Goal: Task Accomplishment & Management: Manage account settings

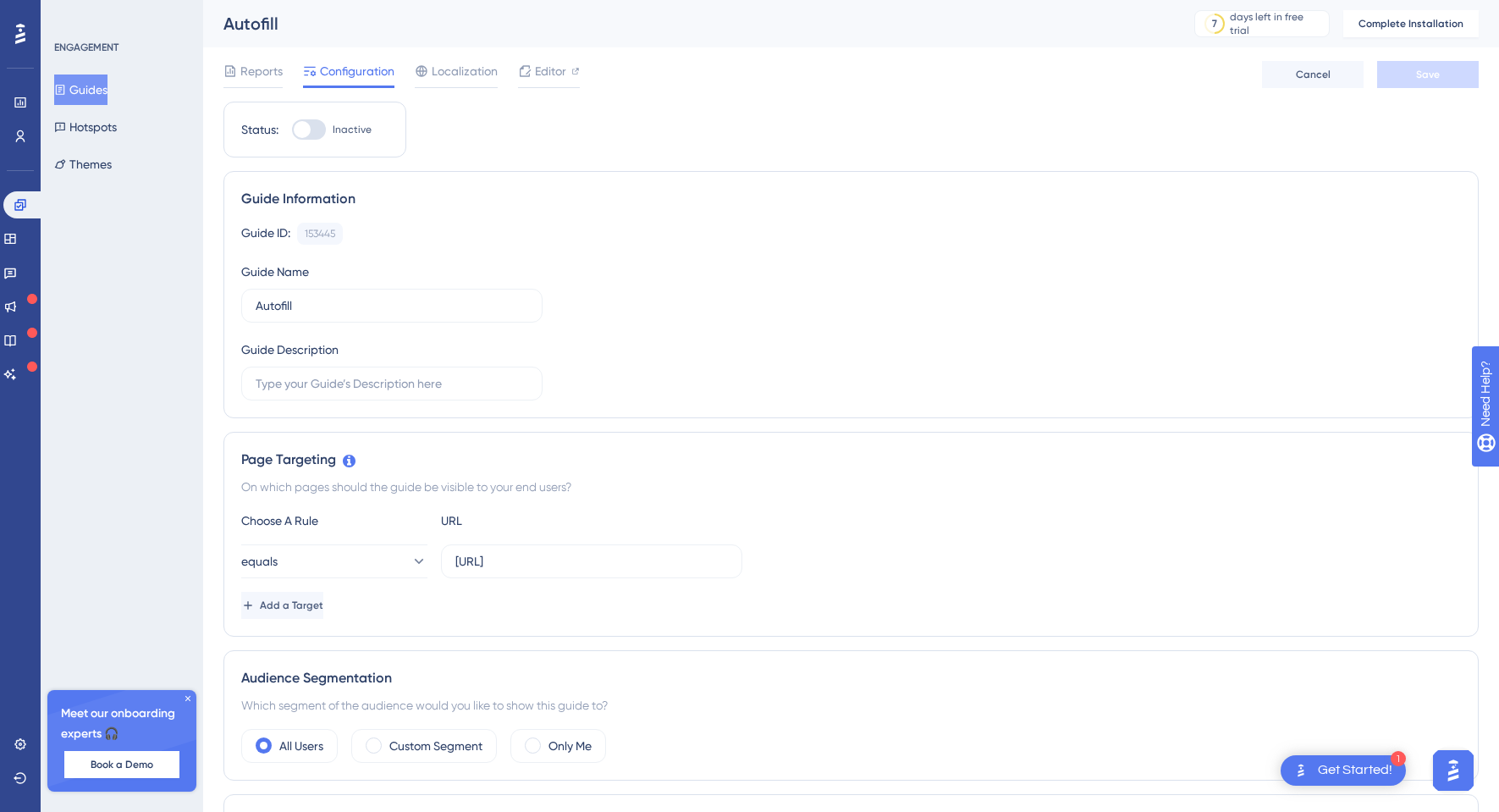
click at [97, 85] on button "Guides" at bounding box center [80, 89] width 53 height 31
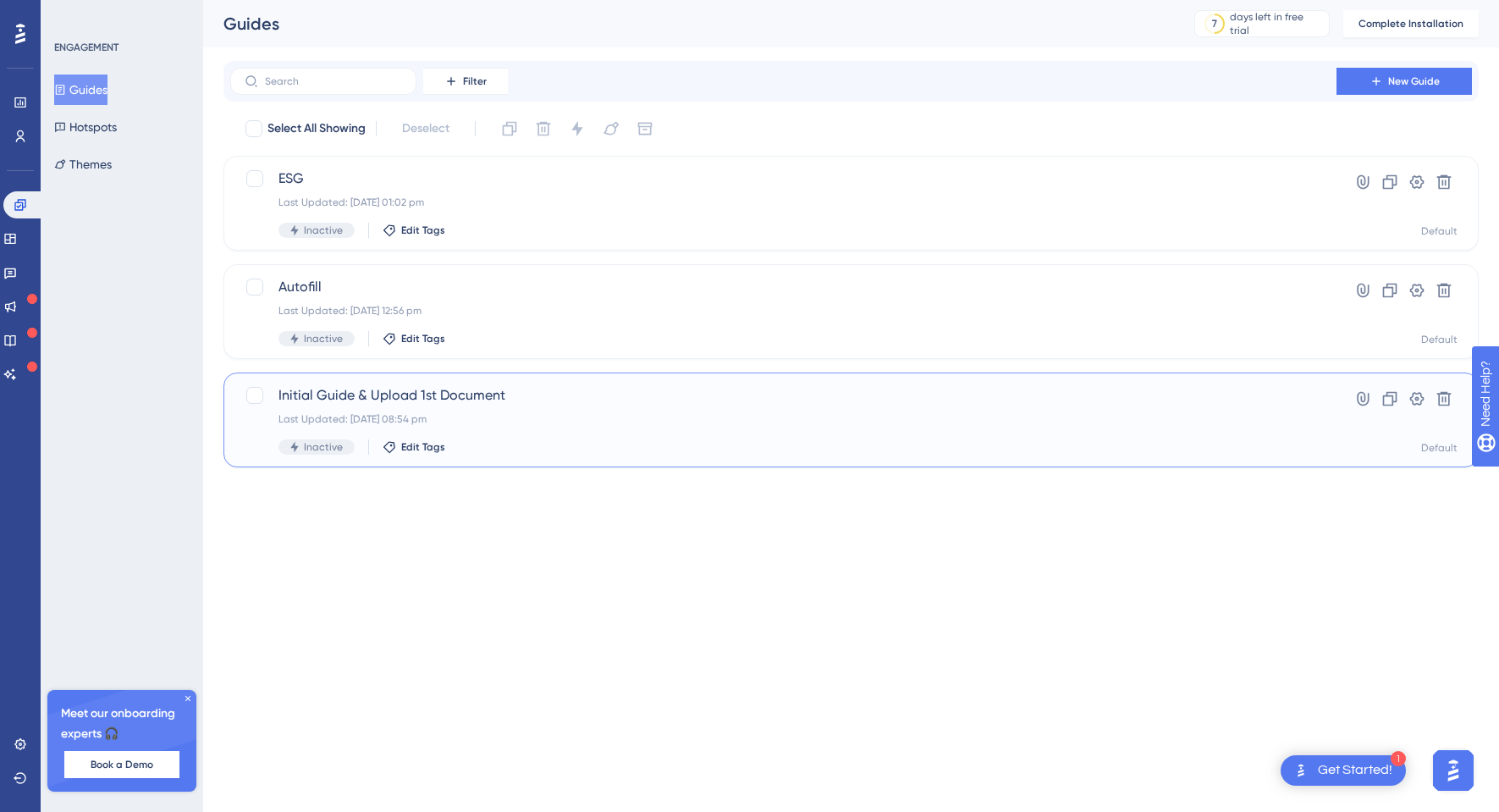
click at [772, 402] on span "Initial Guide & Upload 1st Document" at bounding box center [783, 395] width 1010 height 20
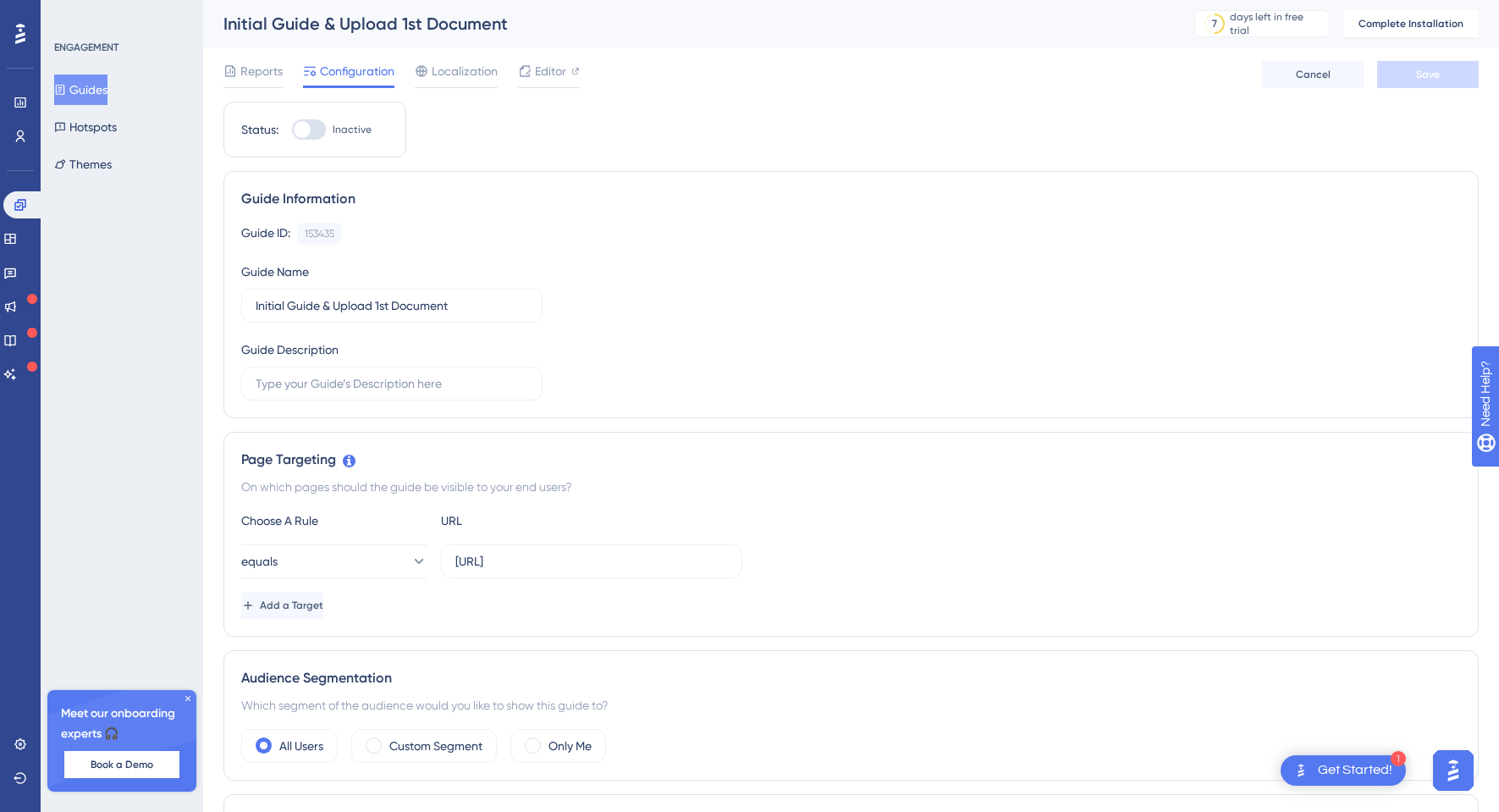
scroll to position [3, 0]
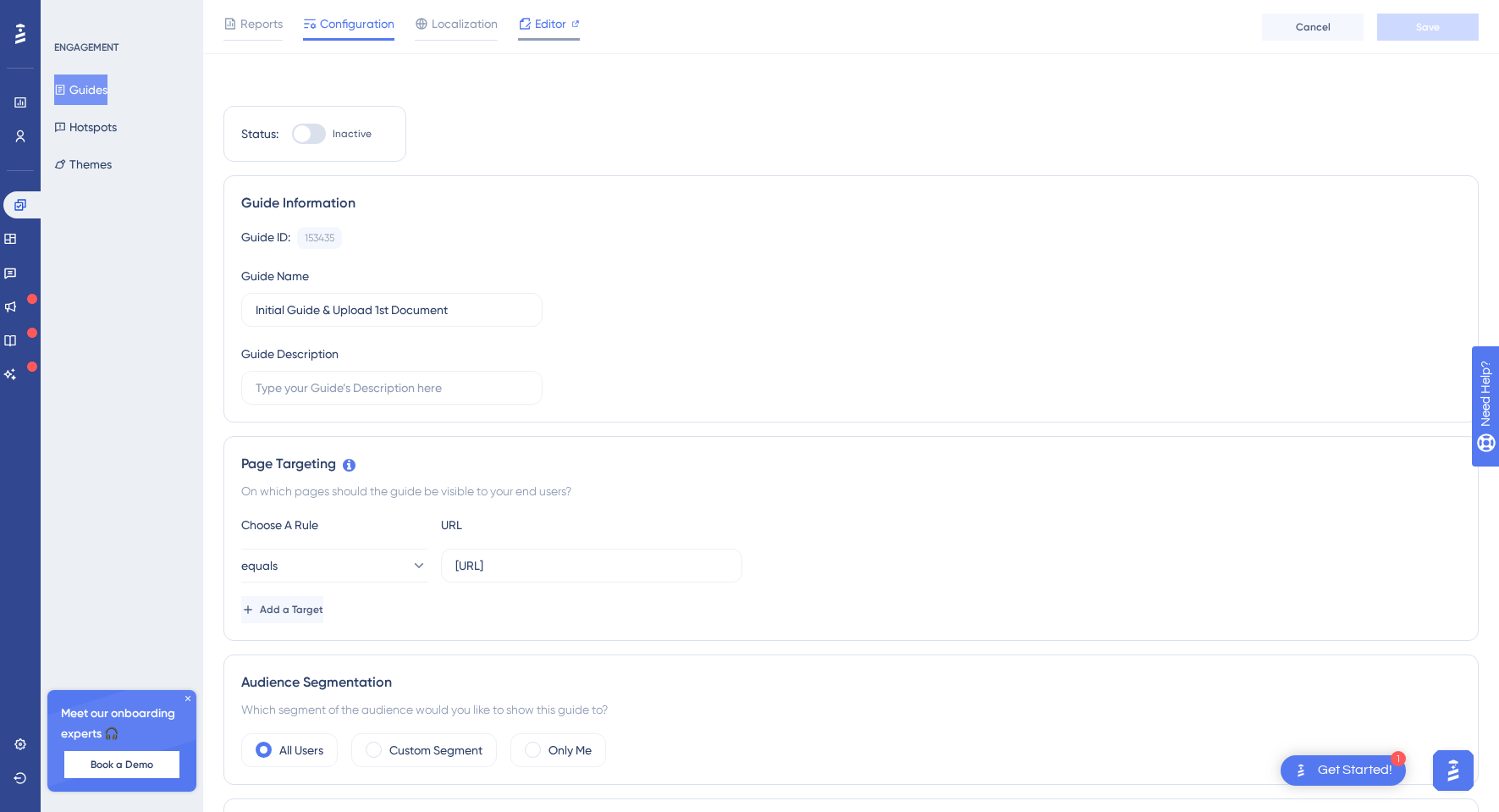
click at [538, 33] on span "Editor" at bounding box center [551, 24] width 32 height 20
click at [542, 20] on span "Editor" at bounding box center [551, 24] width 32 height 20
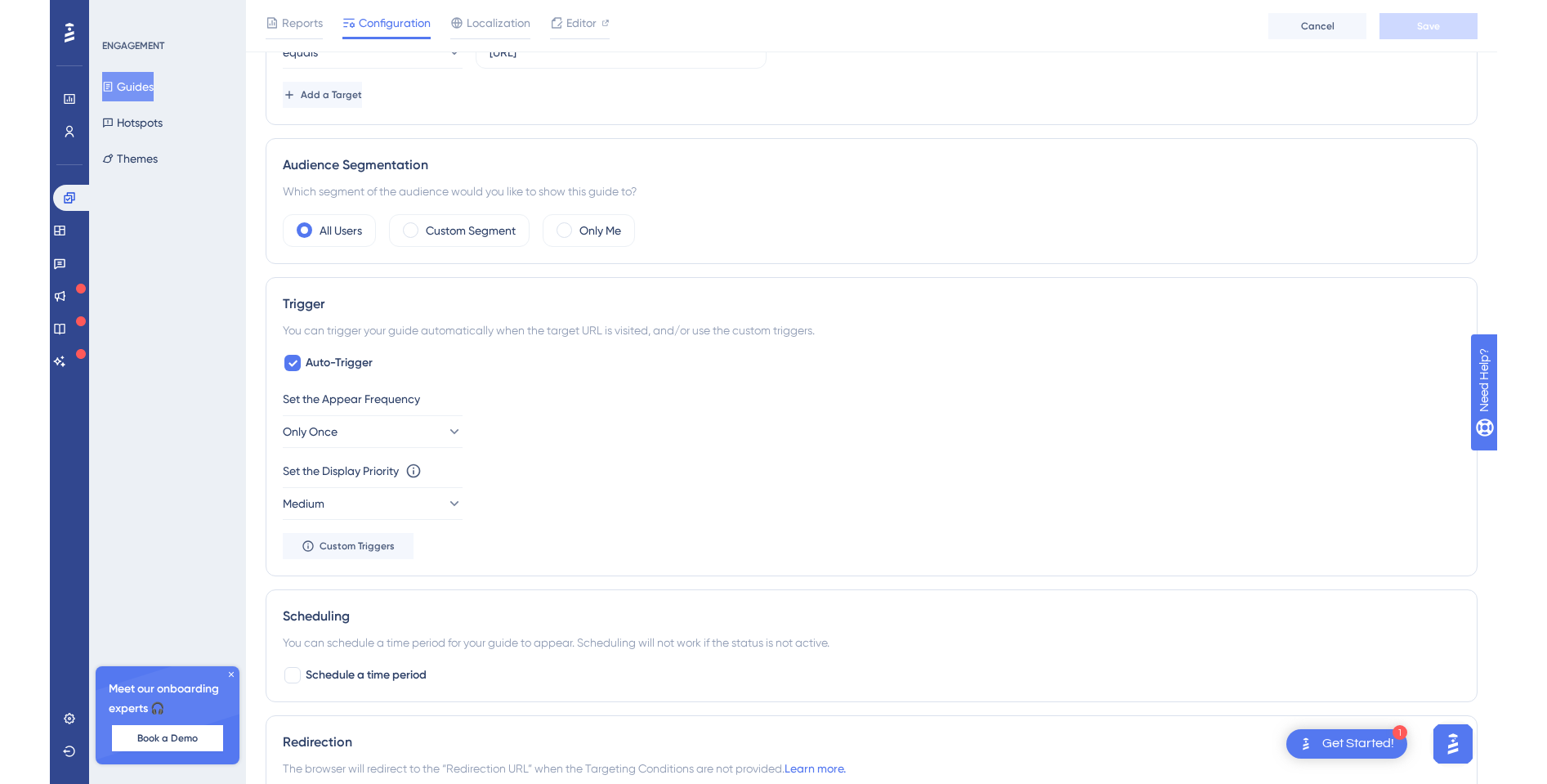
scroll to position [0, 0]
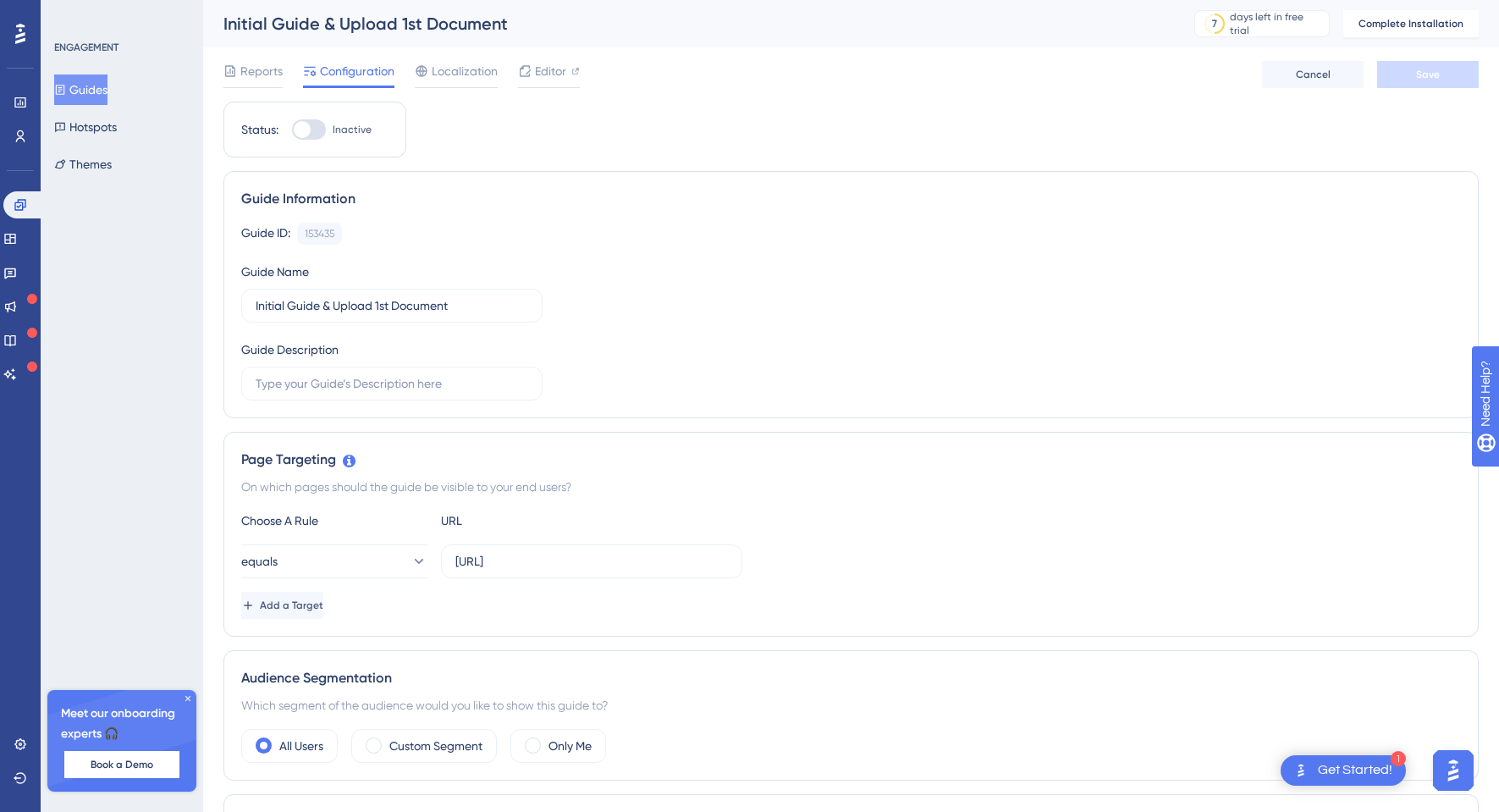
click at [99, 90] on button "Guides" at bounding box center [80, 89] width 53 height 31
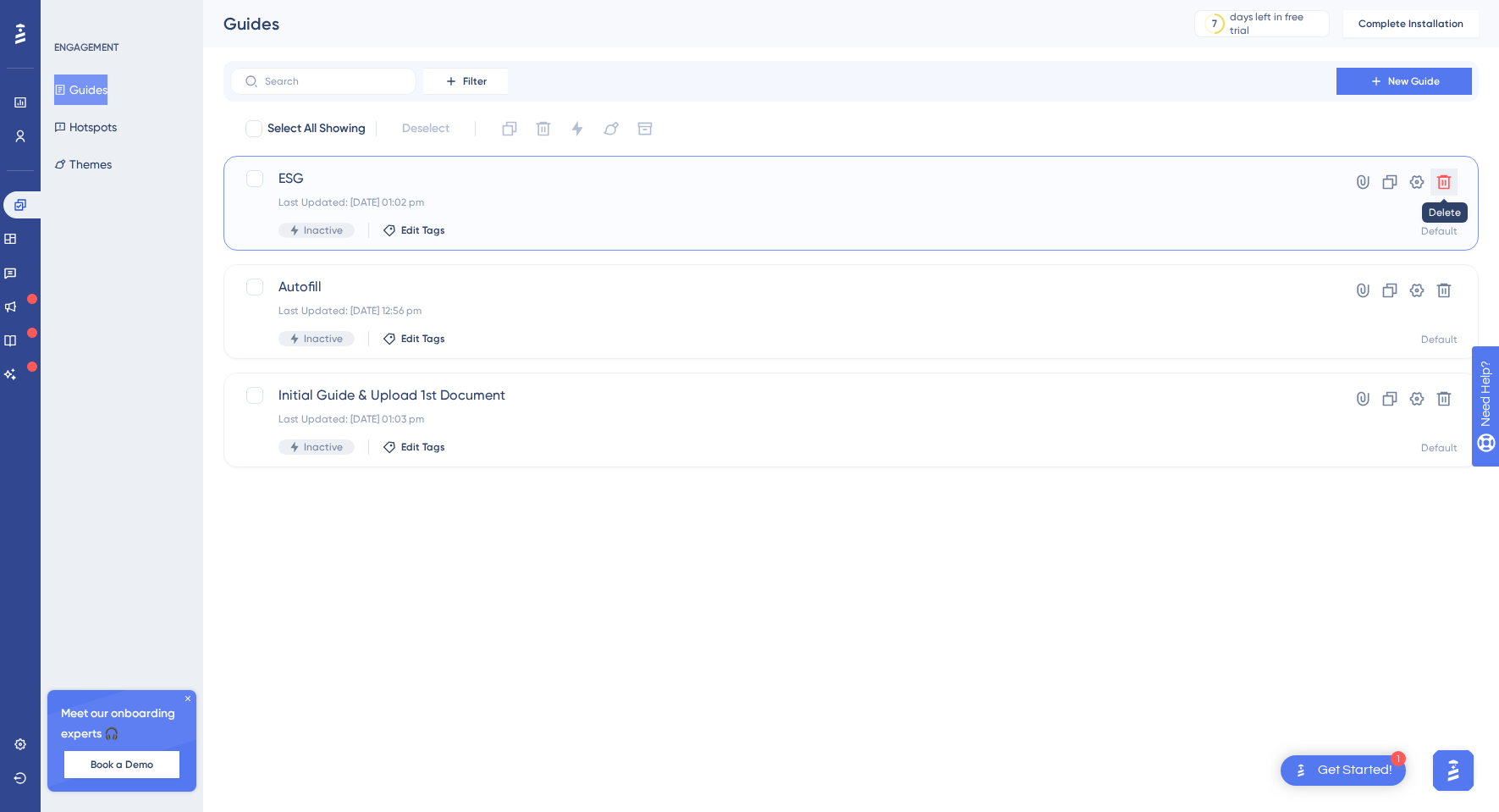
click at [1445, 181] on icon at bounding box center [1444, 182] width 14 height 14
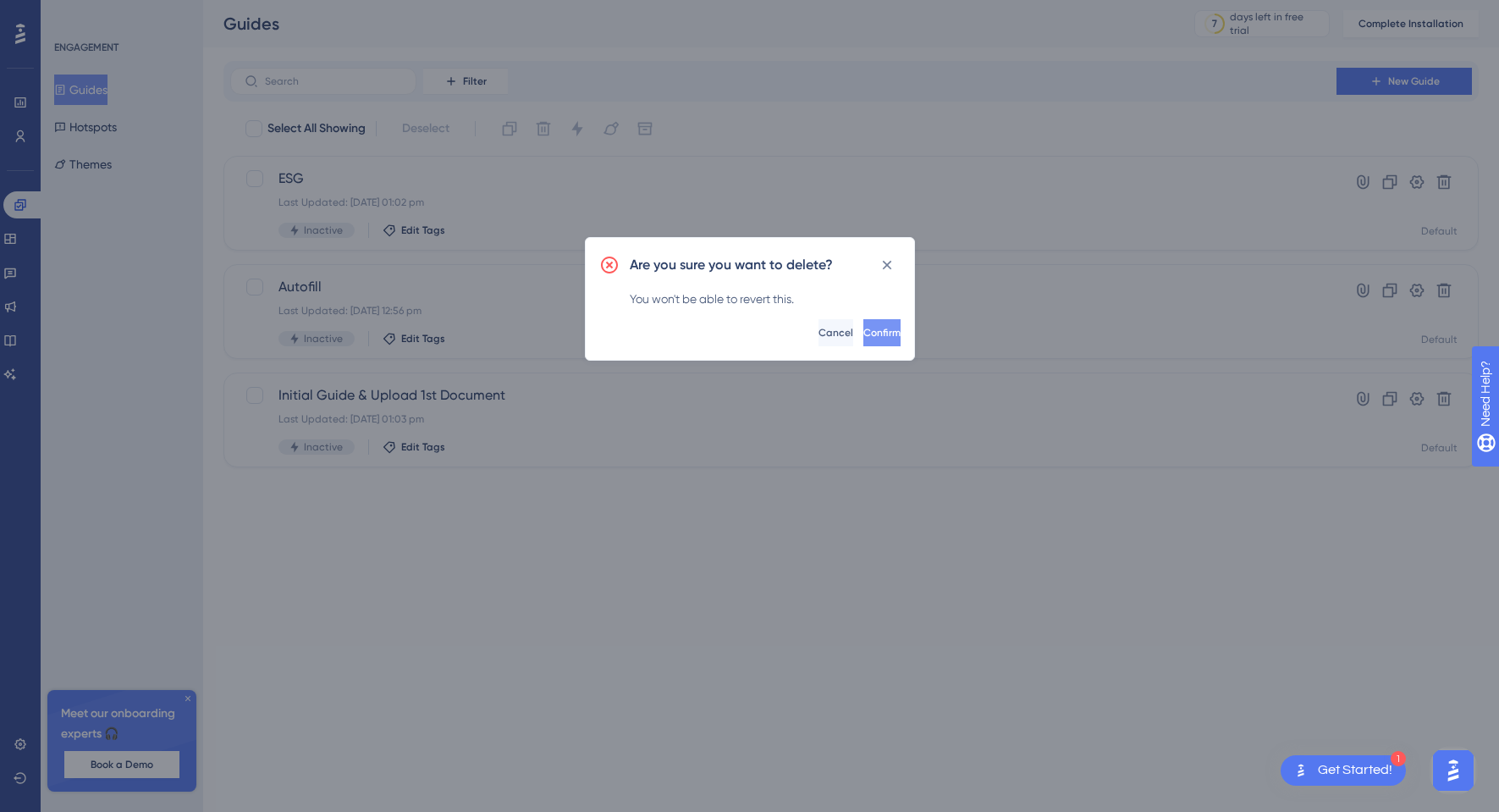
click at [863, 330] on span "Confirm" at bounding box center [882, 333] width 37 height 14
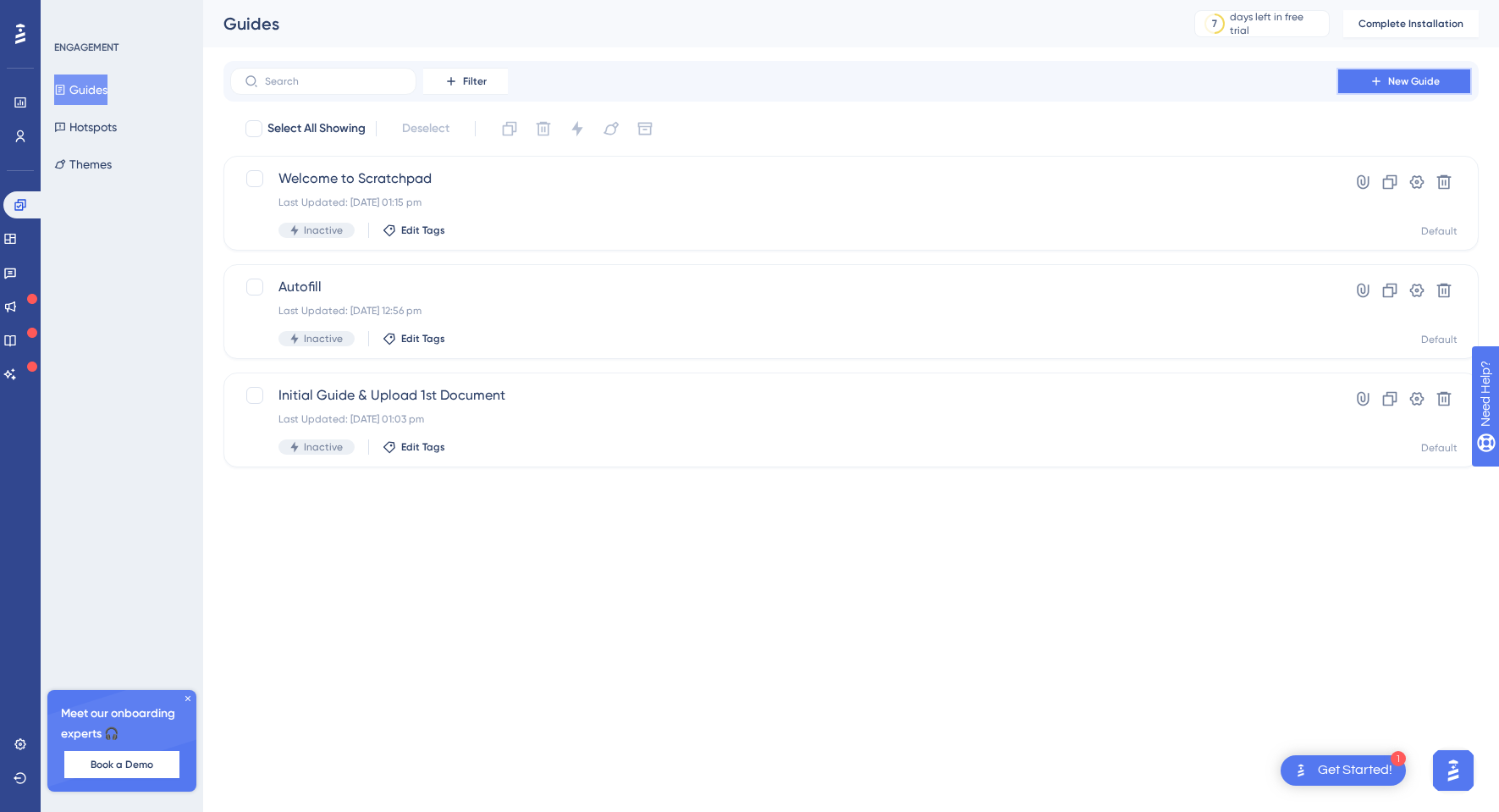
click at [1376, 85] on icon at bounding box center [1376, 81] width 14 height 14
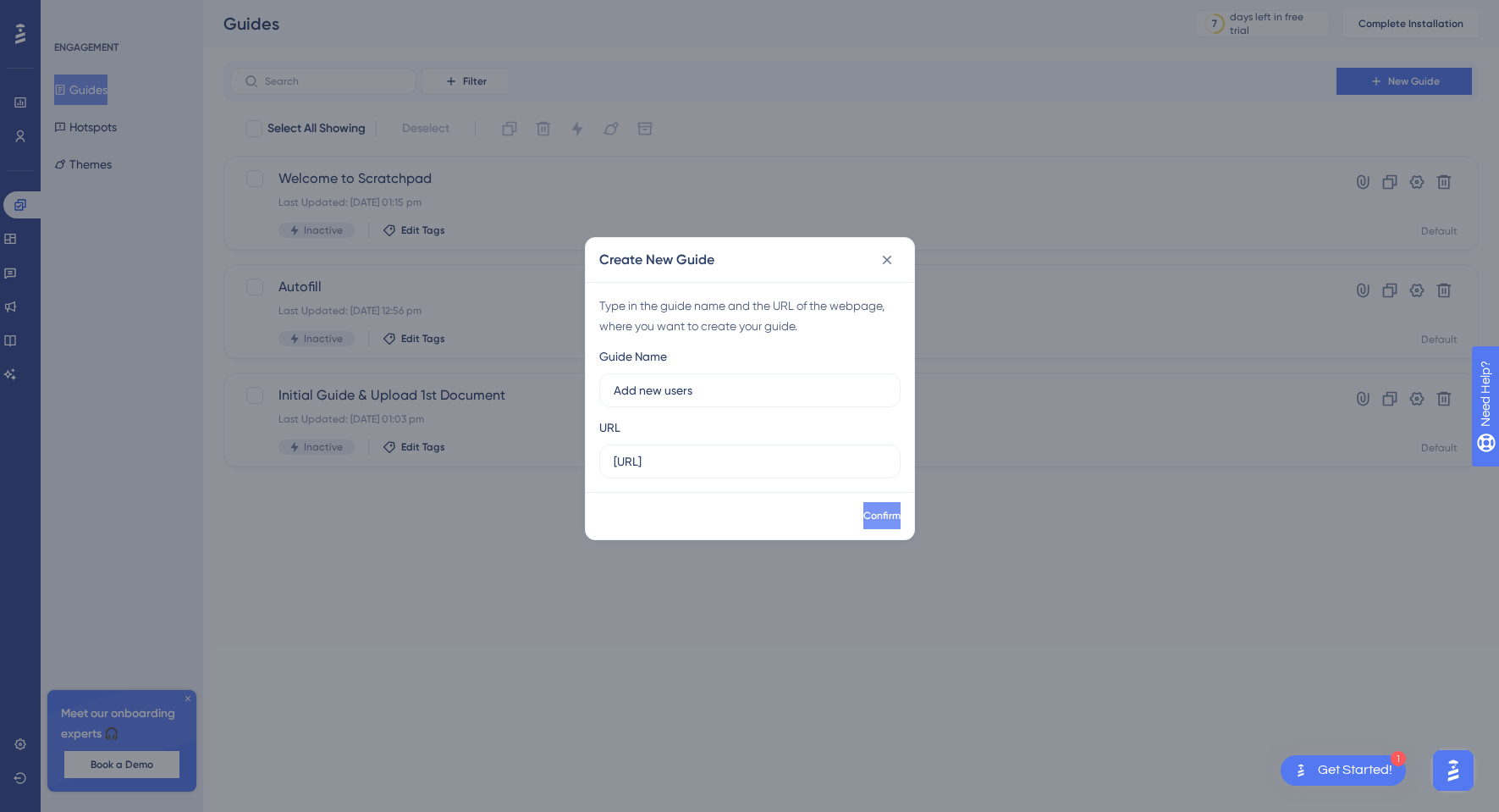
type input "Add new users"
click at [863, 510] on span "Confirm" at bounding box center [882, 515] width 37 height 14
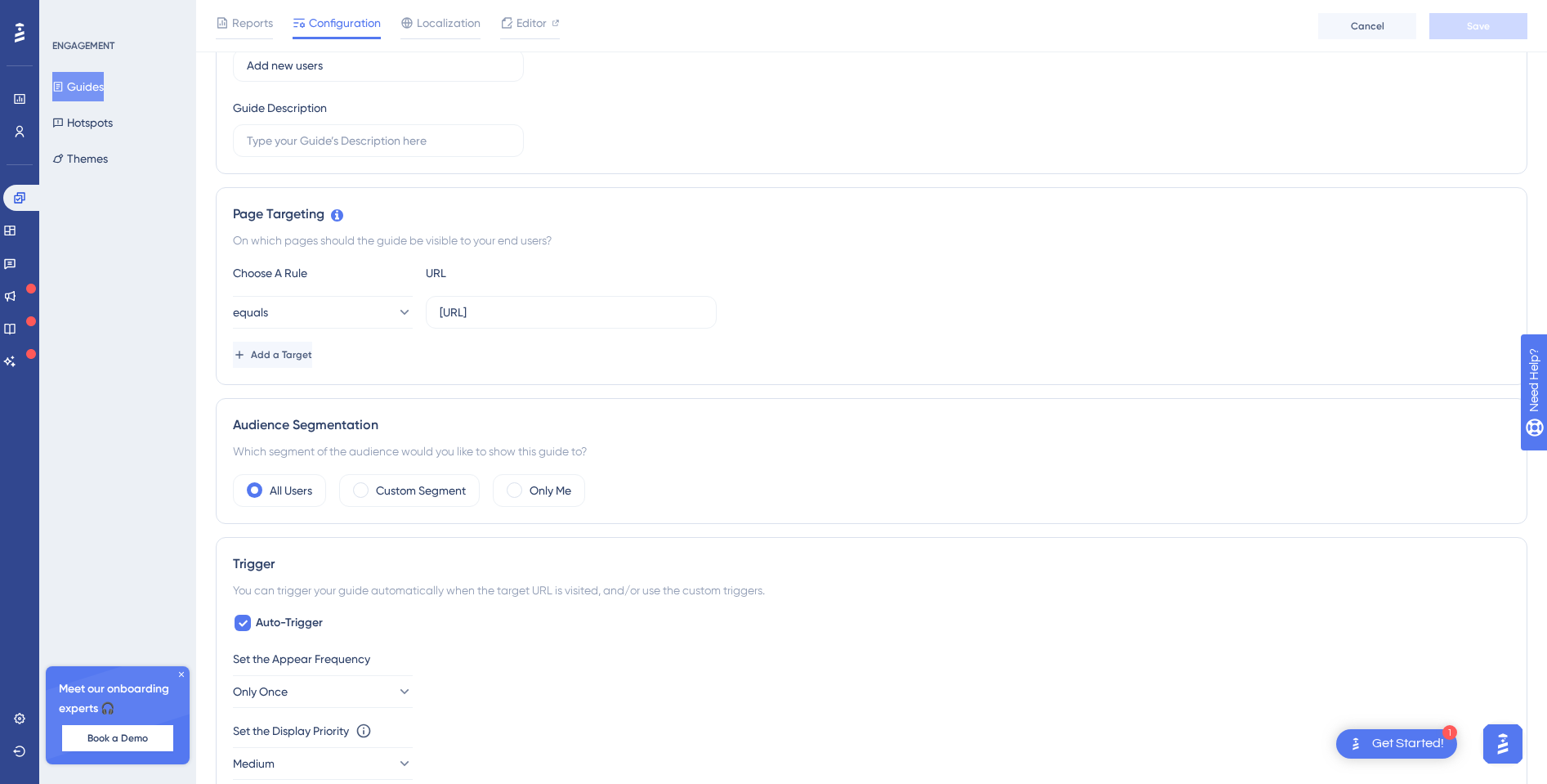
scroll to position [410, 0]
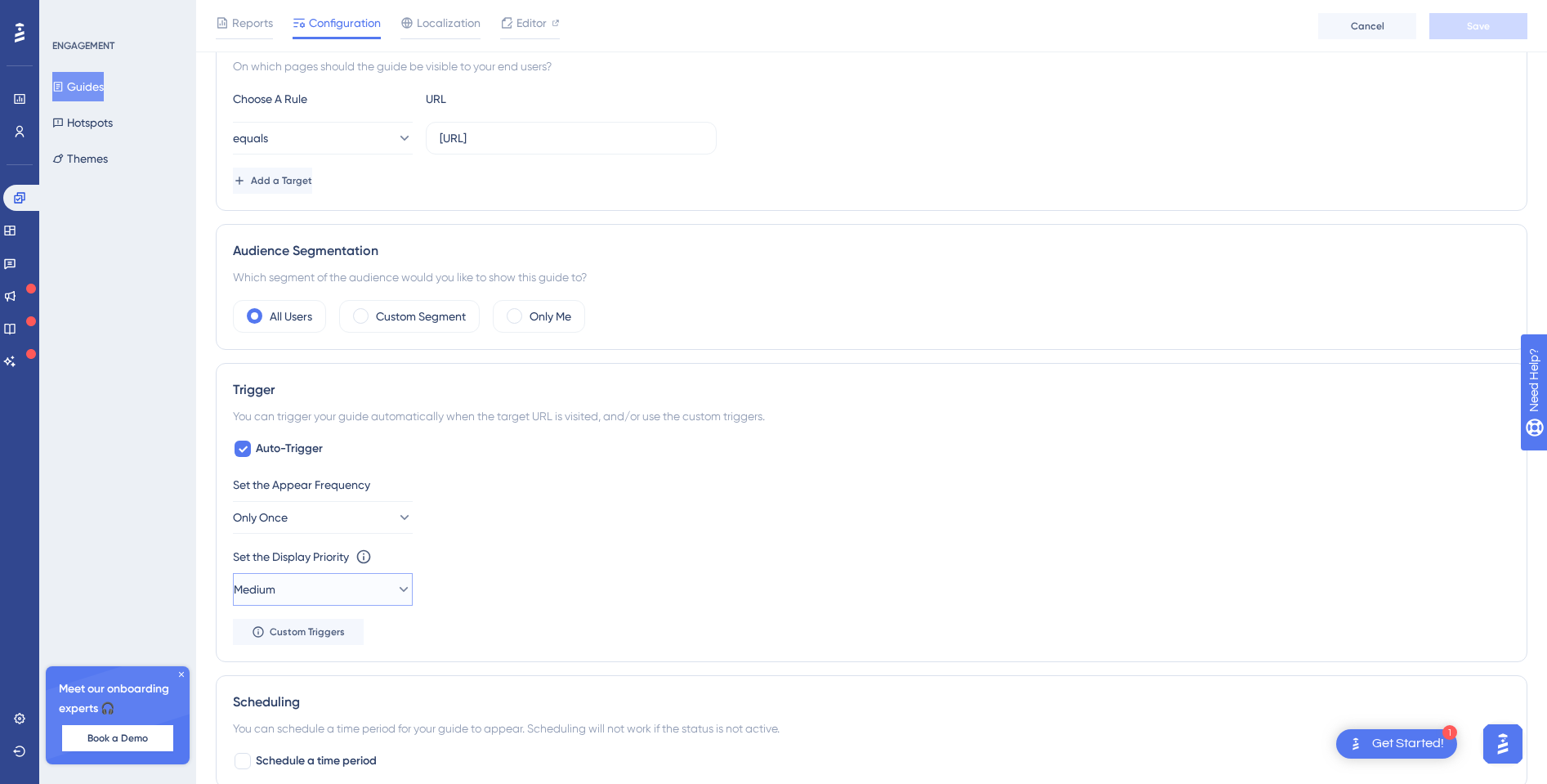
click at [332, 589] on button "Medium" at bounding box center [323, 589] width 179 height 32
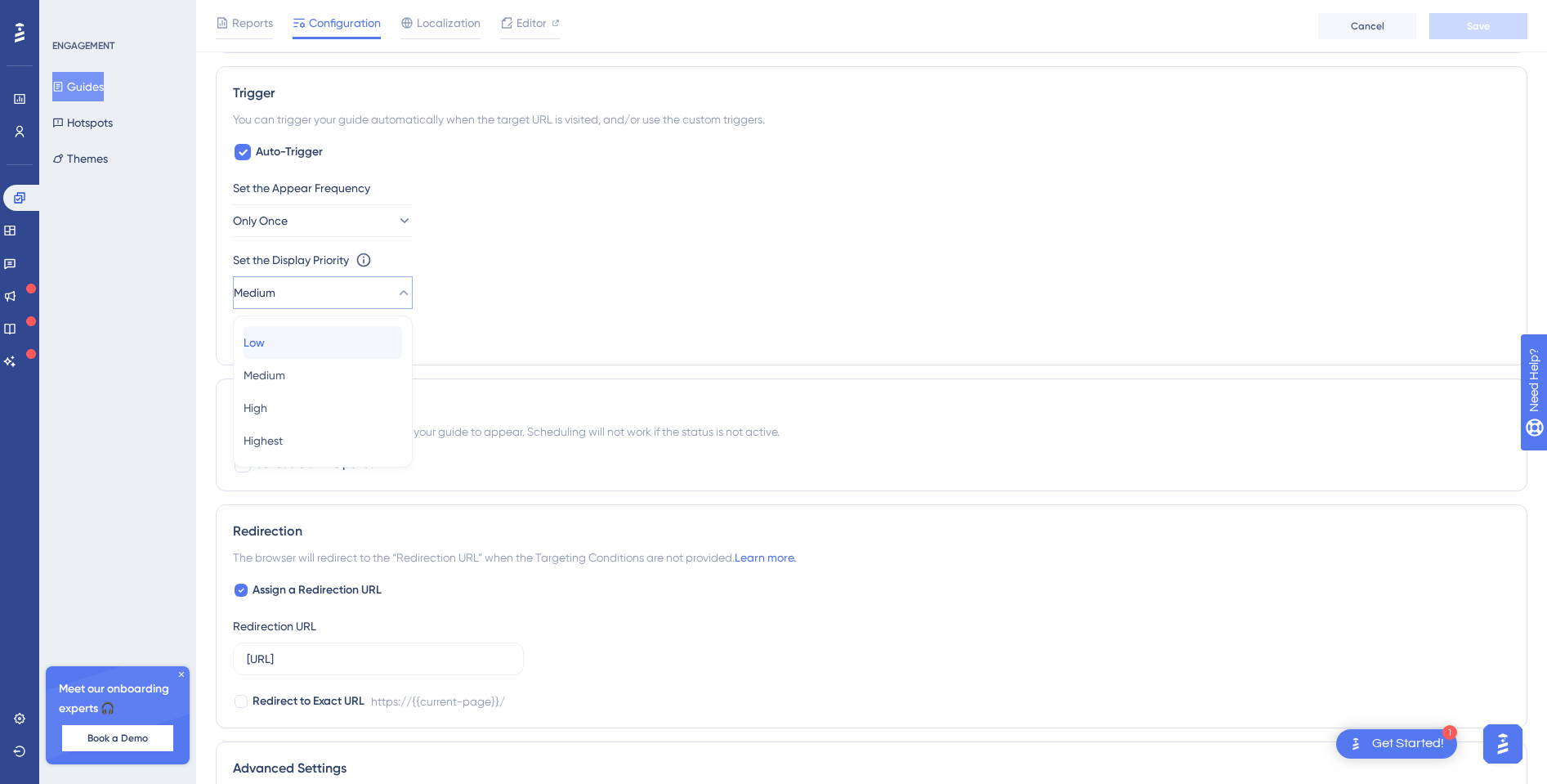
click at [310, 338] on div "Low Low" at bounding box center [322, 342] width 159 height 32
click at [377, 218] on button "Only Once" at bounding box center [323, 221] width 179 height 32
click at [510, 213] on div "Set the Appear Frequency Only Once Only Once Only Once Once in a Session Once i…" at bounding box center [872, 208] width 1278 height 59
click at [247, 149] on icon at bounding box center [242, 152] width 10 height 13
checkbox input "false"
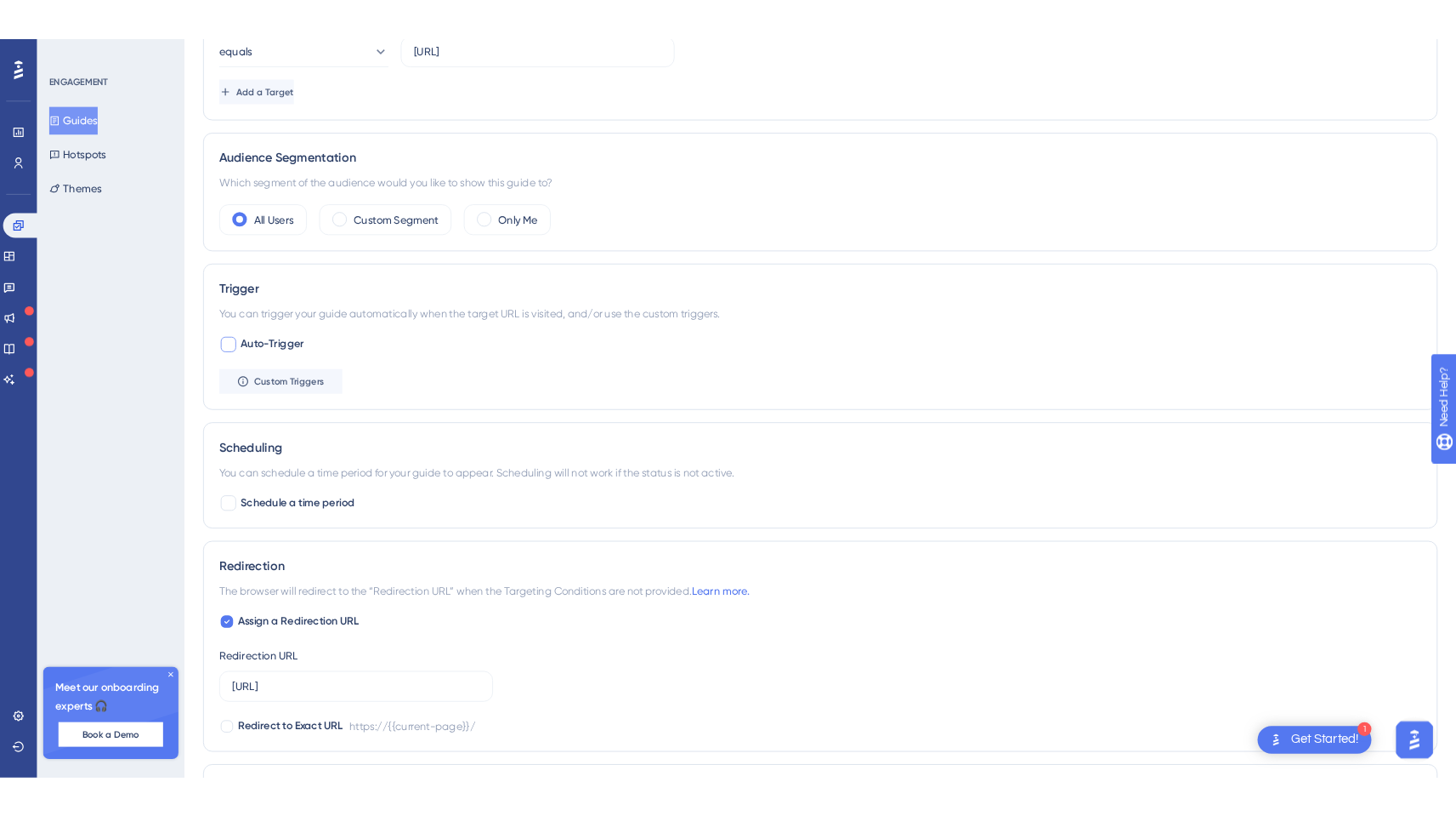
scroll to position [0, 0]
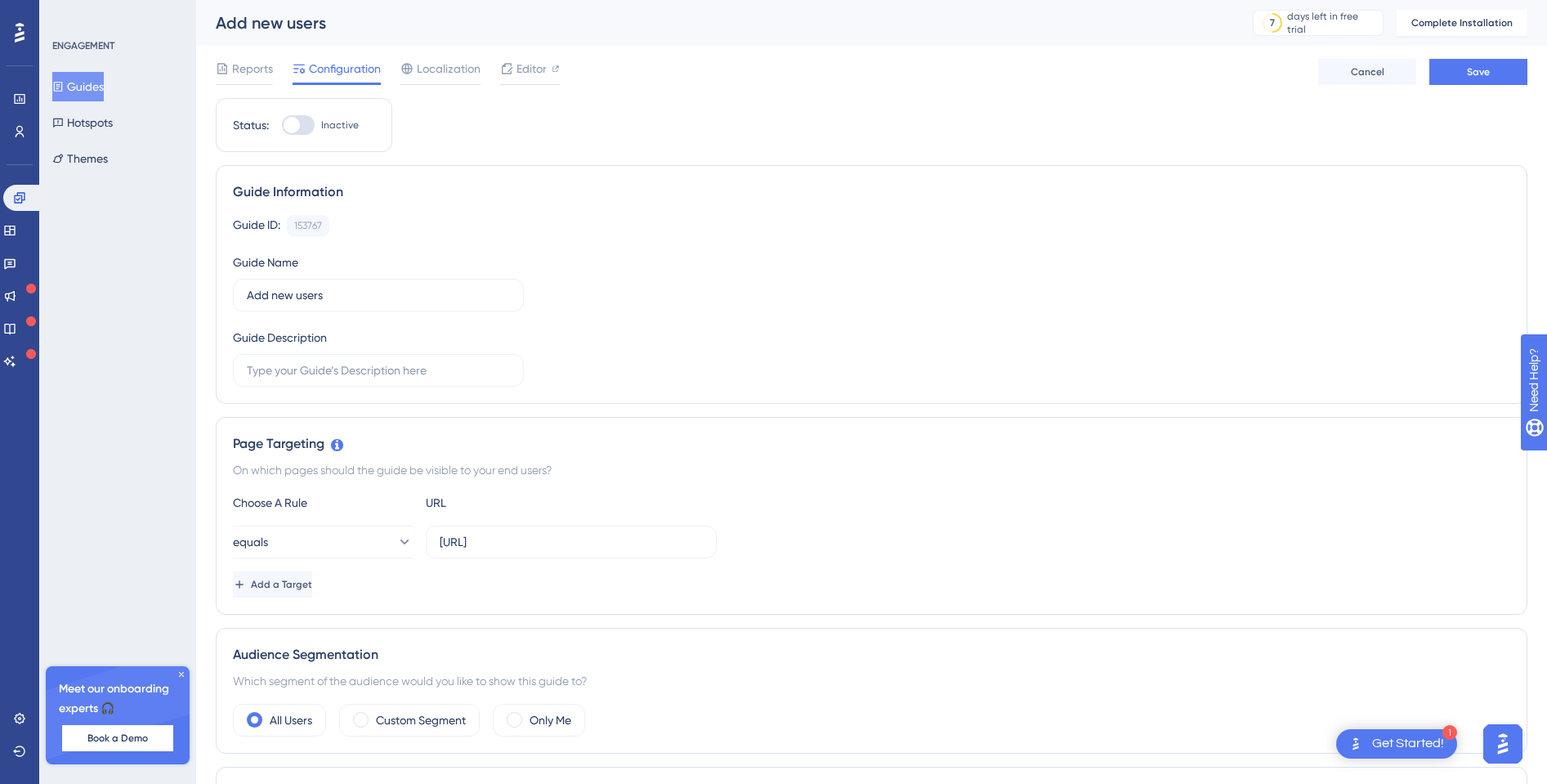
click at [1446, 57] on div "Reports Configuration Localization Editor Cancel Save" at bounding box center [871, 72] width 1312 height 52
click at [1446, 73] on span "Save" at bounding box center [1479, 72] width 23 height 13
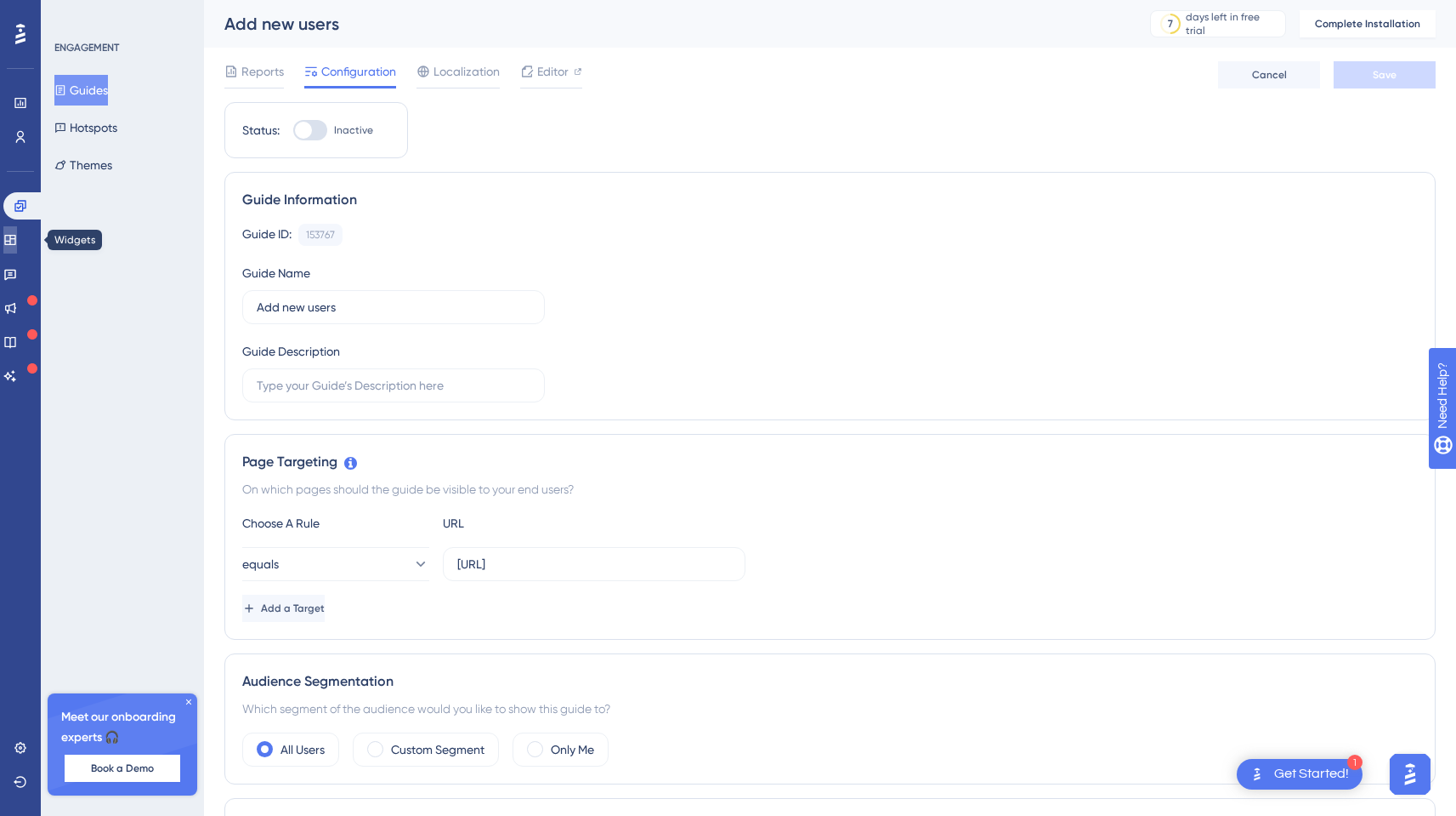
click at [17, 236] on icon at bounding box center [10, 240] width 14 height 14
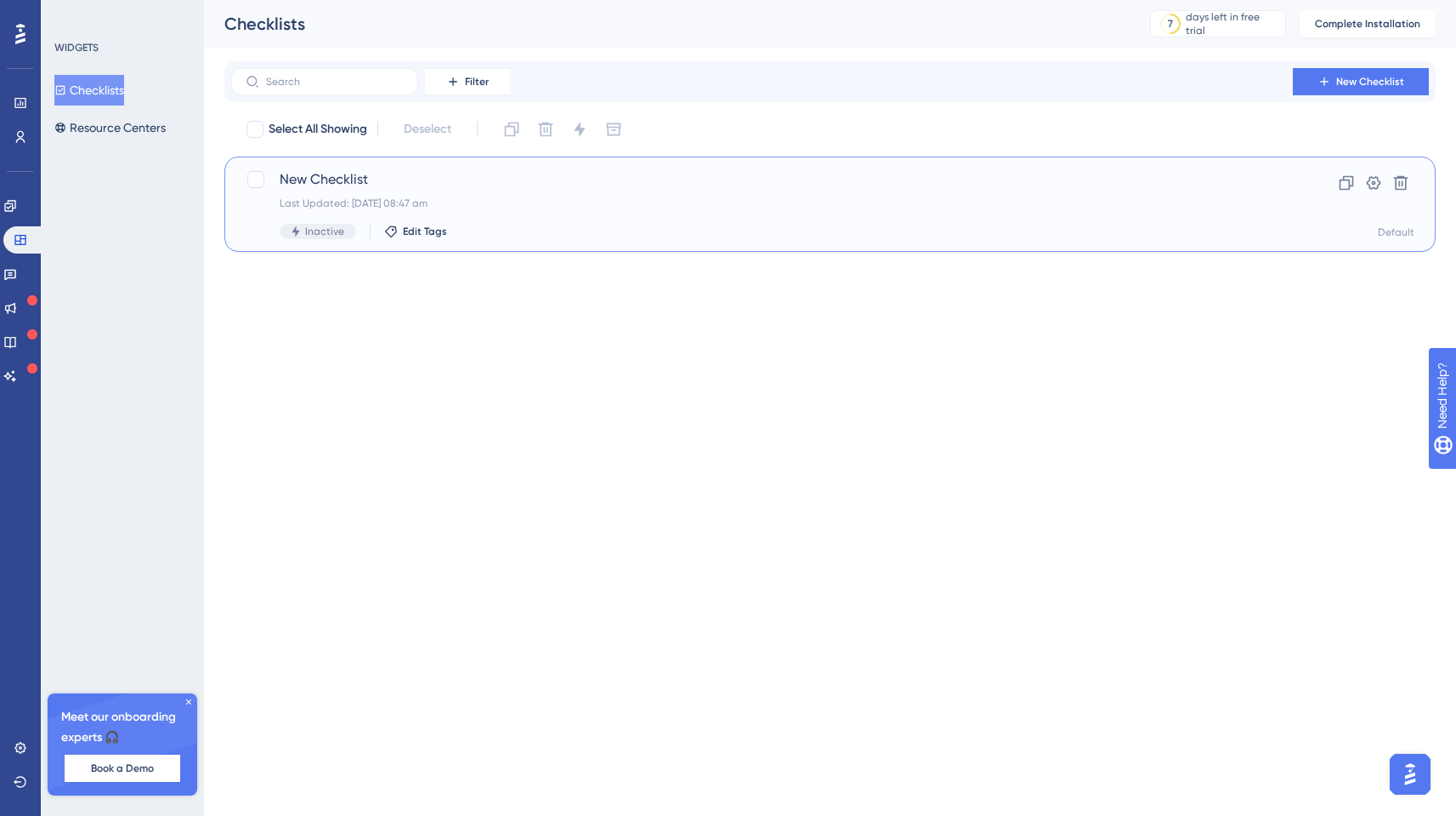
click at [407, 175] on span "New Checklist" at bounding box center [763, 179] width 965 height 21
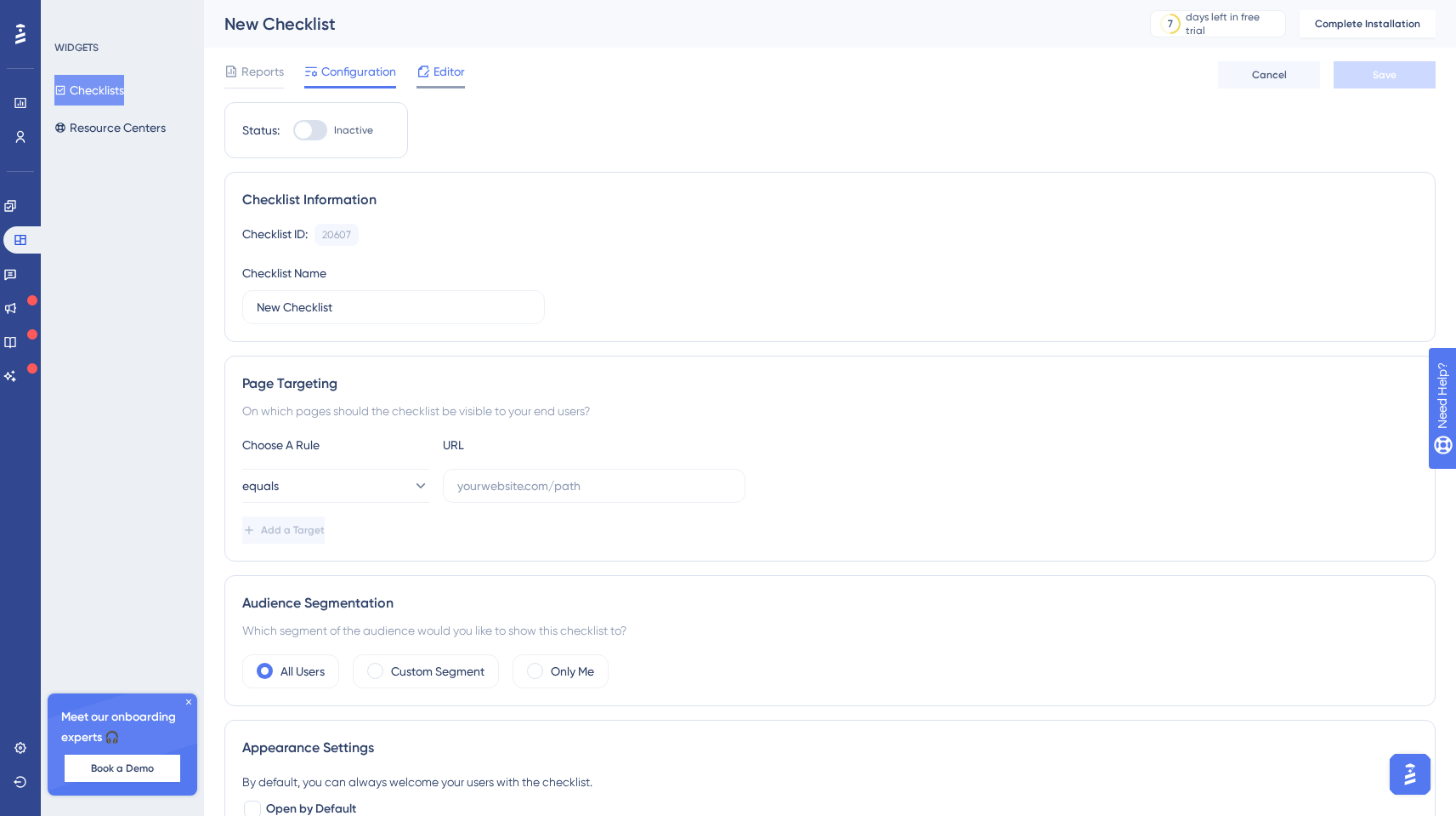
click at [437, 79] on span "Editor" at bounding box center [450, 72] width 32 height 21
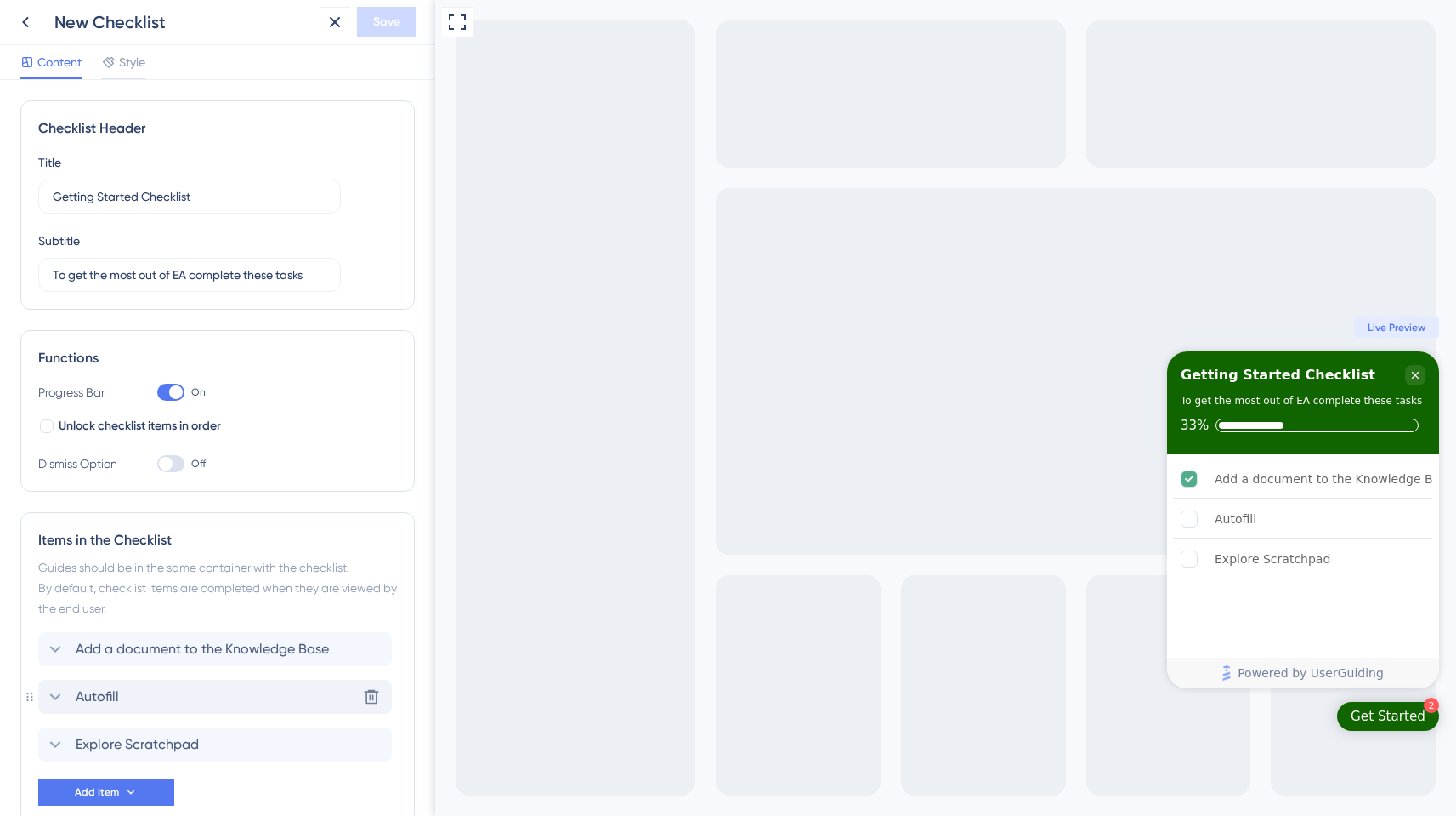
click at [91, 694] on span "Autofill" at bounding box center [97, 696] width 43 height 21
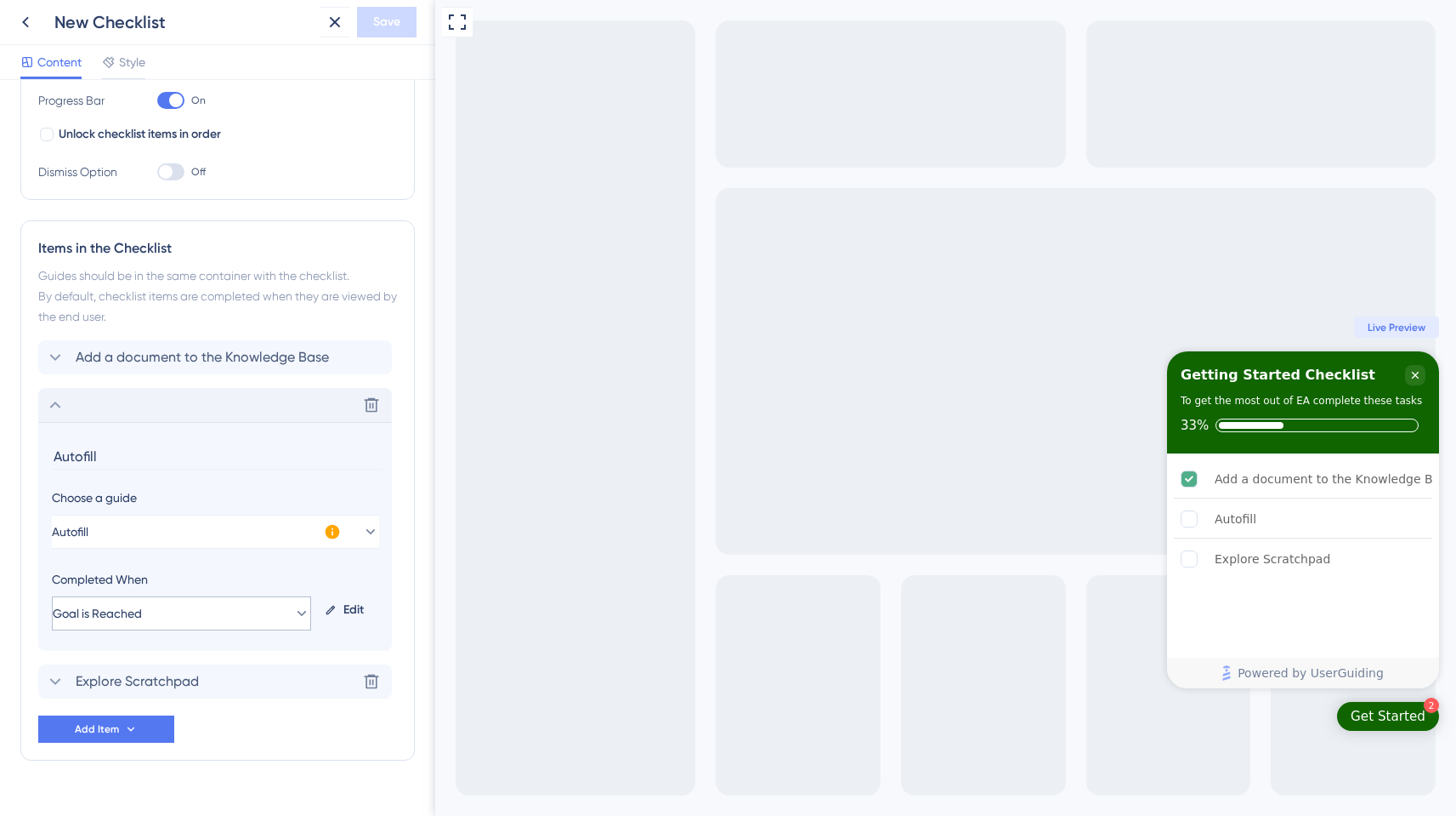
scroll to position [325, 0]
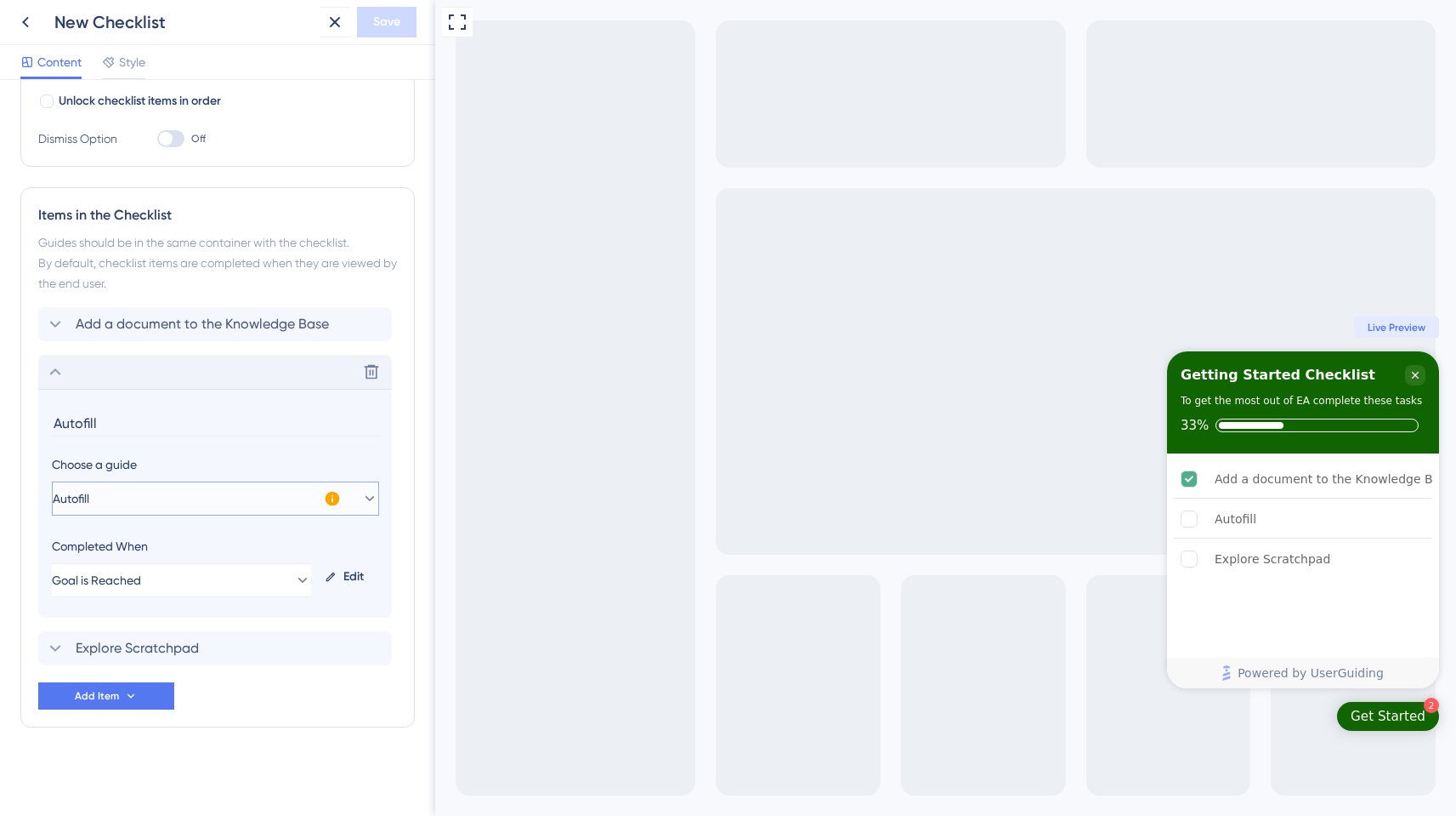
click at [64, 492] on button "Autofill" at bounding box center [216, 499] width 328 height 34
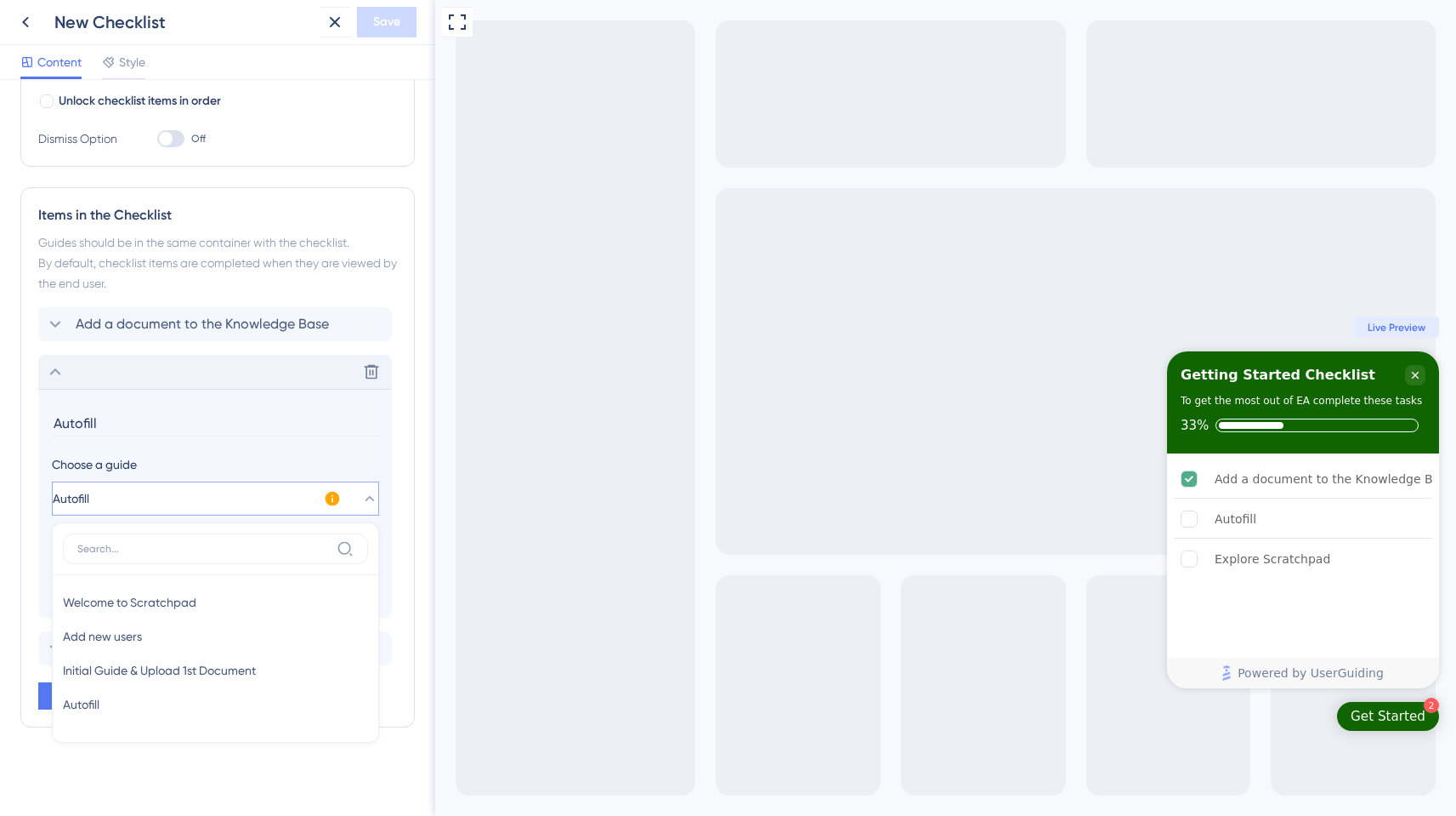
click at [113, 491] on button "Autofill" at bounding box center [216, 499] width 328 height 34
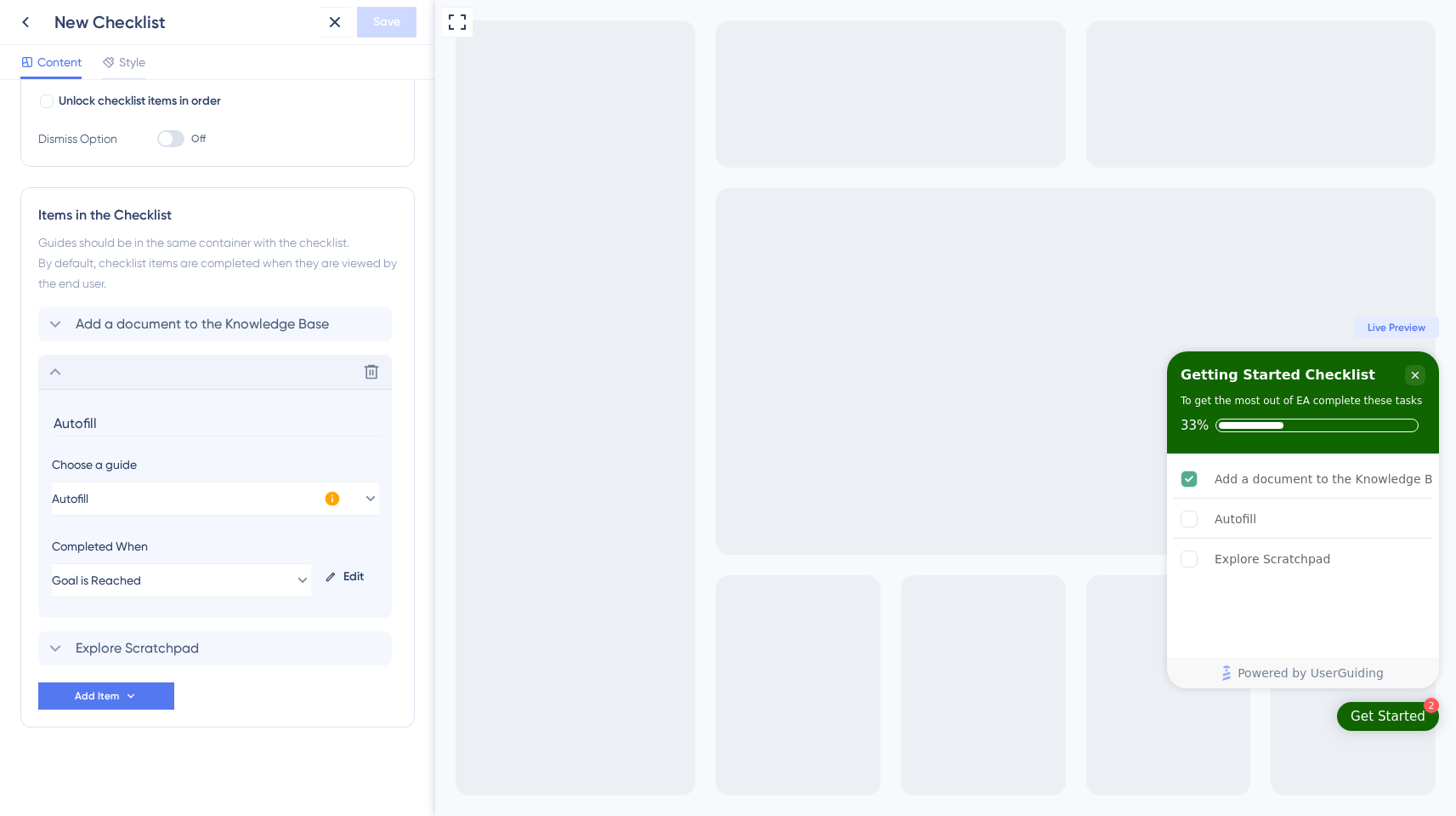
click at [71, 417] on input "Autofill" at bounding box center [217, 423] width 329 height 26
click at [57, 418] on input "Autofill" at bounding box center [217, 423] width 329 height 26
type input "Run your first Autofill"
click at [385, 34] on button "Save" at bounding box center [387, 21] width 60 height 31
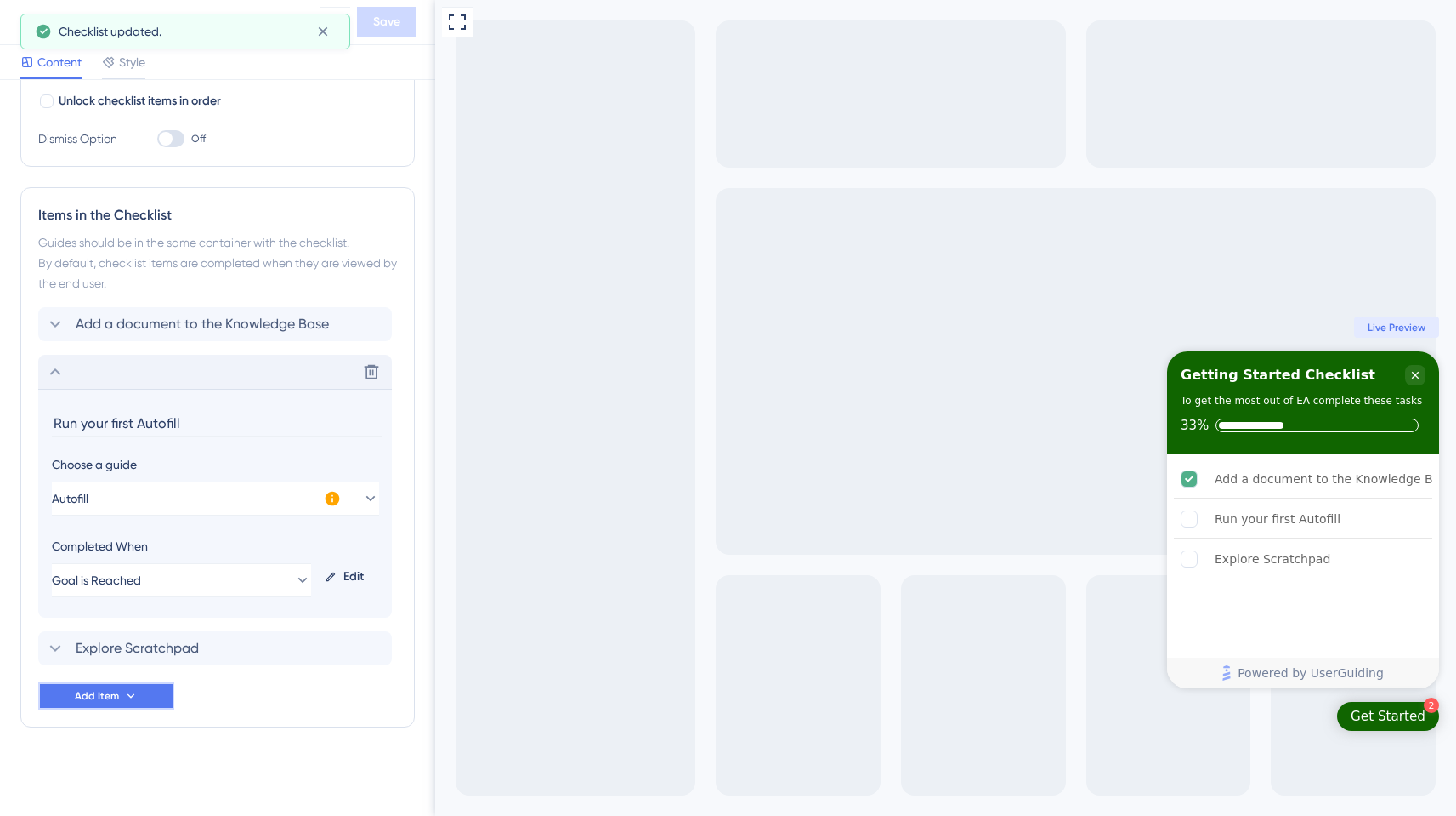
click at [92, 696] on span "Add Item" at bounding box center [96, 696] width 44 height 14
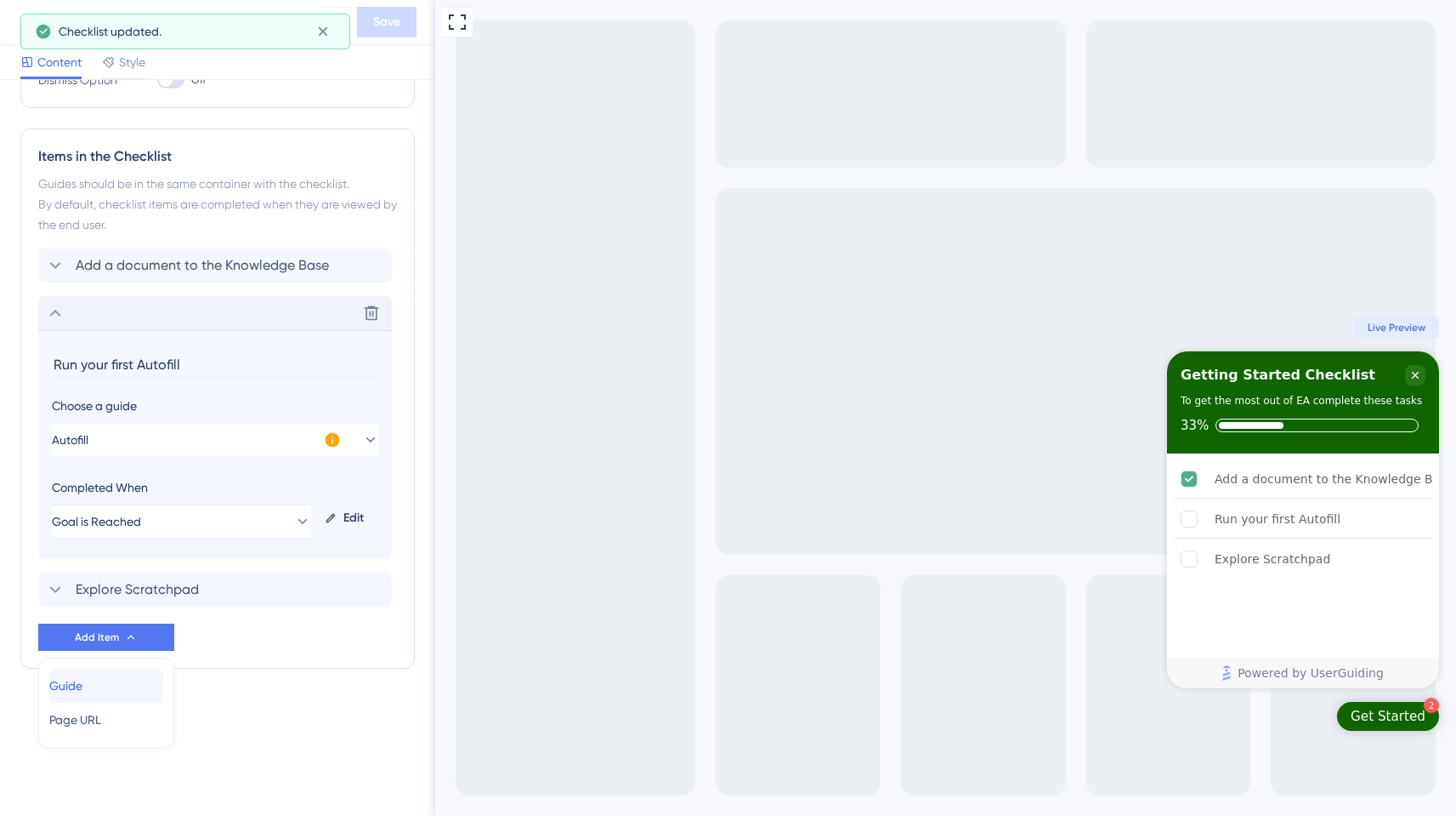
click at [97, 683] on div "Guide Guide" at bounding box center [106, 685] width 114 height 34
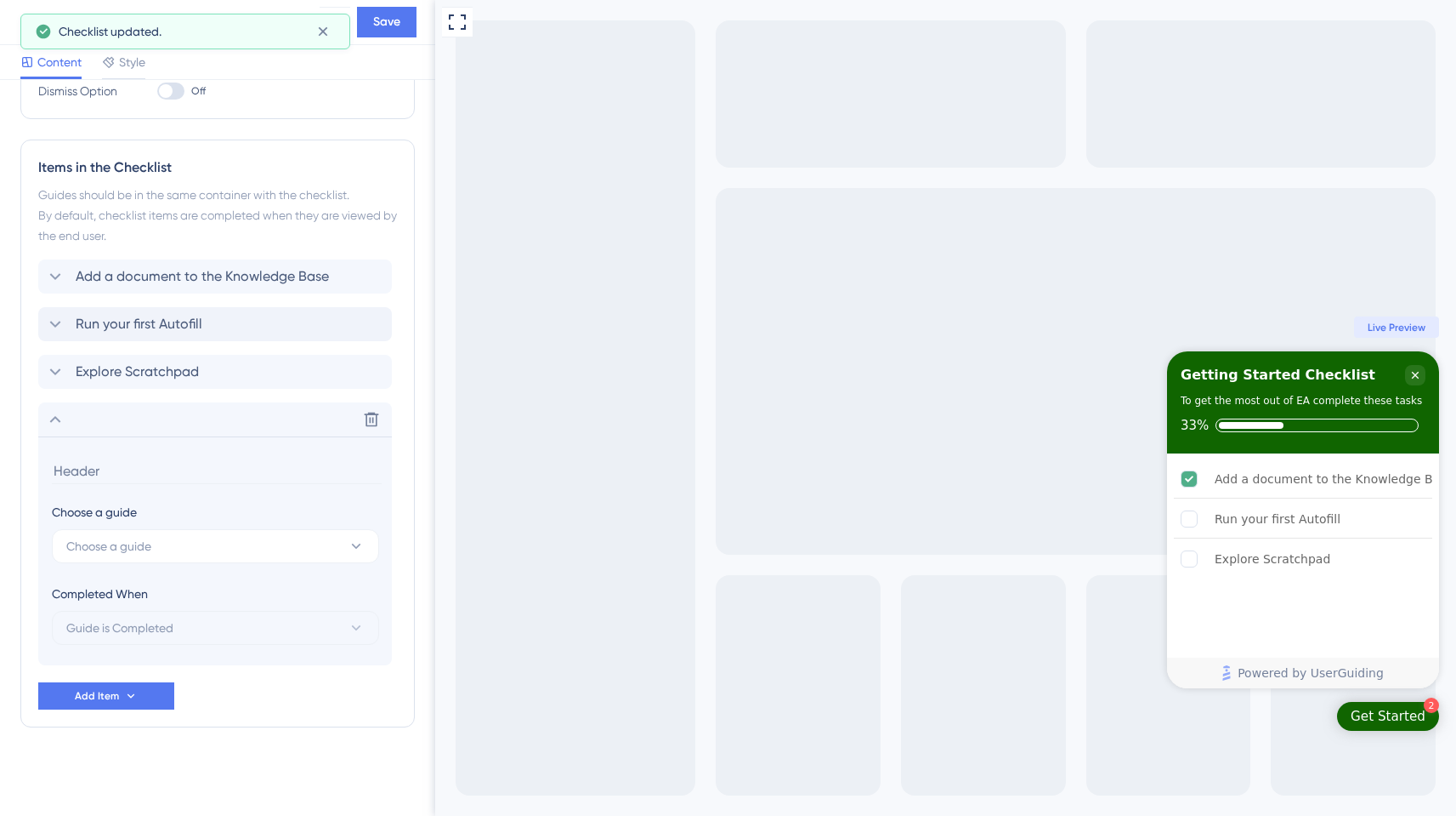
scroll to position [373, 0]
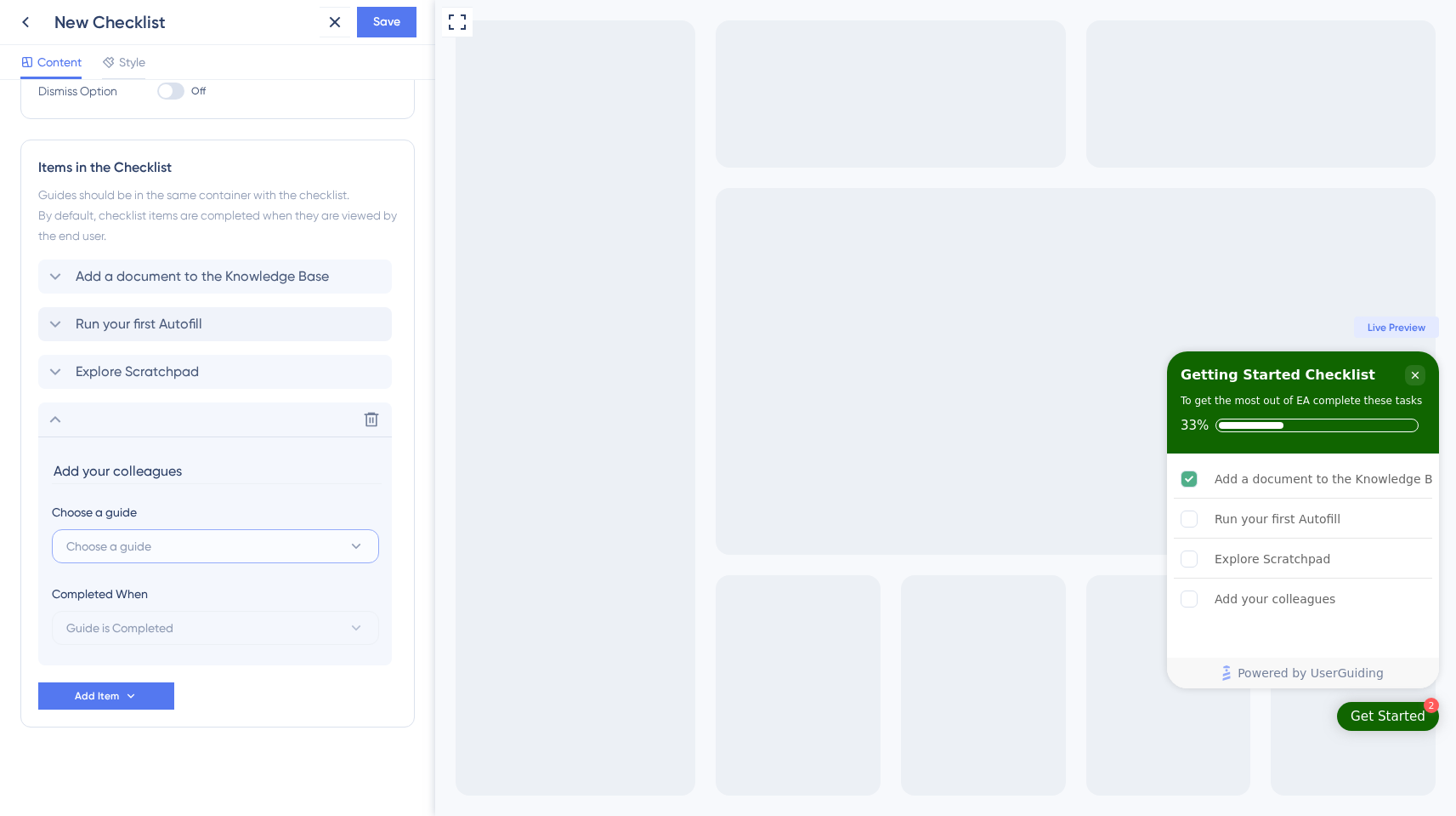
click at [138, 542] on span "Choose a guide" at bounding box center [108, 546] width 85 height 21
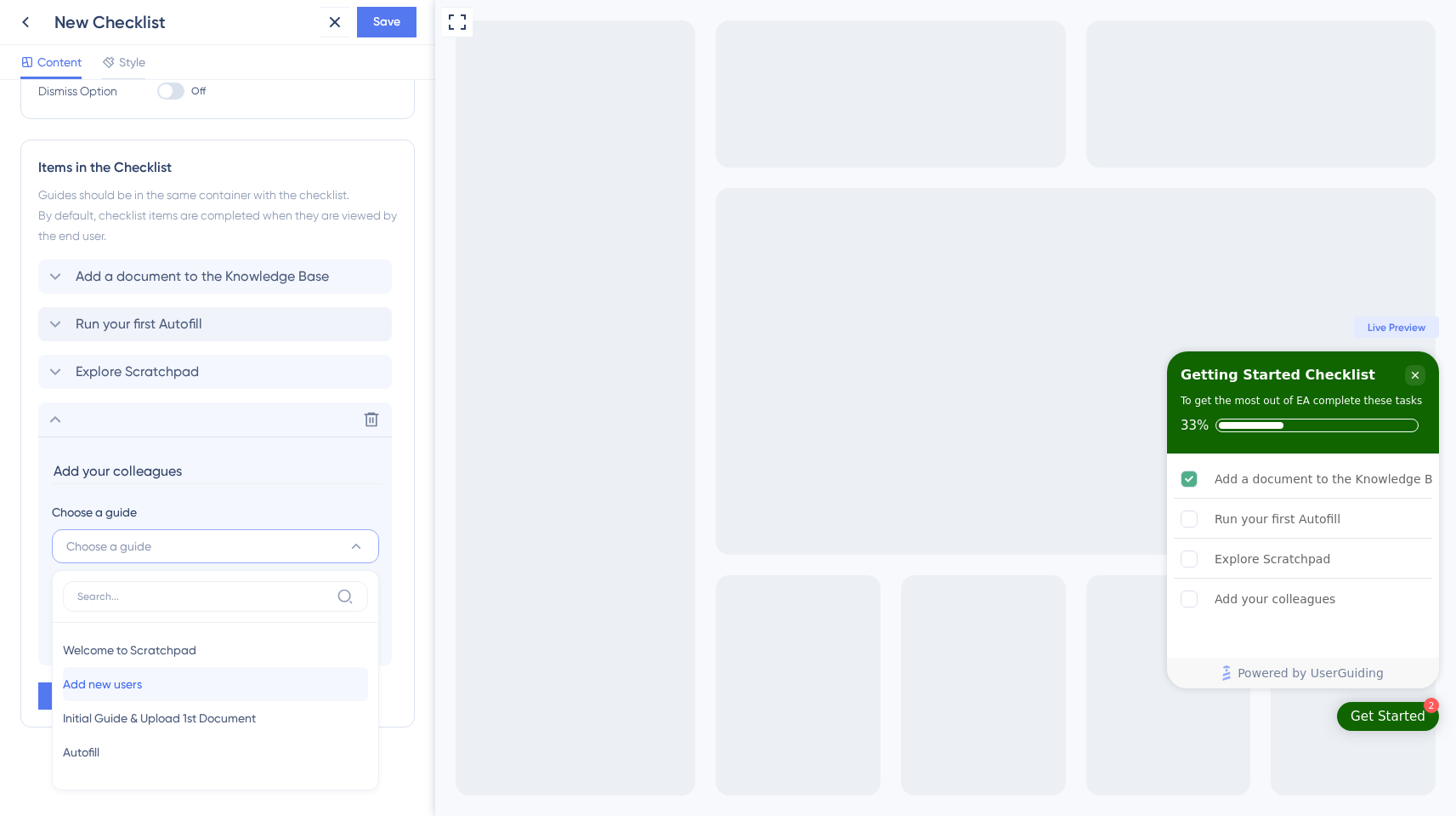
click at [111, 689] on span "Add new users" at bounding box center [102, 683] width 79 height 21
type input "Add new users"
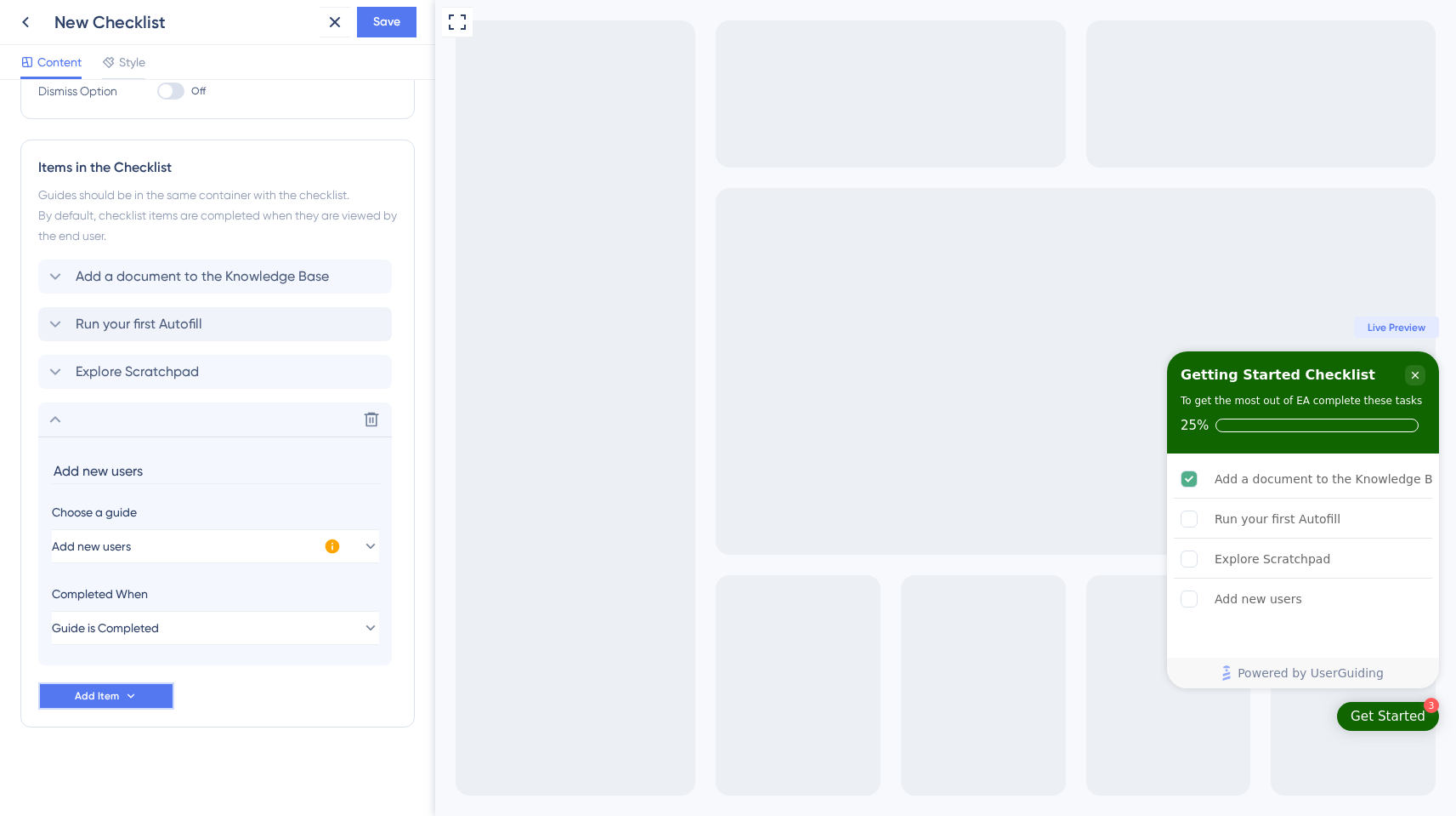
click at [106, 696] on span "Add Item" at bounding box center [96, 696] width 44 height 14
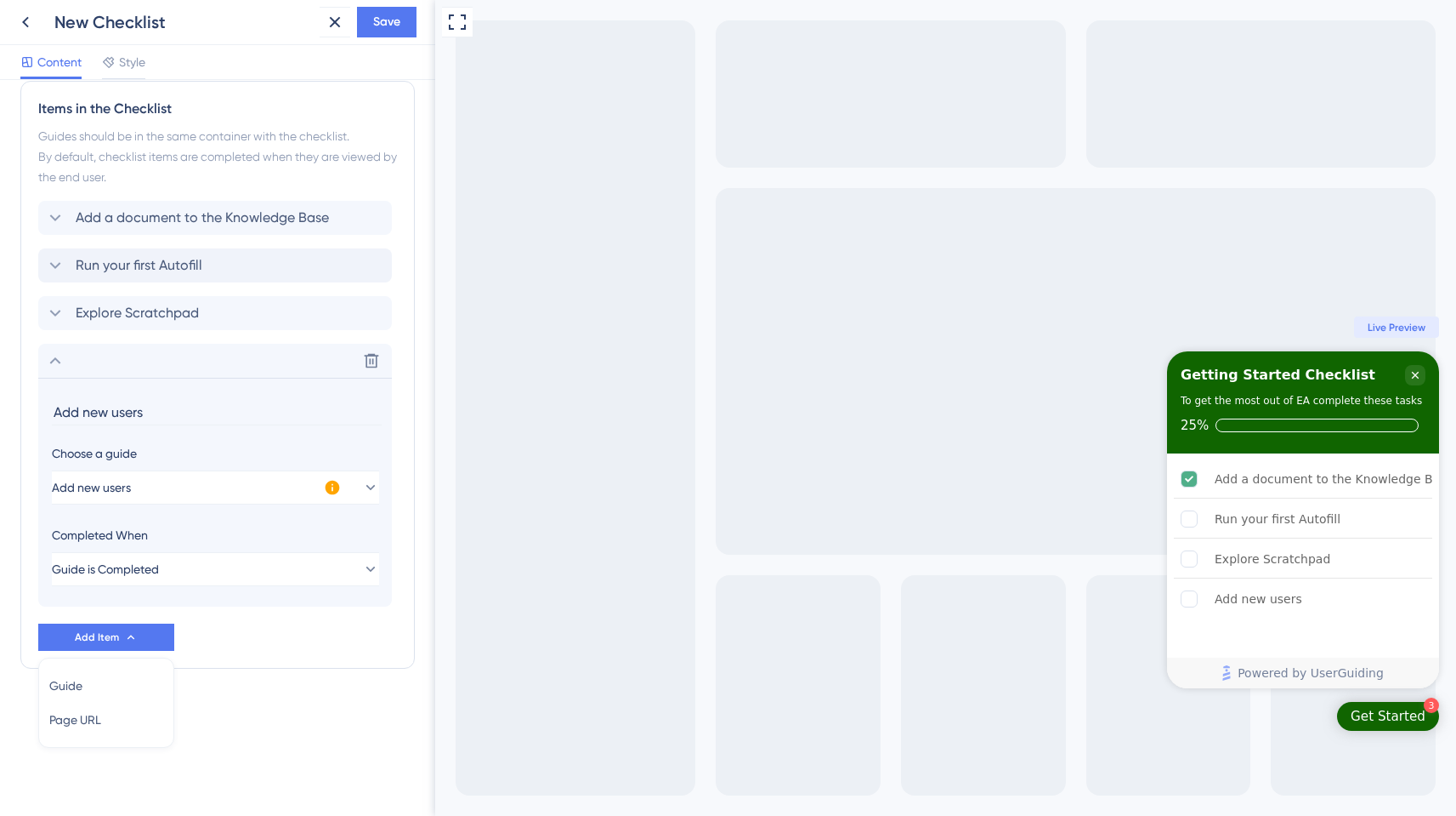
click at [202, 613] on div "Add a document to the Knowledge Base Run your first Autofill Explore Scratchpad…" at bounding box center [217, 426] width 358 height 450
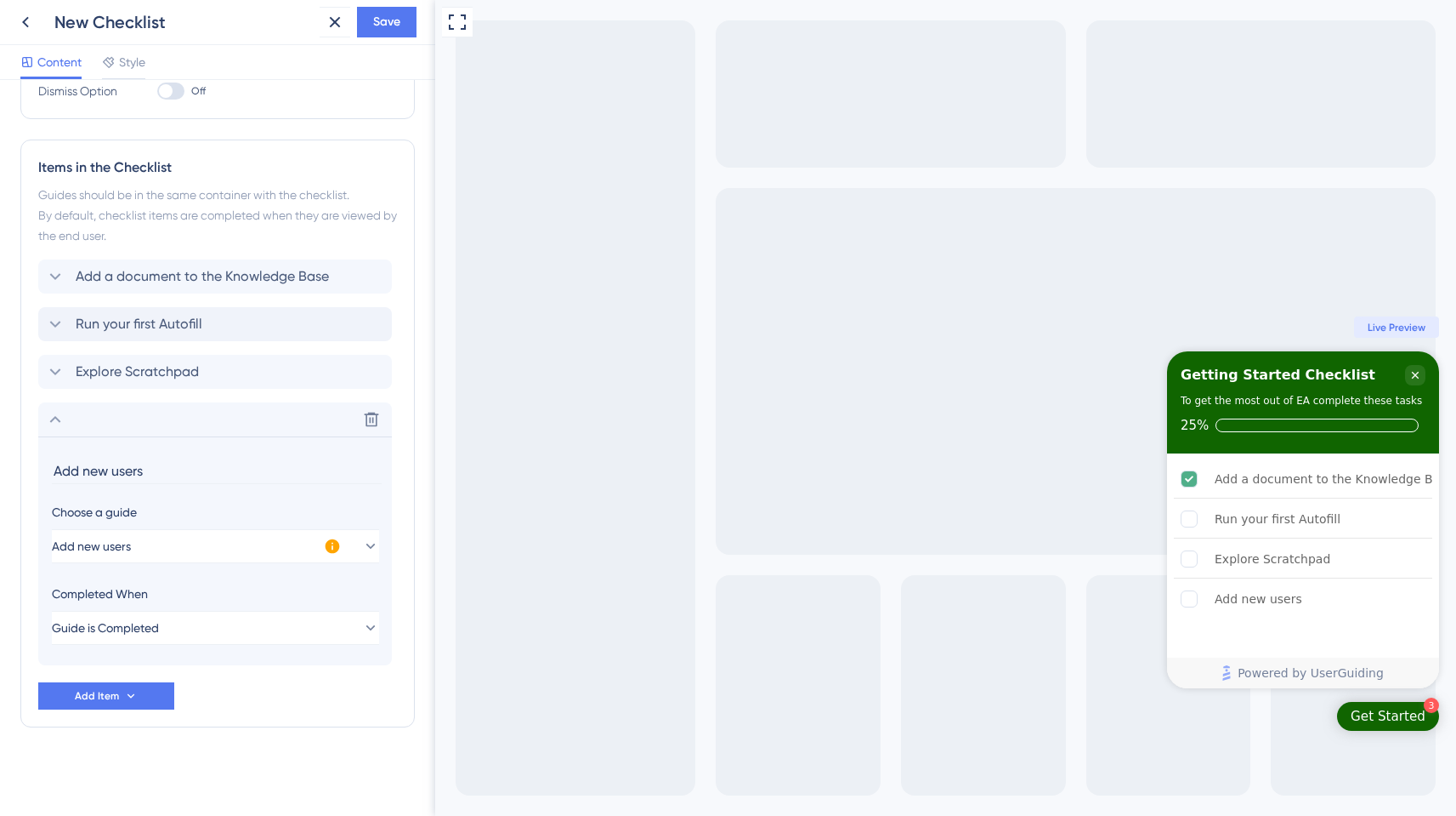
scroll to position [373, 0]
click at [378, 35] on button "Save" at bounding box center [387, 21] width 60 height 31
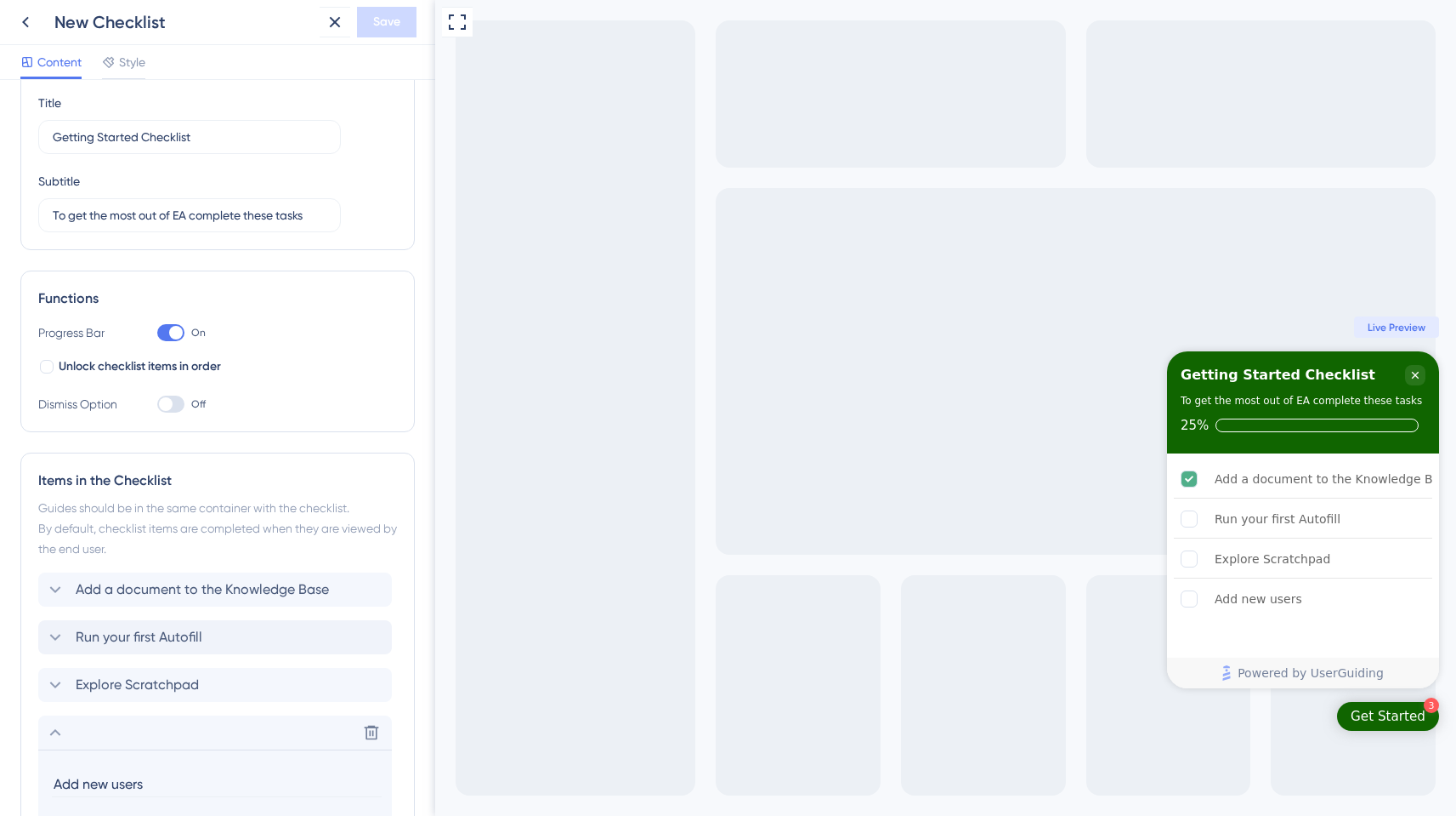
scroll to position [0, 0]
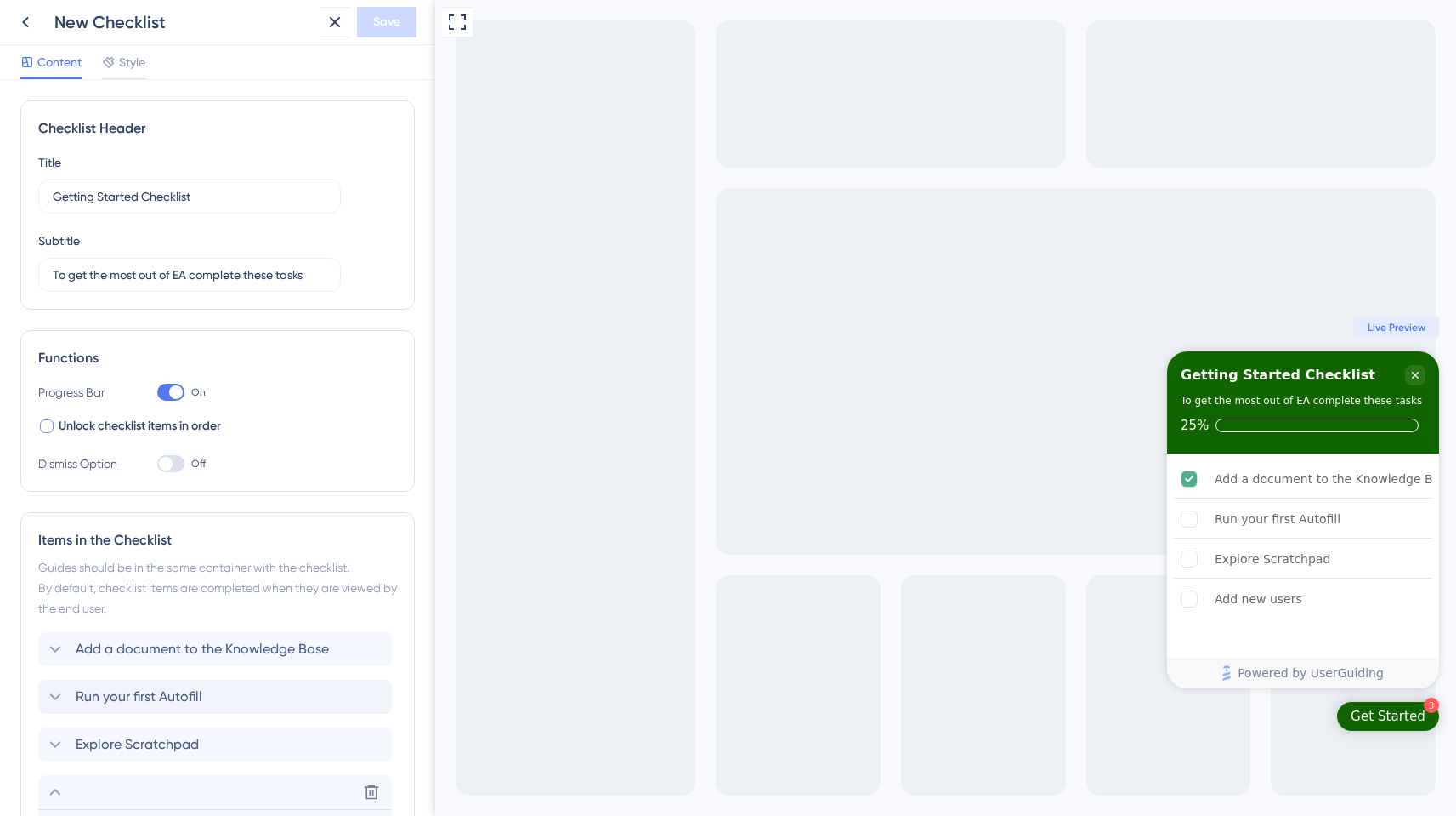
click at [138, 423] on span "Unlock checklist items in order" at bounding box center [140, 426] width 162 height 21
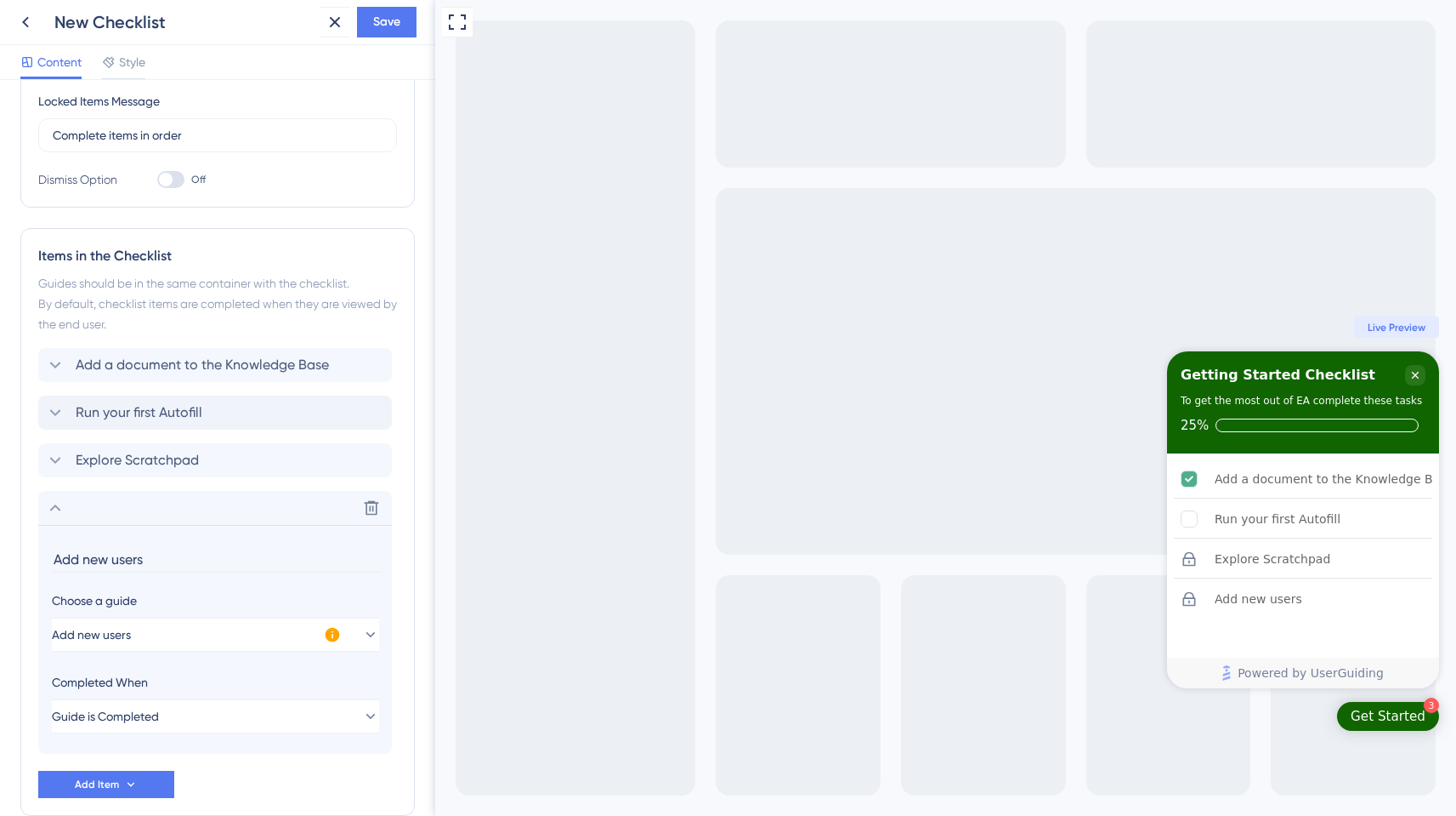
scroll to position [443, 0]
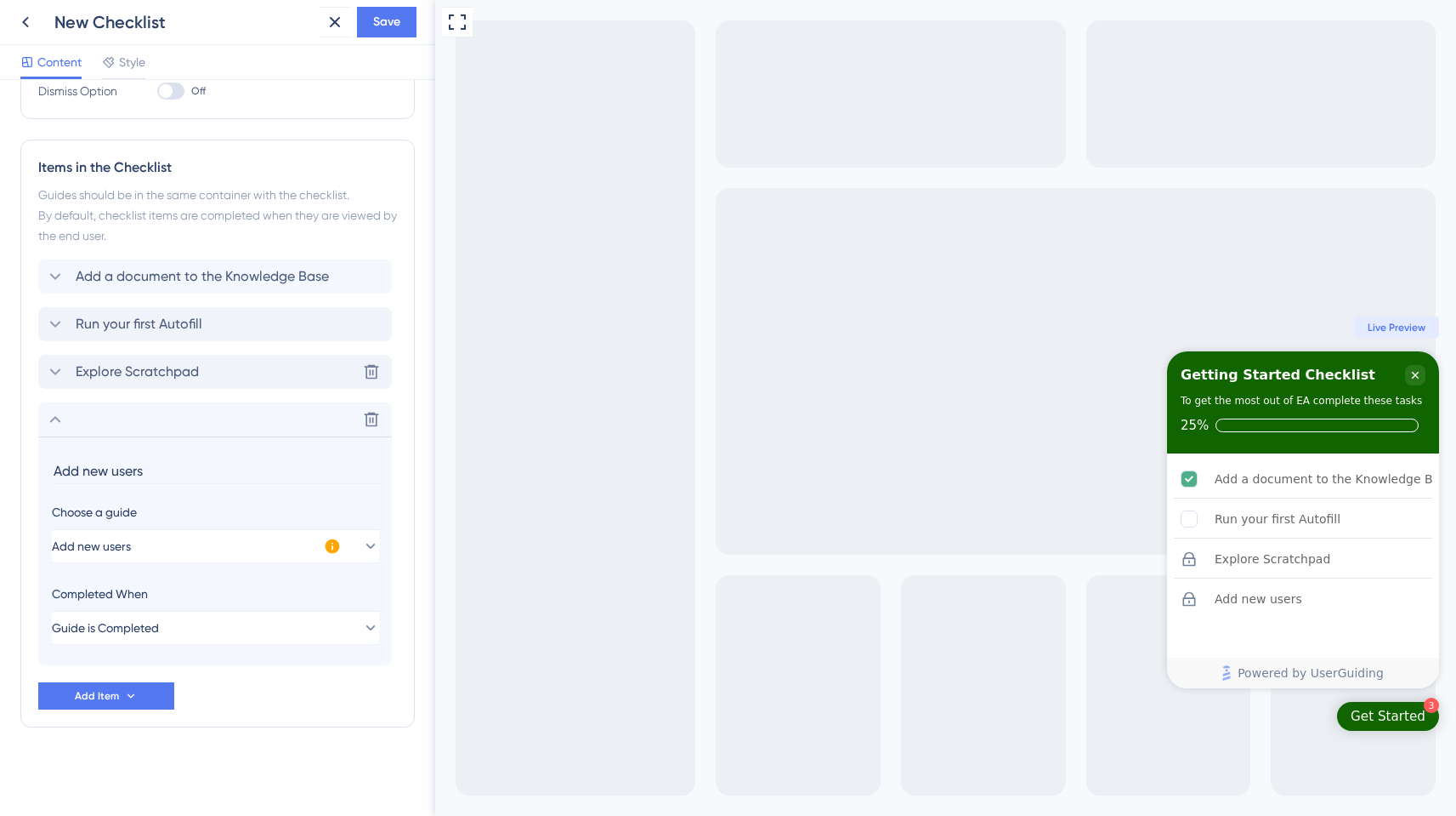
drag, startPoint x: 183, startPoint y: 366, endPoint x: 229, endPoint y: 373, distance: 46.5
click at [229, 373] on div "Explore Scratchpad Delete" at bounding box center [215, 372] width 354 height 34
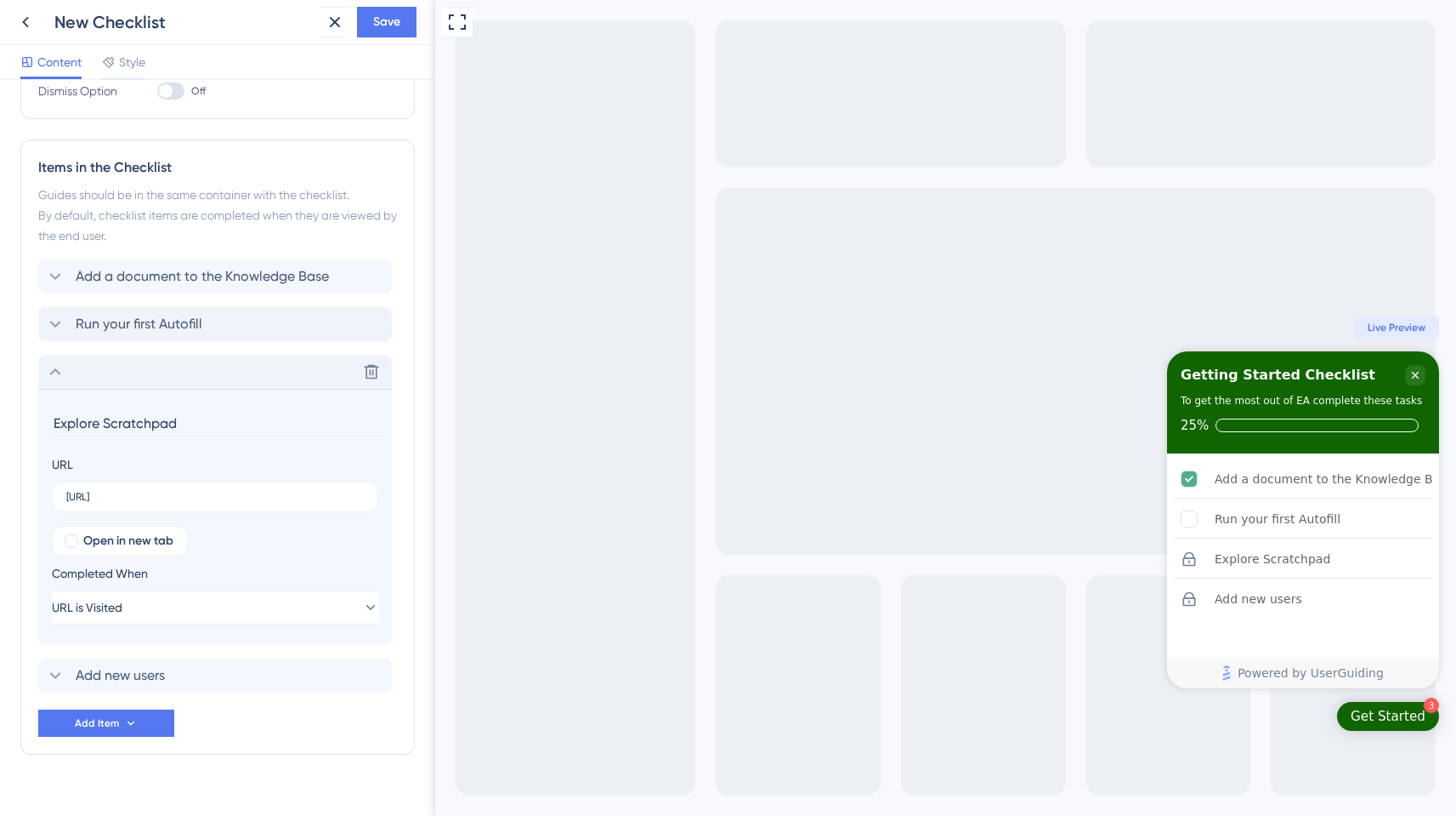
scroll to position [471, 0]
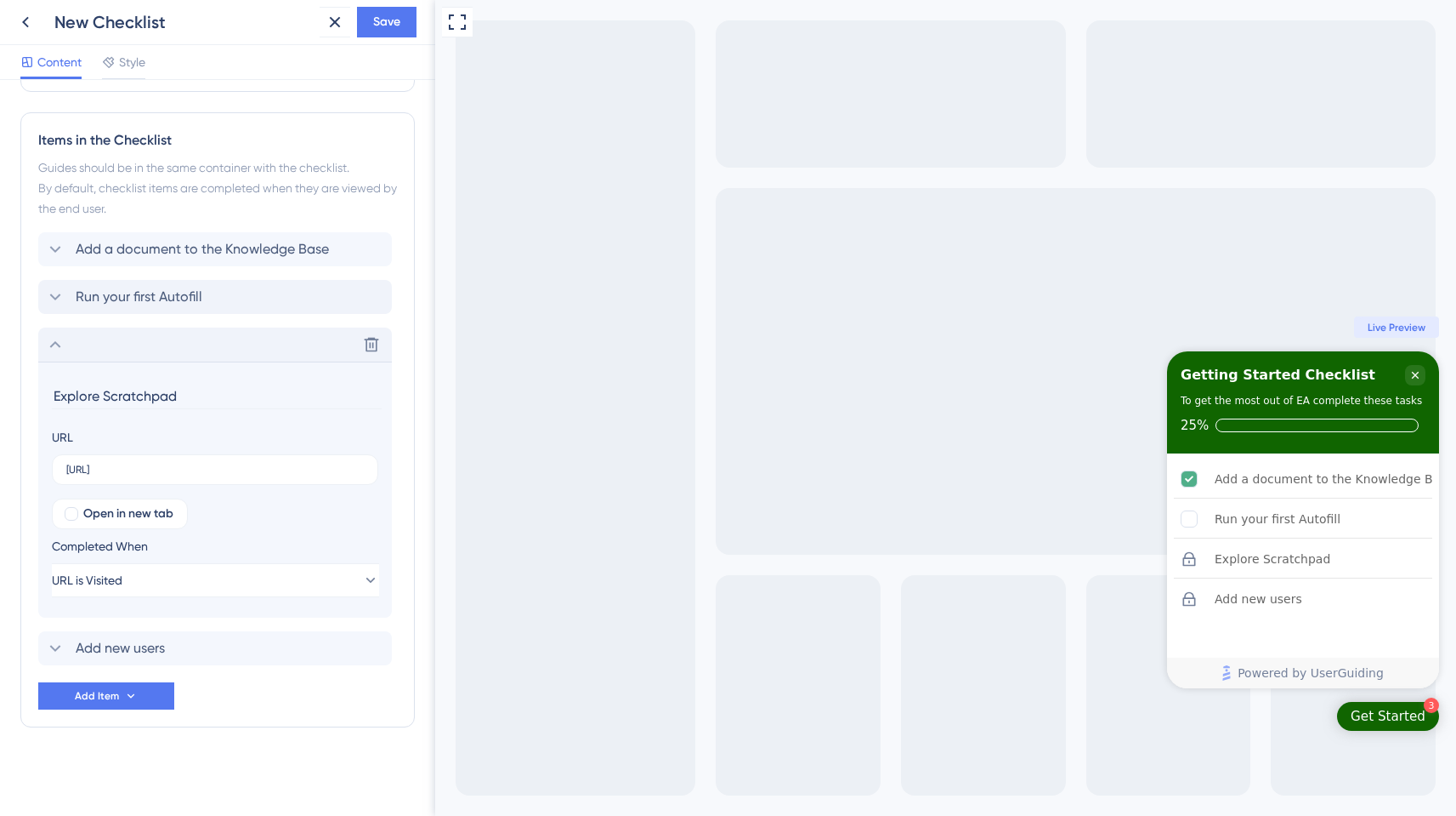
click at [55, 331] on div "Delete" at bounding box center [215, 345] width 354 height 34
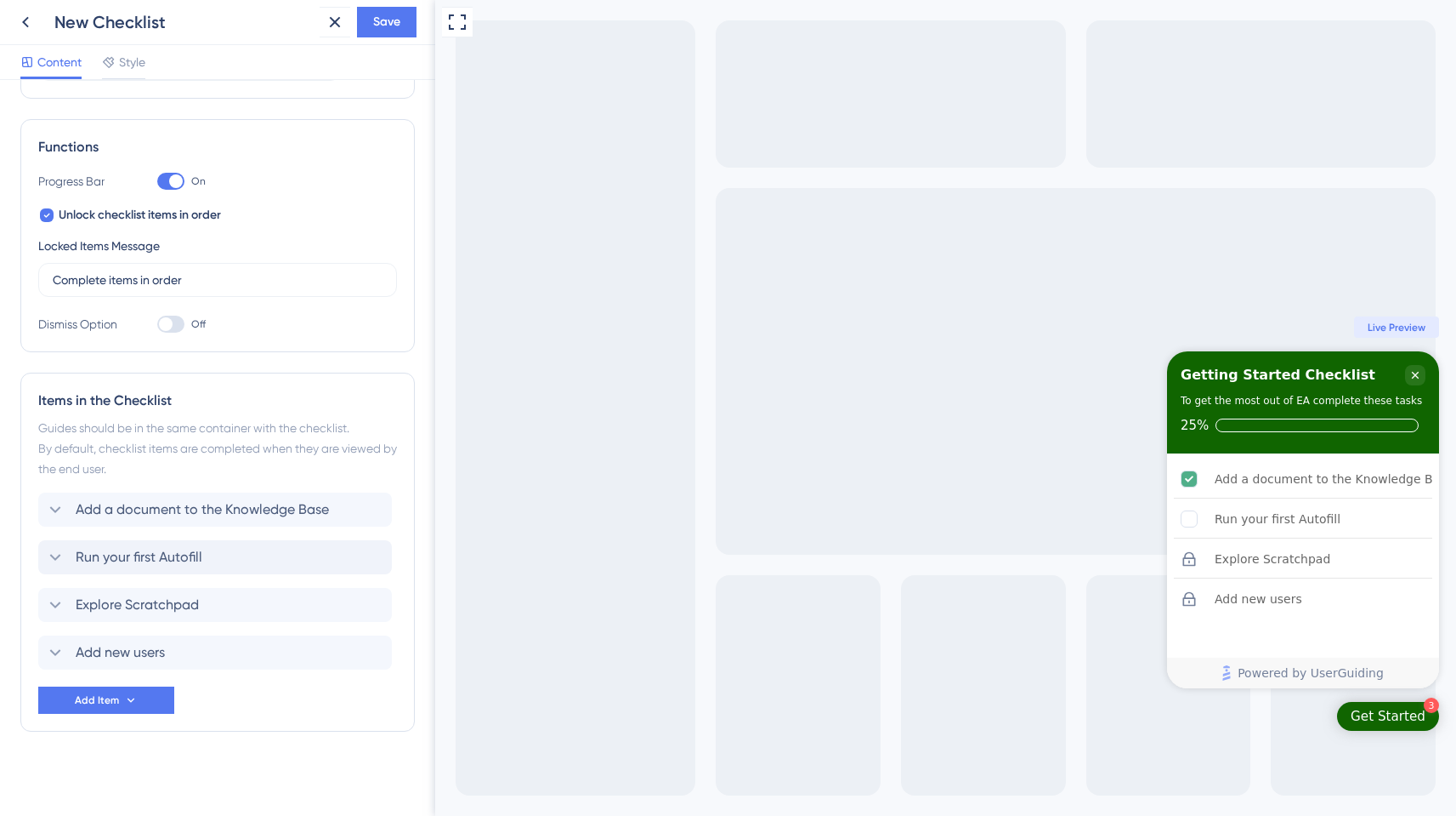
scroll to position [209, 0]
click at [49, 215] on icon at bounding box center [46, 217] width 7 height 14
checkbox input "false"
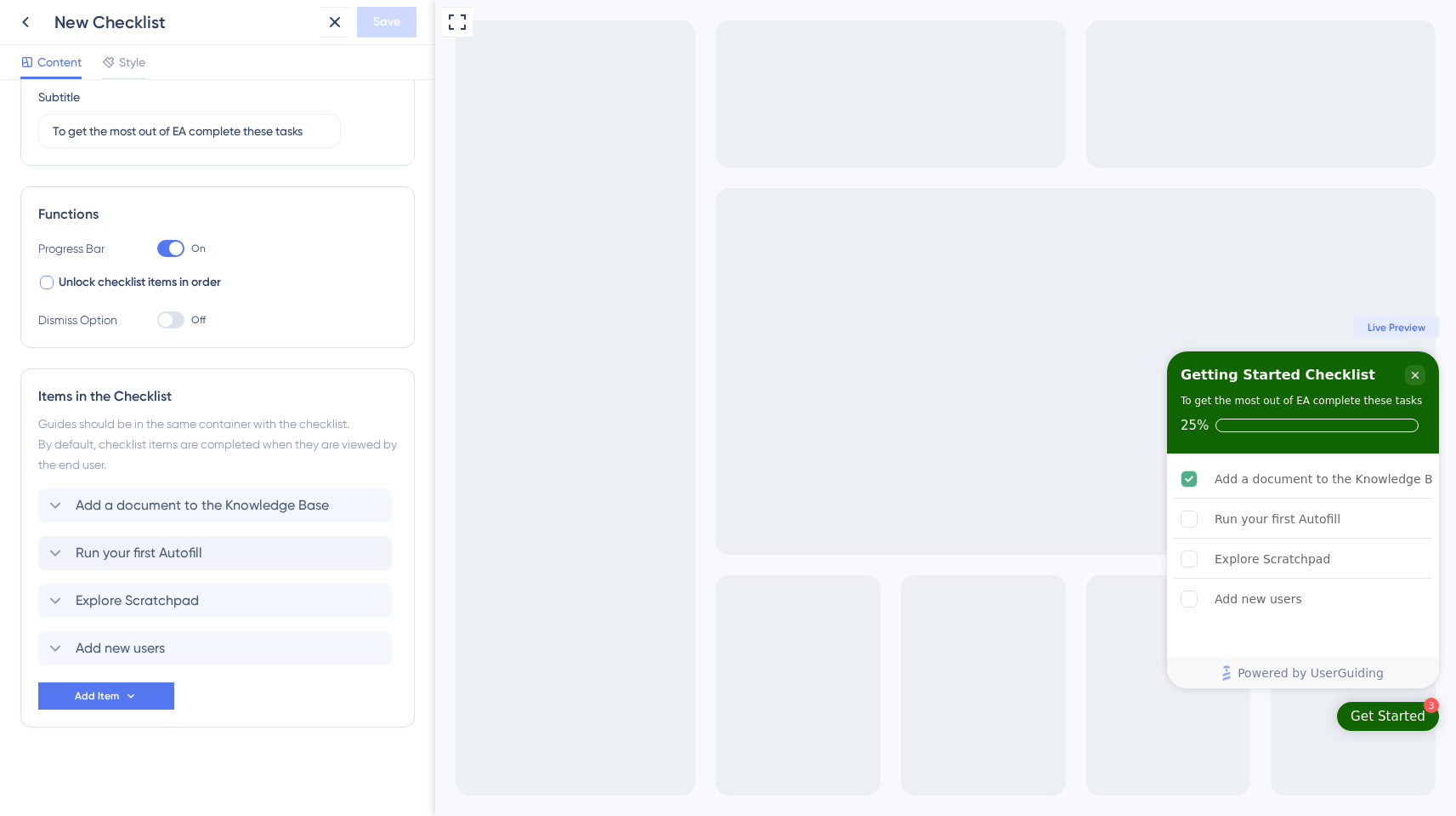
click at [167, 318] on div at bounding box center [165, 319] width 14 height 14
click at [158, 320] on input "Off" at bounding box center [157, 320] width 1 height 1
checkbox input "true"
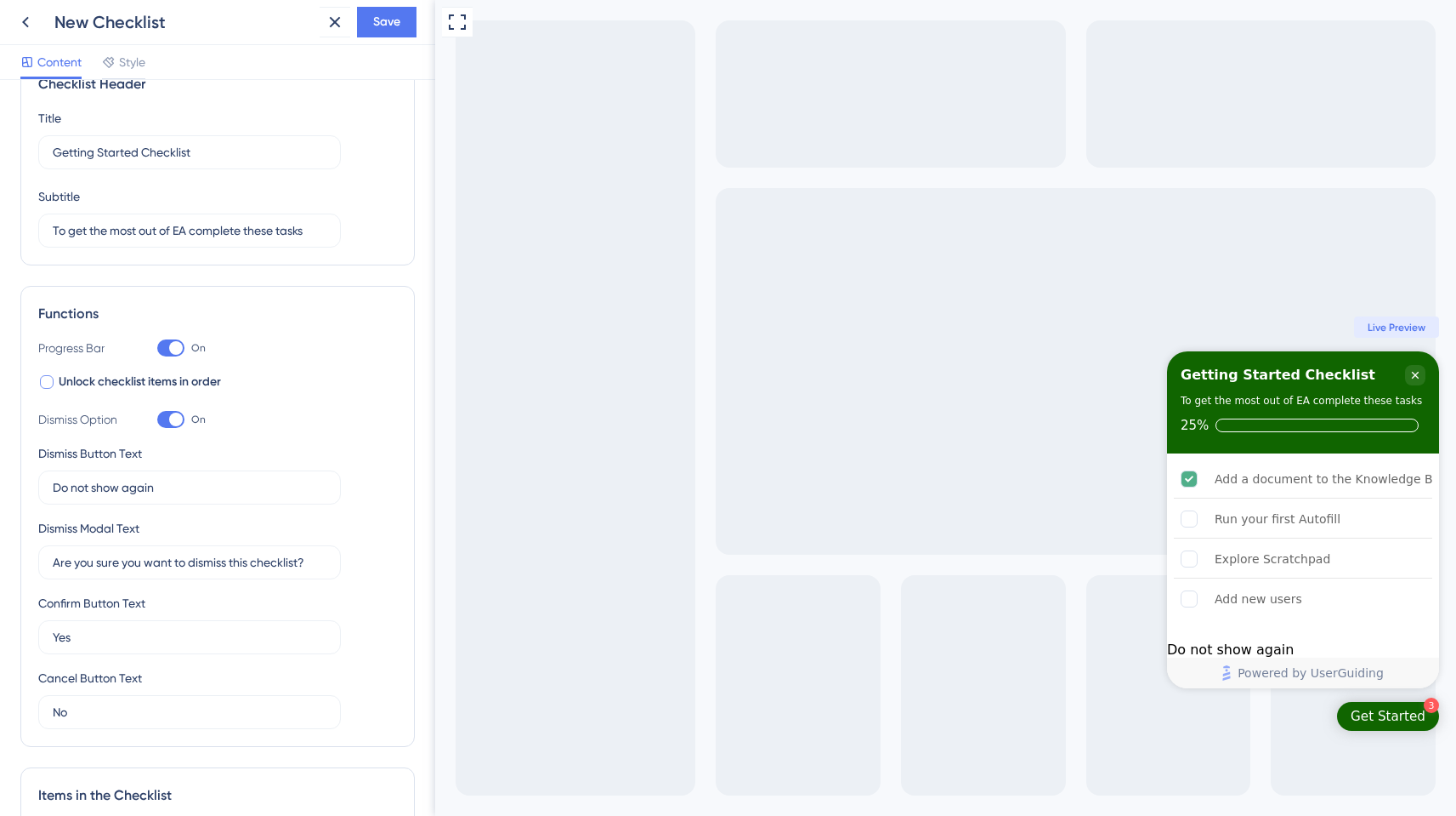
scroll to position [0, 0]
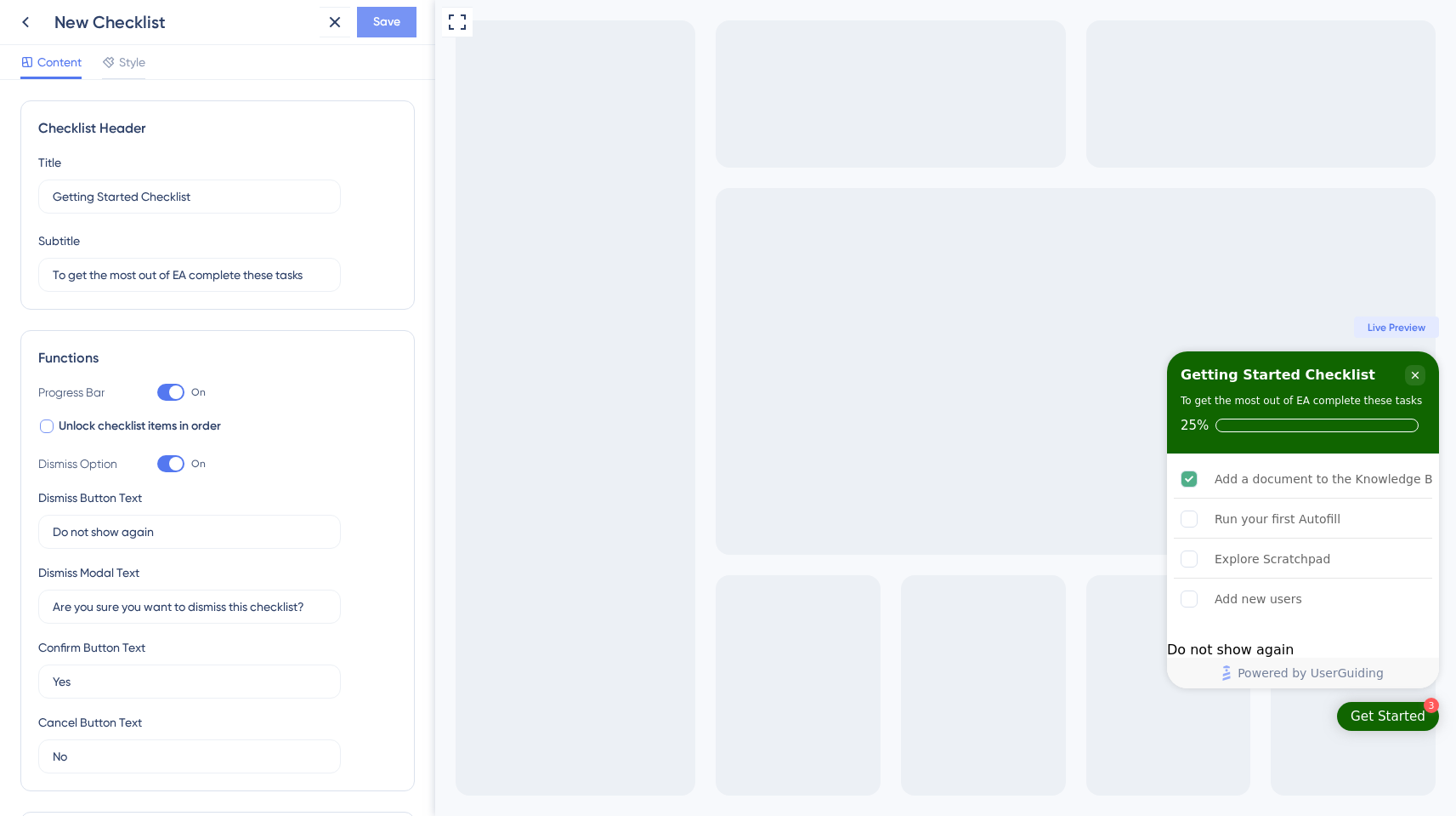
click at [381, 23] on span "Save" at bounding box center [386, 22] width 27 height 21
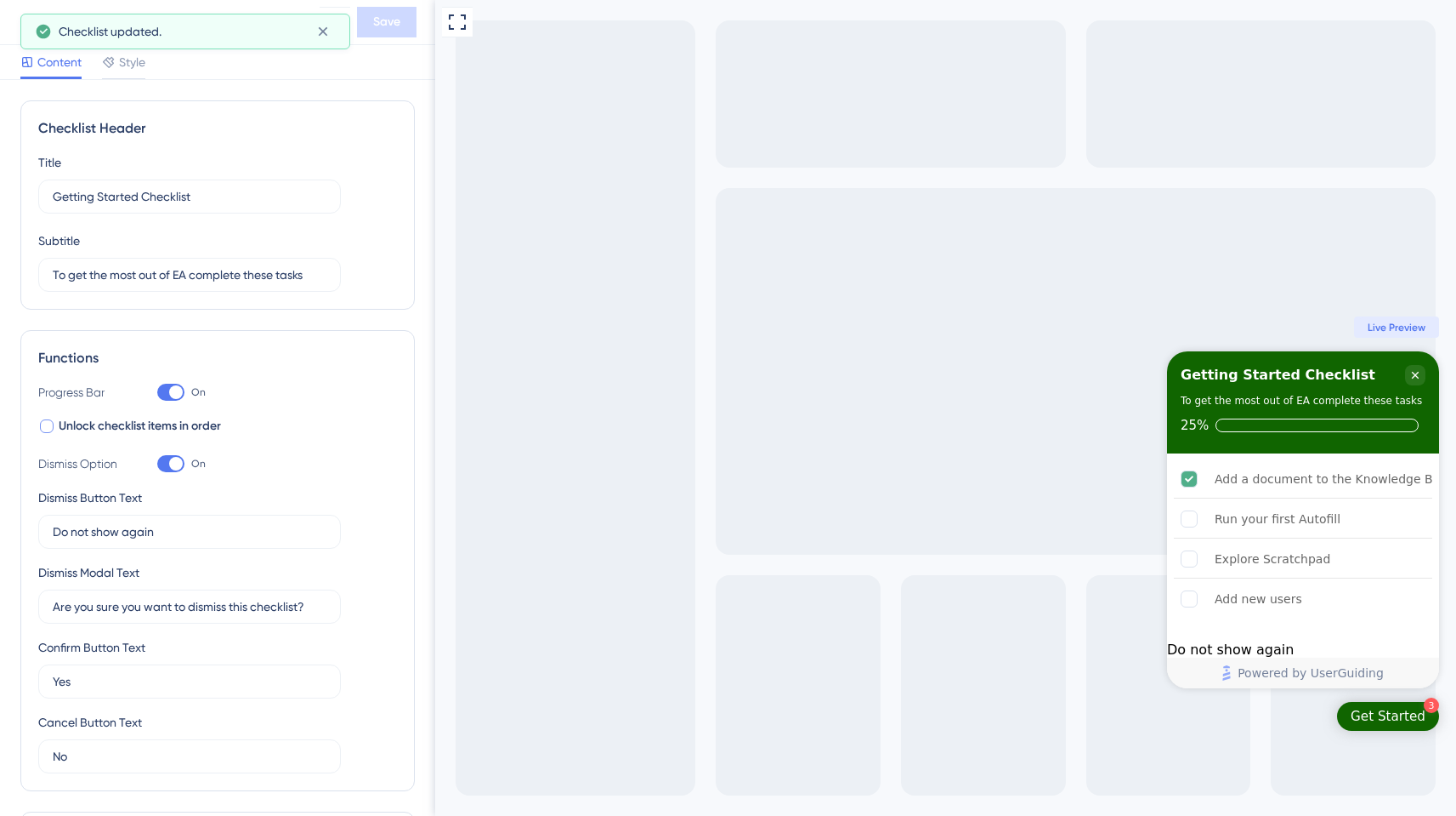
click at [267, 93] on div "Checklist Header Title Getting Started Checklist Subtitle To get the most out o…" at bounding box center [217, 448] width 435 height 736
click at [22, 20] on div "Checklist updated." at bounding box center [185, 32] width 329 height 35
click at [27, 19] on icon at bounding box center [25, 22] width 21 height 21
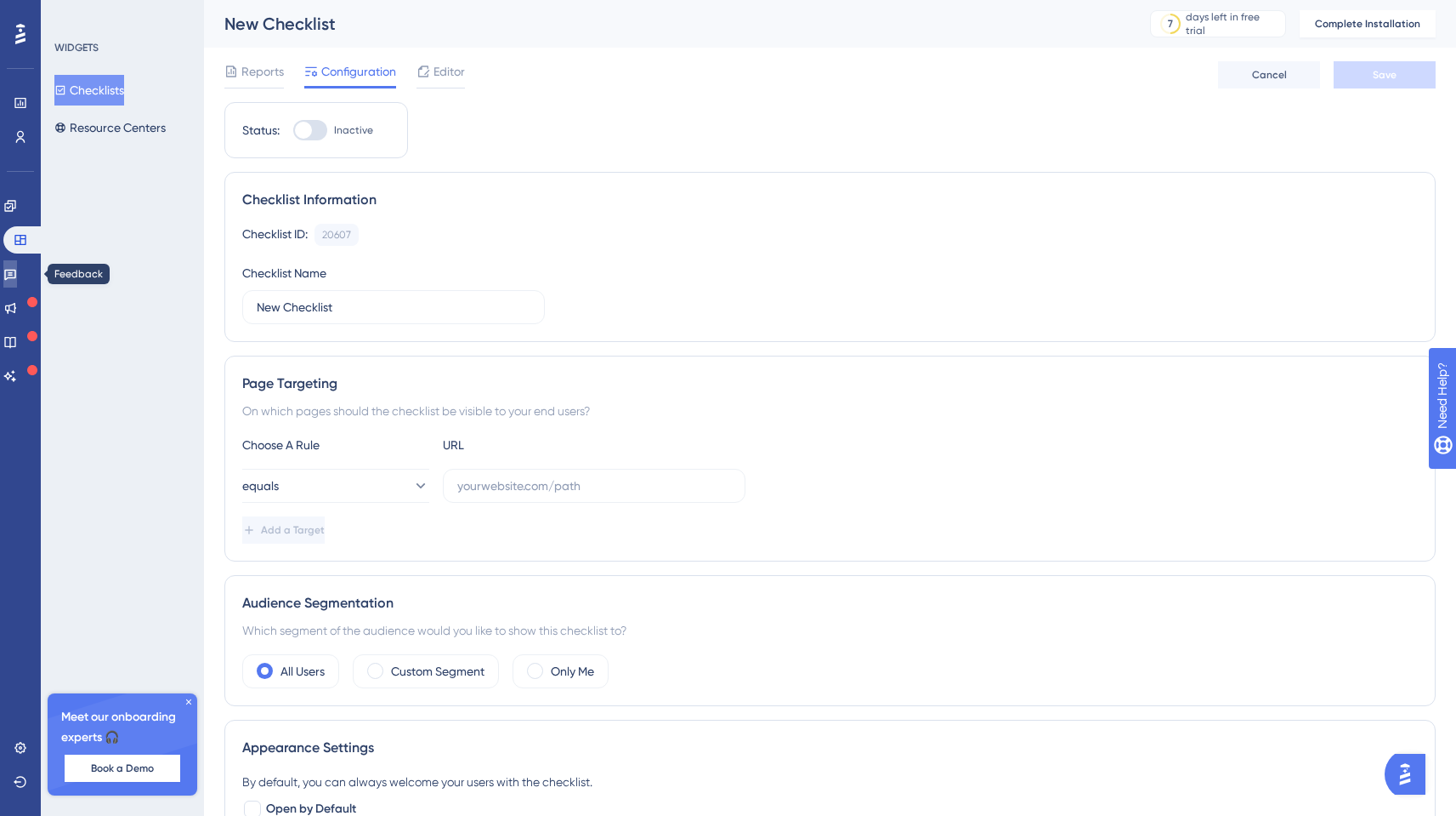
click at [17, 264] on link at bounding box center [10, 274] width 14 height 27
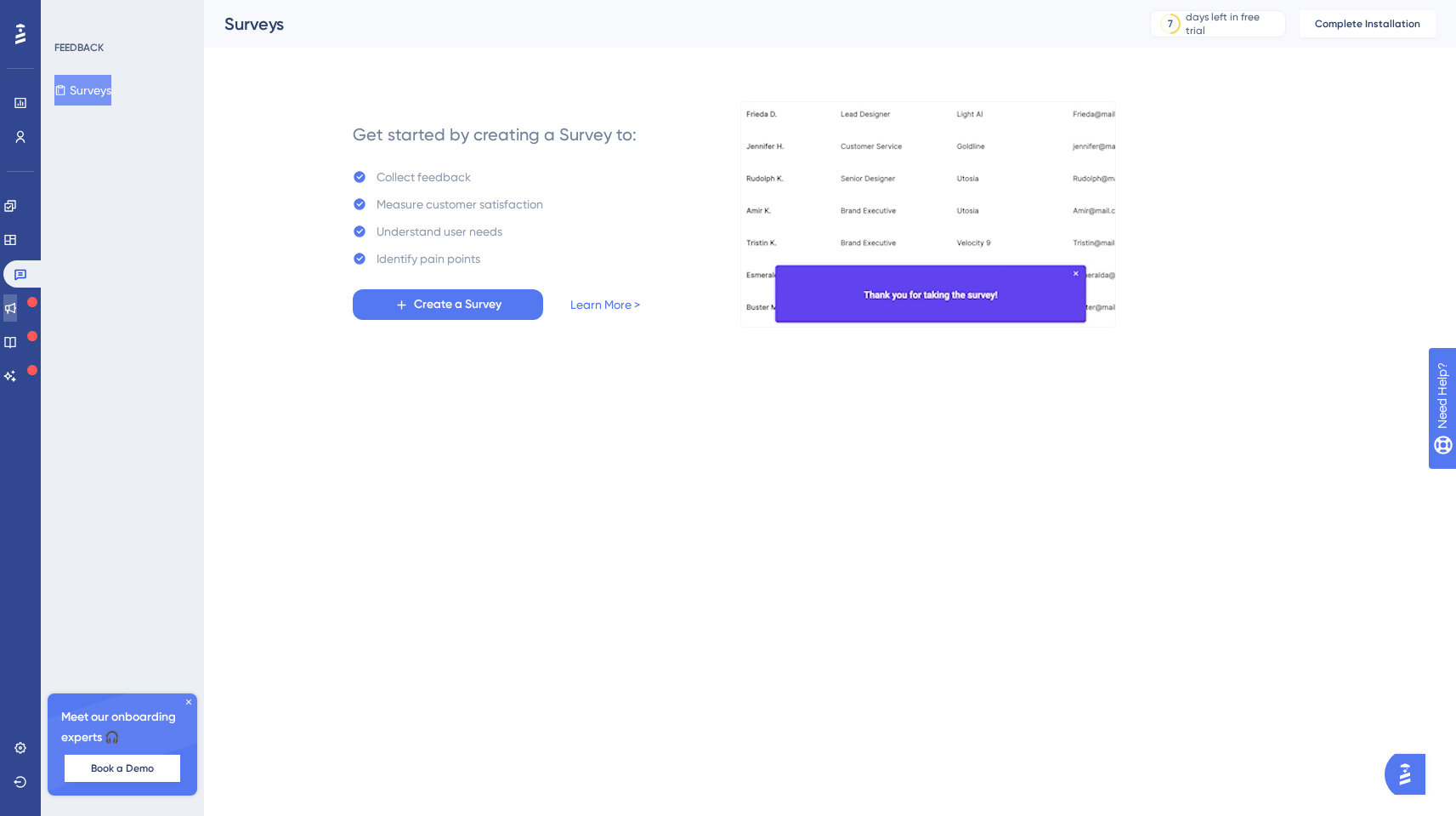
click at [16, 308] on icon at bounding box center [10, 308] width 11 height 11
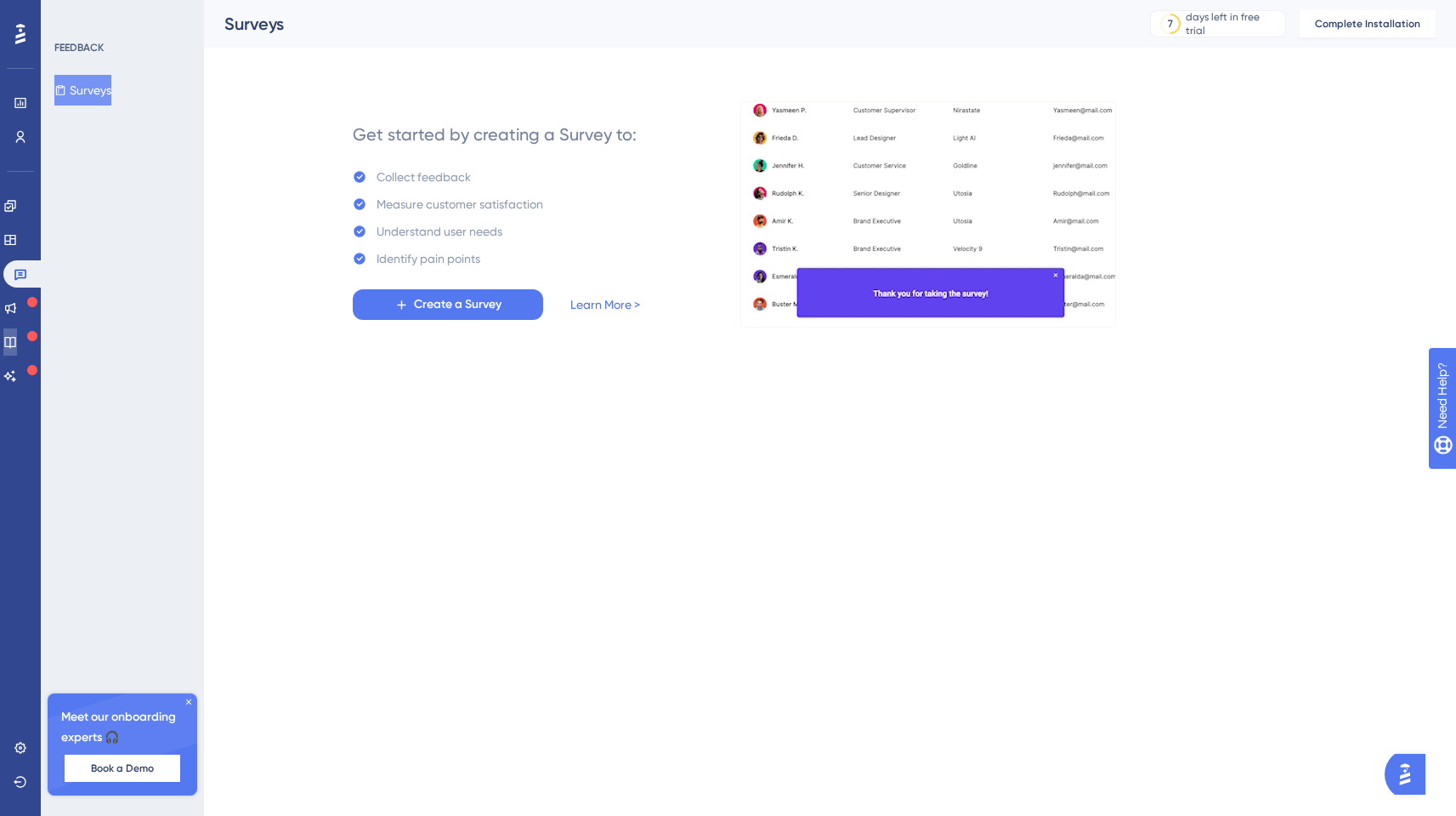
click at [17, 344] on icon at bounding box center [10, 342] width 14 height 14
click at [17, 333] on link at bounding box center [10, 342] width 14 height 27
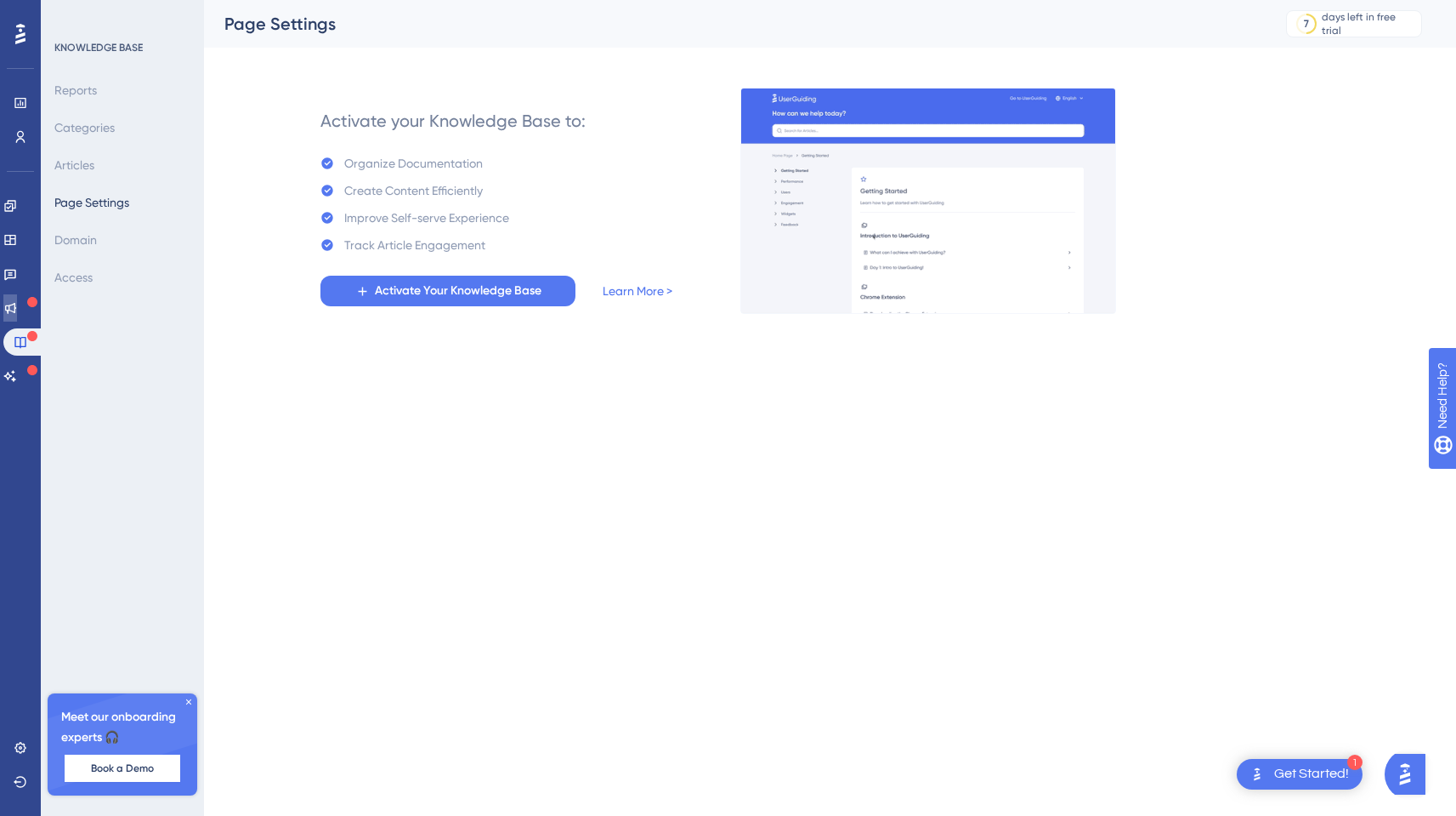
click at [17, 296] on link at bounding box center [10, 307] width 14 height 27
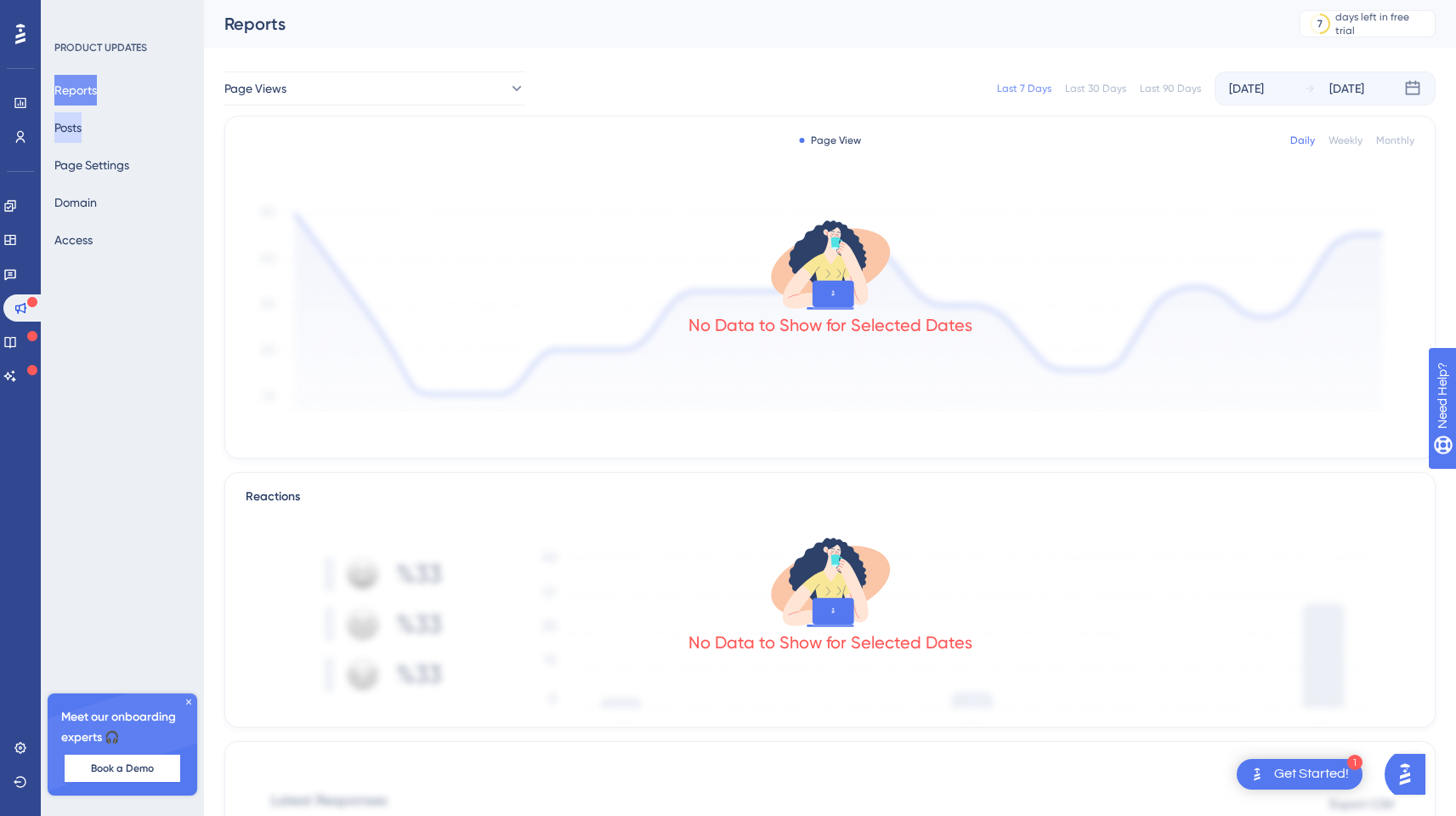
click at [81, 131] on button "Posts" at bounding box center [67, 127] width 27 height 31
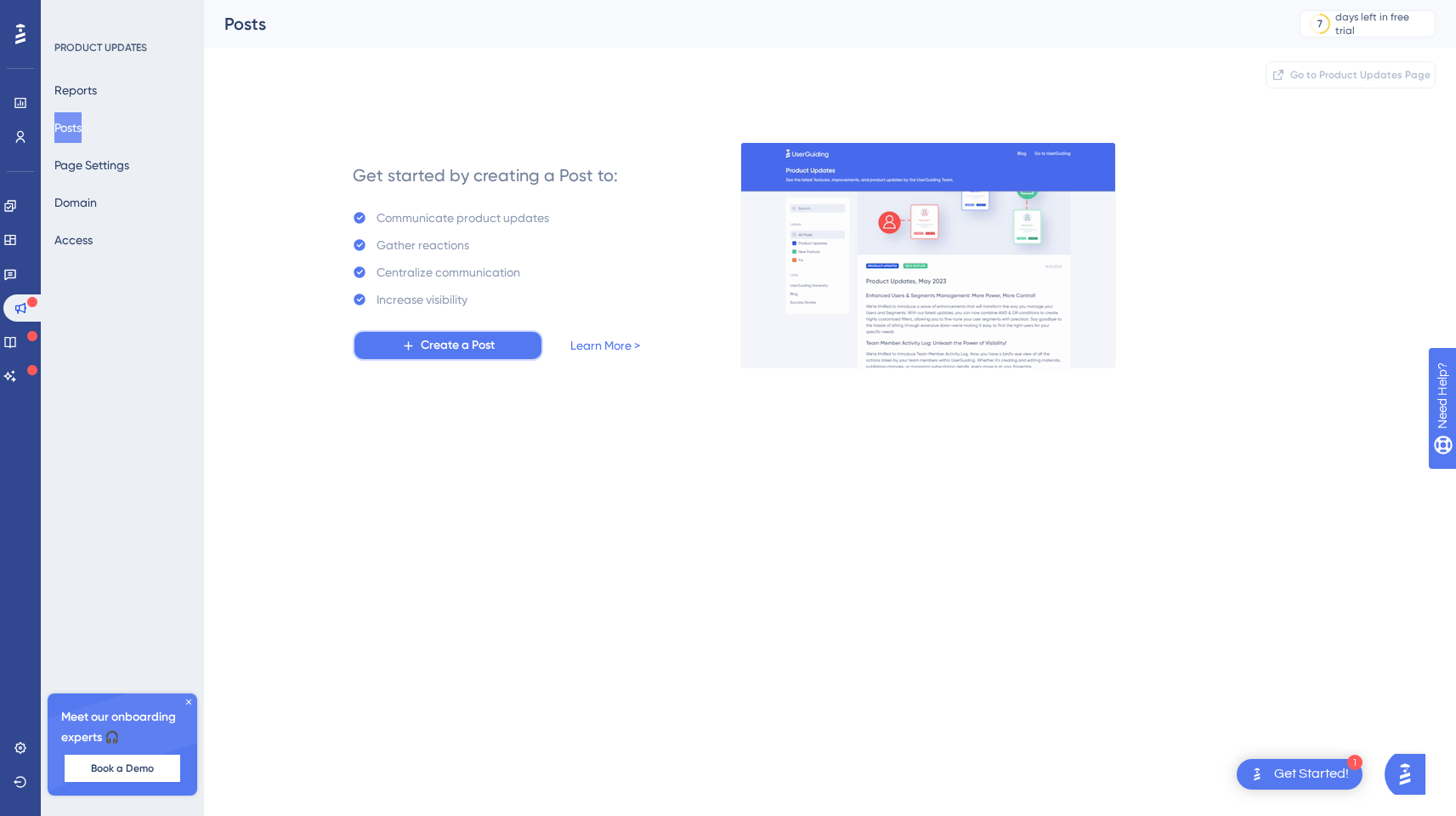
click at [452, 339] on span "Create a Post" at bounding box center [457, 345] width 74 height 21
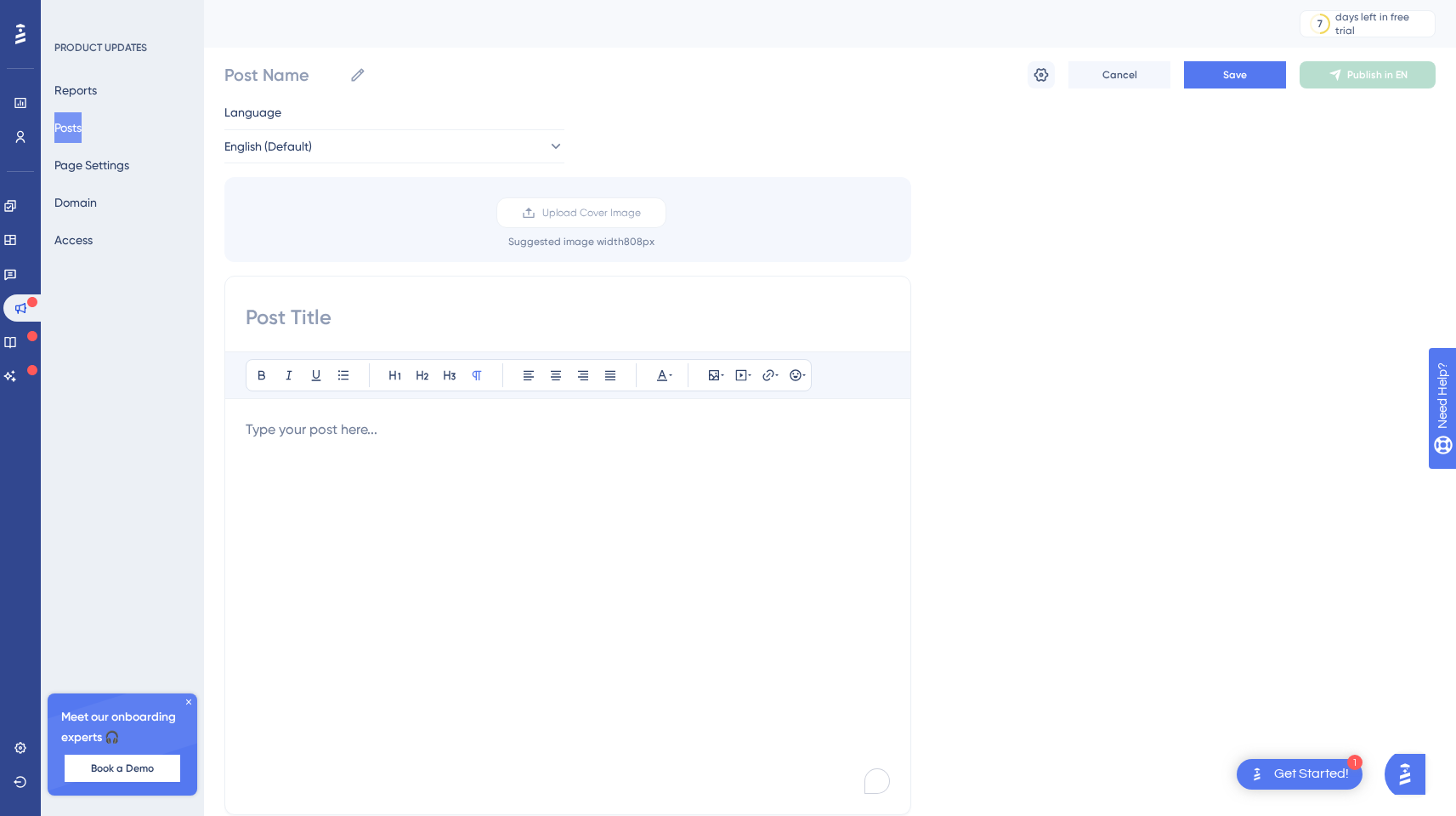
click at [384, 311] on input at bounding box center [567, 317] width 644 height 27
click at [271, 422] on p "To enrich screen reader interactions, please activate Accessibility in Grammarl…" at bounding box center [567, 429] width 644 height 21
click at [250, 431] on p "To enrich screen reader interactions, please activate Accessibility in Grammarl…" at bounding box center [567, 429] width 644 height 21
click at [288, 427] on p "To enrich screen reader interactions, please activate Accessibility in Grammarl…" at bounding box center [567, 429] width 644 height 21
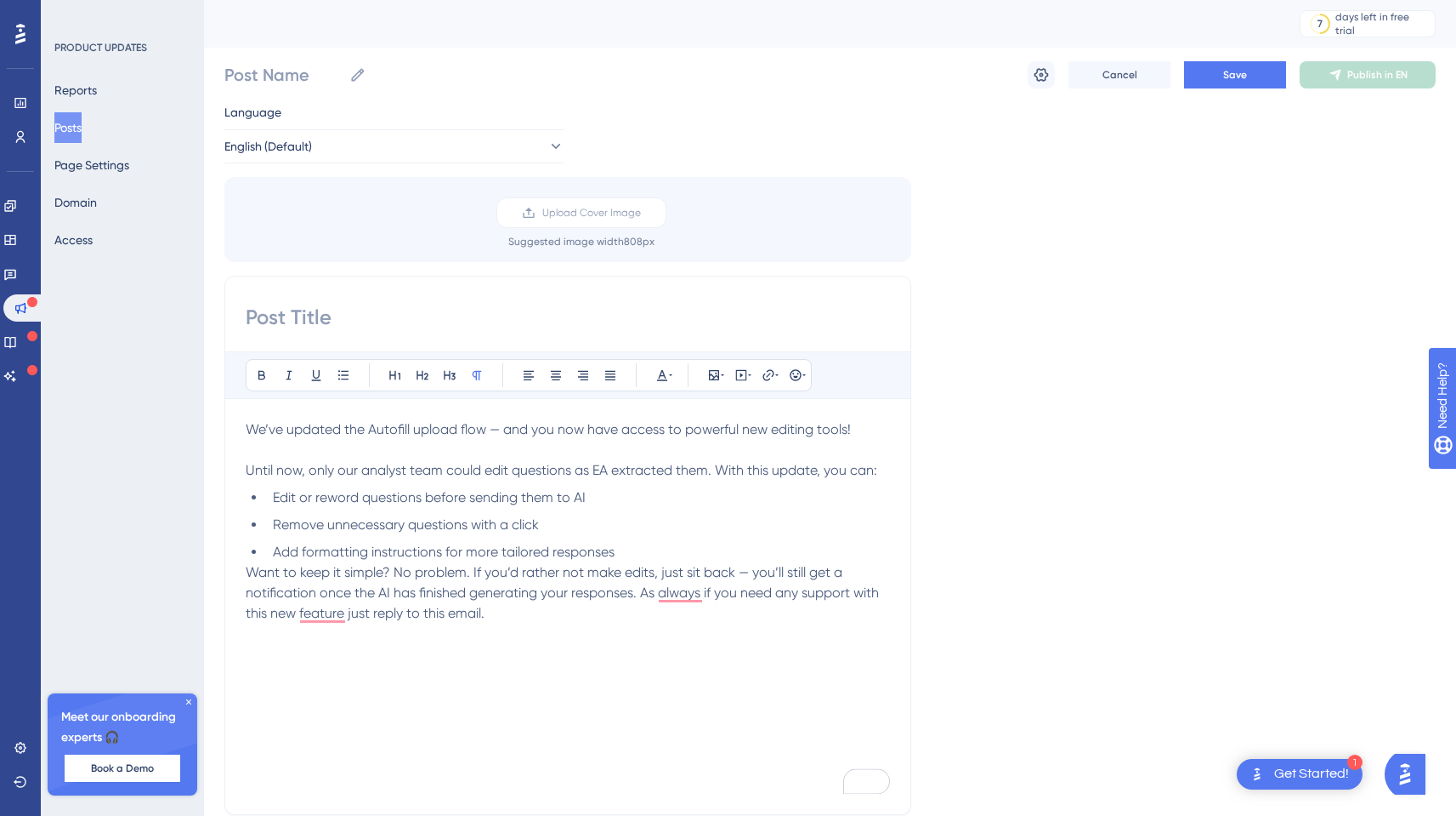
click at [360, 330] on div "Bold Italic Underline Bullet Point Heading 1 Heading 2 Heading 3 Normal Align L…" at bounding box center [567, 545] width 687 height 540
click at [337, 306] on input at bounding box center [567, 317] width 644 height 27
type input "B"
type input "New Super Features in Autofill"
click at [584, 217] on span "Upload Cover Image" at bounding box center [592, 212] width 99 height 14
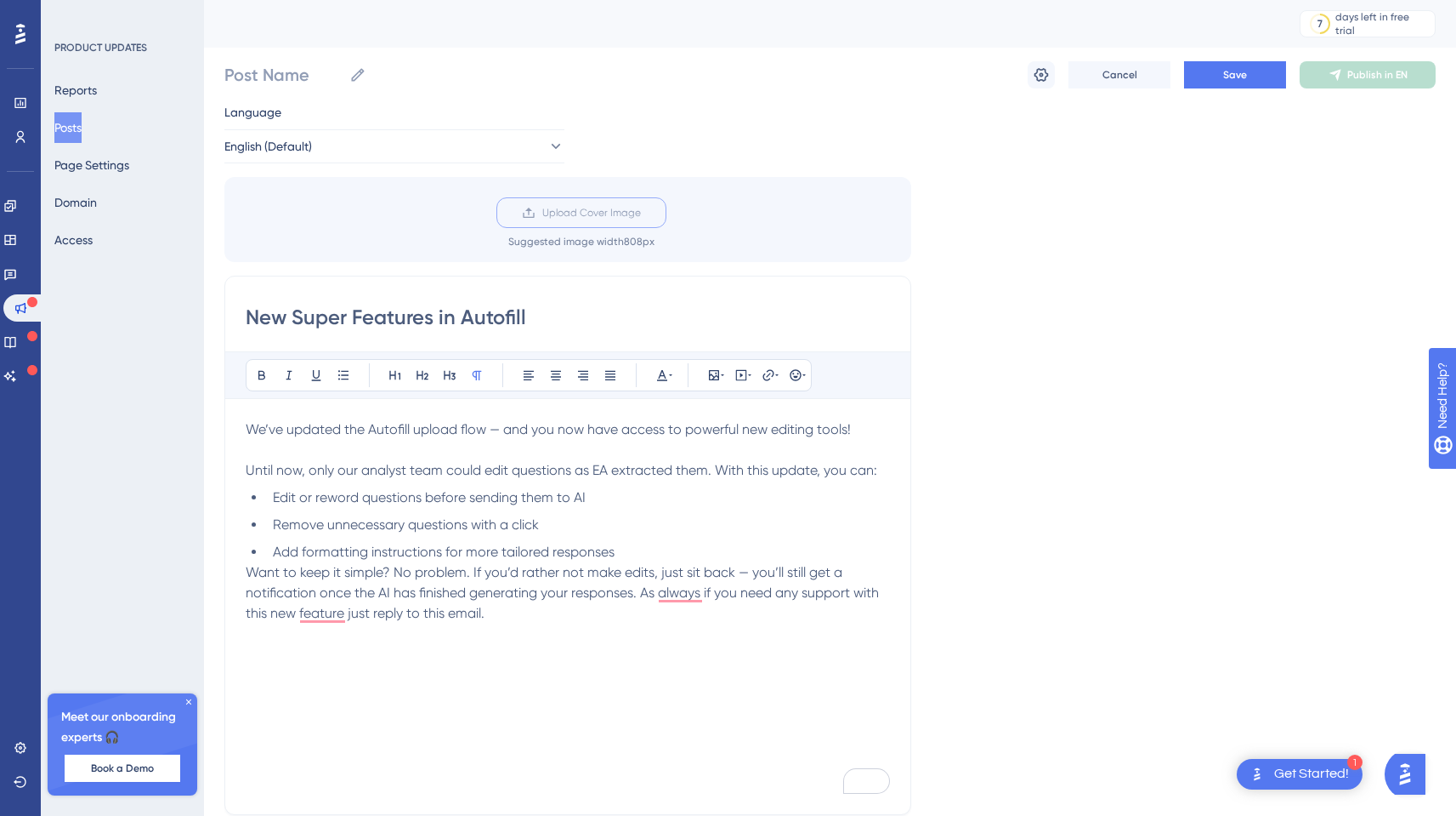
click at [641, 213] on input "Upload Cover Image" at bounding box center [641, 213] width 0 height 0
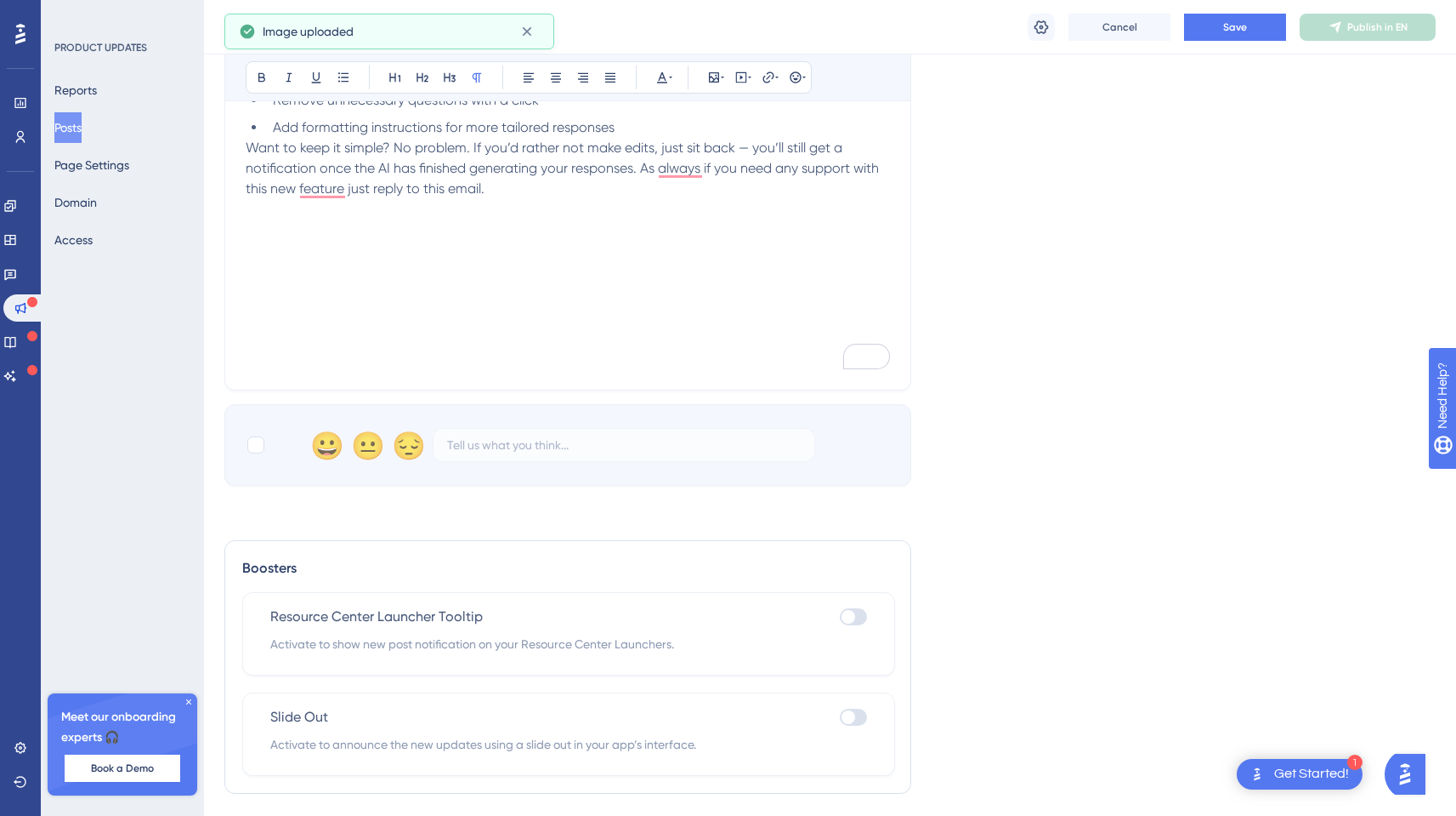
scroll to position [732, 0]
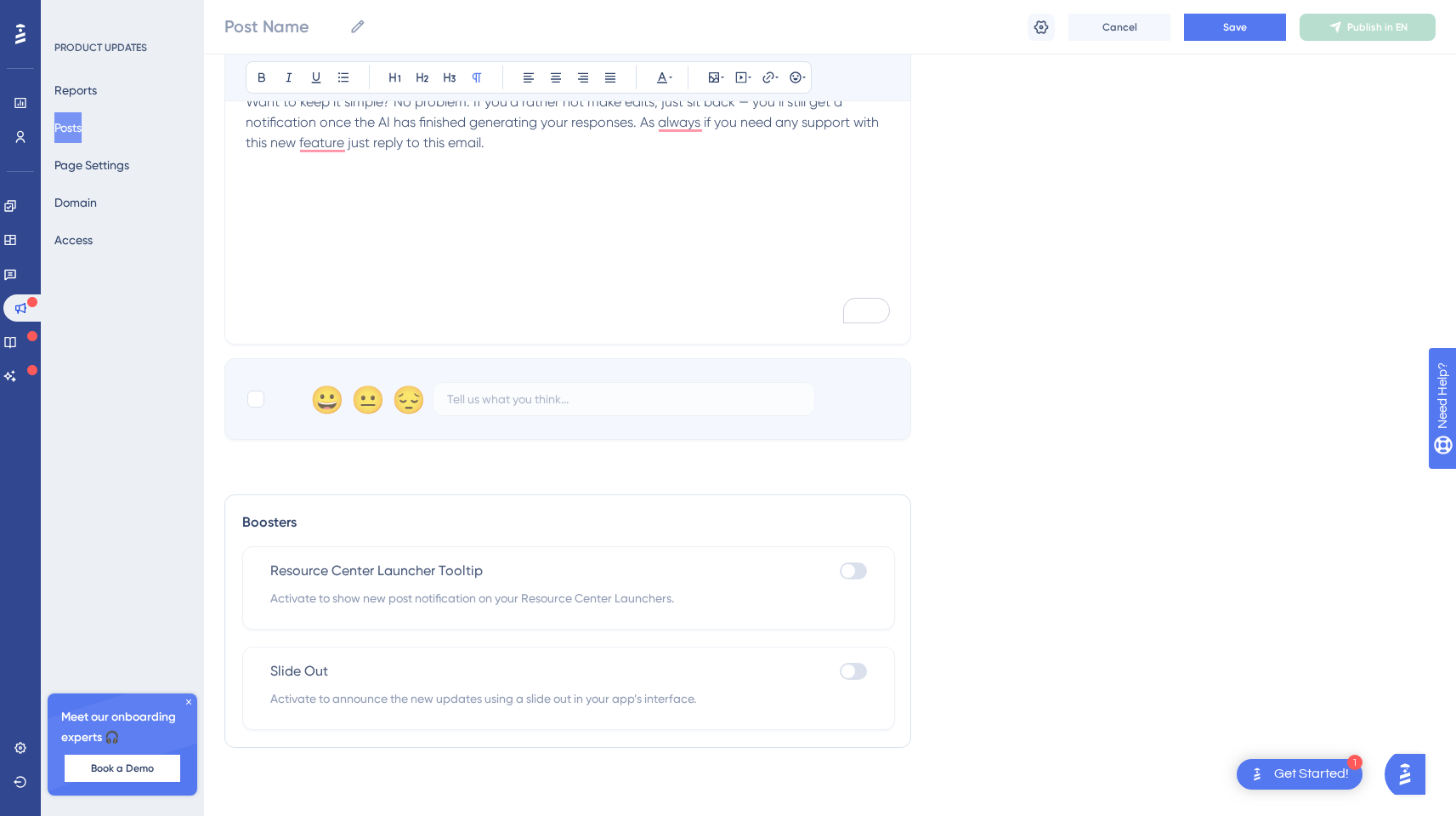
click at [852, 568] on div at bounding box center [848, 570] width 14 height 14
click at [840, 570] on input "checkbox" at bounding box center [839, 570] width 1 height 1
checkbox input "true"
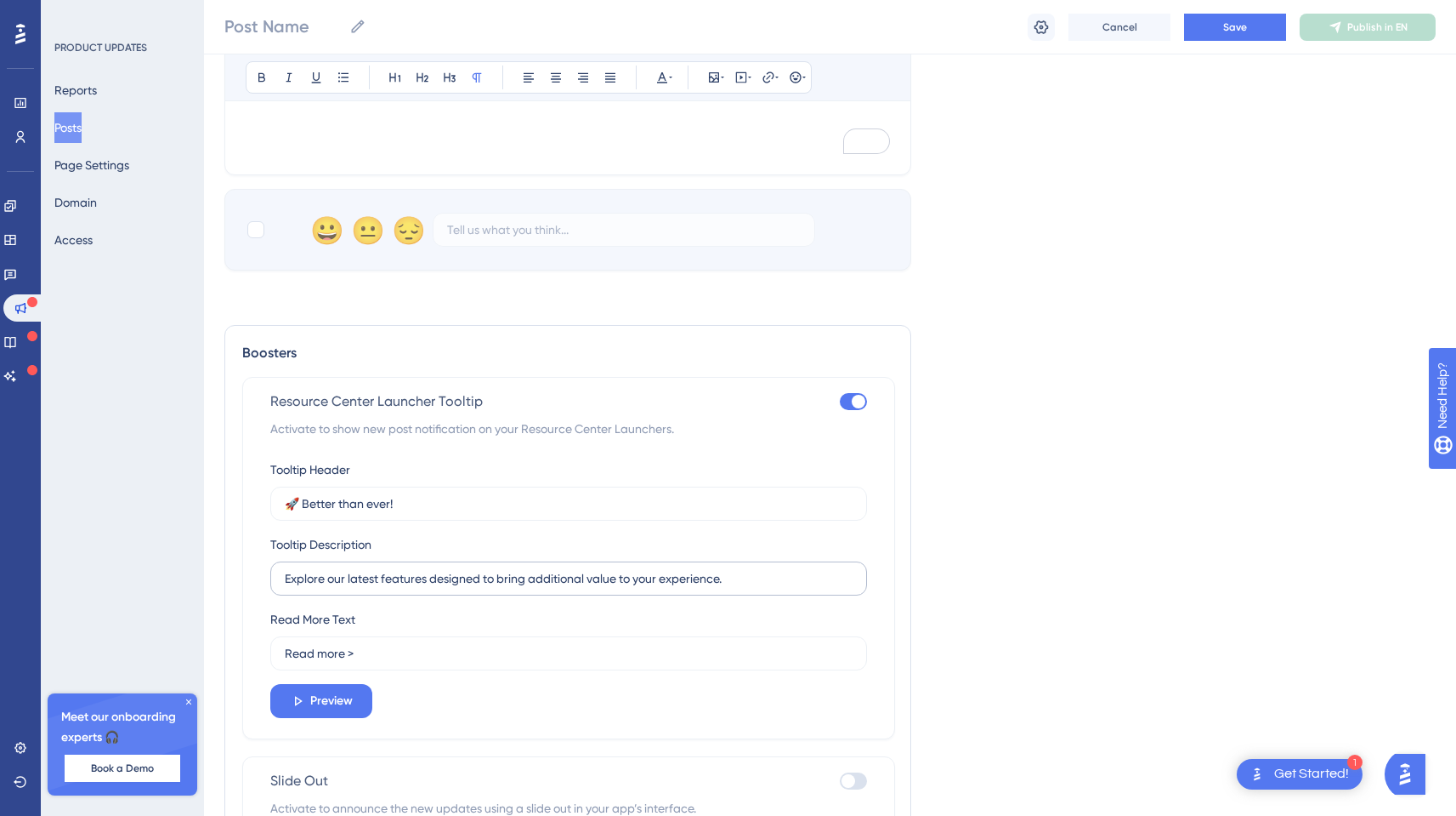
scroll to position [1011, 0]
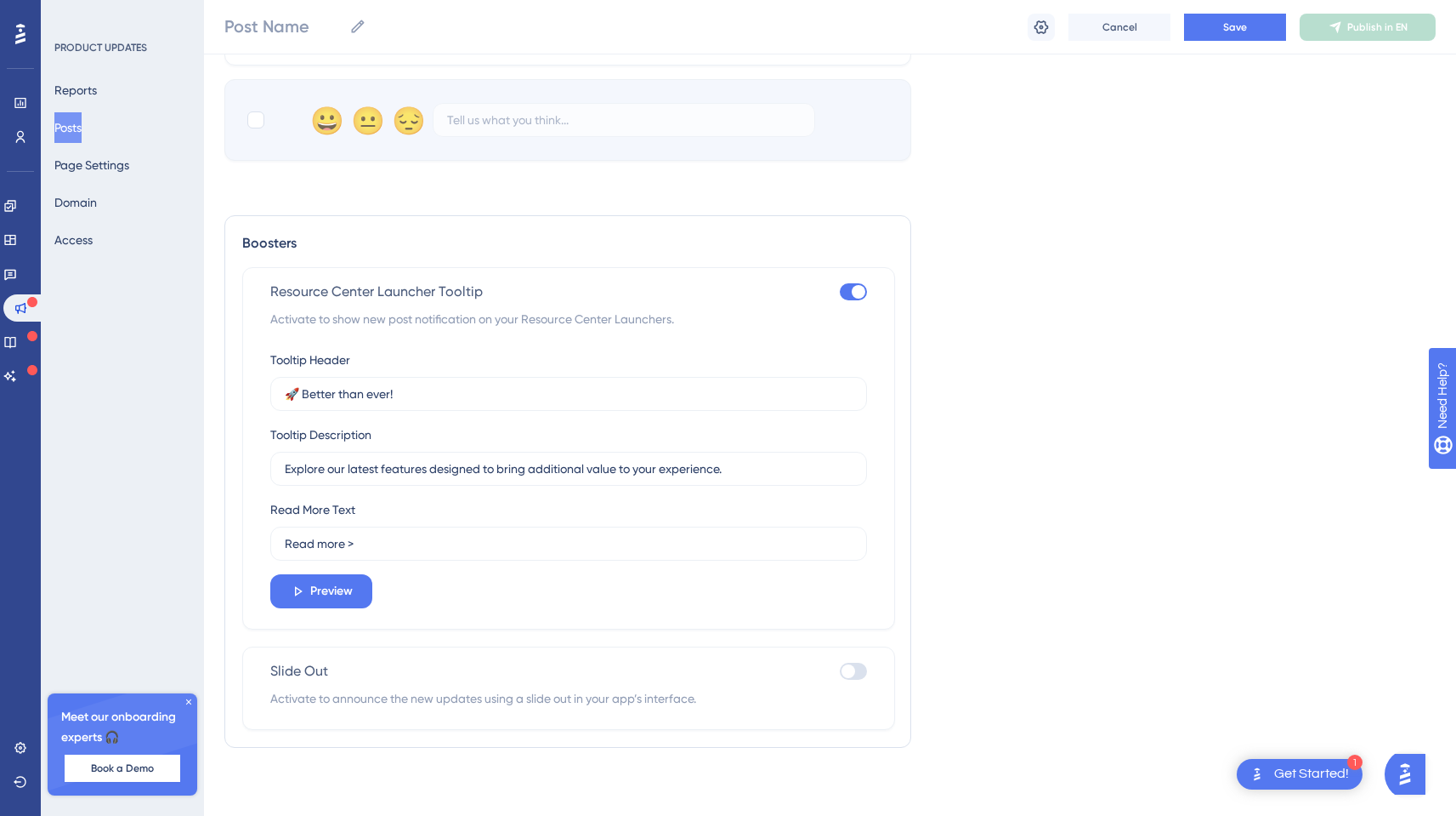
click at [845, 673] on div at bounding box center [848, 670] width 14 height 14
click at [840, 672] on input "checkbox" at bounding box center [839, 671] width 1 height 1
click at [845, 673] on div at bounding box center [853, 671] width 27 height 17
click at [840, 672] on input "checkbox" at bounding box center [839, 671] width 1 height 1
checkbox input "false"
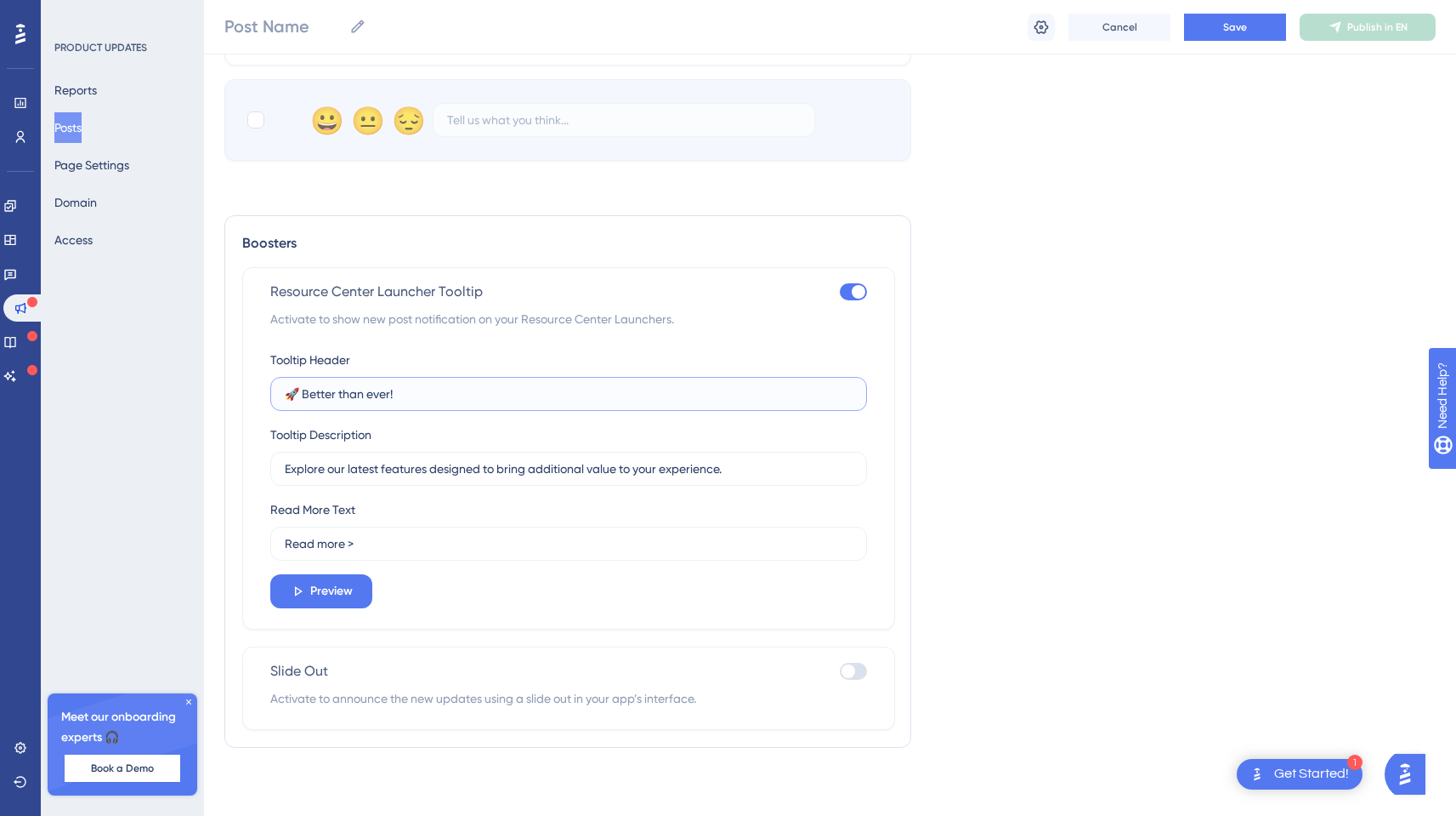
drag, startPoint x: 410, startPoint y: 392, endPoint x: 273, endPoint y: 390, distance: 137.0
click at [273, 390] on label "🚀 Better than ever!" at bounding box center [568, 394] width 596 height 34
type input "Autofill just got more powerful!"
drag, startPoint x: 384, startPoint y: 471, endPoint x: 426, endPoint y: 468, distance: 42.1
click at [426, 470] on input "Explore our latest features designed to bring additional value to your experien…" at bounding box center [568, 469] width 567 height 19
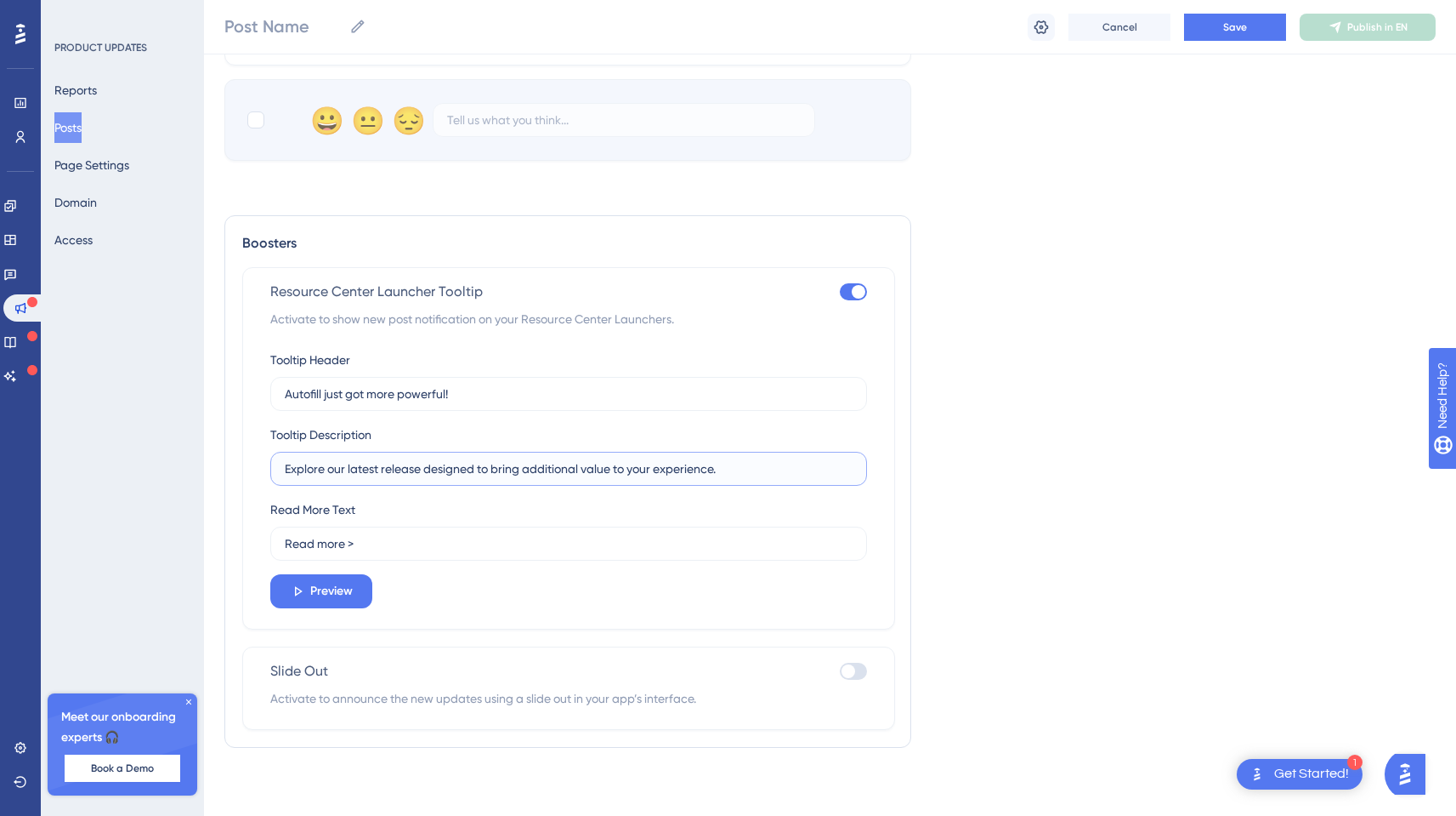
drag, startPoint x: 582, startPoint y: 467, endPoint x: 606, endPoint y: 467, distance: 24.0
click at [606, 467] on input "Explore our latest release designed to bring additional value to your experienc…" at bounding box center [568, 469] width 567 height 19
drag, startPoint x: 585, startPoint y: 467, endPoint x: 613, endPoint y: 468, distance: 28.0
click at [613, 468] on input "Explore our latest release designed to bring additional value to your experienc…" at bounding box center [568, 469] width 567 height 19
type input "Explore our latest release designed to bring additional flexibility to your exp…"
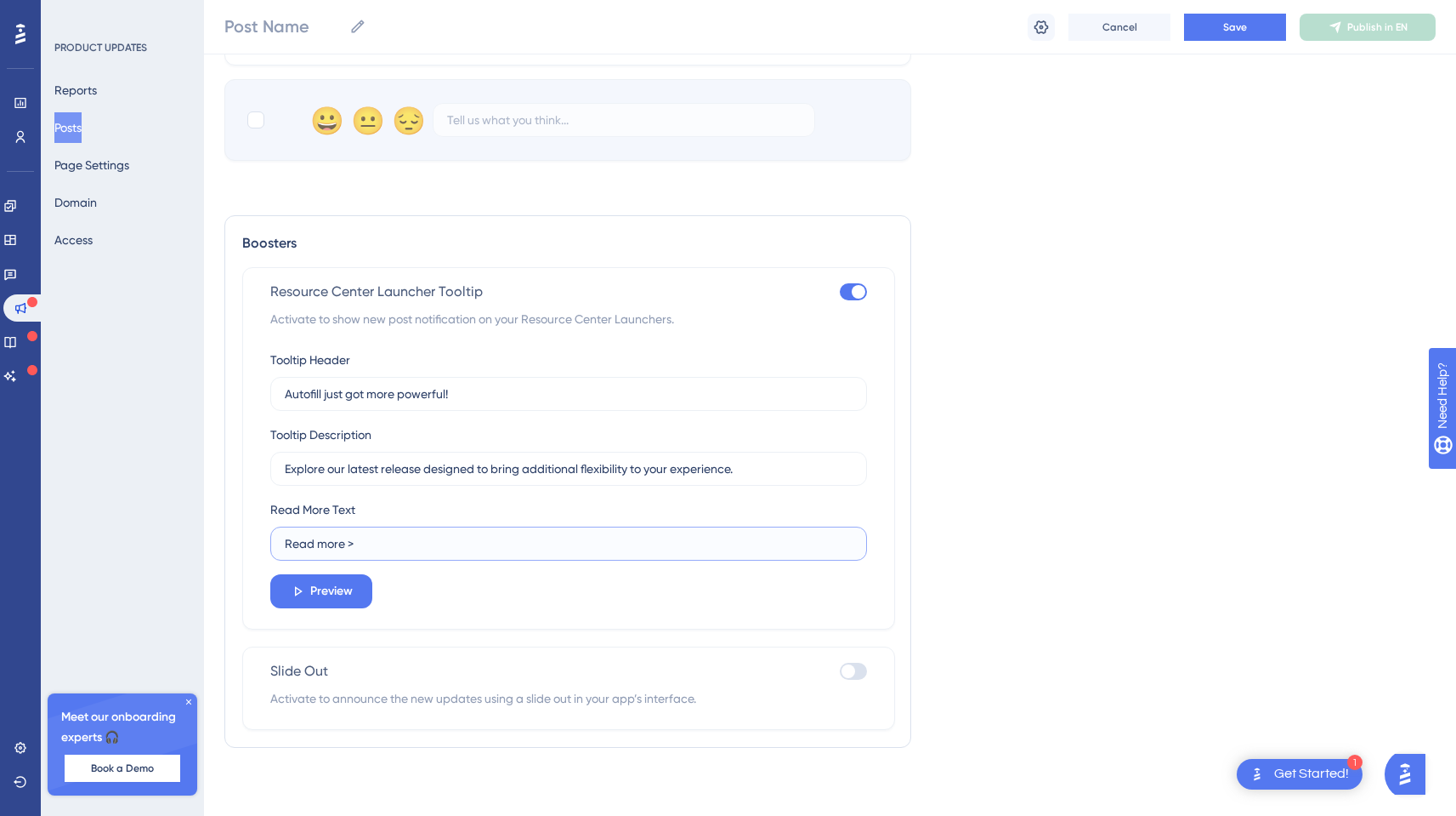
click at [495, 543] on input "Read more >" at bounding box center [568, 543] width 567 height 19
click at [353, 586] on button "Preview" at bounding box center [321, 591] width 102 height 34
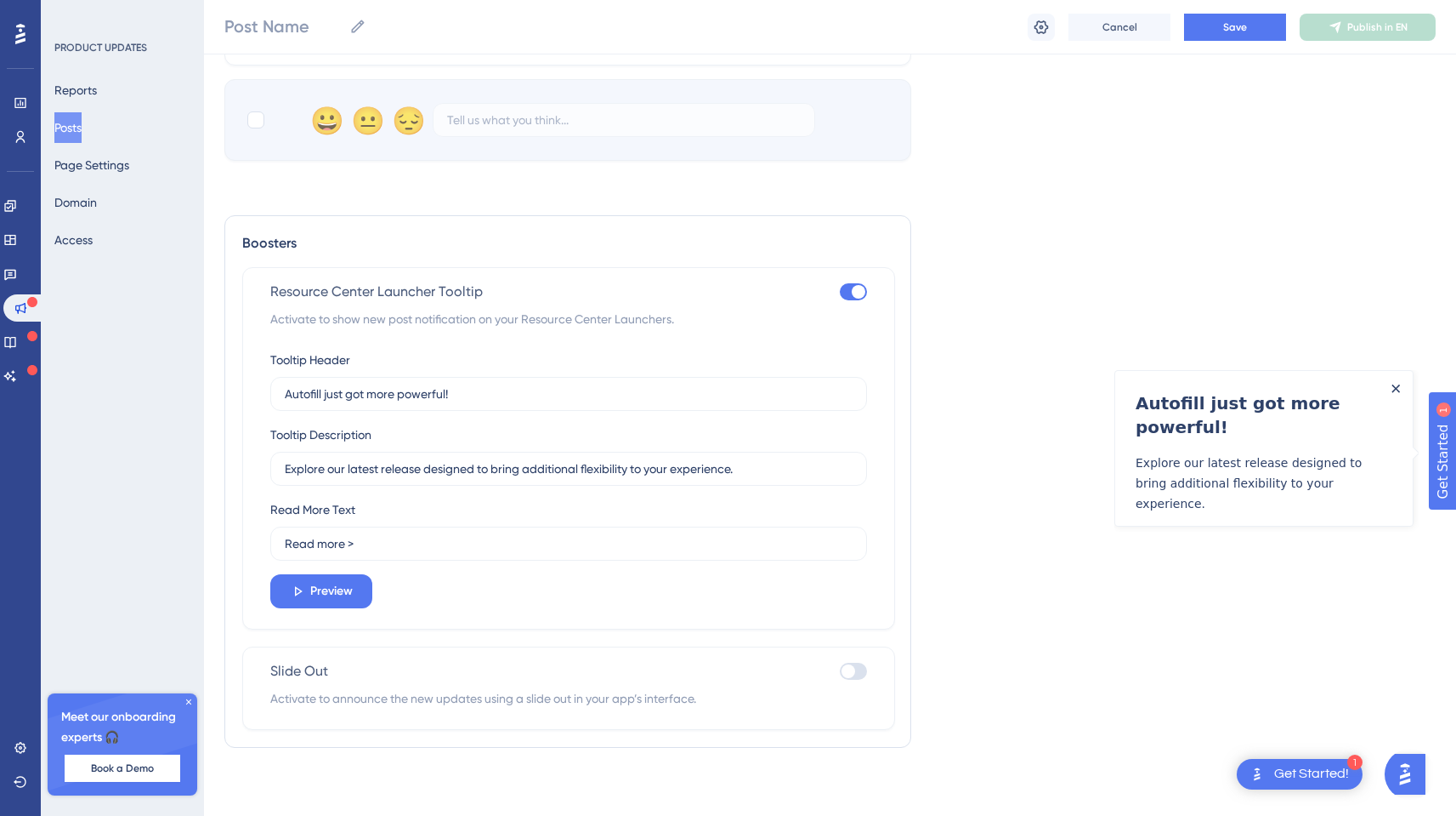
click at [1396, 387] on icon "Close Announcement" at bounding box center [1396, 387] width 7 height 7
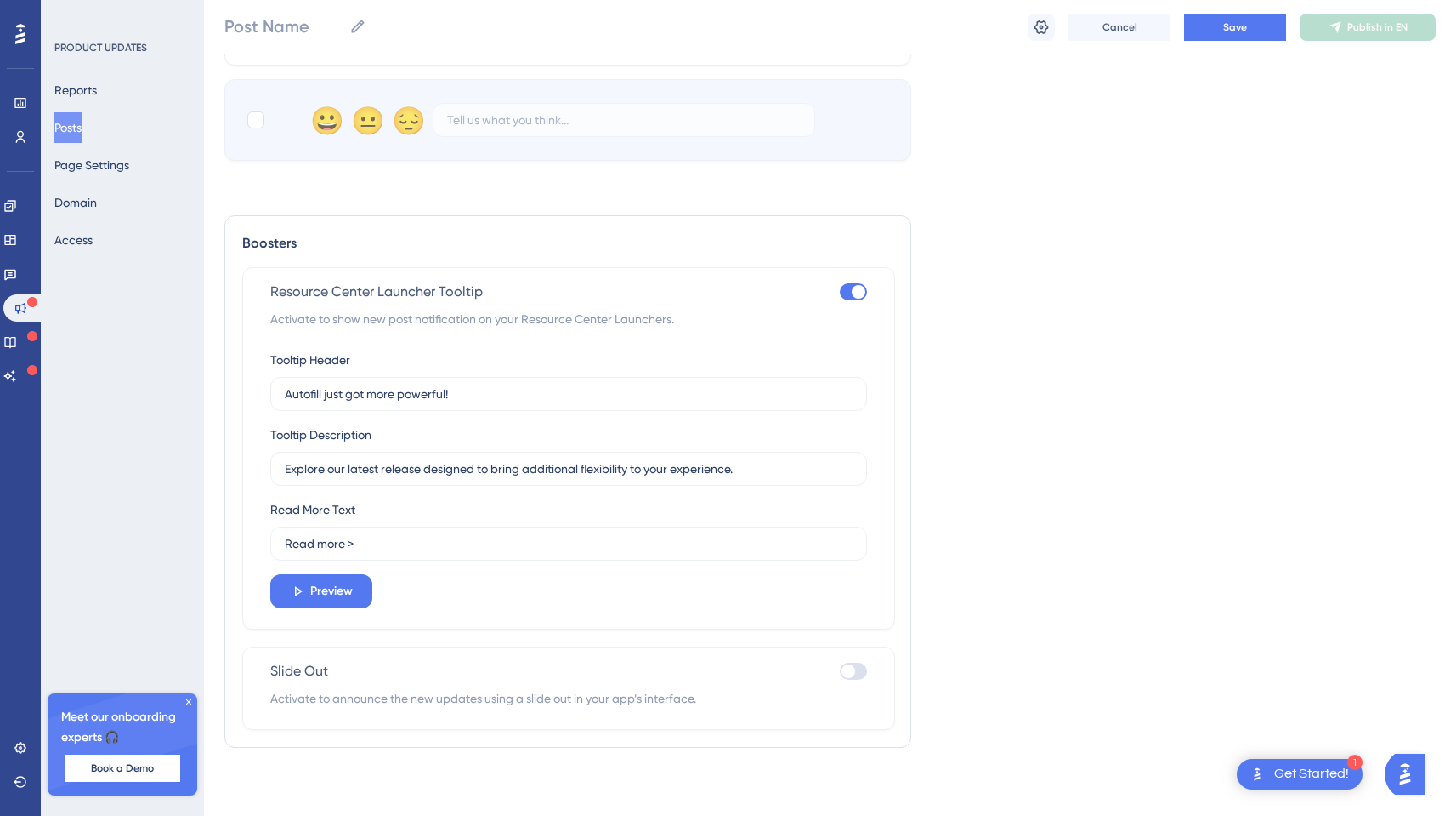
scroll to position [671, 0]
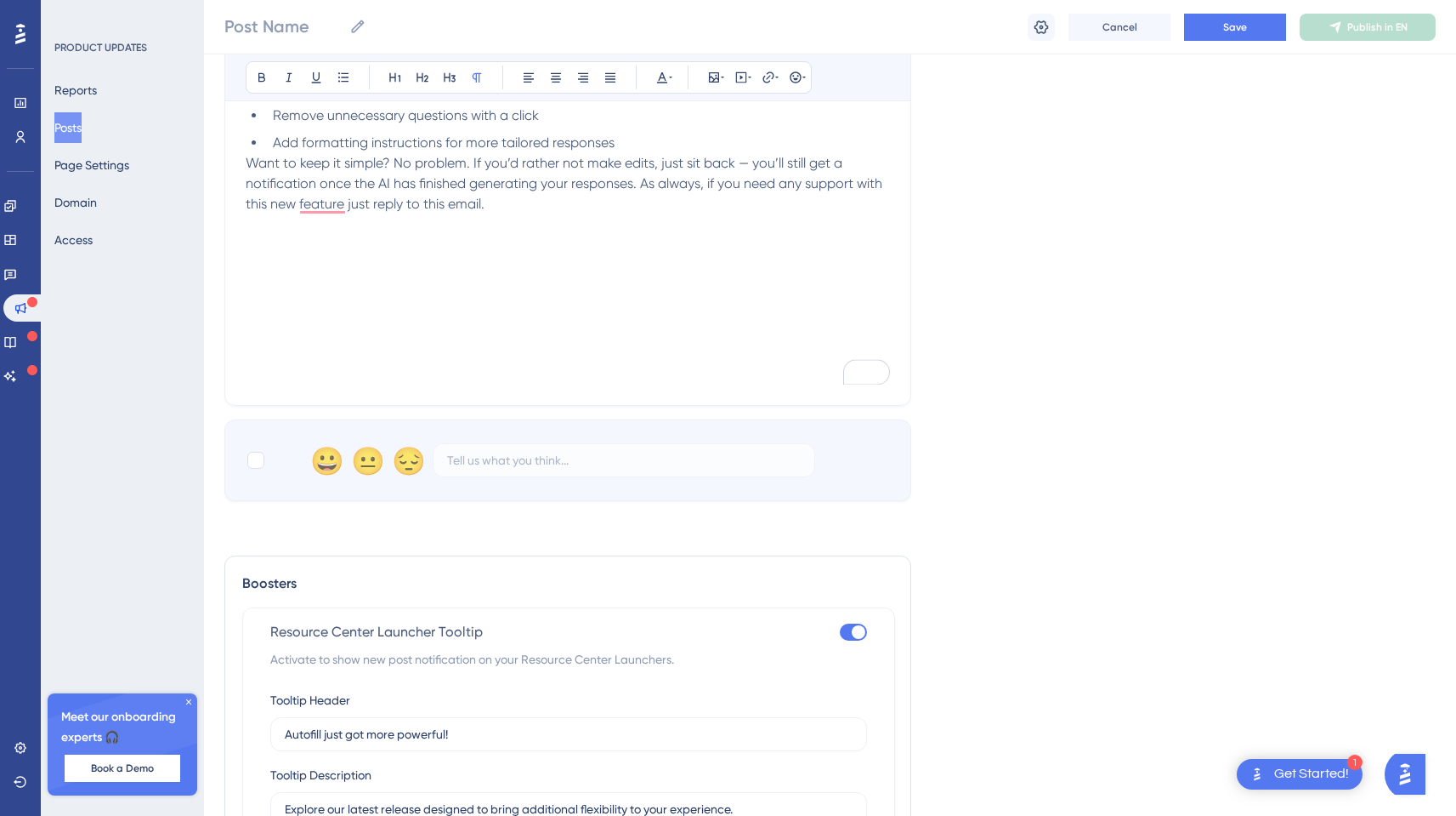
click at [576, 192] on p "Want to keep it simple? No problem. If you’d rather not make edits, just sit ba…" at bounding box center [567, 184] width 644 height 62
drag, startPoint x: 501, startPoint y: 204, endPoint x: 374, endPoint y: 204, distance: 127.0
click at [374, 204] on p "Want to keep it simple? No problem. If you’d rather not make edits, just sit ba…" at bounding box center [567, 184] width 644 height 62
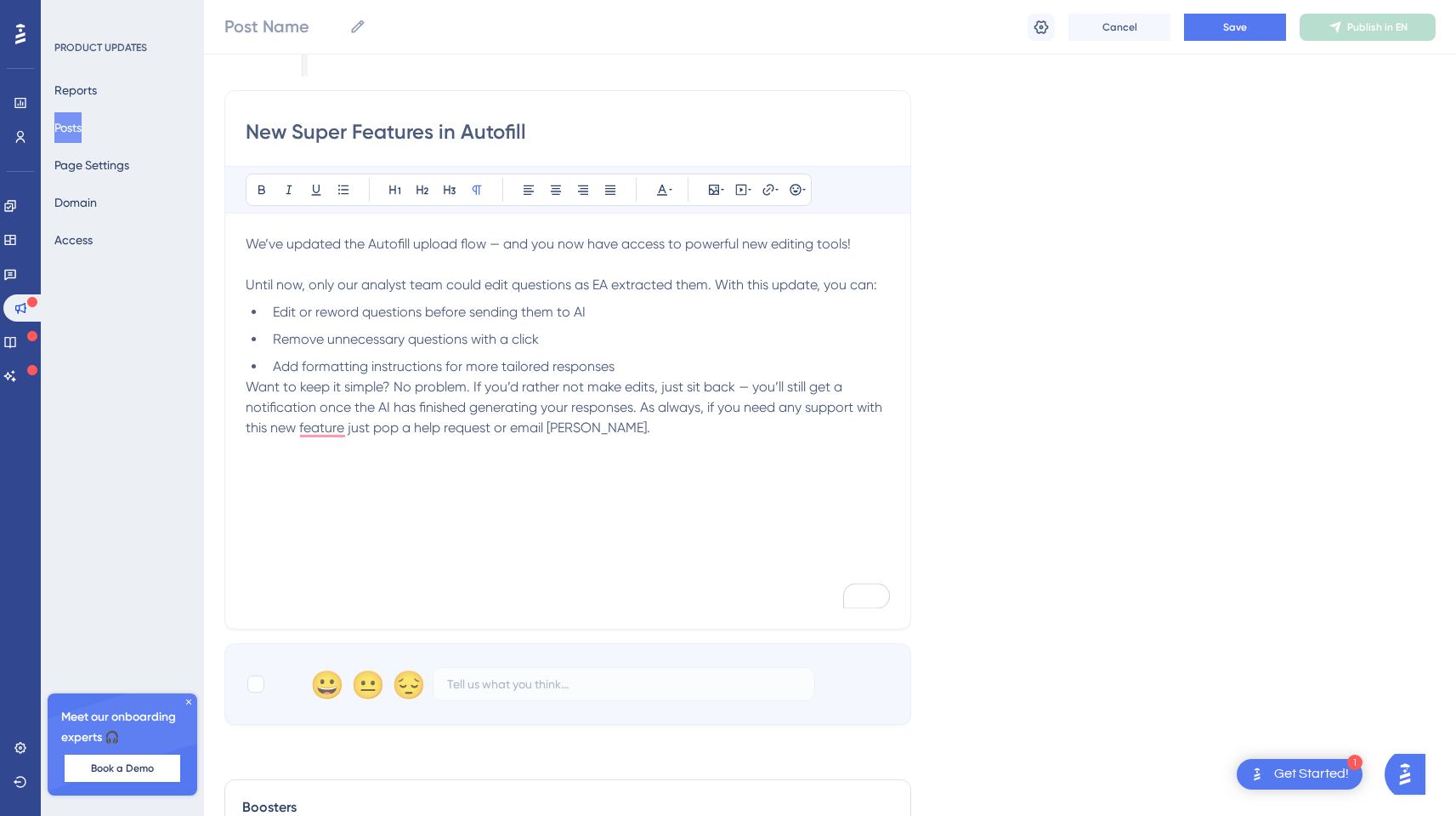
scroll to position [241, 0]
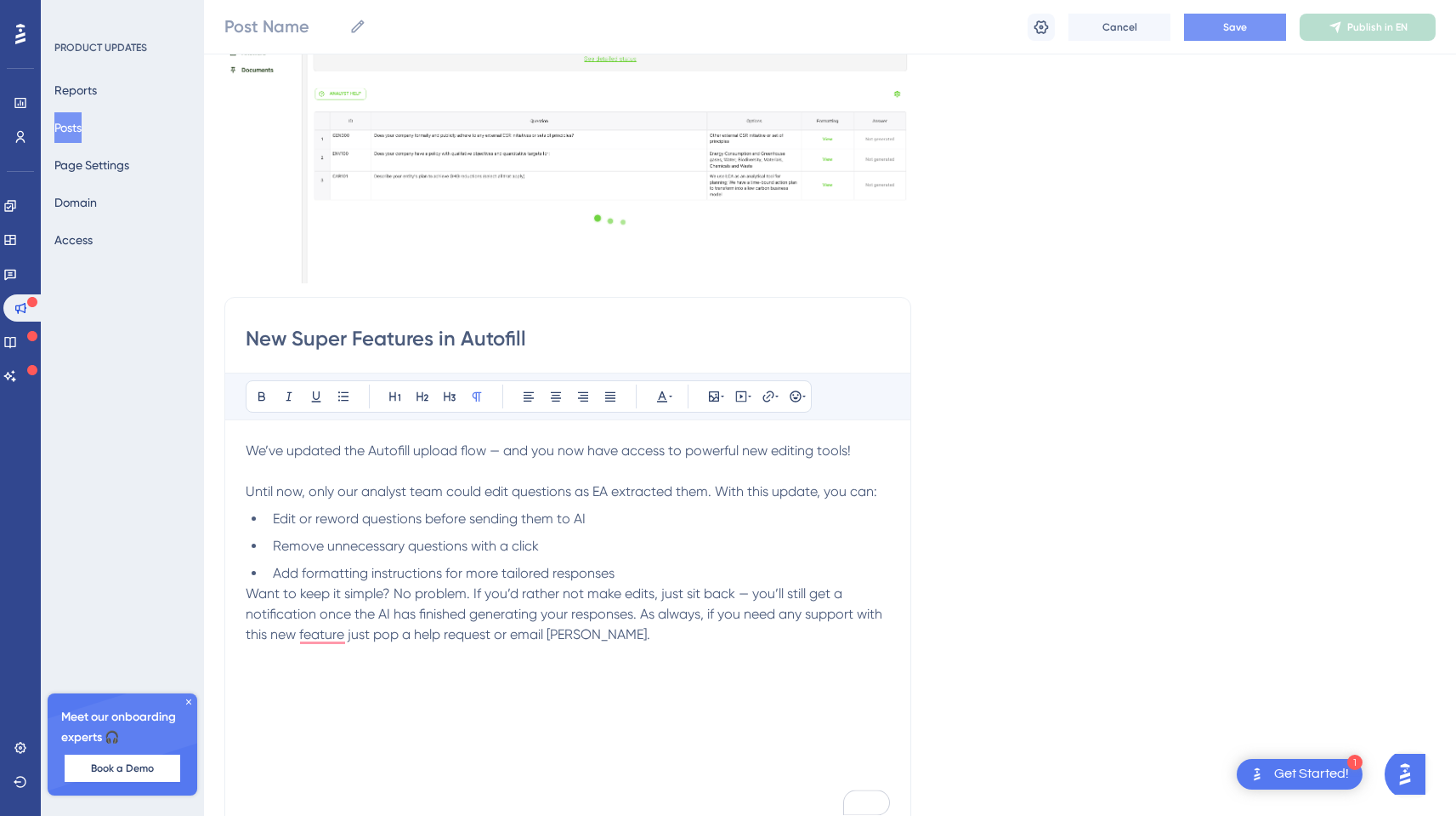
click at [1239, 24] on span "Save" at bounding box center [1236, 27] width 24 height 14
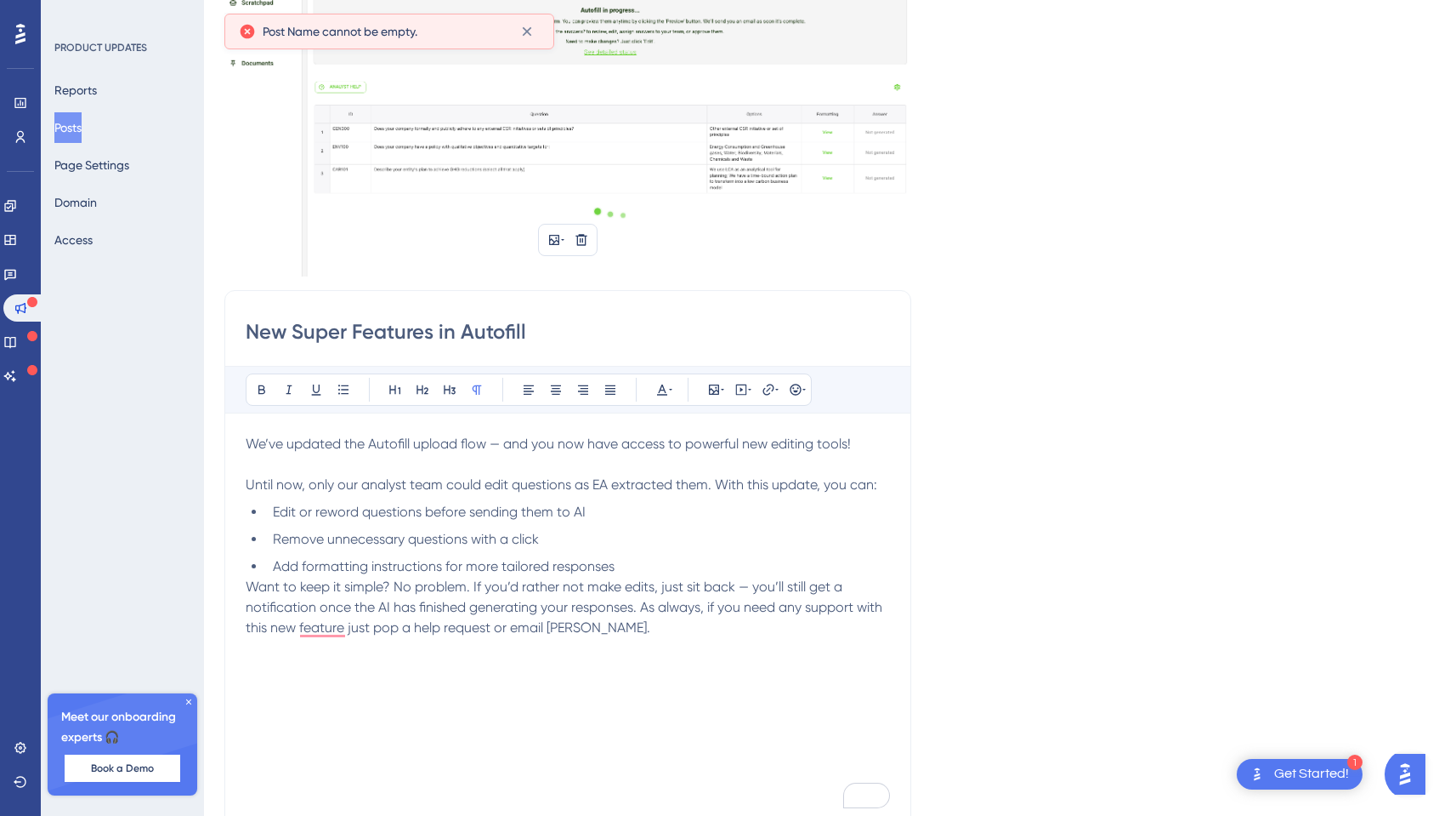
scroll to position [0, 0]
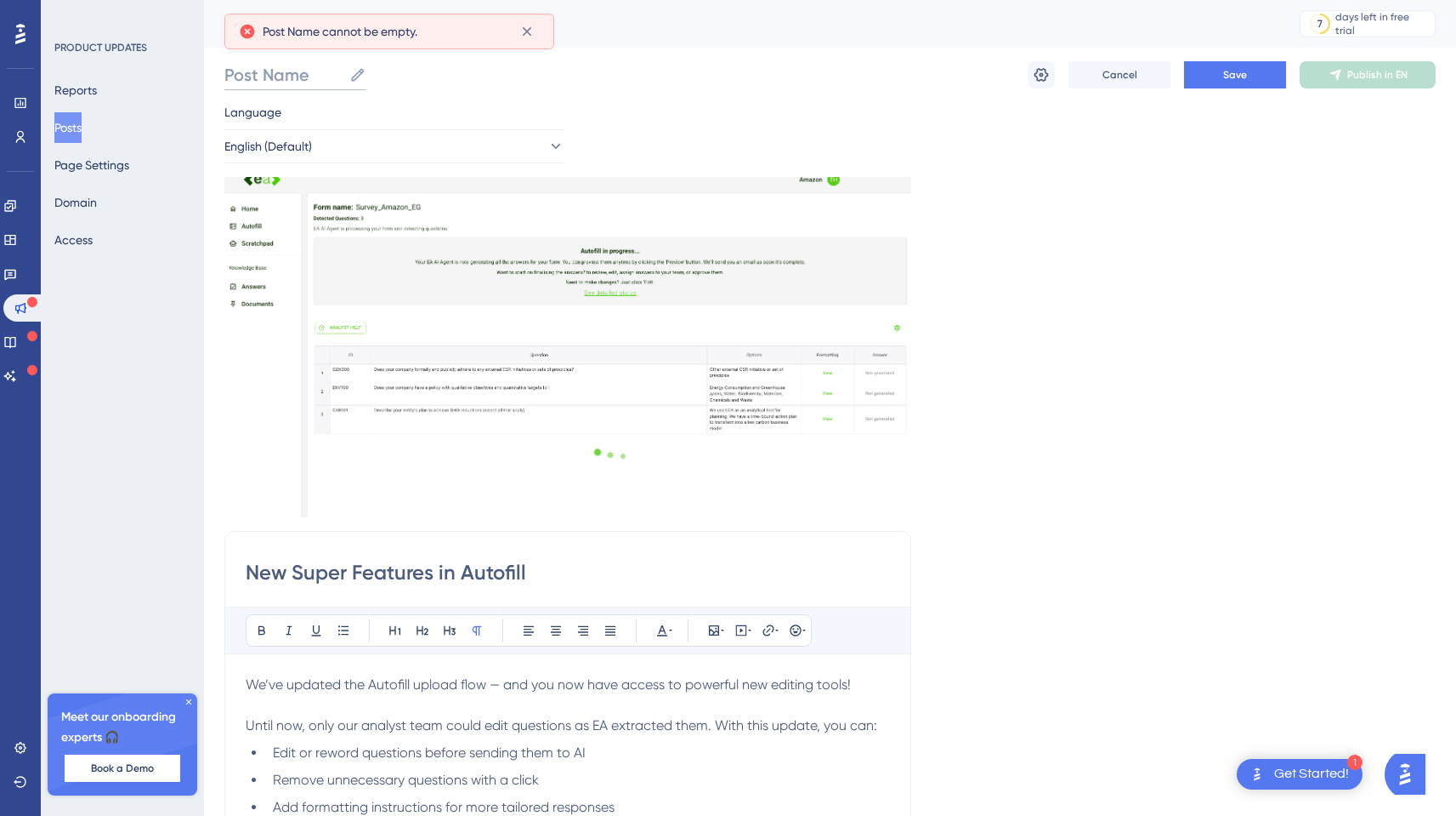
click at [301, 77] on input "Post Name" at bounding box center [283, 75] width 119 height 24
type input "New Autofill"
click at [1215, 64] on button "Save" at bounding box center [1235, 75] width 102 height 27
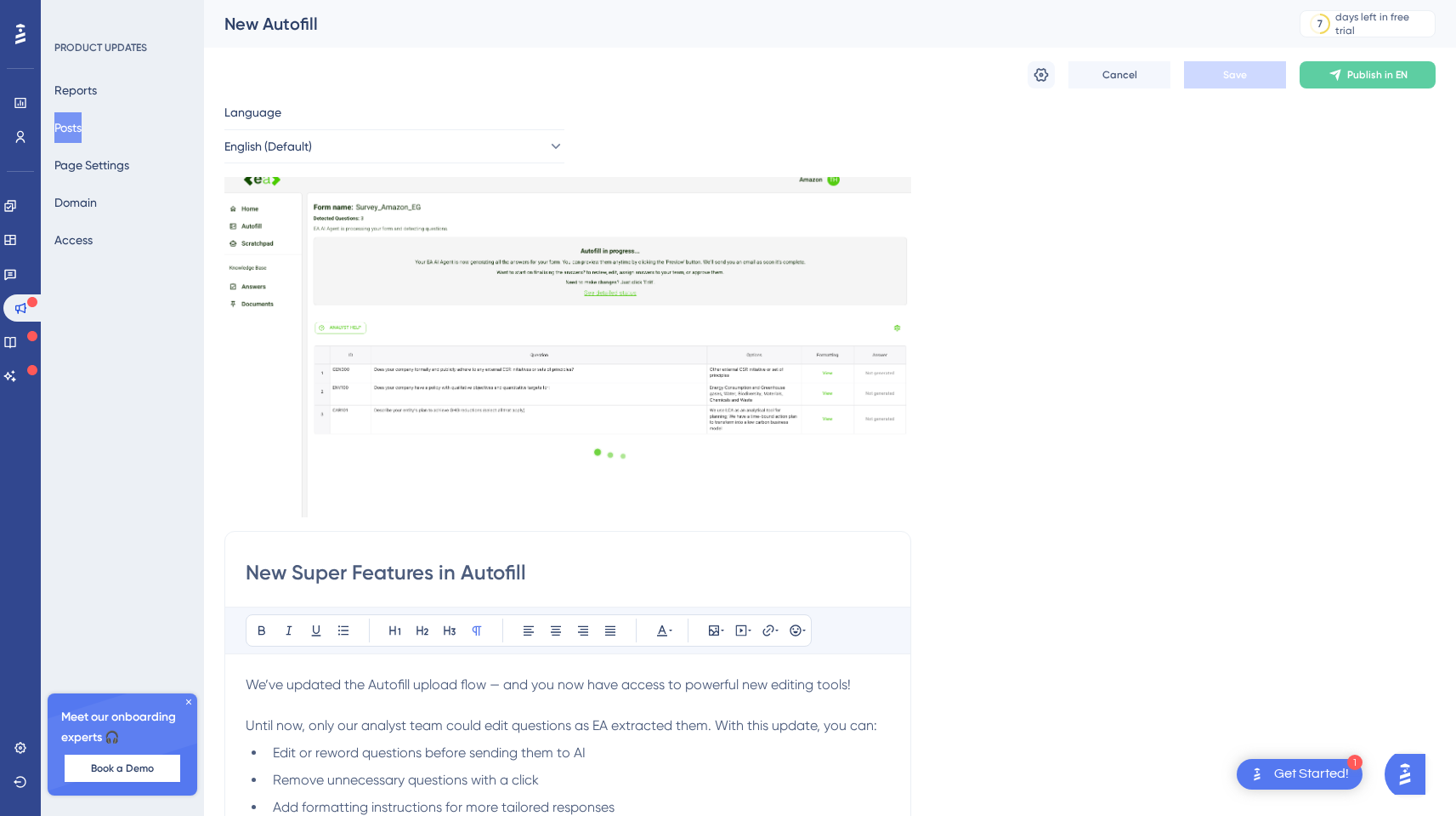
scroll to position [1011, 0]
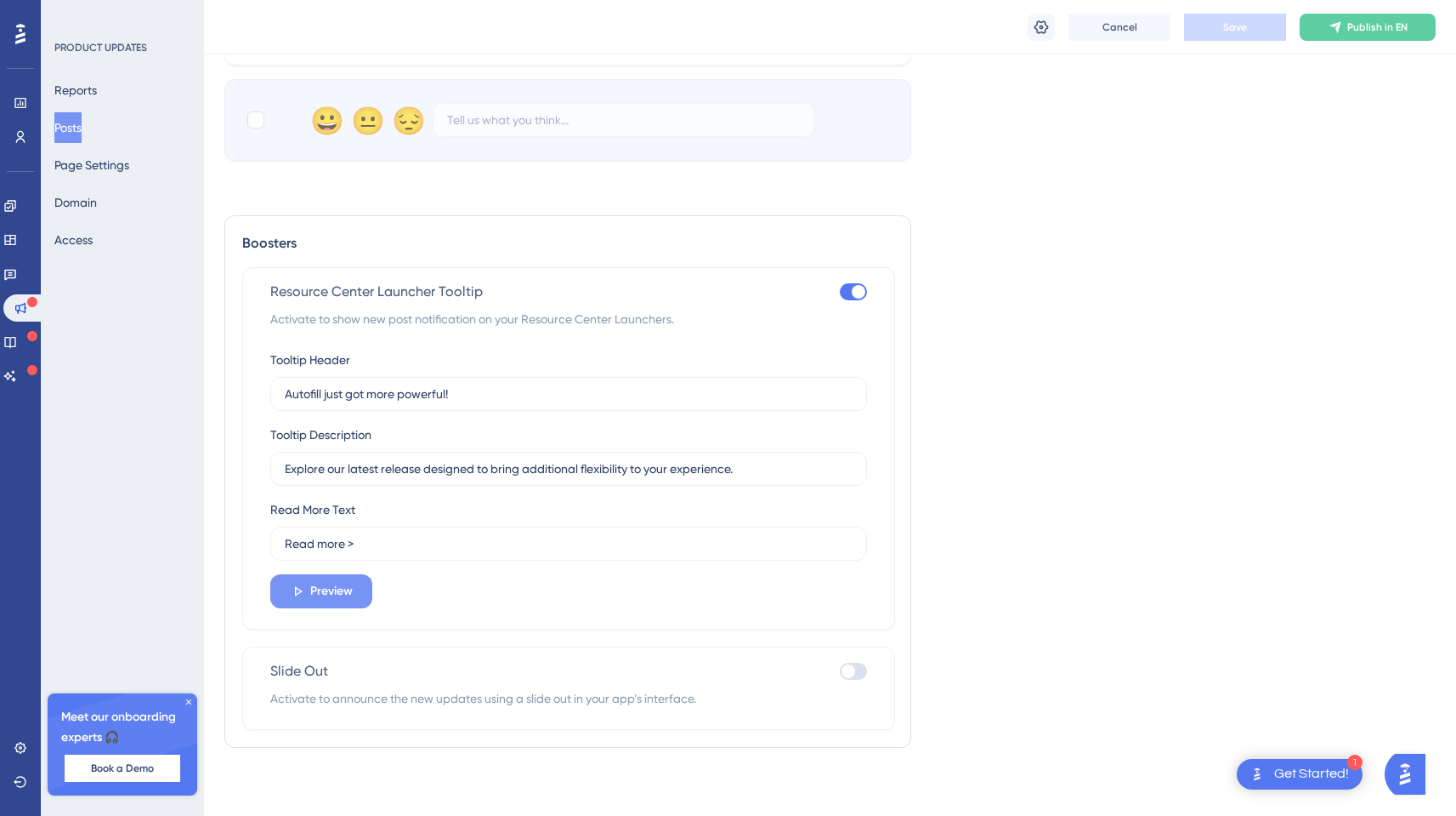
click at [329, 577] on button "Preview" at bounding box center [321, 591] width 102 height 34
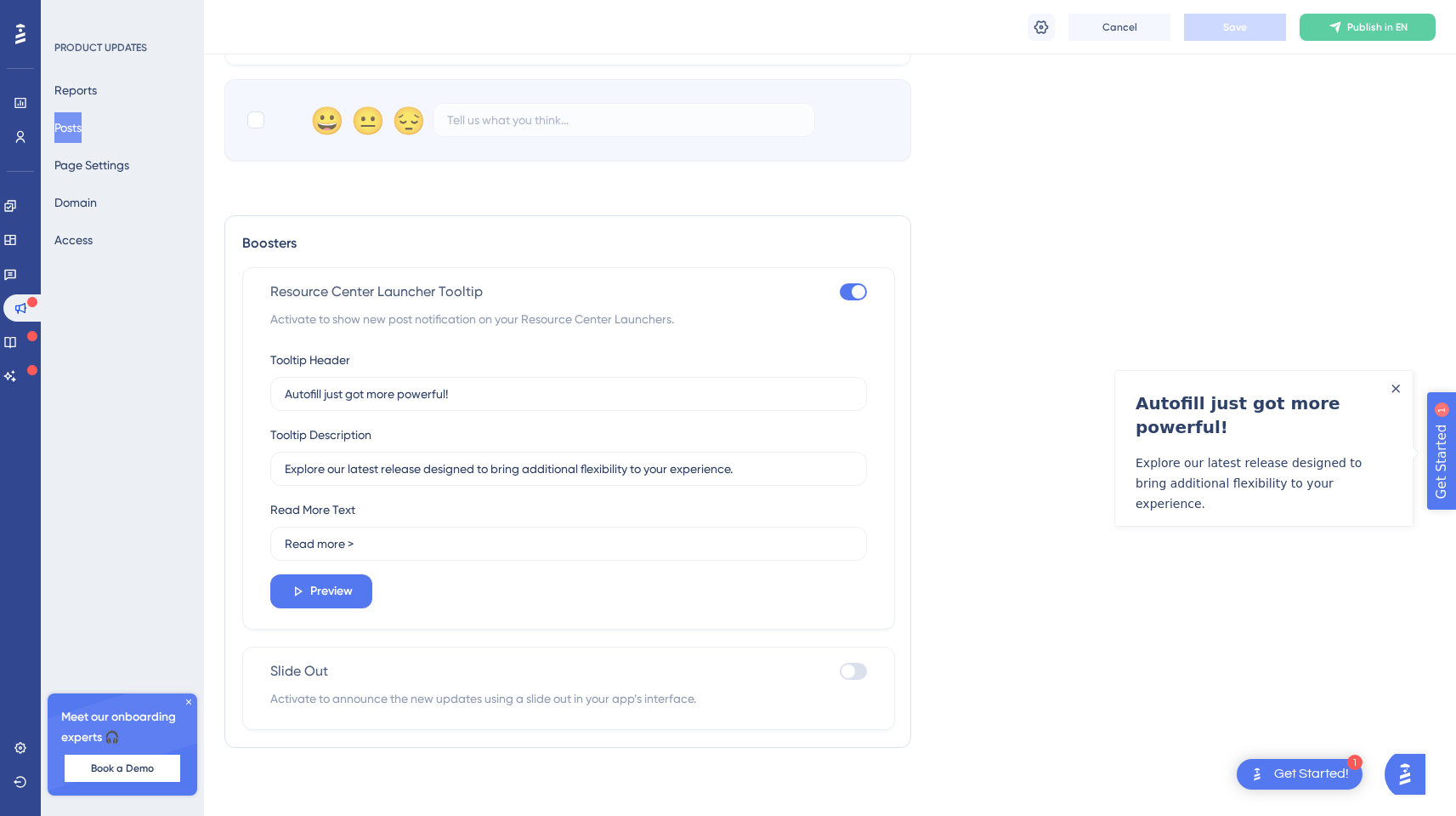
click at [1504, 519] on span "Get Started" at bounding box center [1476, 523] width 75 height 21
click at [1373, 527] on link "Read more >" at bounding box center [1361, 537] width 78 height 21
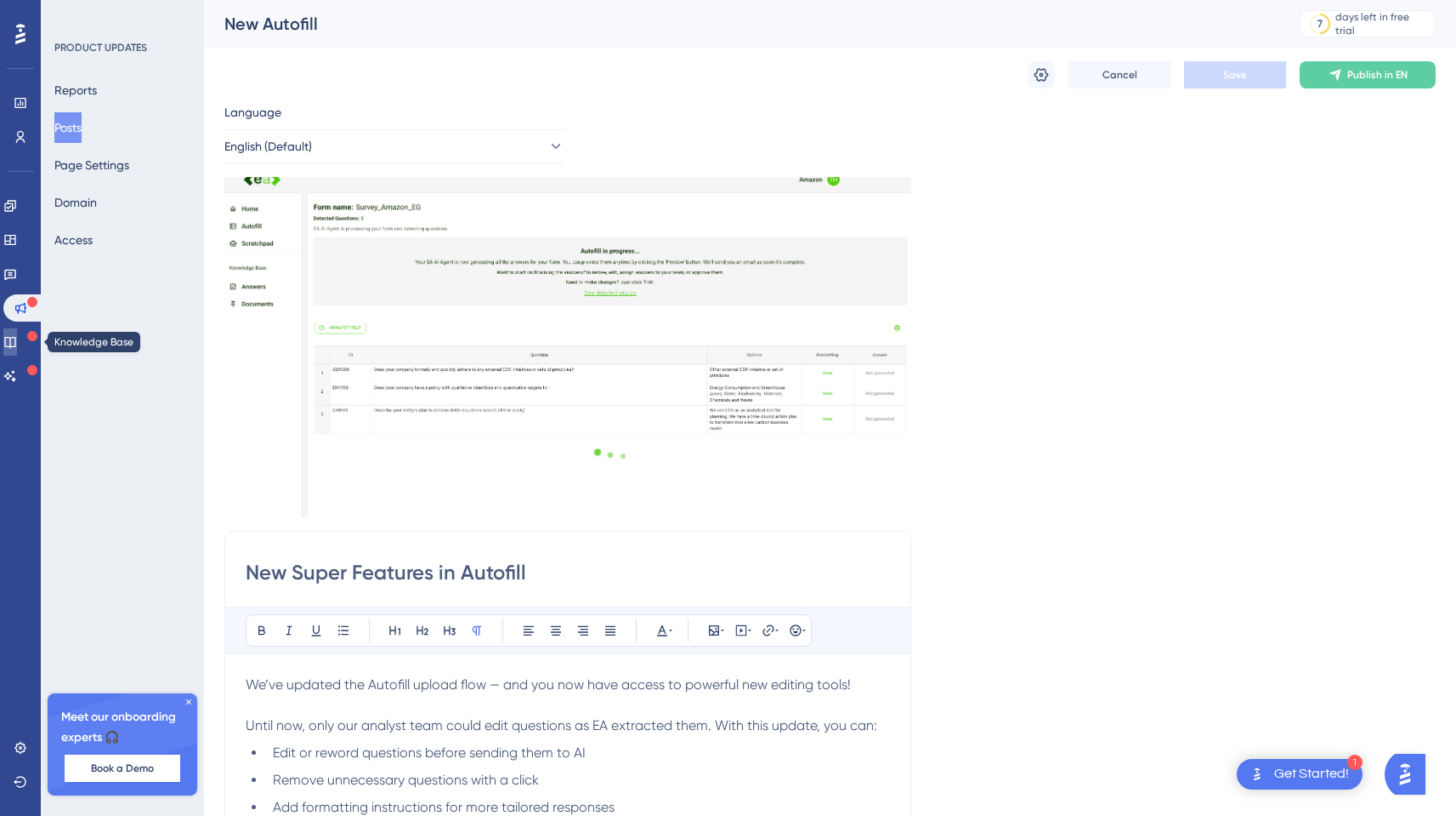
click at [17, 336] on icon at bounding box center [10, 342] width 14 height 14
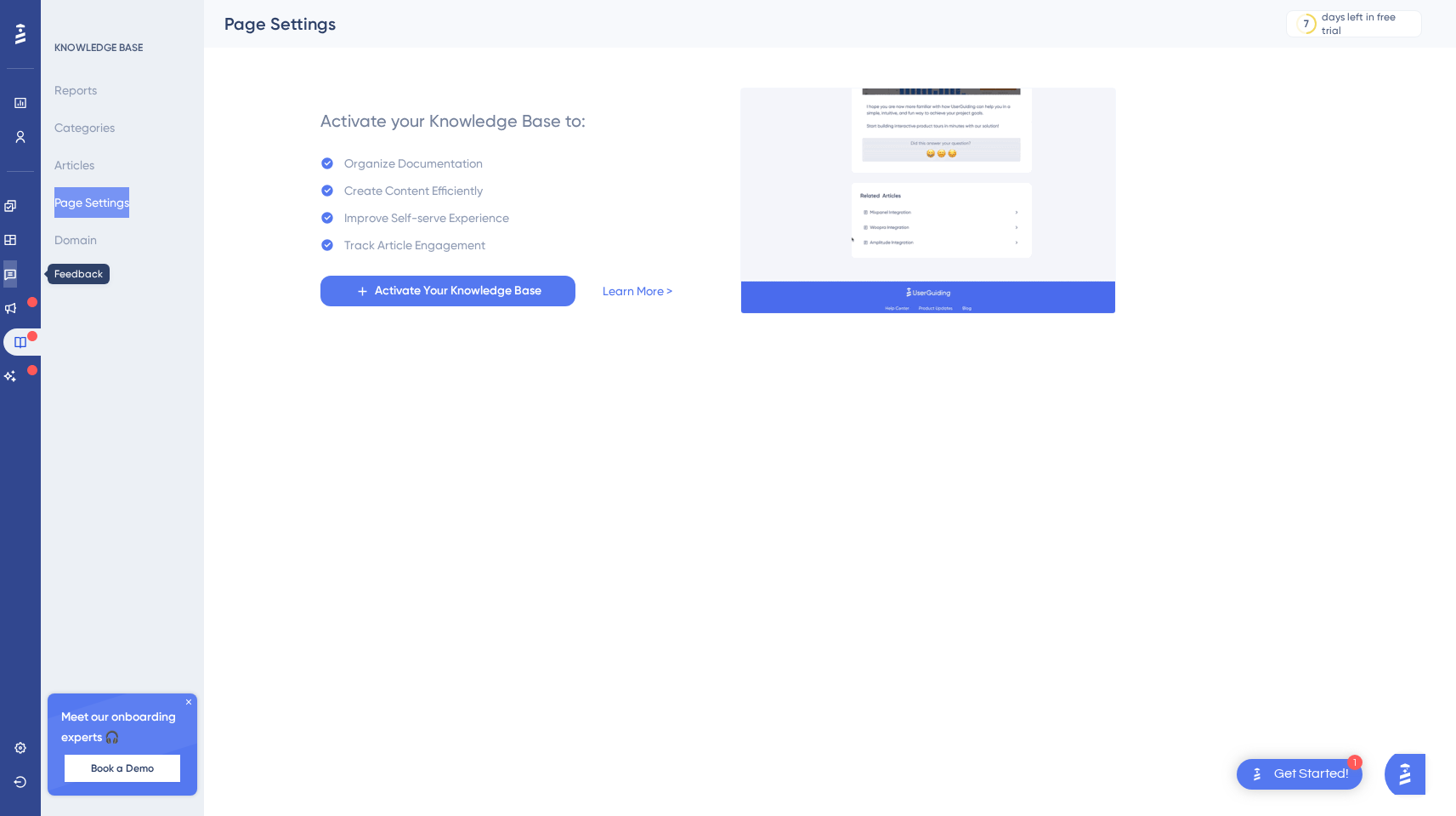
click at [16, 278] on icon at bounding box center [10, 275] width 12 height 11
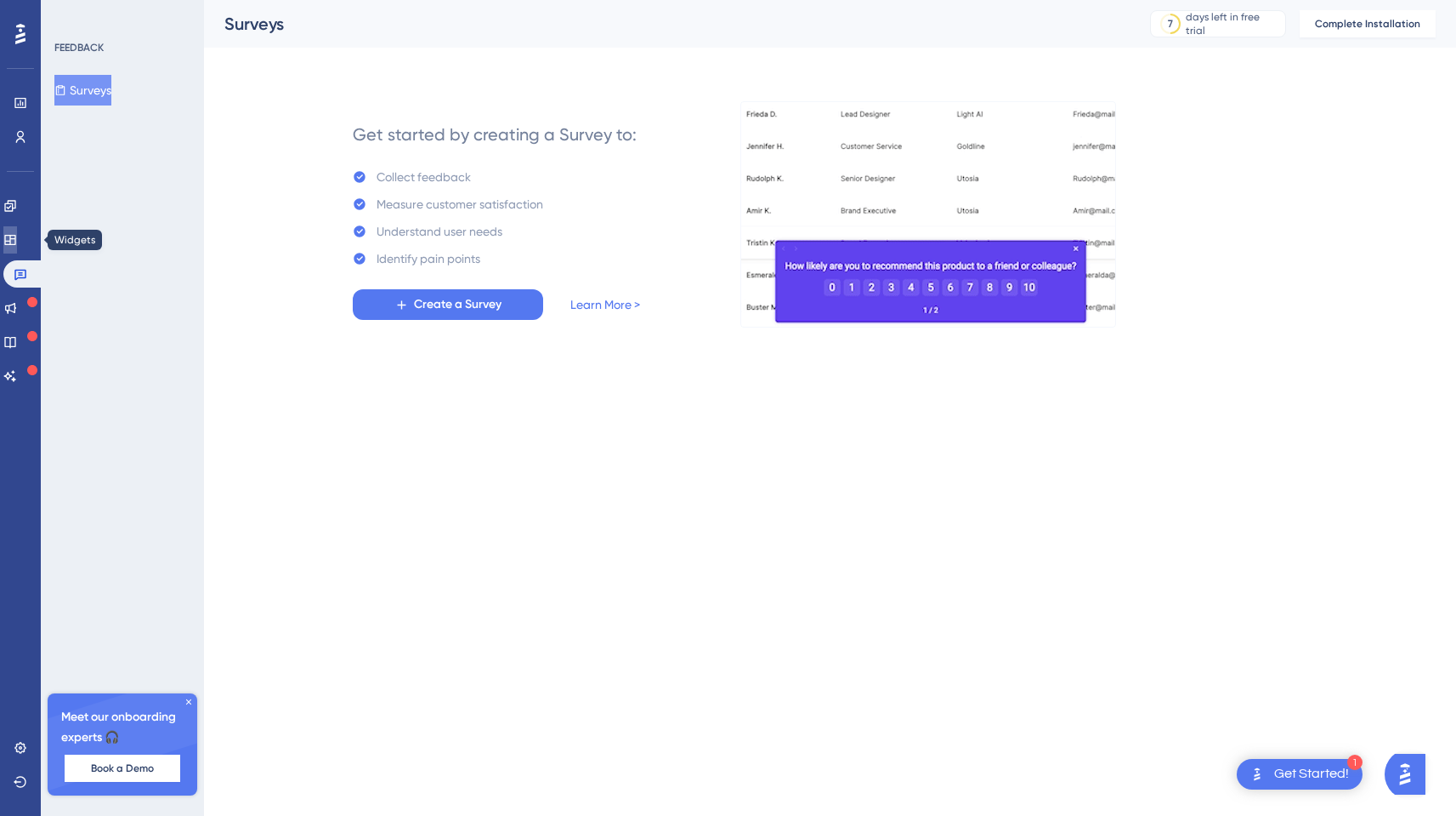
click at [15, 234] on icon at bounding box center [10, 239] width 11 height 10
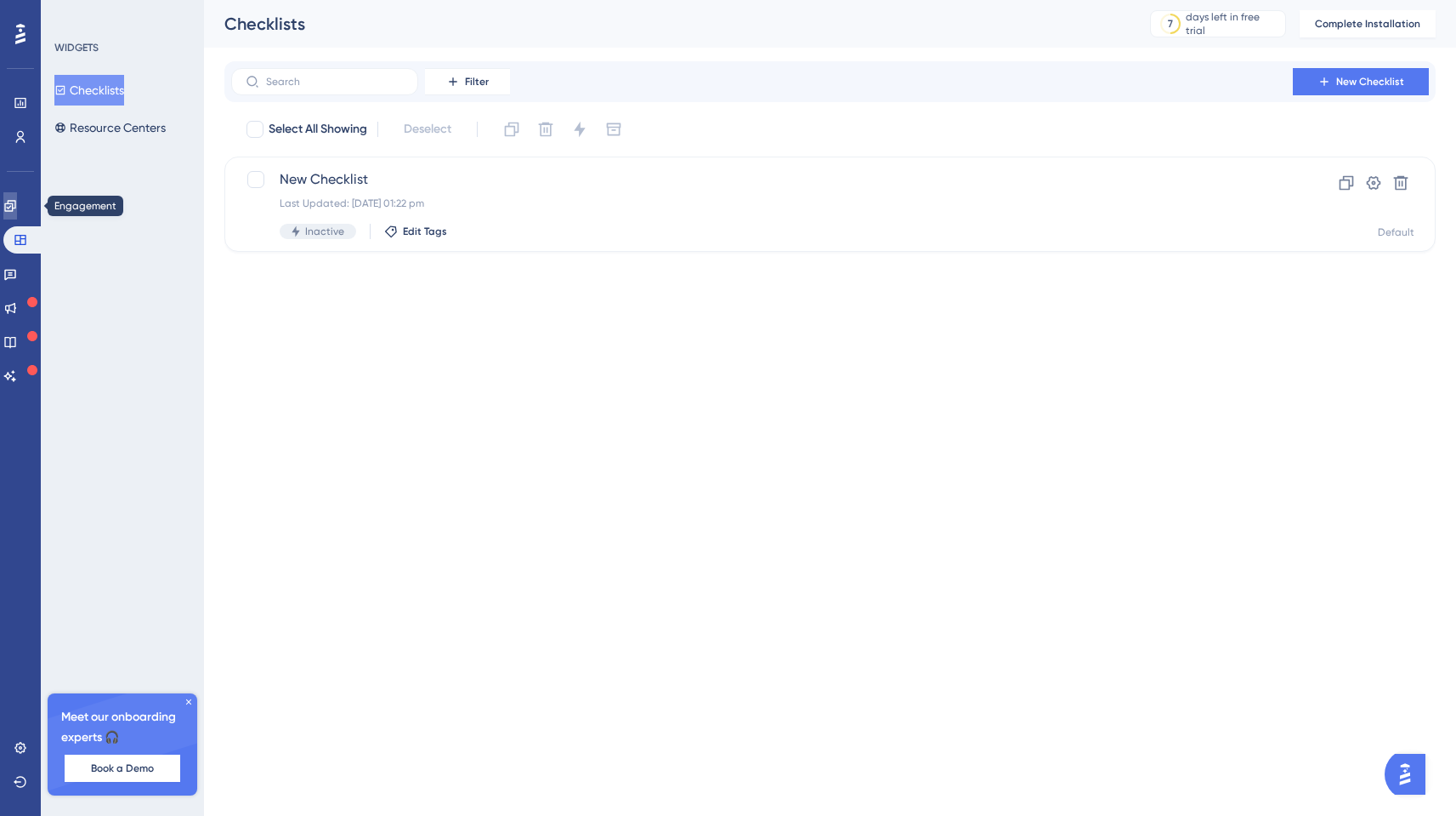
click at [15, 204] on icon at bounding box center [10, 205] width 11 height 11
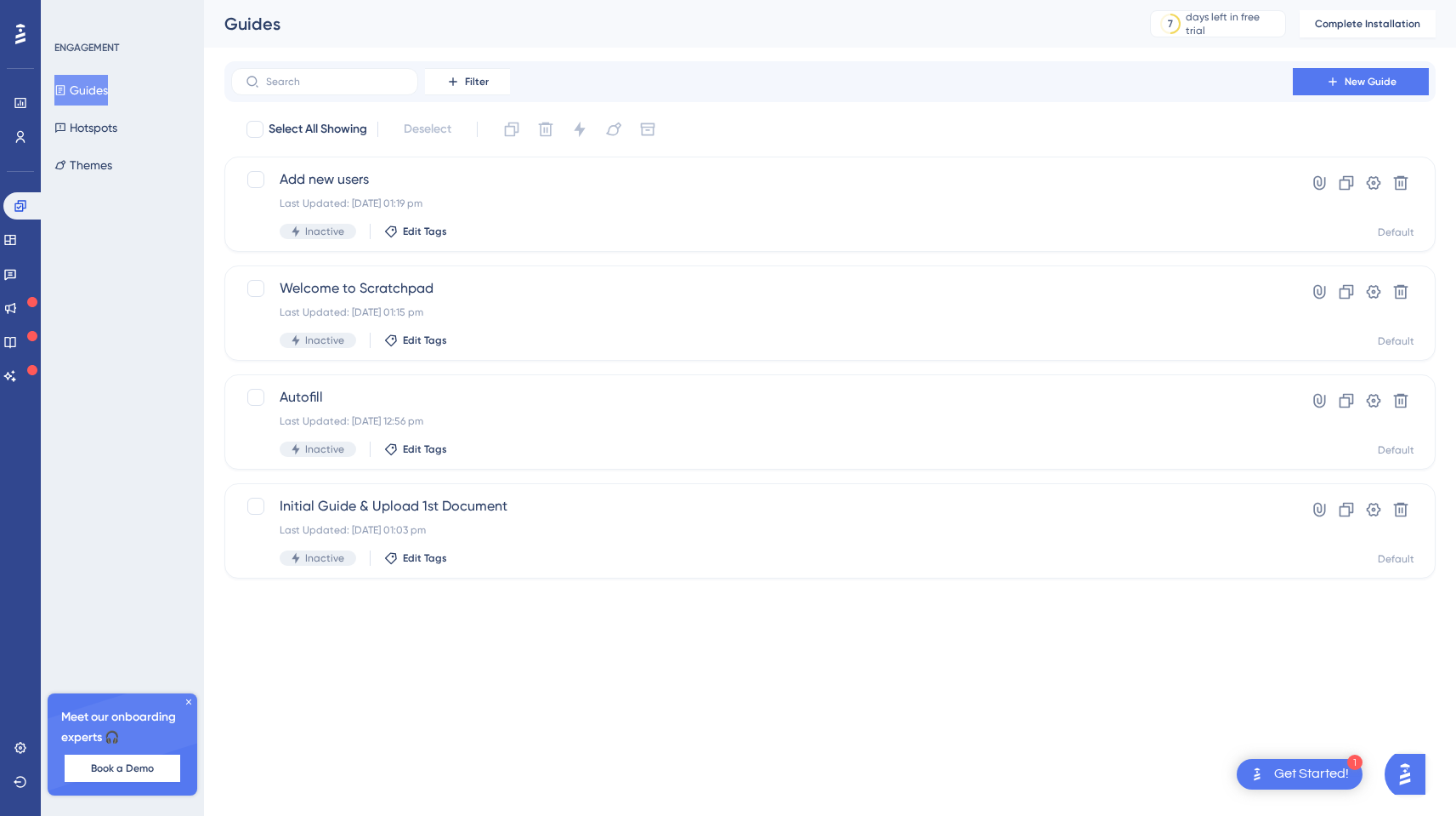
click at [1410, 775] on img "Open AI Assistant Launcher" at bounding box center [1405, 774] width 31 height 31
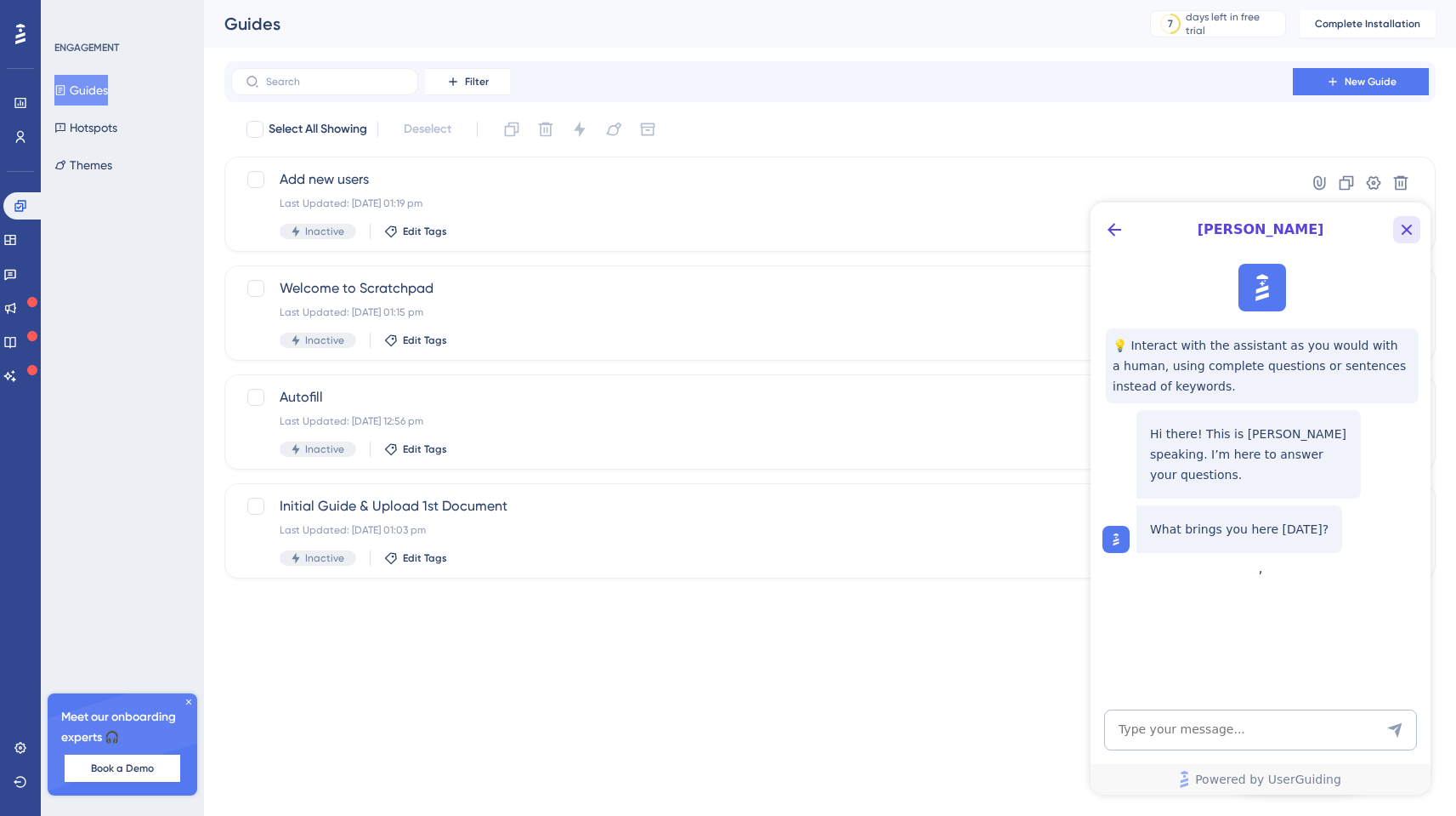
click at [1408, 224] on icon "Close Button" at bounding box center [1407, 230] width 21 height 21
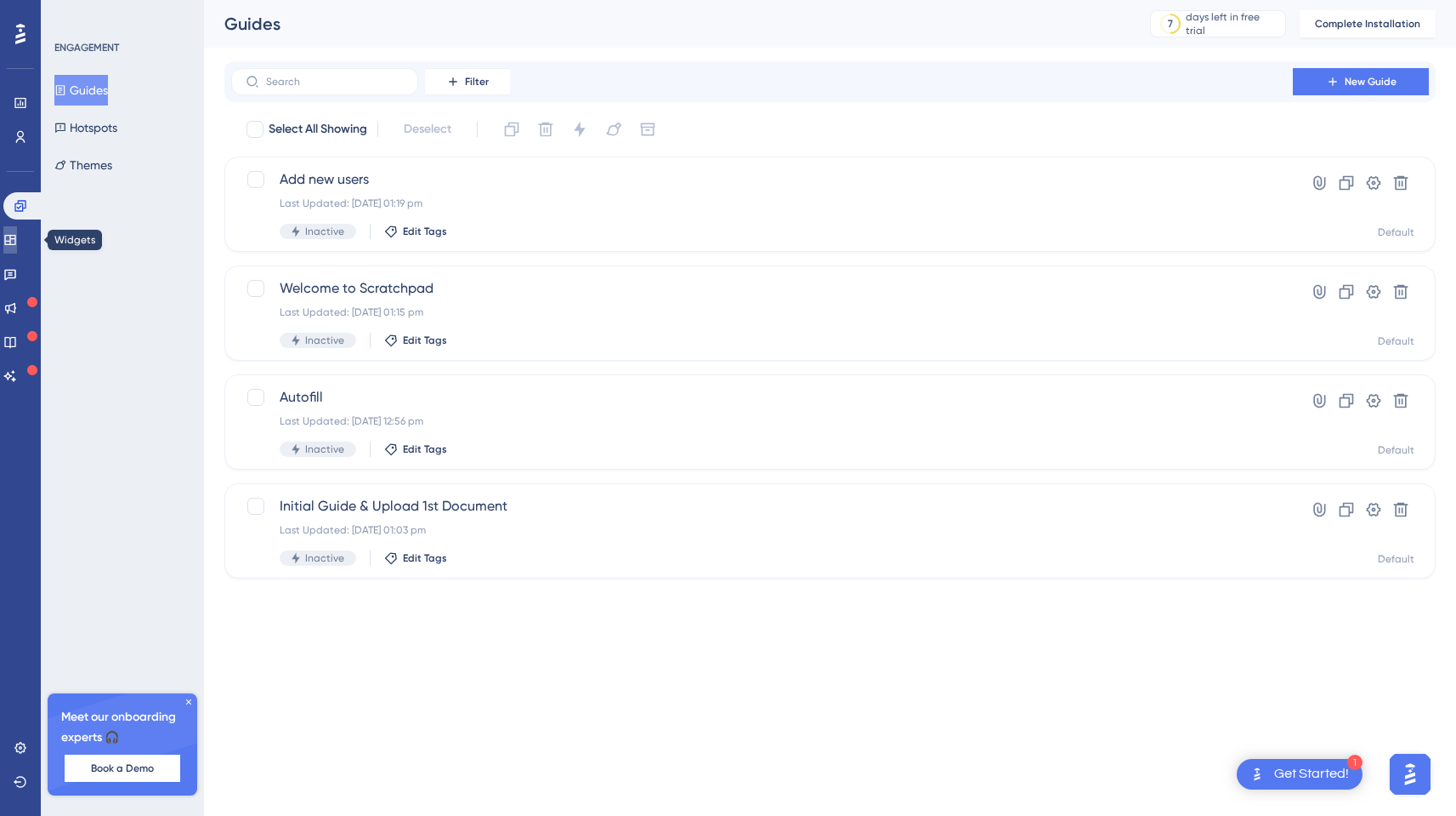
click at [17, 252] on link at bounding box center [10, 239] width 14 height 27
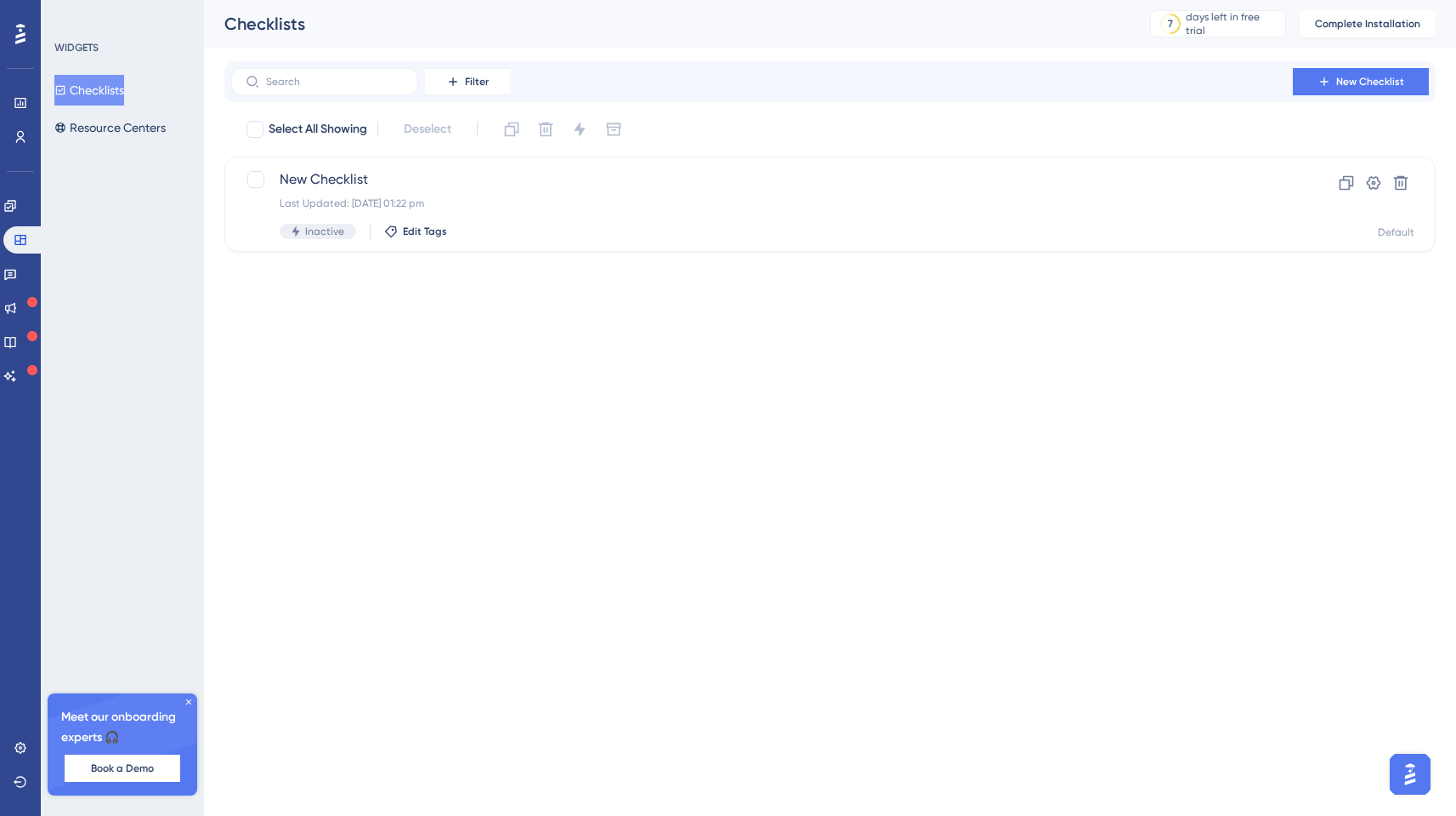
click at [188, 701] on icon at bounding box center [188, 701] width 5 height 5
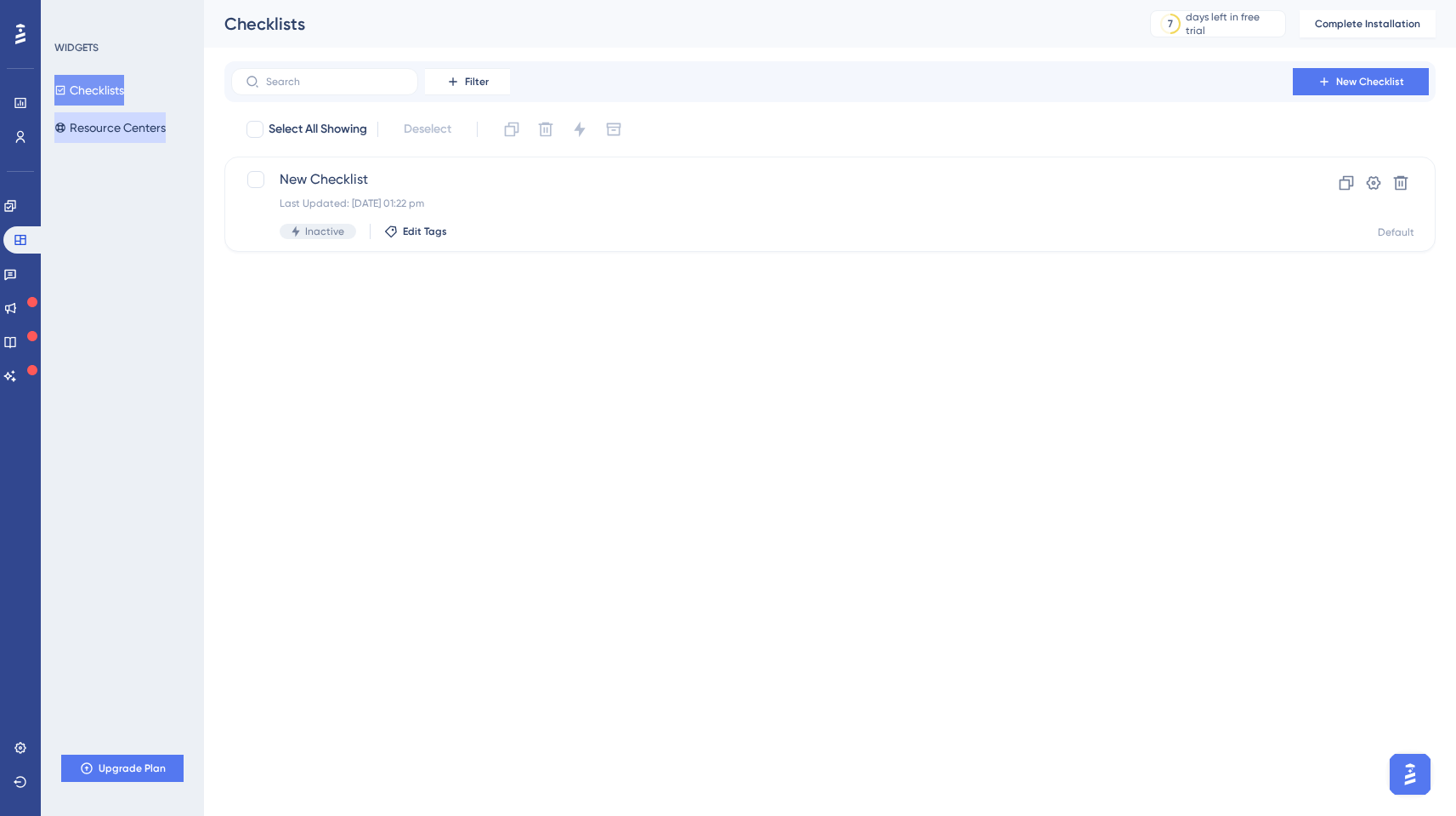
click at [91, 120] on button "Resource Centers" at bounding box center [109, 127] width 111 height 31
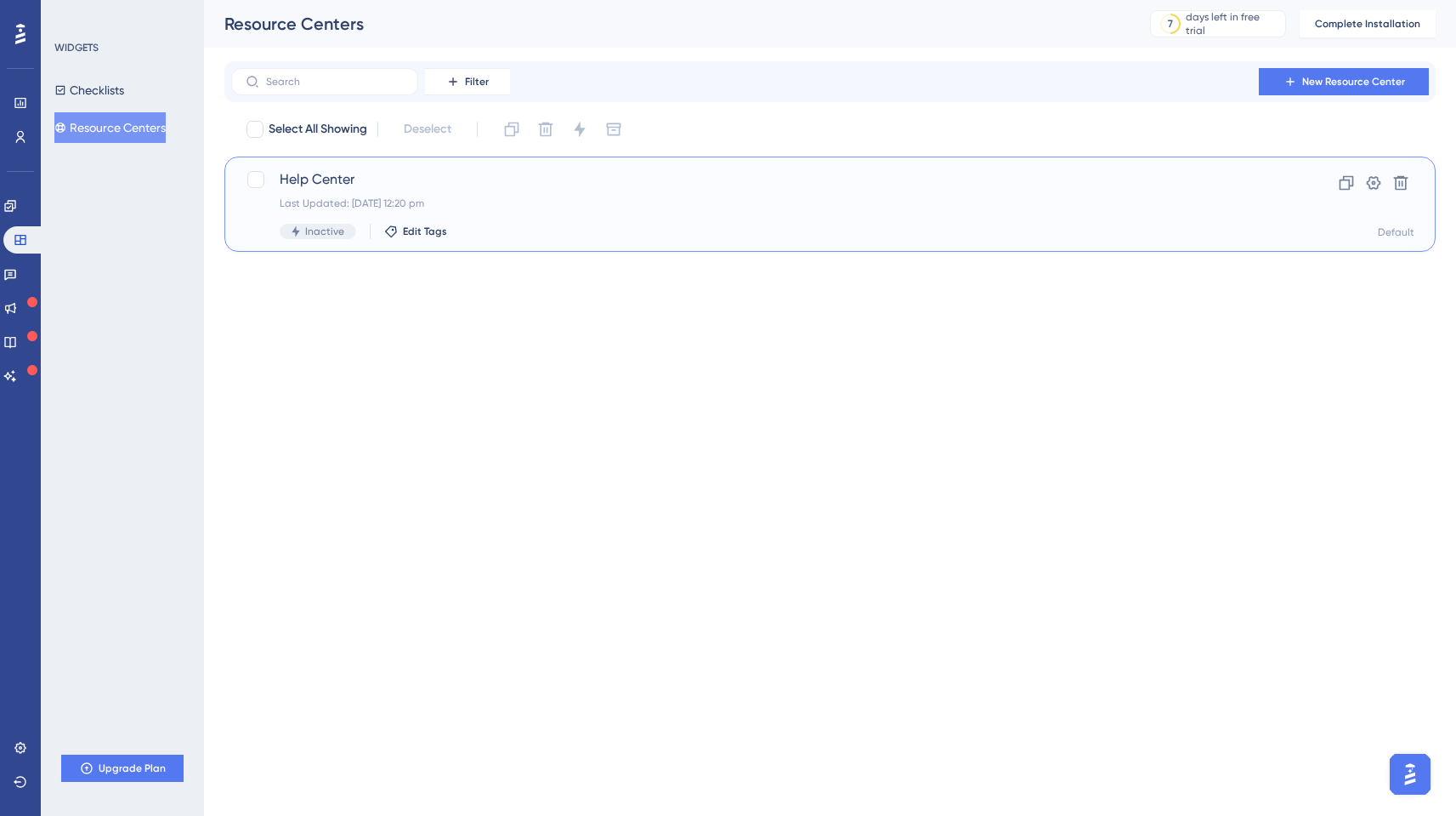
click at [843, 176] on span "Help Center" at bounding box center [763, 179] width 965 height 21
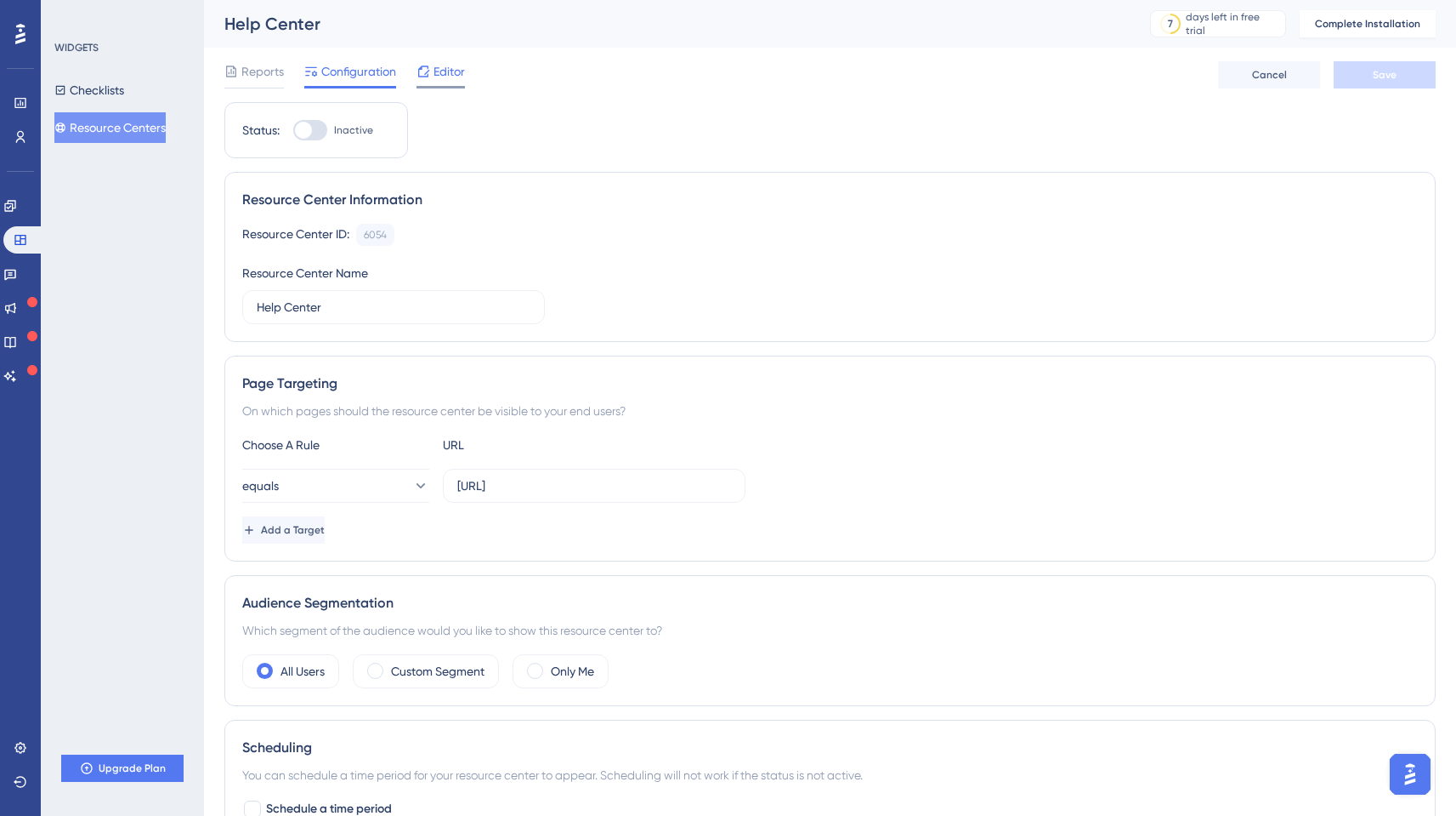
click at [442, 73] on span "Editor" at bounding box center [450, 72] width 32 height 21
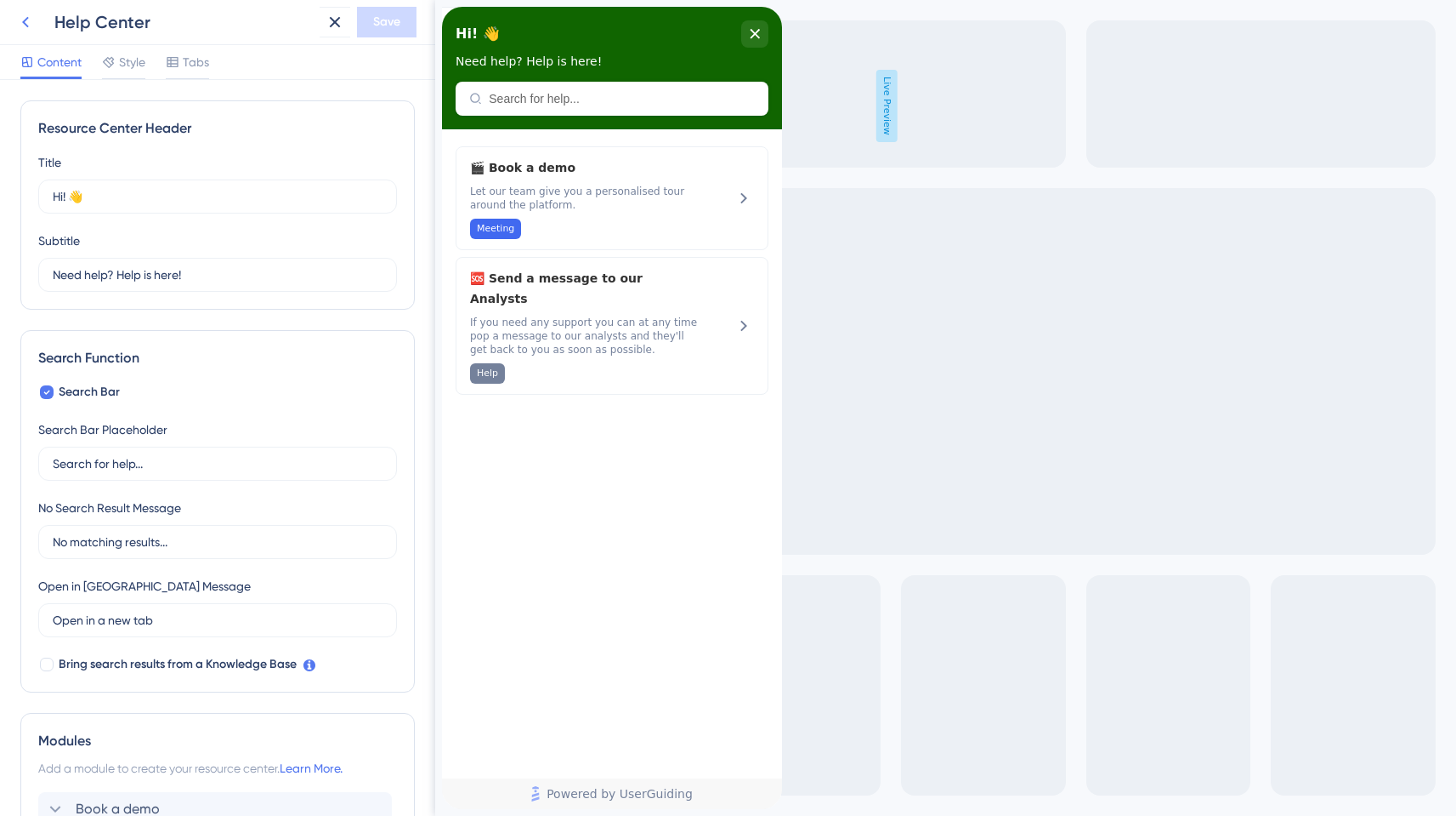
click at [28, 15] on icon at bounding box center [25, 22] width 21 height 21
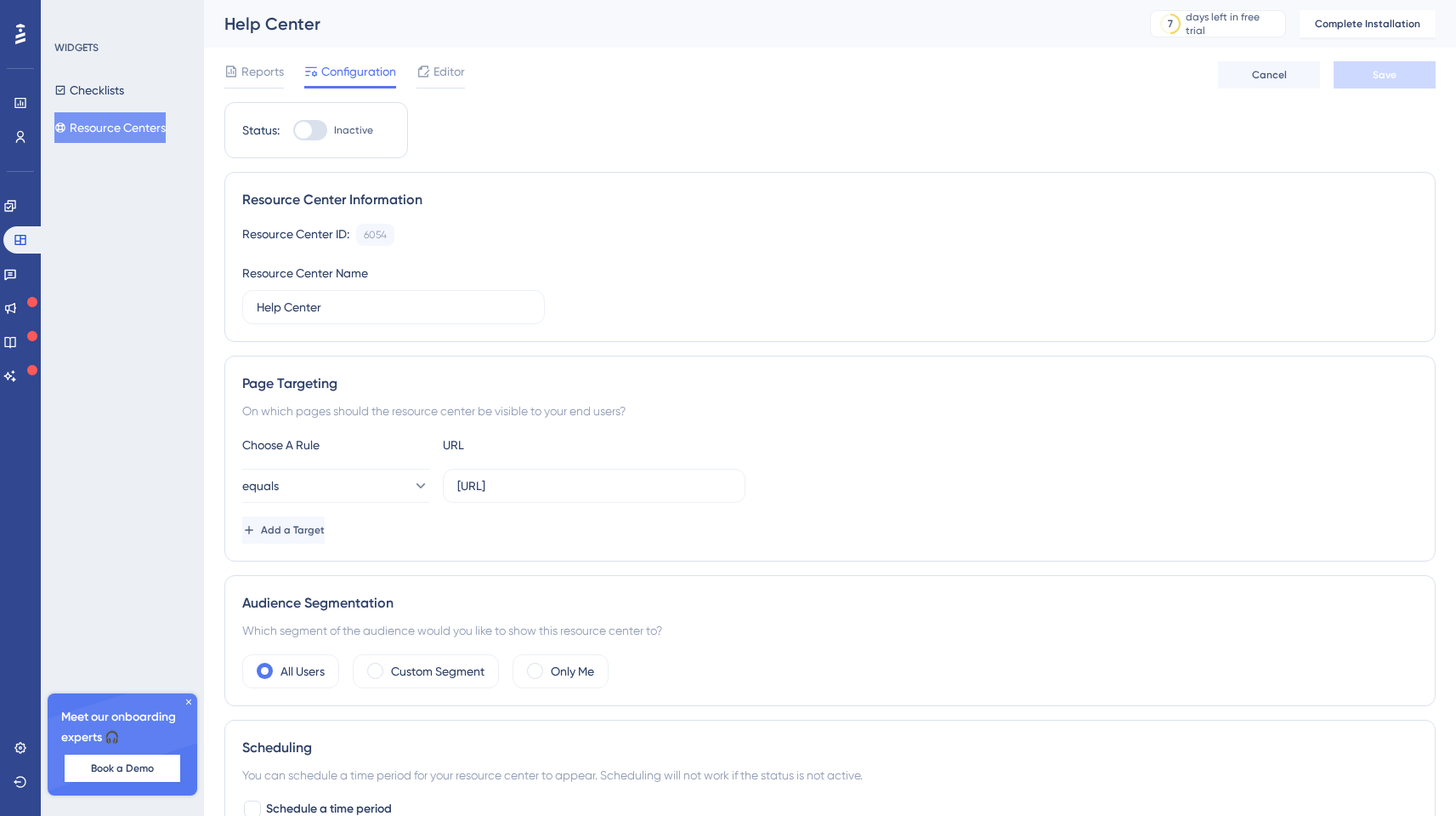
click at [1369, 23] on span "Complete Installation" at bounding box center [1367, 23] width 105 height 14
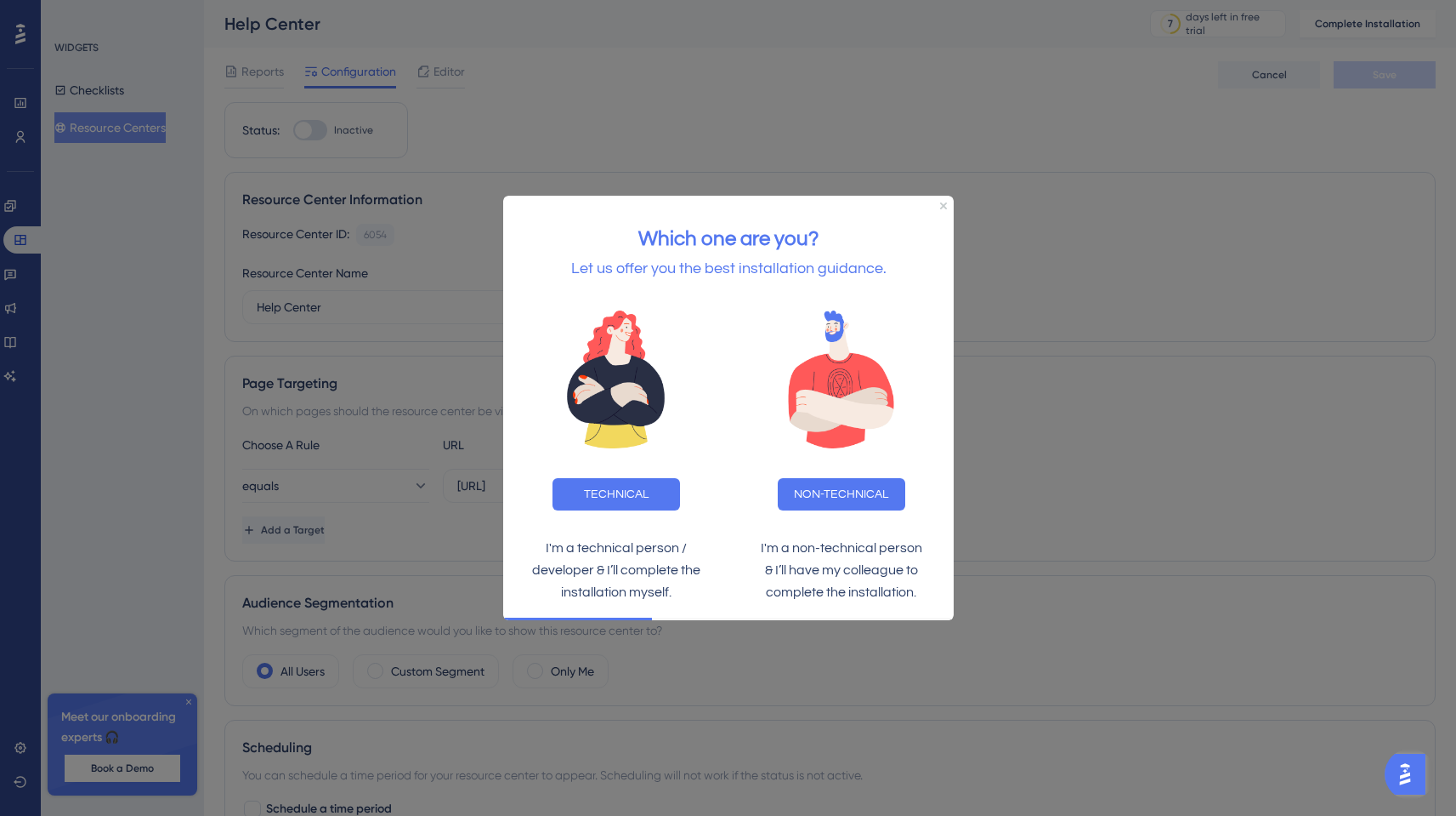
click at [936, 211] on div "Which one are you? Let us offer you the best installation guidance." at bounding box center [727, 246] width 451 height 99
click at [940, 211] on div "Which one are you? Let us offer you the best installation guidance." at bounding box center [727, 246] width 451 height 99
click at [943, 205] on icon "Close Preview" at bounding box center [943, 205] width 7 height 7
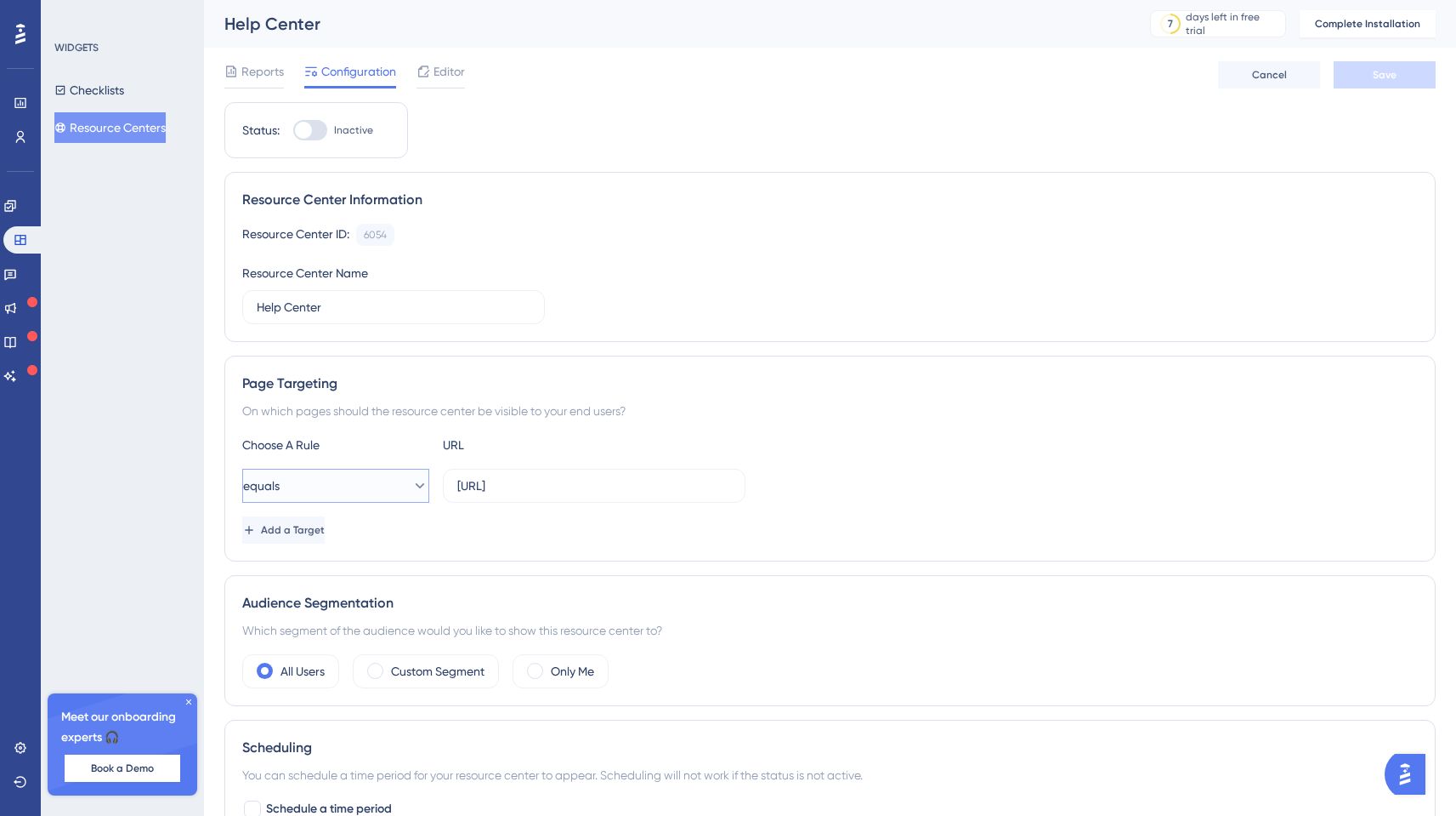
click at [415, 485] on icon at bounding box center [420, 485] width 9 height 5
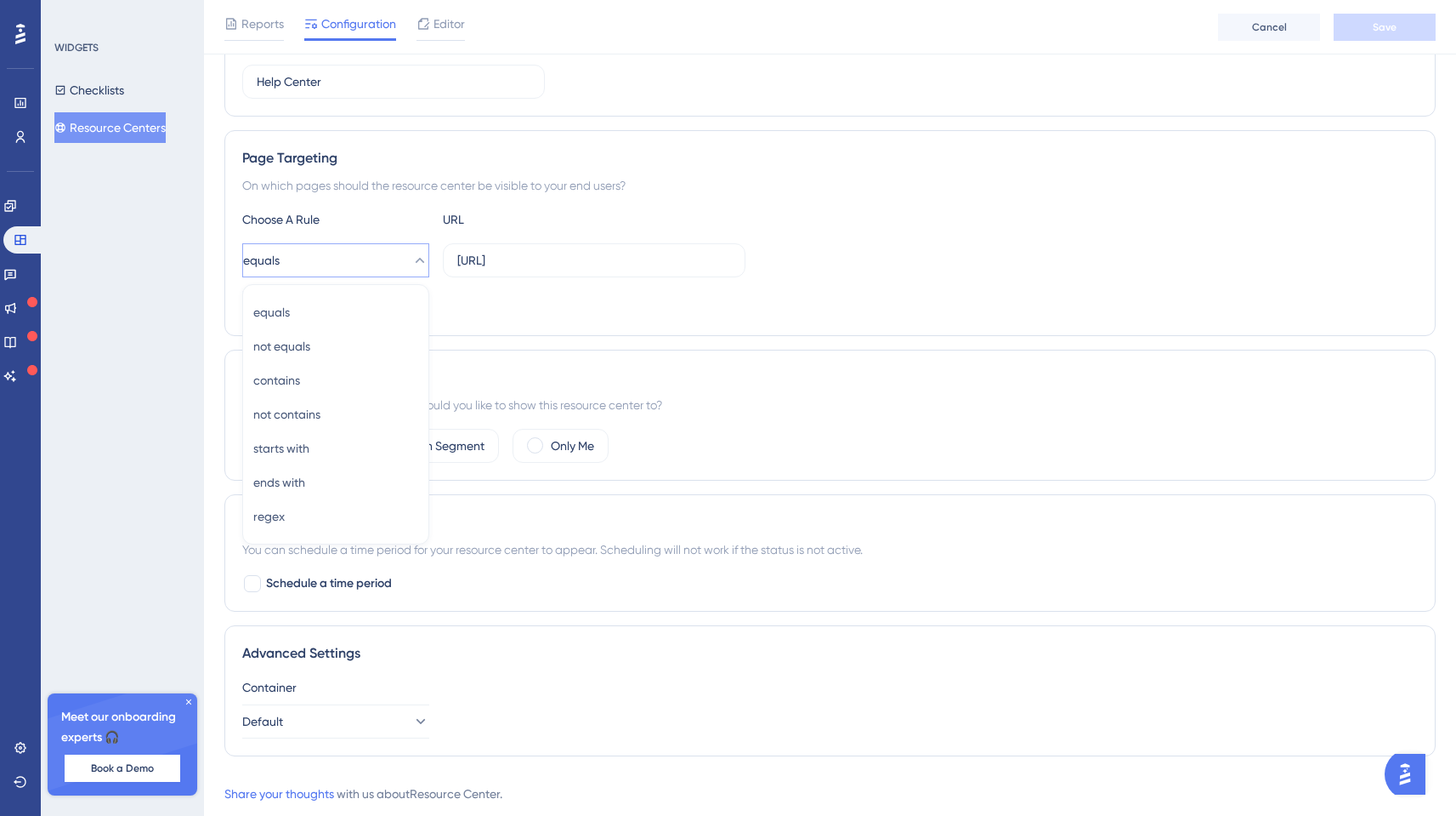
click at [553, 326] on div "Page Targeting On which pages should the resource center be visible to your end…" at bounding box center [830, 232] width 1211 height 205
checkbox input "false"
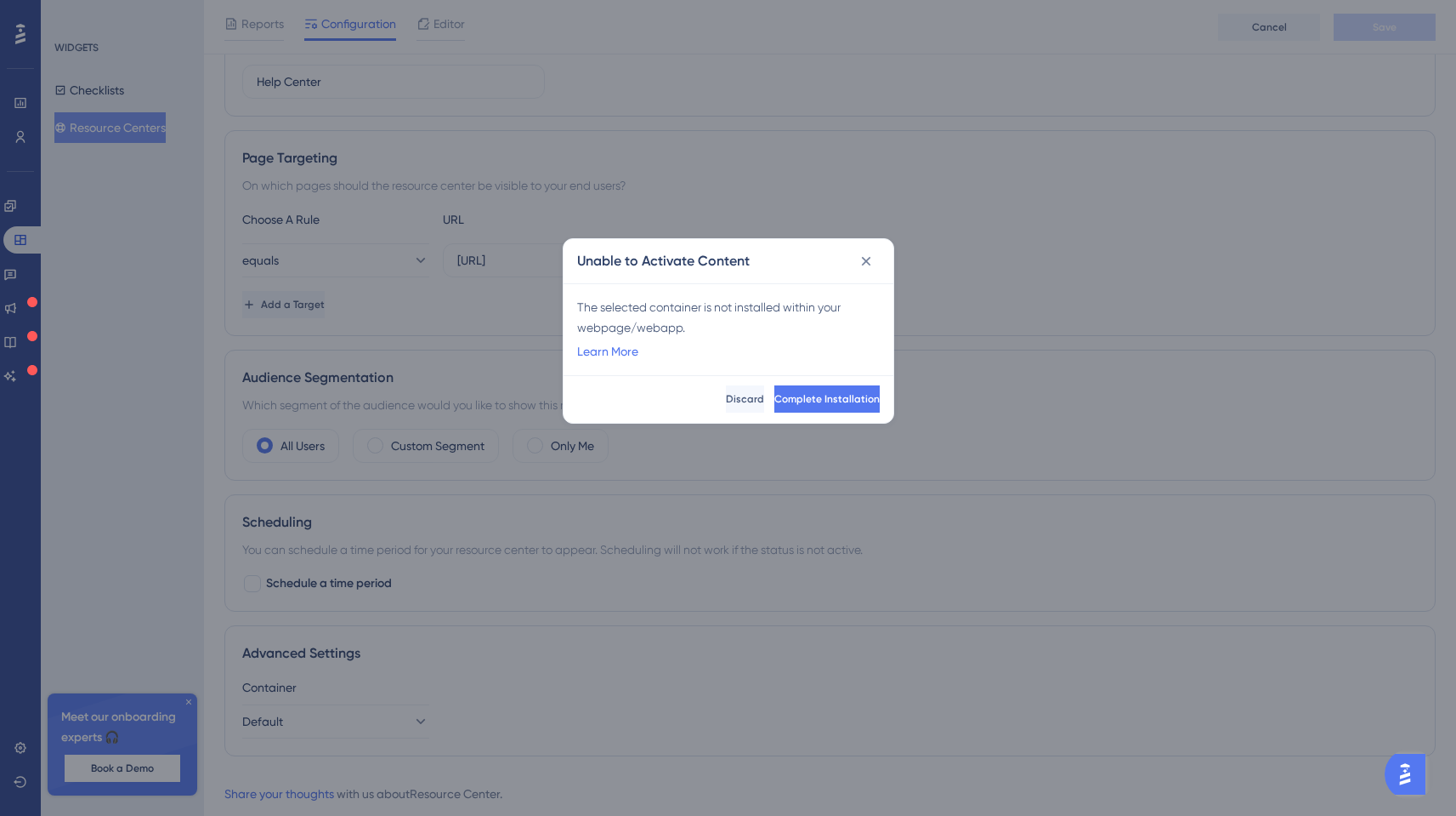
scroll to position [0, 0]
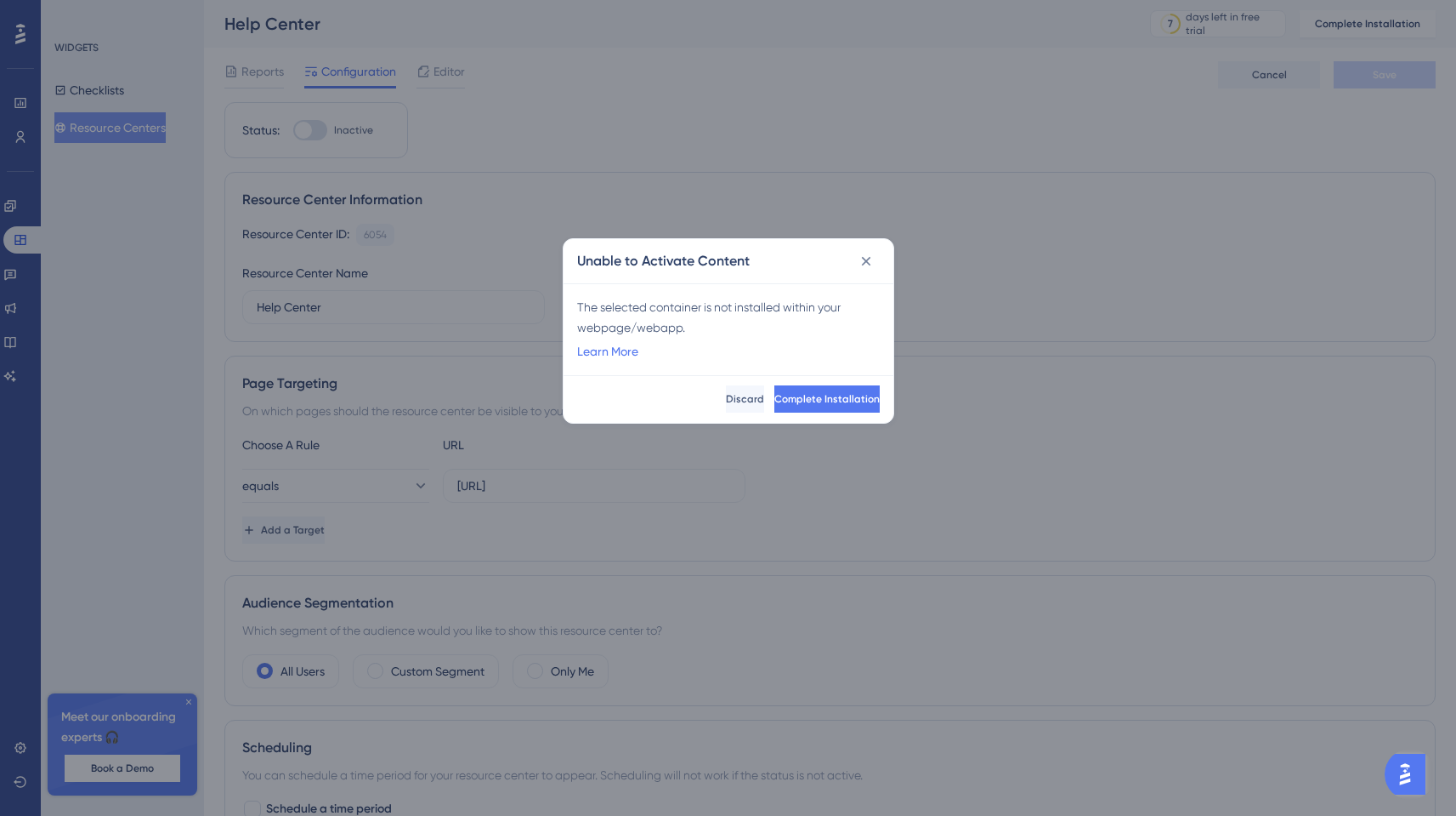
click at [866, 262] on icon at bounding box center [866, 260] width 9 height 9
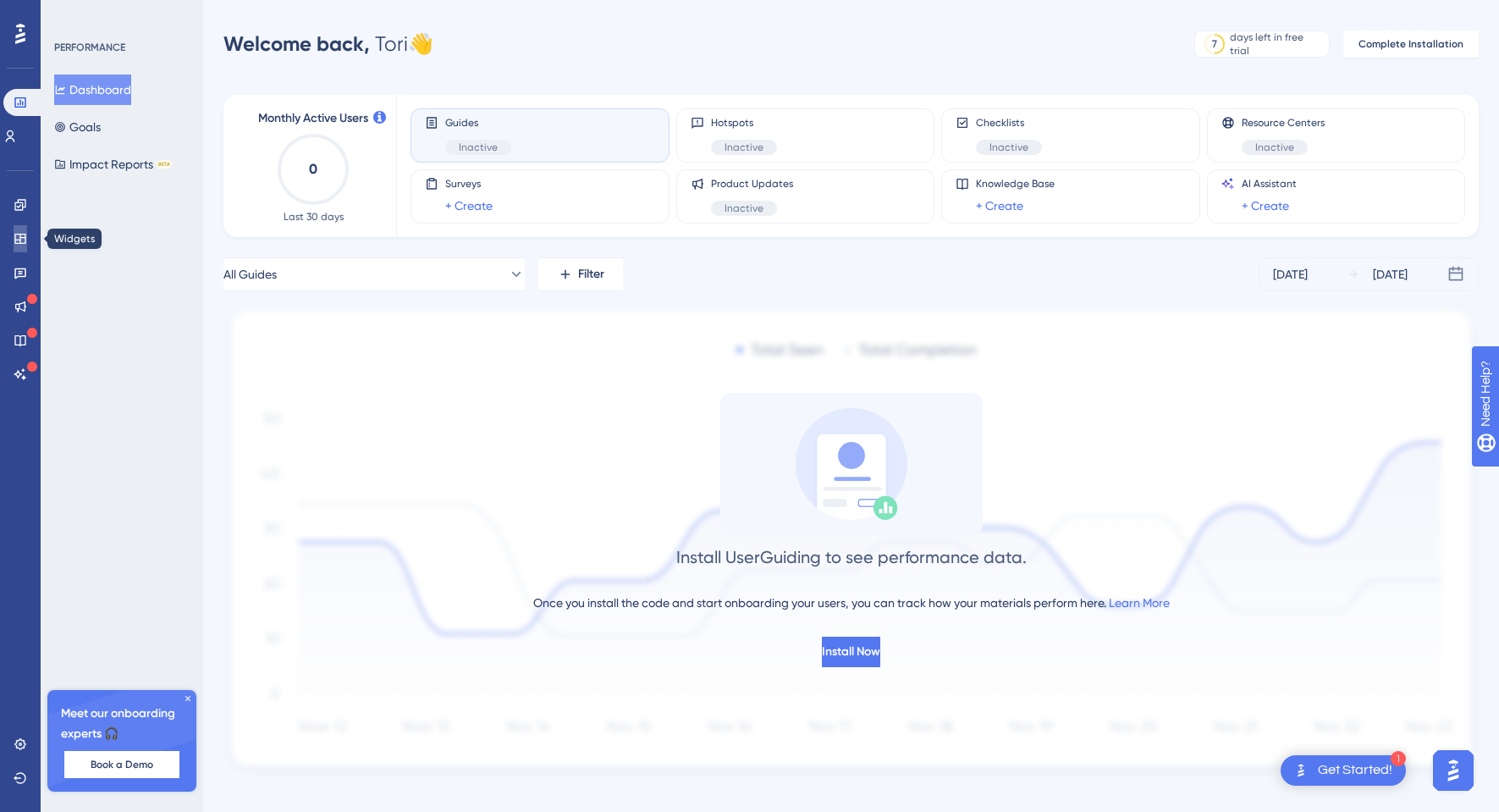
click at [17, 238] on icon at bounding box center [20, 239] width 14 height 14
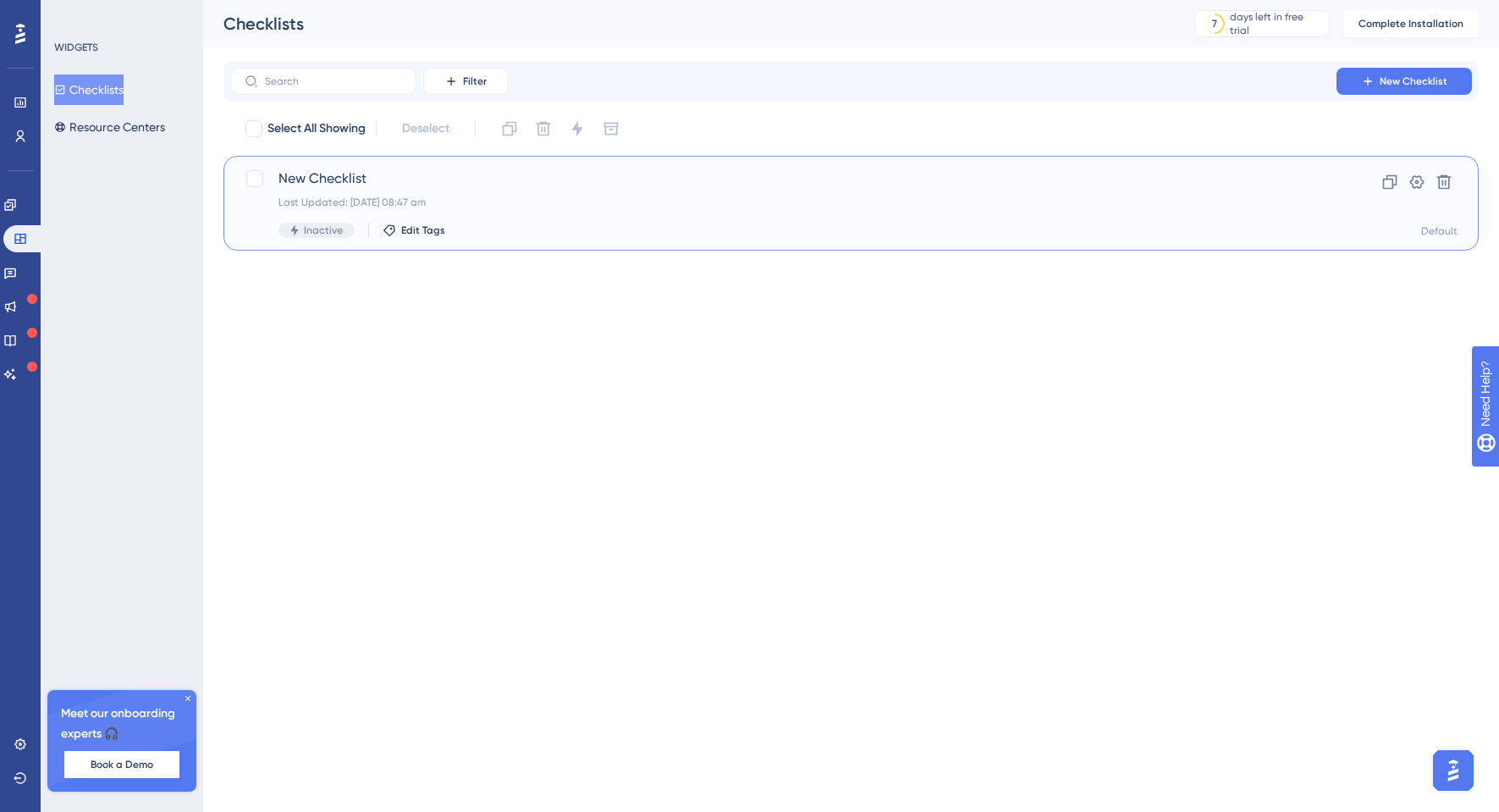
click at [309, 176] on span "New Checklist" at bounding box center [783, 178] width 1010 height 20
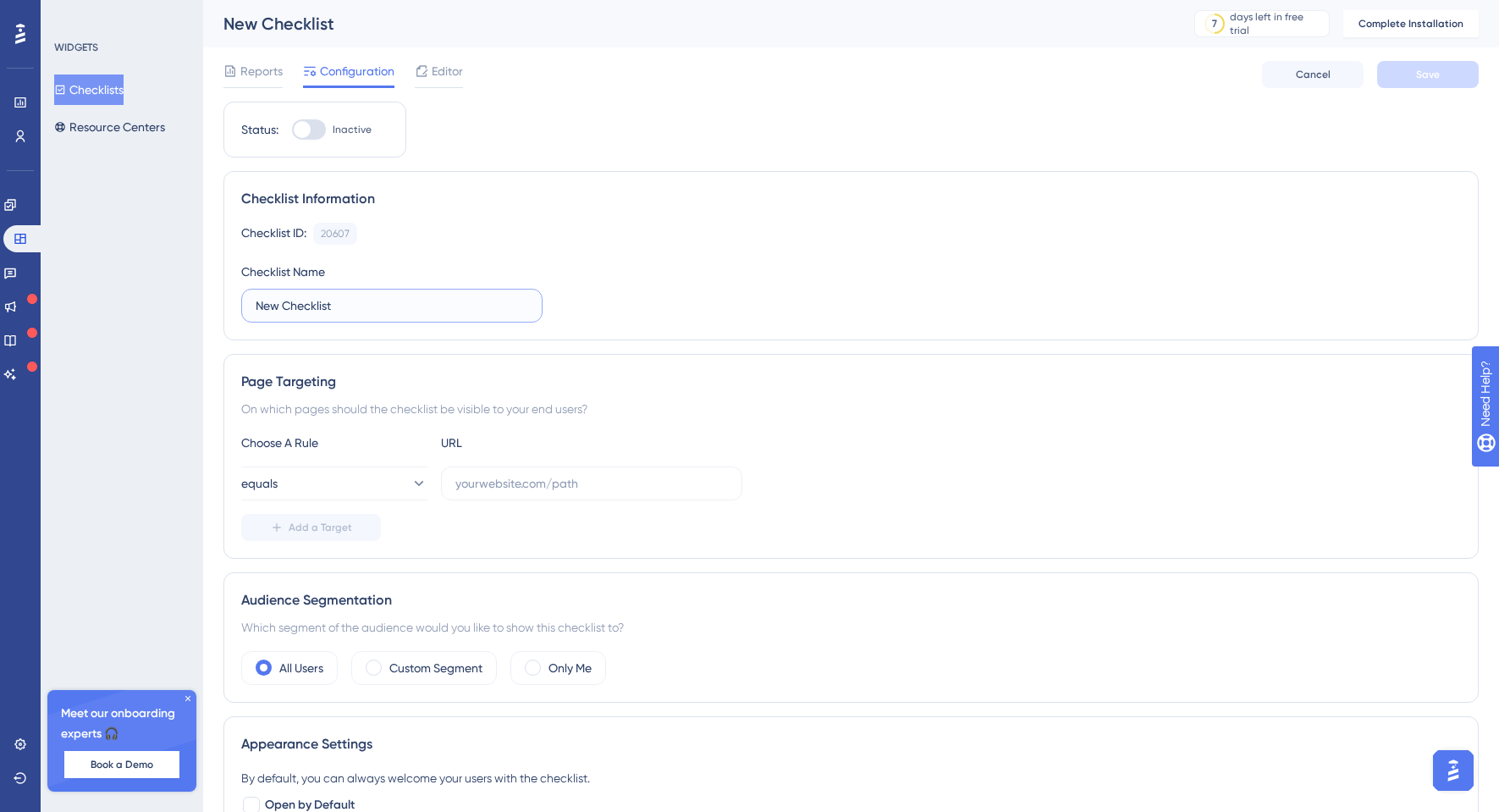
click at [350, 314] on input "New Checklist" at bounding box center [391, 306] width 272 height 19
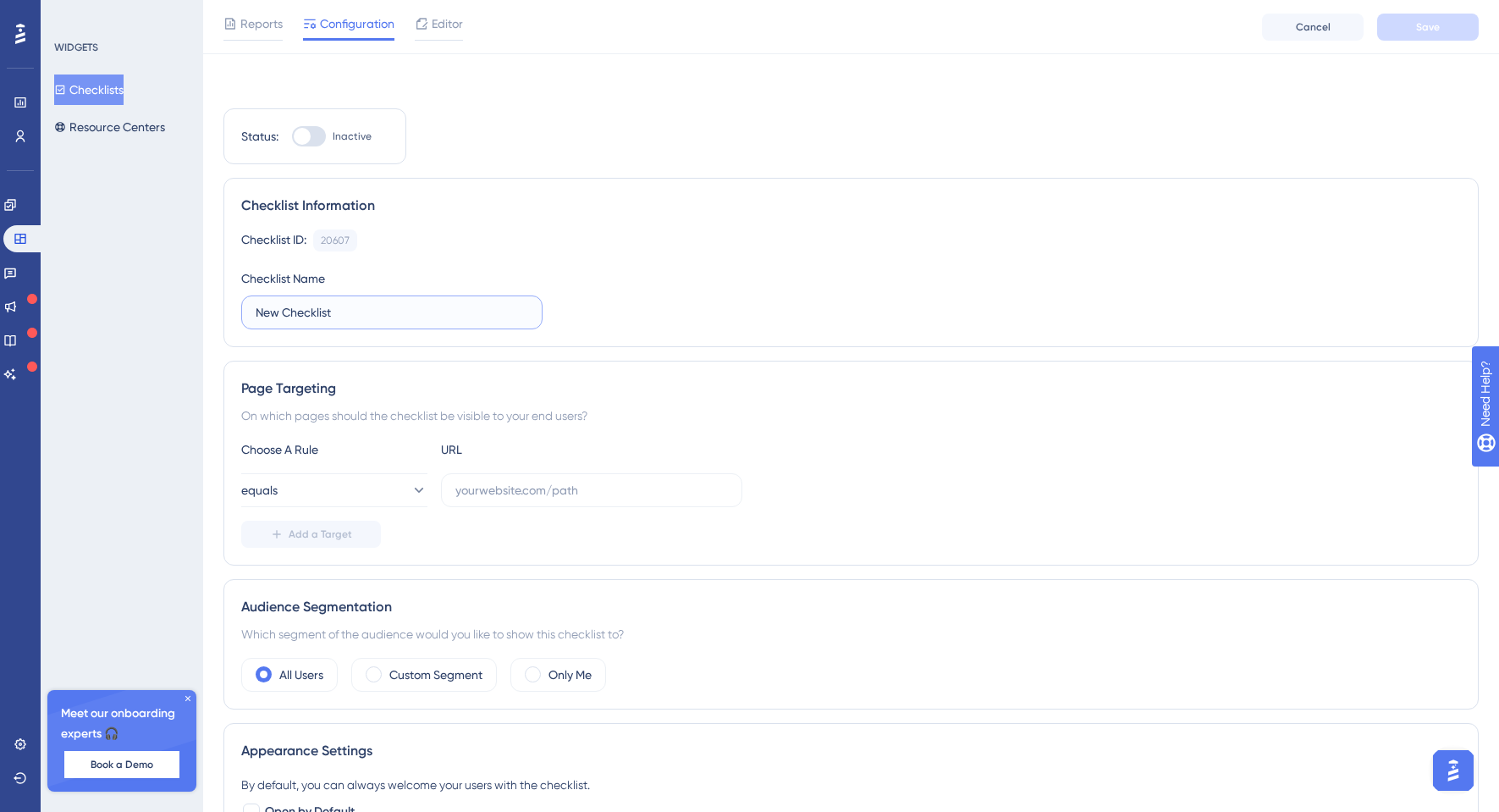
scroll to position [60, 0]
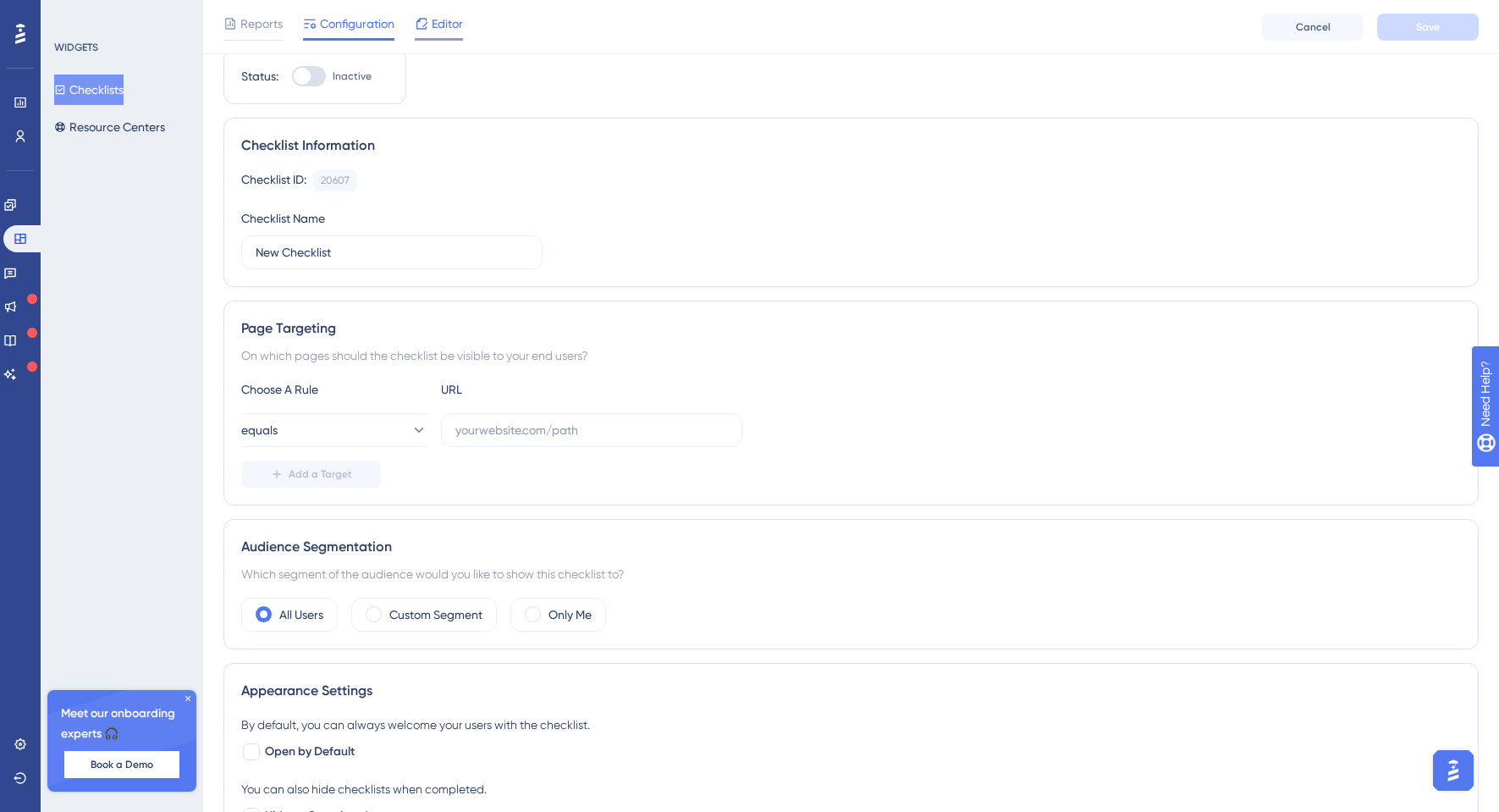
click at [423, 31] on div at bounding box center [421, 24] width 14 height 20
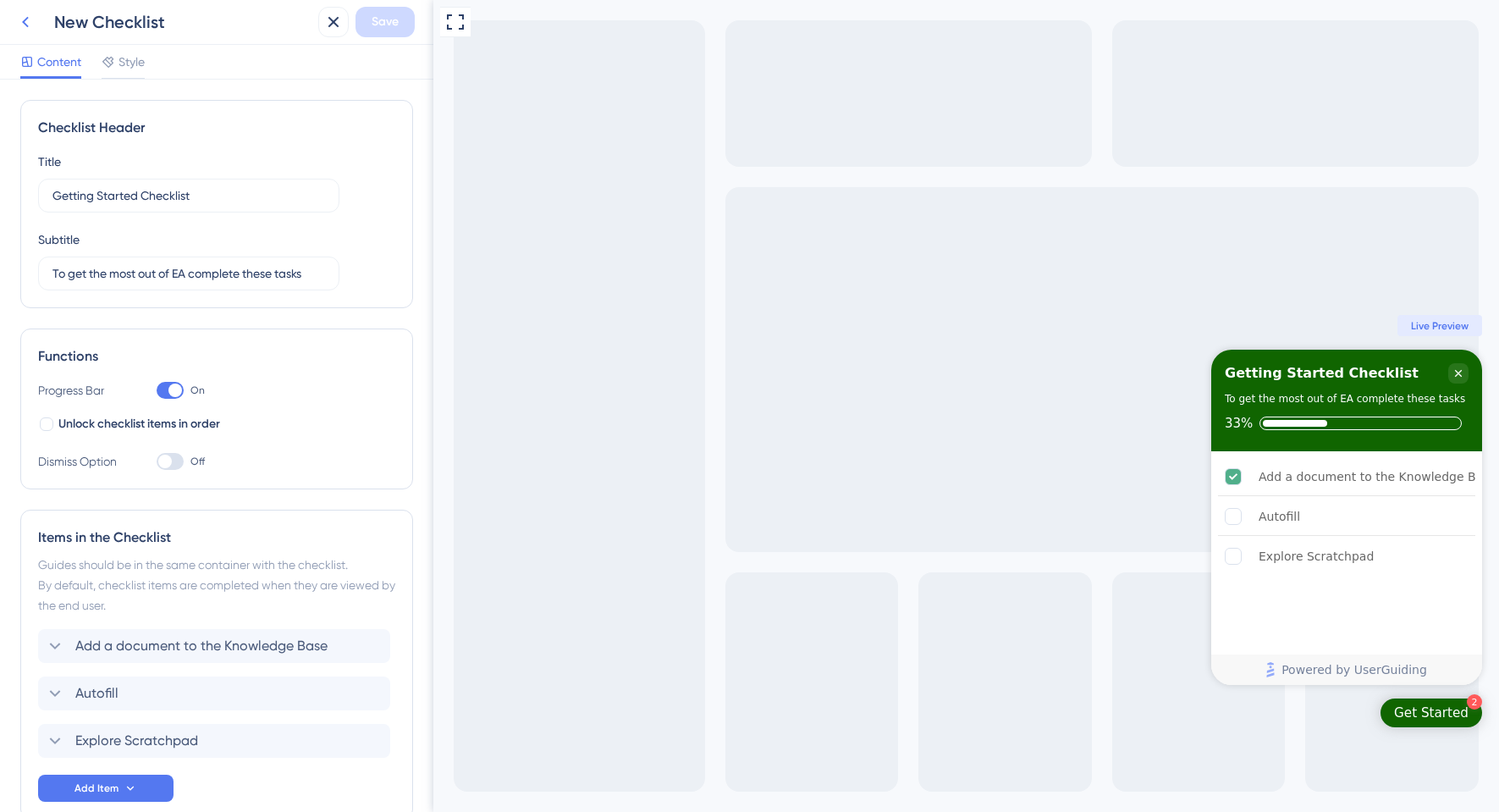
click at [29, 20] on icon at bounding box center [25, 22] width 20 height 20
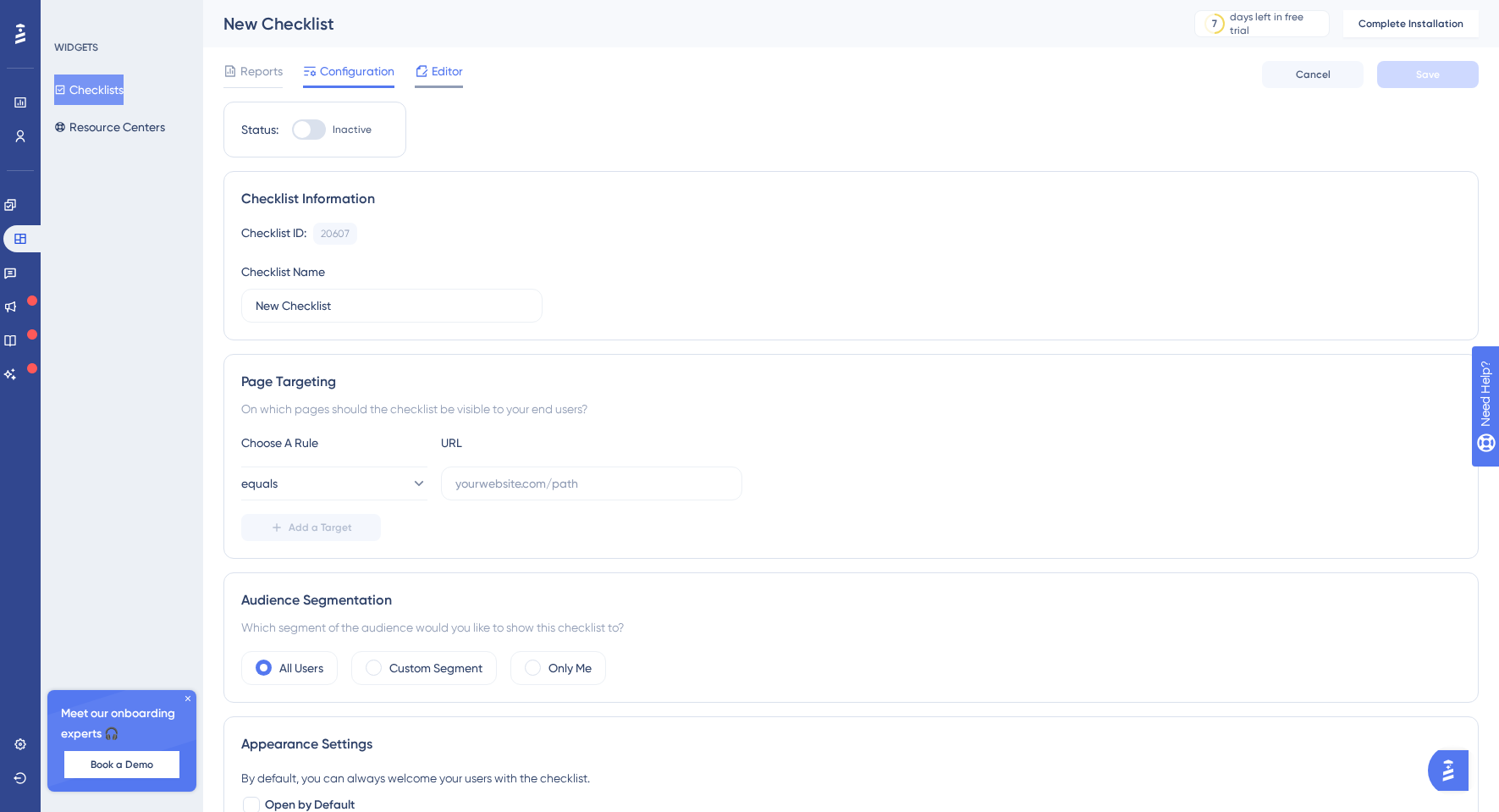
click at [439, 72] on span "Editor" at bounding box center [448, 72] width 32 height 20
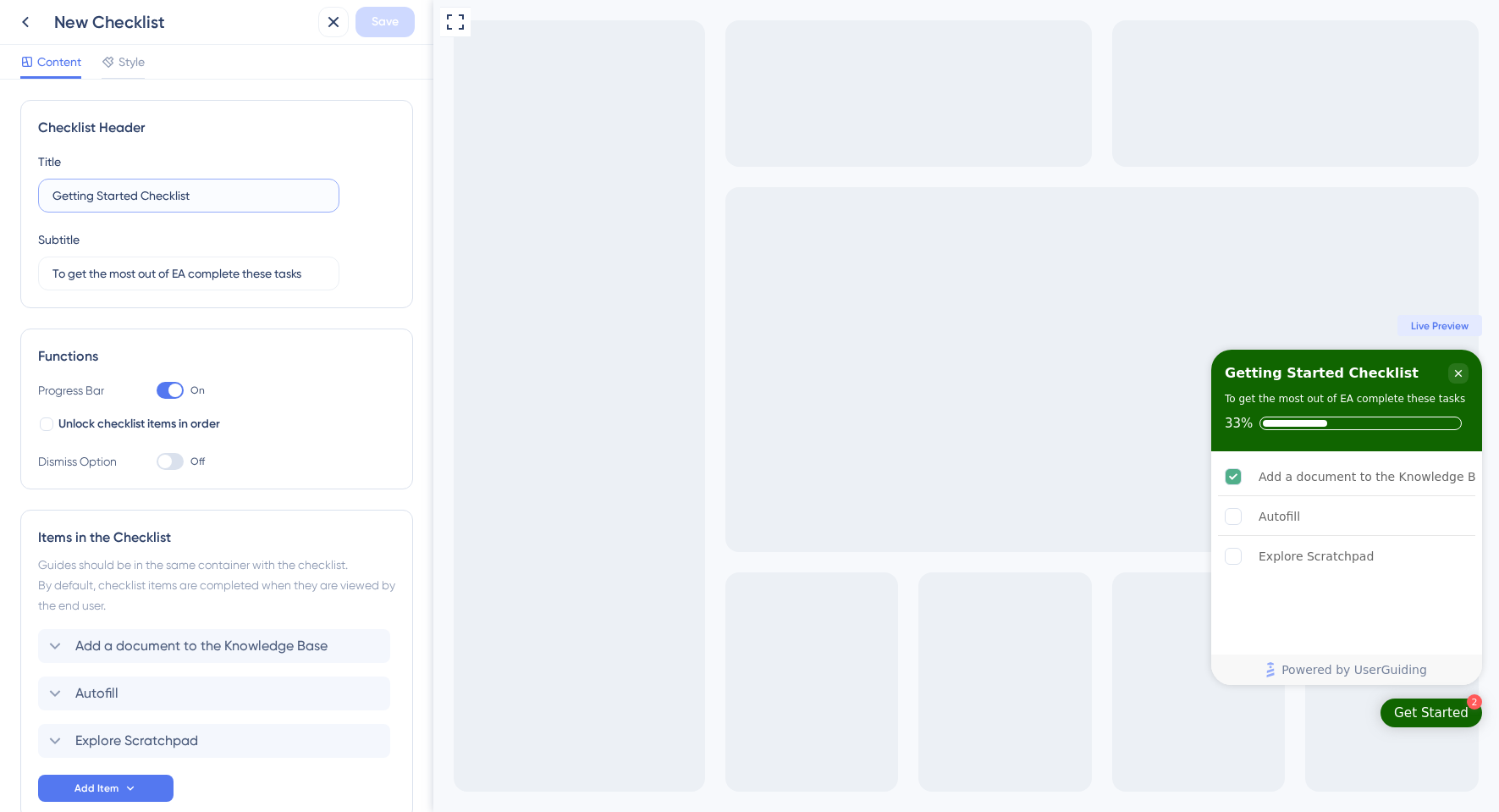
click at [200, 198] on input "Getting Started Checklist" at bounding box center [188, 195] width 272 height 19
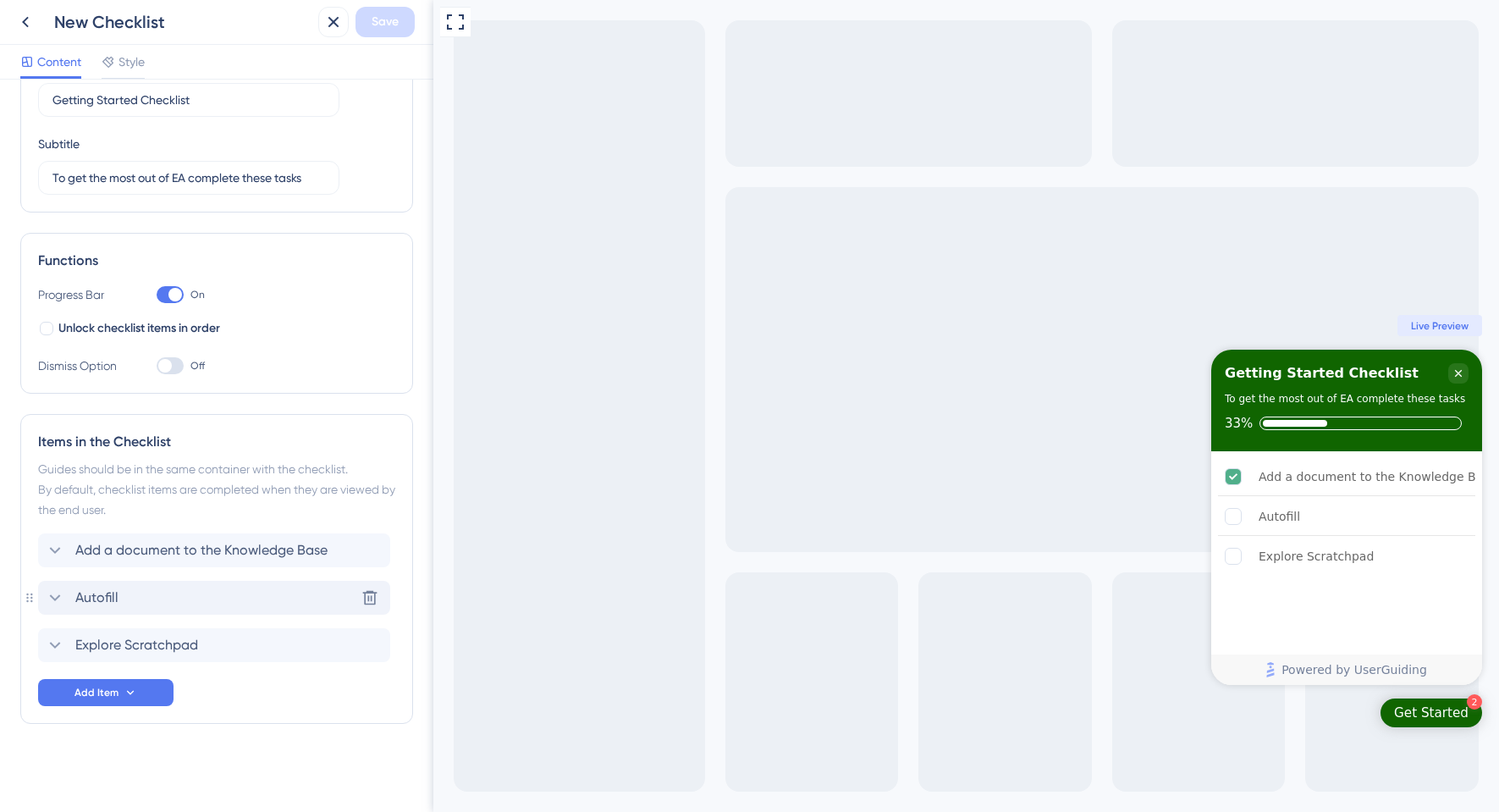
click at [94, 600] on span "Autofill" at bounding box center [97, 597] width 43 height 20
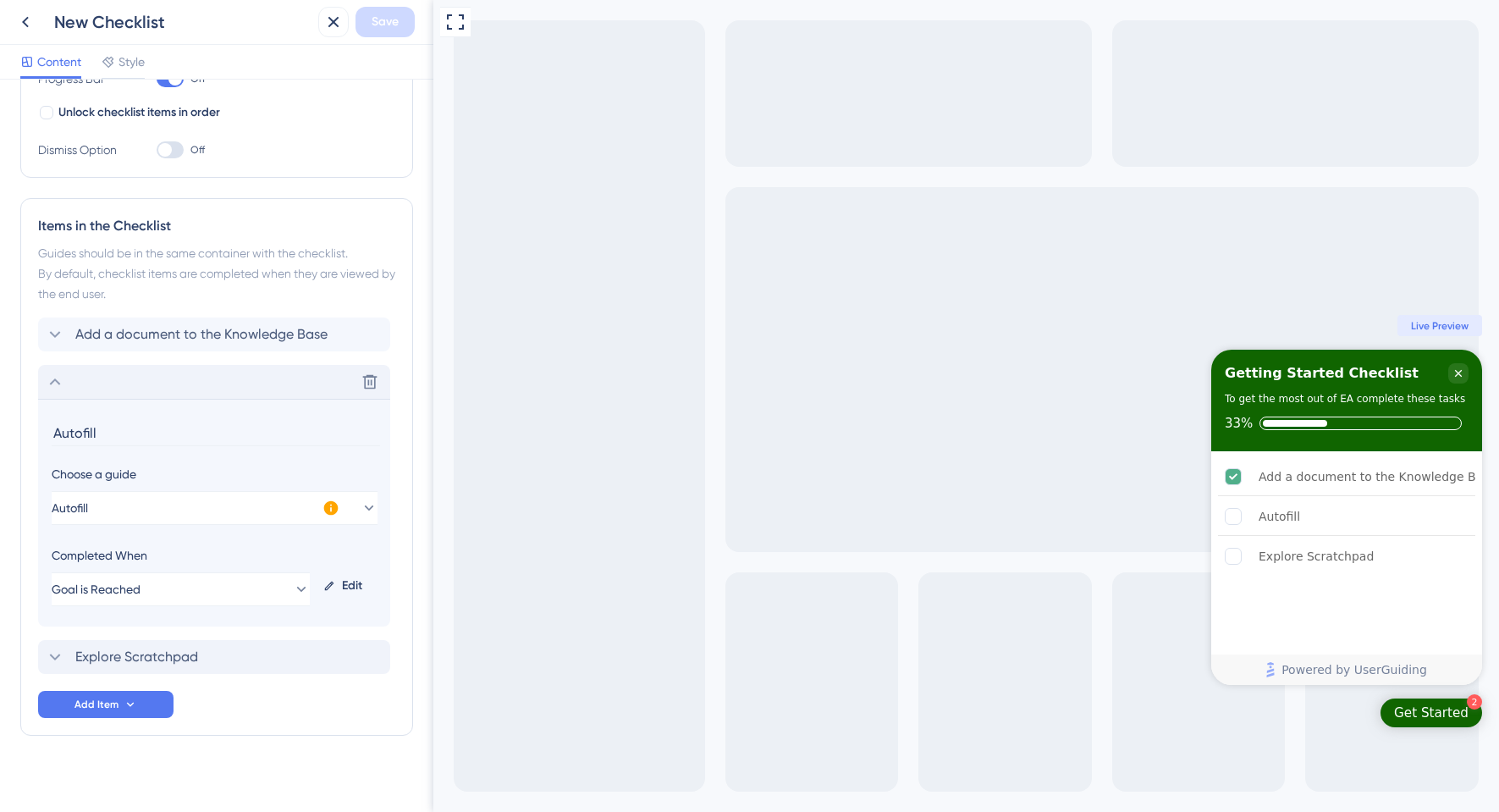
scroll to position [323, 0]
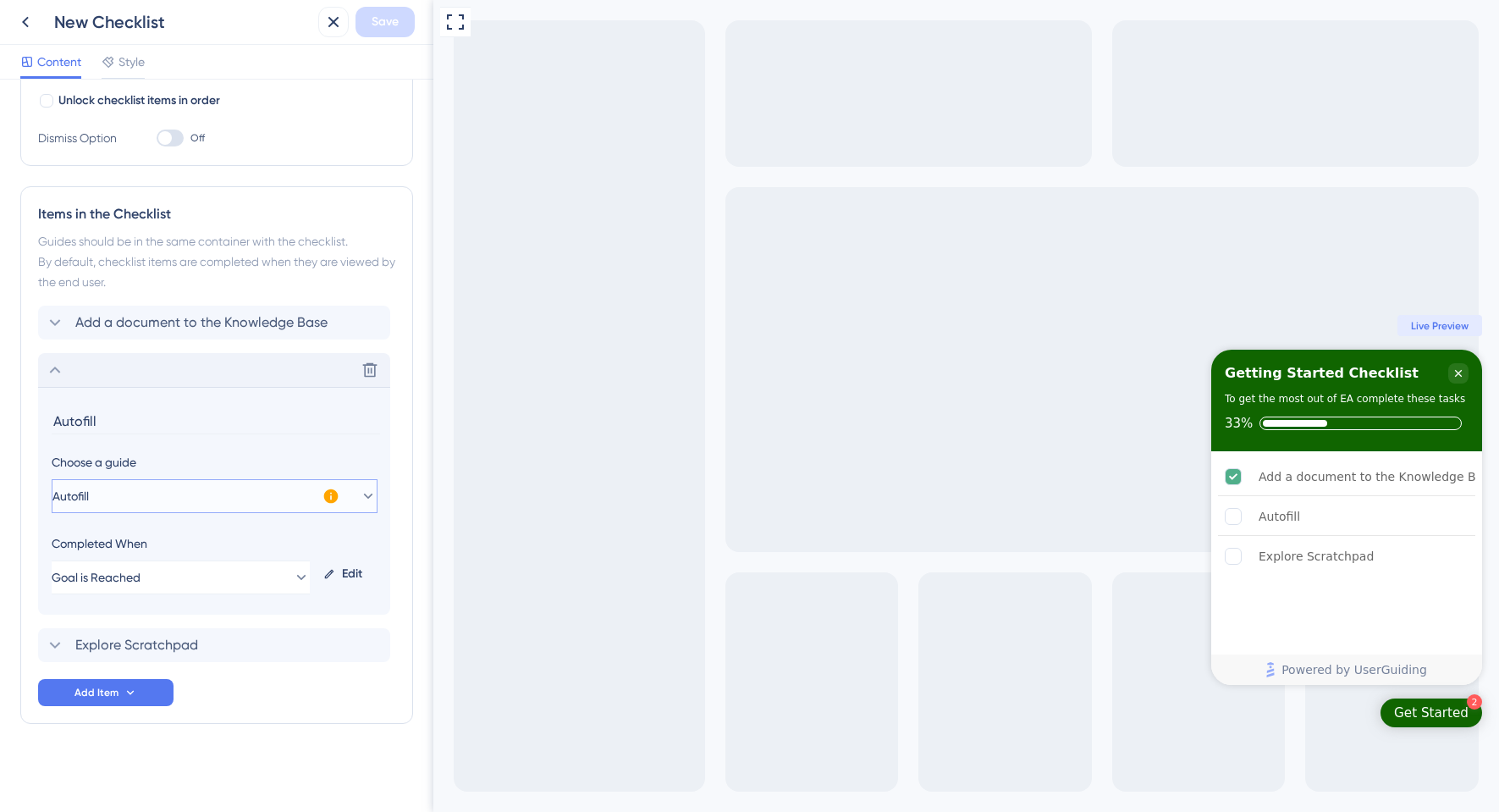
click at [66, 493] on span "Autofill" at bounding box center [70, 496] width 36 height 20
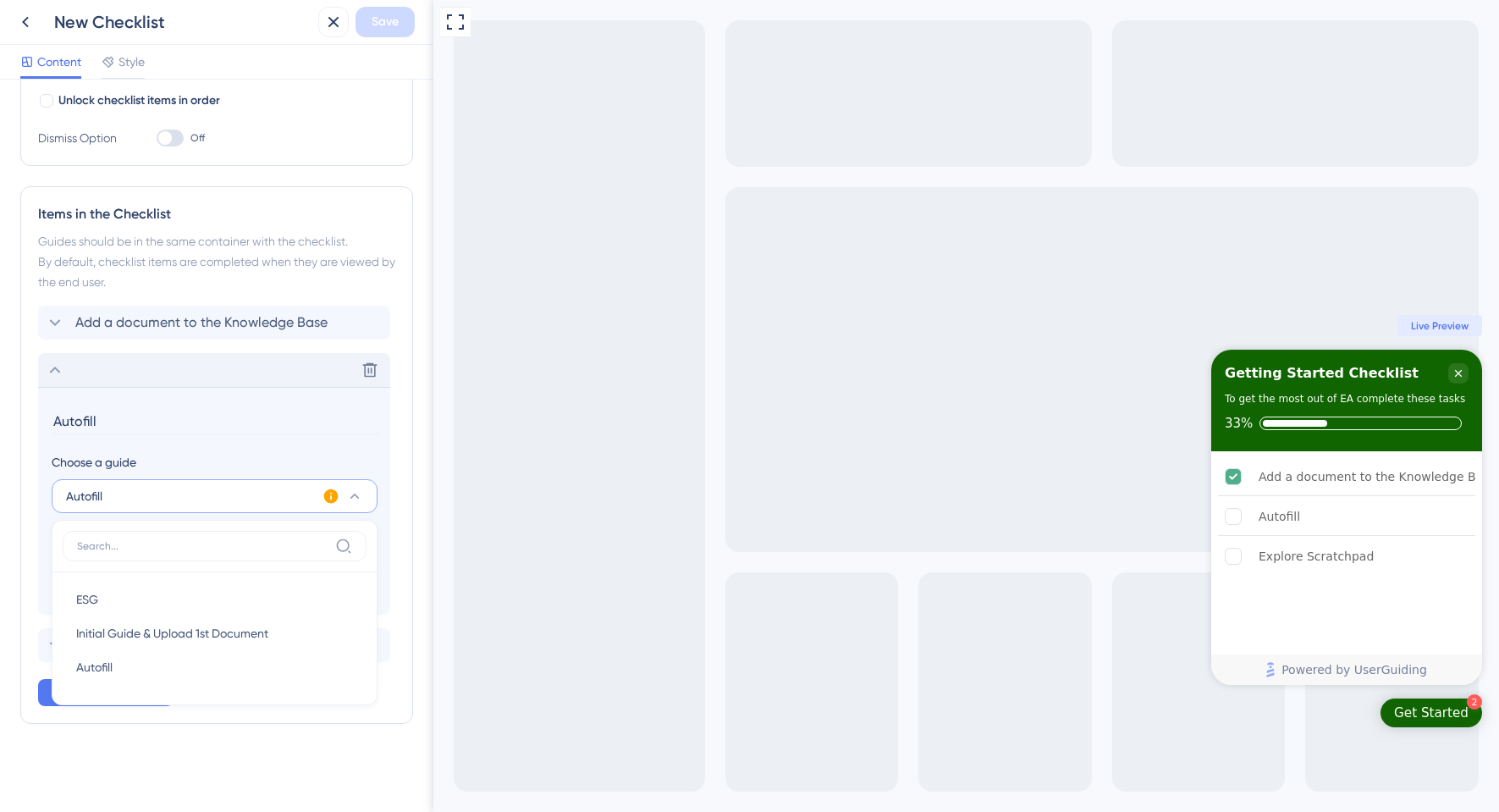
click at [72, 491] on span "Autofill" at bounding box center [84, 496] width 36 height 20
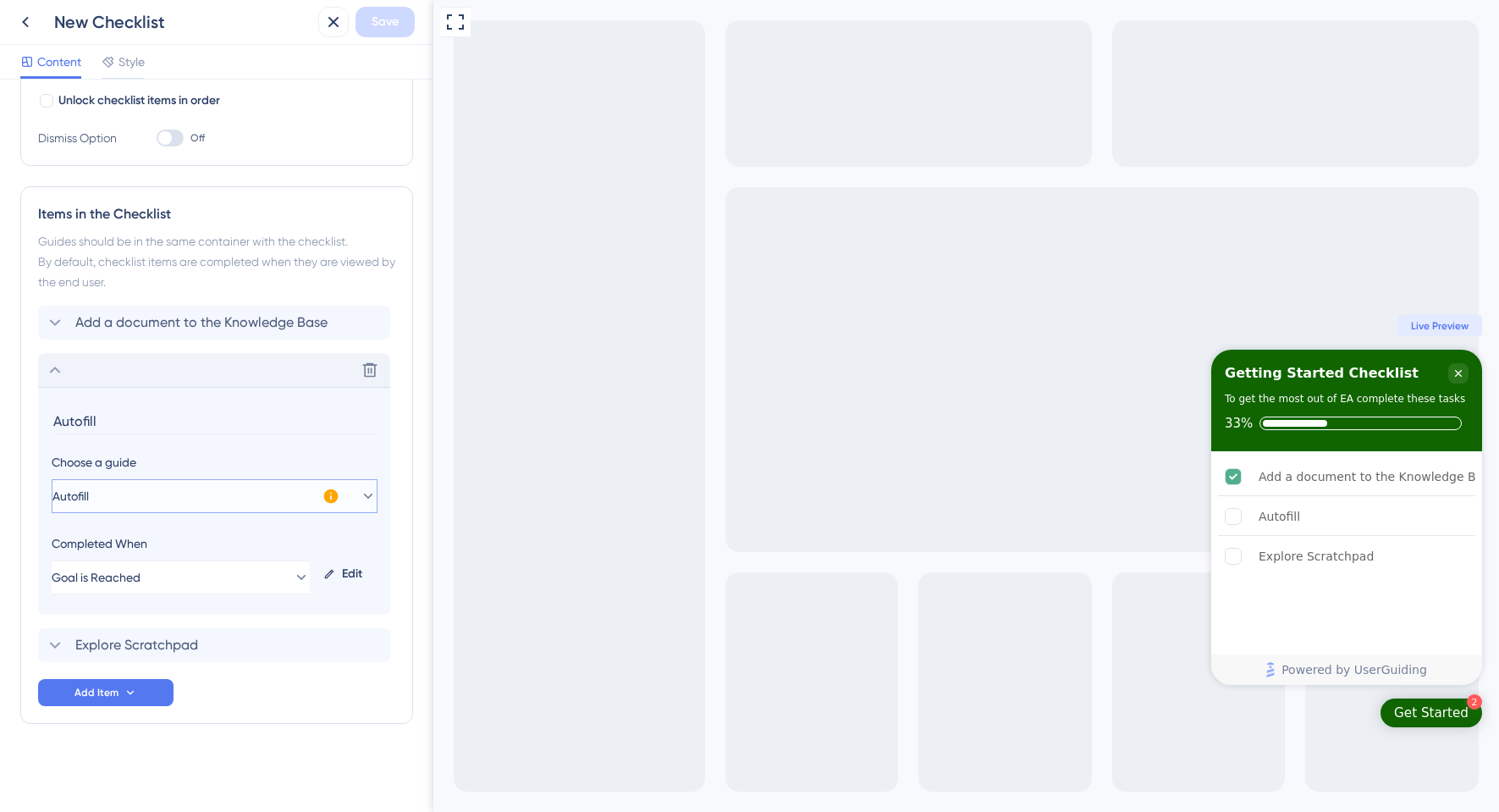
click at [117, 490] on button "Autofill" at bounding box center [215, 496] width 326 height 33
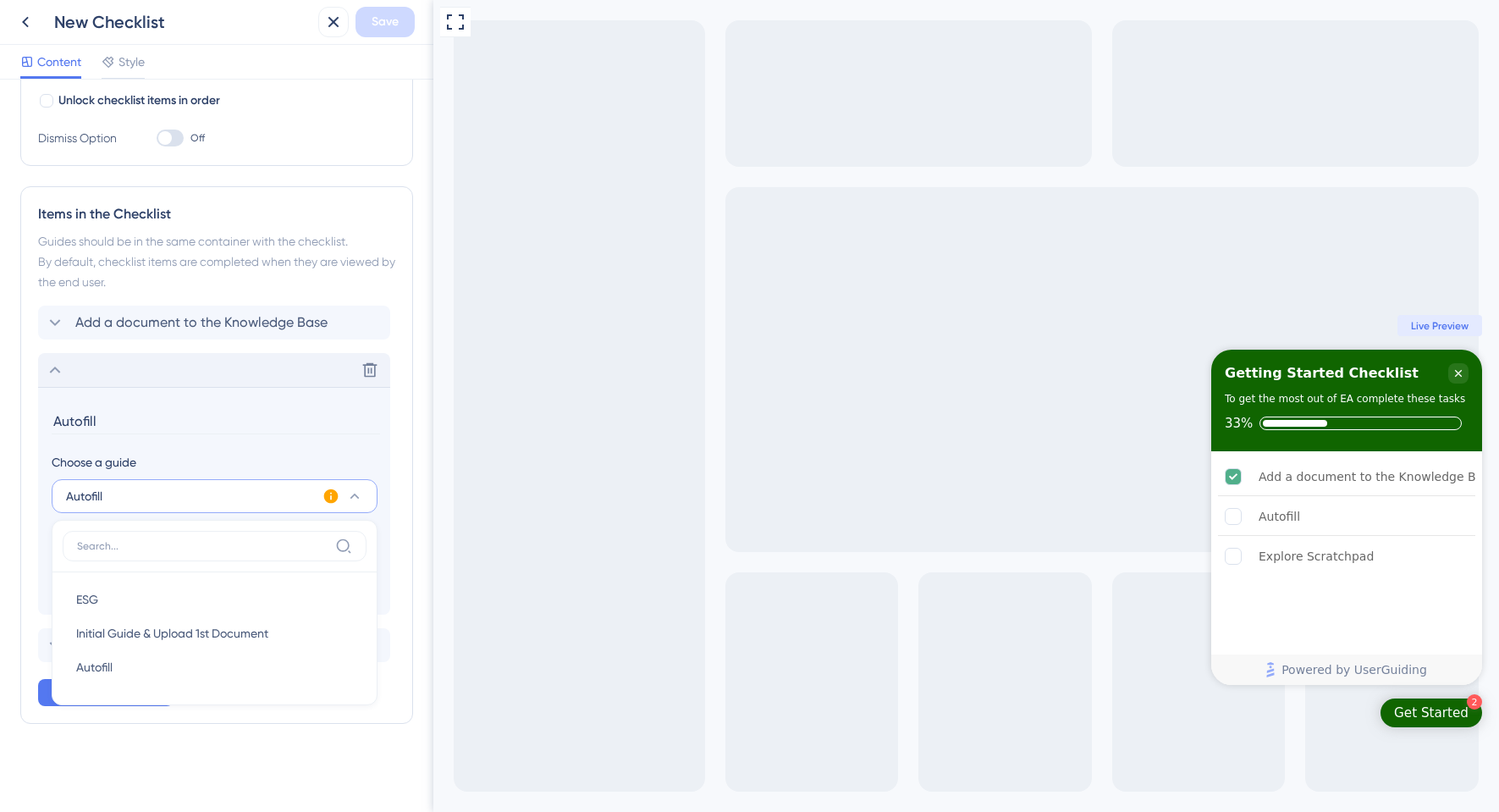
click at [178, 446] on section "Autofill Choose a guide Autofill ESG ESG Initial Guide & Upload 1st Document In…" at bounding box center [214, 500] width 352 height 228
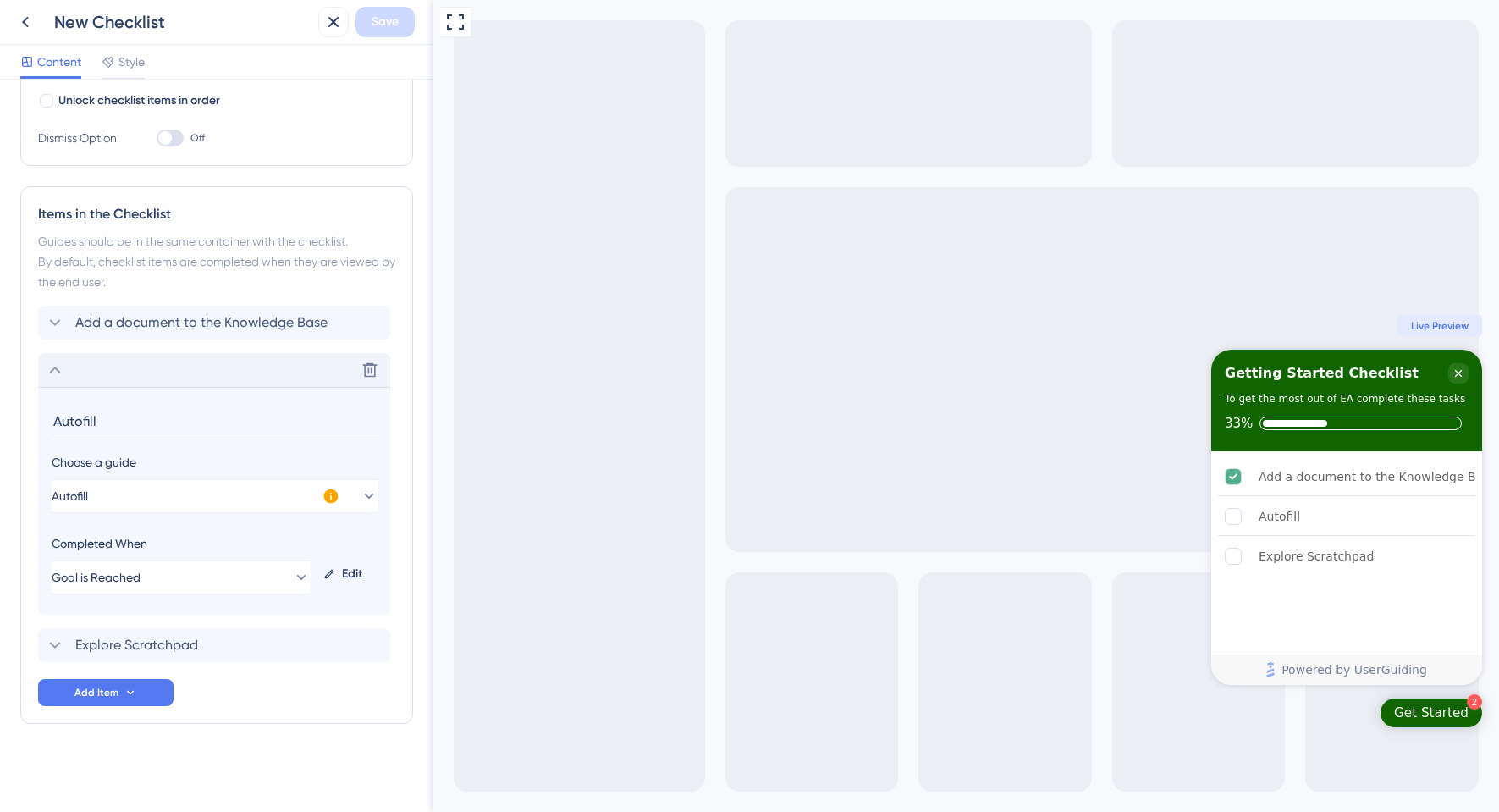
click at [157, 413] on input "Autofill" at bounding box center [216, 421] width 328 height 26
click at [53, 420] on input "Autofill" at bounding box center [216, 421] width 328 height 26
type input "Run your first Autofill"
click at [57, 371] on icon at bounding box center [55, 370] width 20 height 20
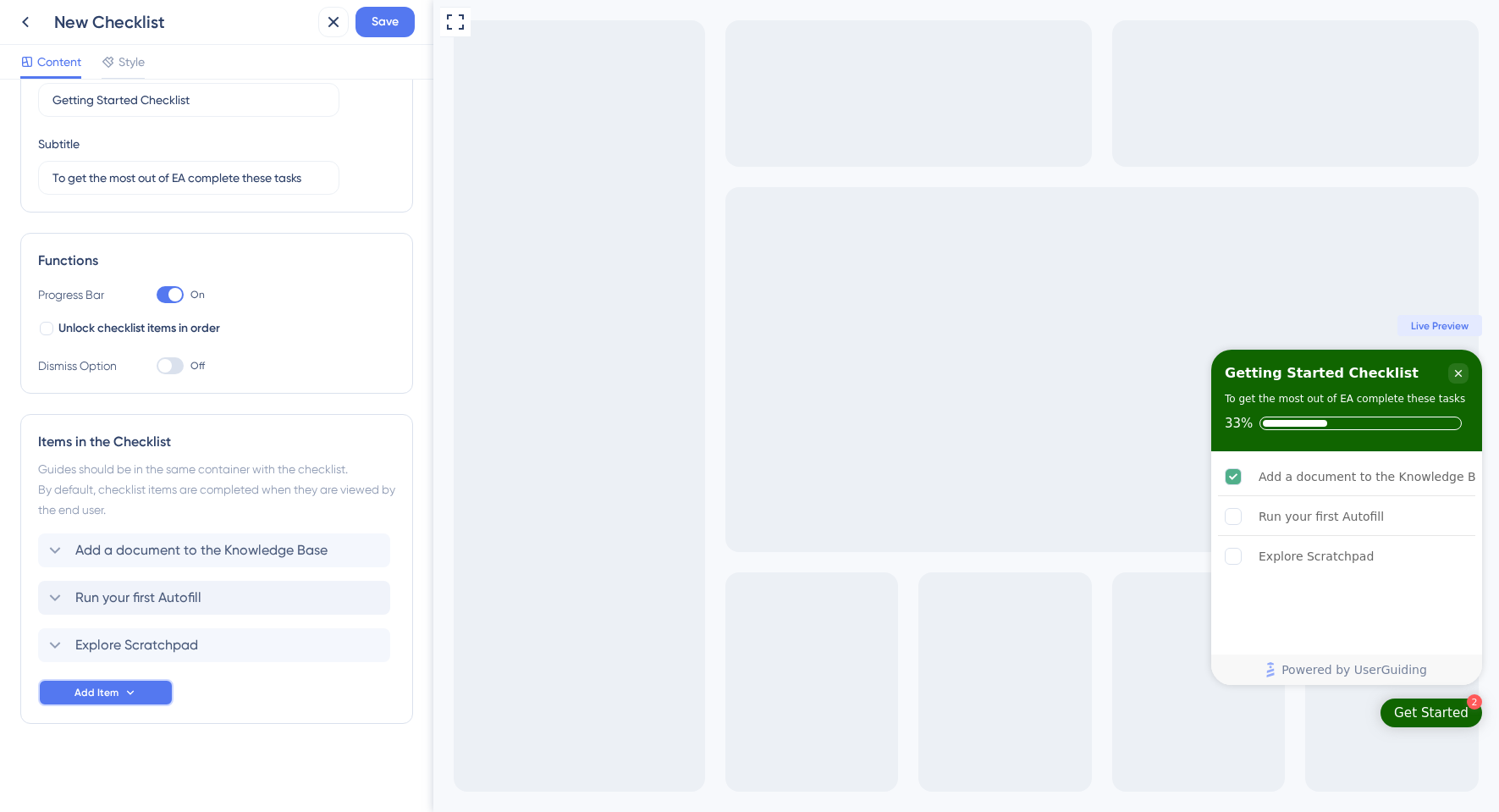
click at [85, 695] on span "Add Item" at bounding box center [96, 692] width 44 height 14
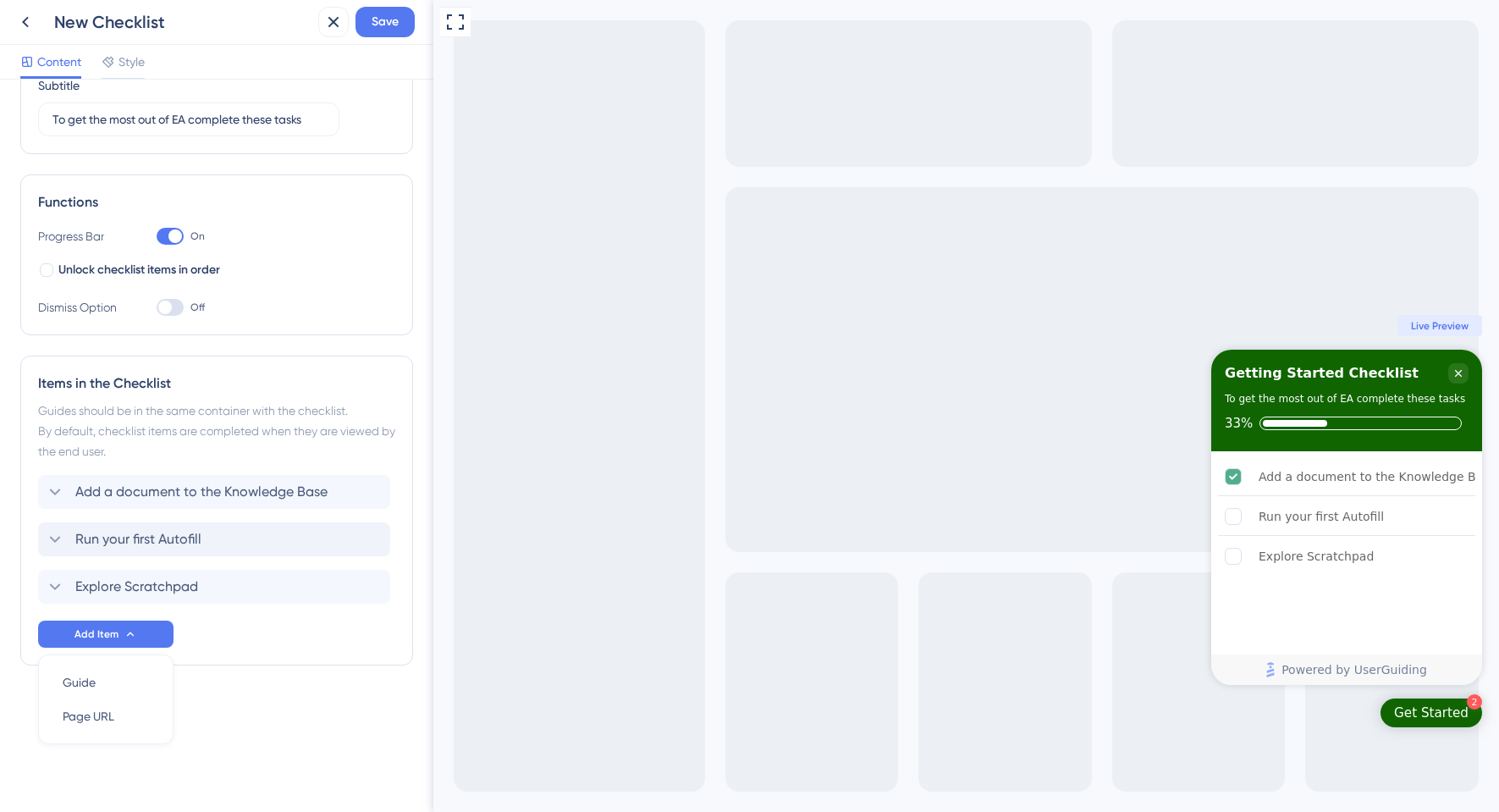
click at [245, 635] on div "Add a document to the Knowledge Base Run your first Autofill Explore Scratchpad…" at bounding box center [217, 561] width 357 height 173
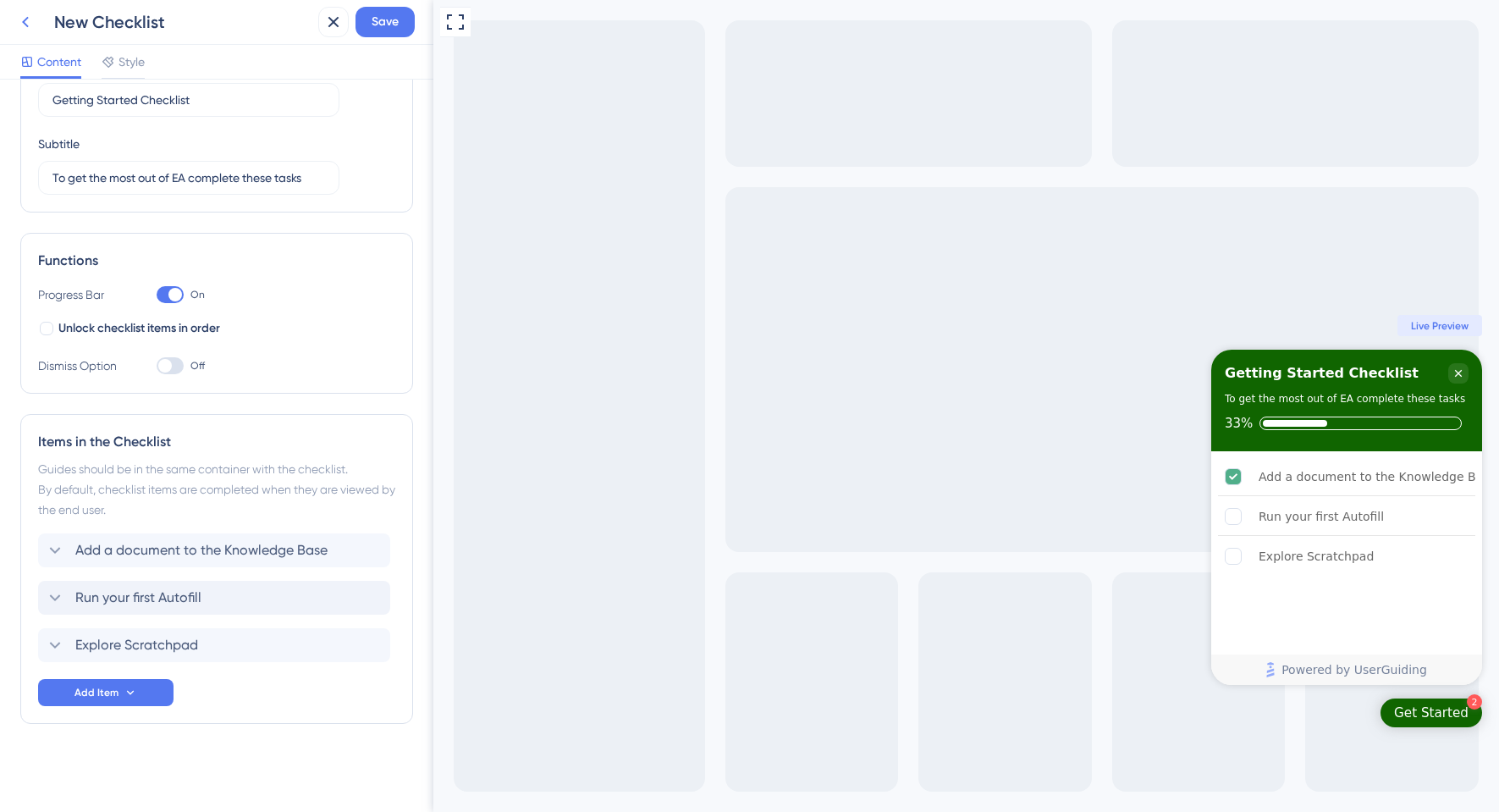
click at [20, 33] on button at bounding box center [25, 21] width 31 height 31
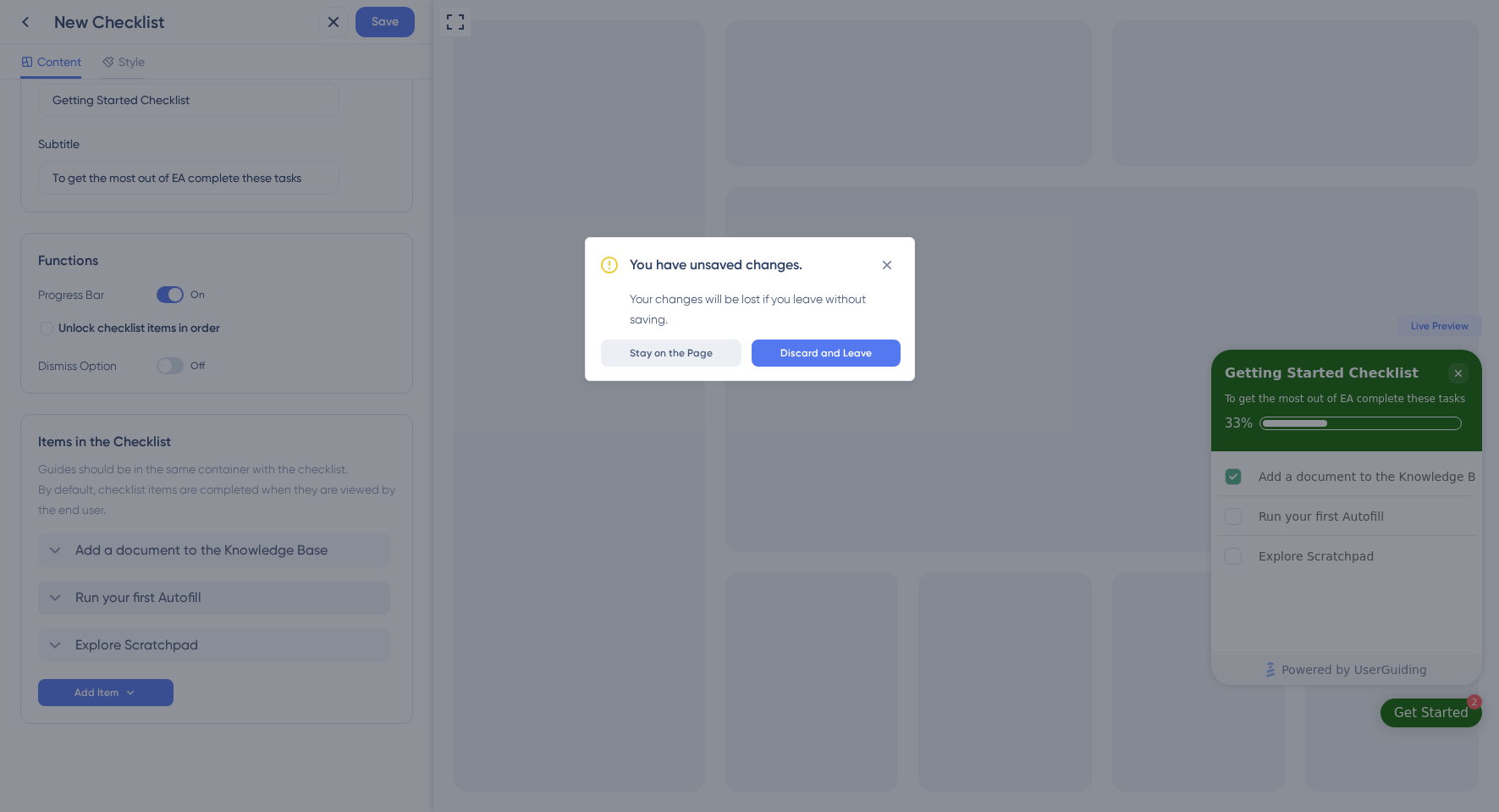
click at [706, 350] on span "Stay on the Page" at bounding box center [671, 353] width 83 height 14
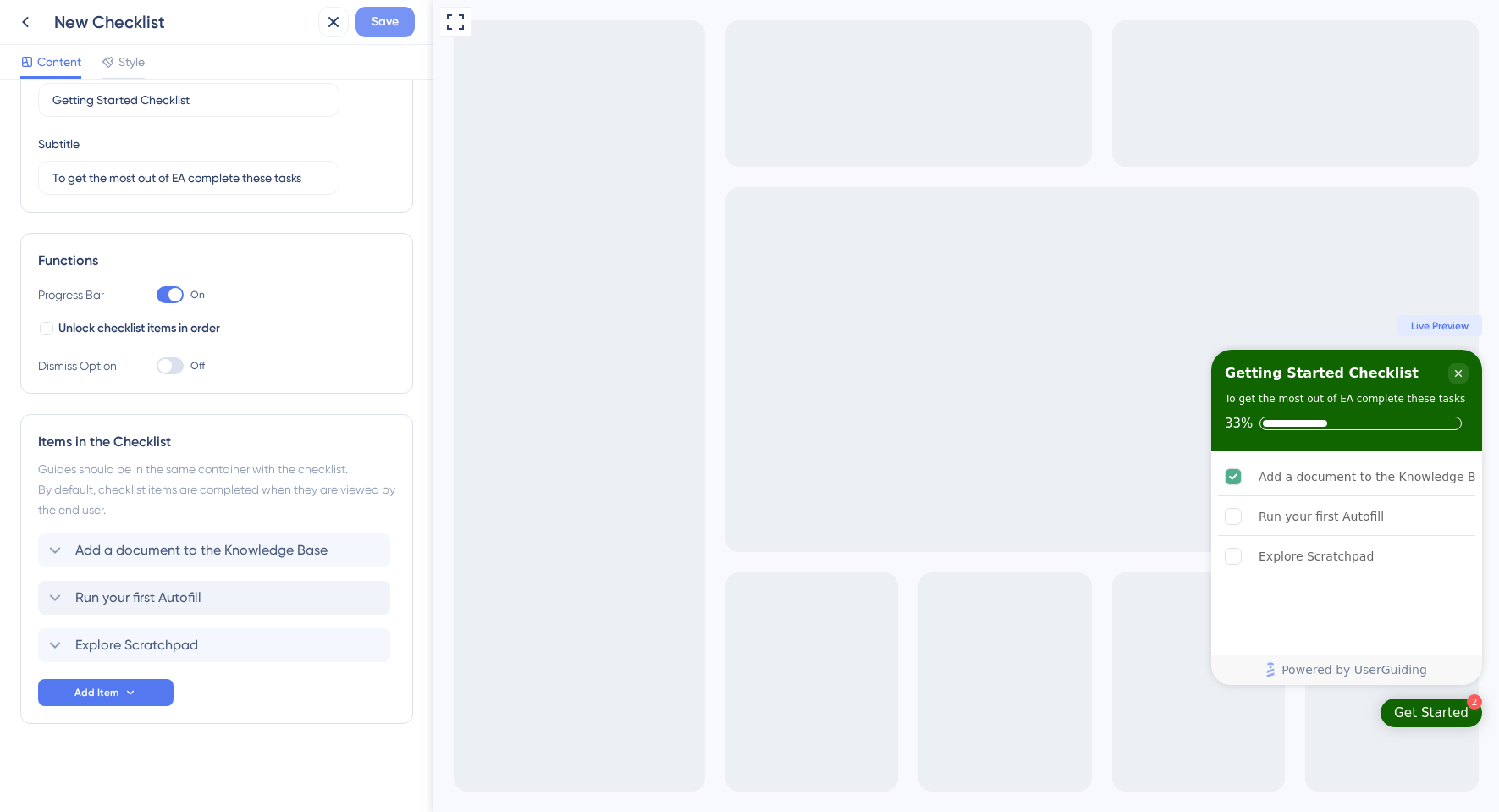
click at [402, 36] on div "New Checklist Save" at bounding box center [217, 22] width 433 height 45
click at [393, 22] on span "Save" at bounding box center [385, 22] width 27 height 20
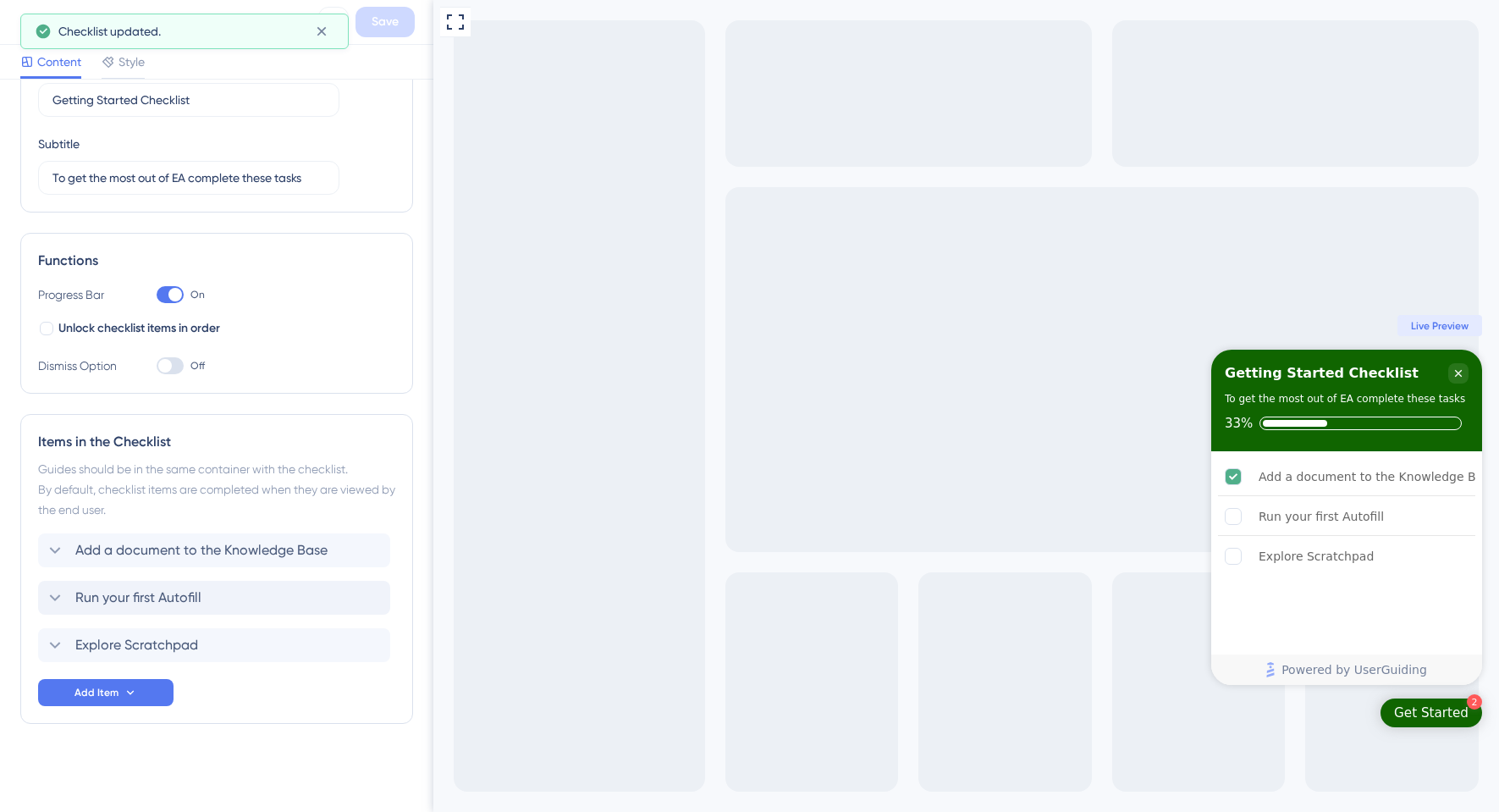
click at [19, 19] on icon at bounding box center [25, 22] width 20 height 20
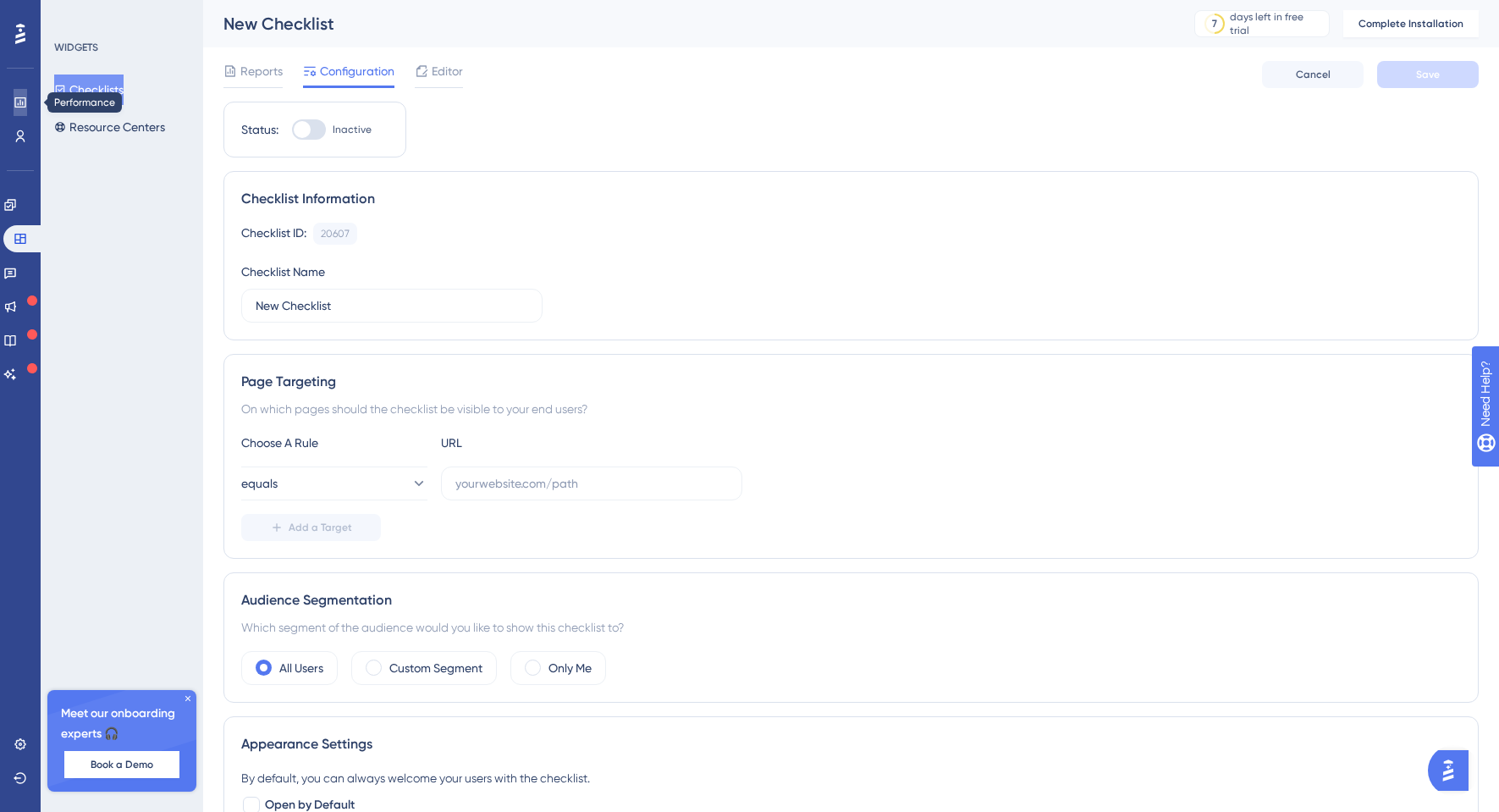
click at [20, 110] on link at bounding box center [20, 102] width 14 height 27
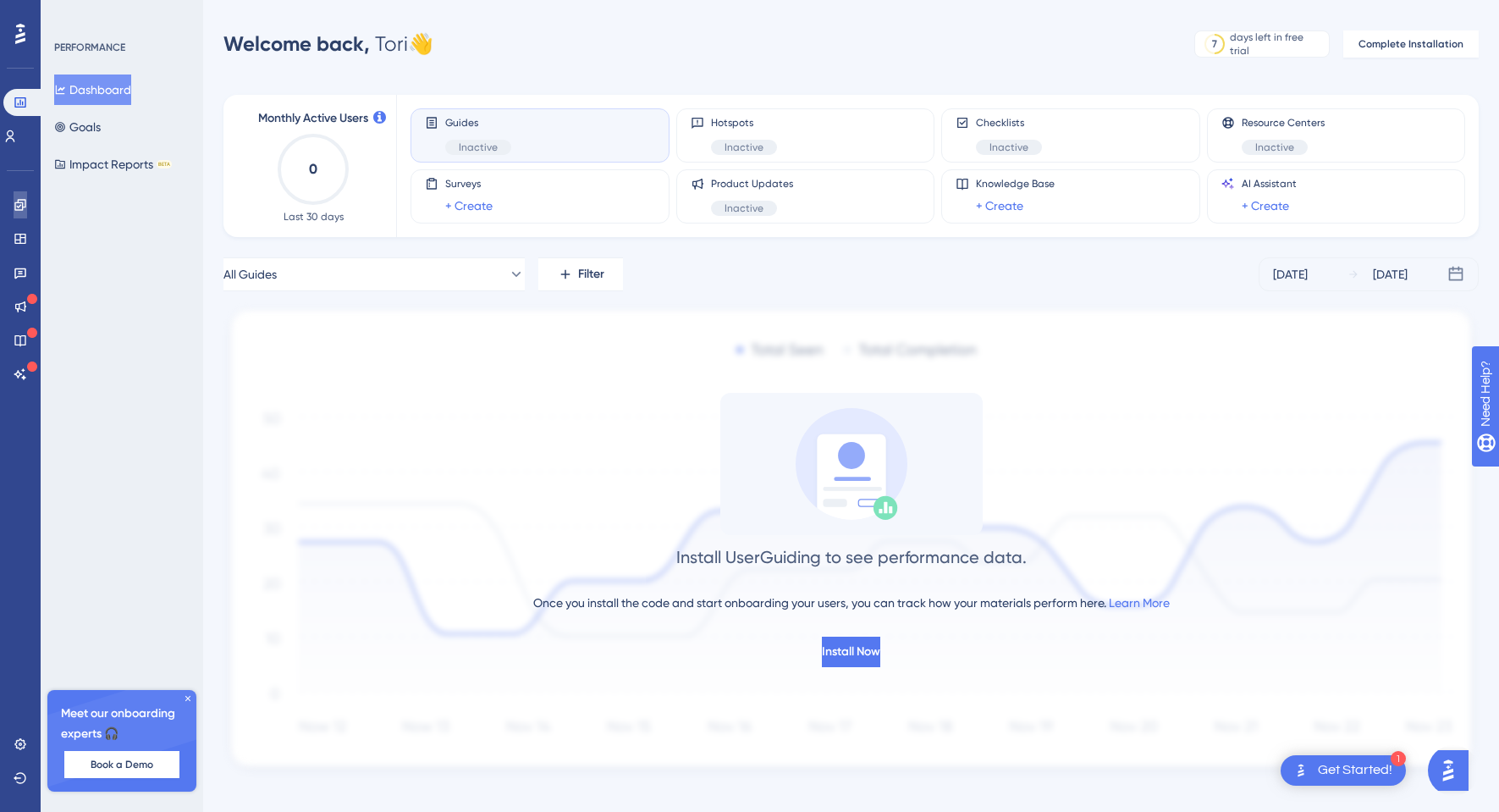
click at [20, 202] on icon at bounding box center [20, 204] width 14 height 14
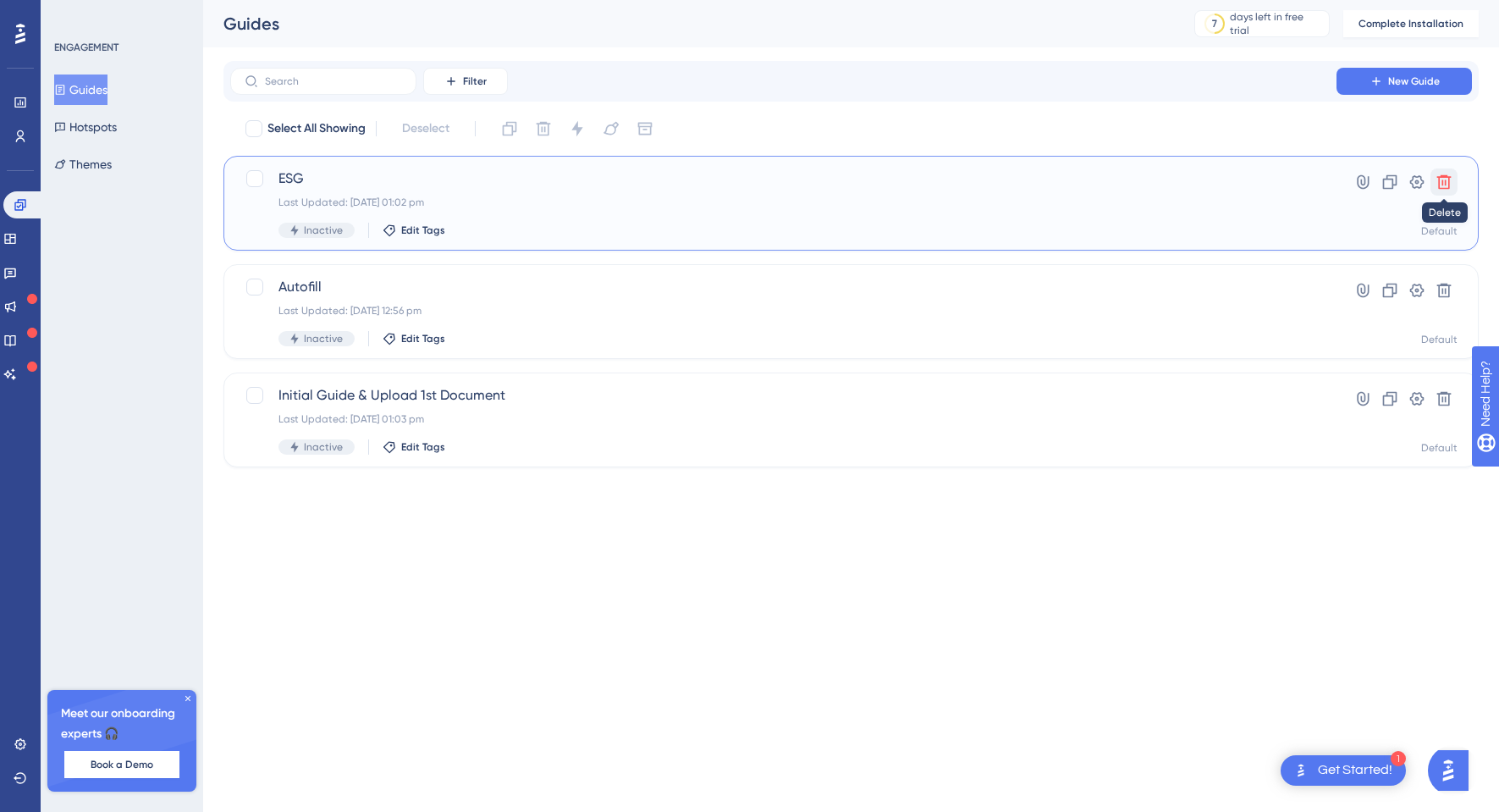
click at [1445, 178] on icon at bounding box center [1444, 182] width 17 height 17
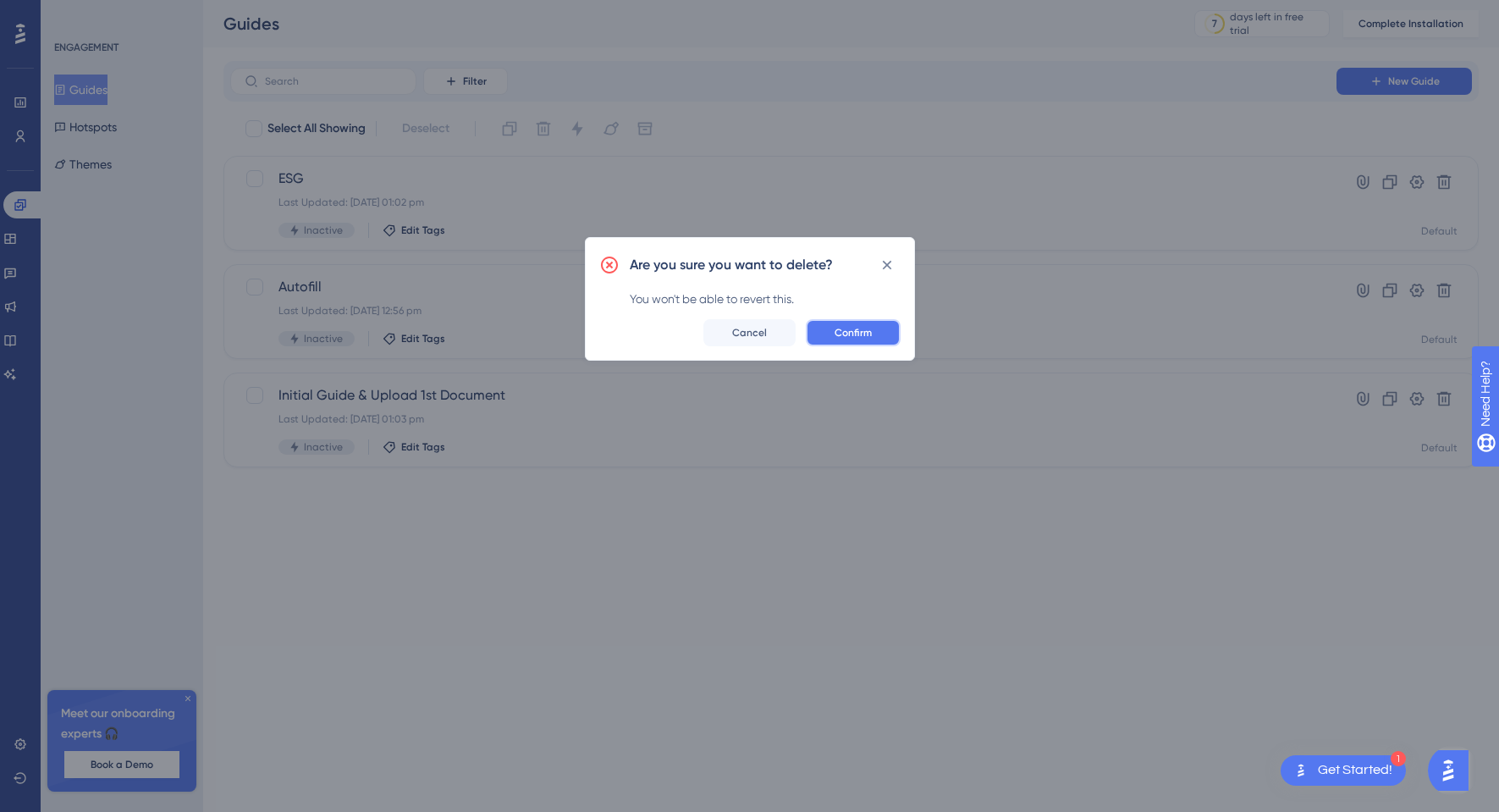
click at [841, 346] on button "Confirm" at bounding box center [853, 332] width 95 height 27
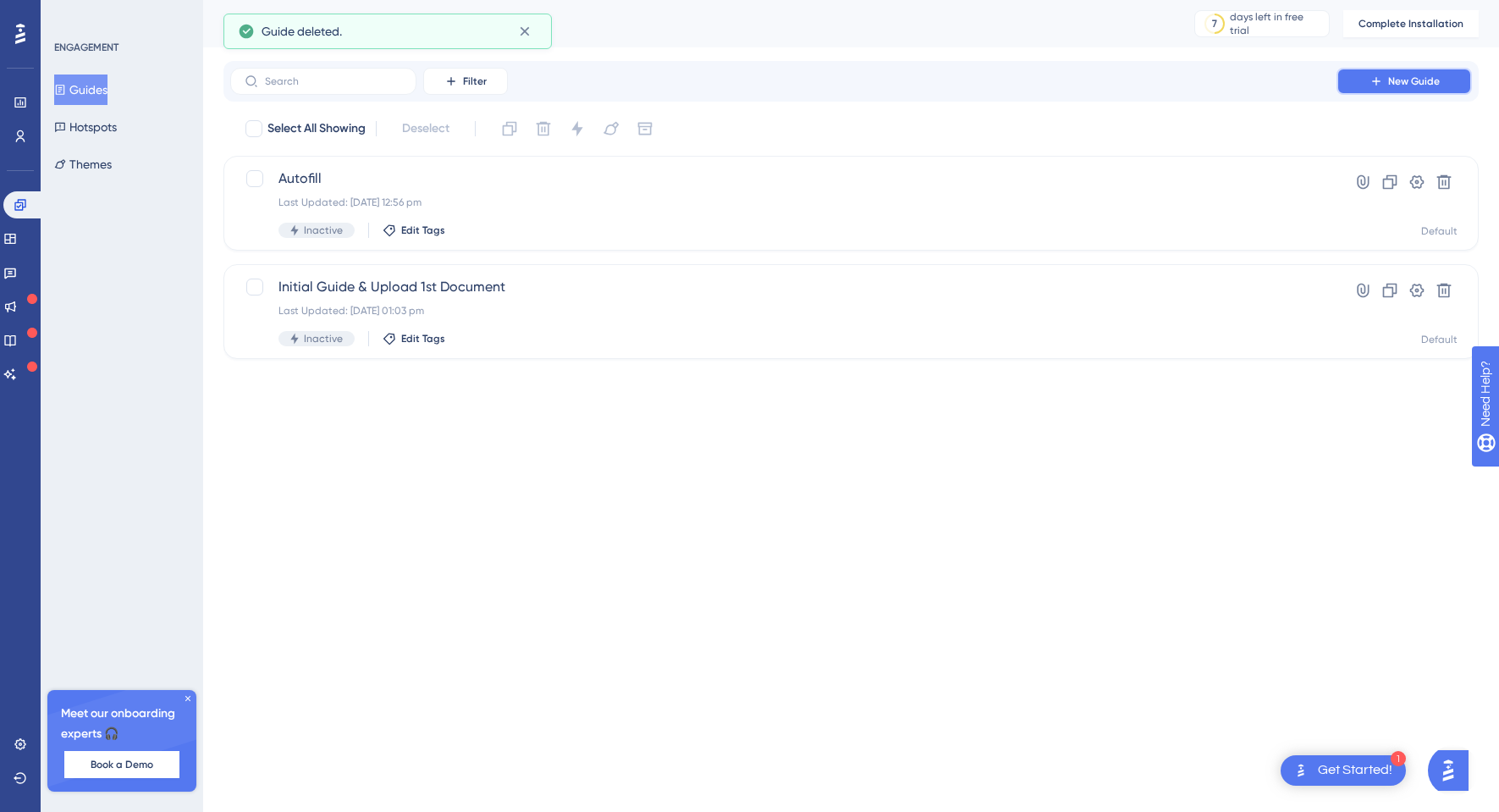
click at [1408, 81] on span "New Guide" at bounding box center [1414, 81] width 52 height 14
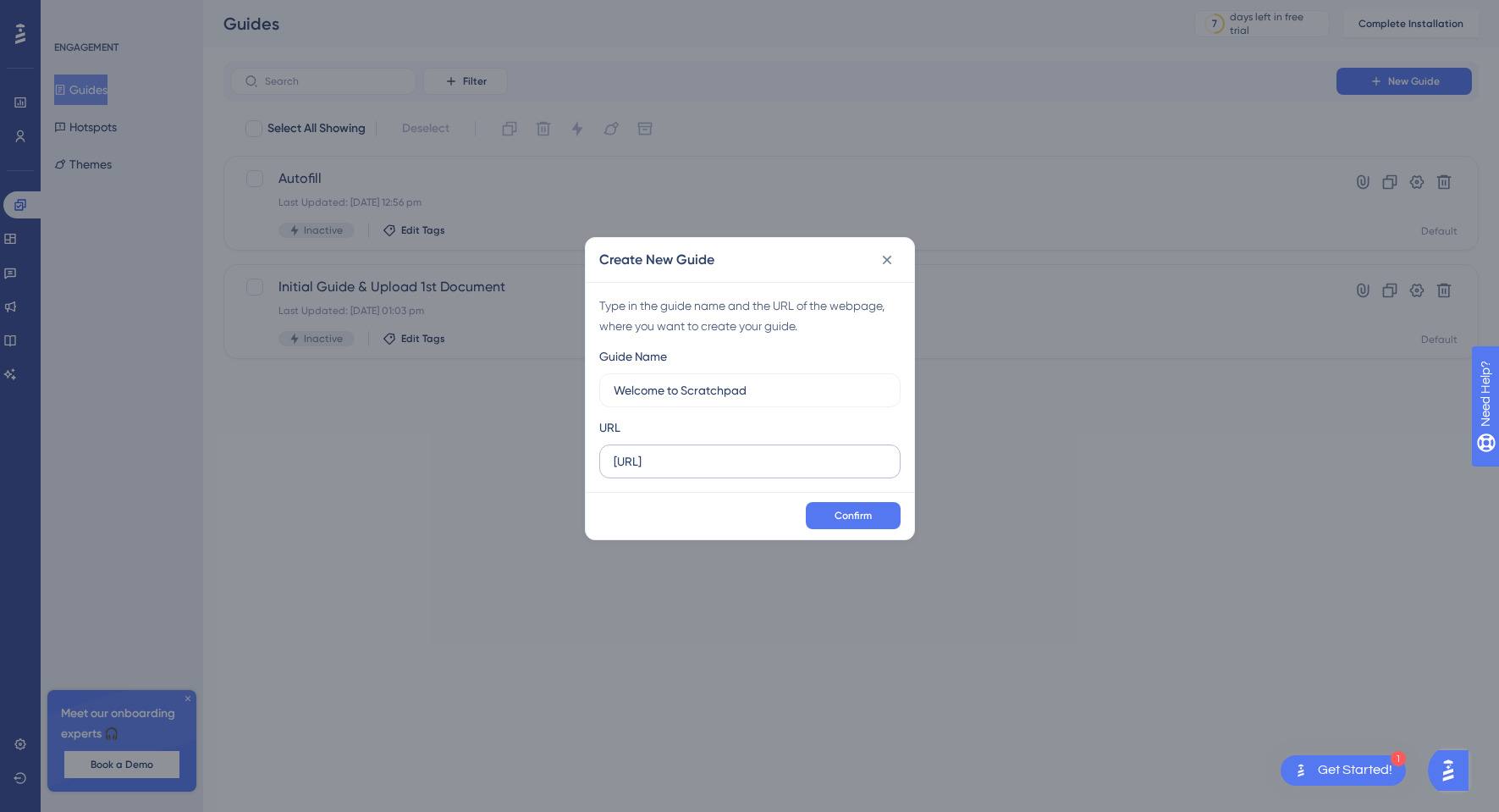
type input "Welcome to Scratchpad"
click at [759, 456] on input "https://app.eaglobal.ai" at bounding box center [749, 461] width 272 height 19
type input "[URL]"
click at [840, 512] on span "Confirm" at bounding box center [853, 515] width 37 height 14
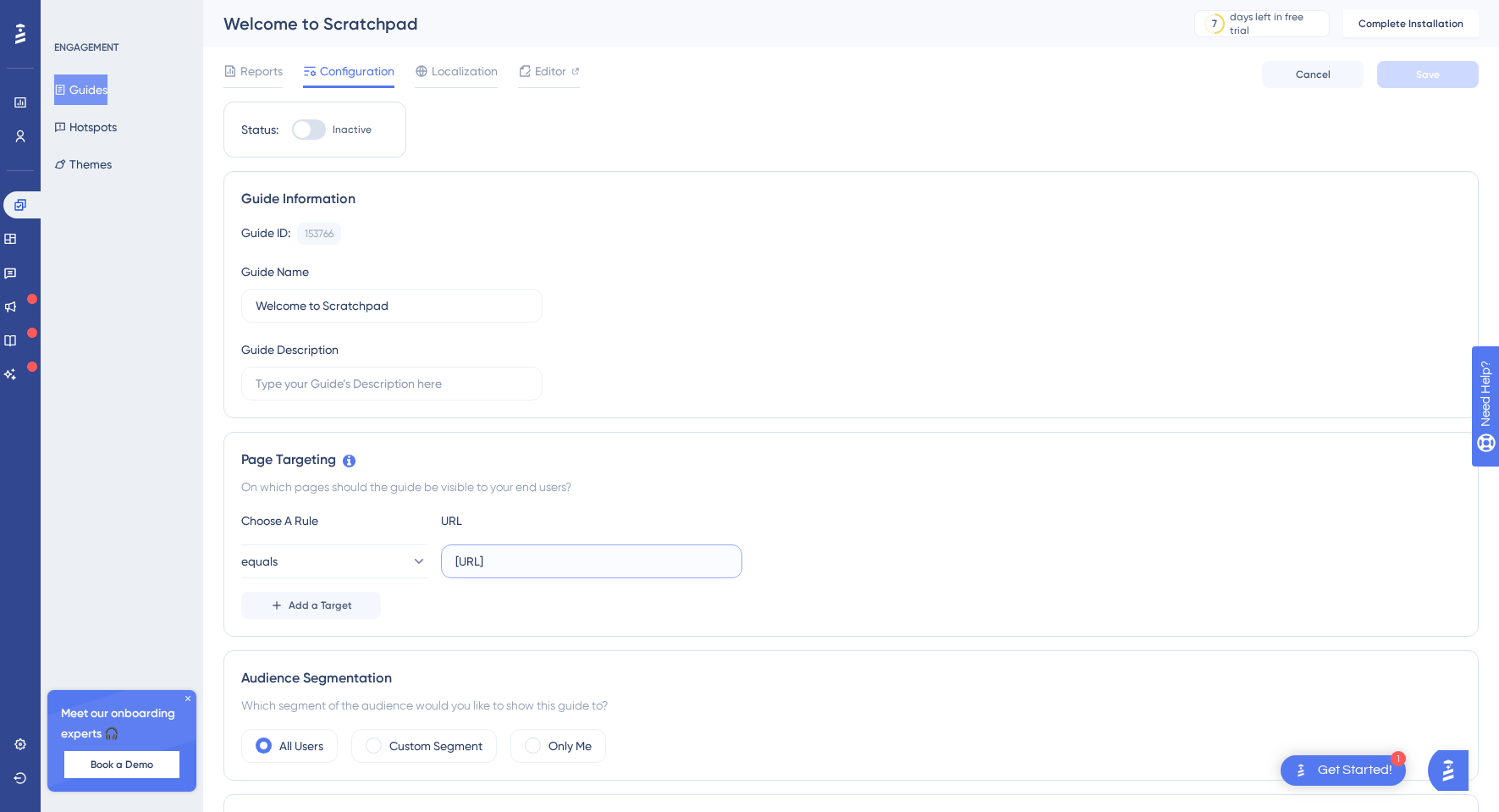
click at [632, 567] on input "https://app.eaglobal.ai/" at bounding box center [591, 561] width 272 height 19
type input "https://app.eaglobal.ai/chat"
click at [821, 558] on div "equals https://app.eaglobal.ai/chat" at bounding box center [851, 561] width 1220 height 33
click at [1434, 72] on span "Save" at bounding box center [1428, 74] width 24 height 14
click at [540, 71] on span "Editor" at bounding box center [551, 72] width 32 height 20
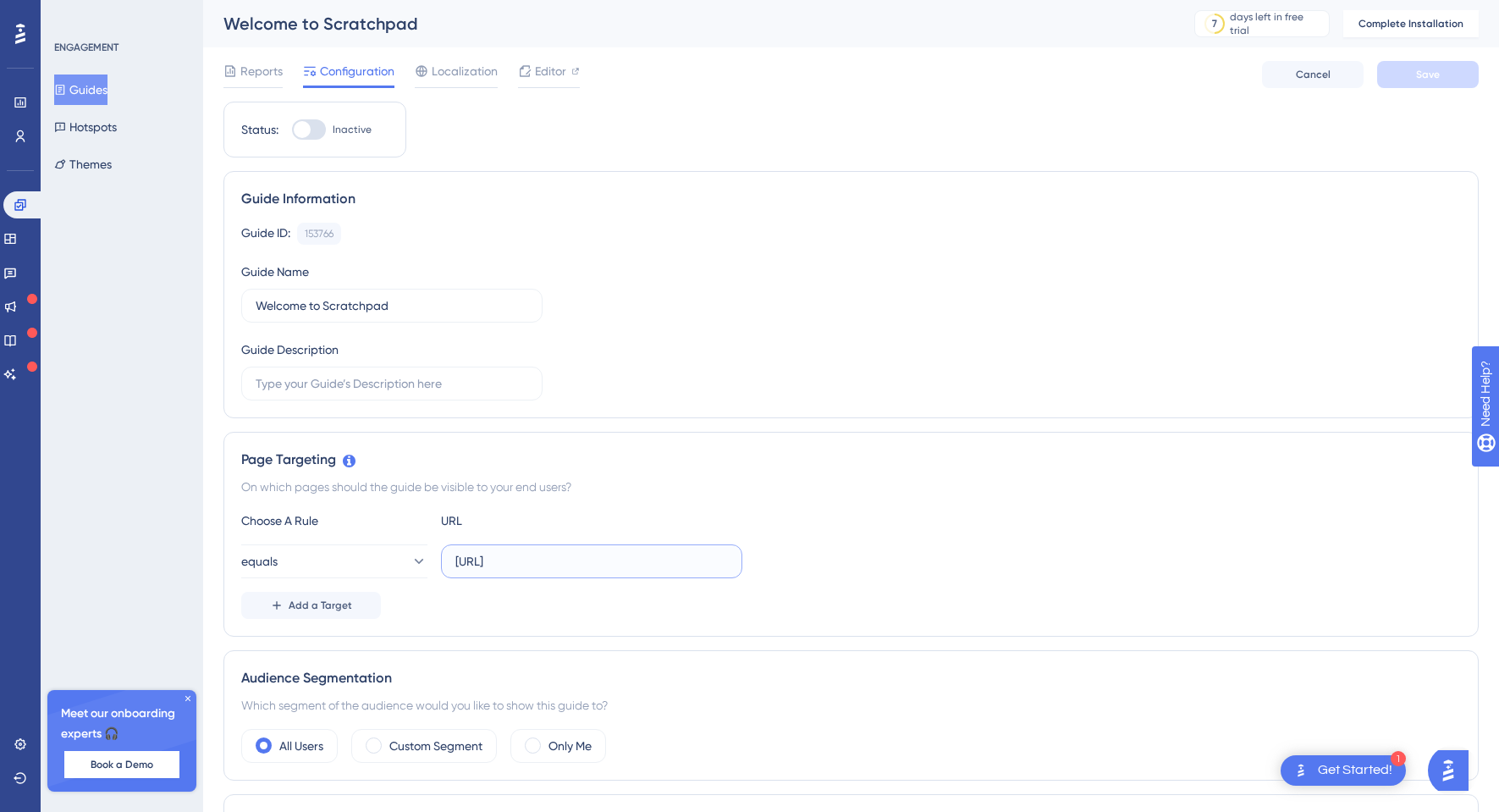
click at [639, 563] on input "https://app.eaglobal.ai/chat" at bounding box center [591, 561] width 272 height 19
drag, startPoint x: 404, startPoint y: 560, endPoint x: 341, endPoint y: 538, distance: 66.7
click at [347, 552] on div "equals https://app.eaglobal.ai/chat" at bounding box center [492, 561] width 501 height 33
click at [603, 491] on div "On which pages should the guide be visible to your end users?" at bounding box center [851, 487] width 1220 height 20
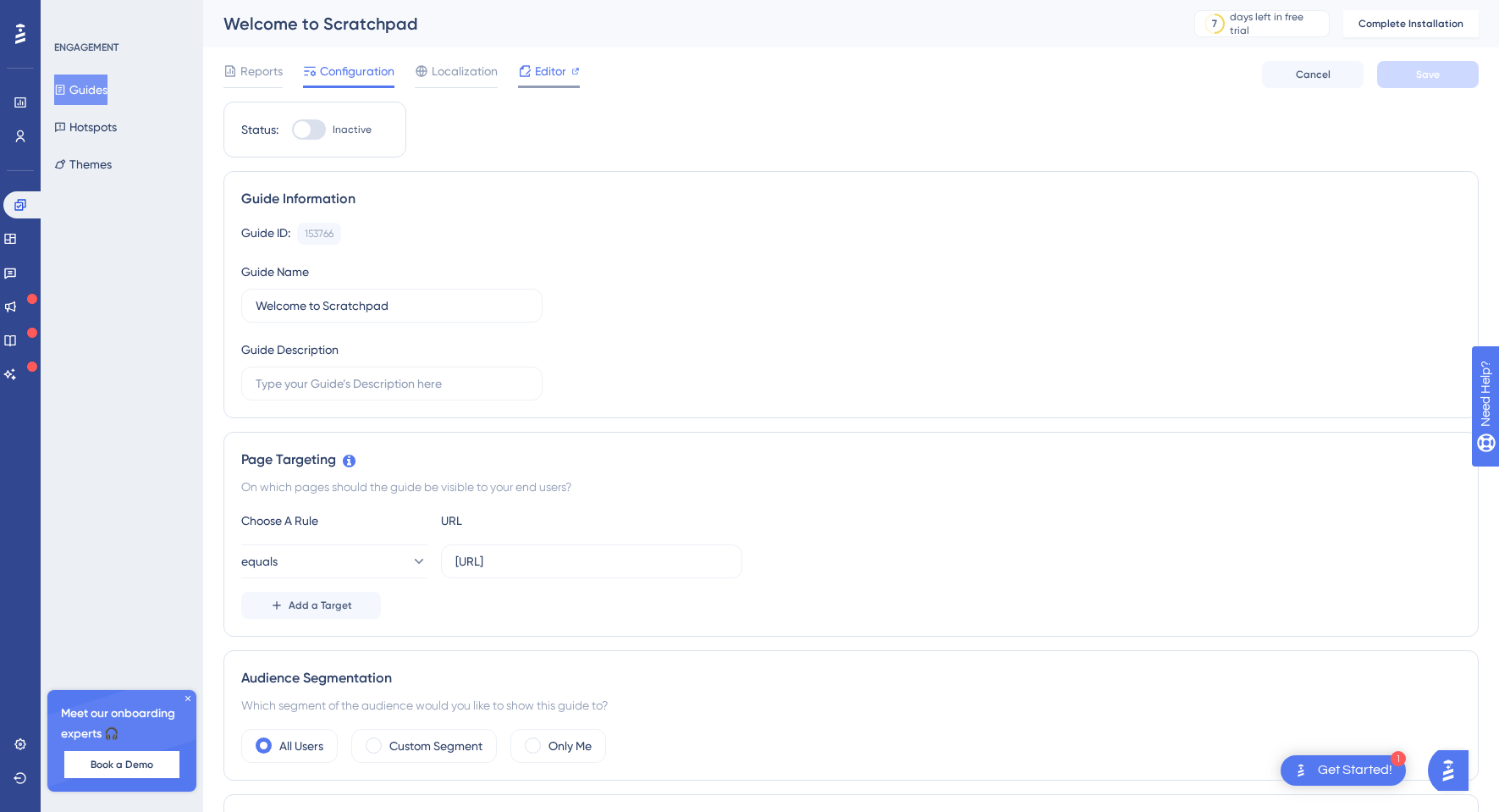
click at [533, 77] on div "Editor" at bounding box center [548, 72] width 61 height 20
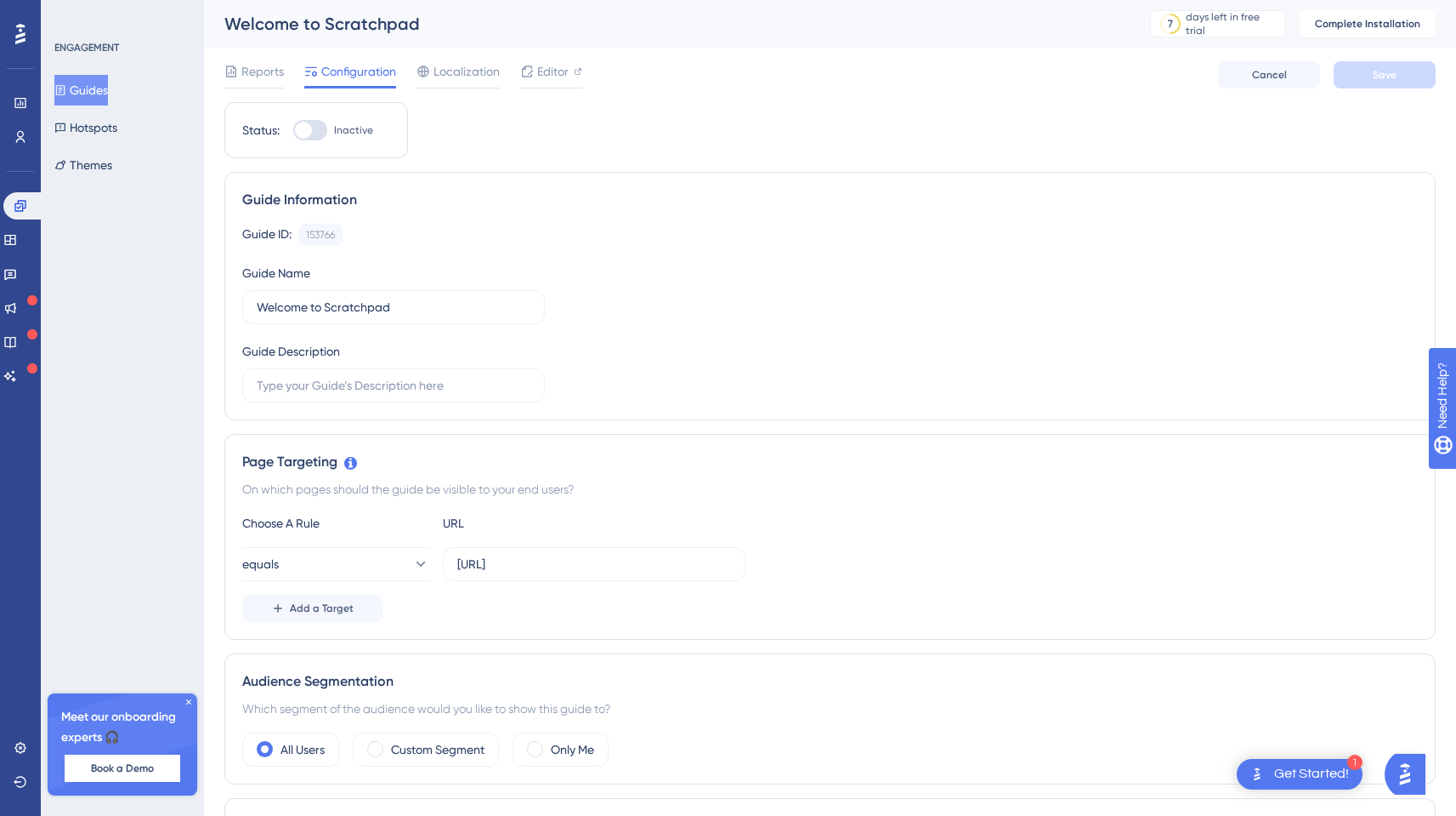
click at [104, 91] on button "Guides" at bounding box center [80, 90] width 53 height 31
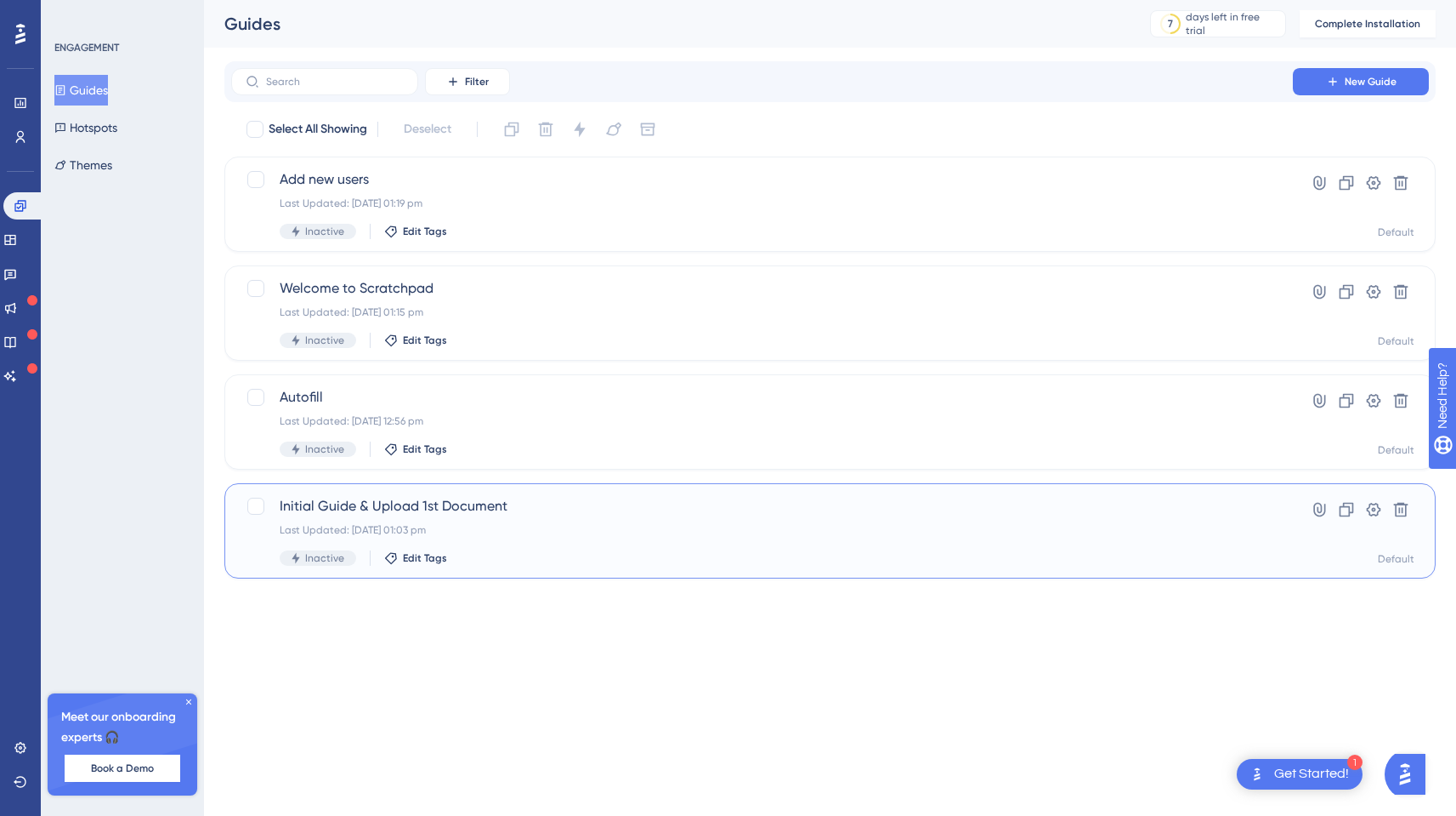
click at [521, 526] on div "Last Updated: 09 Oct 2025 01:03 pm" at bounding box center [763, 529] width 965 height 14
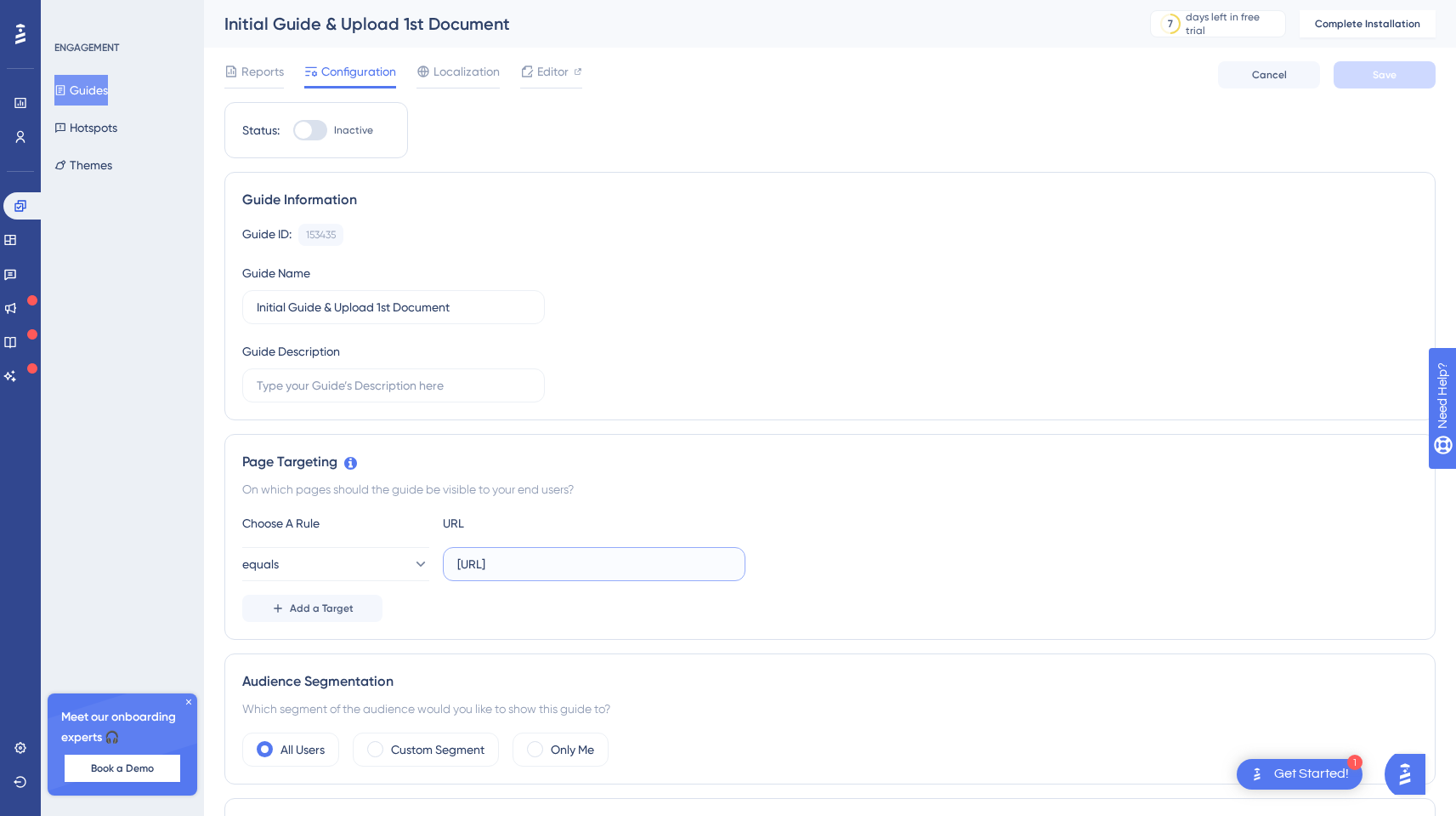
drag, startPoint x: 620, startPoint y: 567, endPoint x: 420, endPoint y: 530, distance: 203.4
click at [420, 530] on div "Choose A Rule URL equals https://app.eaglobal.ai/ Add a Target" at bounding box center [831, 567] width 1176 height 109
paste input "dev-"
type input "https://dev-app.eaglobal.ai/"
click at [1360, 77] on button "Save" at bounding box center [1384, 75] width 102 height 27
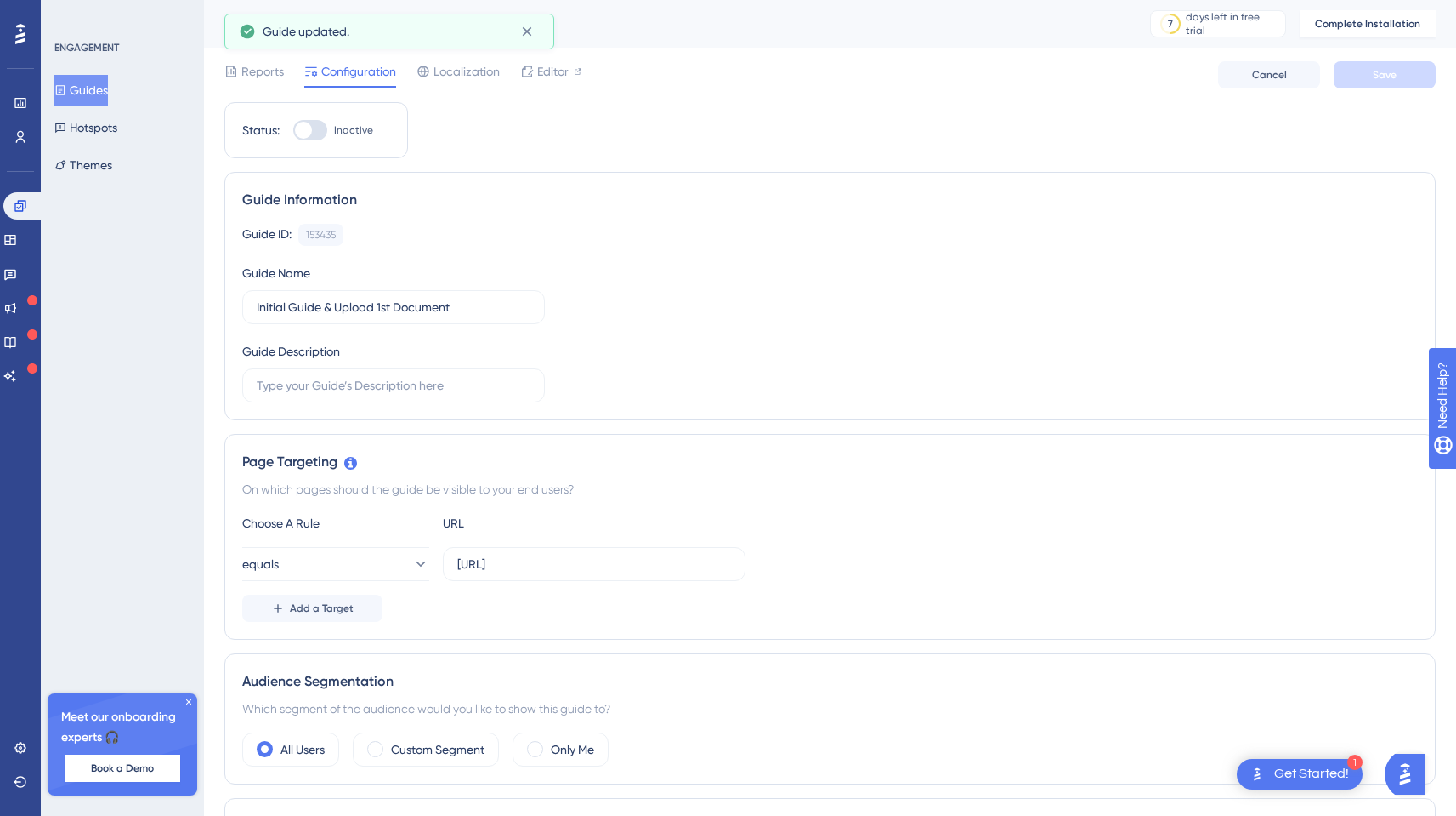
click at [303, 132] on div at bounding box center [303, 130] width 17 height 17
click at [293, 131] on input "Inactive" at bounding box center [292, 130] width 1 height 1
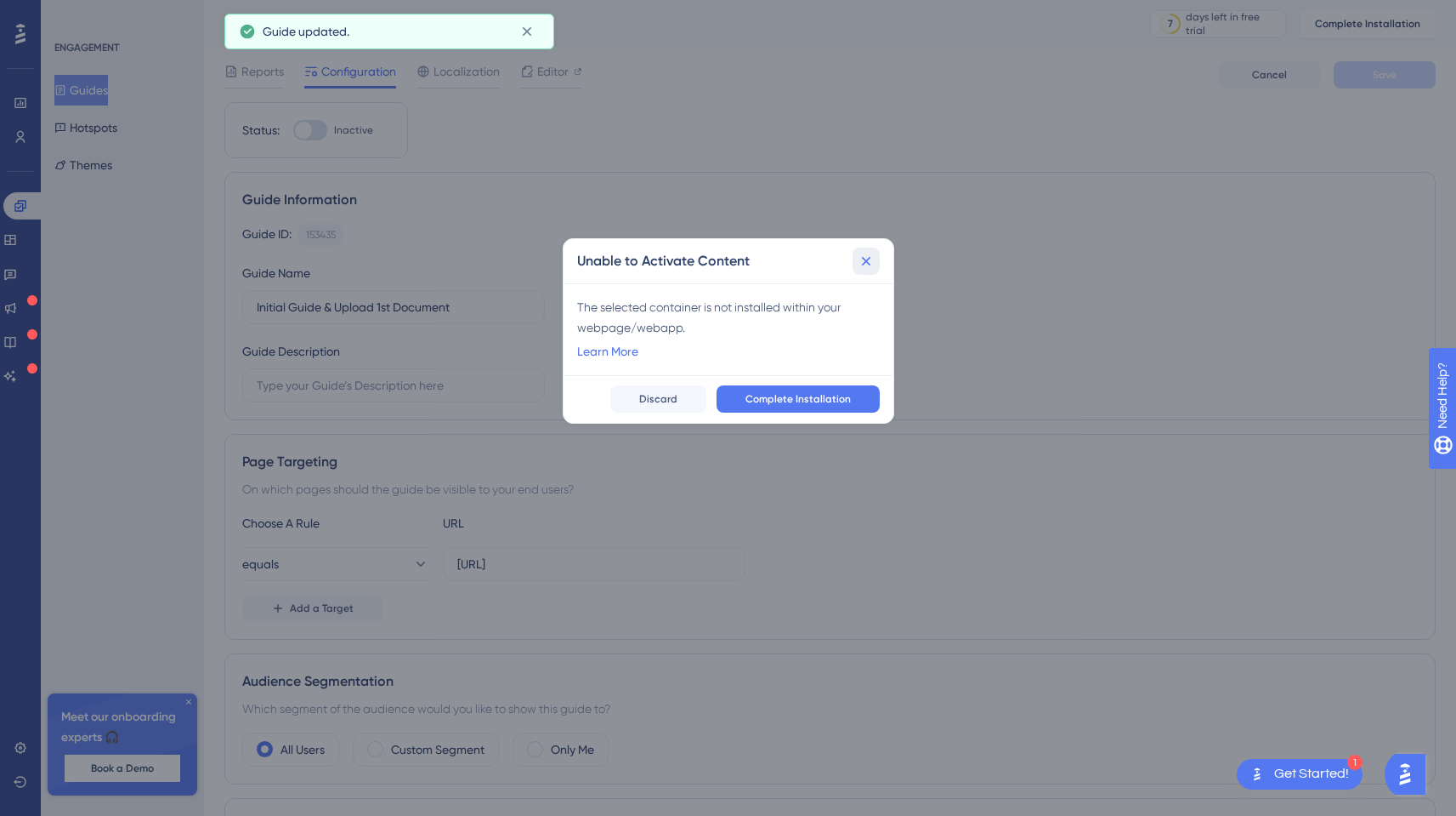
click at [864, 260] on icon at bounding box center [866, 260] width 9 height 9
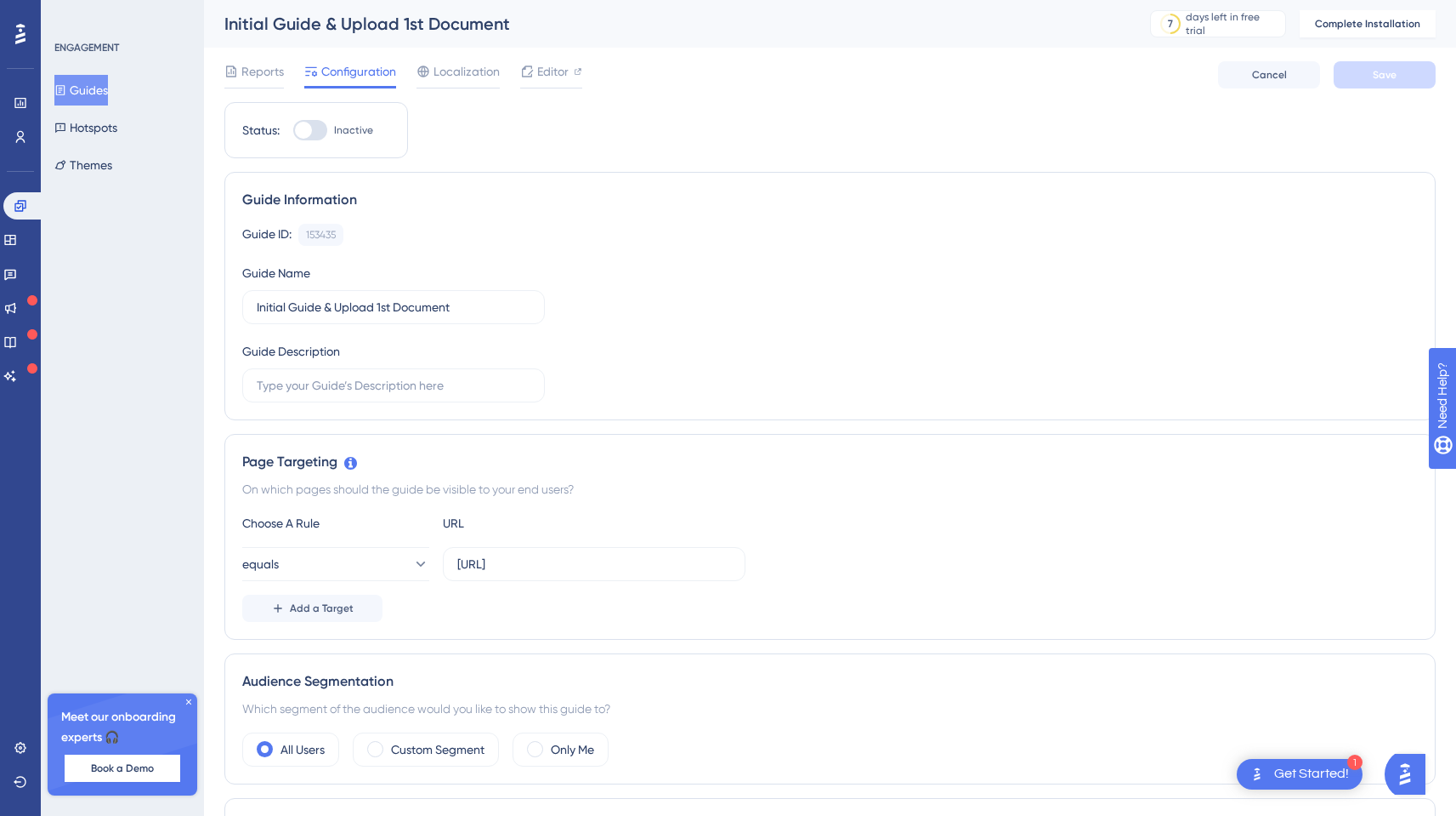
click at [309, 129] on div at bounding box center [303, 130] width 17 height 17
click at [293, 130] on input "Inactive" at bounding box center [292, 130] width 1 height 1
checkbox input "false"
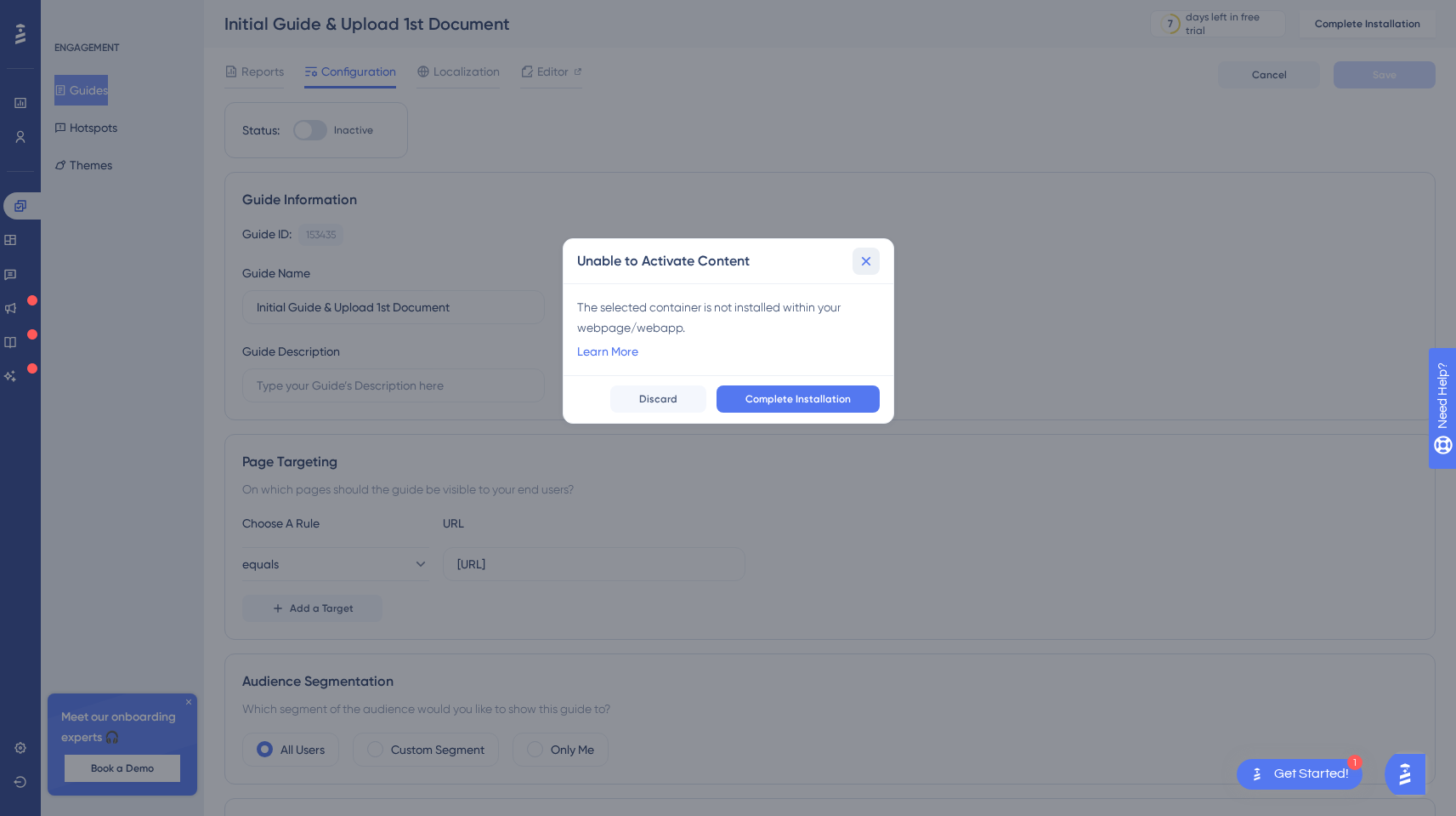
click at [866, 258] on icon at bounding box center [866, 261] width 17 height 17
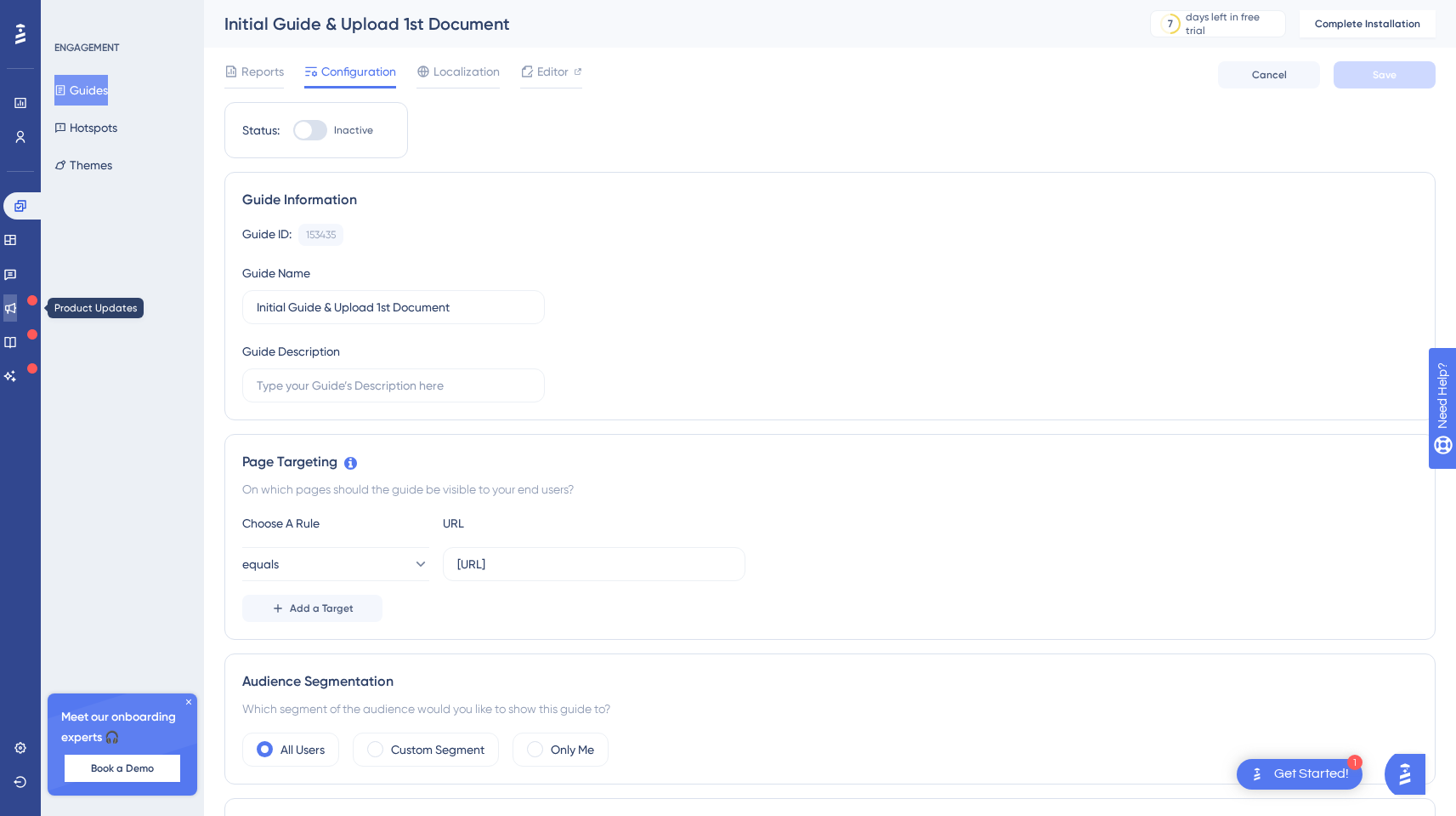
click at [17, 307] on icon at bounding box center [10, 307] width 14 height 14
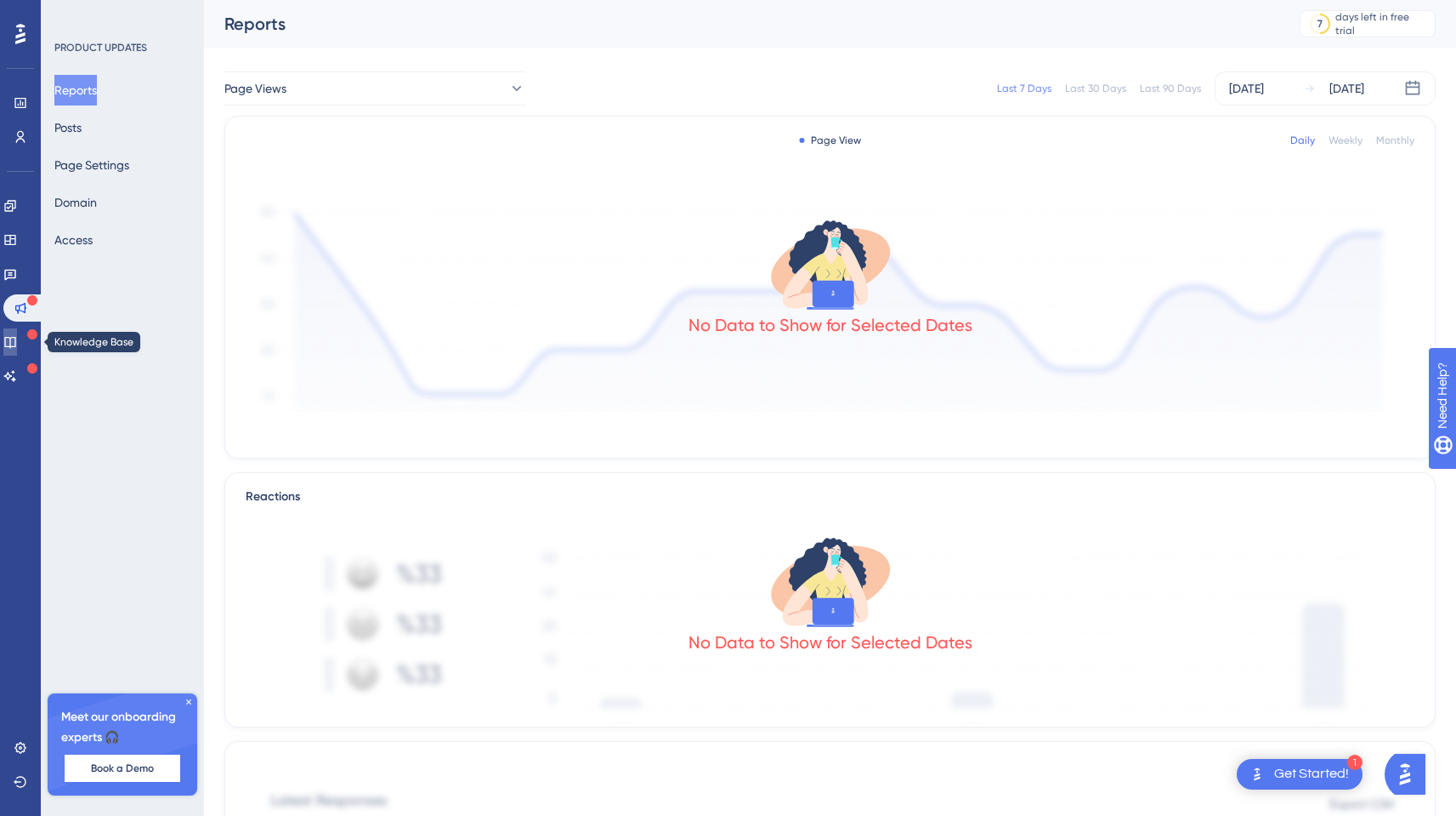
click at [16, 335] on icon at bounding box center [10, 342] width 14 height 14
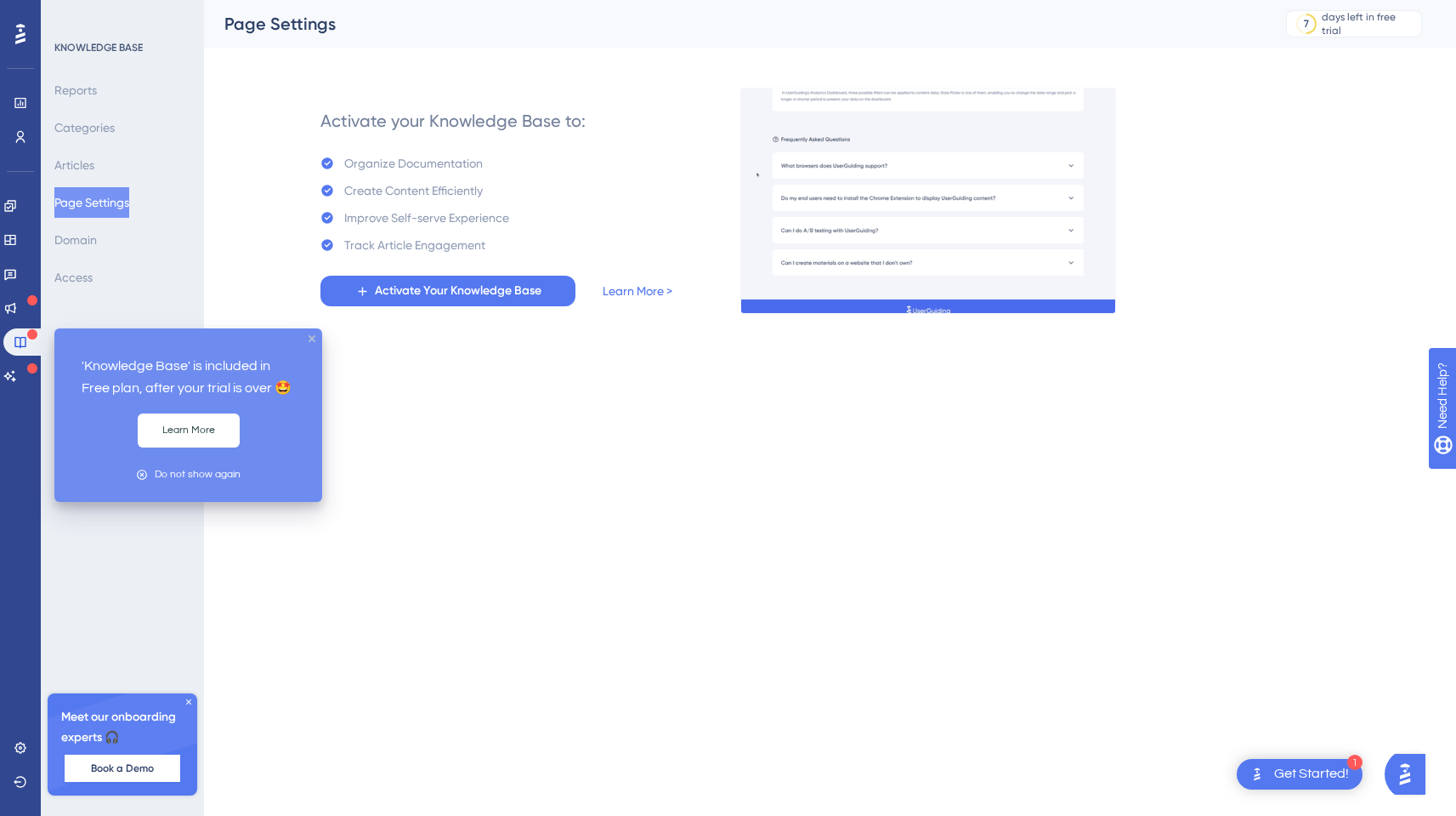
click at [311, 338] on icon "close tooltip" at bounding box center [312, 338] width 7 height 7
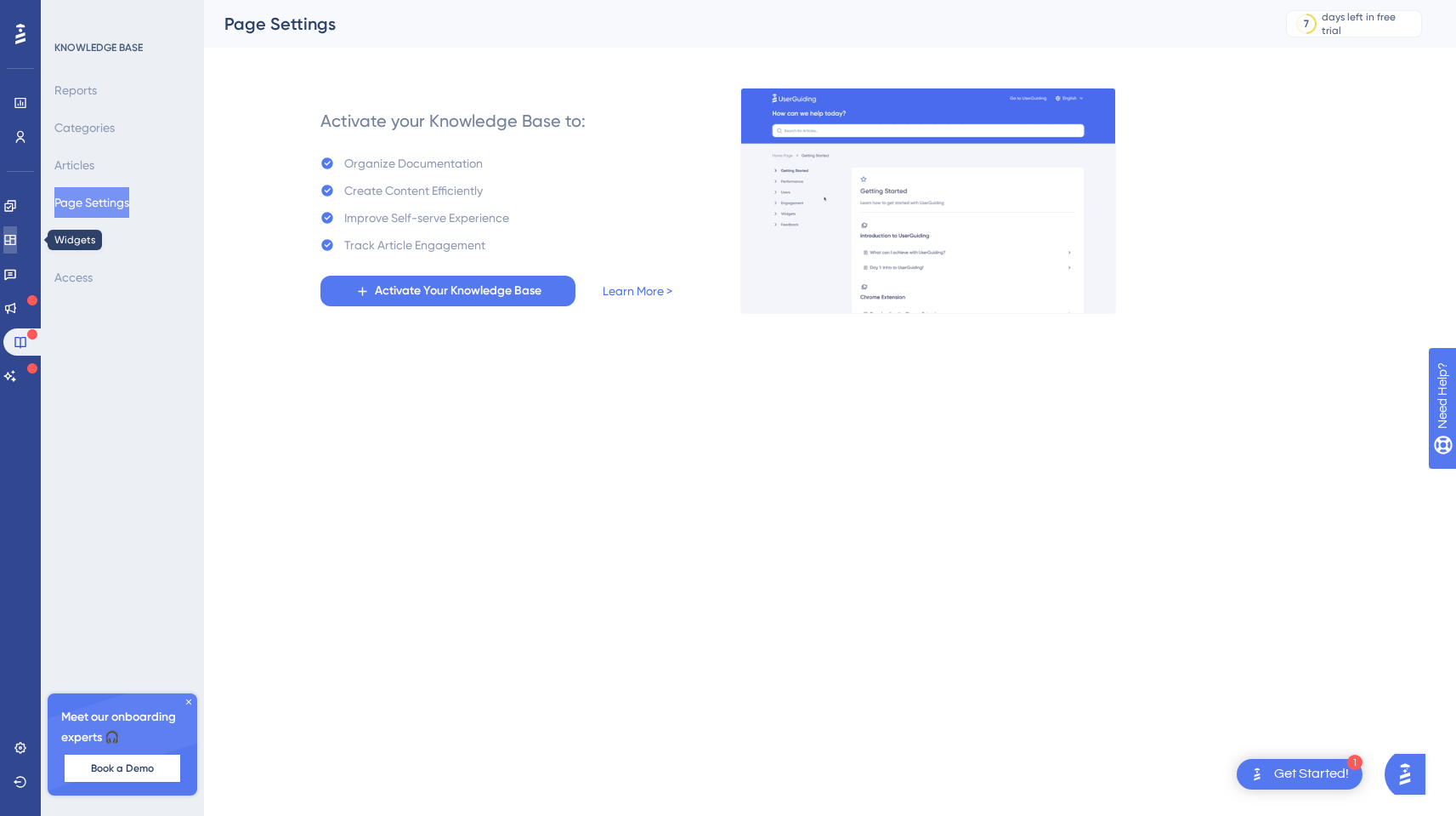
click at [16, 243] on icon at bounding box center [10, 240] width 14 height 14
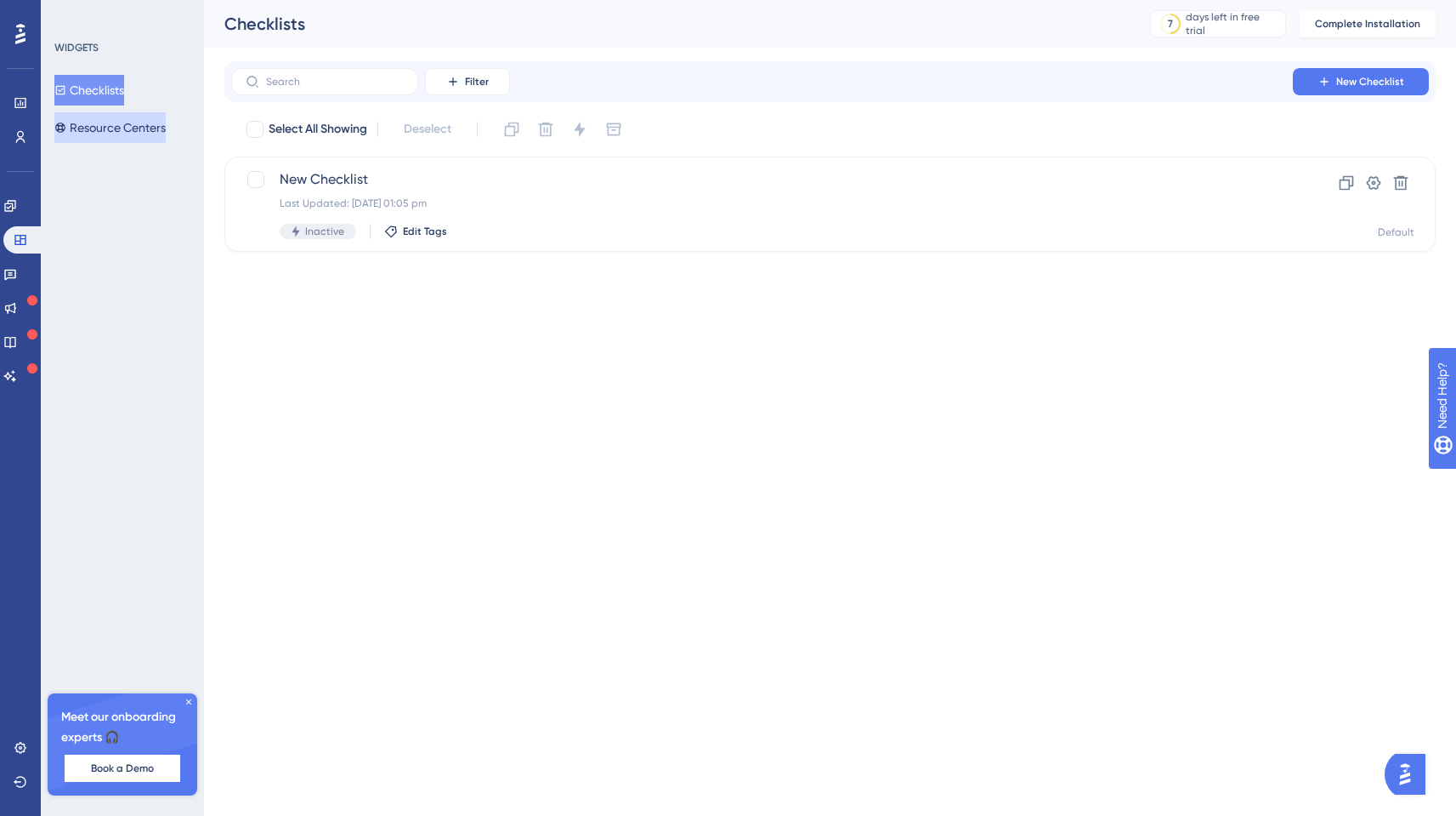
click at [98, 118] on button "Resource Centers" at bounding box center [109, 127] width 111 height 31
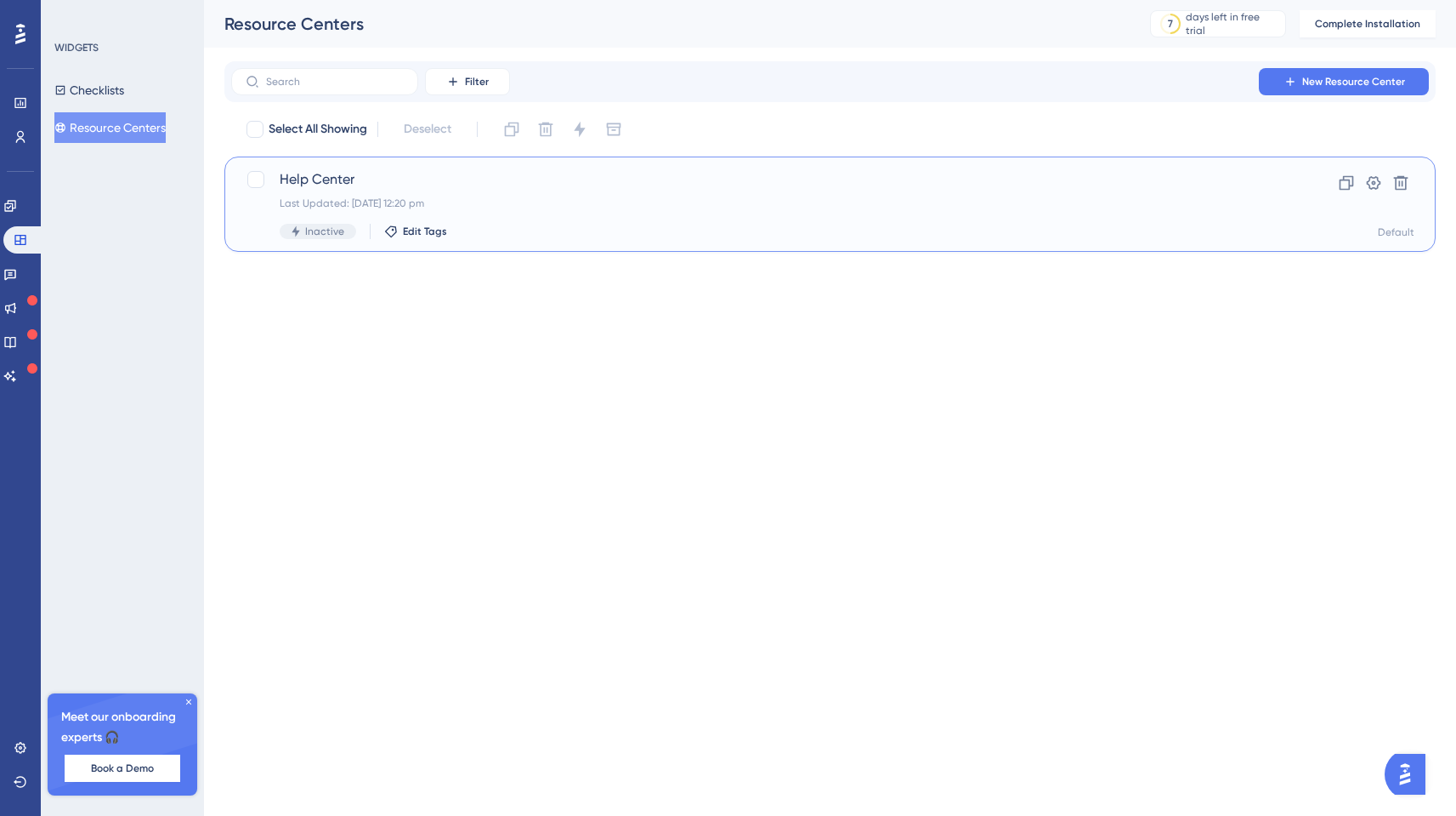
click at [366, 173] on span "Help Center" at bounding box center [763, 179] width 965 height 21
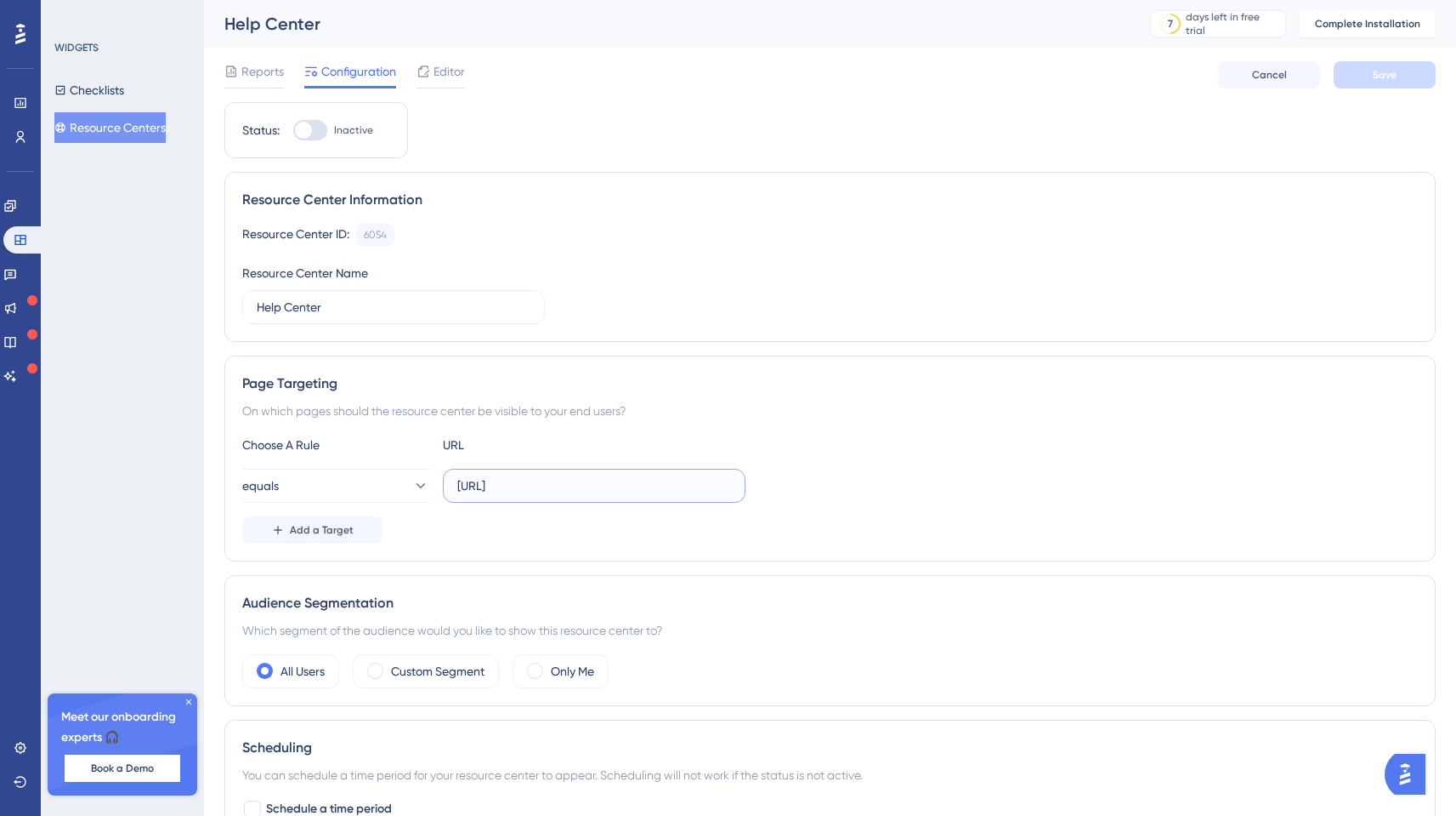
drag, startPoint x: 635, startPoint y: 484, endPoint x: 412, endPoint y: 434, distance: 228.5
click at [421, 436] on div "Choose A Rule URL equals https://app.eaglobal.ai/ Add a Target" at bounding box center [831, 488] width 1176 height 109
paste input "dev-"
type input "https://dev-app.eaglobal.ai/"
click at [390, 482] on button "equals" at bounding box center [336, 485] width 187 height 34
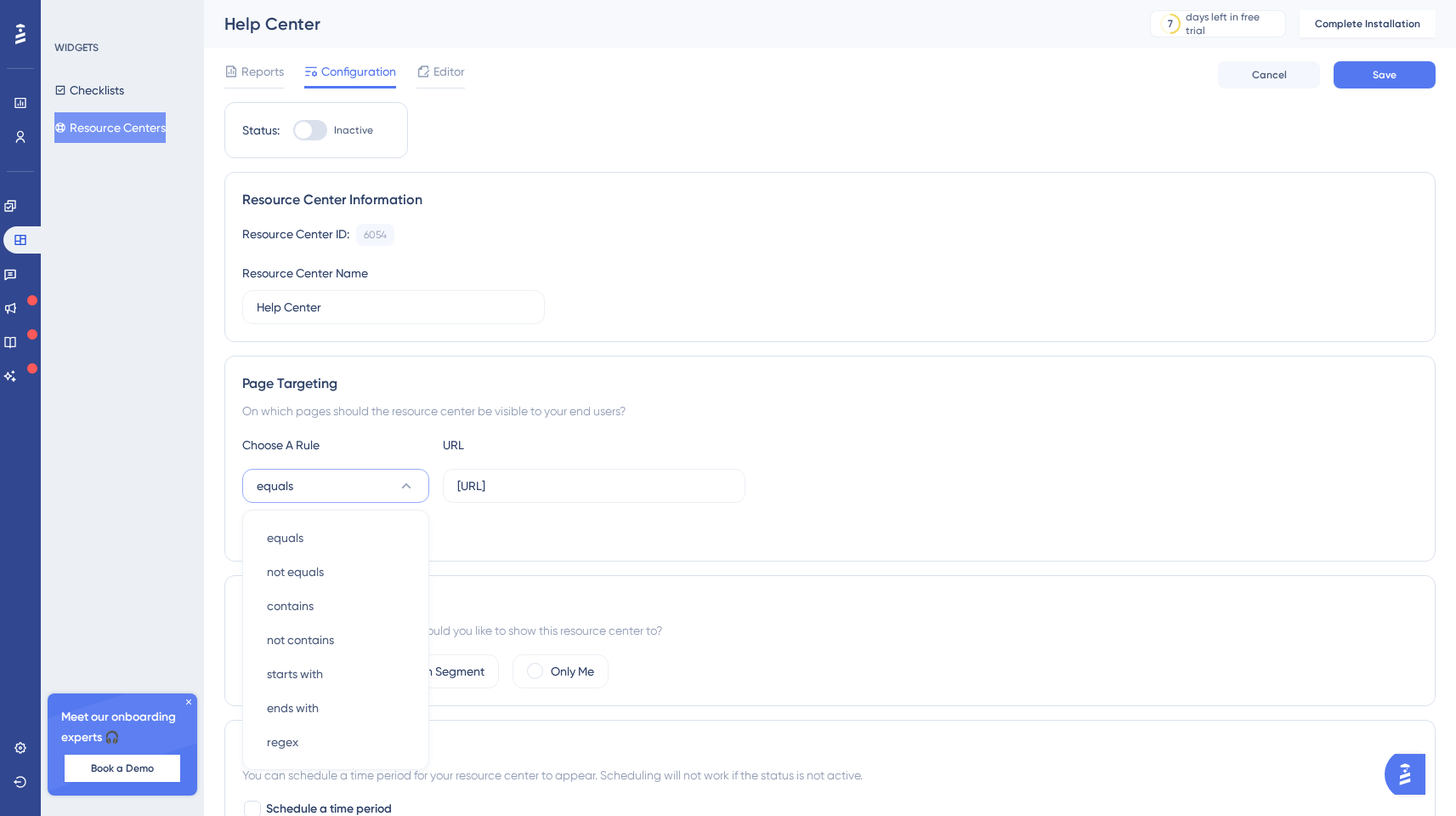
scroll to position [232, 0]
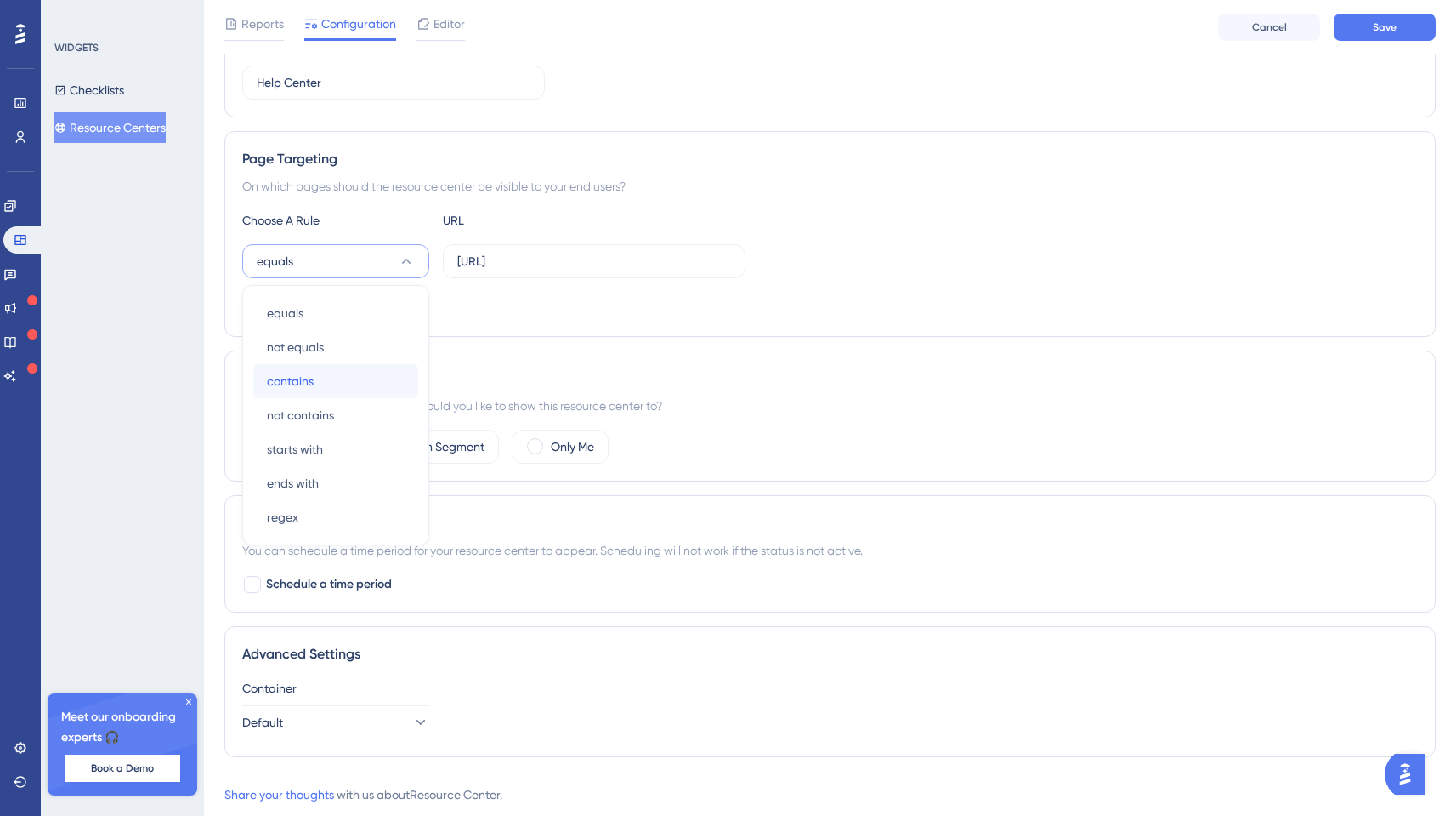
click at [347, 368] on div "contains contains" at bounding box center [336, 381] width 138 height 34
click at [492, 310] on div "Add a Target" at bounding box center [831, 304] width 1176 height 27
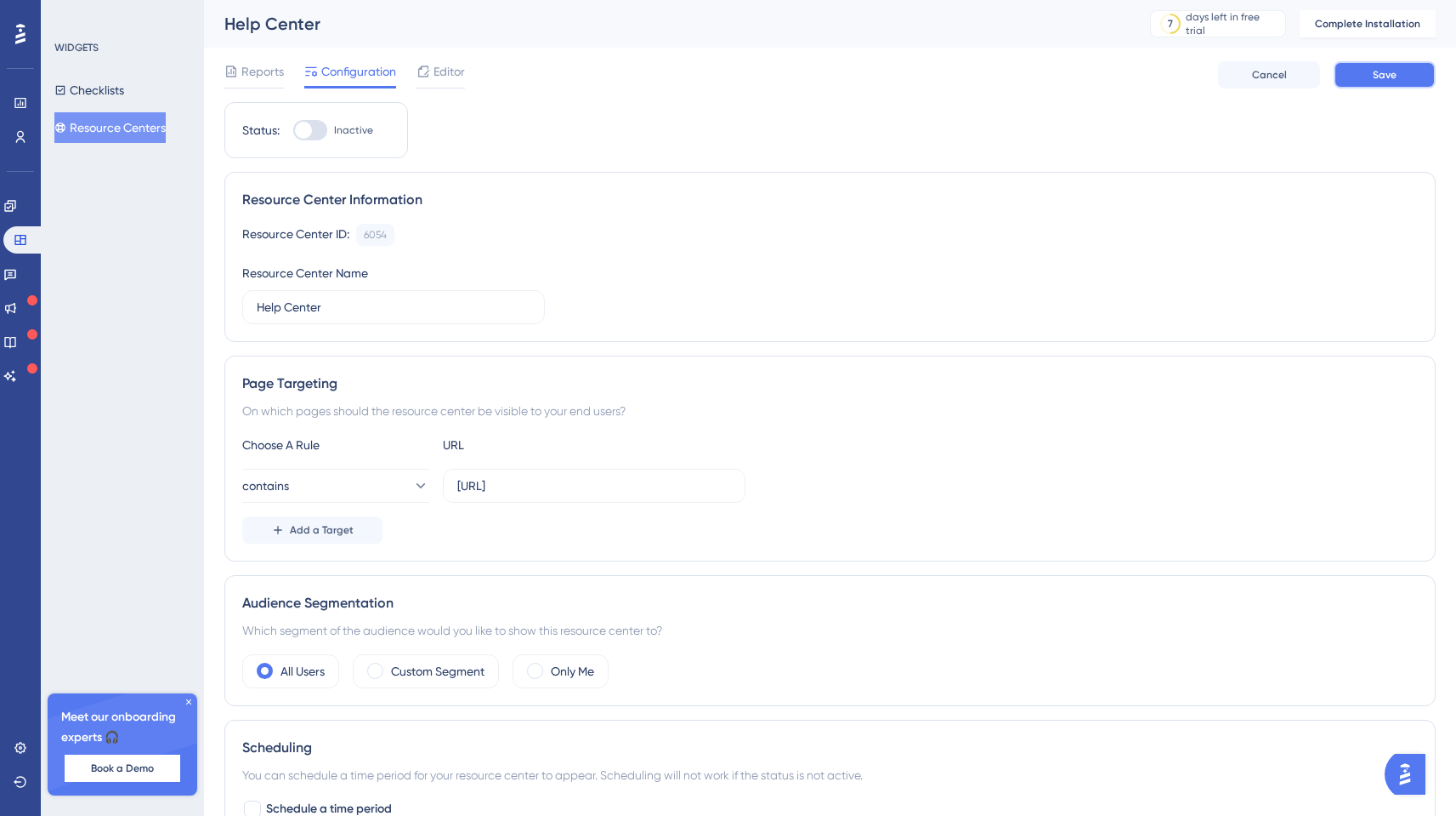
click at [1384, 80] on span "Save" at bounding box center [1385, 75] width 24 height 14
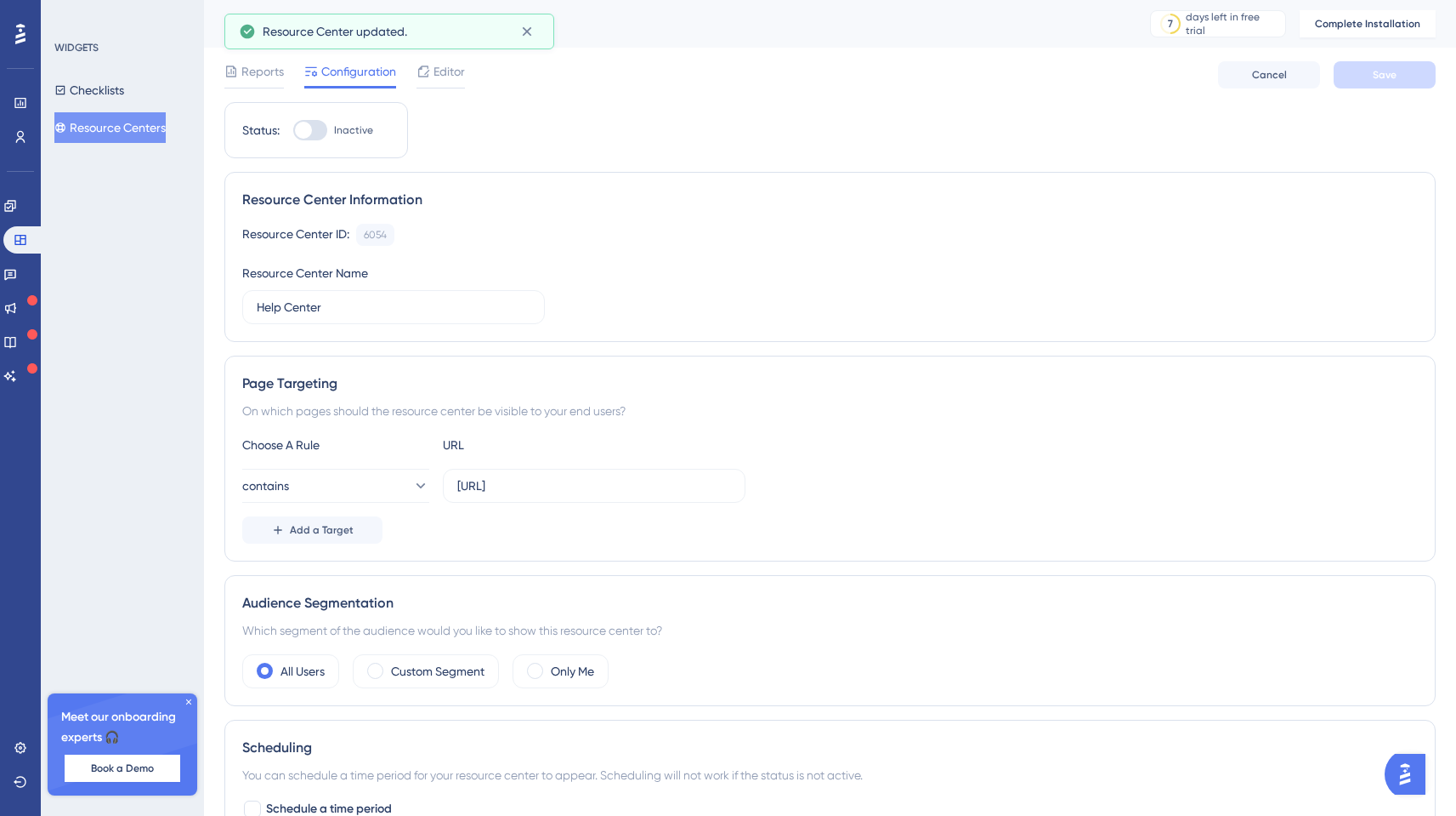
click at [308, 134] on div at bounding box center [303, 130] width 17 height 17
click at [293, 131] on input "Inactive" at bounding box center [292, 130] width 1 height 1
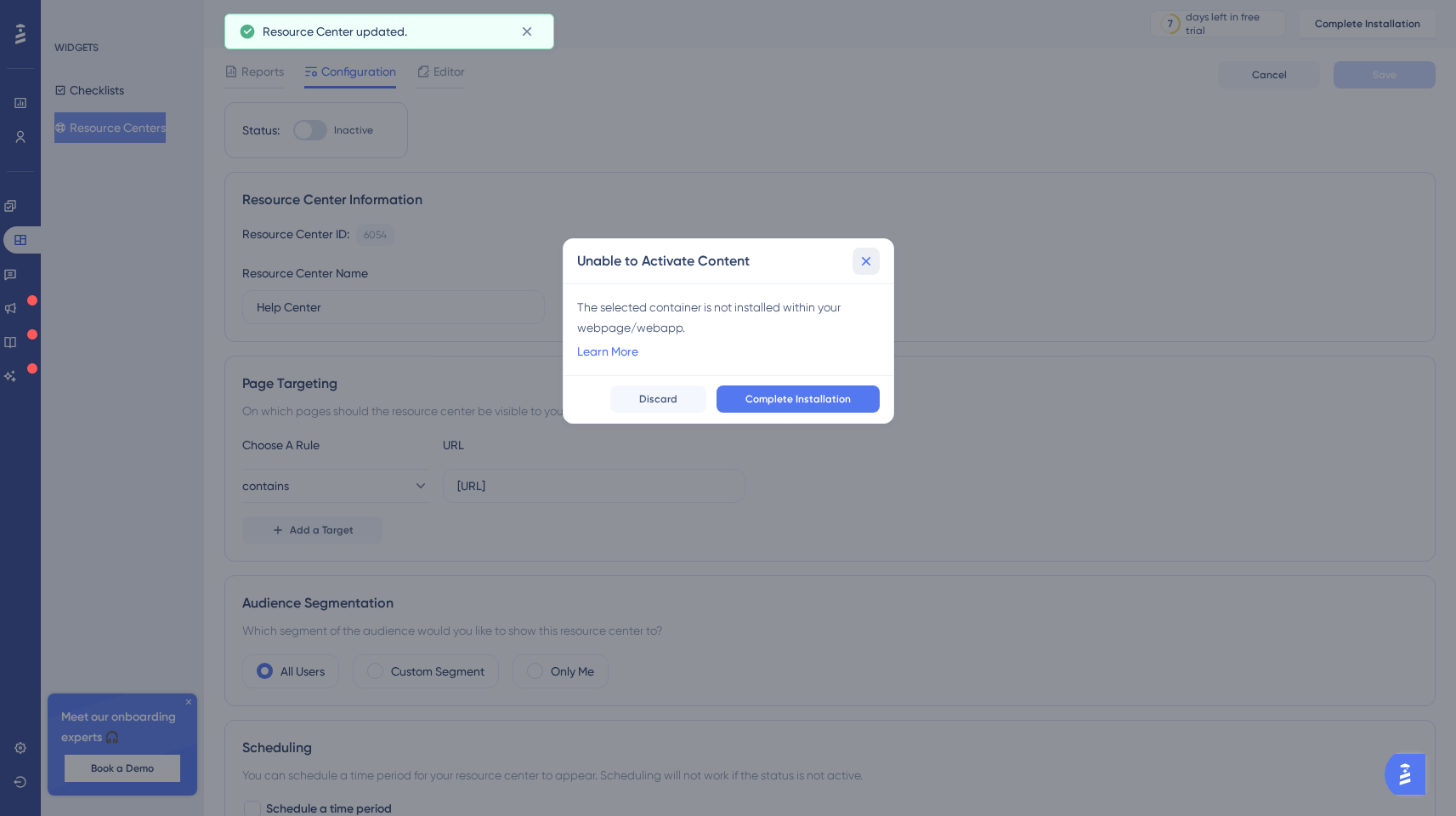
click at [874, 253] on icon at bounding box center [866, 261] width 17 height 17
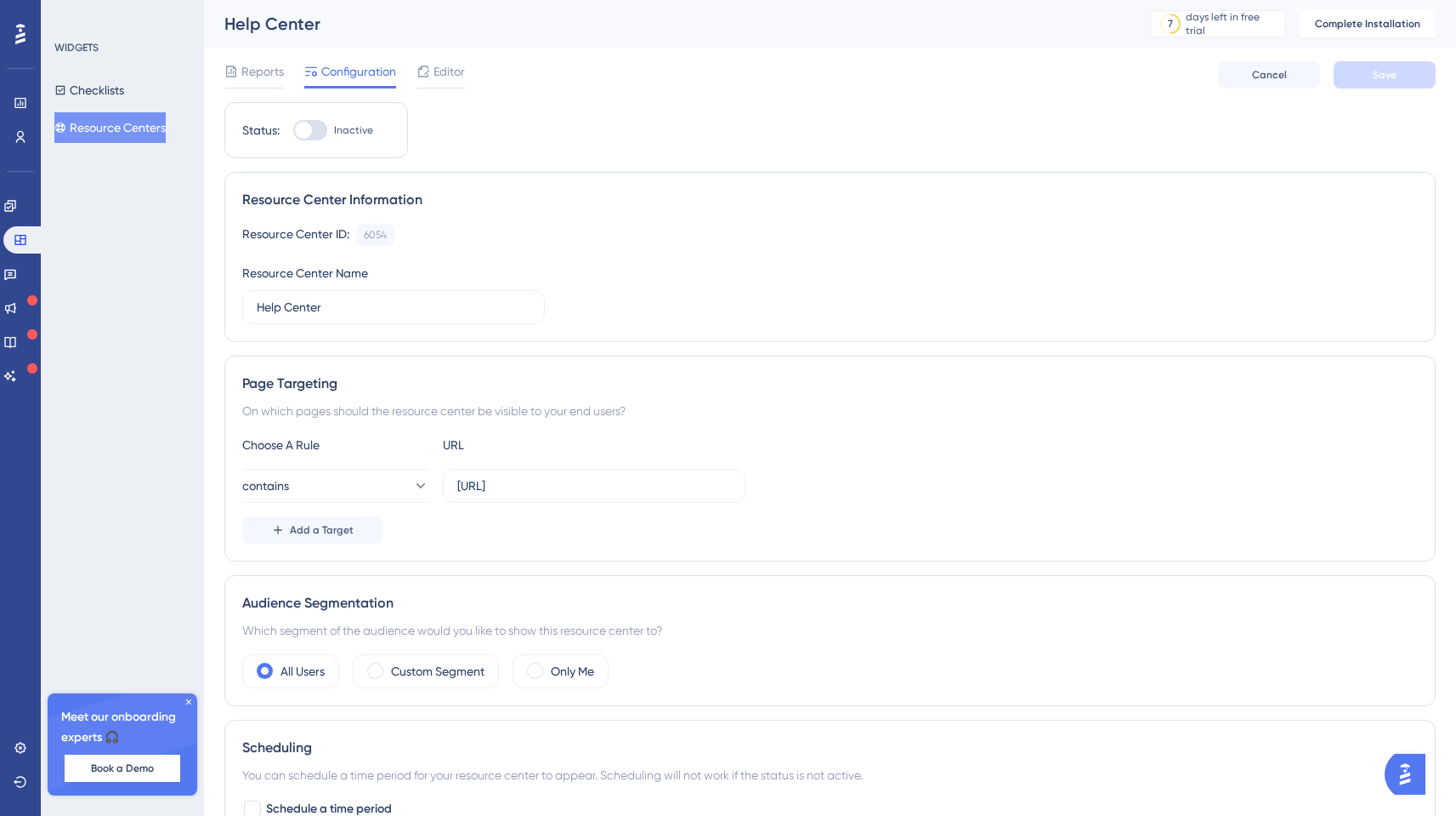
click at [311, 129] on div at bounding box center [303, 130] width 17 height 17
click at [293, 130] on input "Inactive" at bounding box center [292, 130] width 1 height 1
checkbox input "false"
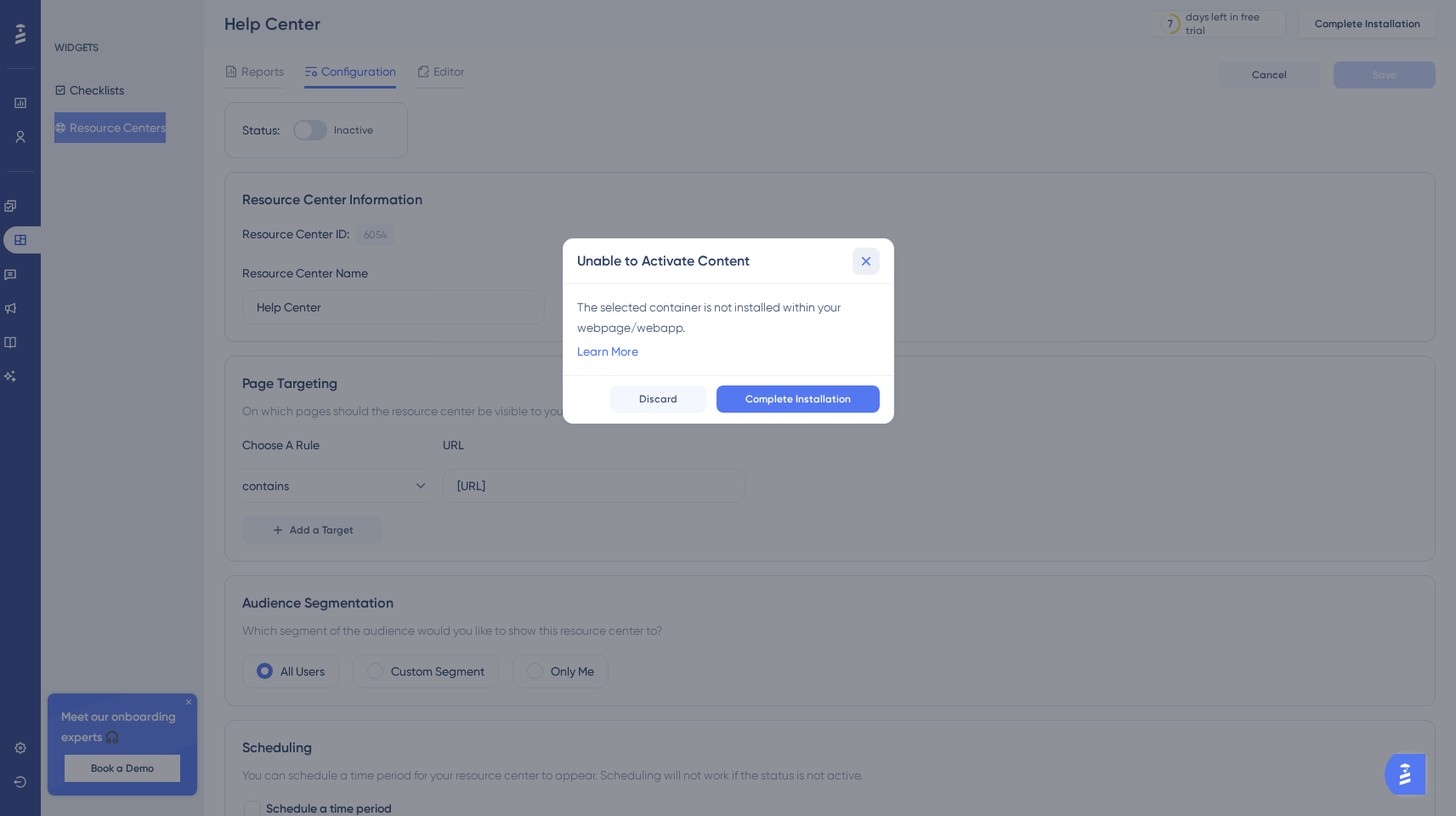
click at [862, 258] on icon at bounding box center [866, 260] width 9 height 9
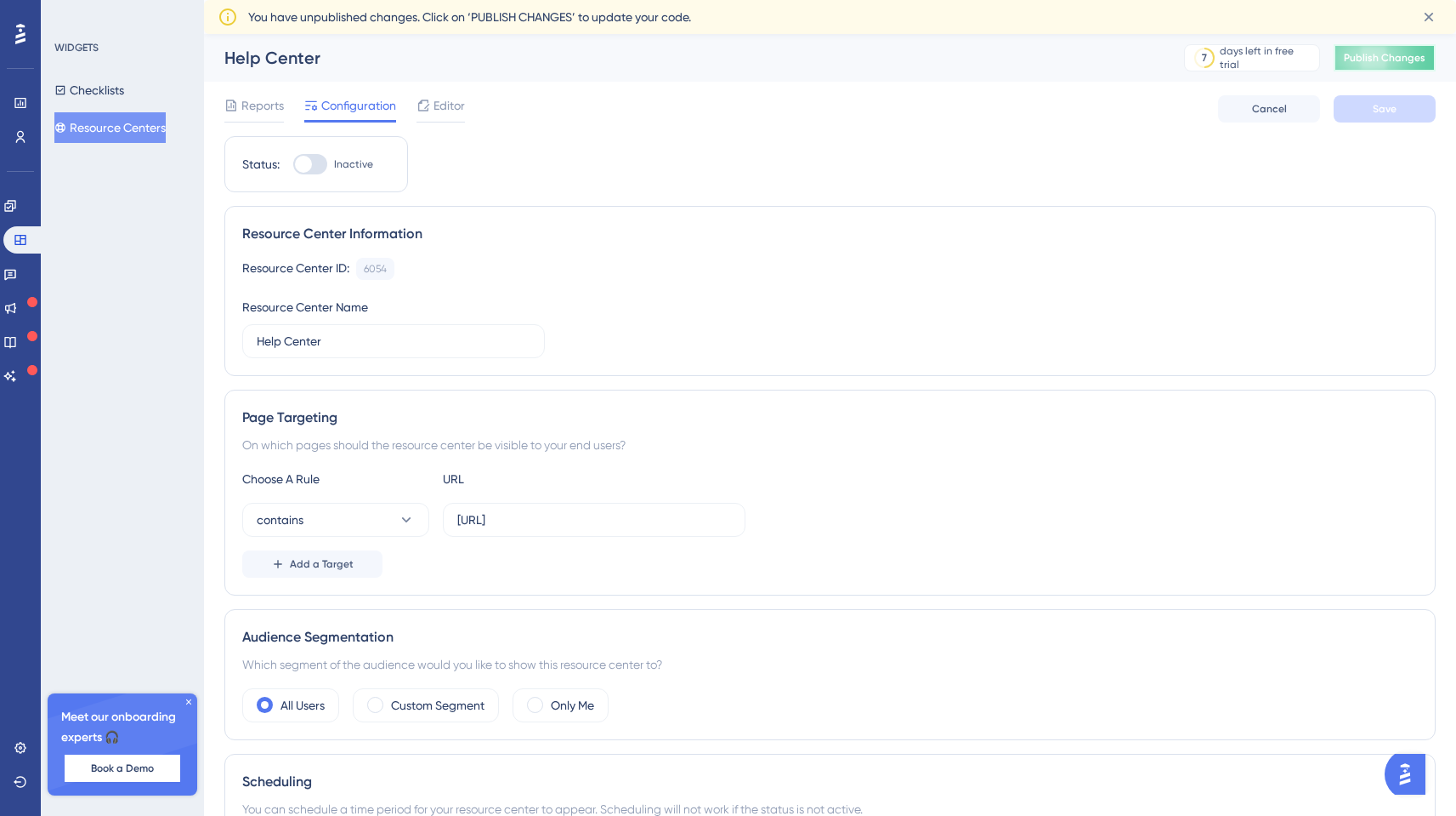
click at [1376, 58] on span "Publish Changes" at bounding box center [1384, 58] width 81 height 14
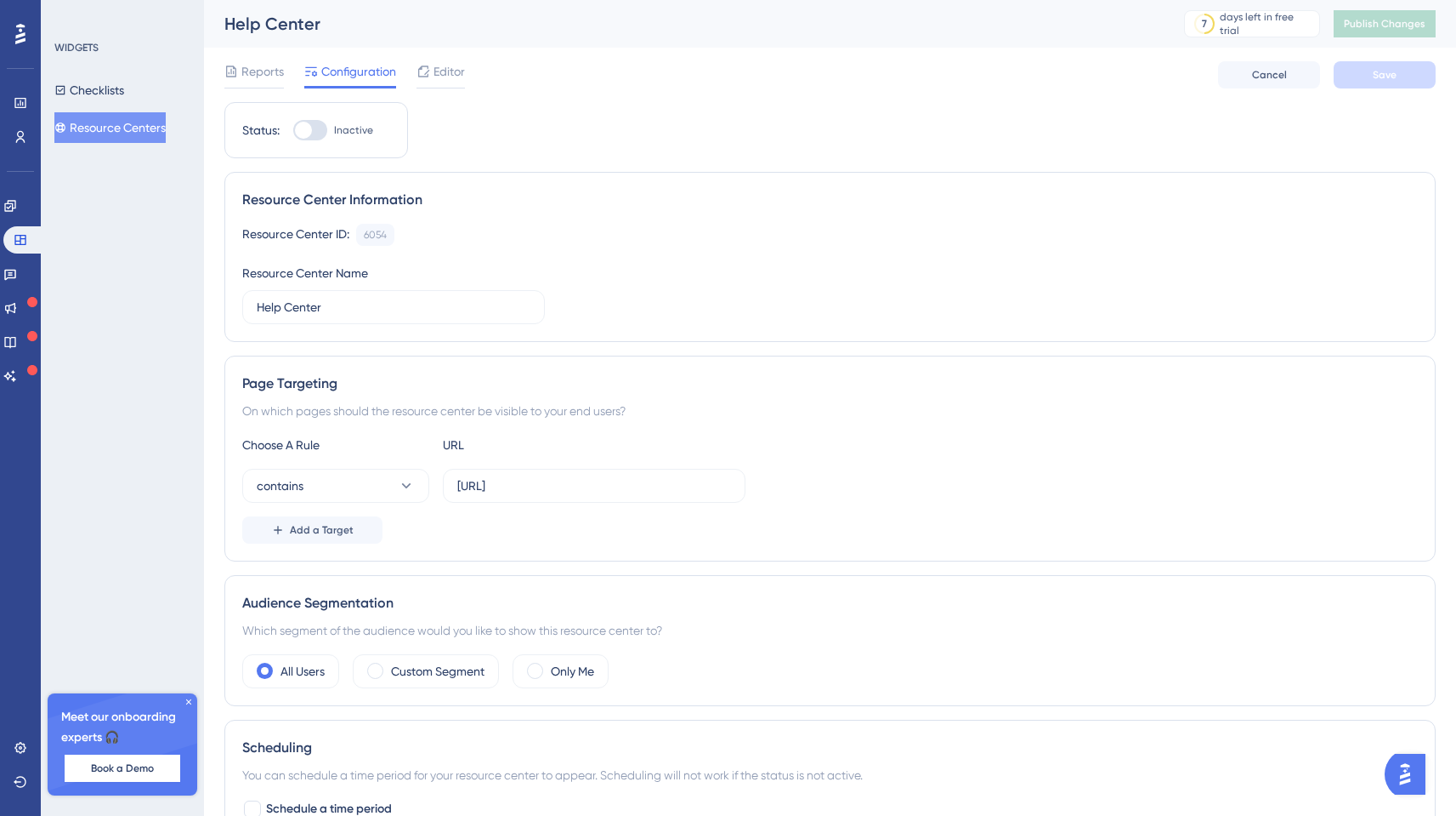
click at [304, 134] on div at bounding box center [303, 130] width 17 height 17
click at [293, 131] on input "Inactive" at bounding box center [292, 130] width 1 height 1
checkbox input "true"
click at [1376, 78] on span "Save" at bounding box center [1385, 75] width 24 height 14
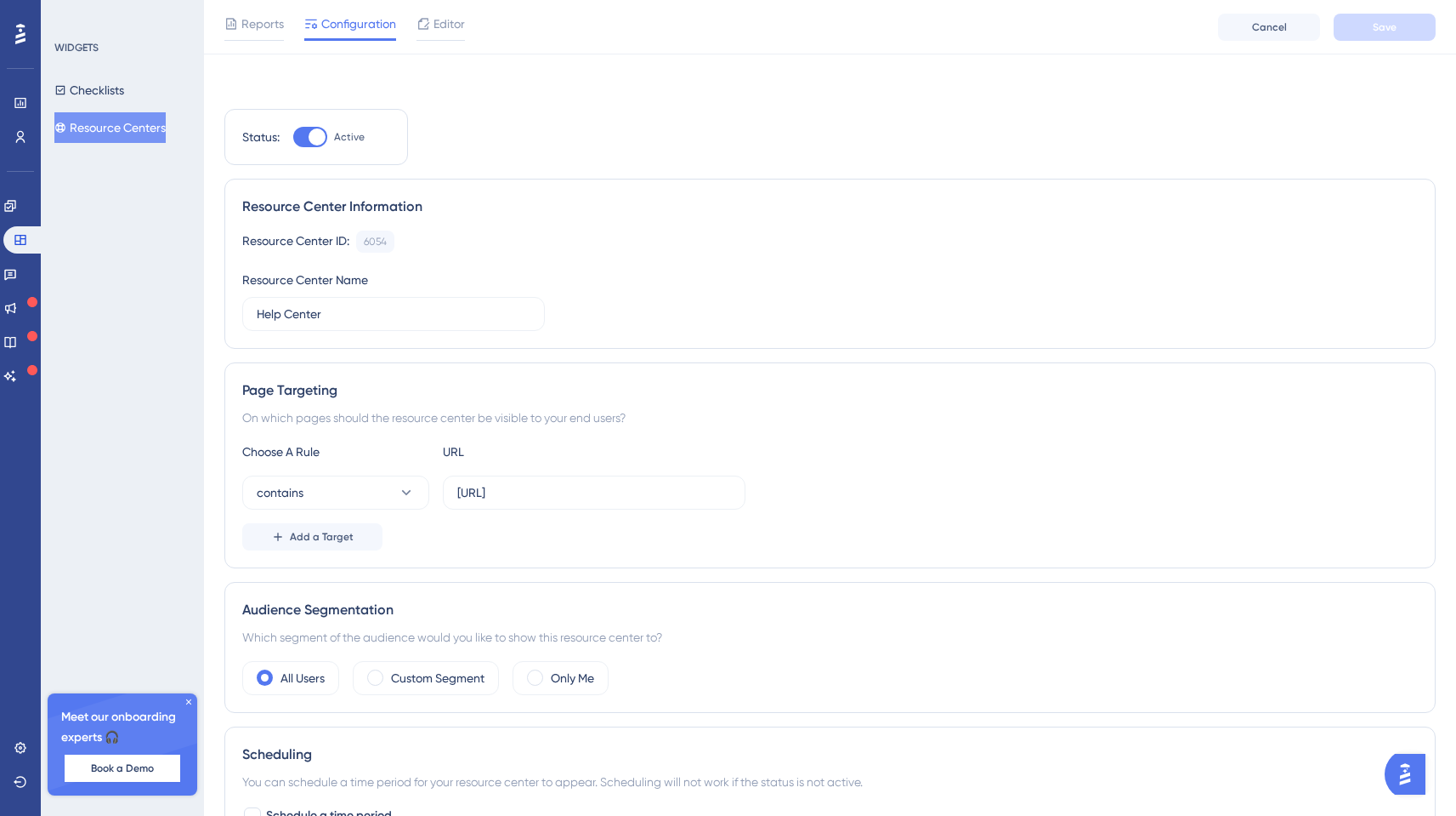
scroll to position [131, 0]
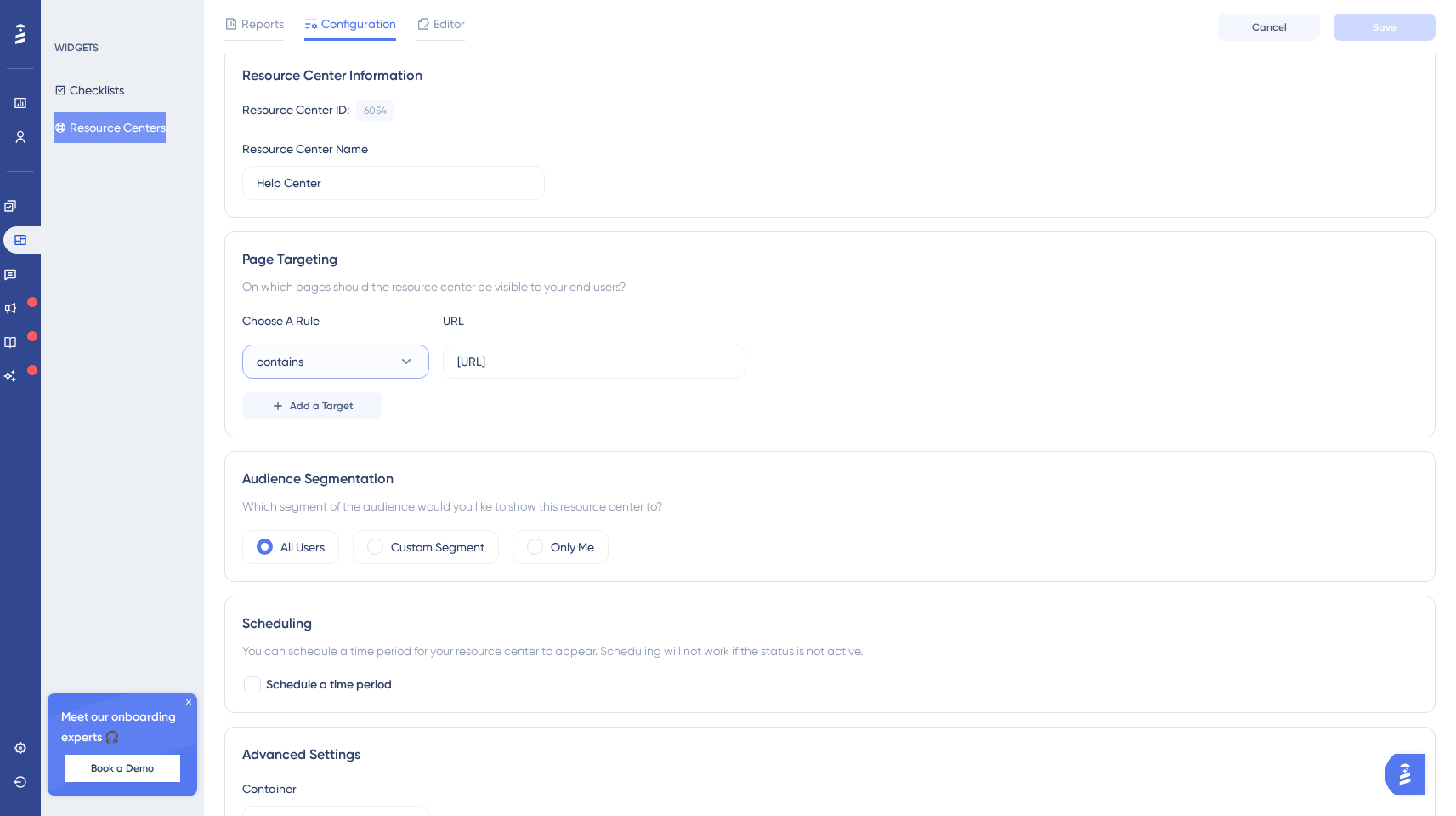
click at [361, 366] on button "contains" at bounding box center [336, 361] width 187 height 34
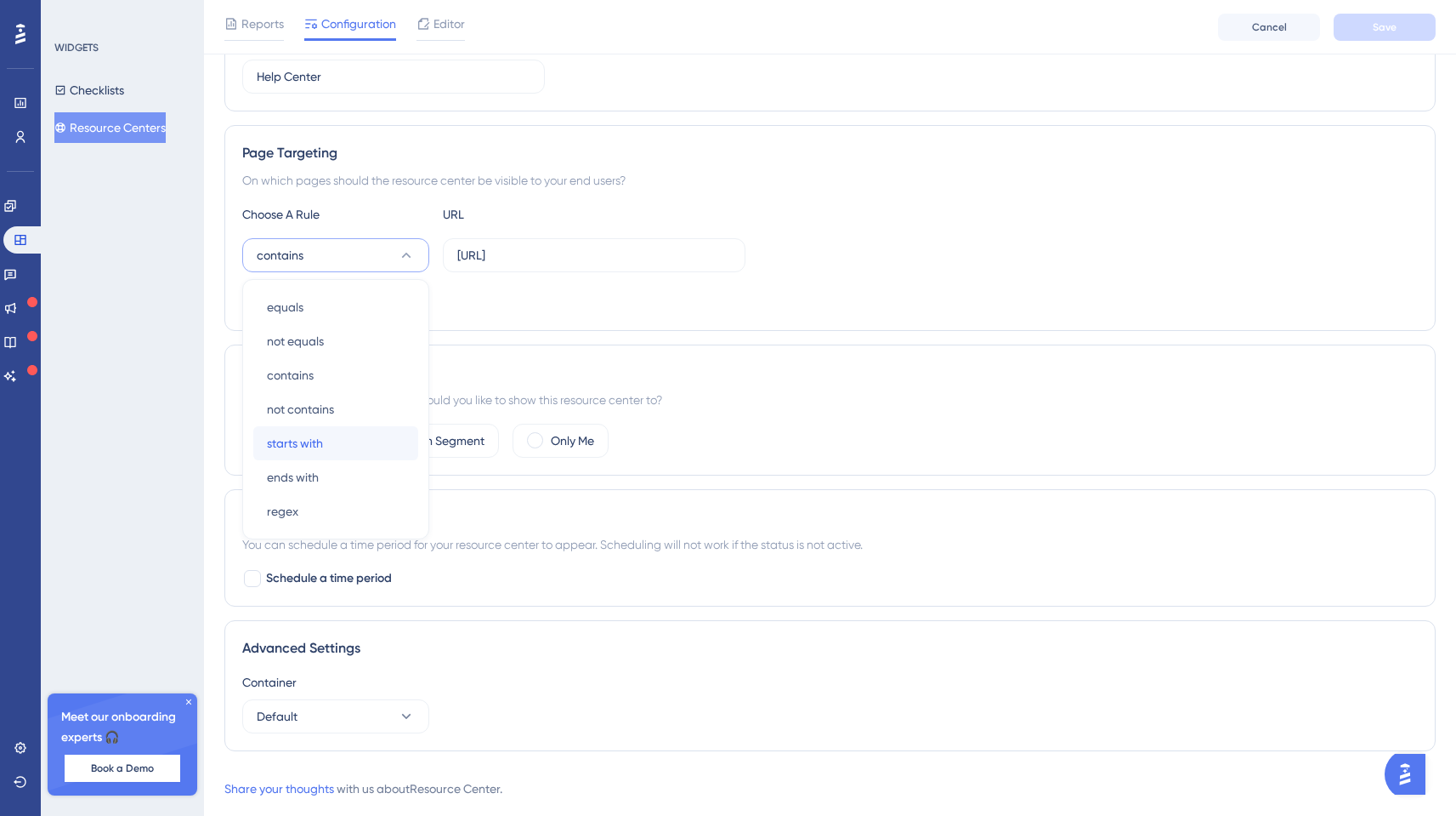
click at [348, 438] on div "starts with starts with" at bounding box center [336, 443] width 138 height 34
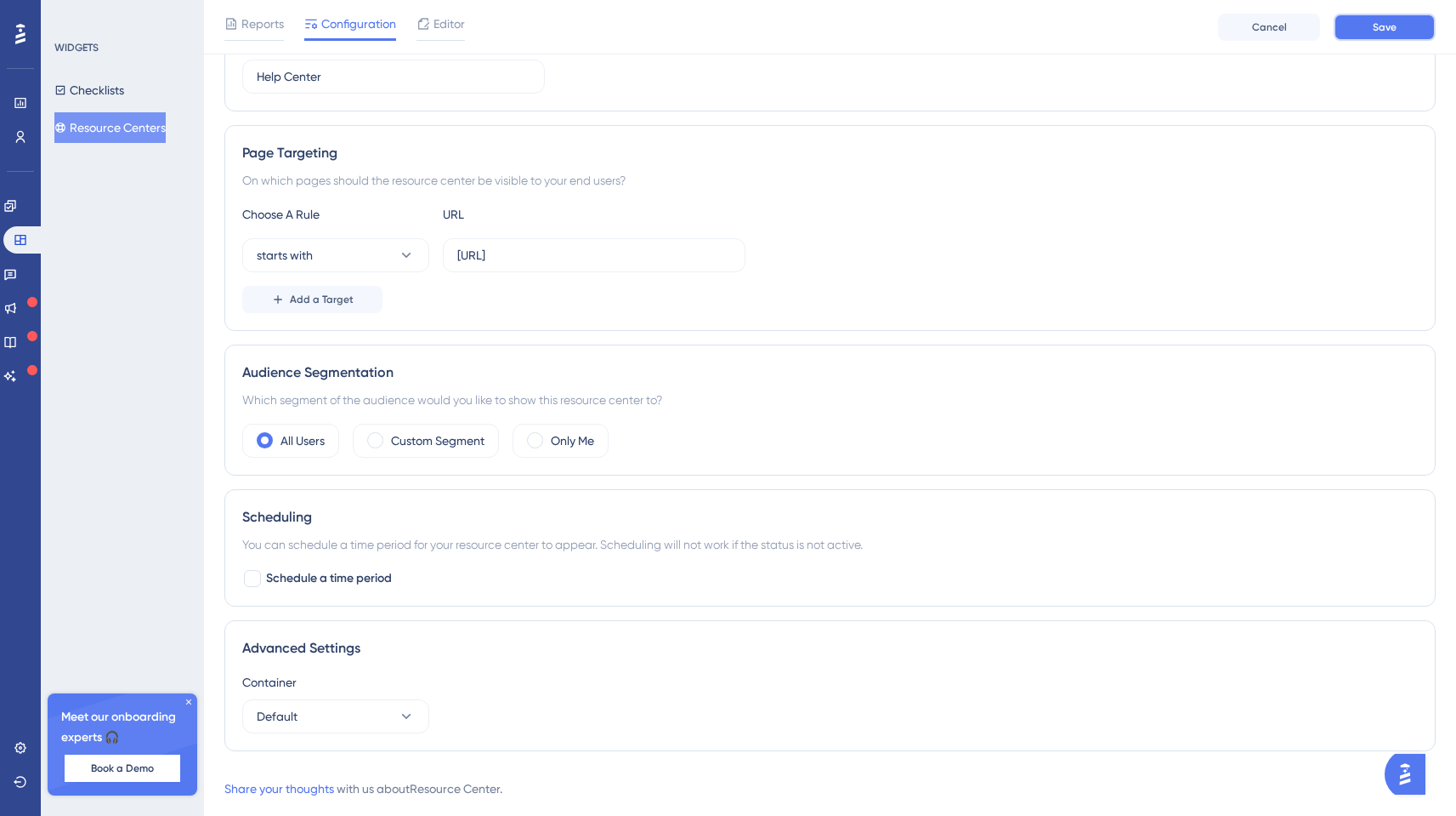
click at [1379, 24] on span "Save" at bounding box center [1385, 27] width 24 height 14
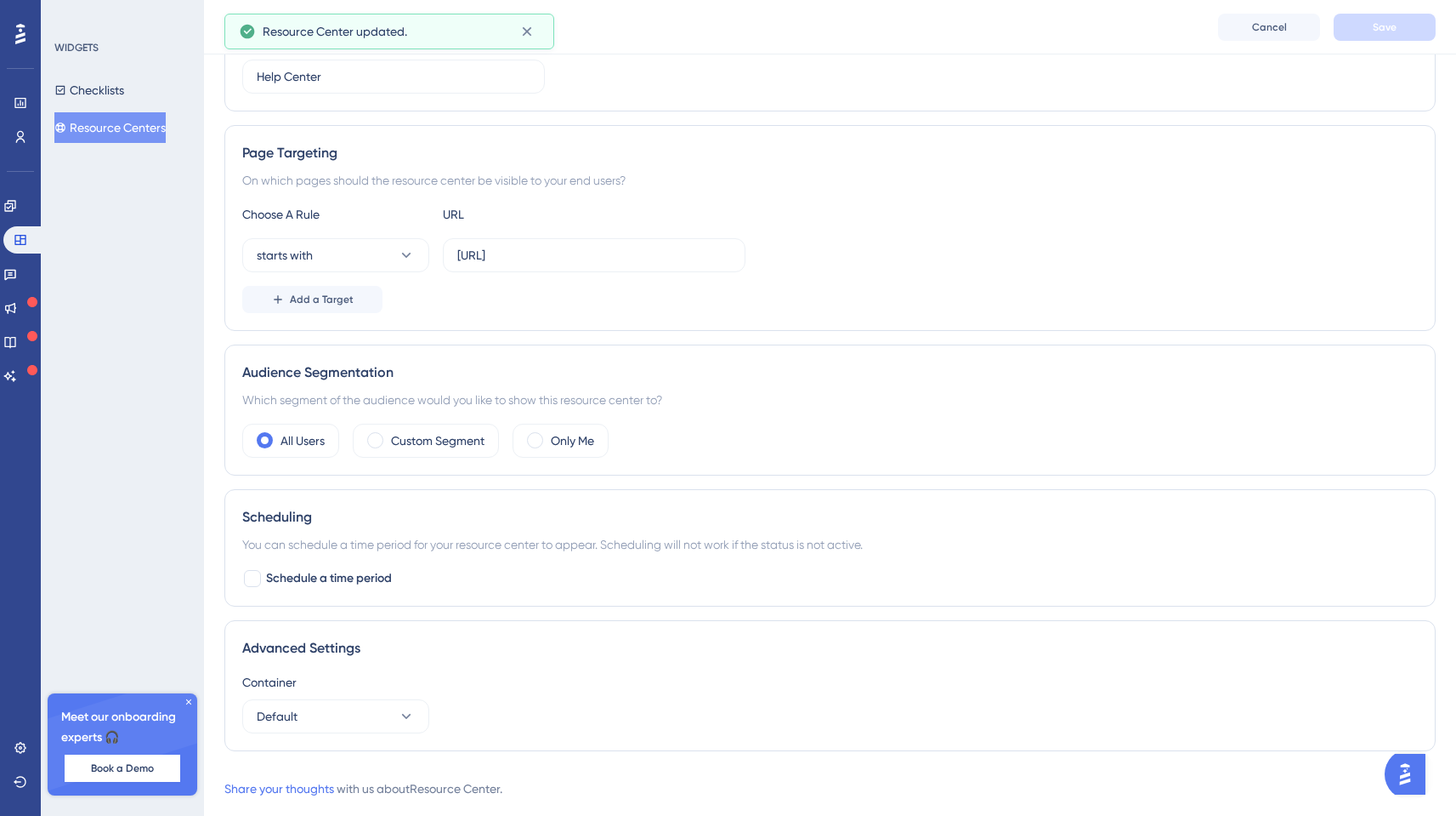
scroll to position [274, 0]
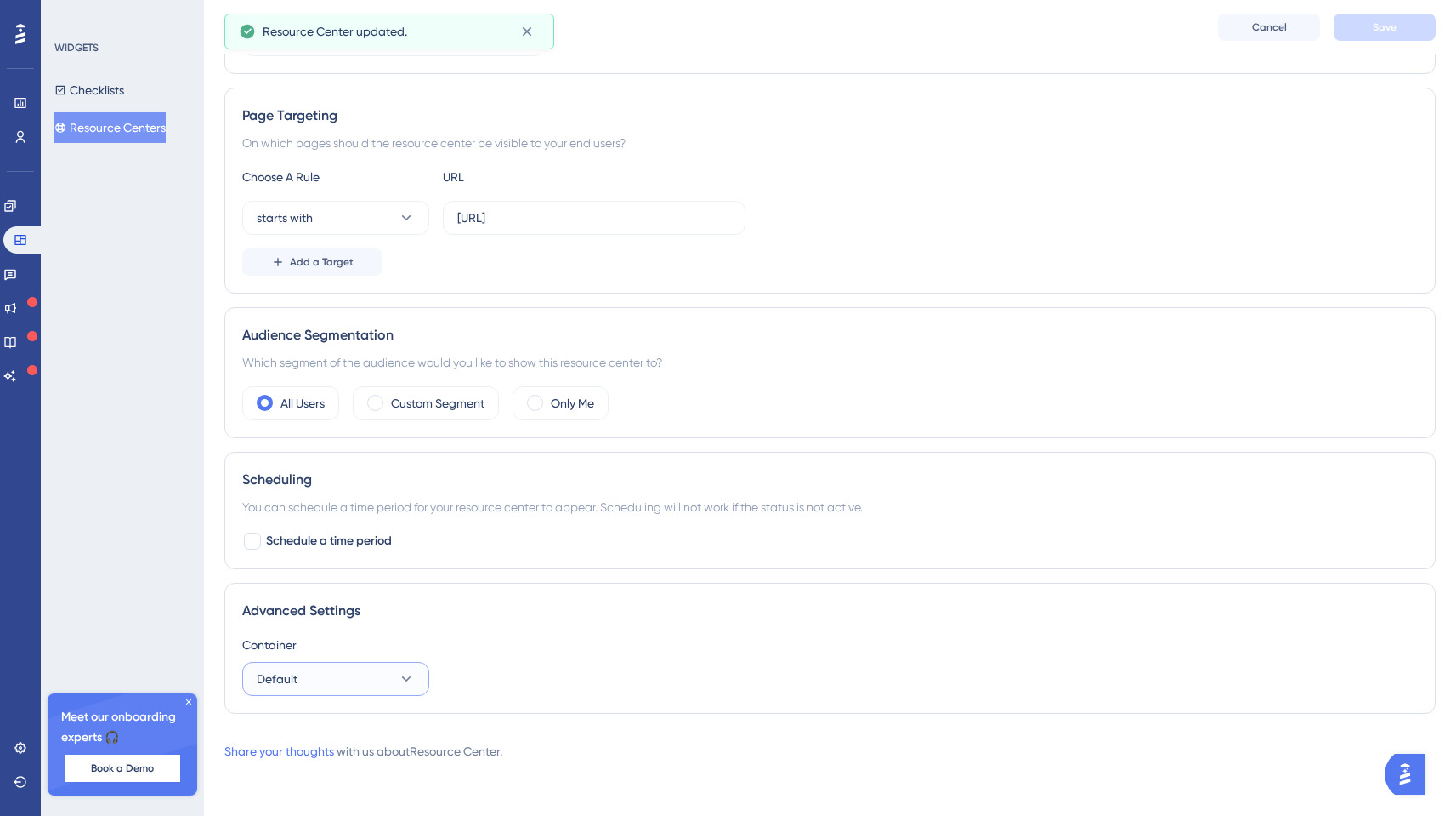
click at [392, 672] on button "Default" at bounding box center [336, 679] width 187 height 34
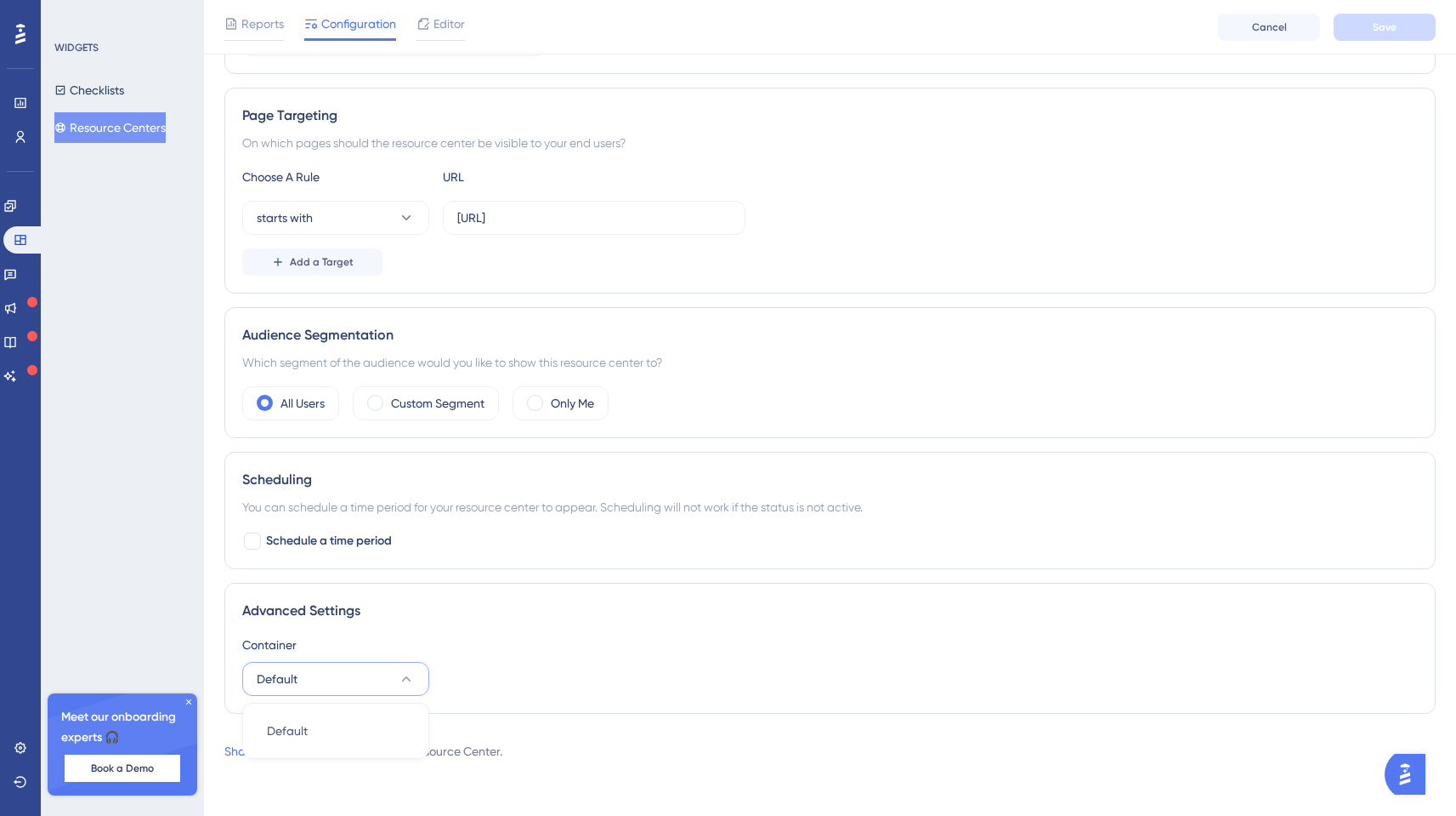
click at [392, 672] on button "Default" at bounding box center [336, 679] width 187 height 34
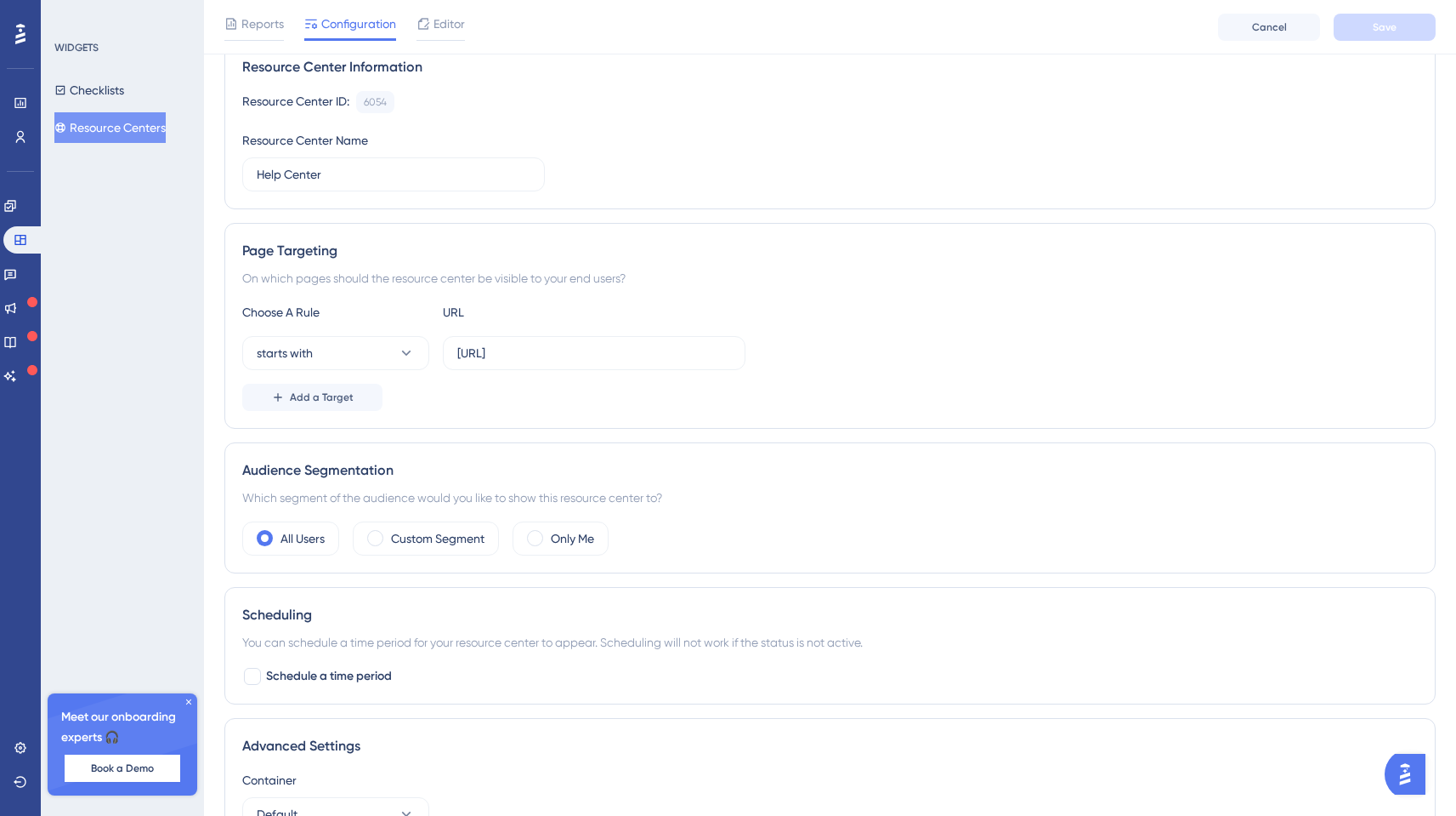
scroll to position [0, 0]
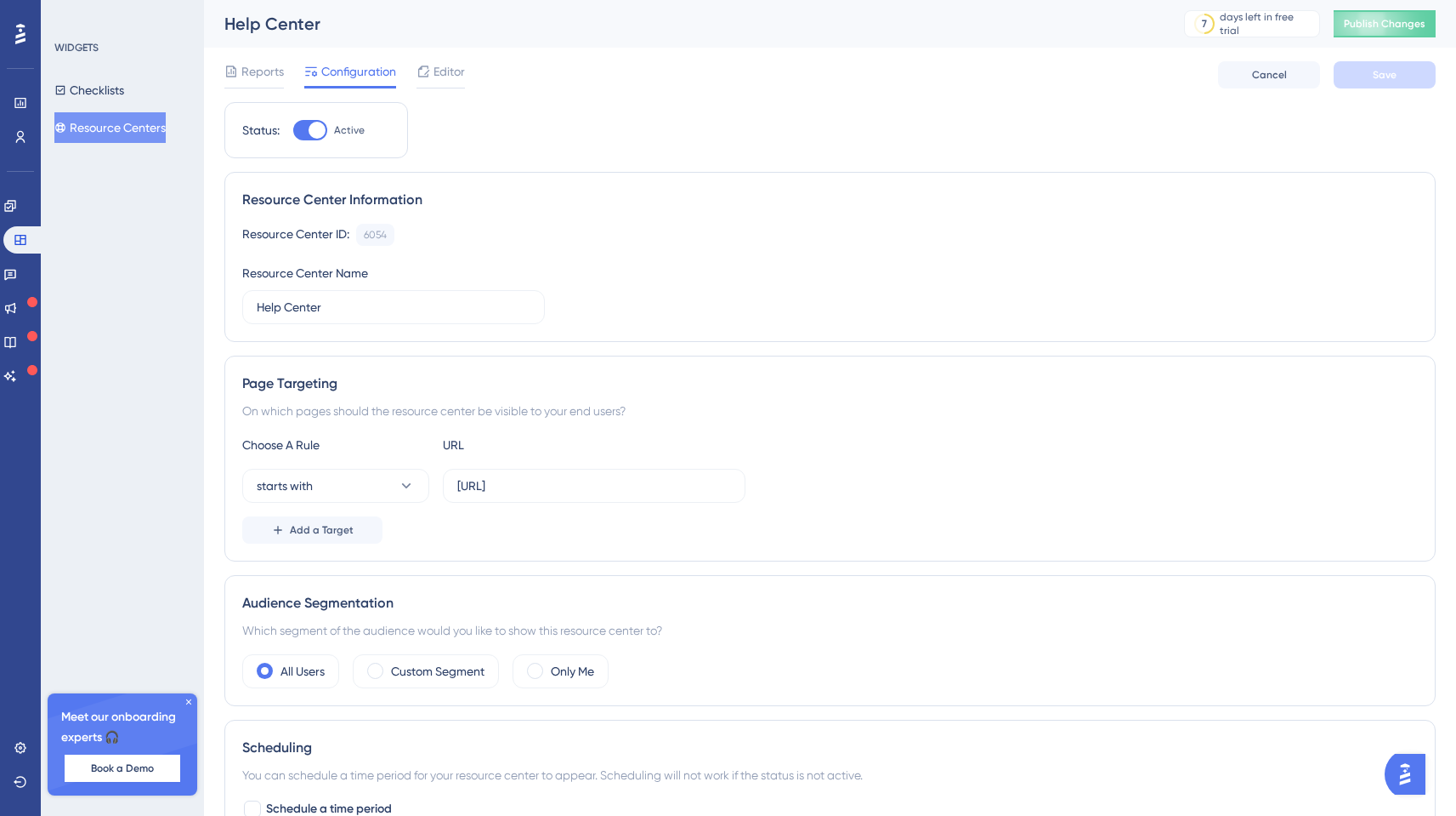
click at [444, 59] on div "Reports Configuration Editor Cancel Save" at bounding box center [830, 75] width 1211 height 54
click at [436, 72] on span "Editor" at bounding box center [450, 72] width 32 height 21
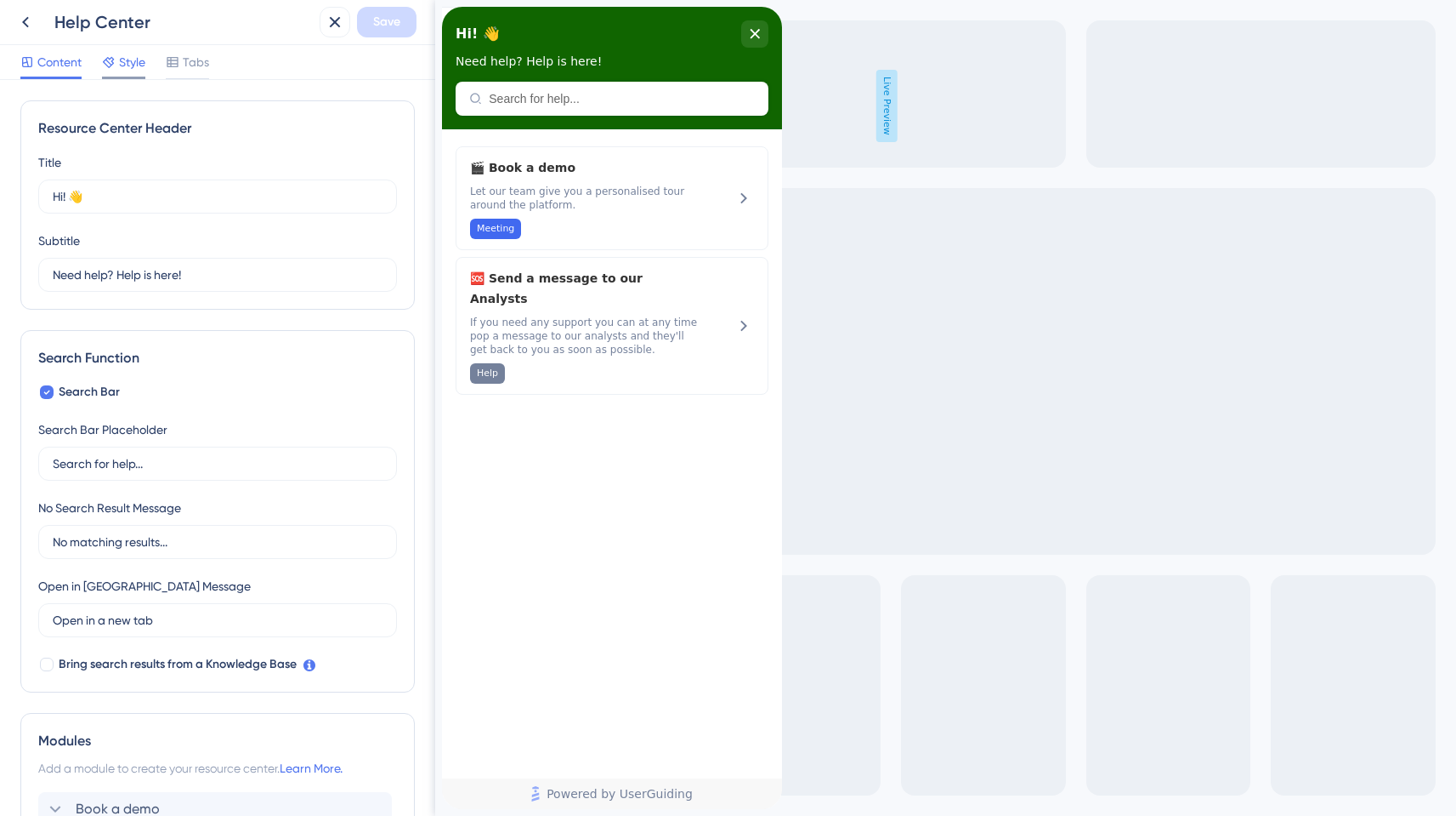
click at [125, 60] on span "Style" at bounding box center [133, 63] width 26 height 21
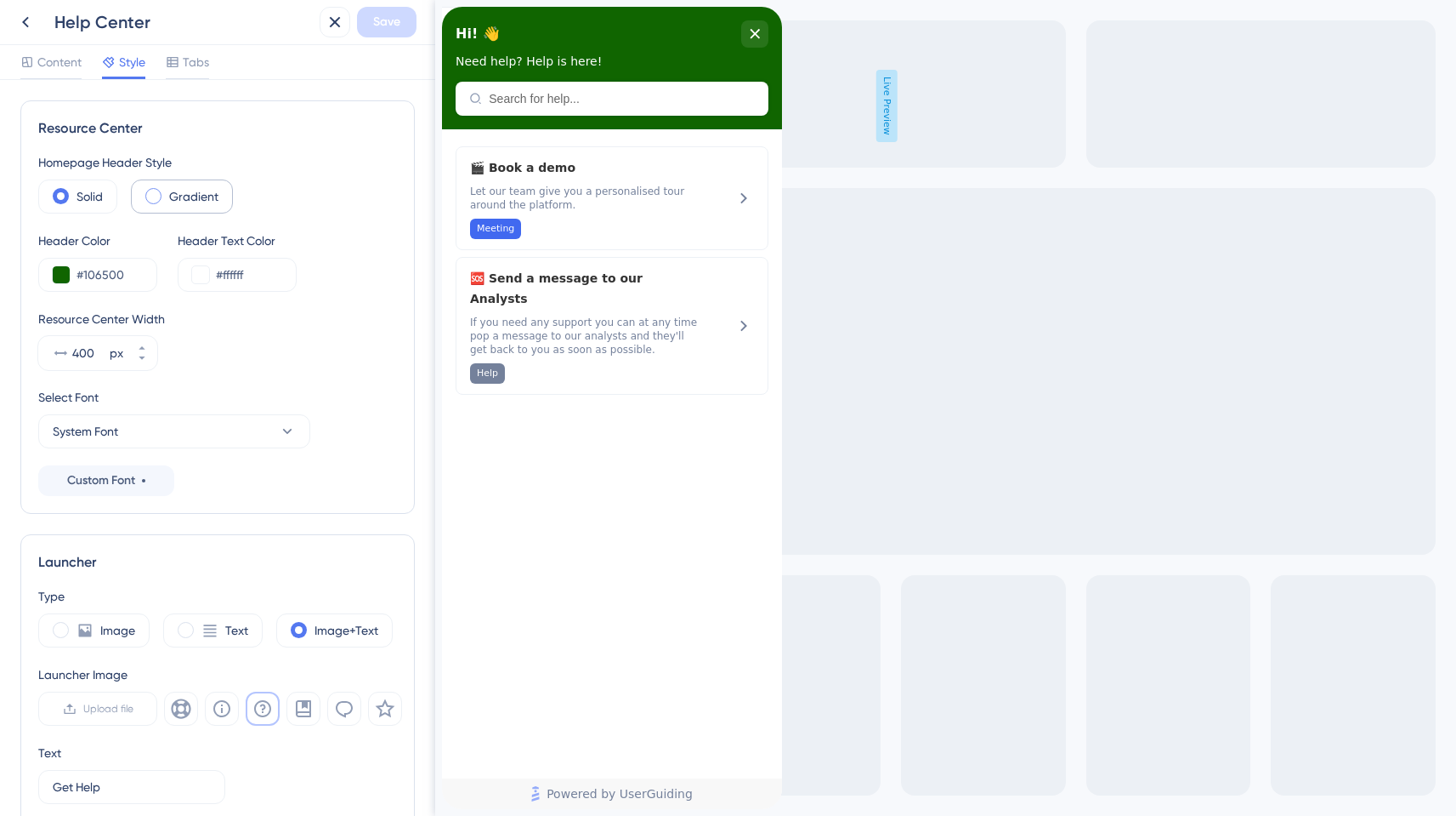
click at [164, 195] on div "Gradient" at bounding box center [181, 196] width 102 height 34
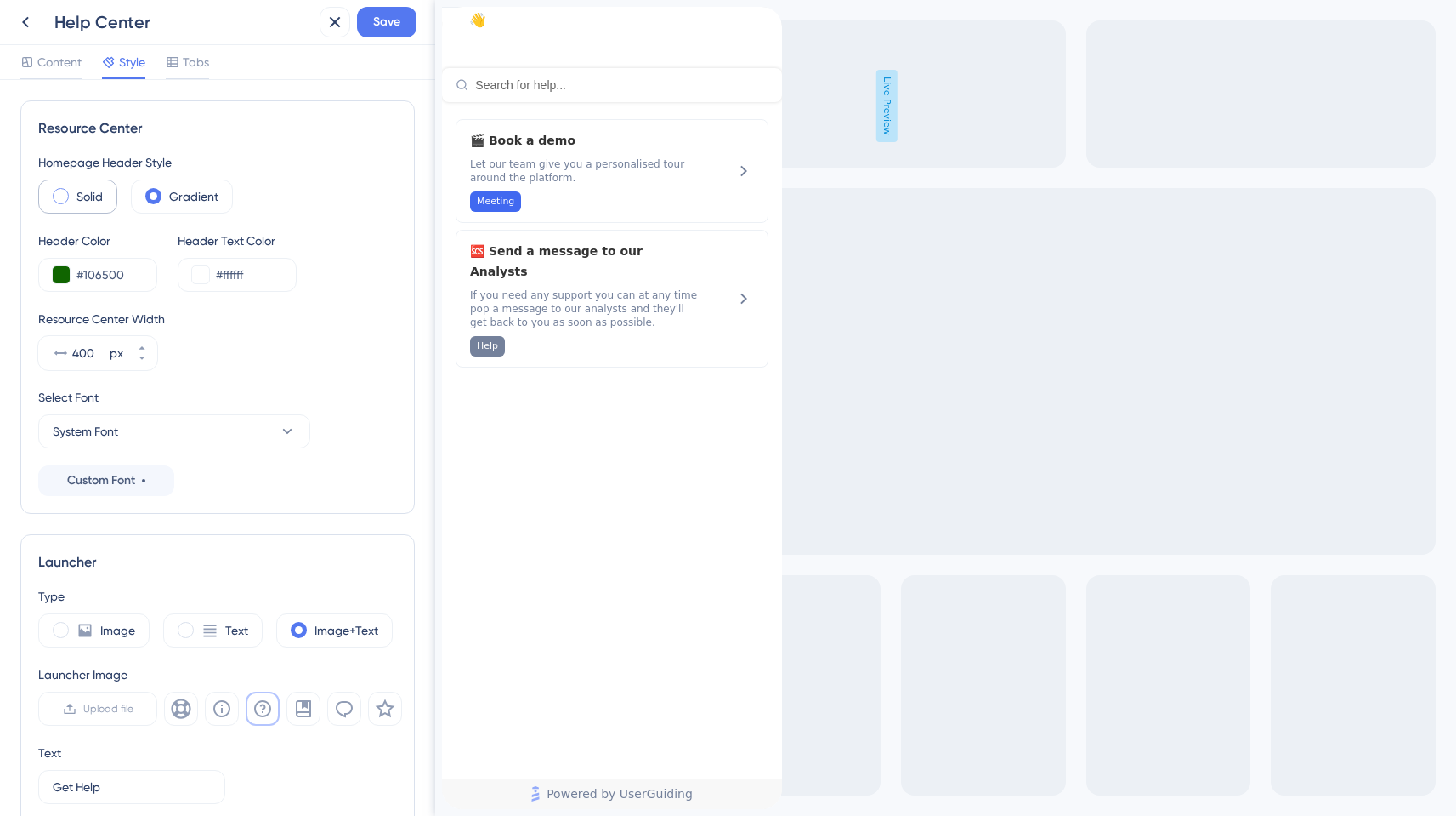
click at [100, 196] on label "Solid" at bounding box center [90, 196] width 26 height 21
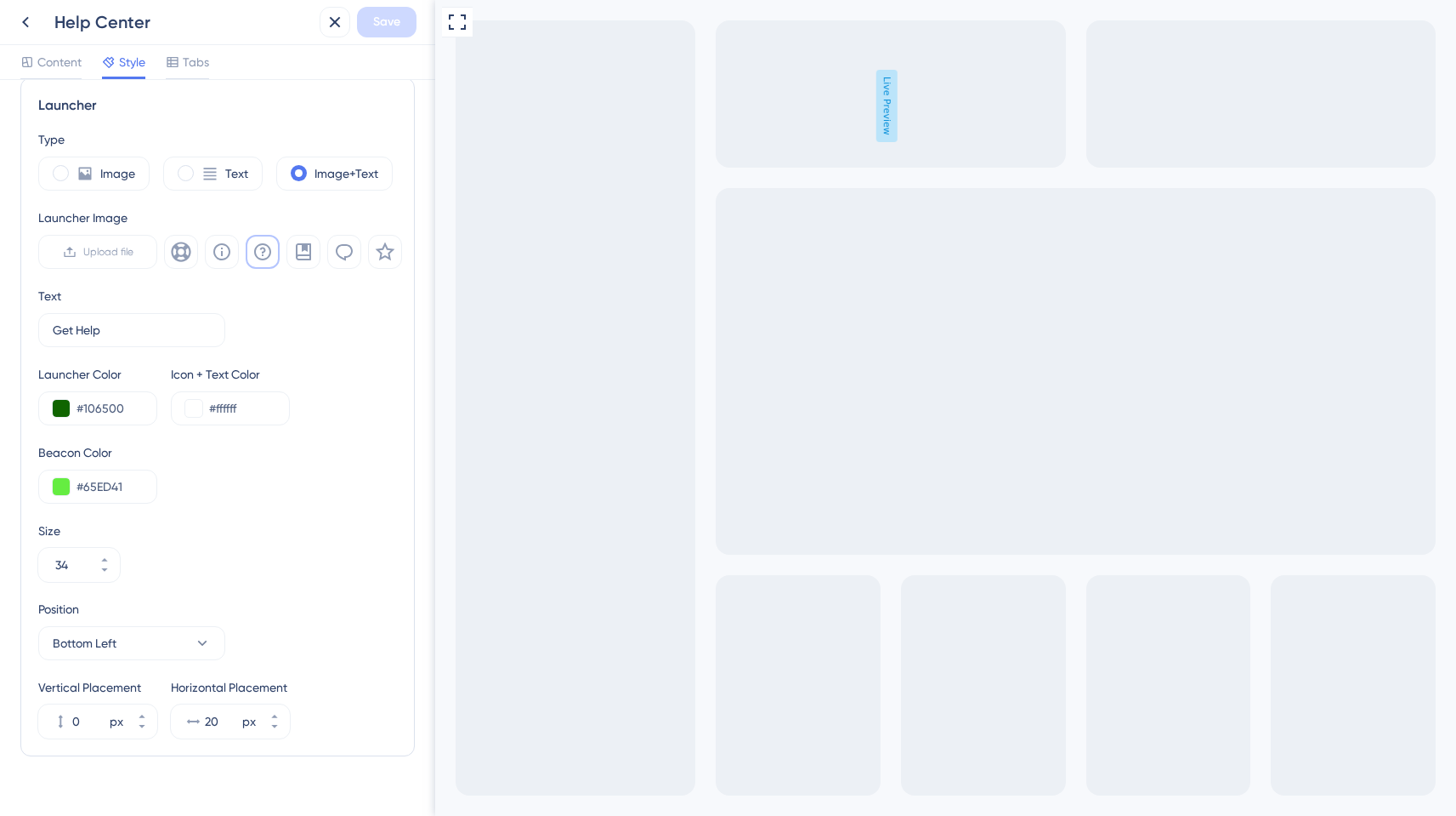
scroll to position [485, 0]
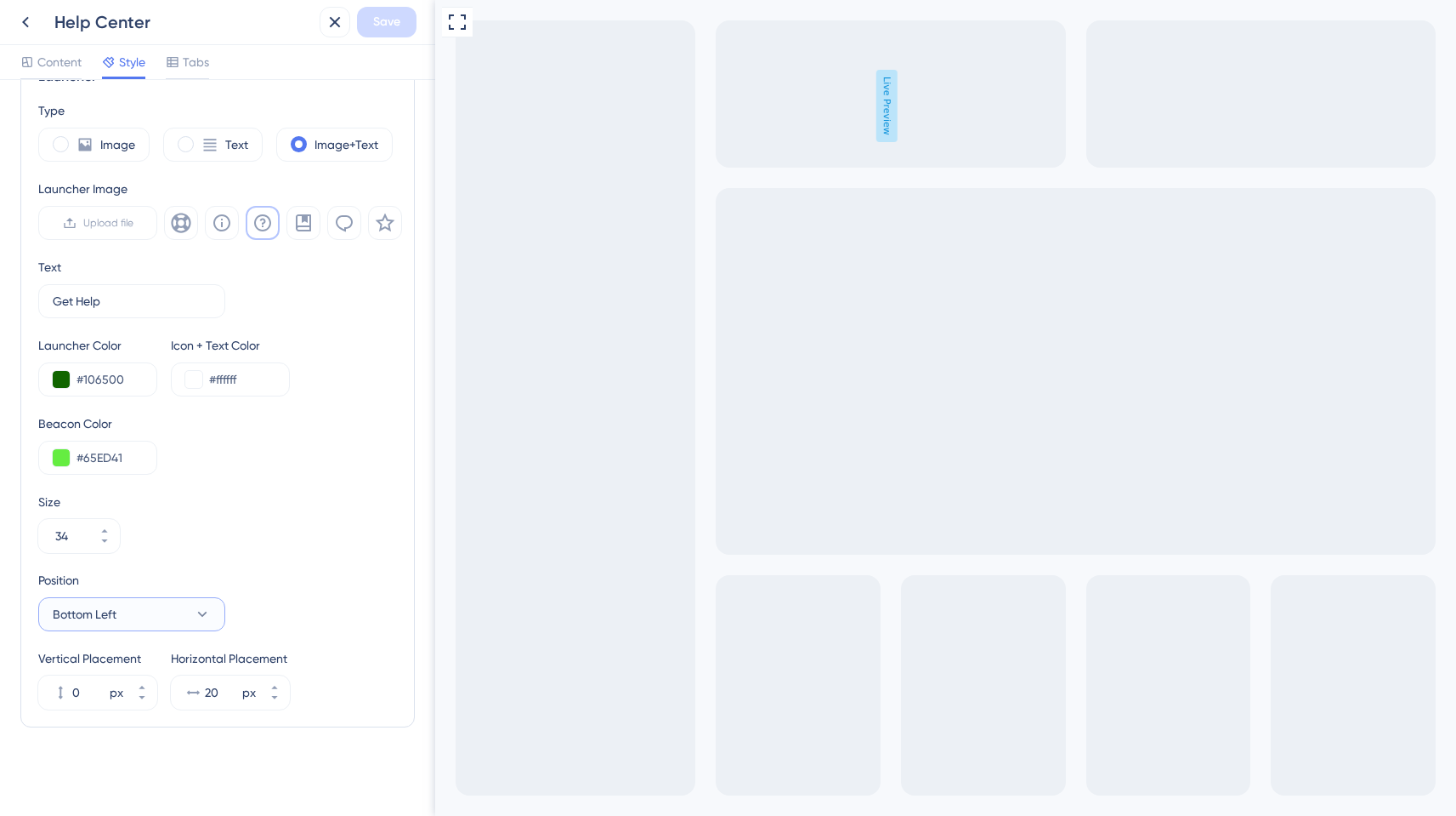
click at [121, 618] on button "Bottom Left" at bounding box center [132, 613] width 187 height 34
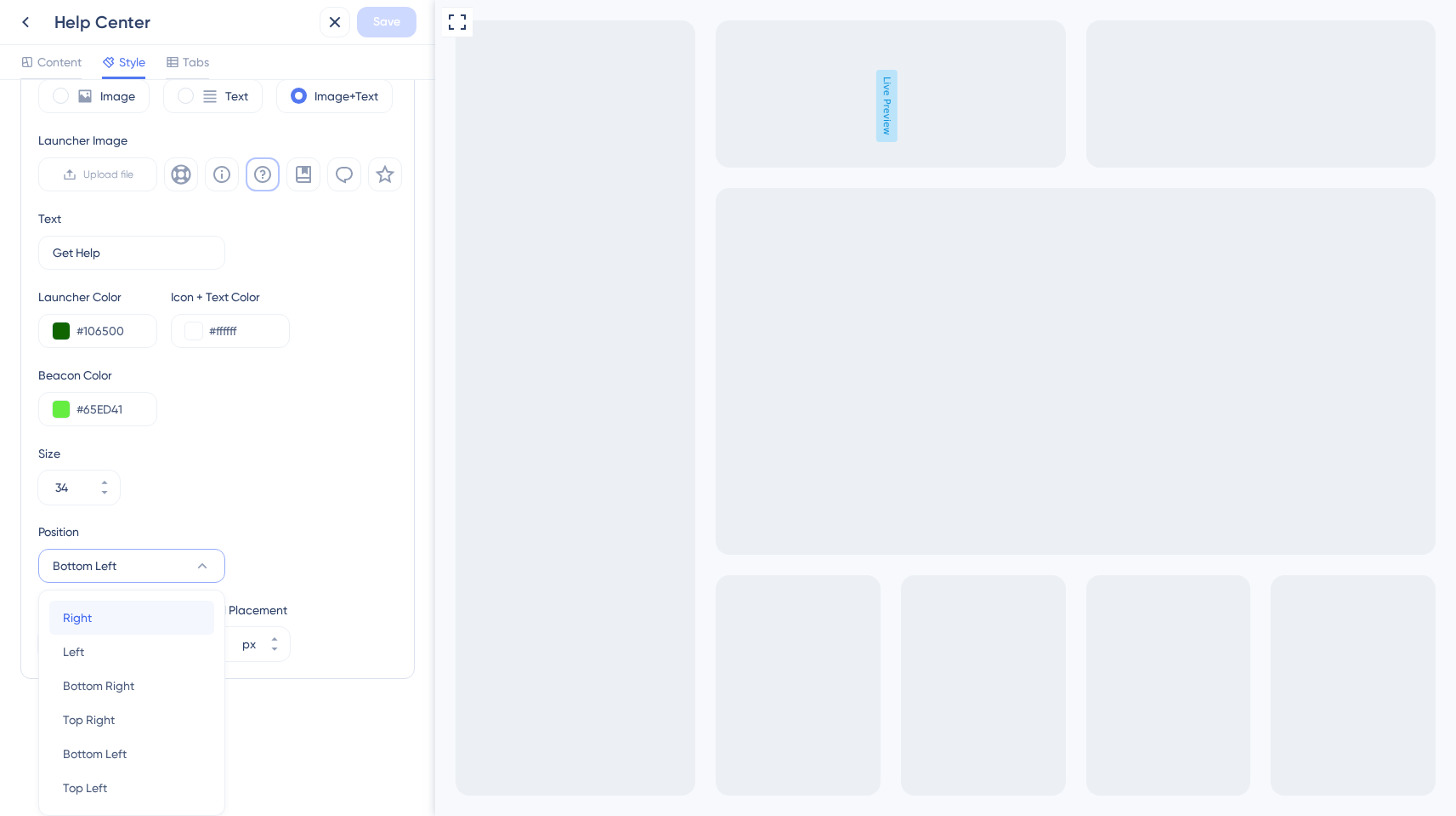
click at [133, 611] on div "Right Right" at bounding box center [132, 617] width 138 height 34
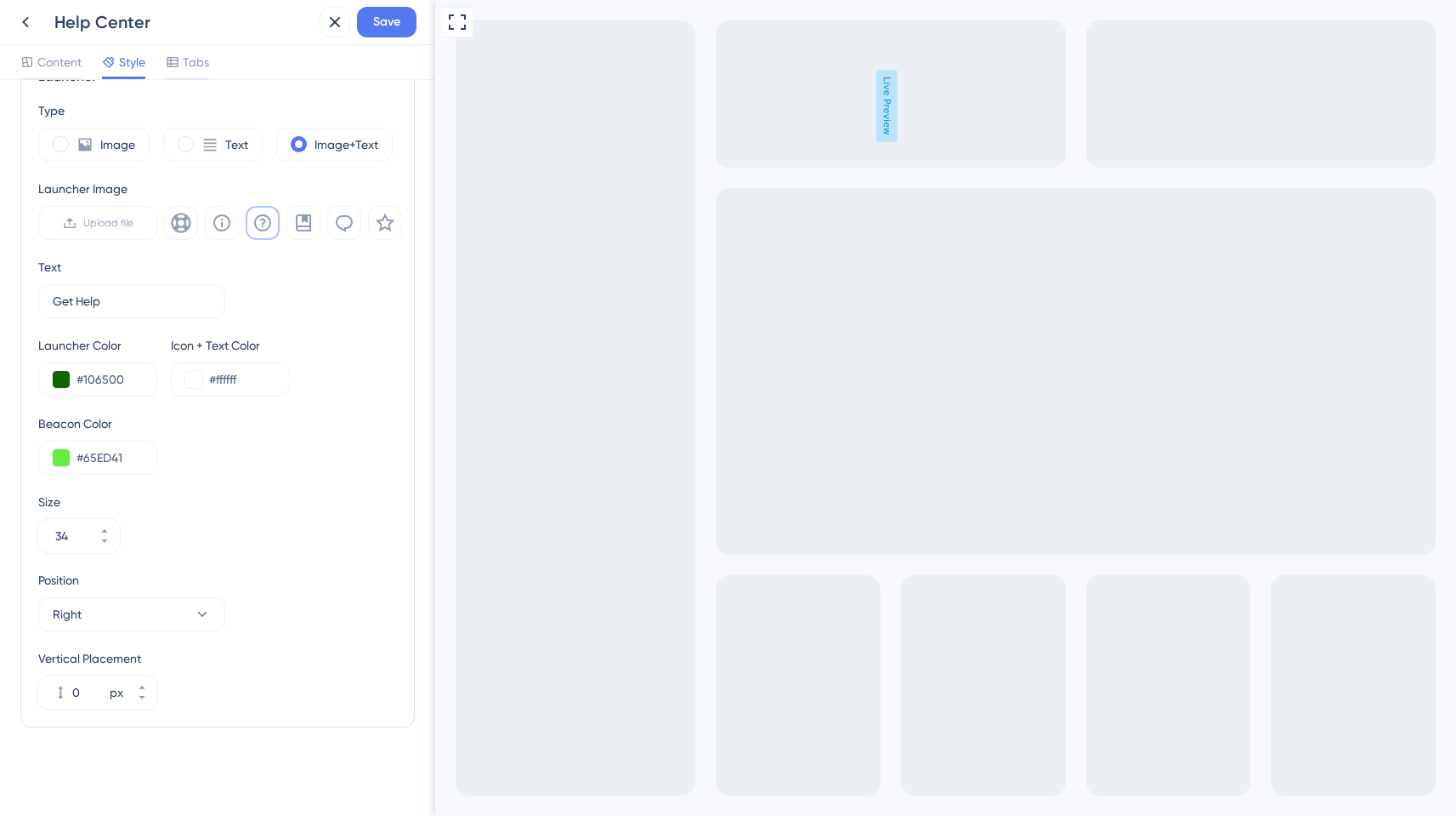
scroll to position [485, 0]
click at [143, 615] on button "Right" at bounding box center [132, 613] width 187 height 34
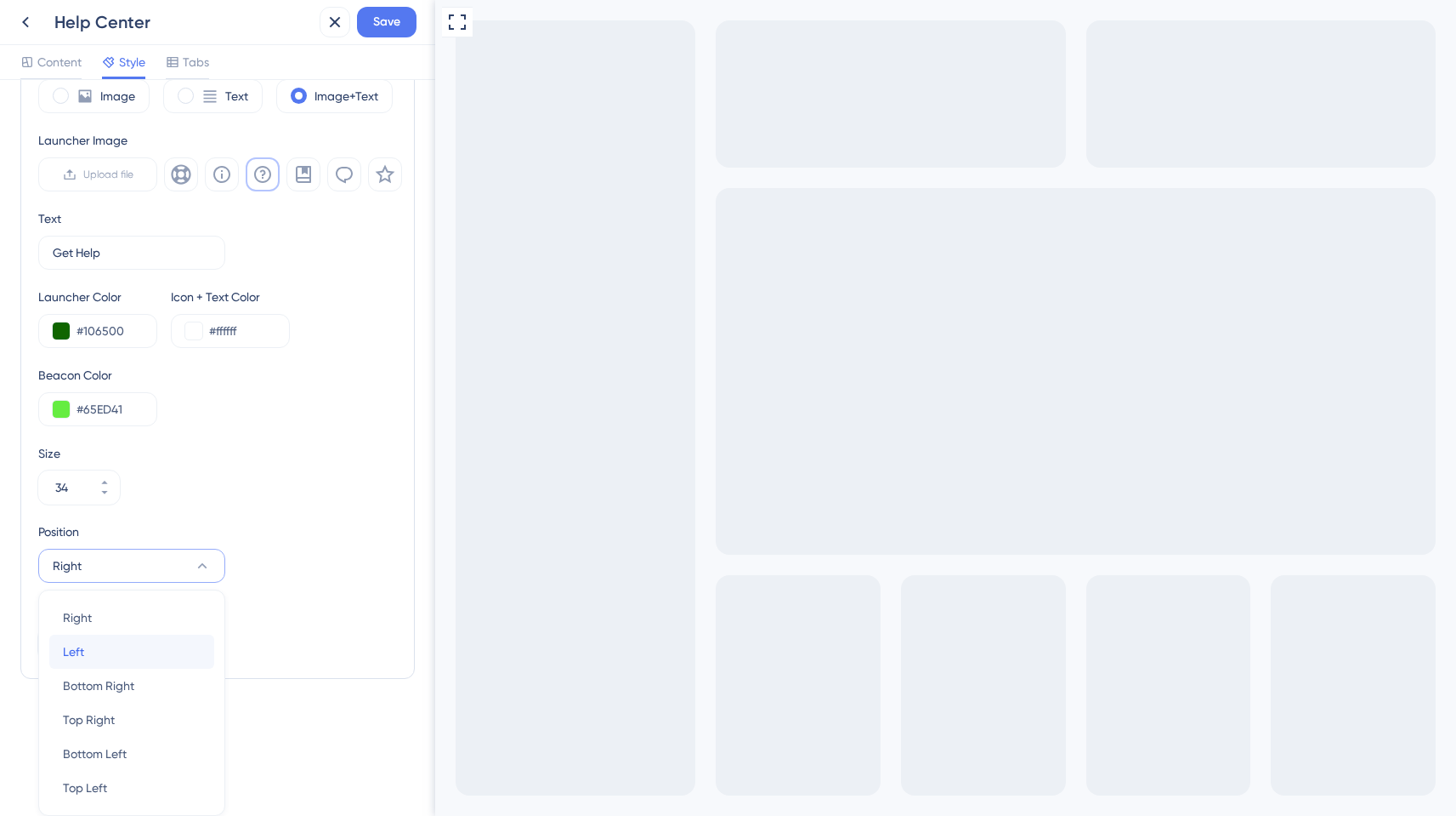
click at [119, 642] on div "Left Left" at bounding box center [132, 652] width 138 height 34
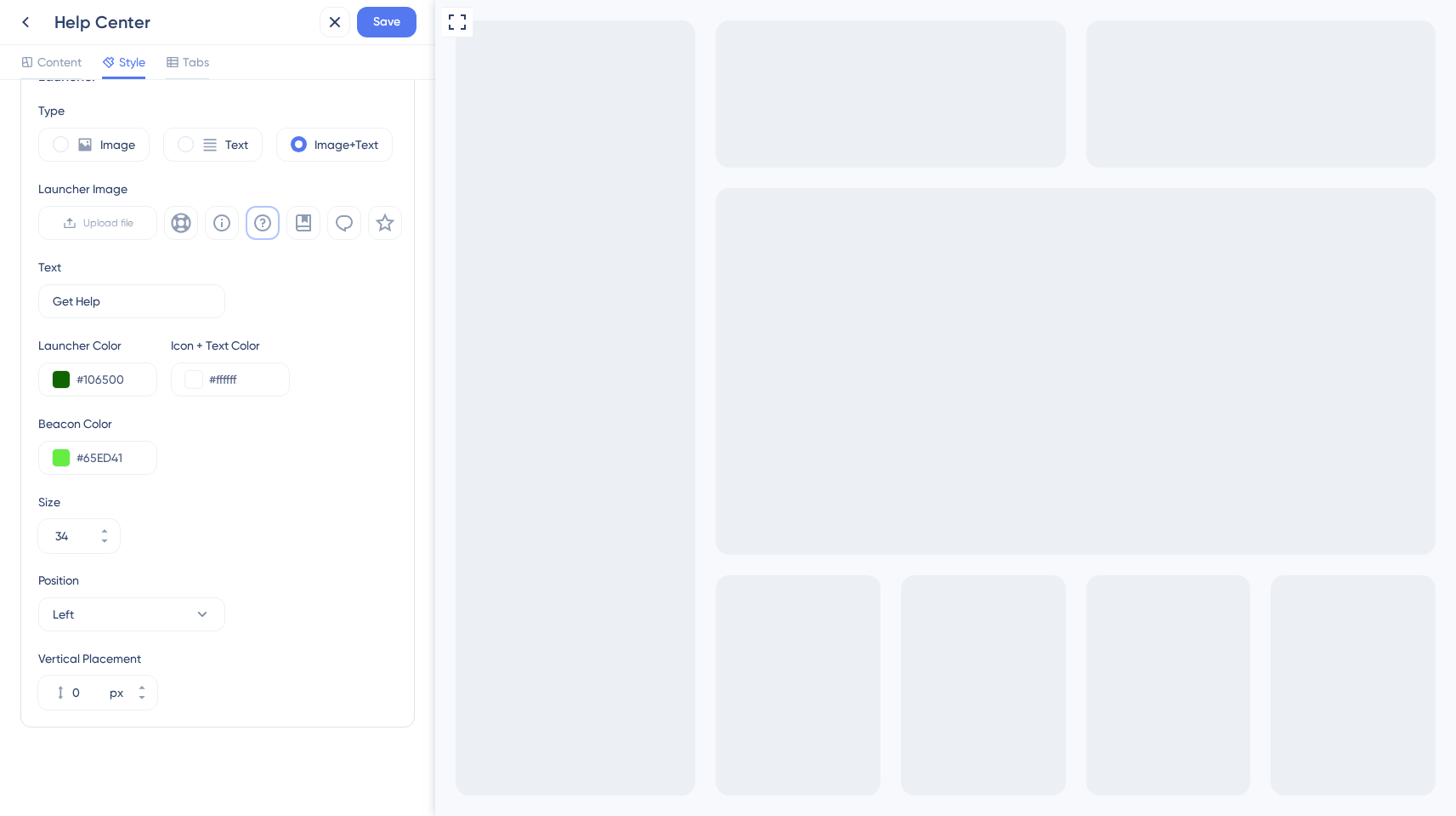
scroll to position [485, 0]
click at [131, 613] on button "Left" at bounding box center [132, 613] width 187 height 34
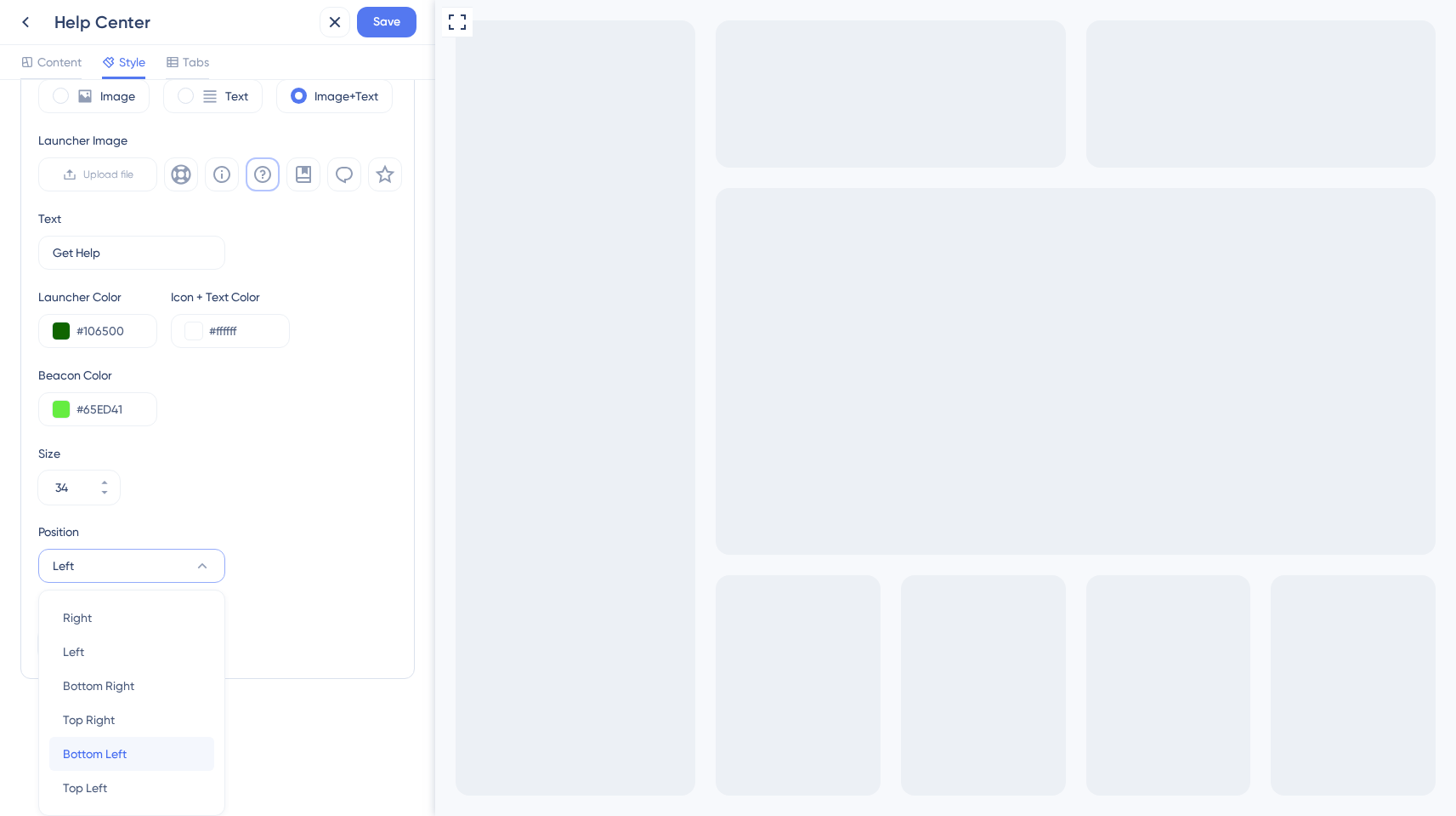
click at [111, 749] on span "Bottom Left" at bounding box center [94, 753] width 63 height 21
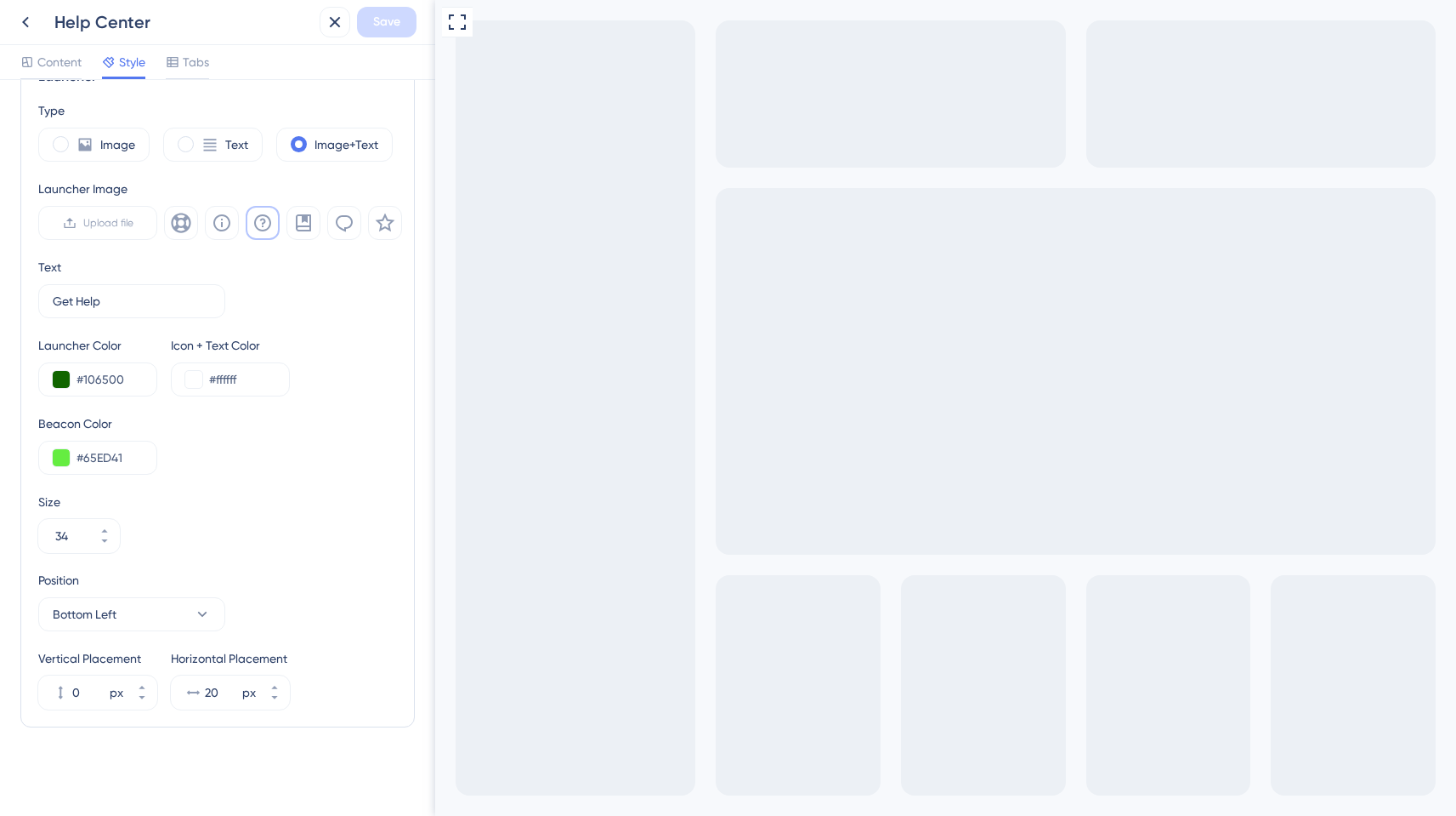
scroll to position [485, 0]
click at [180, 608] on button "Bottom Left" at bounding box center [132, 613] width 187 height 34
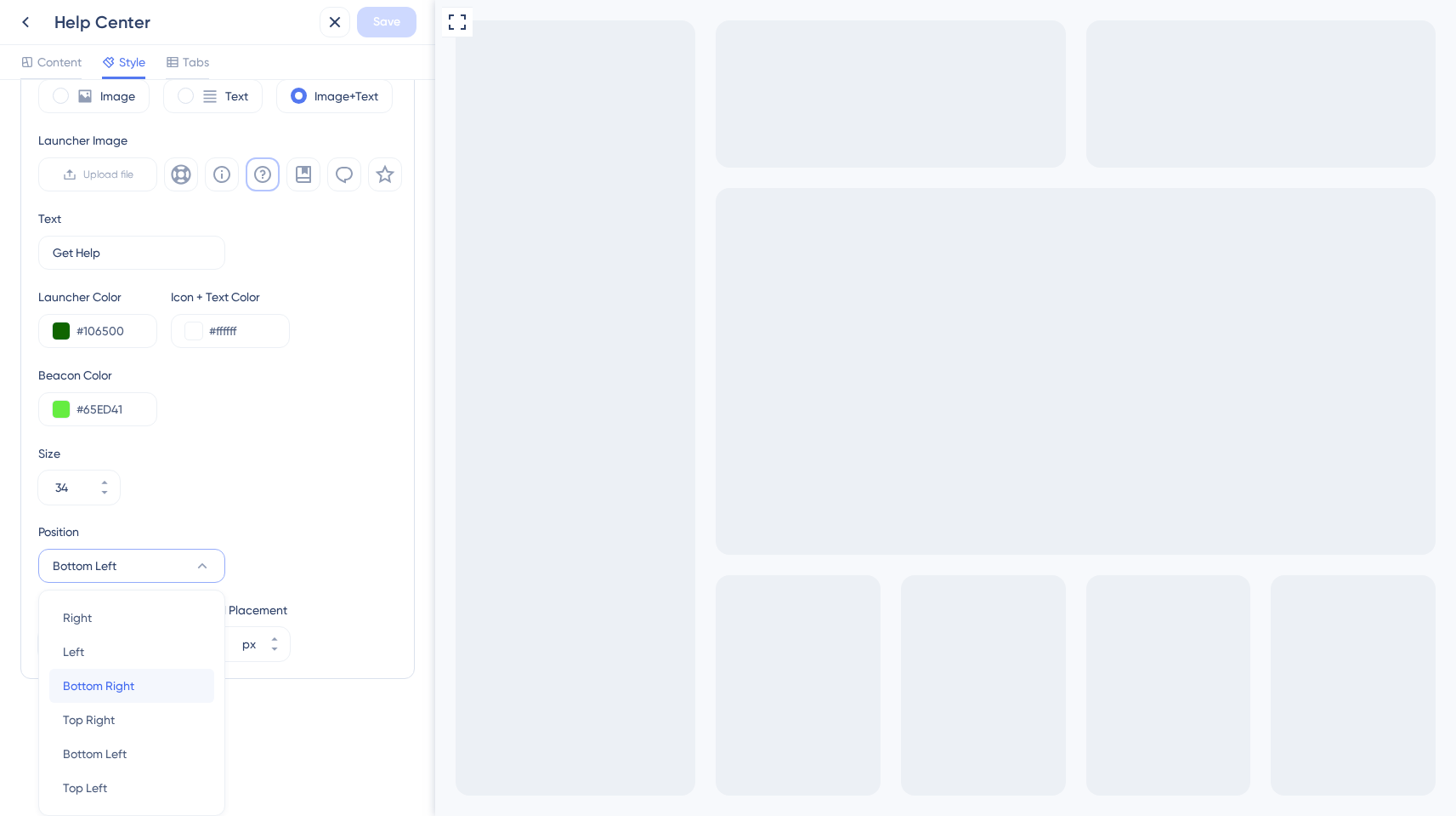
click at [147, 673] on div "Bottom Right Bottom Right" at bounding box center [132, 685] width 138 height 34
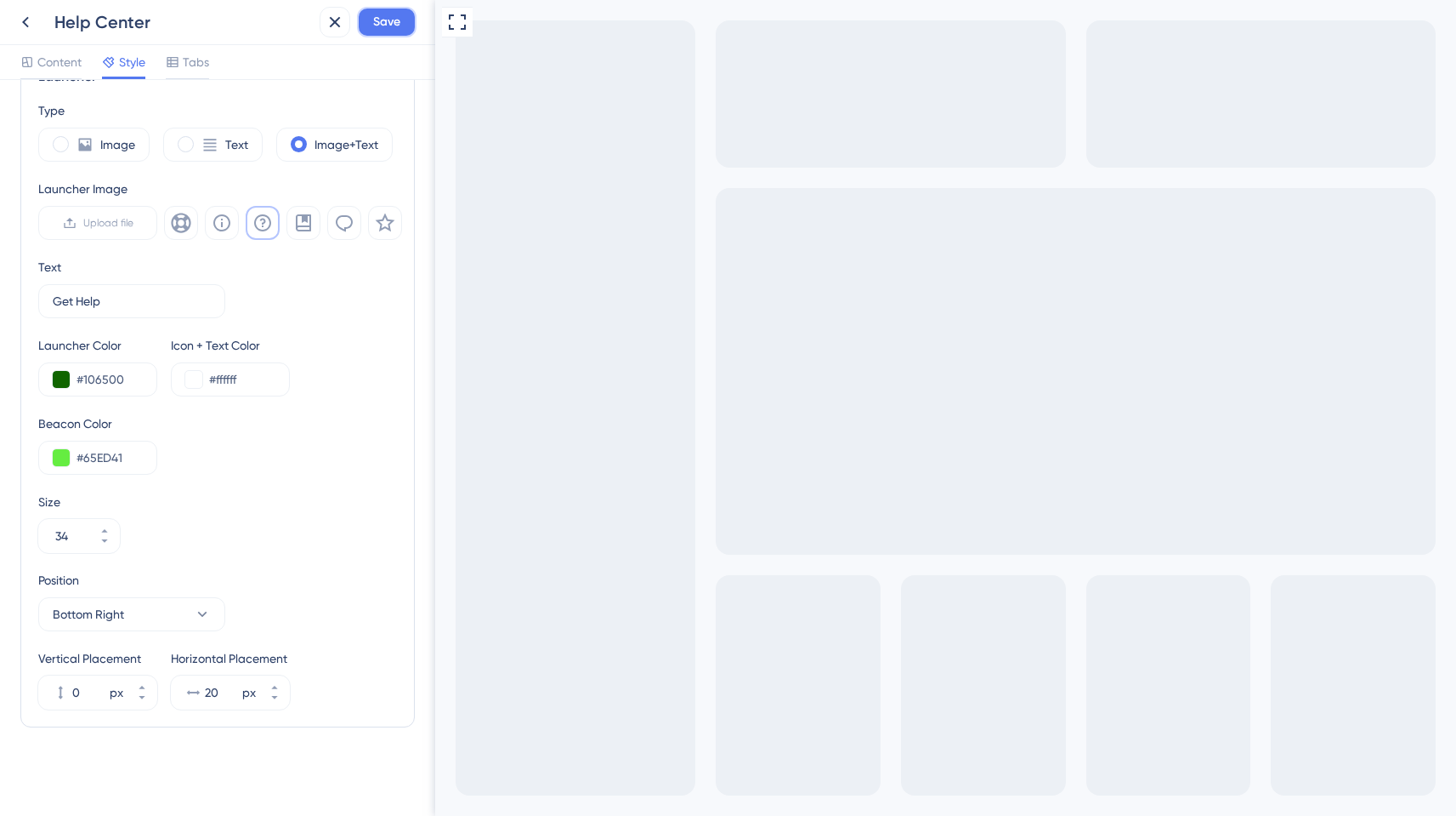
click at [400, 7] on button "Save" at bounding box center [387, 21] width 60 height 31
click at [35, 22] on button at bounding box center [25, 21] width 31 height 31
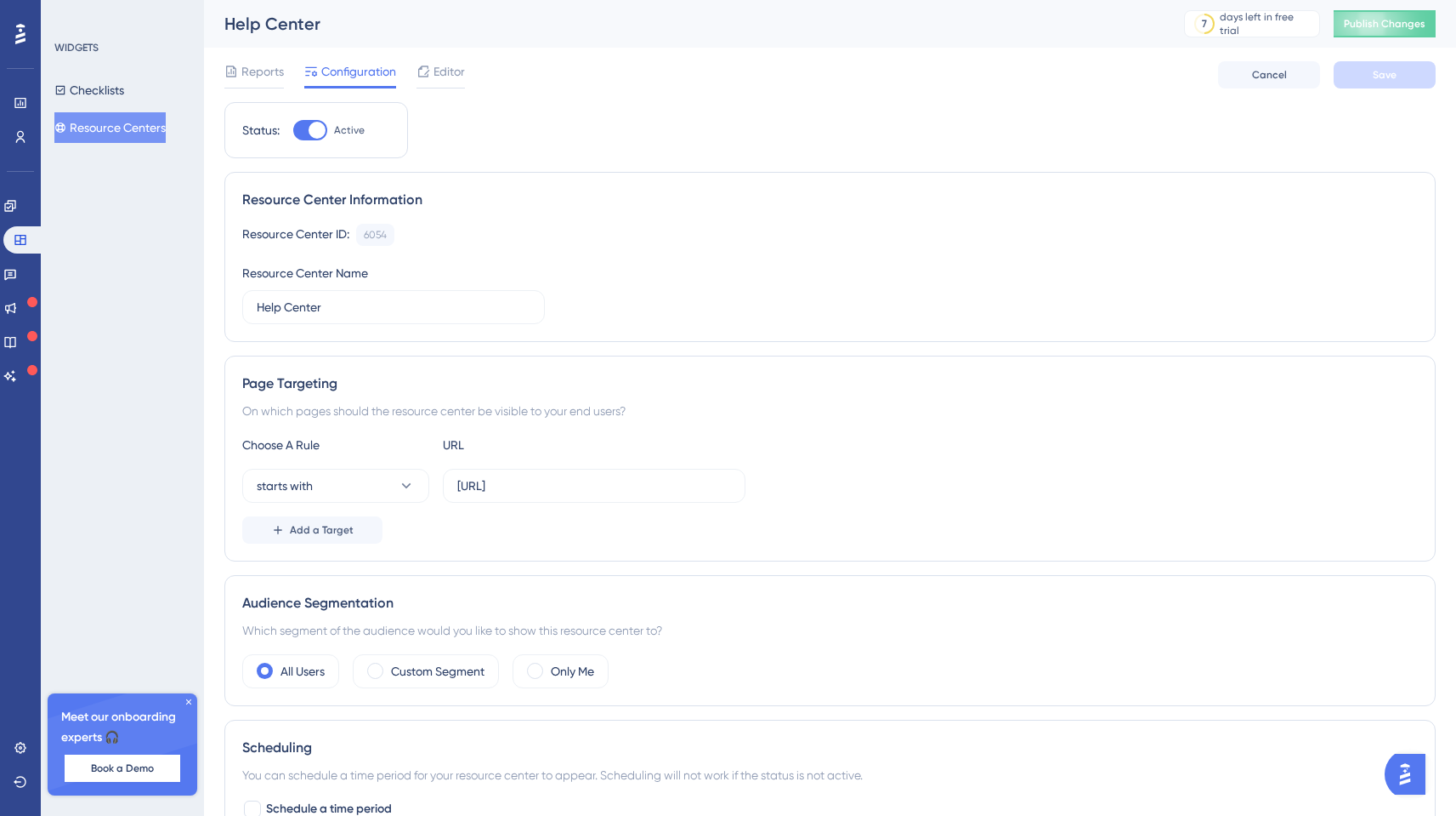
click at [1341, 5] on div "Help Center 7 days left in free trial Click to see upgrade options Publish Chan…" at bounding box center [831, 23] width 1253 height 48
click at [1360, 23] on span "Publish Changes" at bounding box center [1384, 23] width 81 height 14
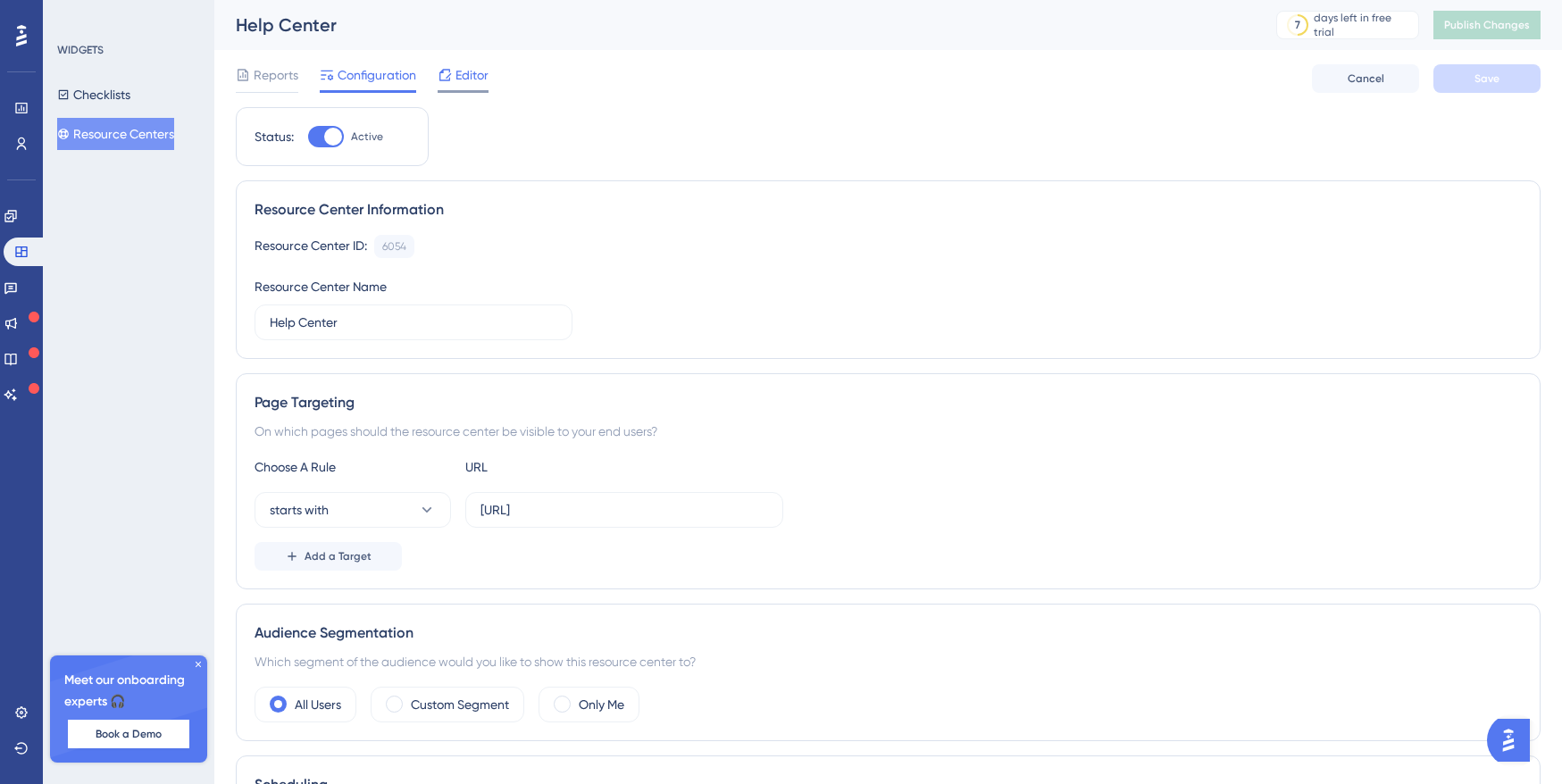
click at [456, 77] on span "Editor" at bounding box center [473, 75] width 33 height 22
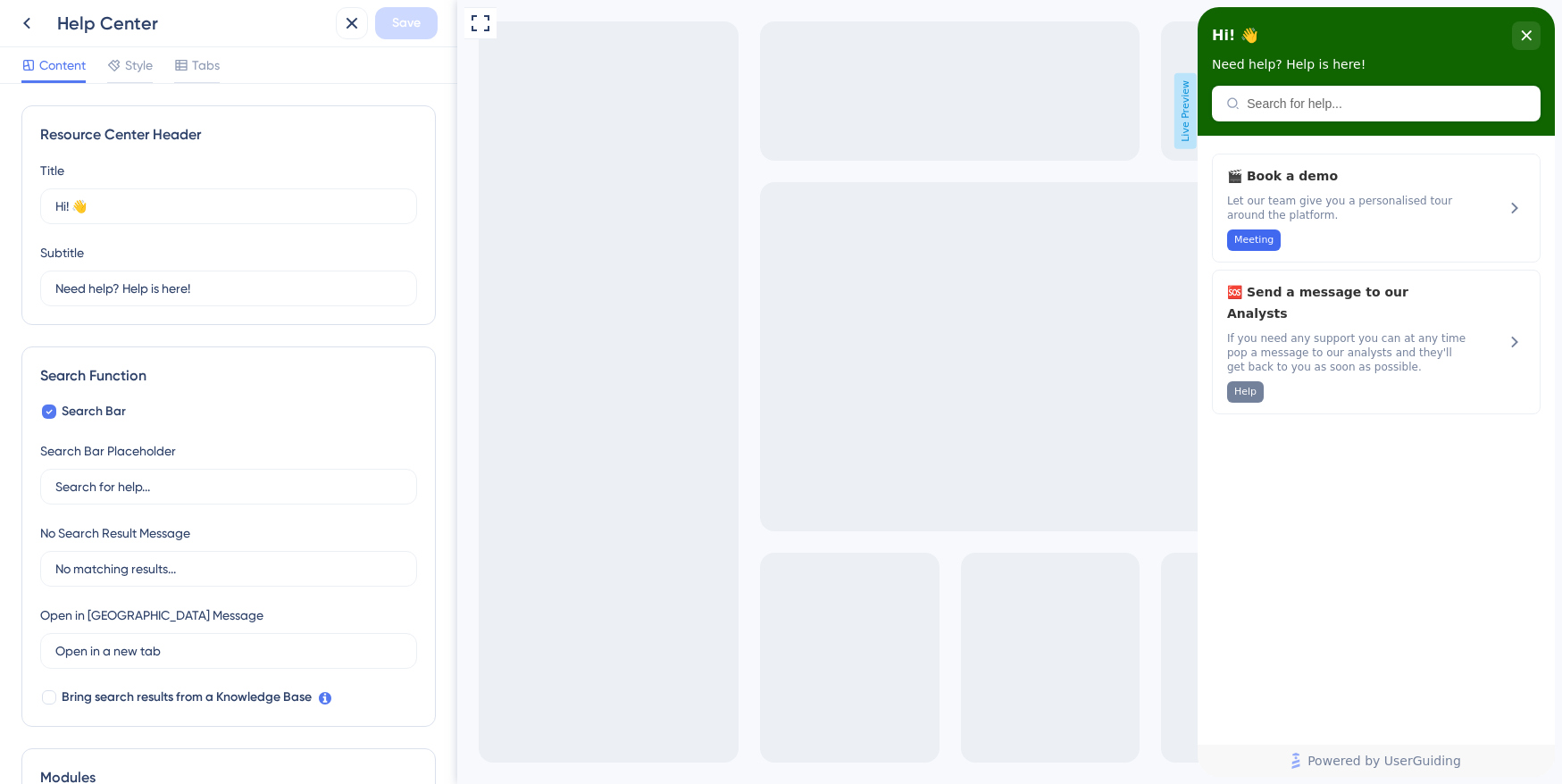
click at [154, 70] on div "Content Style Tabs" at bounding box center [121, 69] width 198 height 28
click at [125, 67] on div "Style" at bounding box center [129, 66] width 45 height 22
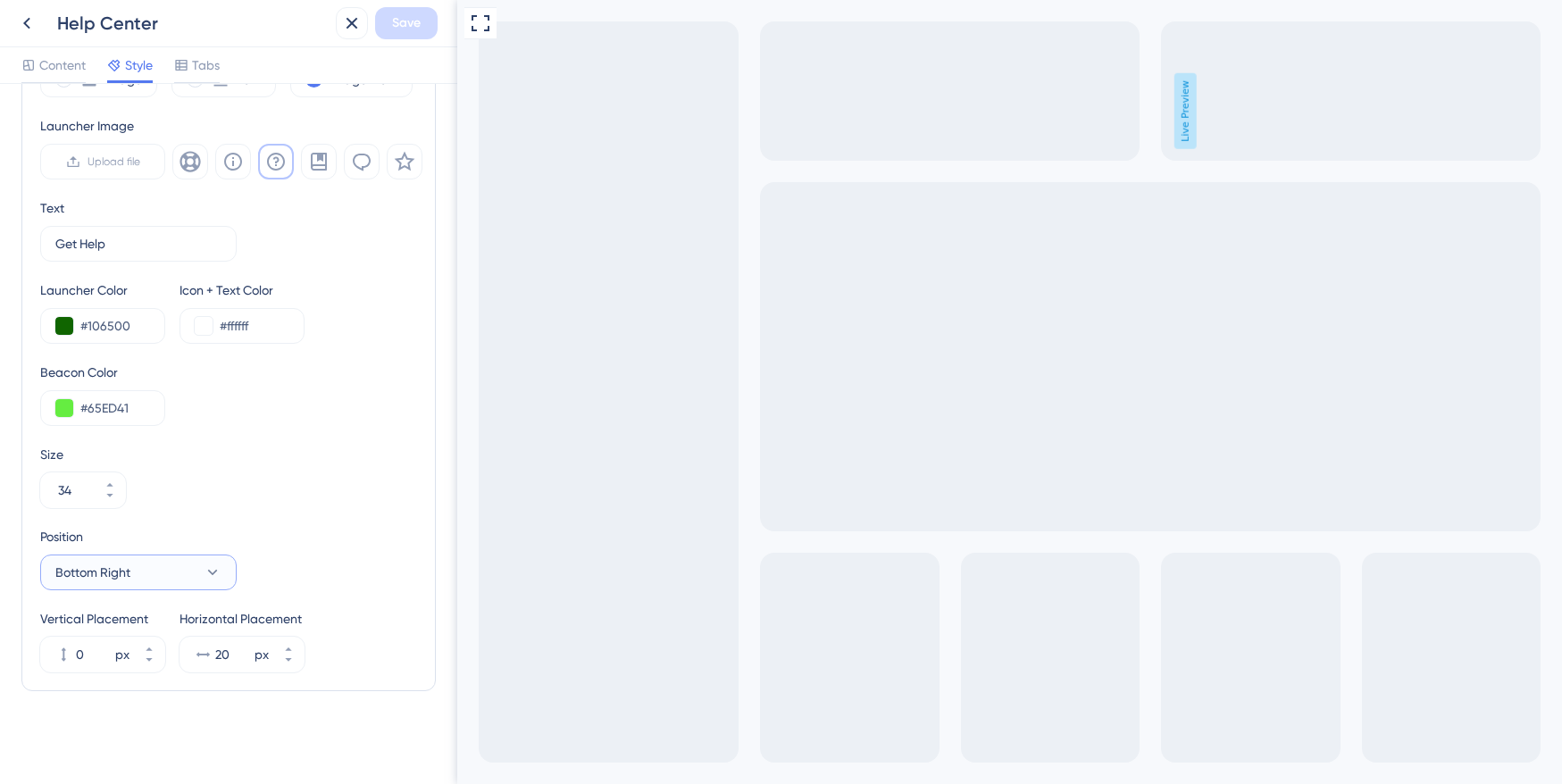
click at [126, 580] on span "Bottom Right" at bounding box center [92, 572] width 76 height 22
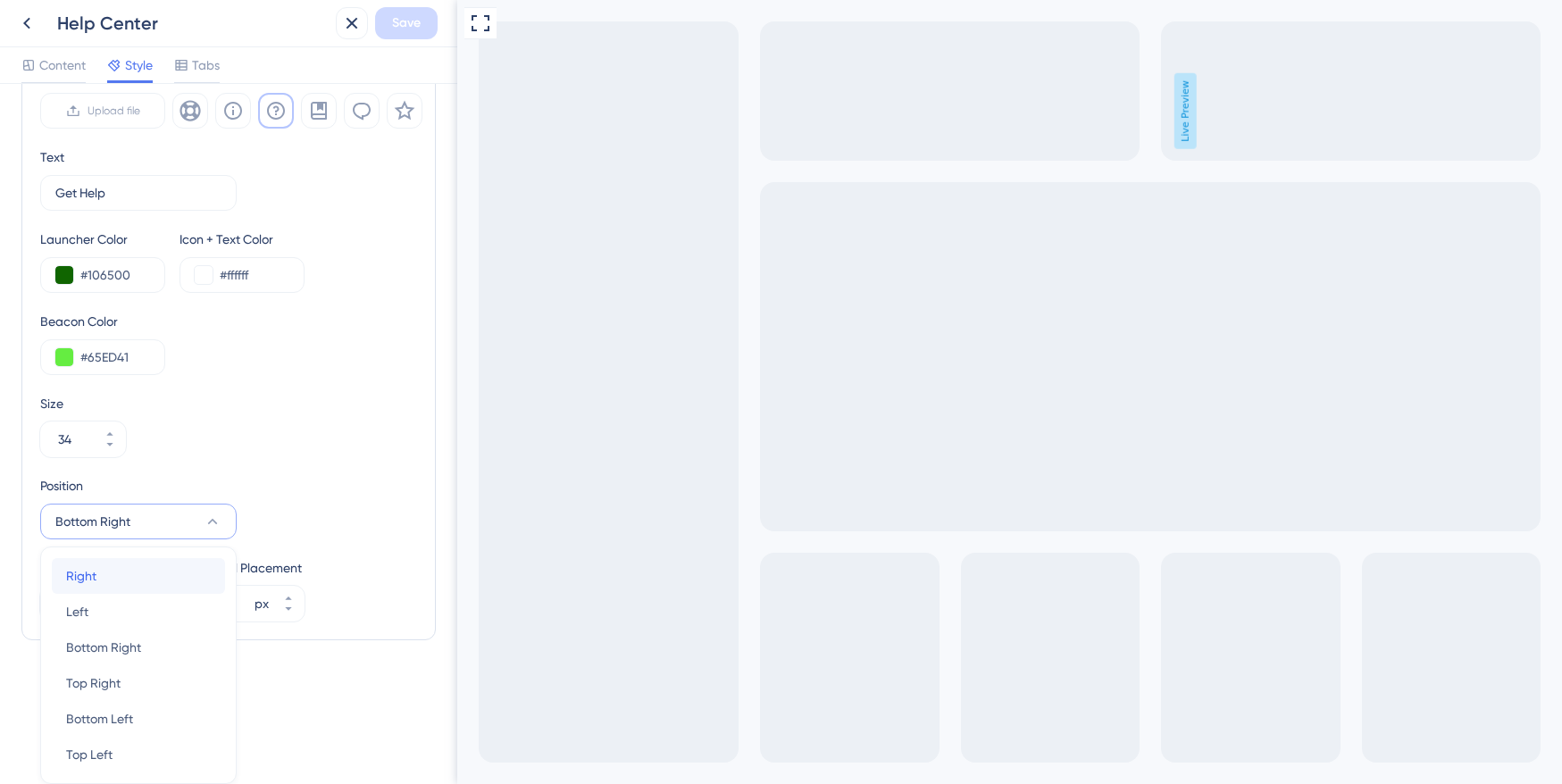
click at [135, 581] on div "Right Right" at bounding box center [138, 575] width 145 height 35
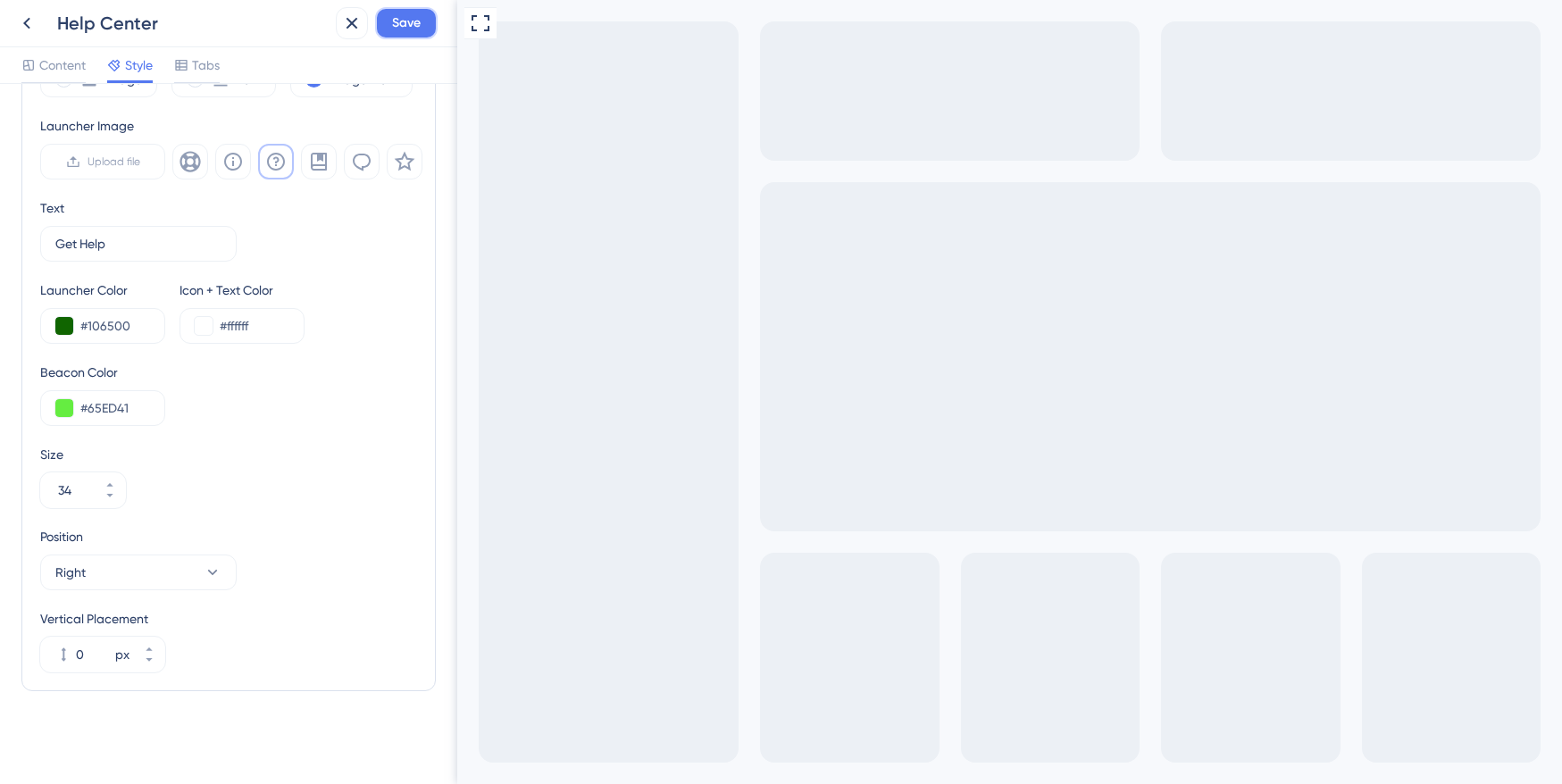
click at [402, 21] on span "Save" at bounding box center [406, 24] width 28 height 22
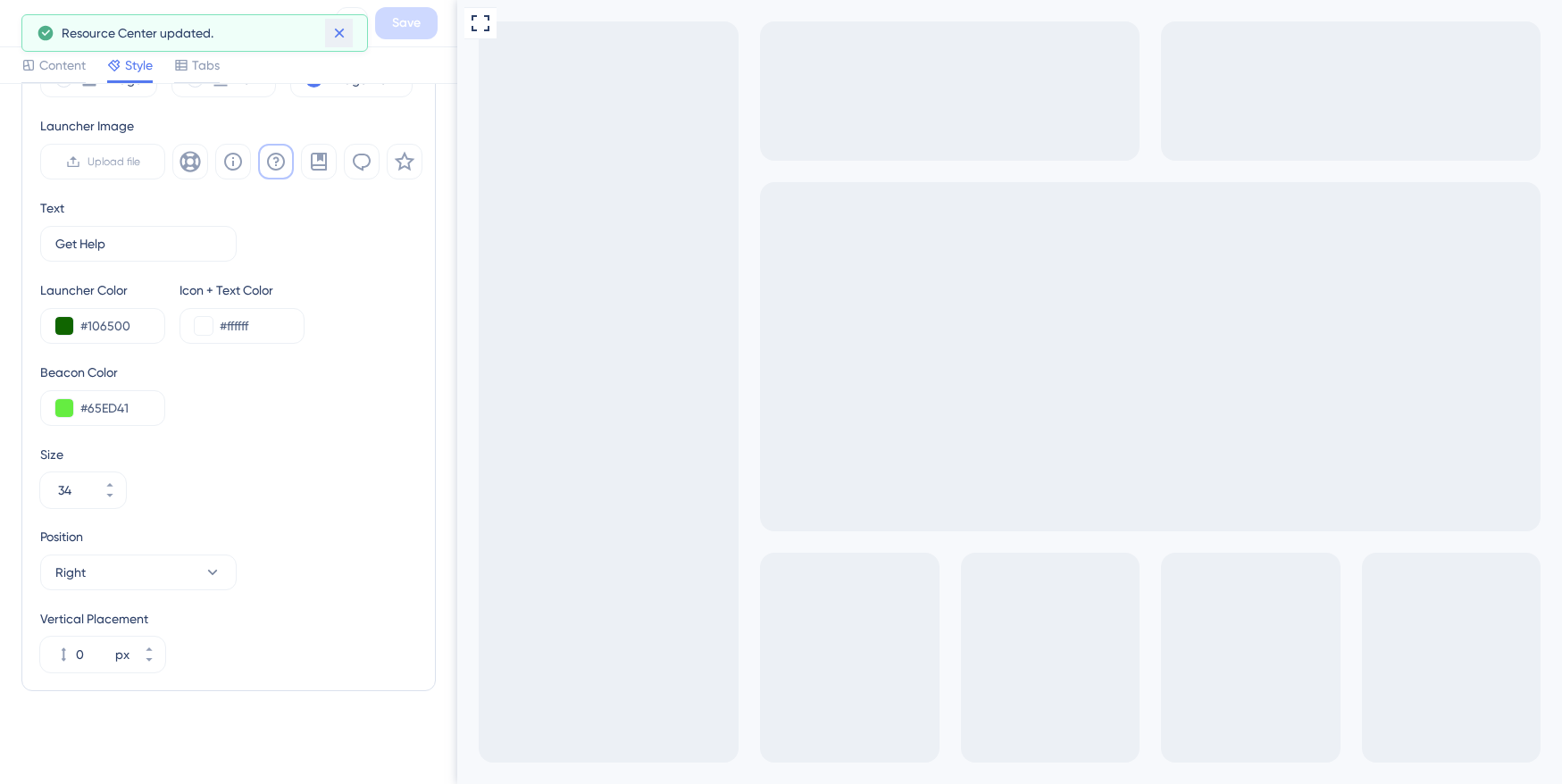
click at [346, 36] on icon at bounding box center [339, 33] width 18 height 18
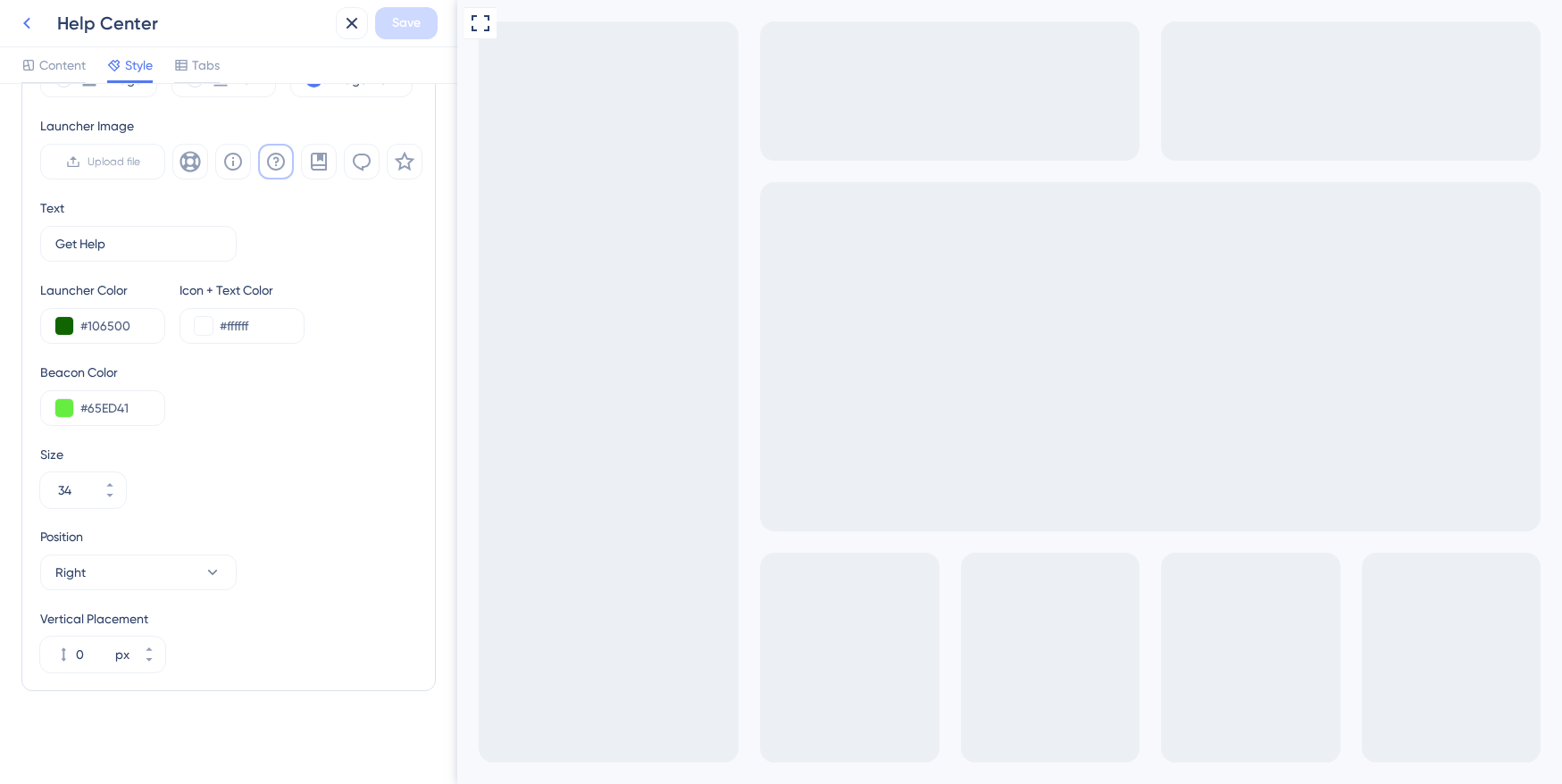
click at [17, 30] on icon at bounding box center [26, 24] width 22 height 22
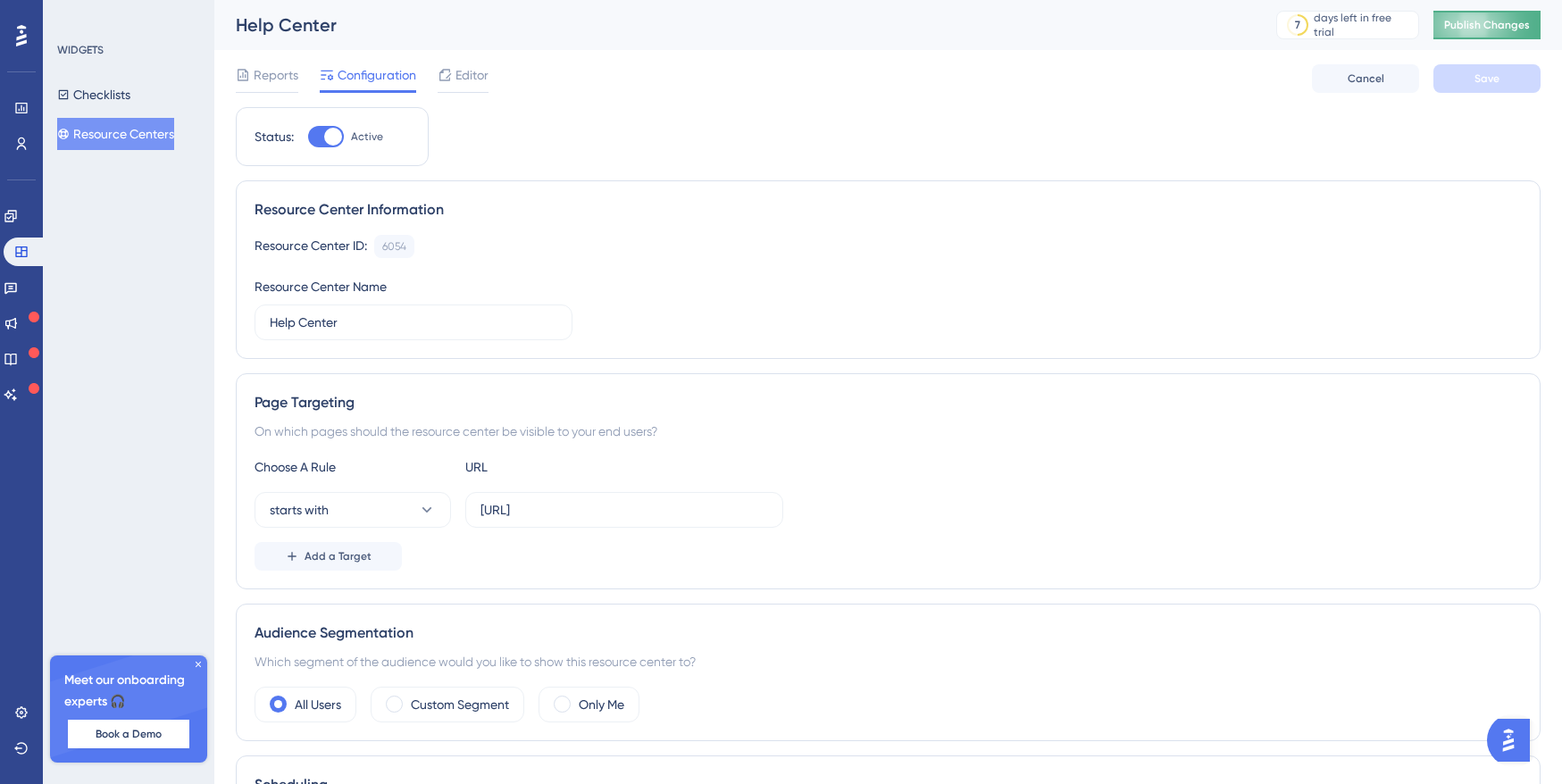
click at [1481, 29] on span "Publish Changes" at bounding box center [1486, 24] width 85 height 15
drag, startPoint x: 667, startPoint y: 510, endPoint x: 394, endPoint y: 496, distance: 273.4
click at [394, 498] on div "starts with https://dev-app.eaglobal.ai/" at bounding box center [519, 510] width 529 height 35
click at [16, 219] on icon at bounding box center [11, 216] width 12 height 12
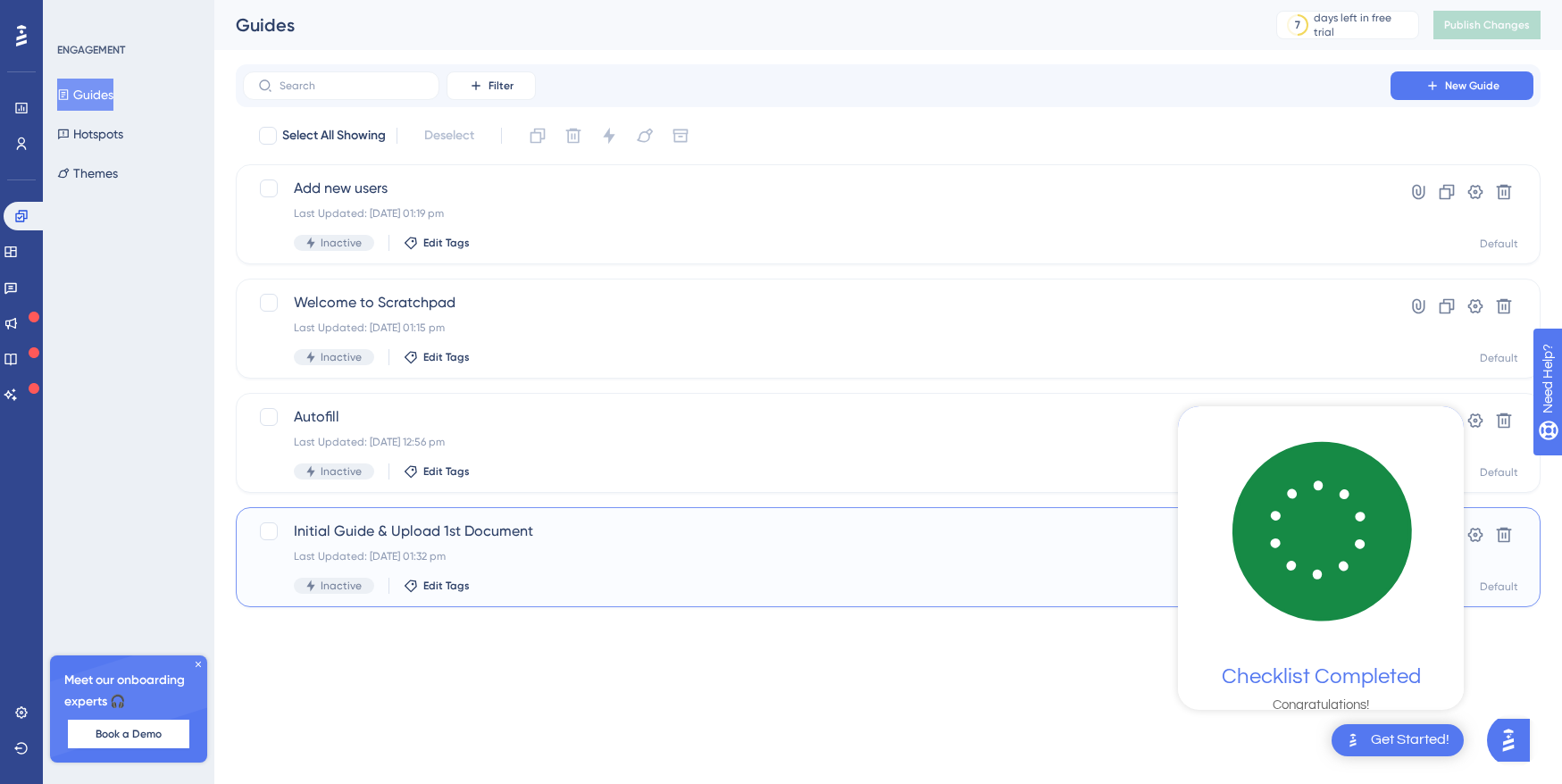
click at [1087, 561] on div "Last Updated: 09 Oct 2025 01:32 pm" at bounding box center [817, 556] width 1046 height 15
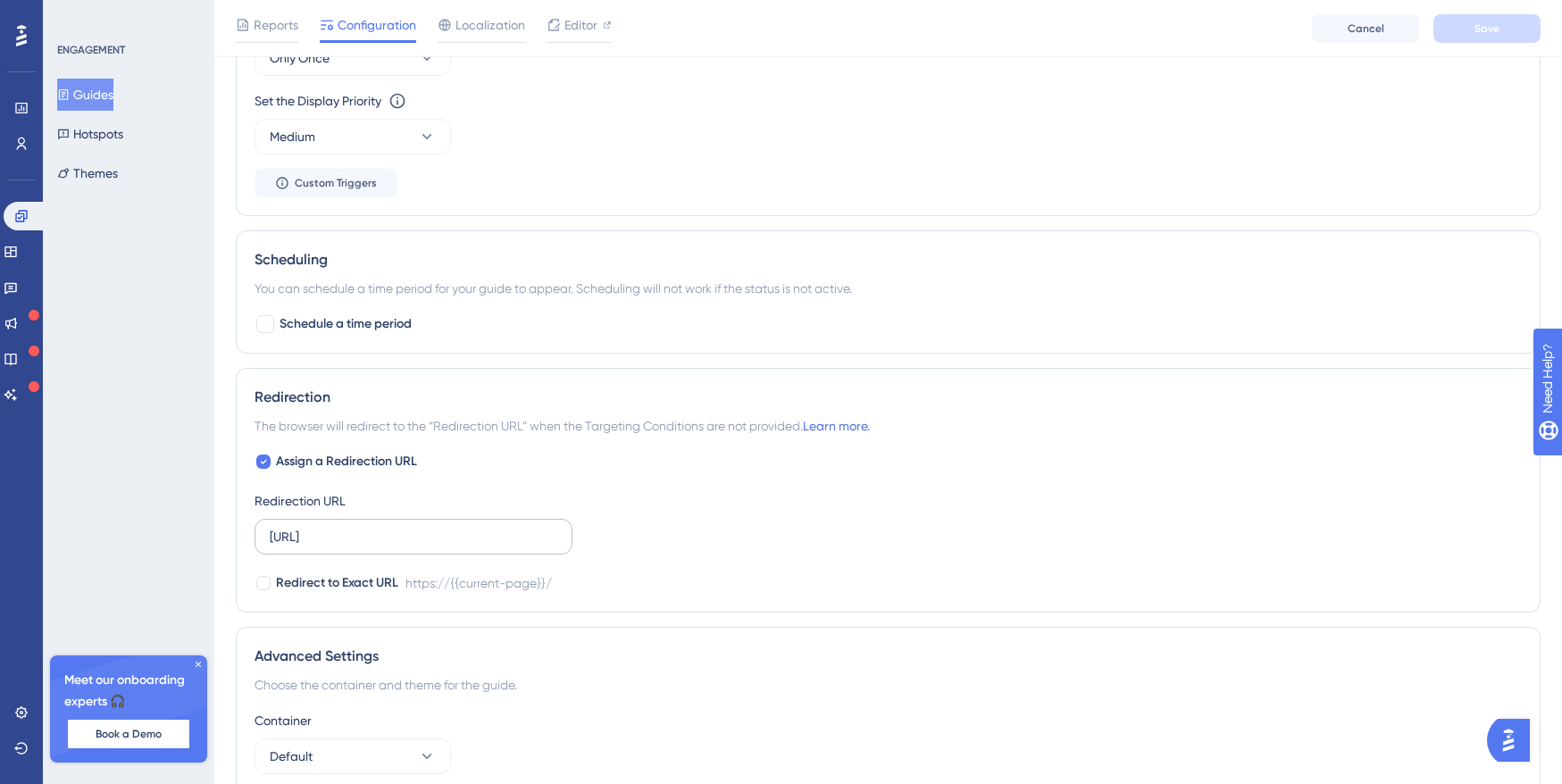
scroll to position [946, 0]
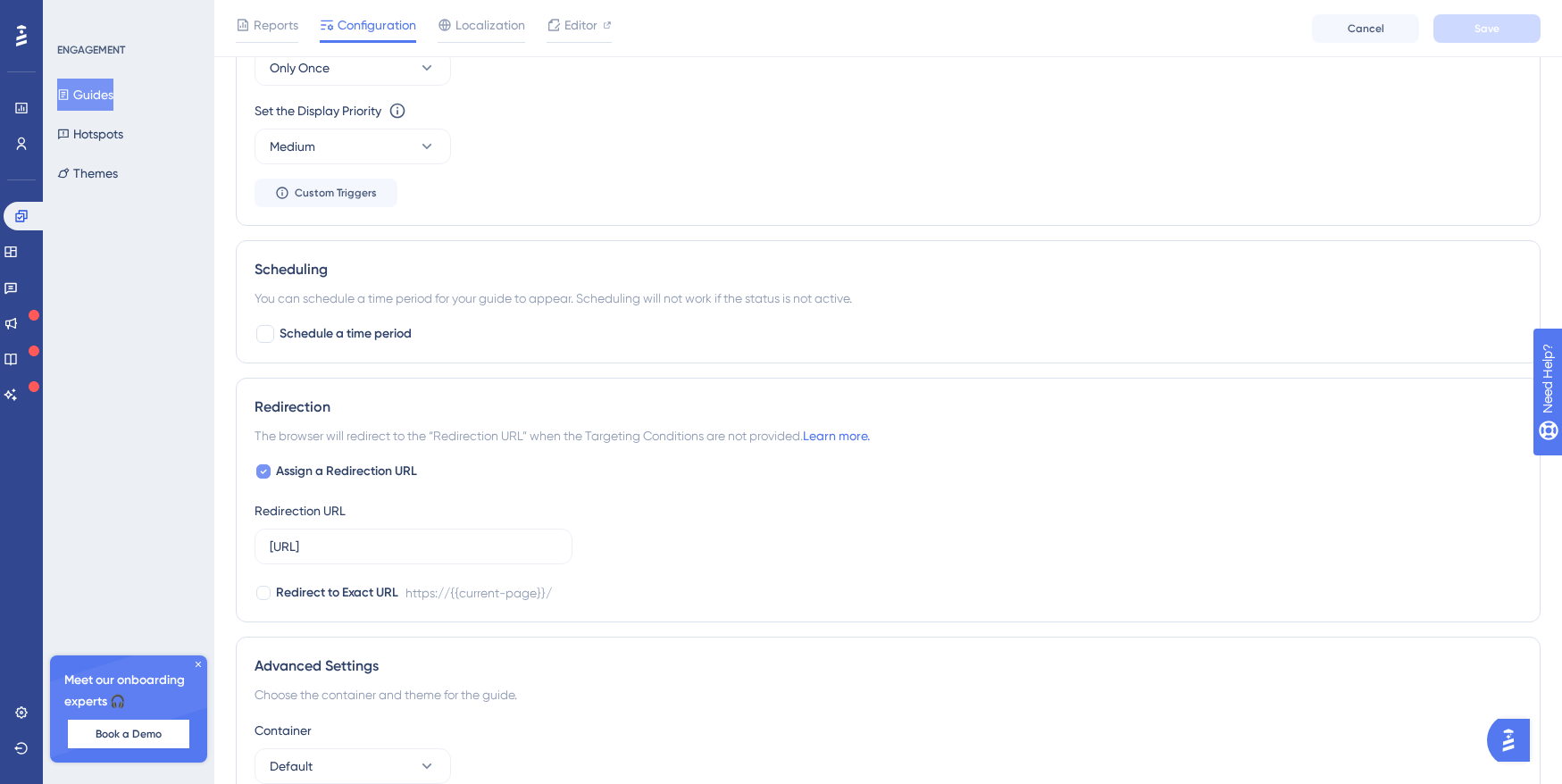
click at [264, 471] on icon at bounding box center [264, 471] width 6 height 5
checkbox input "false"
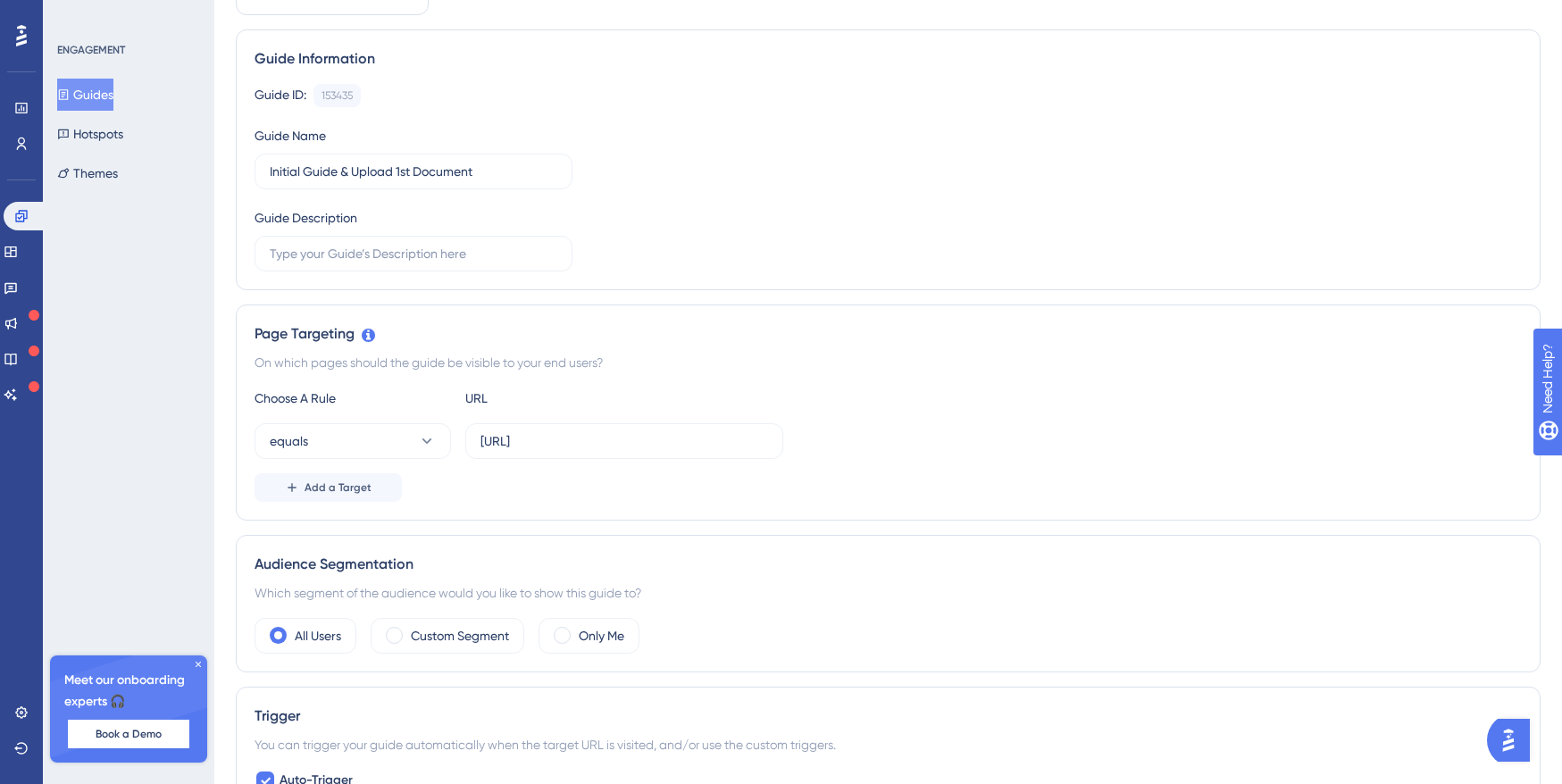
scroll to position [0, 0]
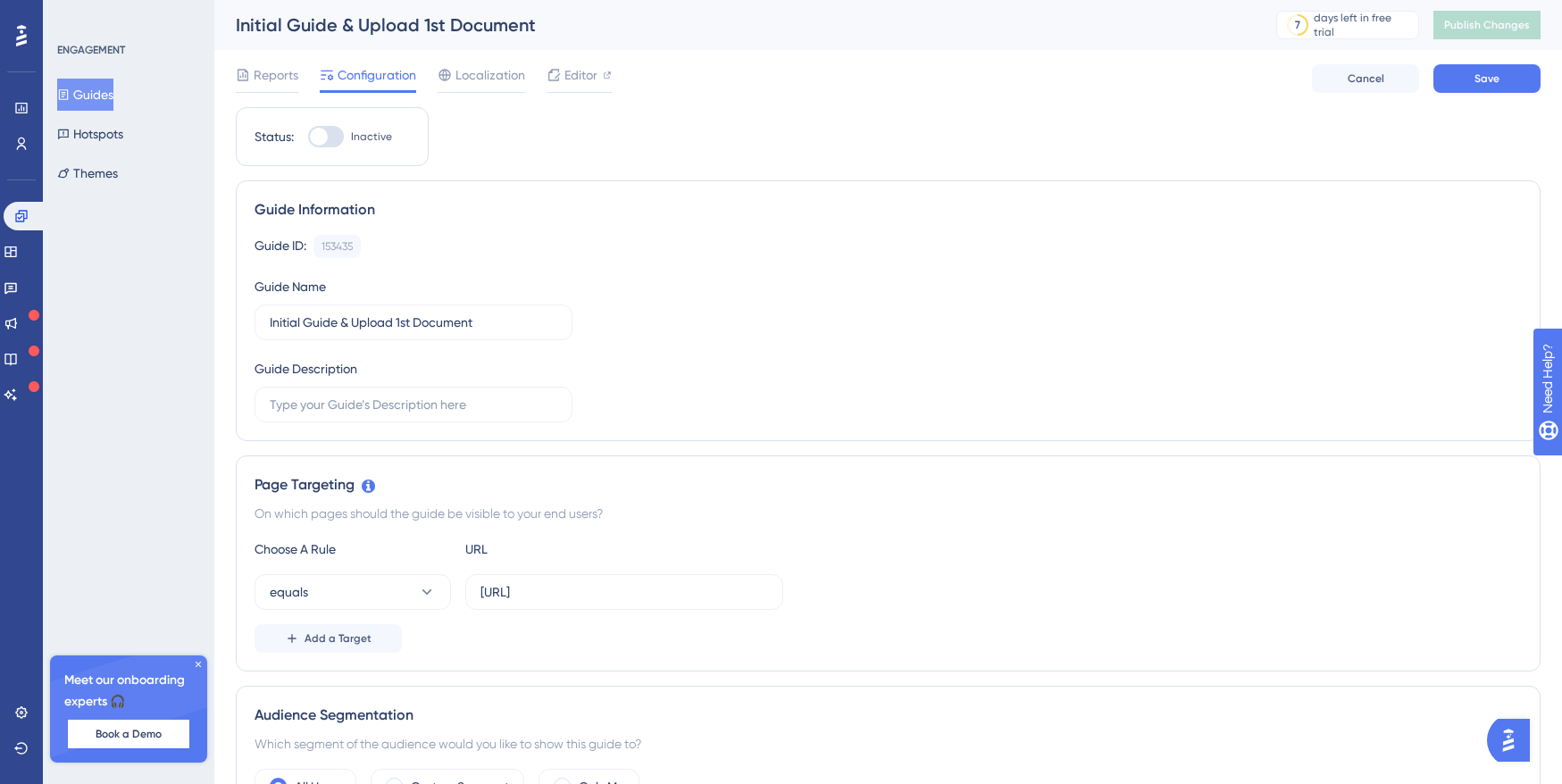
click at [327, 140] on div at bounding box center [326, 136] width 35 height 22
click at [308, 137] on input "Inactive" at bounding box center [307, 136] width 1 height 1
checkbox input "true"
click at [1478, 75] on span "Save" at bounding box center [1487, 78] width 25 height 15
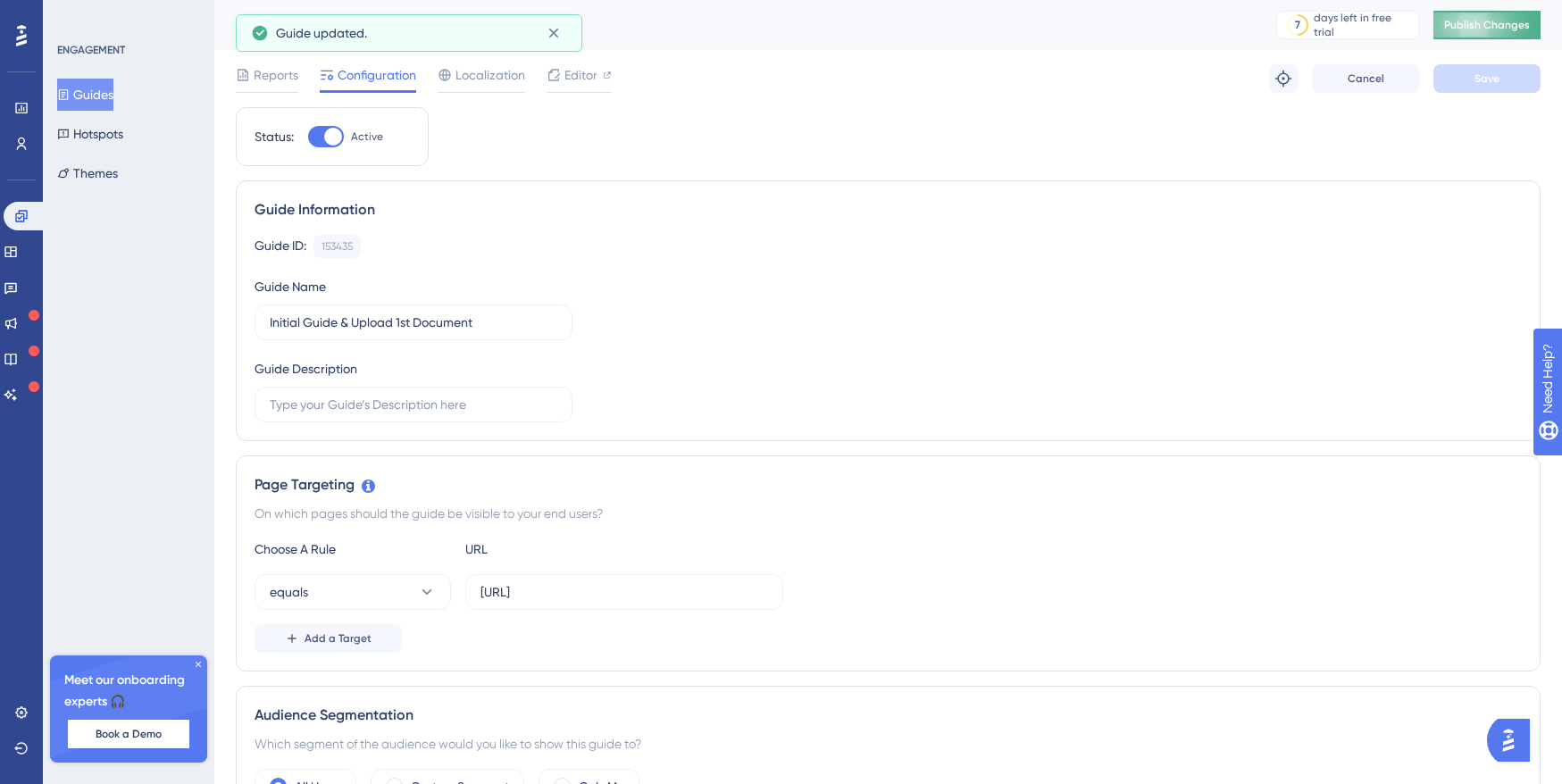
click at [1485, 25] on span "Publish Changes" at bounding box center [1486, 24] width 85 height 15
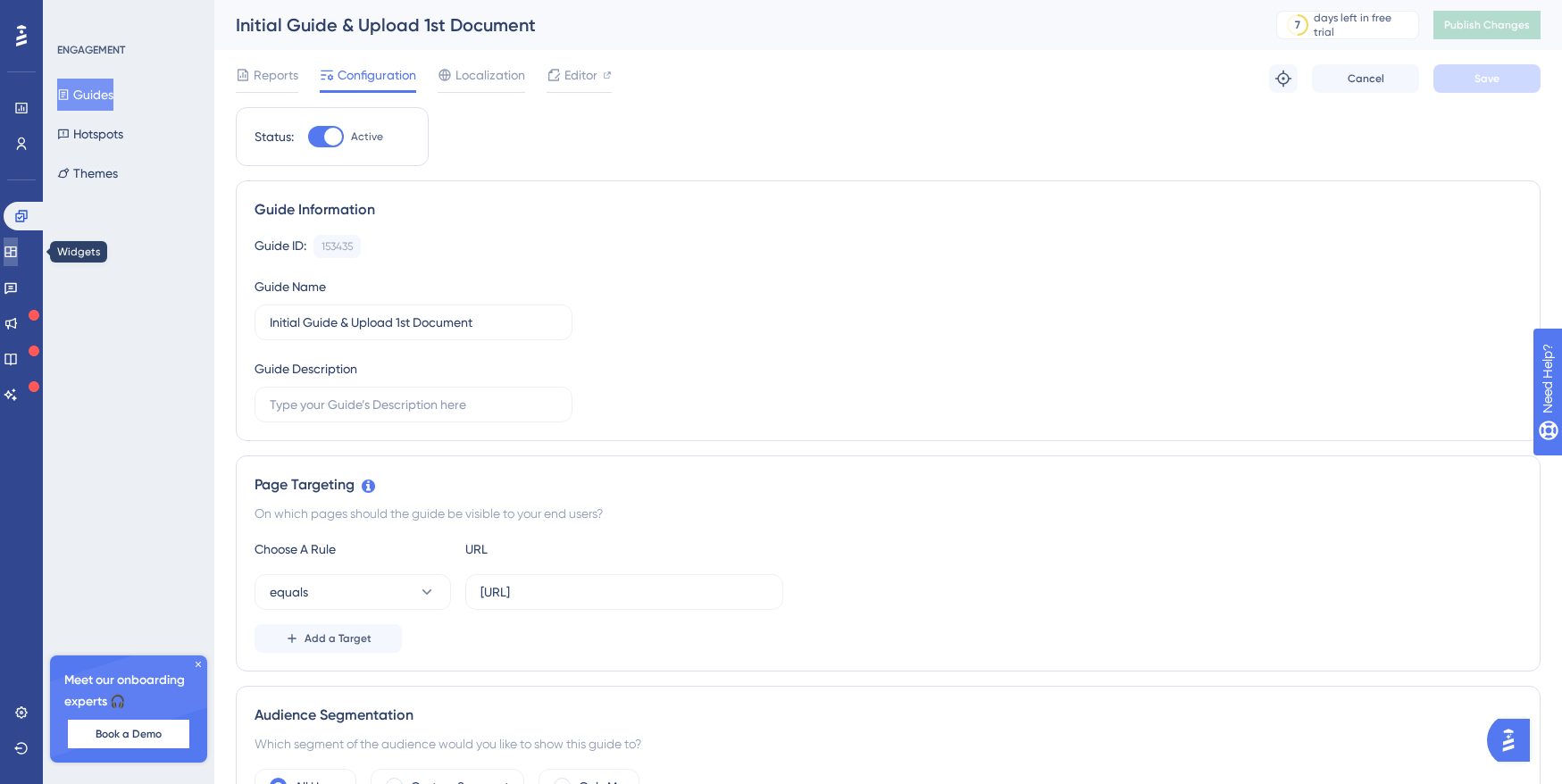
click at [16, 256] on icon at bounding box center [11, 251] width 12 height 11
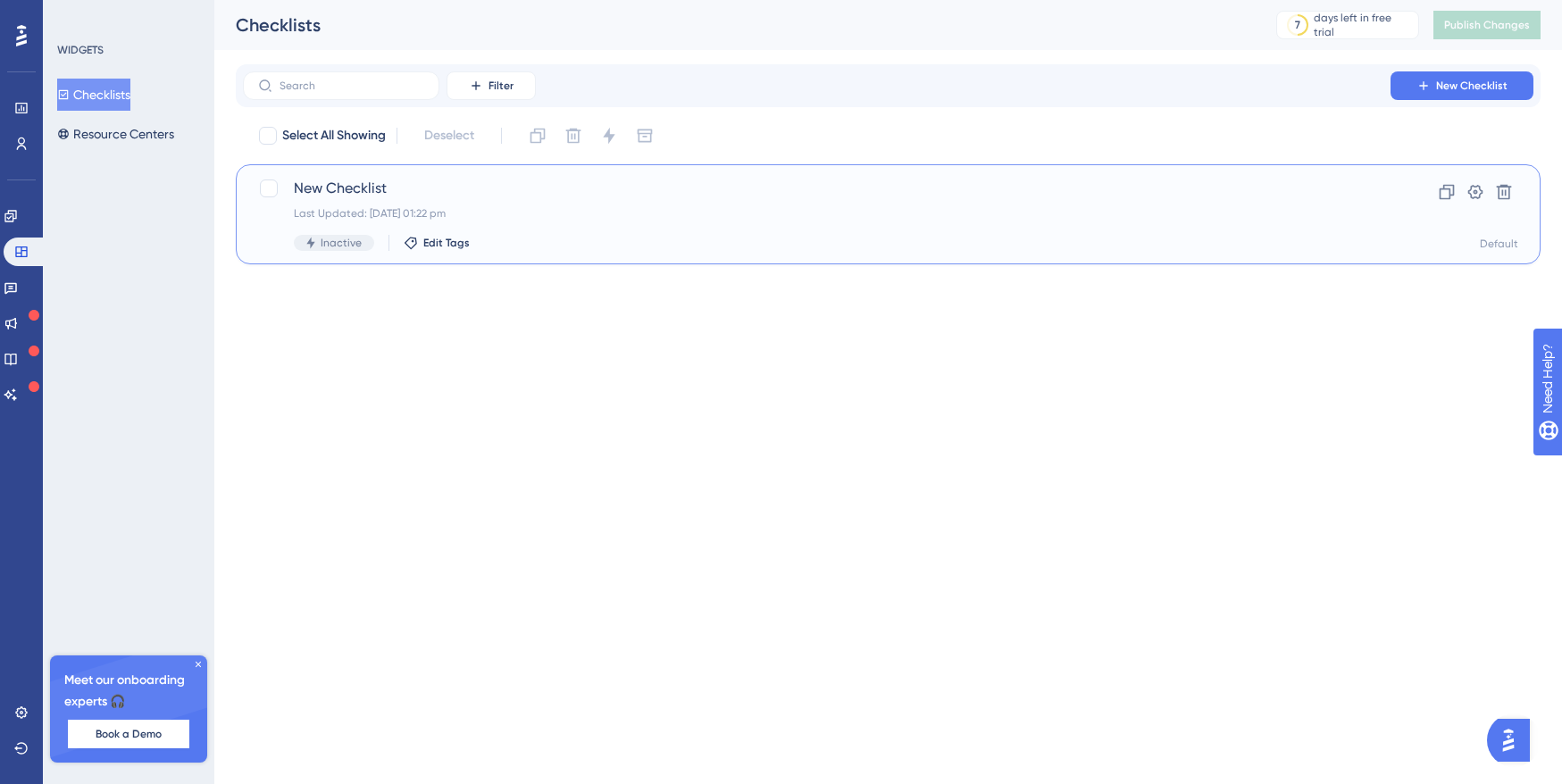
click at [448, 182] on span "New Checklist" at bounding box center [817, 188] width 1046 height 22
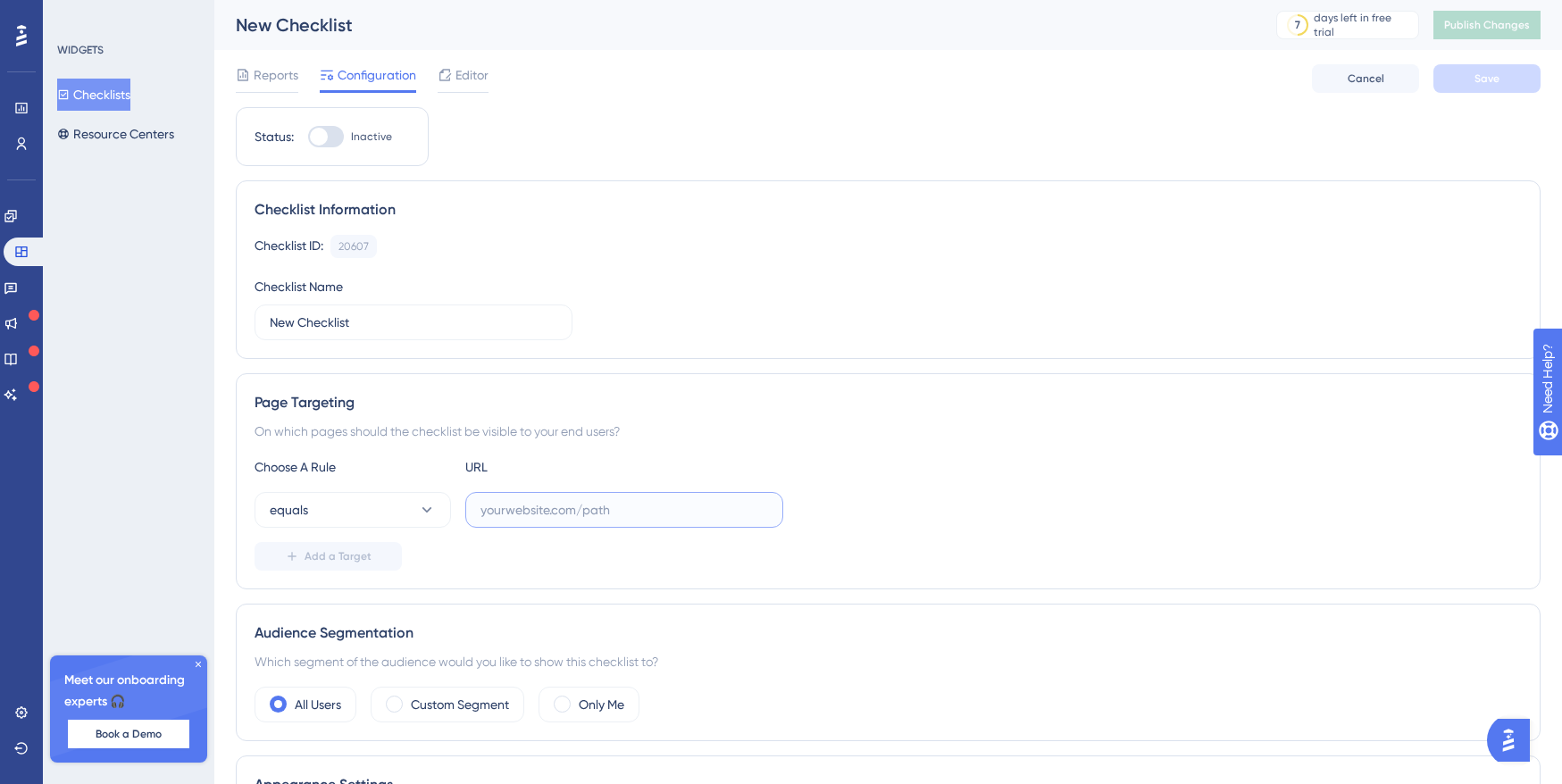
click at [638, 509] on input "text" at bounding box center [624, 510] width 287 height 20
paste input "https://dev-app.eaglobal.ai/"
type input "https://dev-app.eaglobal.ai/"
click at [362, 504] on button "equals" at bounding box center [353, 510] width 196 height 35
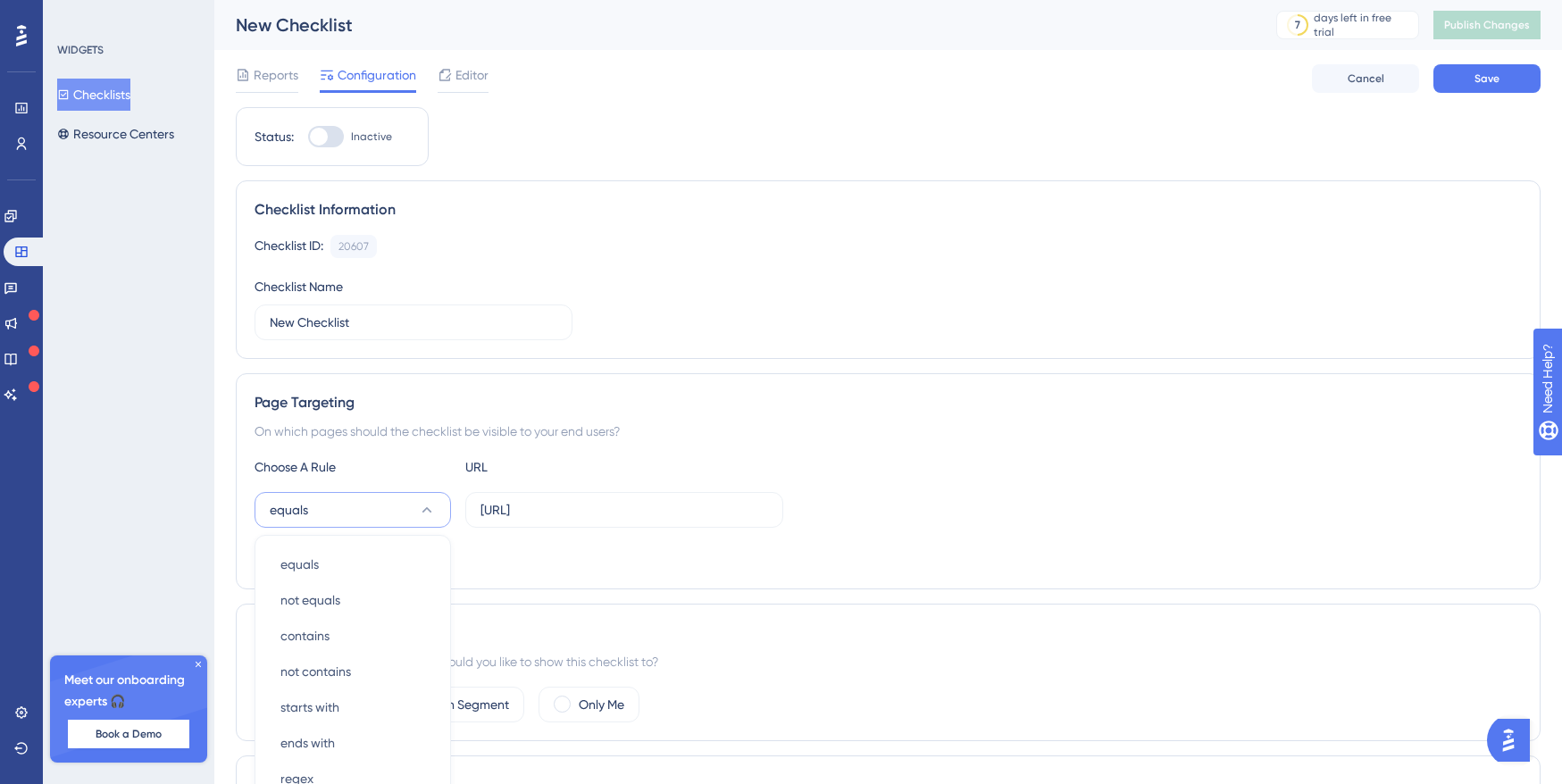
scroll to position [279, 0]
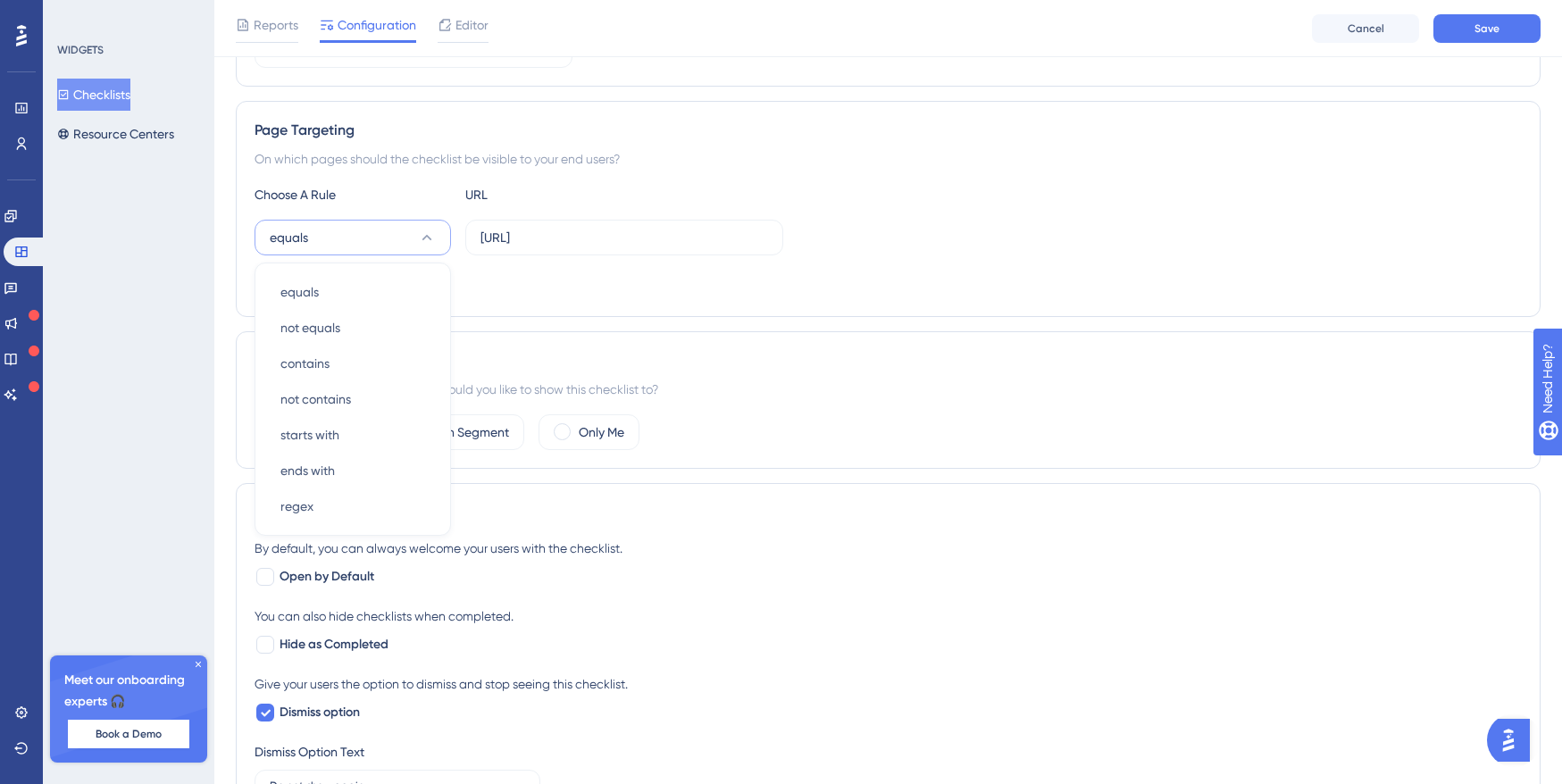
click at [498, 289] on div "Add a Target" at bounding box center [888, 283] width 1268 height 28
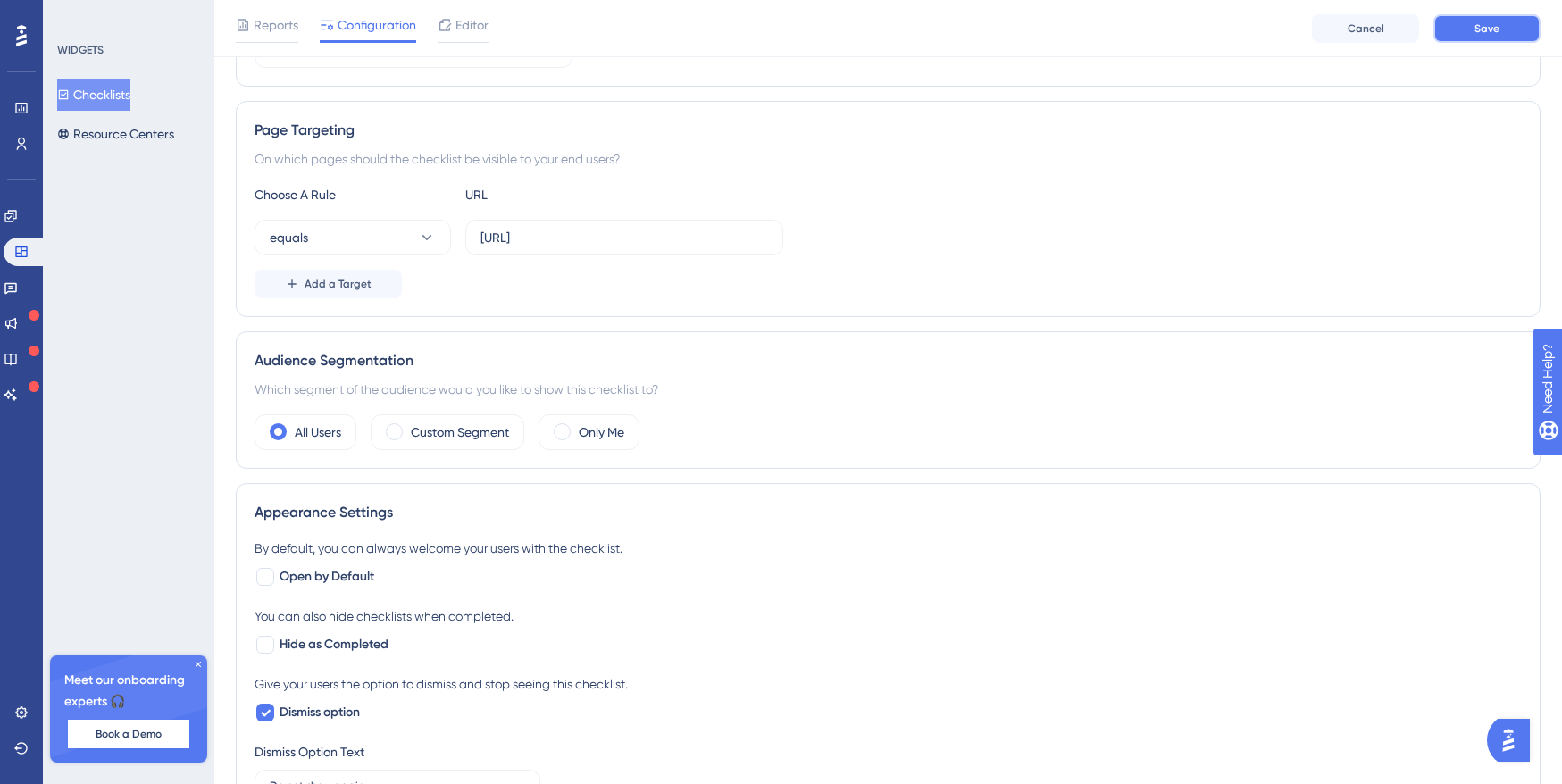
click at [1470, 38] on button "Save" at bounding box center [1486, 28] width 107 height 28
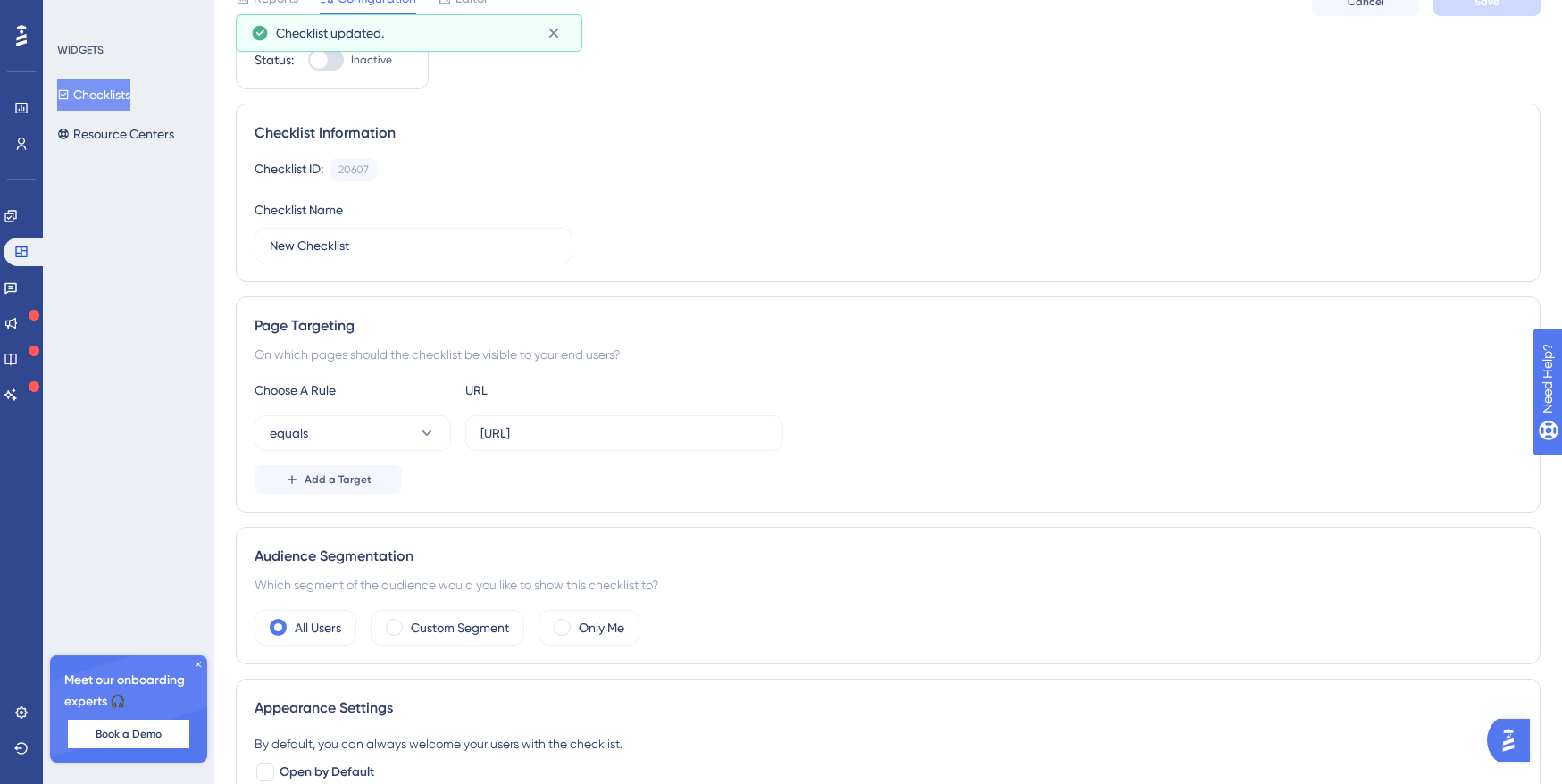
scroll to position [0, 0]
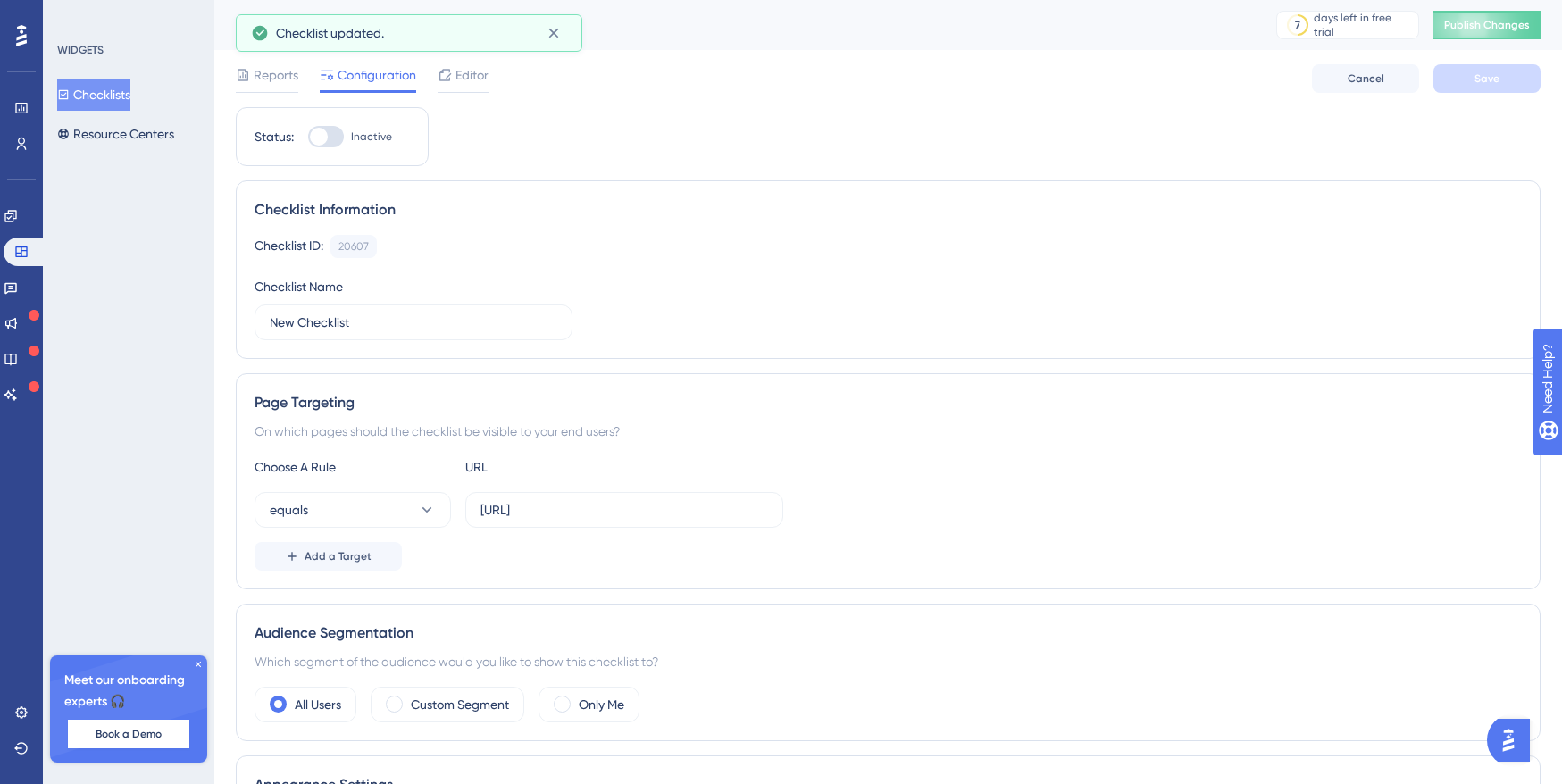
click at [326, 130] on div at bounding box center [319, 136] width 18 height 18
click at [308, 136] on input "Inactive" at bounding box center [307, 136] width 1 height 1
checkbox input "true"
click at [1483, 33] on button "Publish Changes" at bounding box center [1486, 24] width 107 height 28
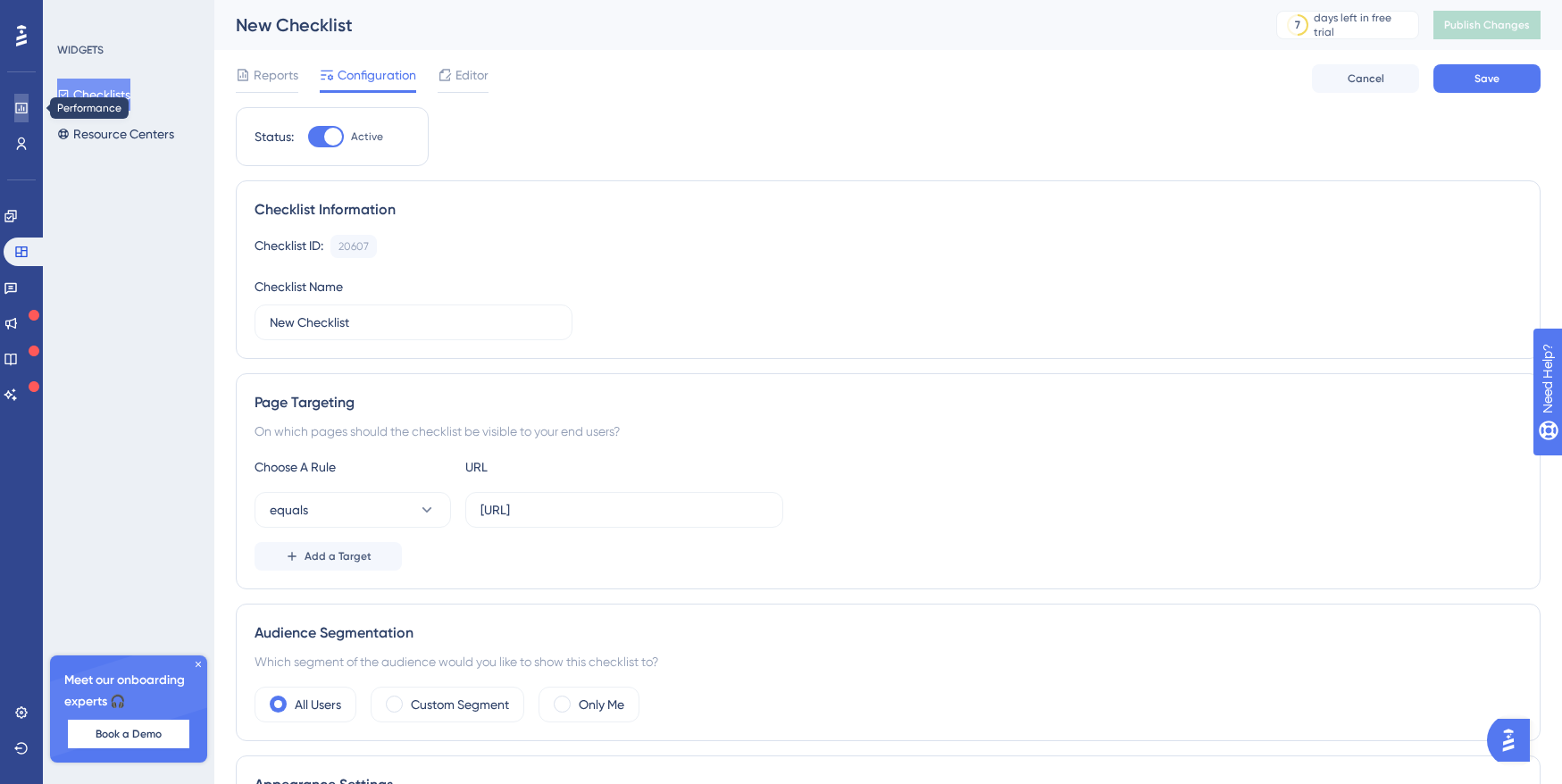
click at [22, 107] on icon at bounding box center [21, 108] width 12 height 11
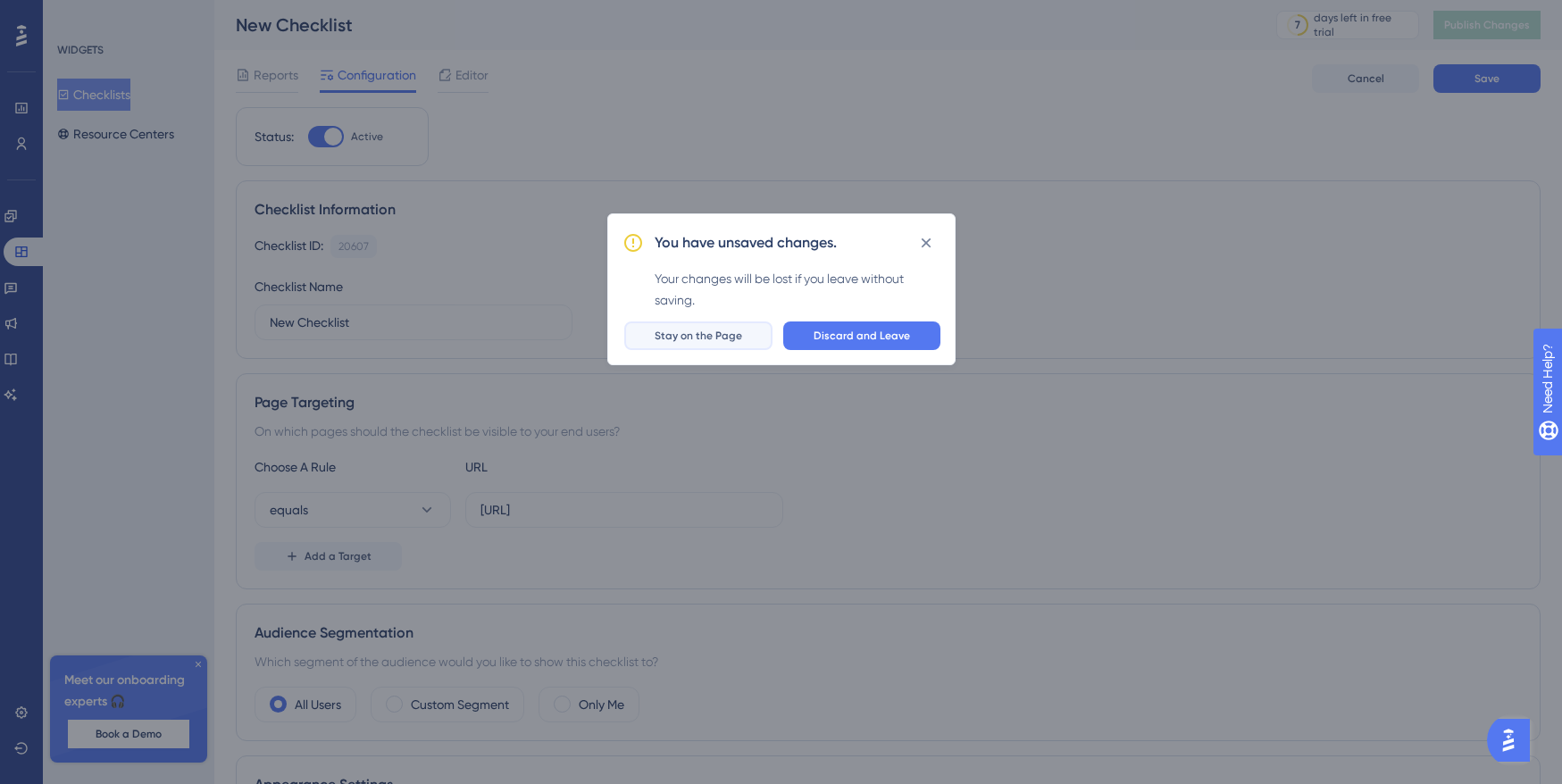
click at [737, 336] on span "Stay on the Page" at bounding box center [698, 335] width 87 height 15
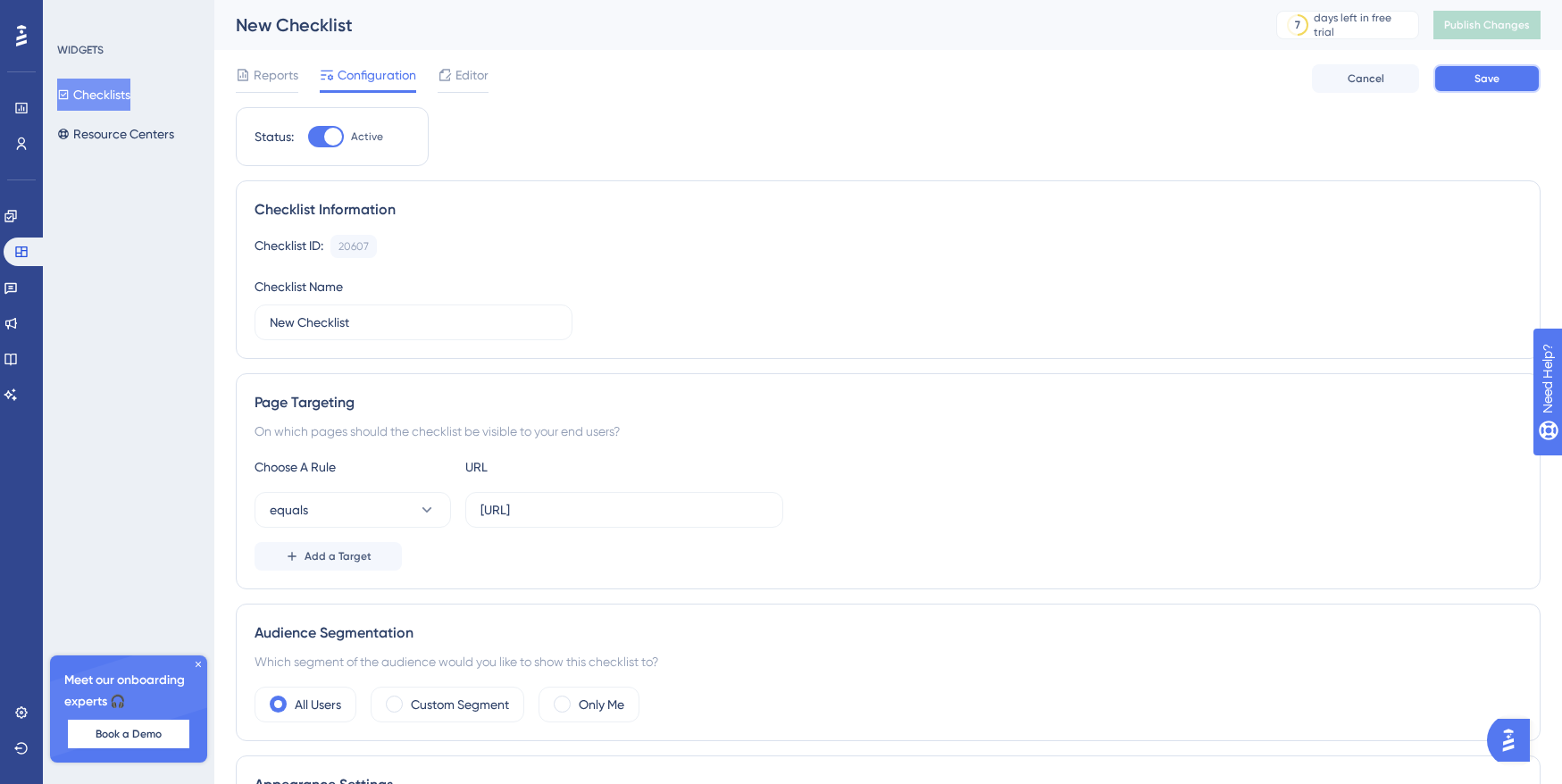
click at [1463, 73] on button "Save" at bounding box center [1486, 78] width 107 height 28
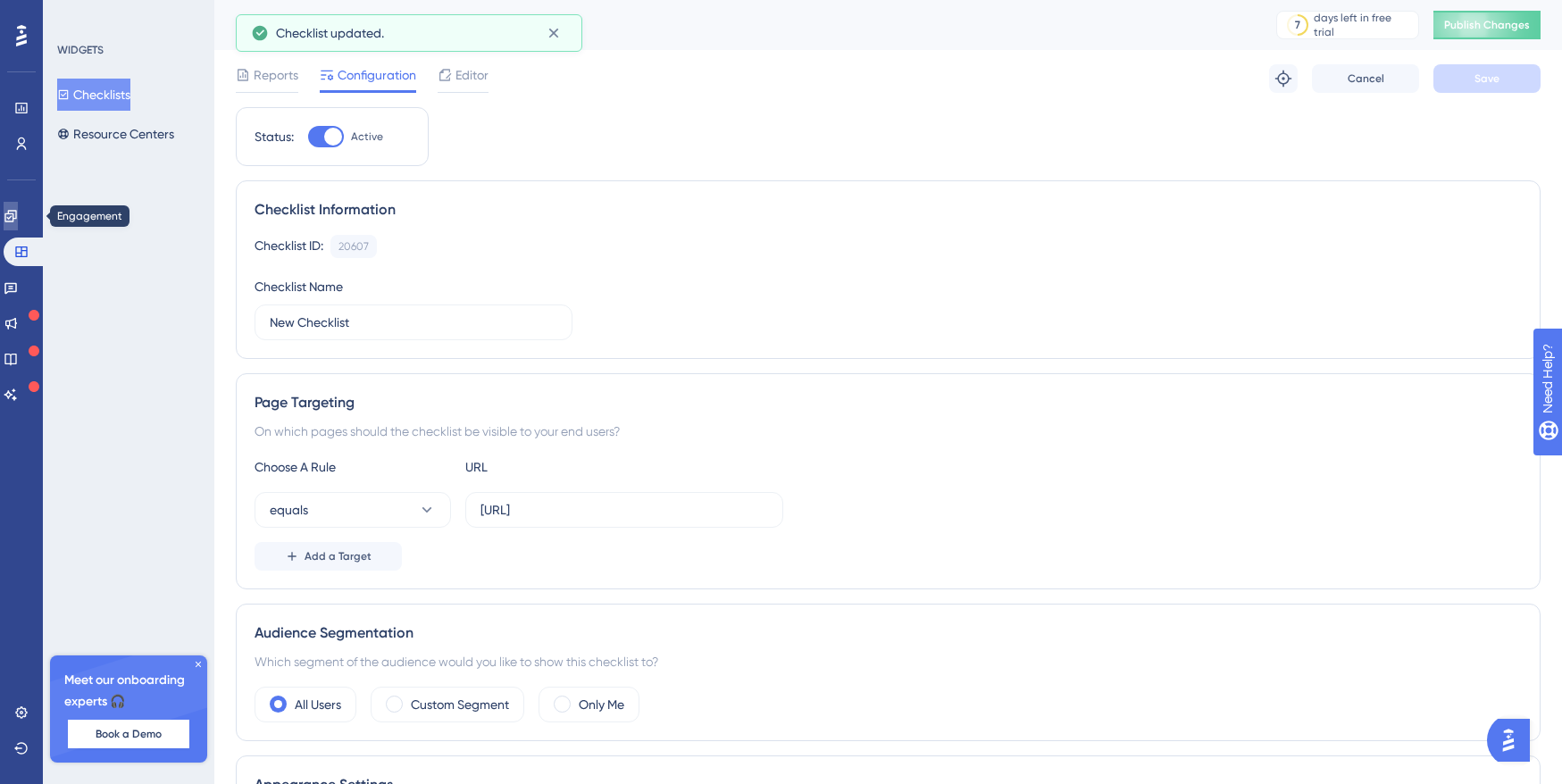
click at [16, 211] on icon at bounding box center [11, 216] width 12 height 12
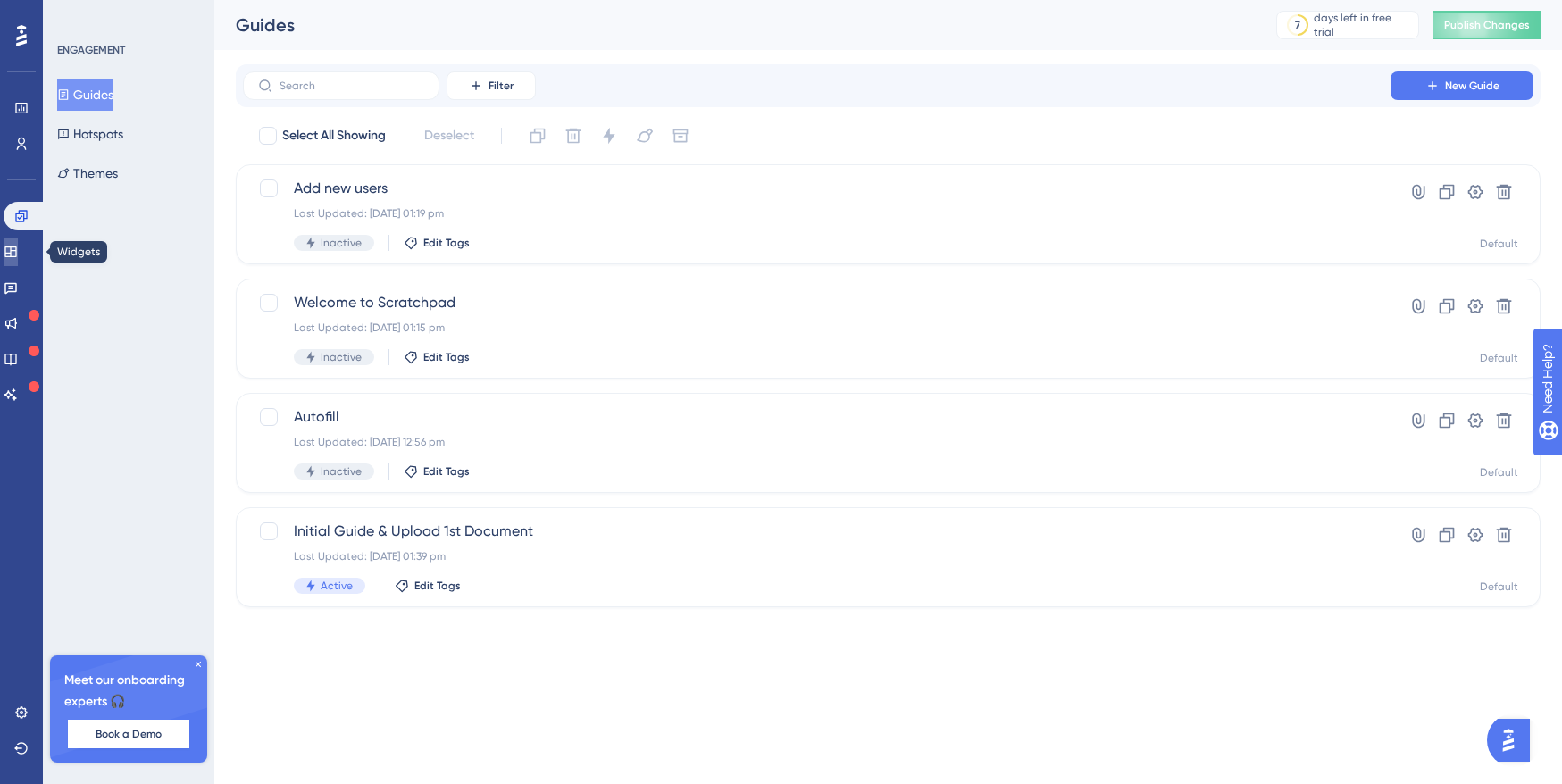
click at [18, 250] on icon at bounding box center [11, 252] width 15 height 15
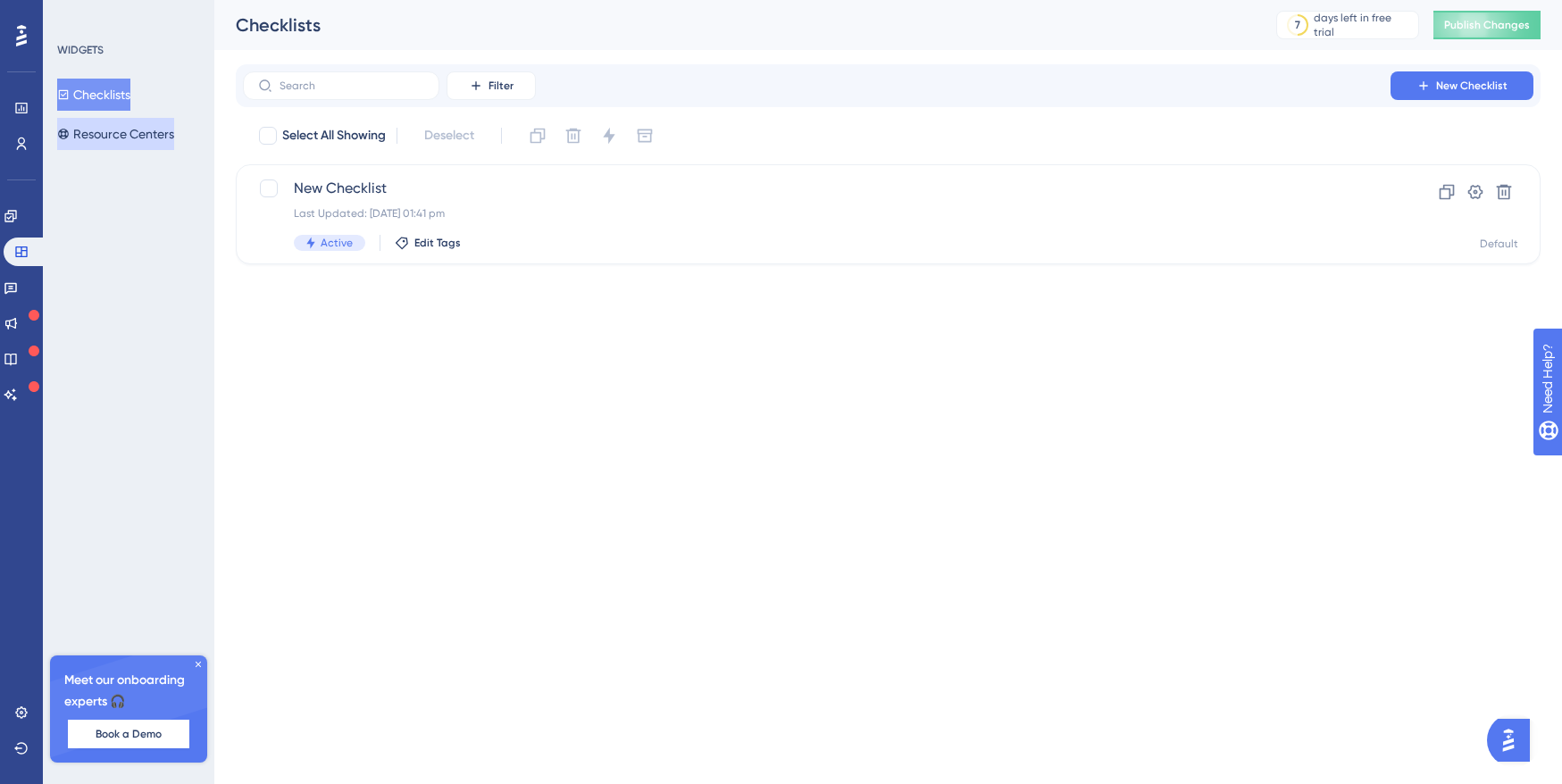
click at [101, 150] on div "WIDGETS Checklists Resource Centers Meet our onboarding experts 🎧 Book a Demo U…" at bounding box center [128, 392] width 172 height 784
click at [108, 125] on button "Resource Centers" at bounding box center [115, 133] width 117 height 32
click at [631, 197] on span "Help Center" at bounding box center [817, 188] width 1046 height 22
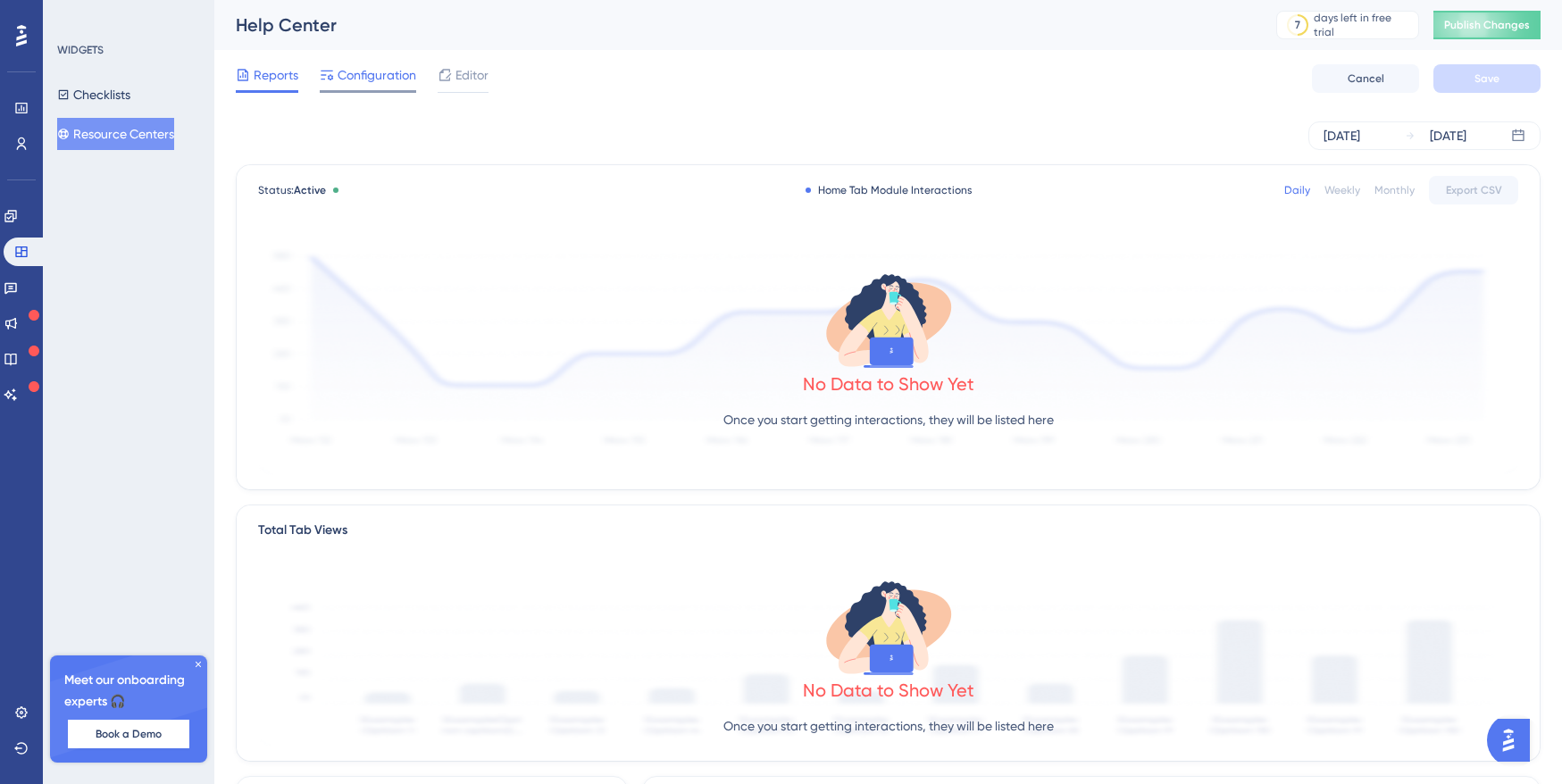
click at [400, 76] on span "Configuration" at bounding box center [377, 75] width 78 height 22
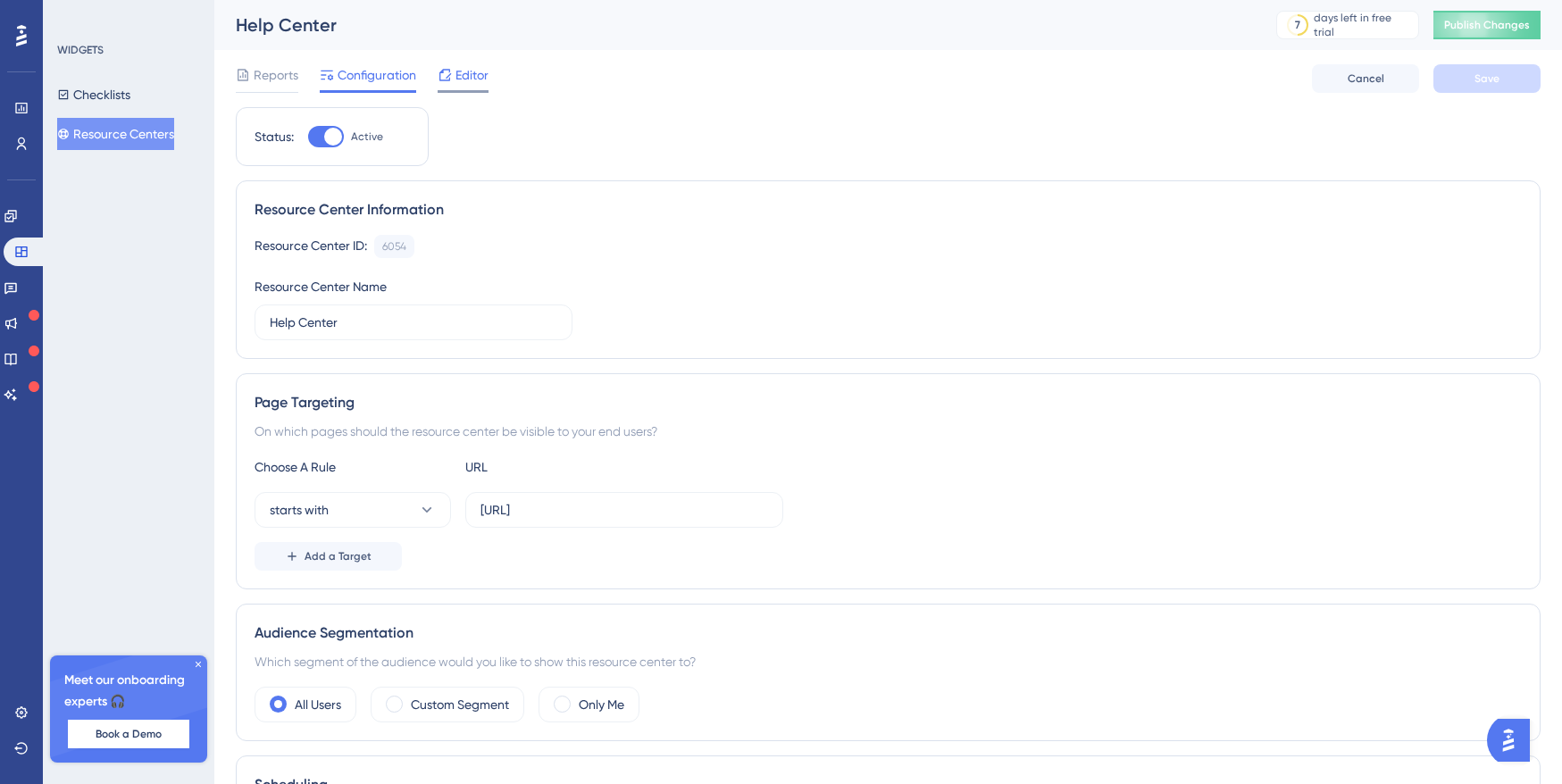
click at [478, 80] on span "Editor" at bounding box center [473, 75] width 33 height 22
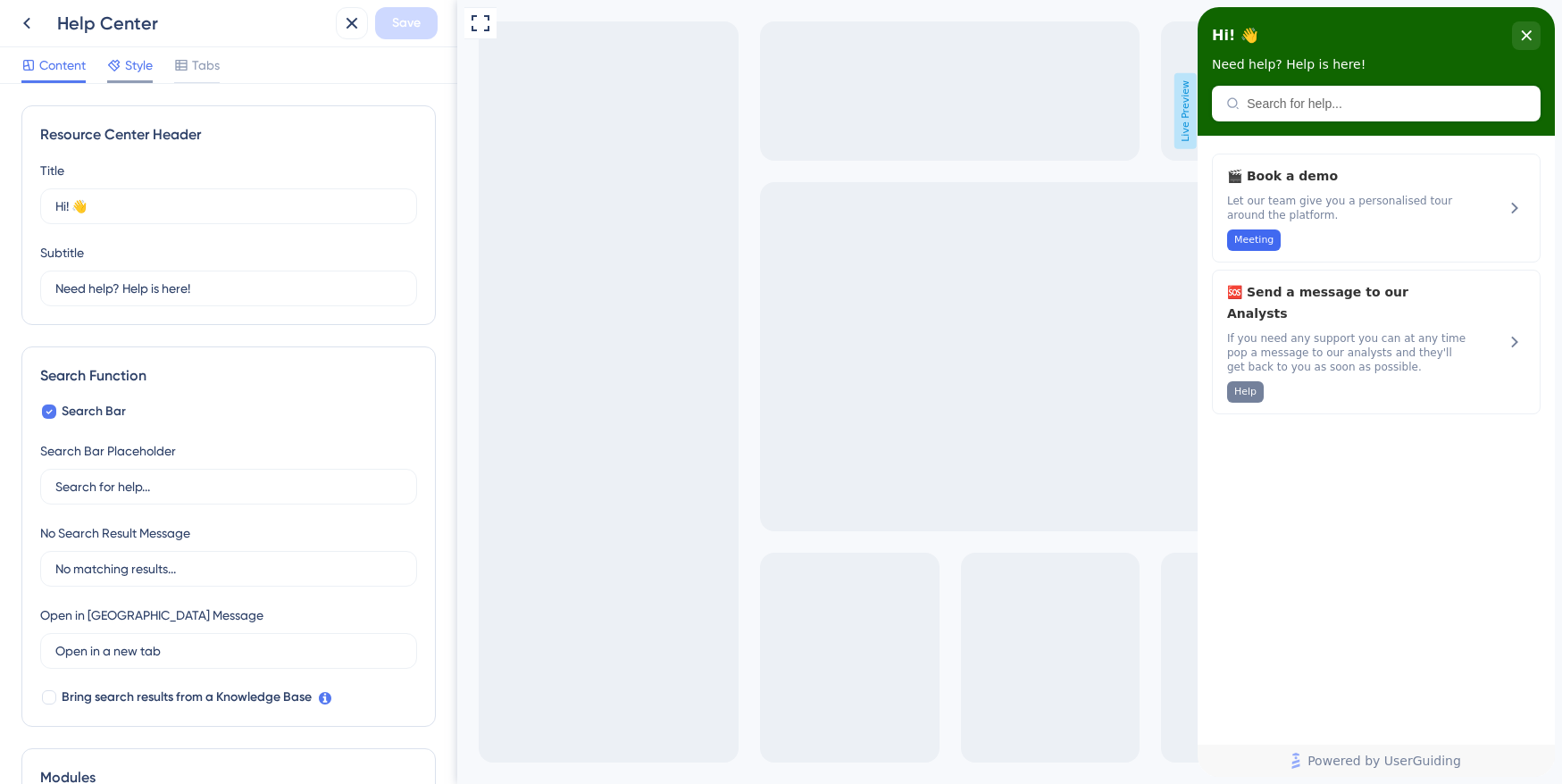
click at [125, 66] on div "Style" at bounding box center [129, 66] width 45 height 22
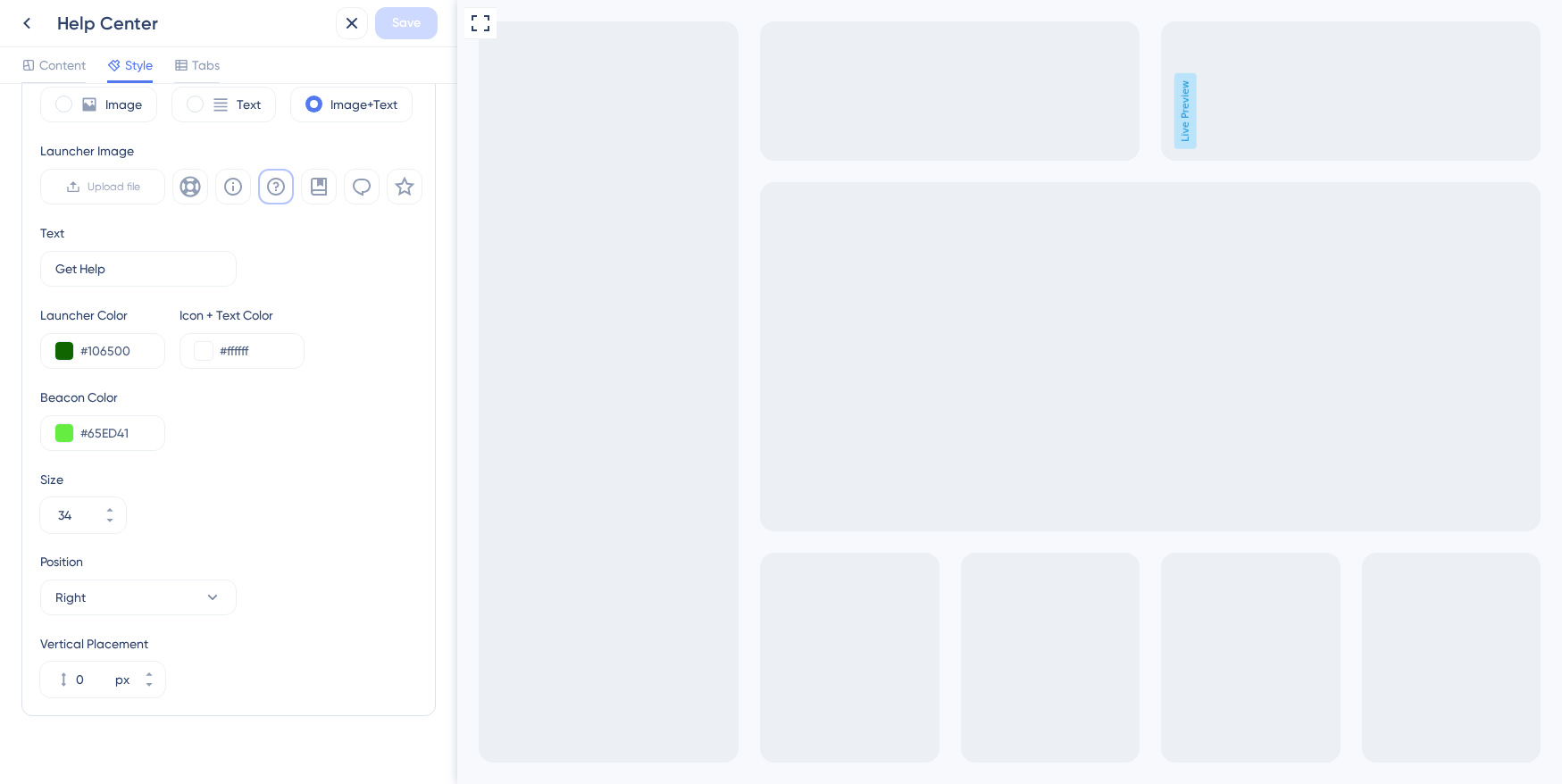
scroll to position [560, 0]
click at [117, 604] on button "Right" at bounding box center [138, 594] width 196 height 35
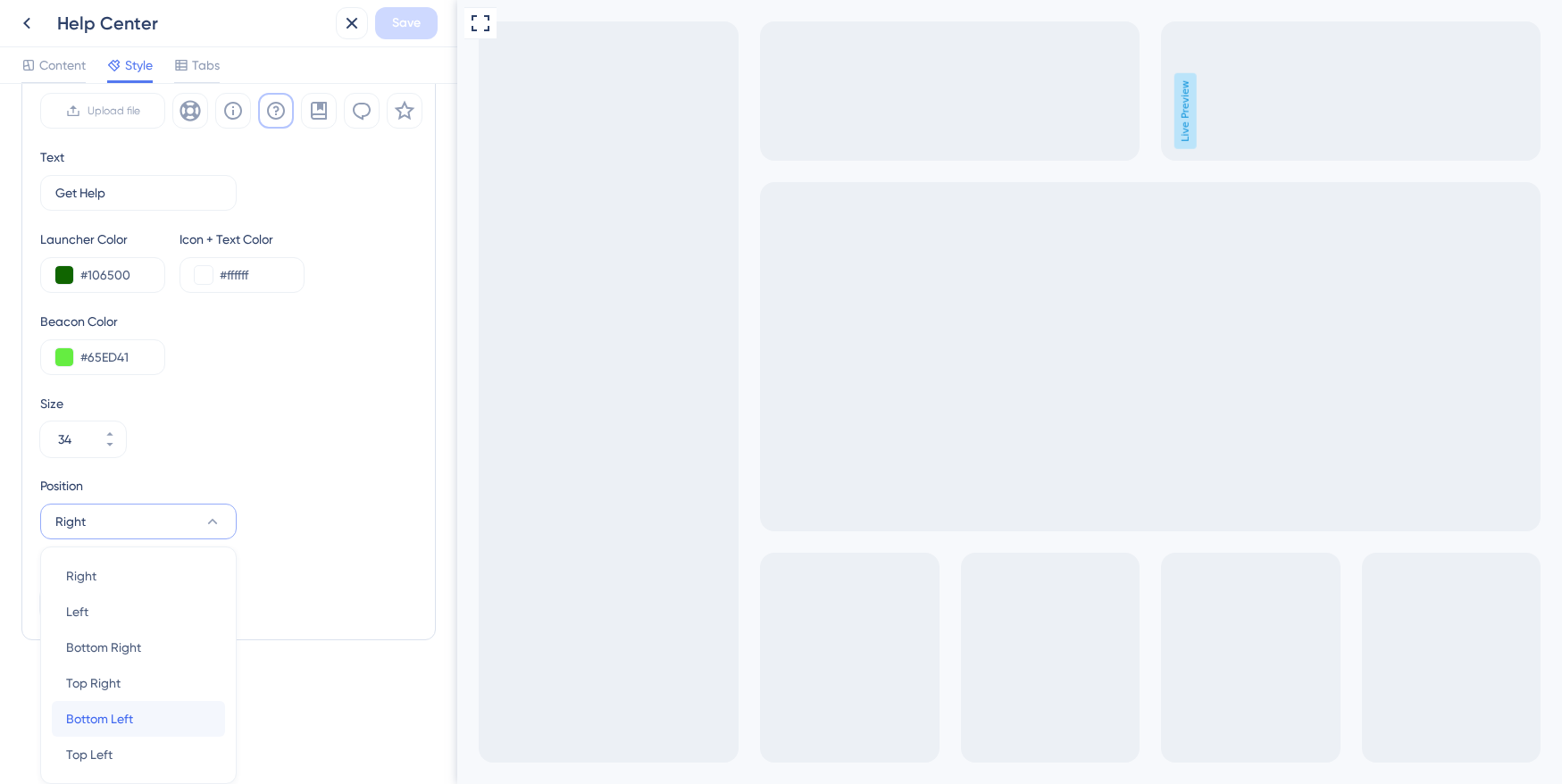
click at [93, 734] on div "Bottom Left Bottom Left" at bounding box center [138, 718] width 145 height 35
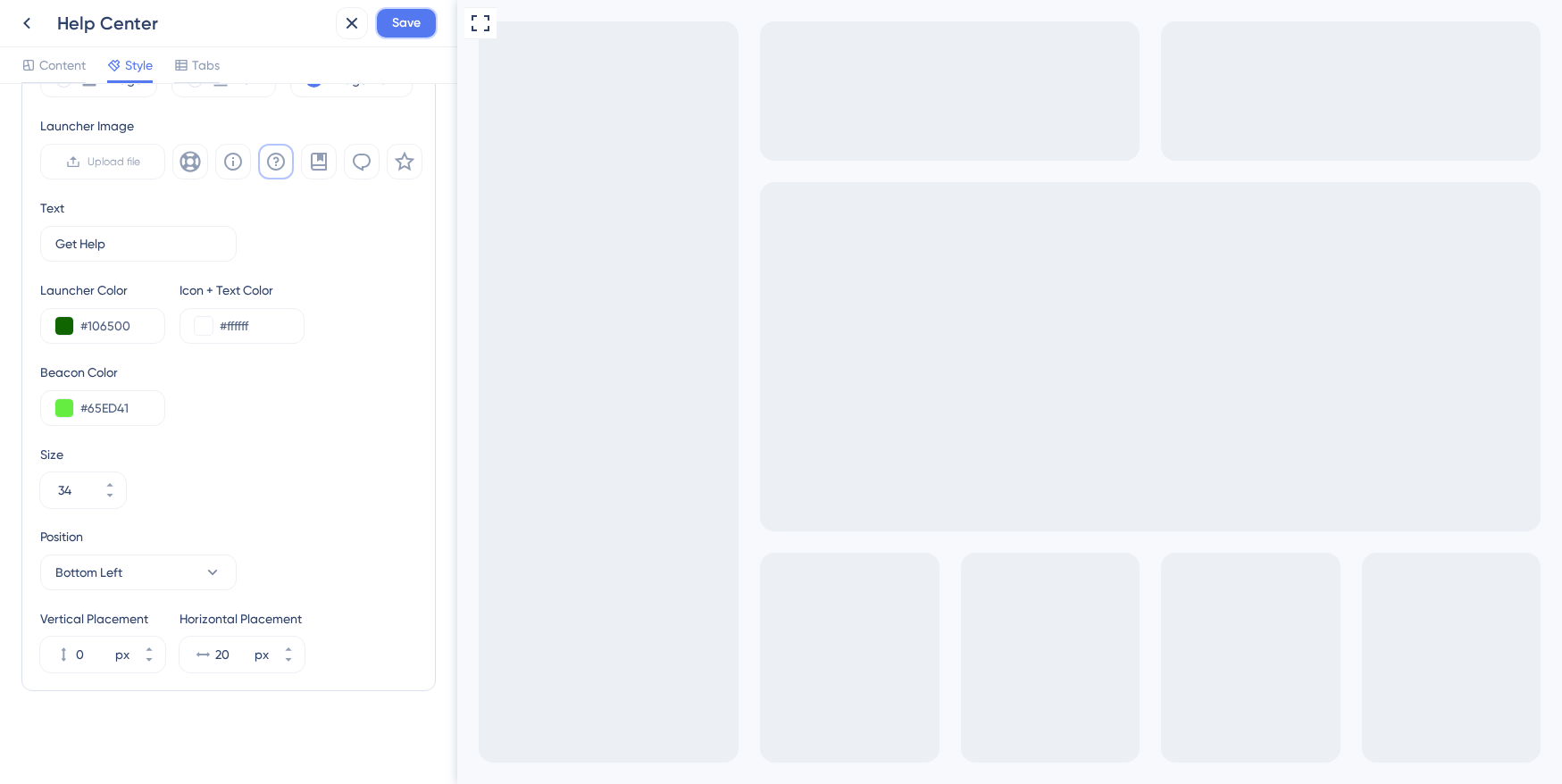
click at [405, 23] on span "Save" at bounding box center [406, 24] width 28 height 22
click at [25, 25] on icon at bounding box center [26, 24] width 7 height 12
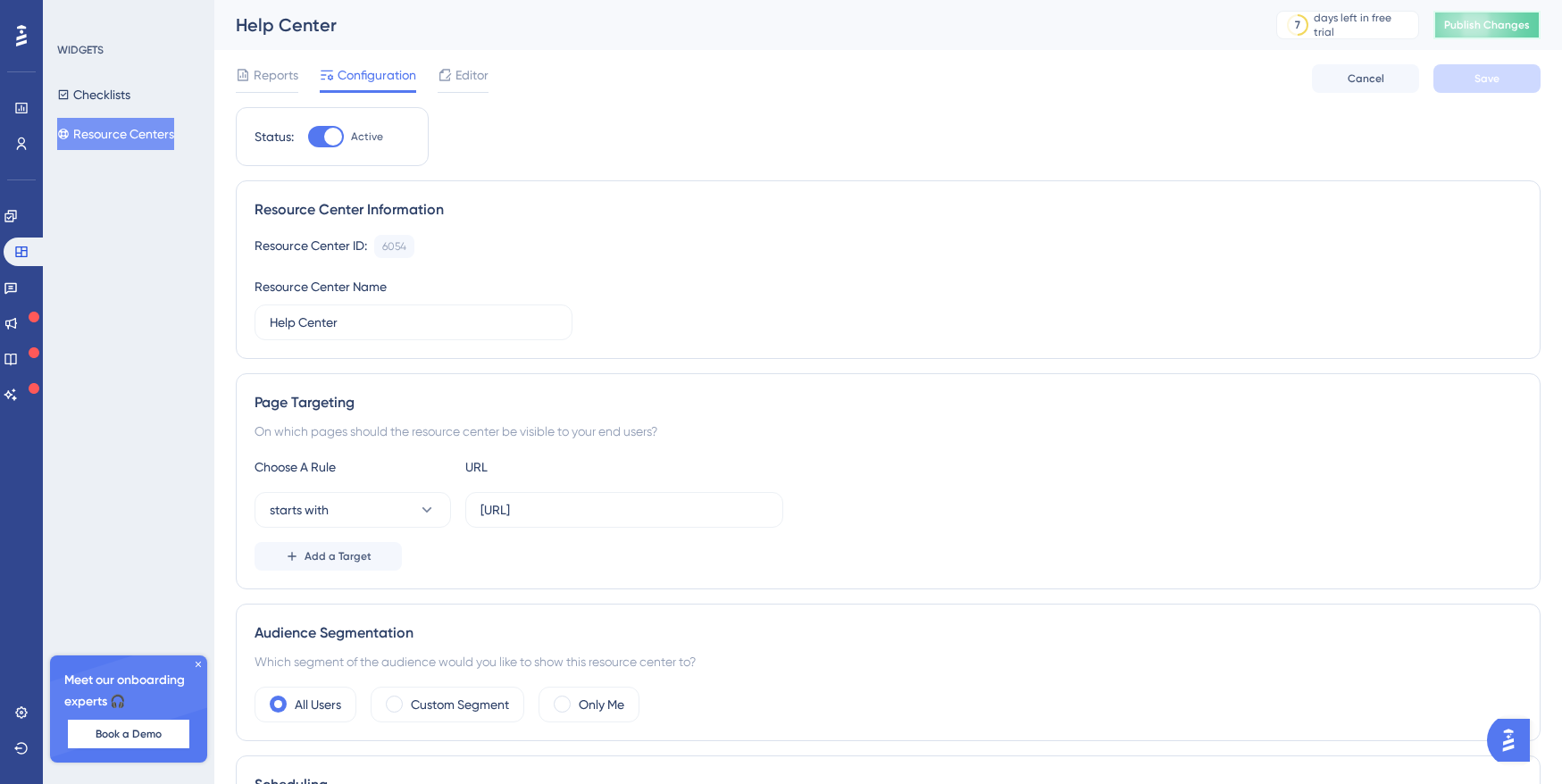
click at [1480, 22] on span "Publish Changes" at bounding box center [1486, 24] width 85 height 15
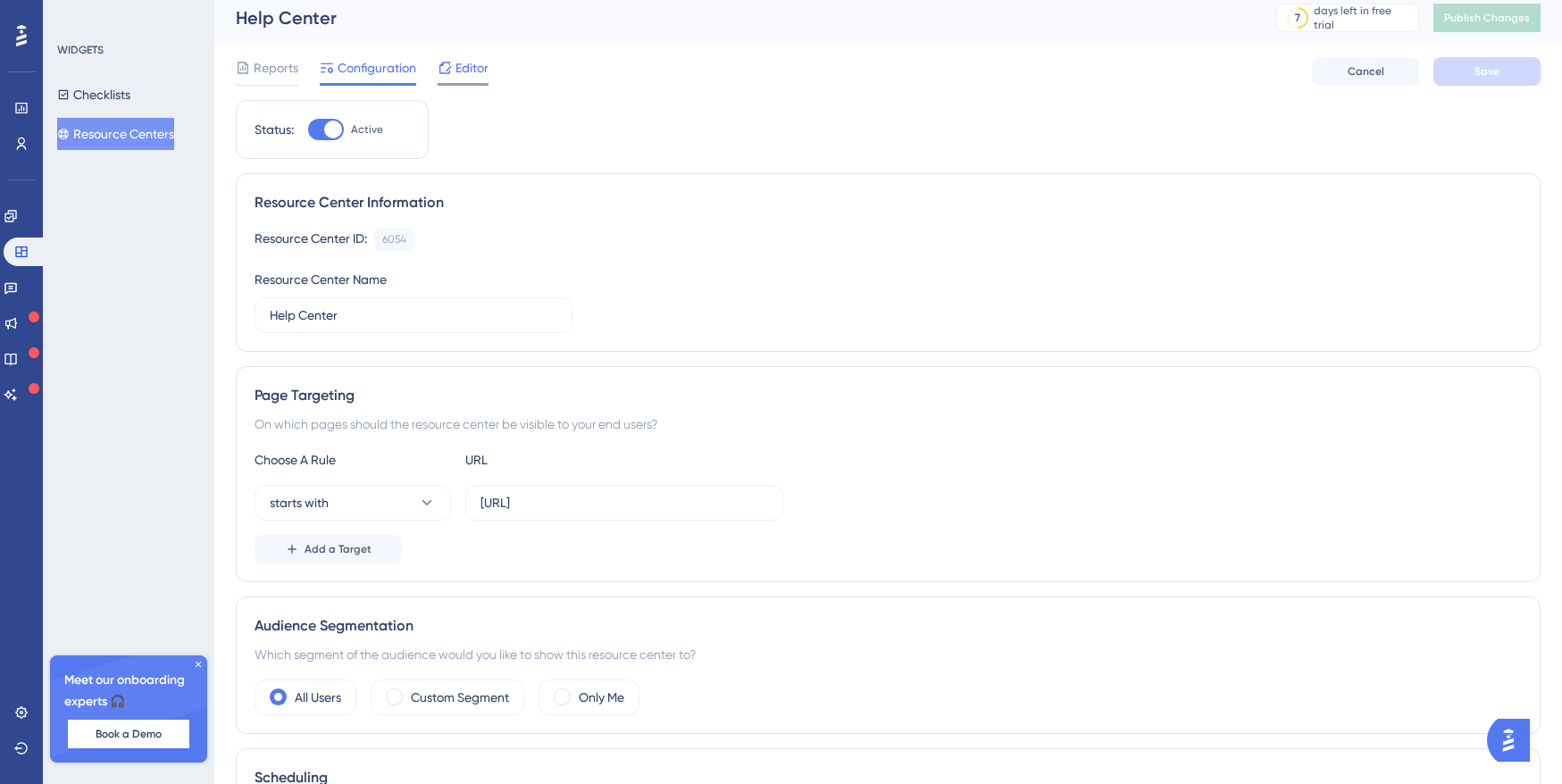
click at [459, 68] on span "Editor" at bounding box center [473, 68] width 33 height 22
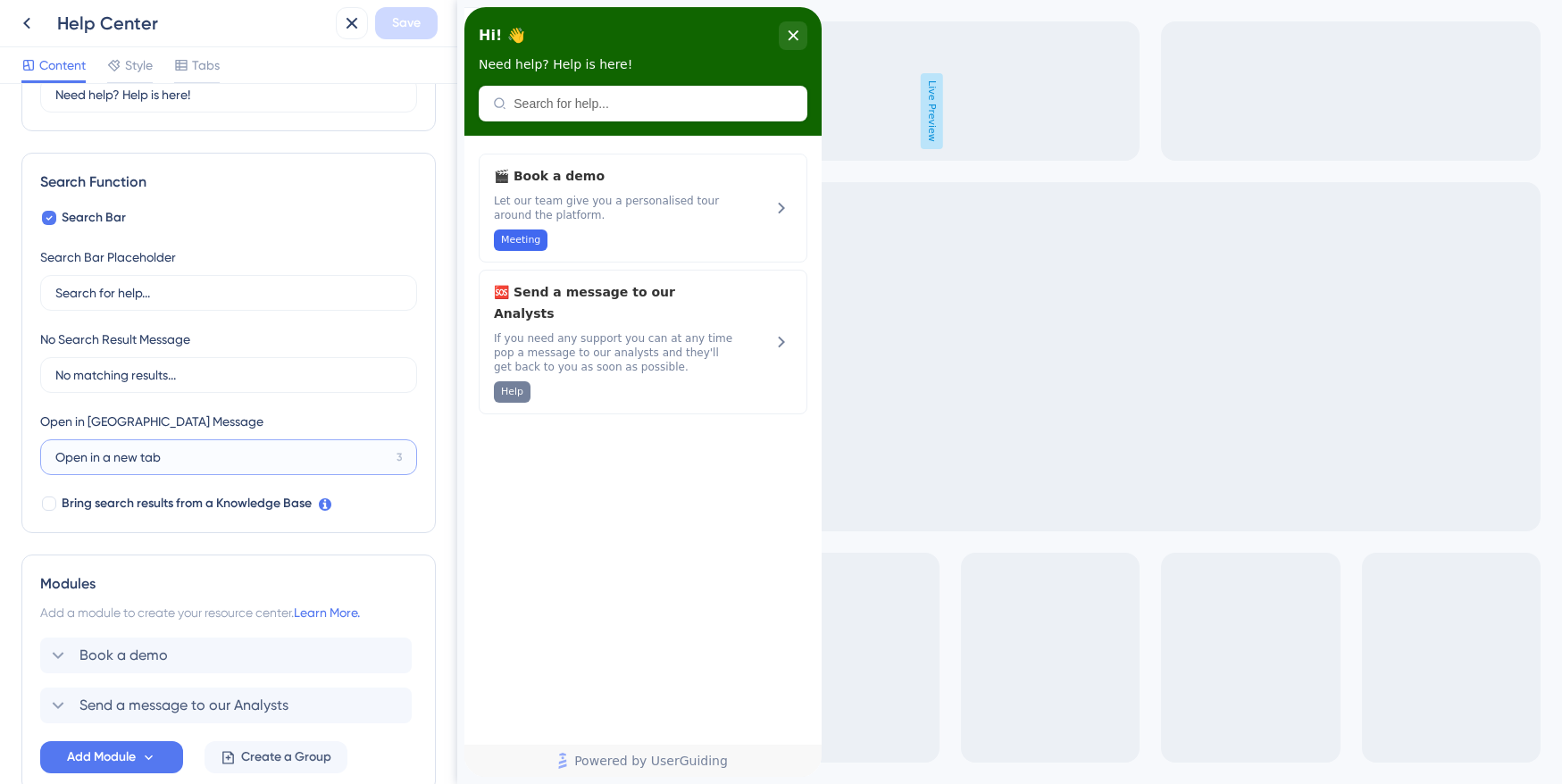
click at [93, 464] on input "Open in a new tab" at bounding box center [222, 457] width 334 height 20
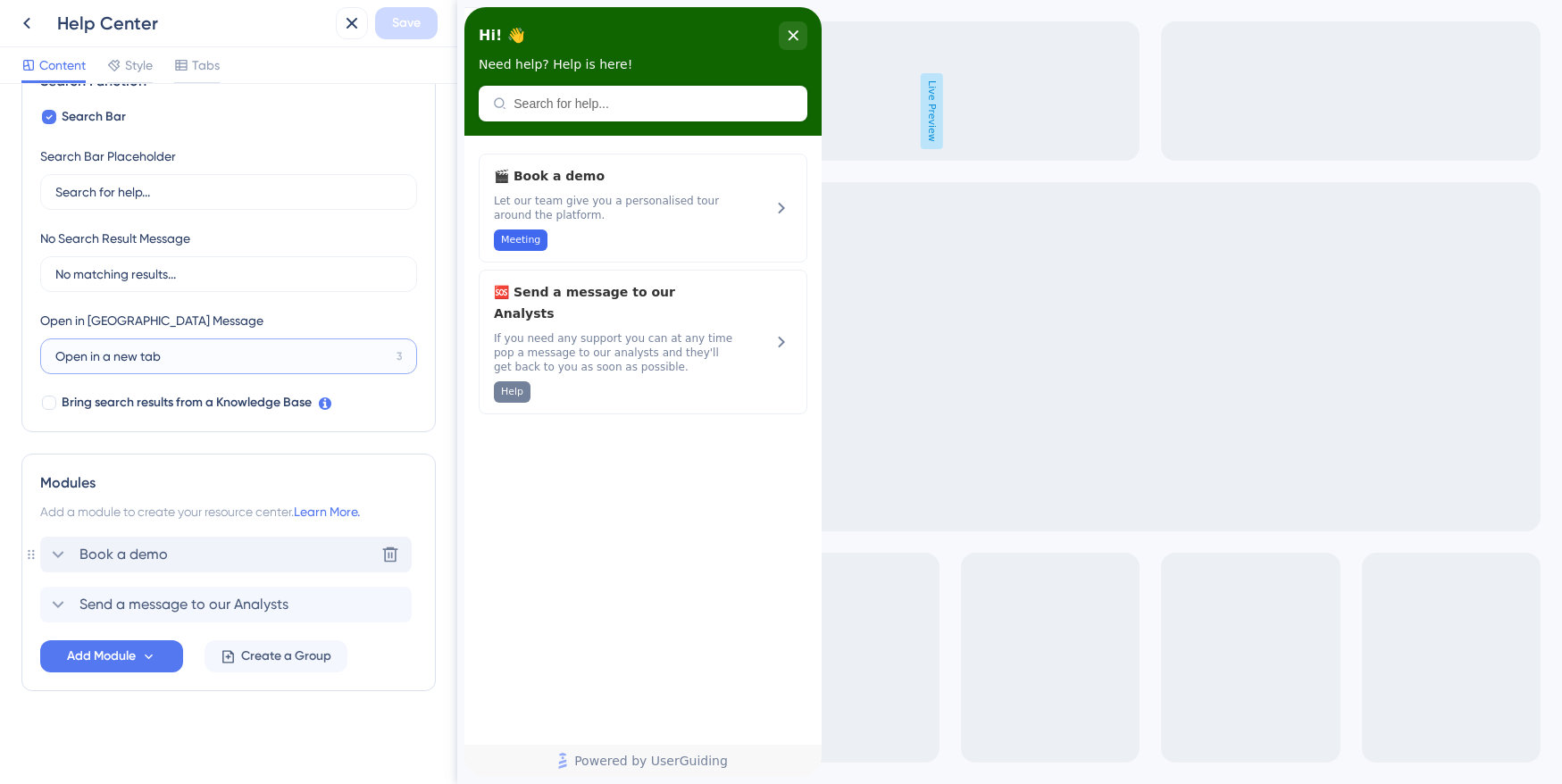
click at [175, 544] on div "Book a demo Delete" at bounding box center [226, 554] width 372 height 35
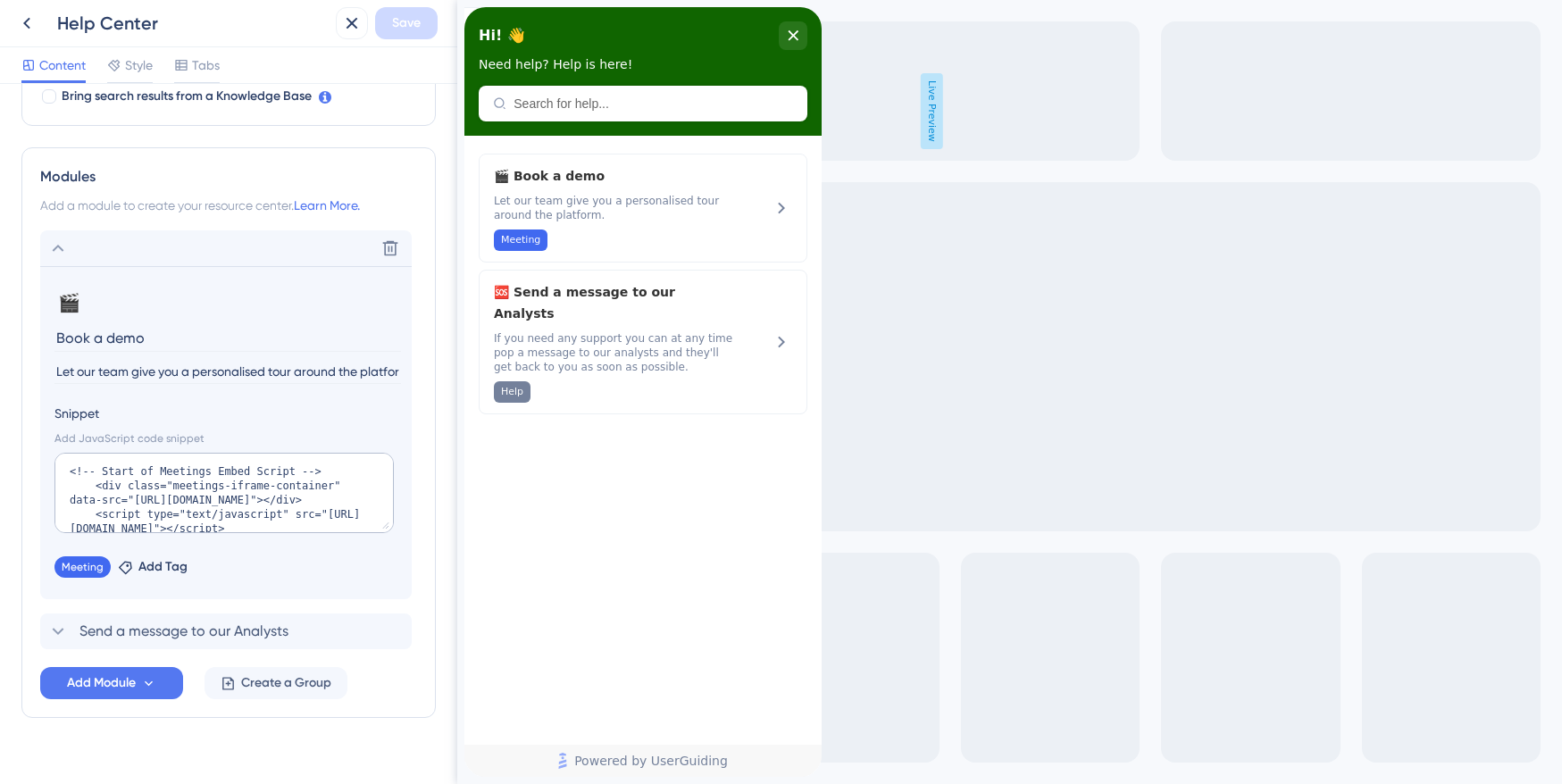
scroll to position [72, 0]
click at [78, 634] on div "Send a message to our Analysts" at bounding box center [168, 631] width 241 height 22
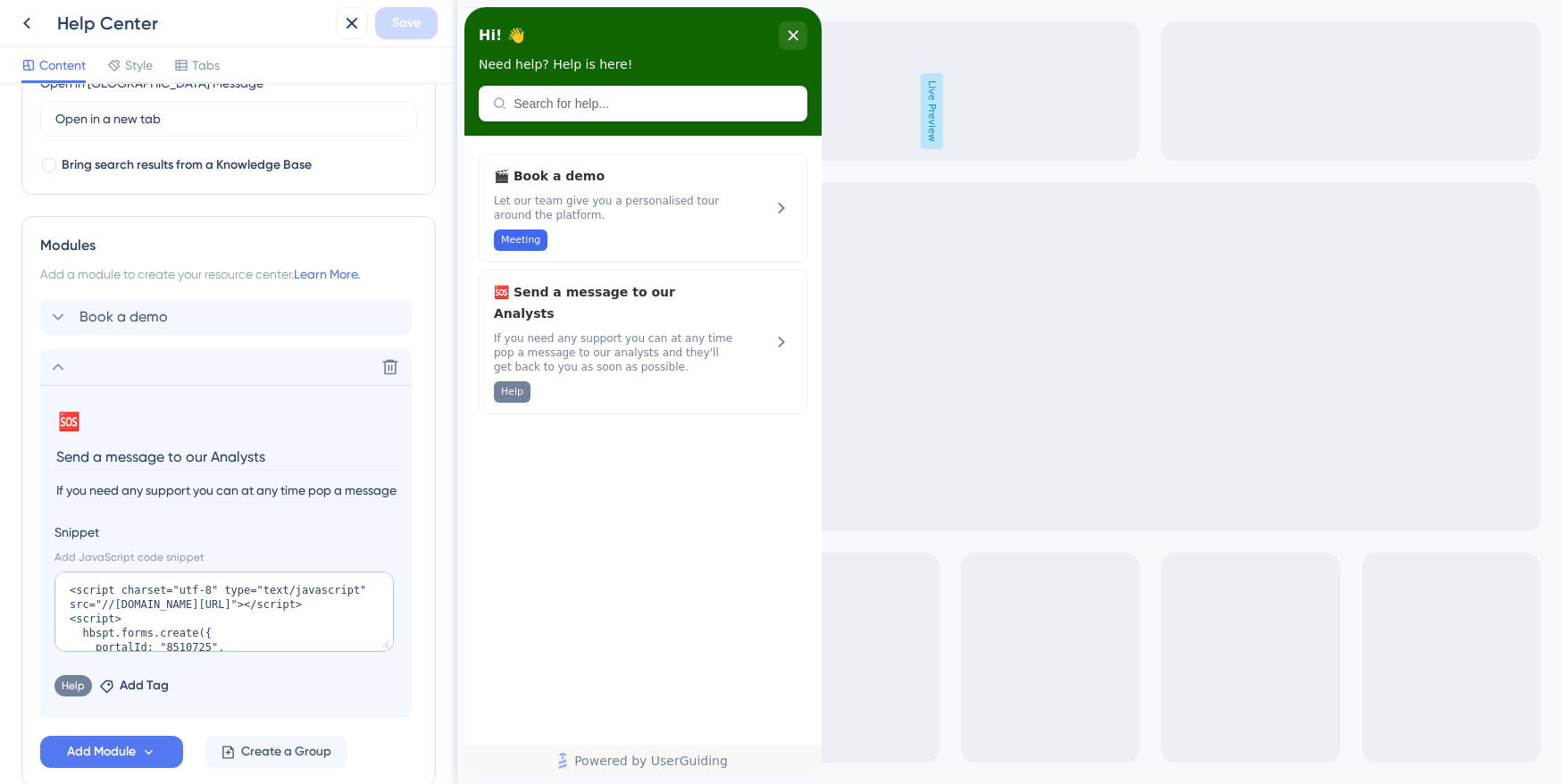
scroll to position [446, 0]
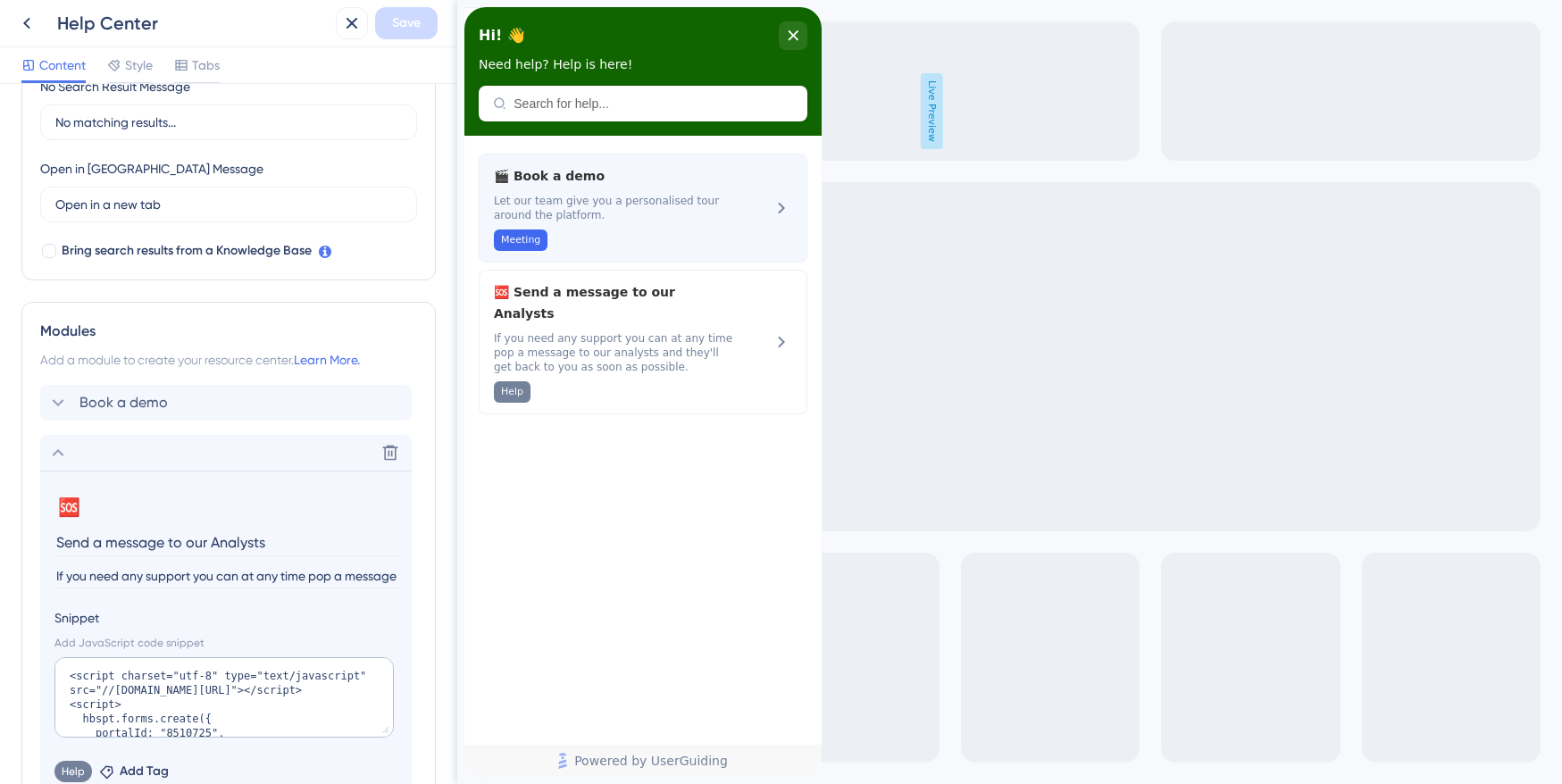
click at [791, 215] on div "🎬 Book a demo Let our team give you a personalised tour around the platform. Me…" at bounding box center [642, 208] width 328 height 109
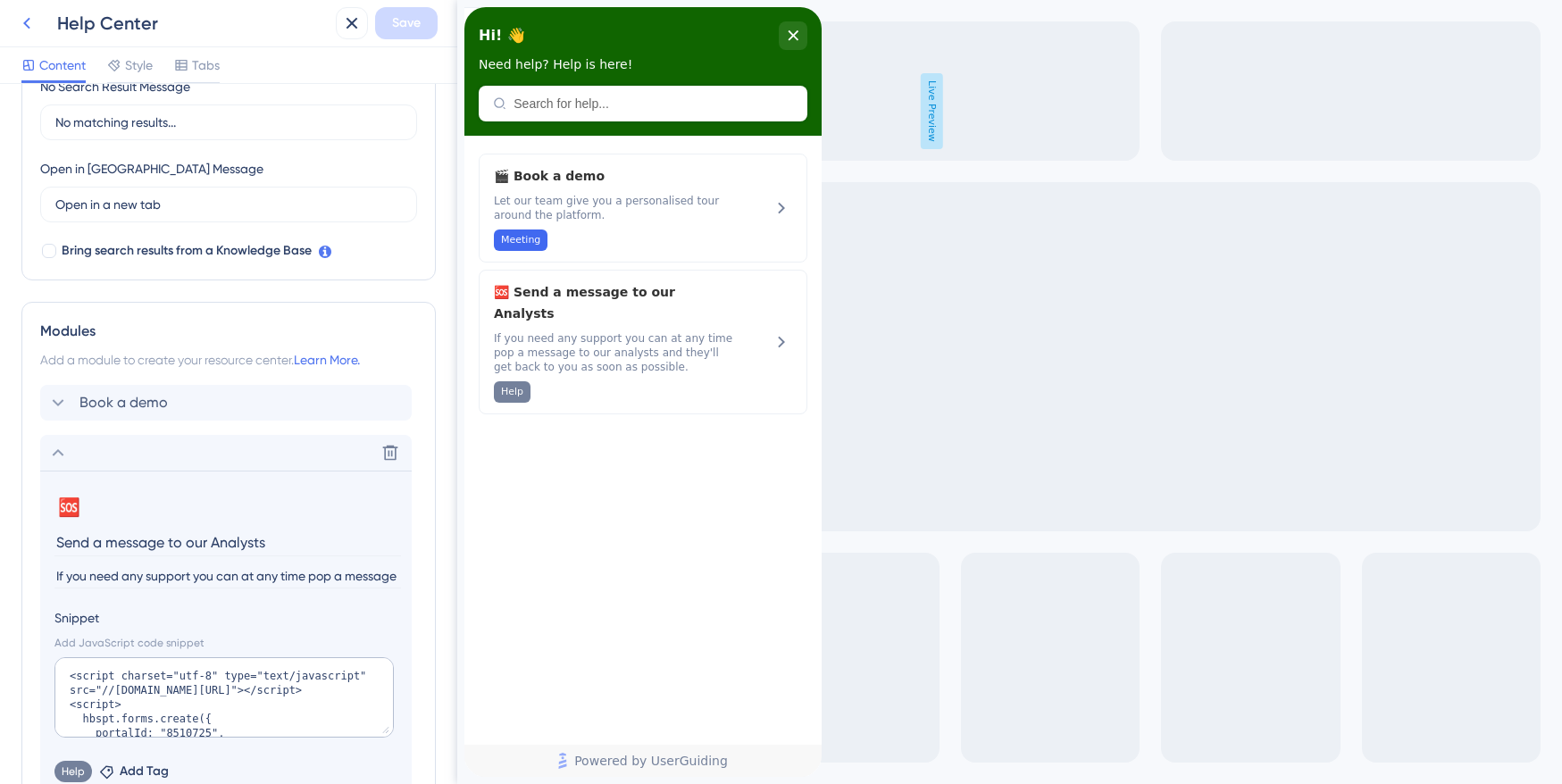
click at [35, 30] on icon at bounding box center [26, 24] width 22 height 22
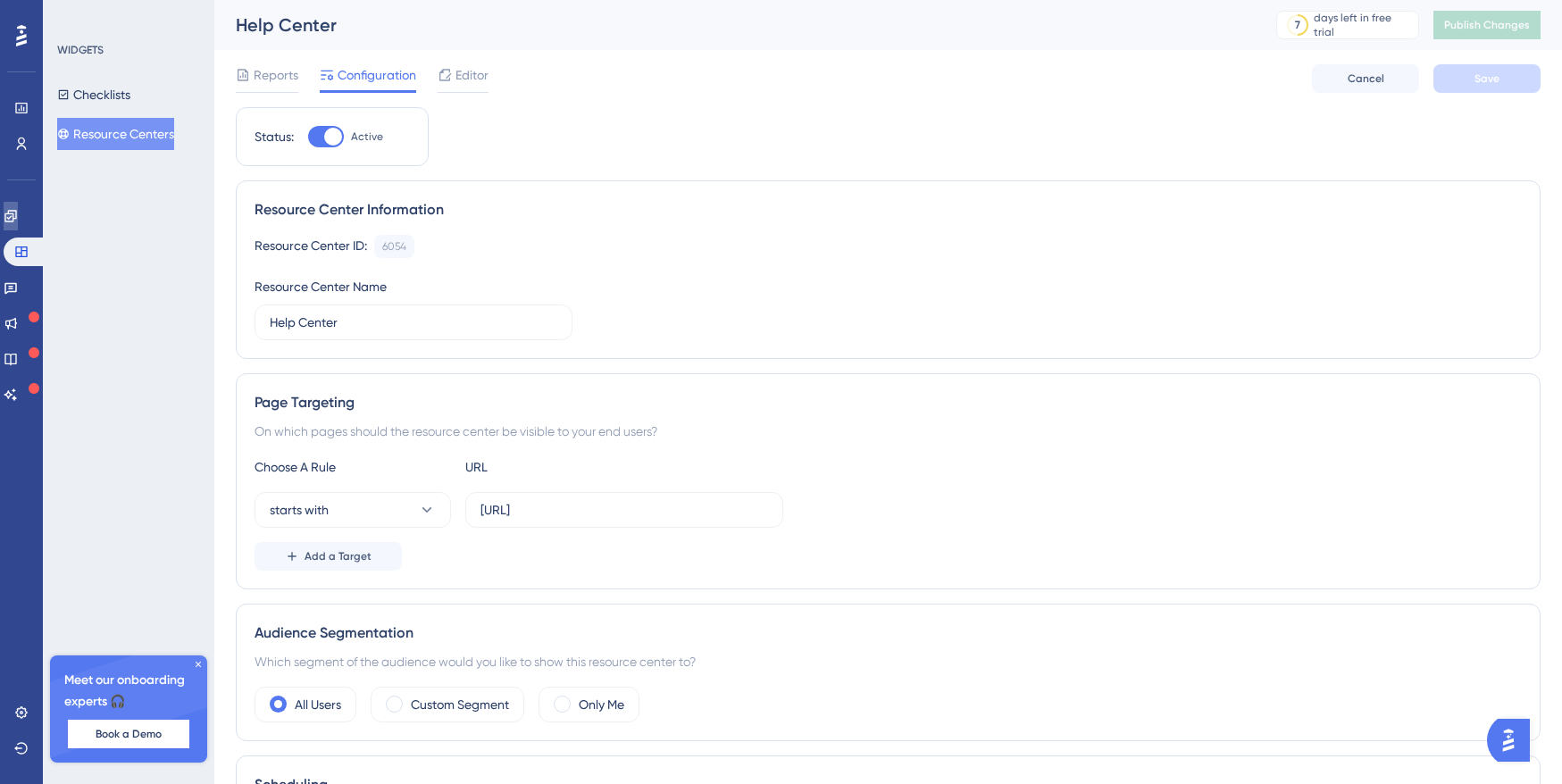
click at [18, 216] on icon at bounding box center [11, 216] width 15 height 15
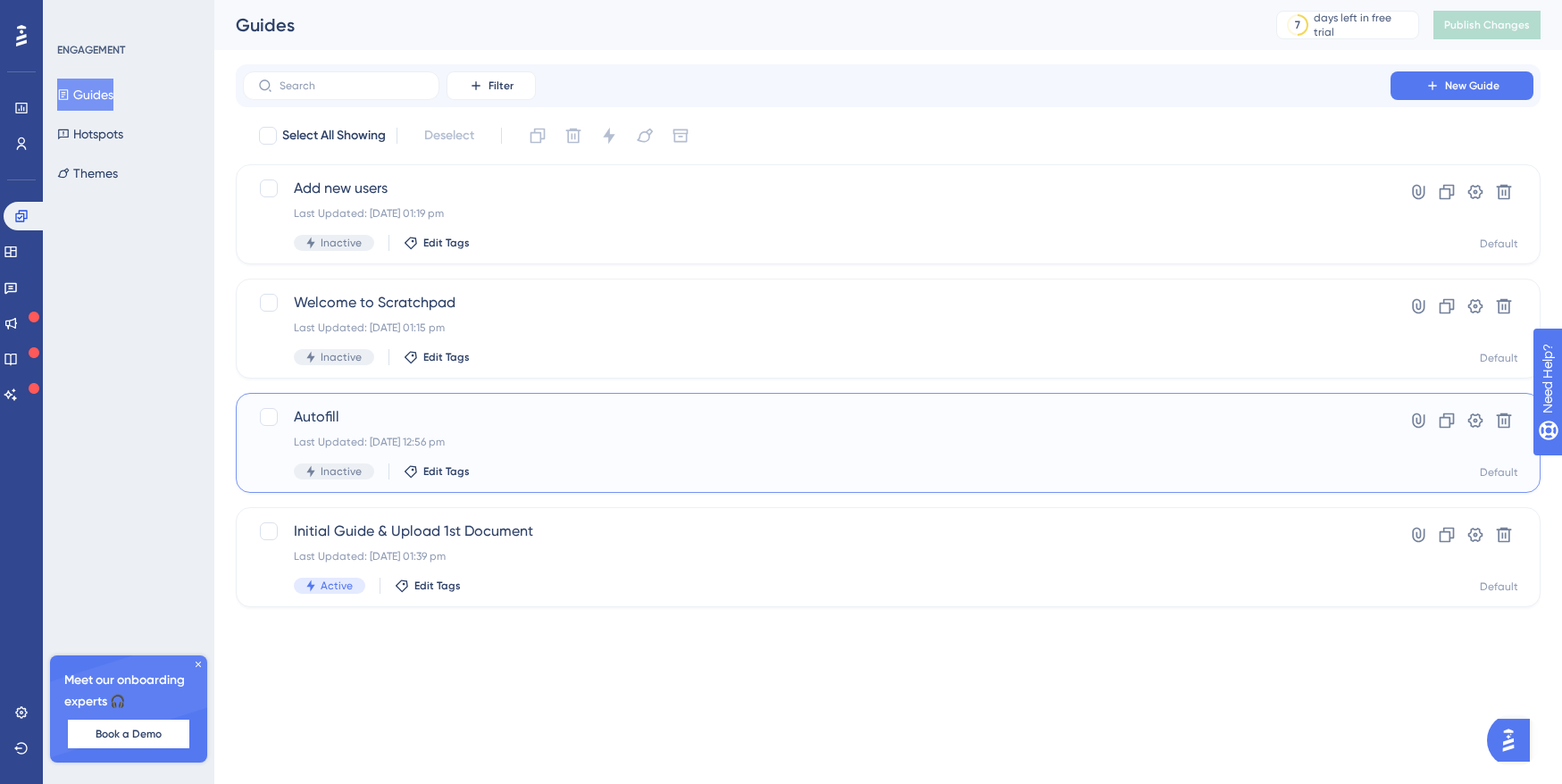
click at [565, 427] on div "Autofill Last Updated: 09 Oct 2025 12:56 pm Inactive Edit Tags" at bounding box center [817, 442] width 1046 height 74
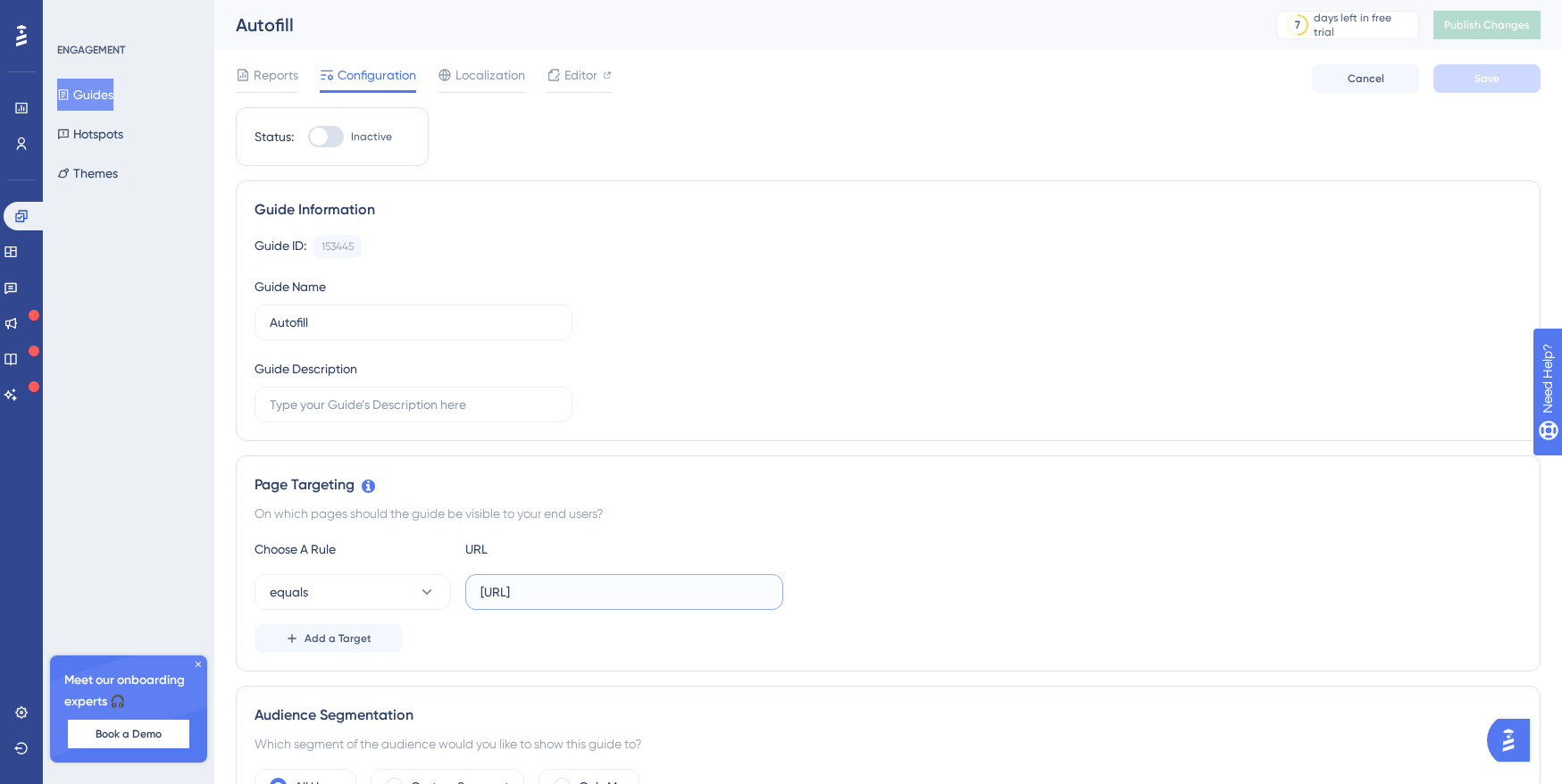
drag, startPoint x: 698, startPoint y: 588, endPoint x: 399, endPoint y: 552, distance: 301.2
click at [413, 558] on div "Choose A Rule URL equals https://app.eaglobal.ai/autofill Add a Target" at bounding box center [888, 595] width 1268 height 115
paste input "dev-"
type input "https://dev-app.eaglobal.ai/autofill"
click at [1472, 83] on button "Save" at bounding box center [1486, 78] width 107 height 28
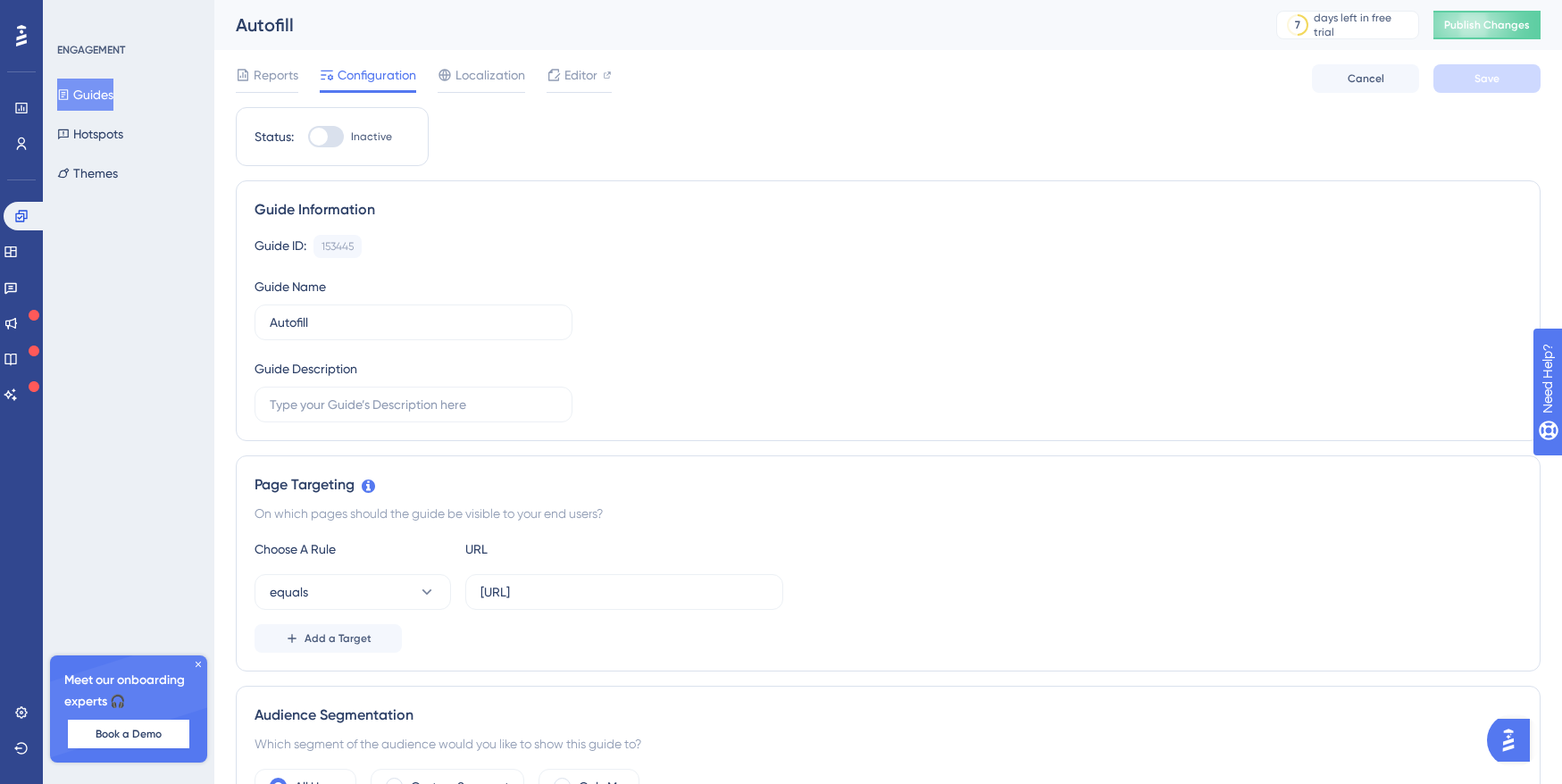
click at [91, 98] on button "Guides" at bounding box center [84, 94] width 56 height 32
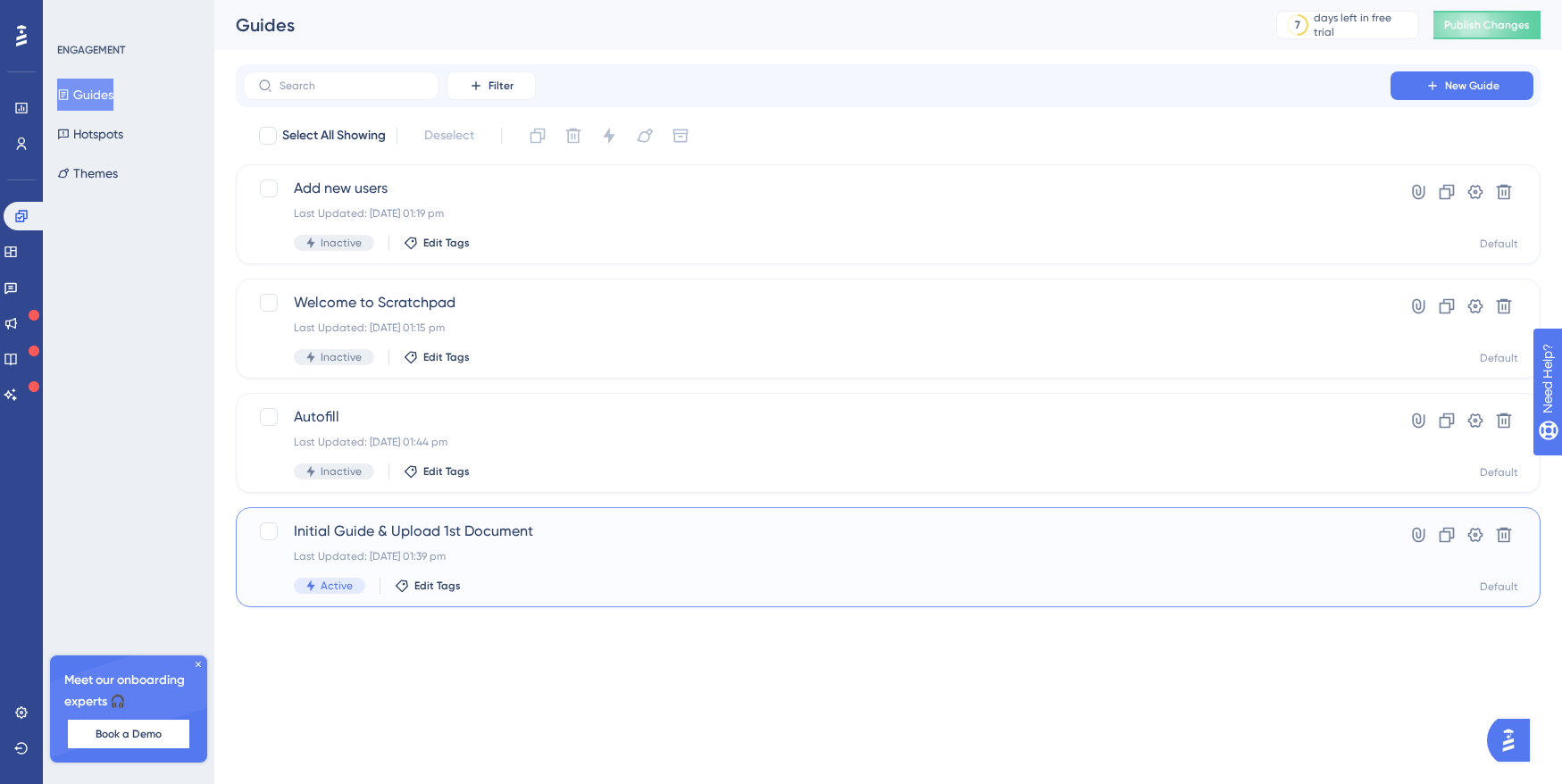
click at [502, 544] on div "Initial Guide & Upload 1st Document Last Updated: 09 Oct 2025 01:39 pm Active E…" at bounding box center [817, 557] width 1046 height 74
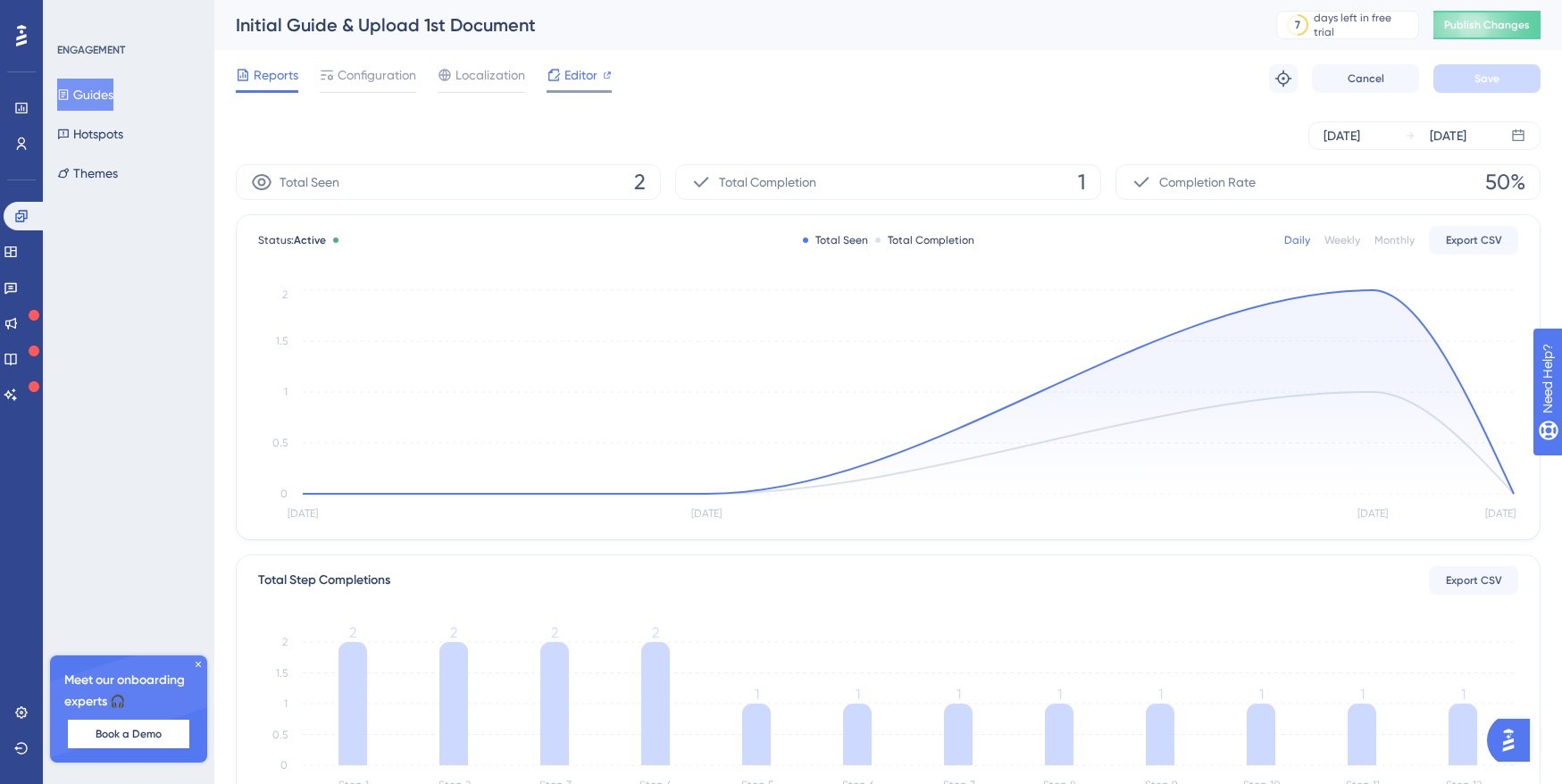
click at [550, 76] on icon at bounding box center [553, 74] width 15 height 15
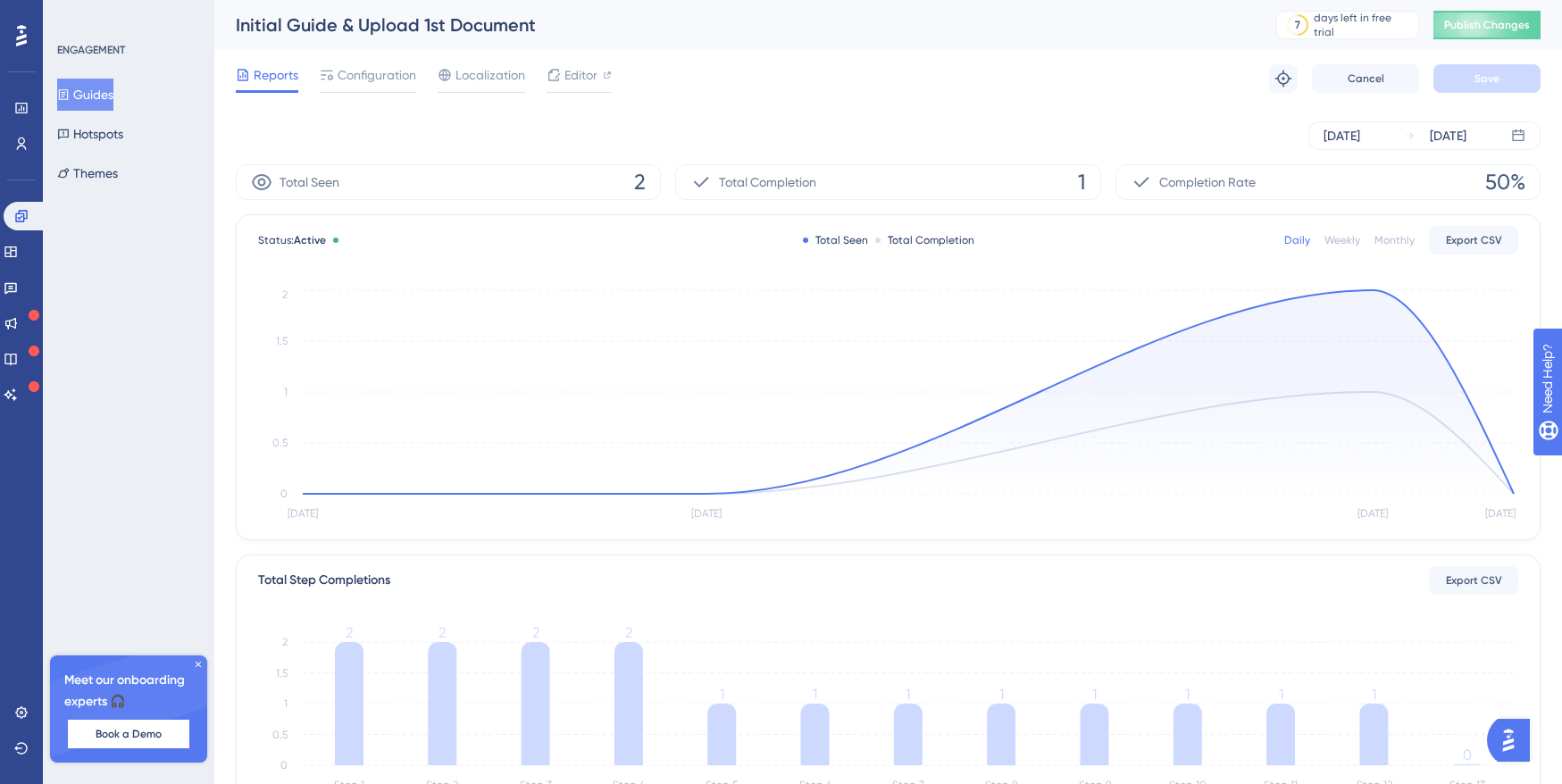
click at [102, 96] on button "Guides" at bounding box center [84, 94] width 56 height 32
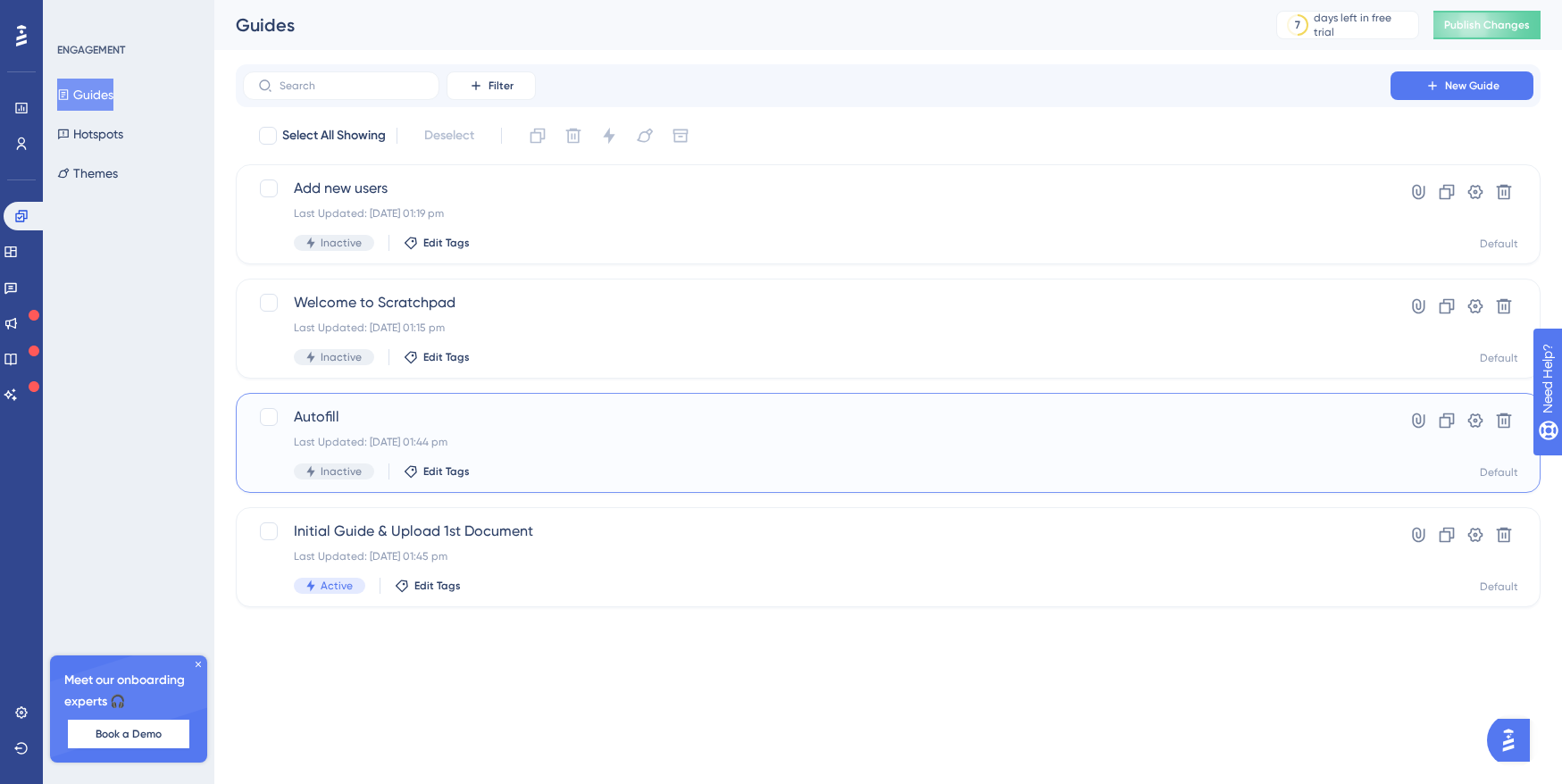
click at [428, 431] on div "Autofill Last Updated: 09 Oct 2025 01:44 pm Inactive Edit Tags" at bounding box center [817, 442] width 1046 height 74
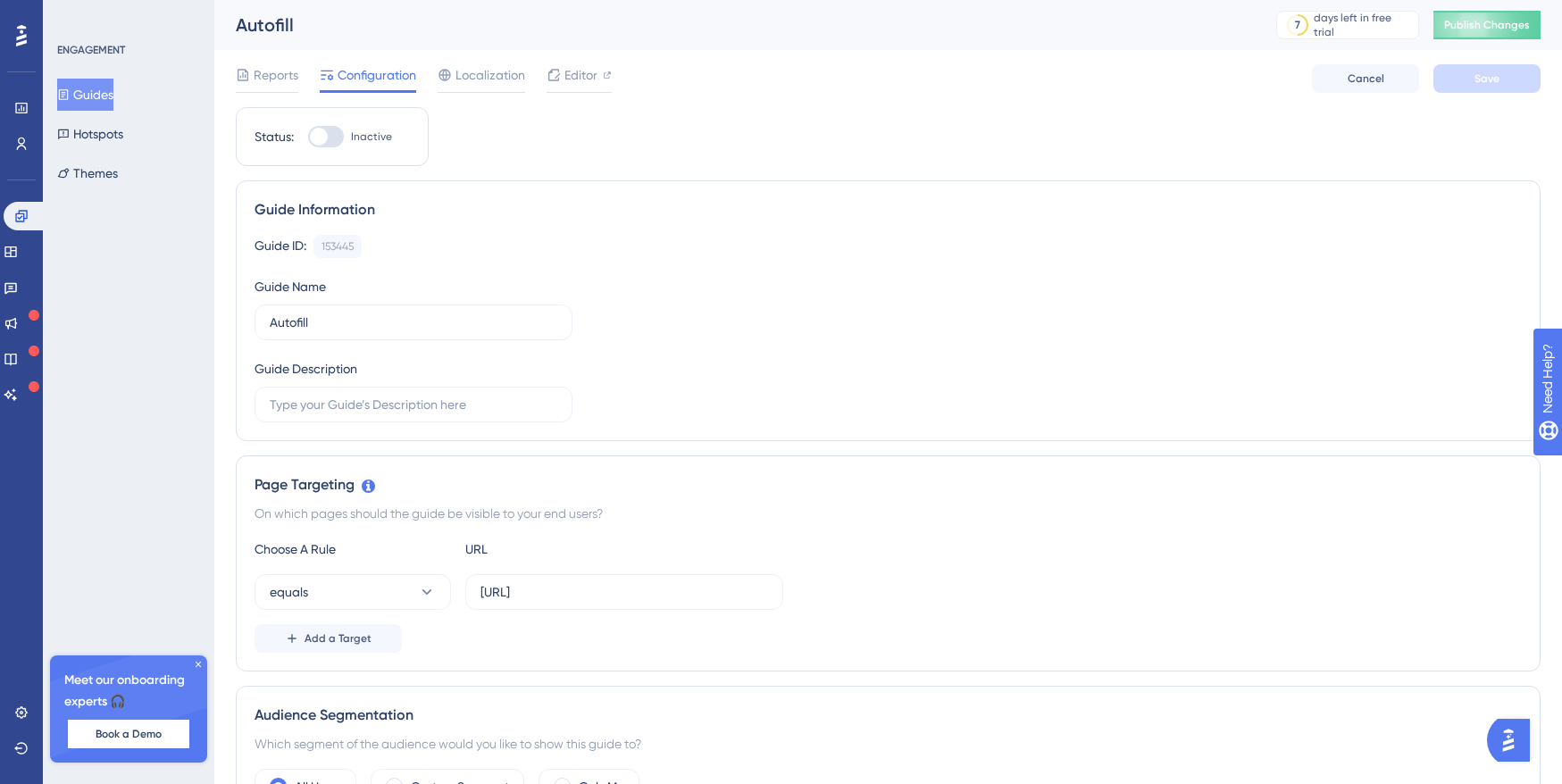
click at [326, 134] on div at bounding box center [319, 136] width 18 height 18
click at [308, 136] on input "Inactive" at bounding box center [307, 136] width 1 height 1
checkbox input "true"
click at [1504, 89] on button "Save" at bounding box center [1486, 78] width 107 height 28
click at [1484, 26] on span "Publish Changes" at bounding box center [1486, 24] width 85 height 15
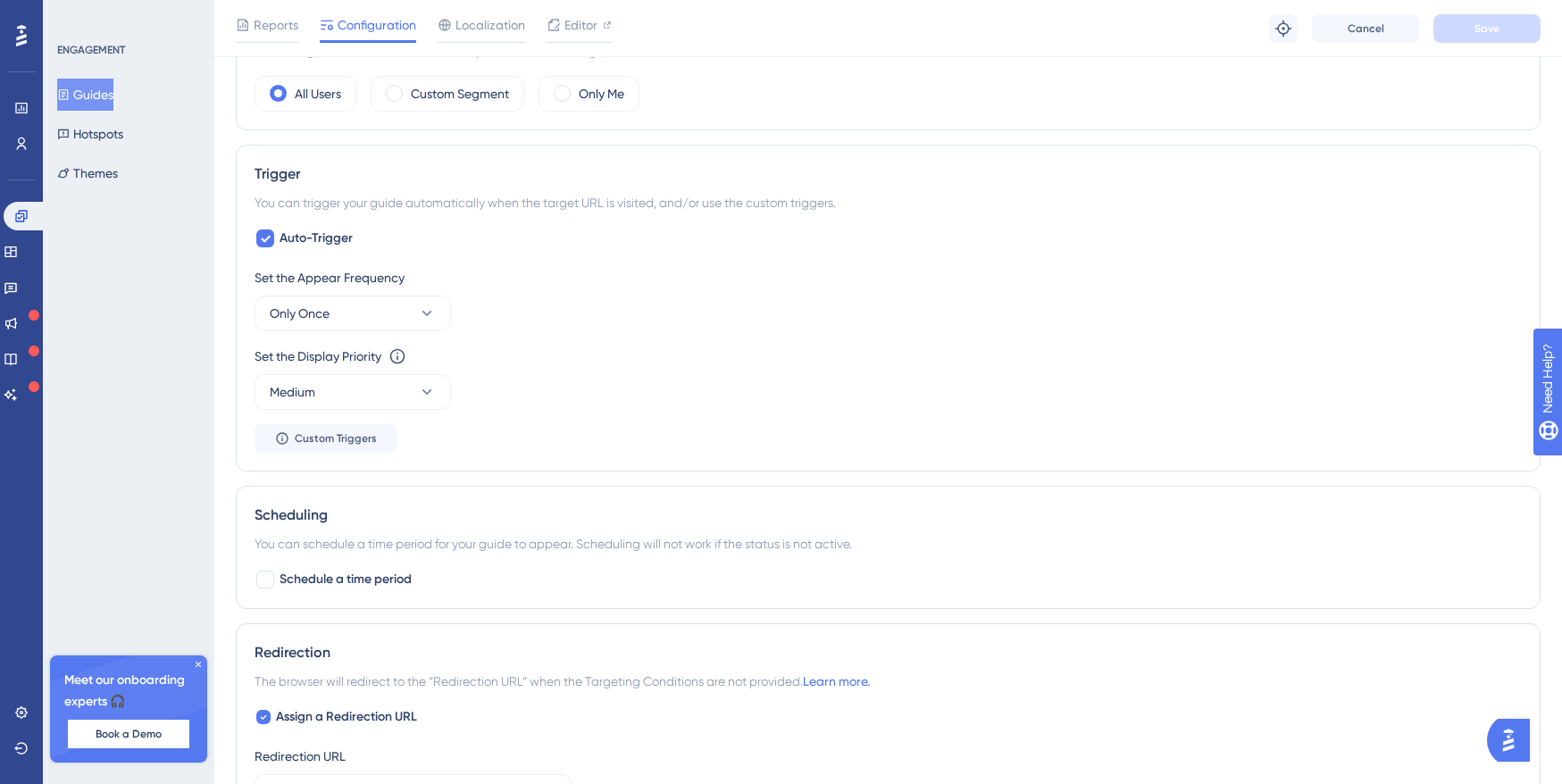
scroll to position [368, 0]
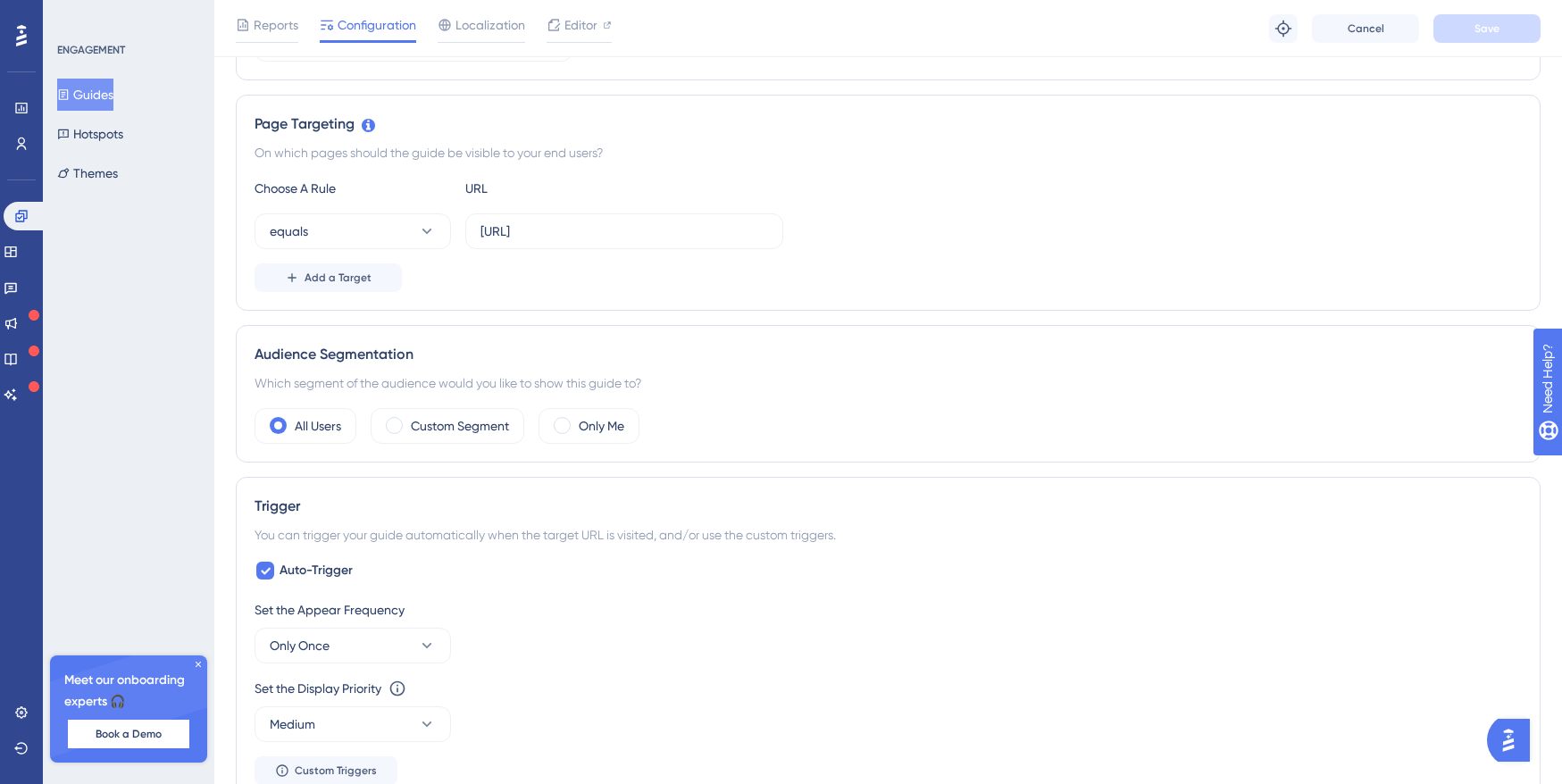
drag, startPoint x: 117, startPoint y: 95, endPoint x: 159, endPoint y: 122, distance: 49.9
click at [114, 96] on button "Guides" at bounding box center [84, 94] width 56 height 32
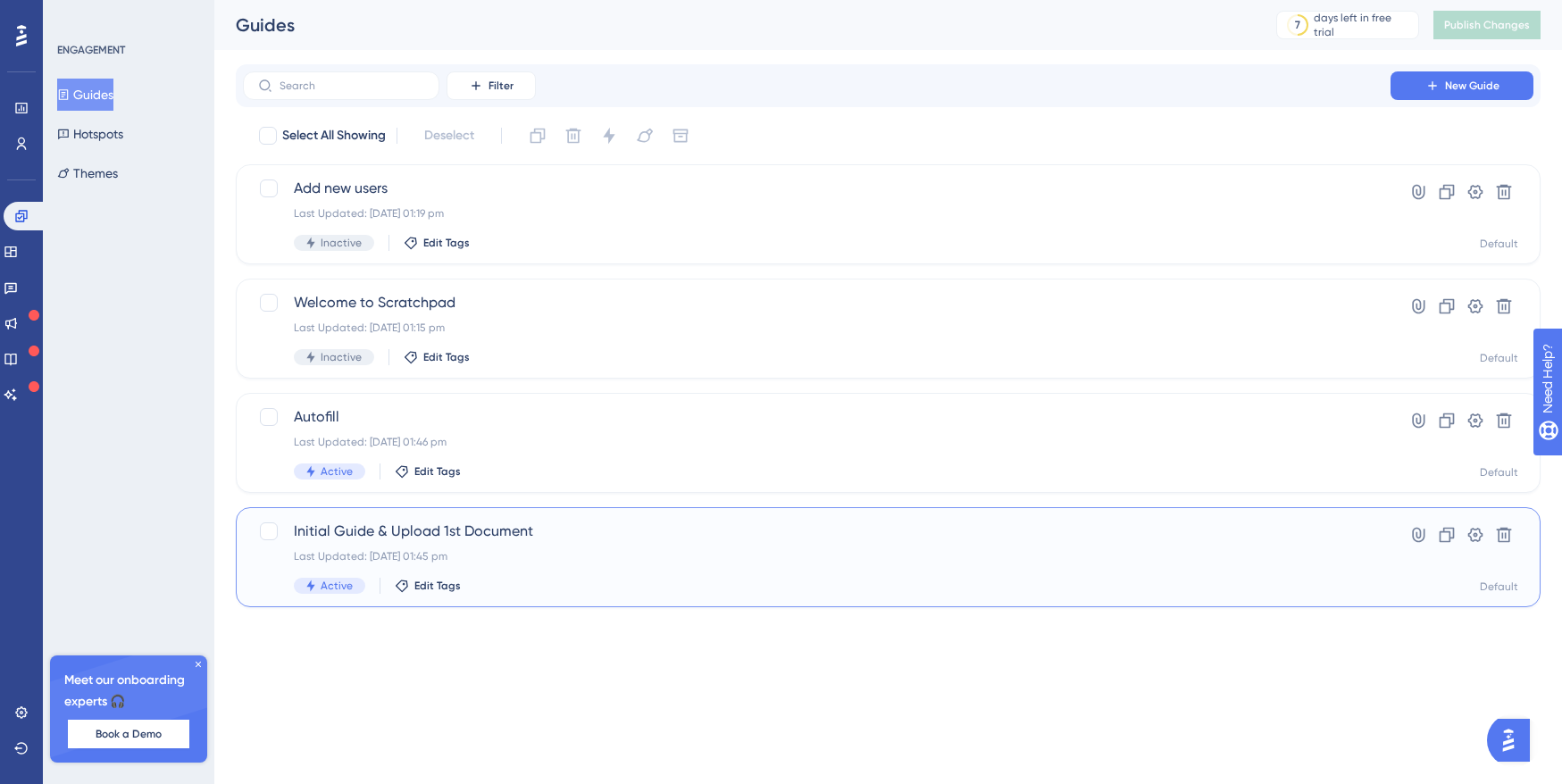
click at [413, 523] on span "Initial Guide & Upload 1st Document" at bounding box center [817, 531] width 1046 height 22
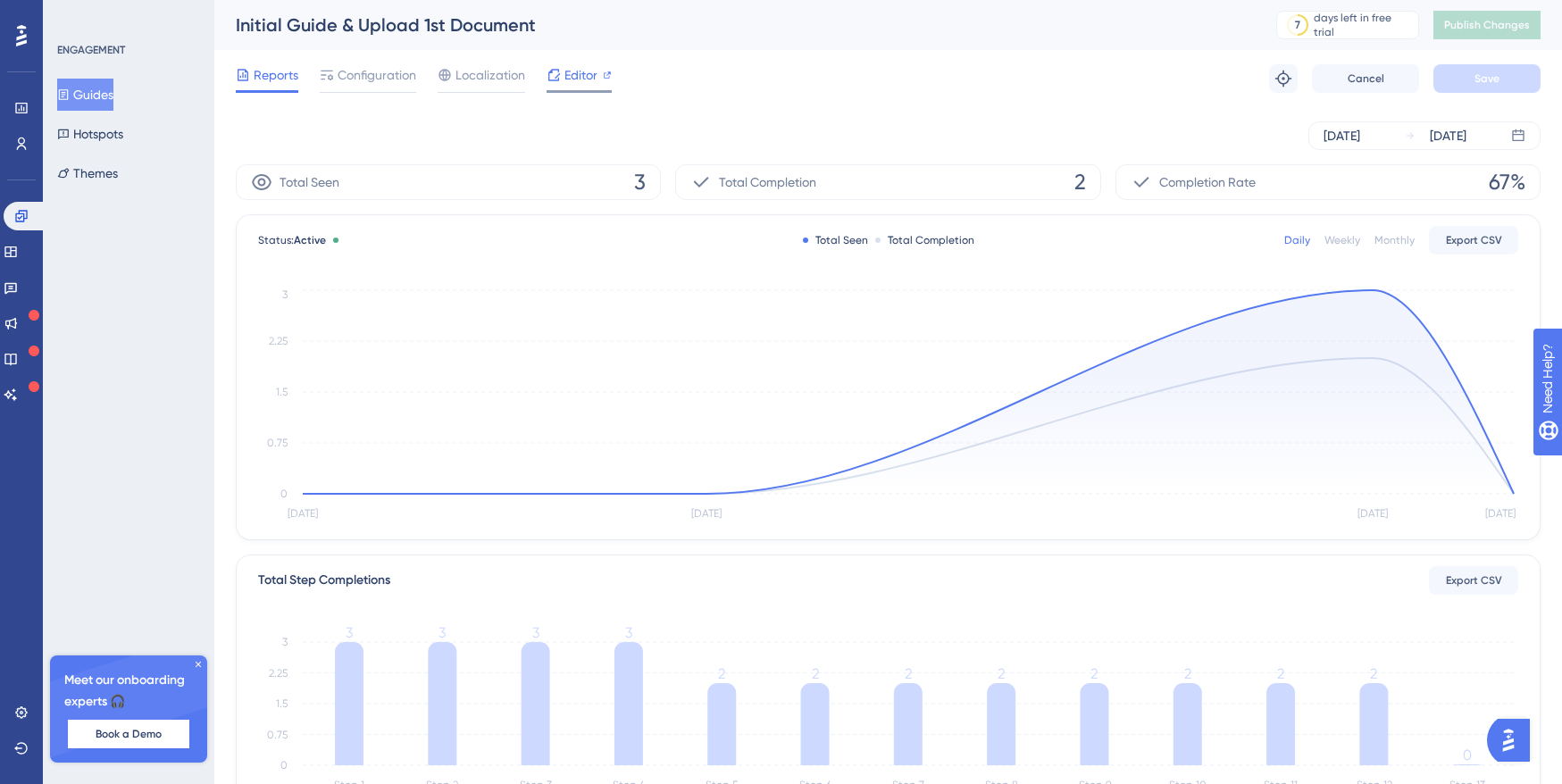
click at [574, 75] on span "Editor" at bounding box center [581, 75] width 33 height 22
click at [378, 77] on span "Configuration" at bounding box center [377, 75] width 78 height 22
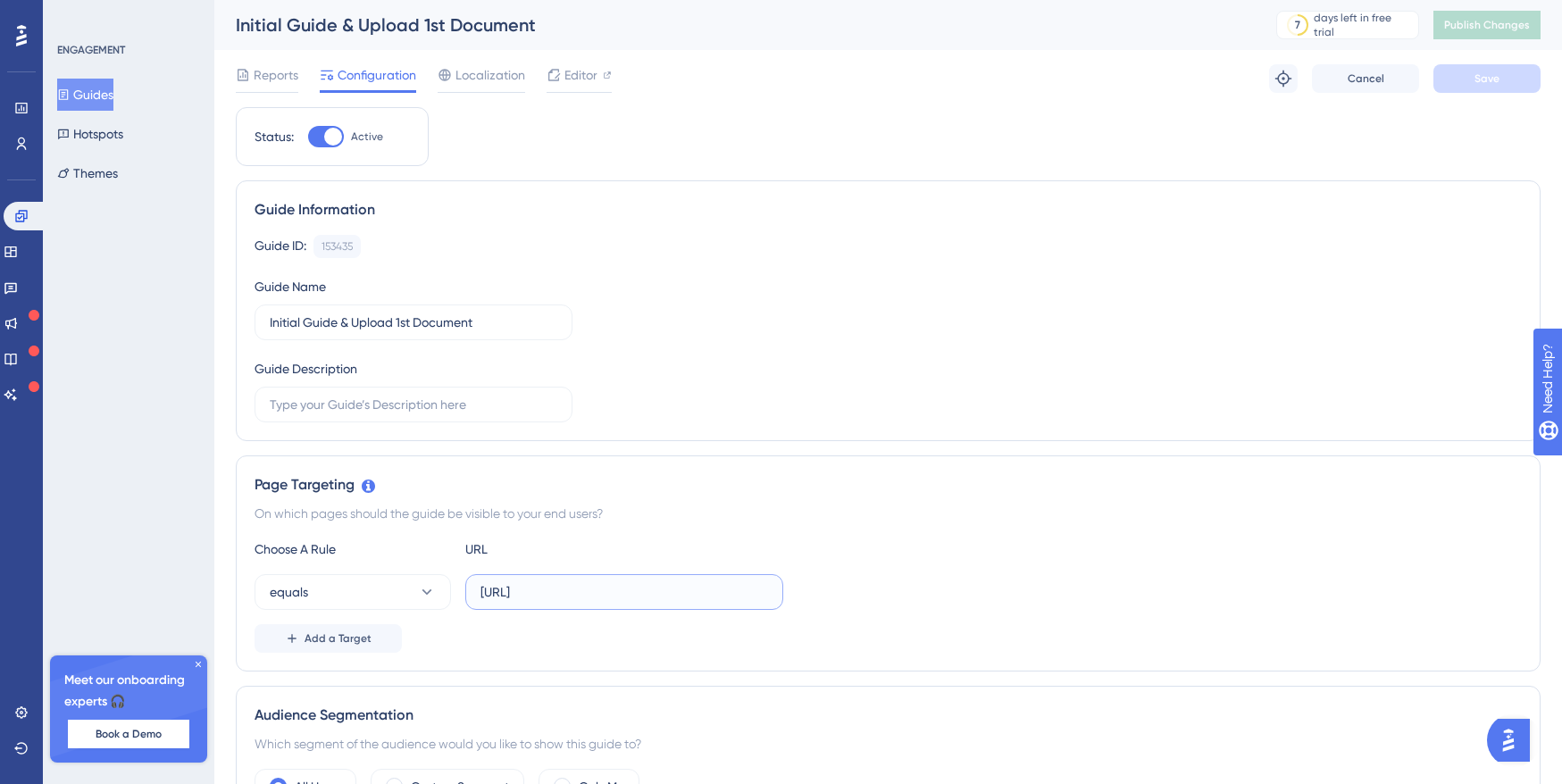
drag, startPoint x: 676, startPoint y: 596, endPoint x: 453, endPoint y: 564, distance: 225.3
click at [453, 564] on div "Choose A Rule URL equals https://dev-app.eaglobal.ai/ Add a Target" at bounding box center [888, 595] width 1268 height 115
paste input "dashboard"
type input "https://dev-app.eaglobal.ai/dashboard"
click at [1482, 86] on button "Save" at bounding box center [1486, 78] width 107 height 28
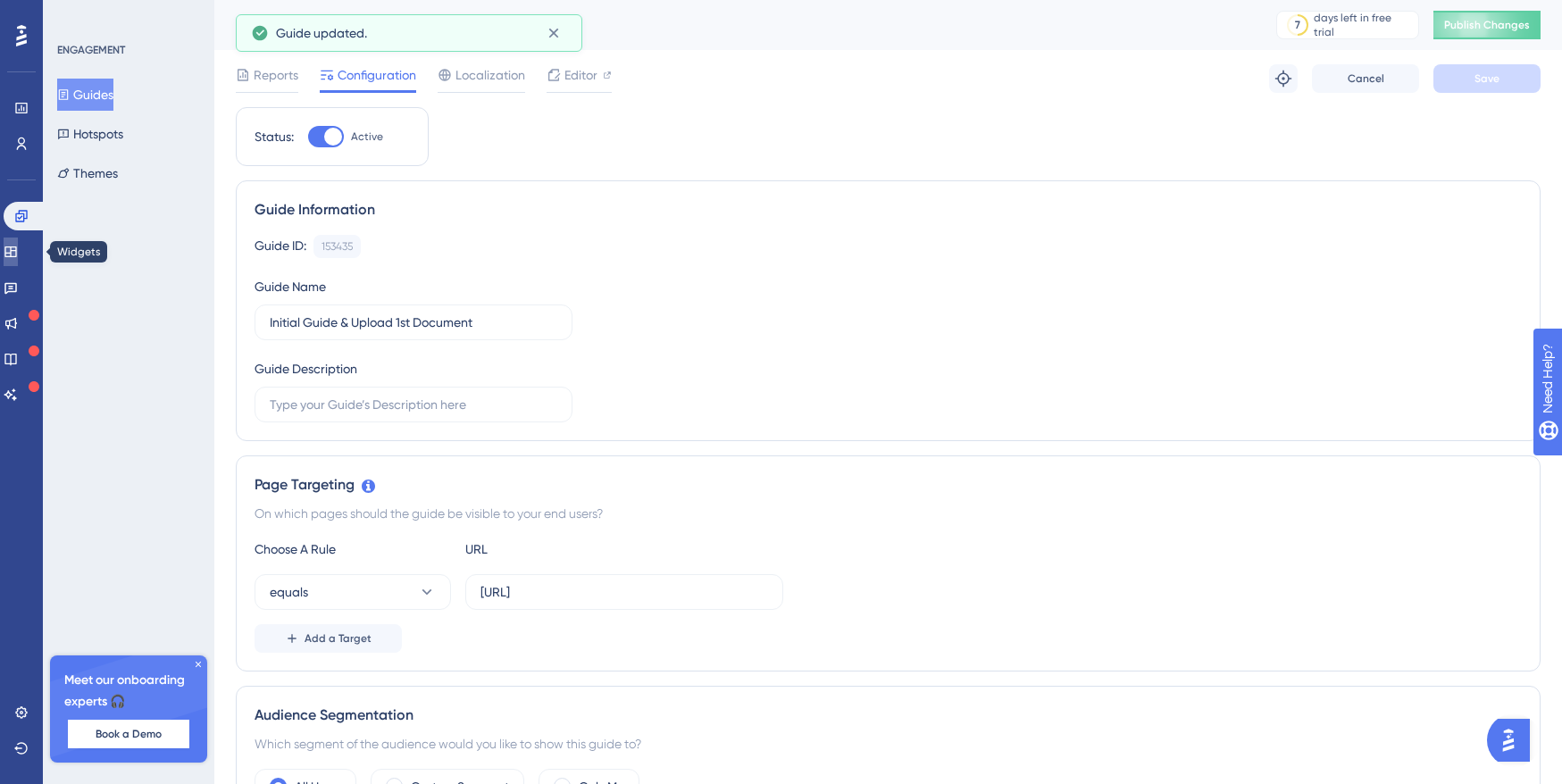
click at [18, 255] on icon at bounding box center [11, 252] width 15 height 15
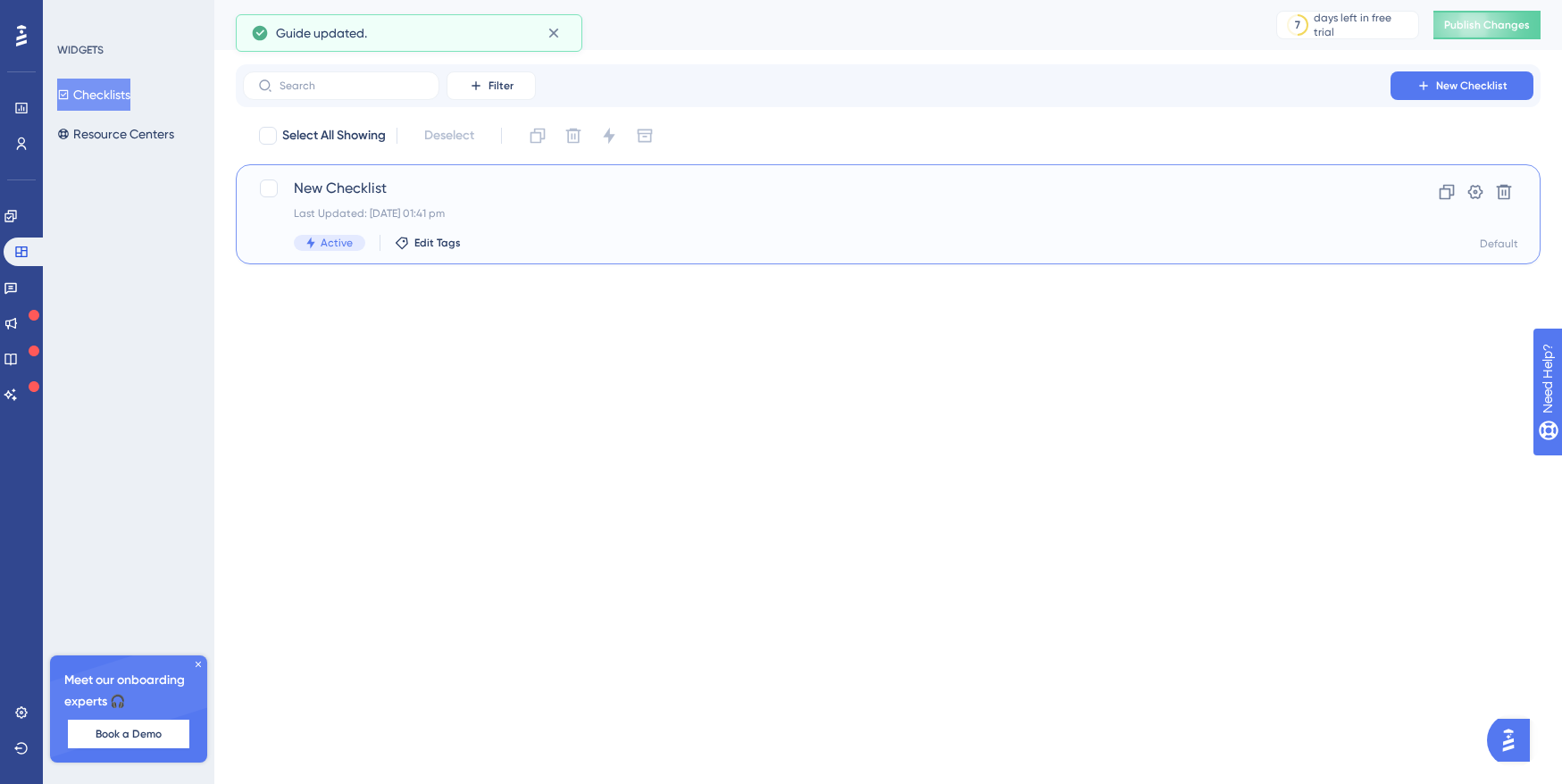
click at [419, 186] on span "New Checklist" at bounding box center [817, 188] width 1046 height 22
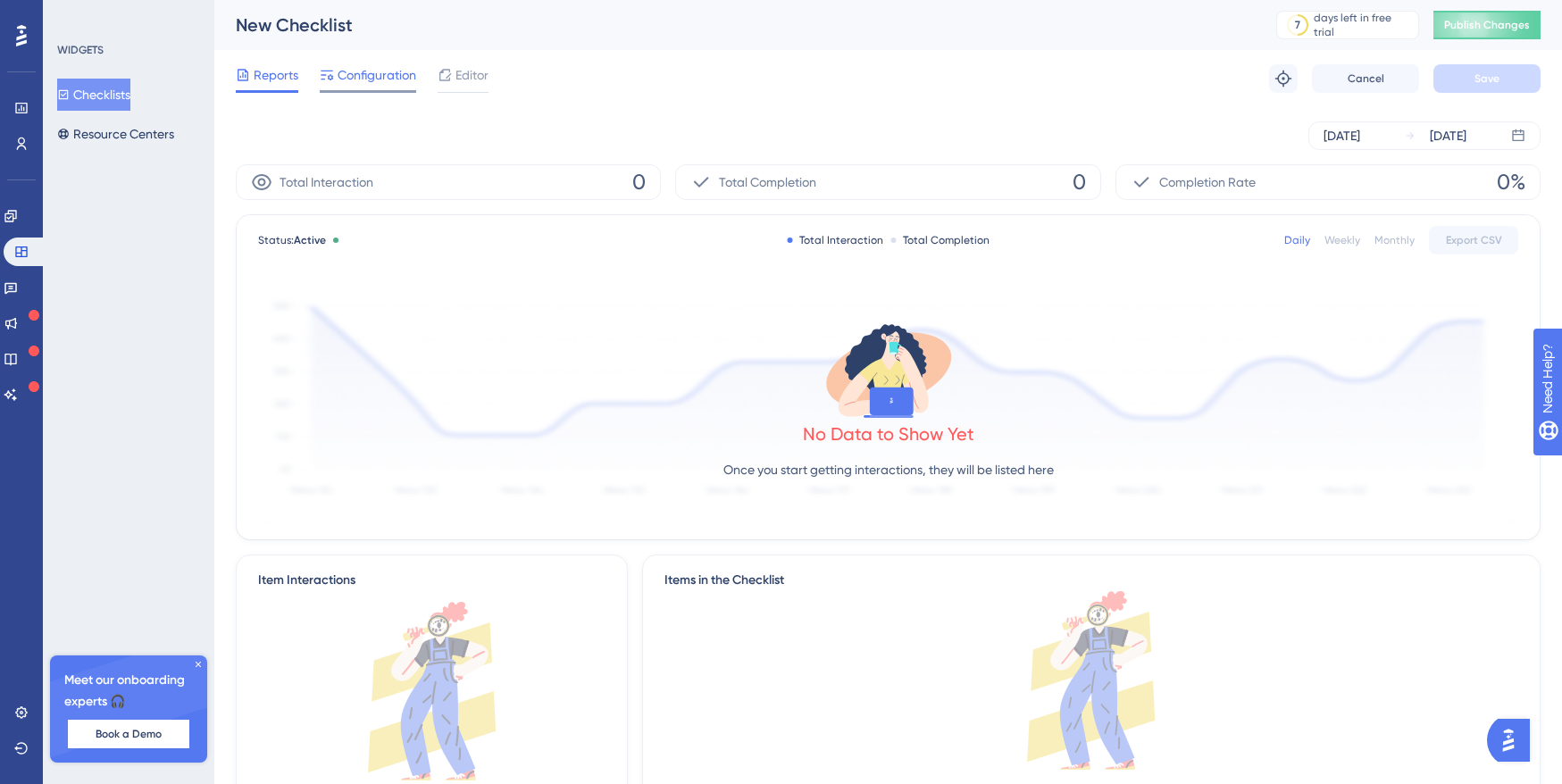
click at [370, 81] on span "Configuration" at bounding box center [377, 75] width 78 height 22
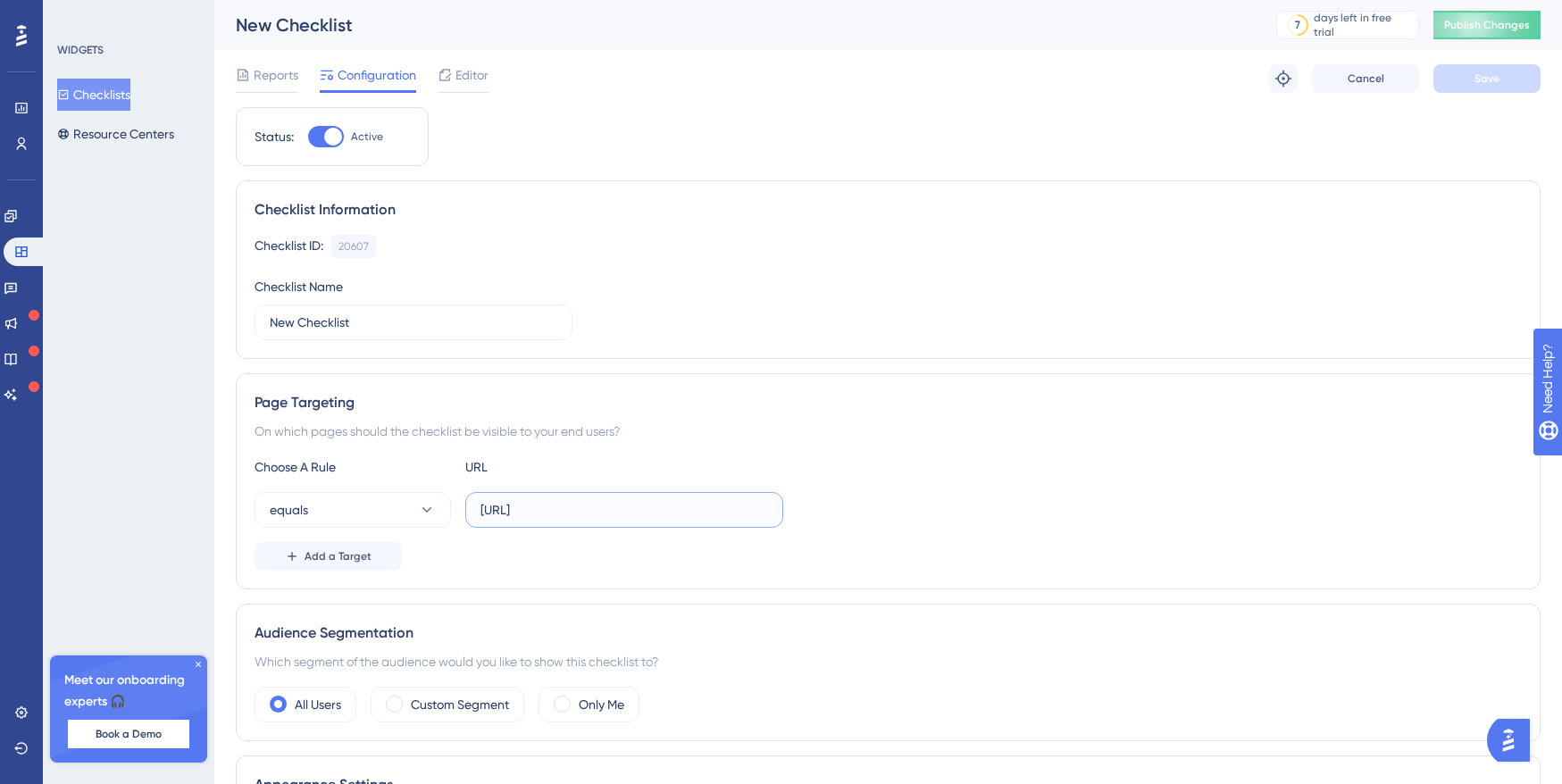
click at [636, 507] on input "https://dev-app.eaglobal.ai/" at bounding box center [624, 510] width 287 height 20
drag, startPoint x: 709, startPoint y: 517, endPoint x: 481, endPoint y: 502, distance: 228.5
click at [481, 503] on input "https://dev-app.eaglobal.ai/" at bounding box center [624, 510] width 287 height 20
click at [416, 514] on button "equals" at bounding box center [353, 510] width 196 height 35
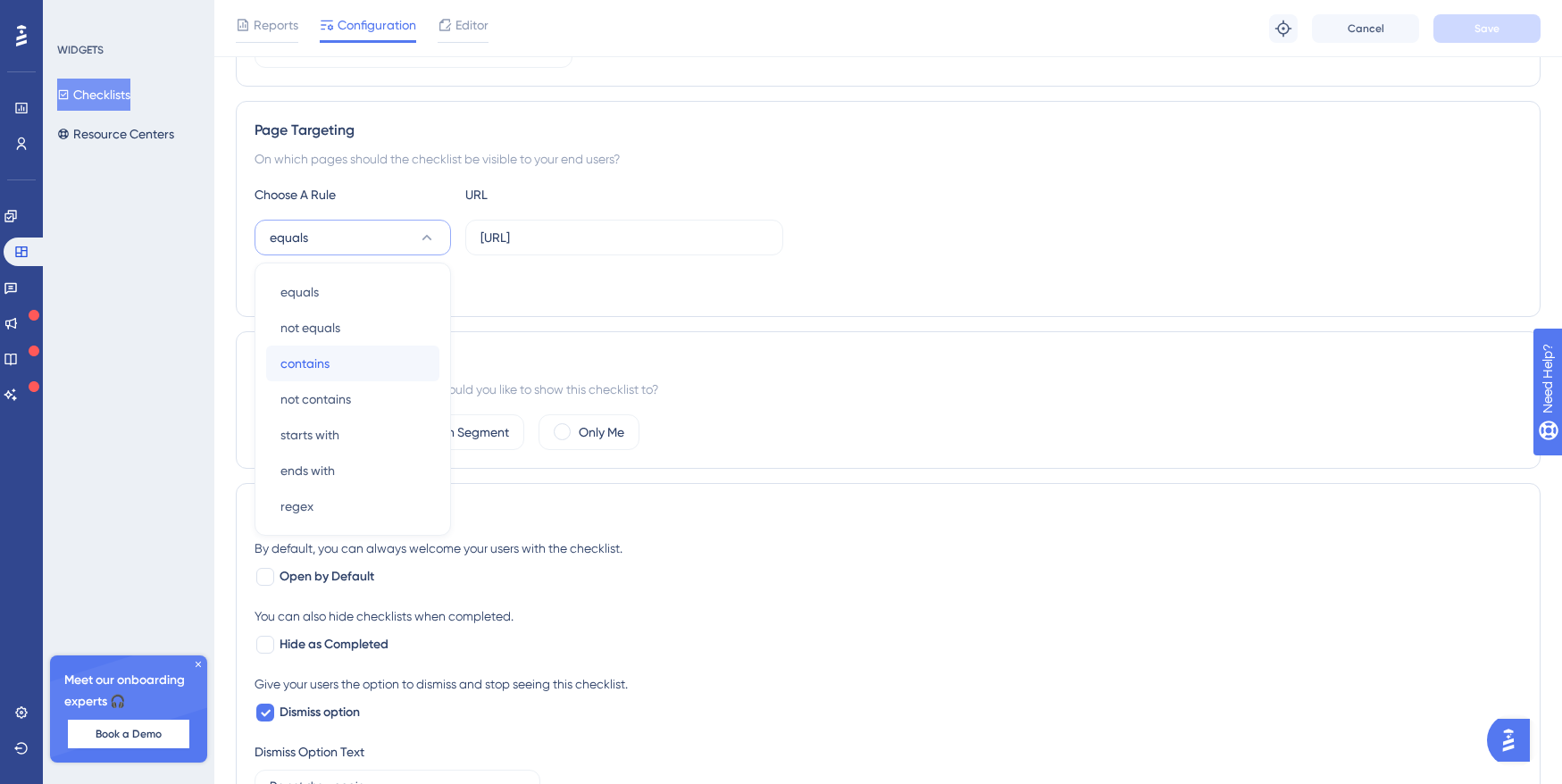
click at [373, 362] on div "contains contains" at bounding box center [353, 364] width 145 height 35
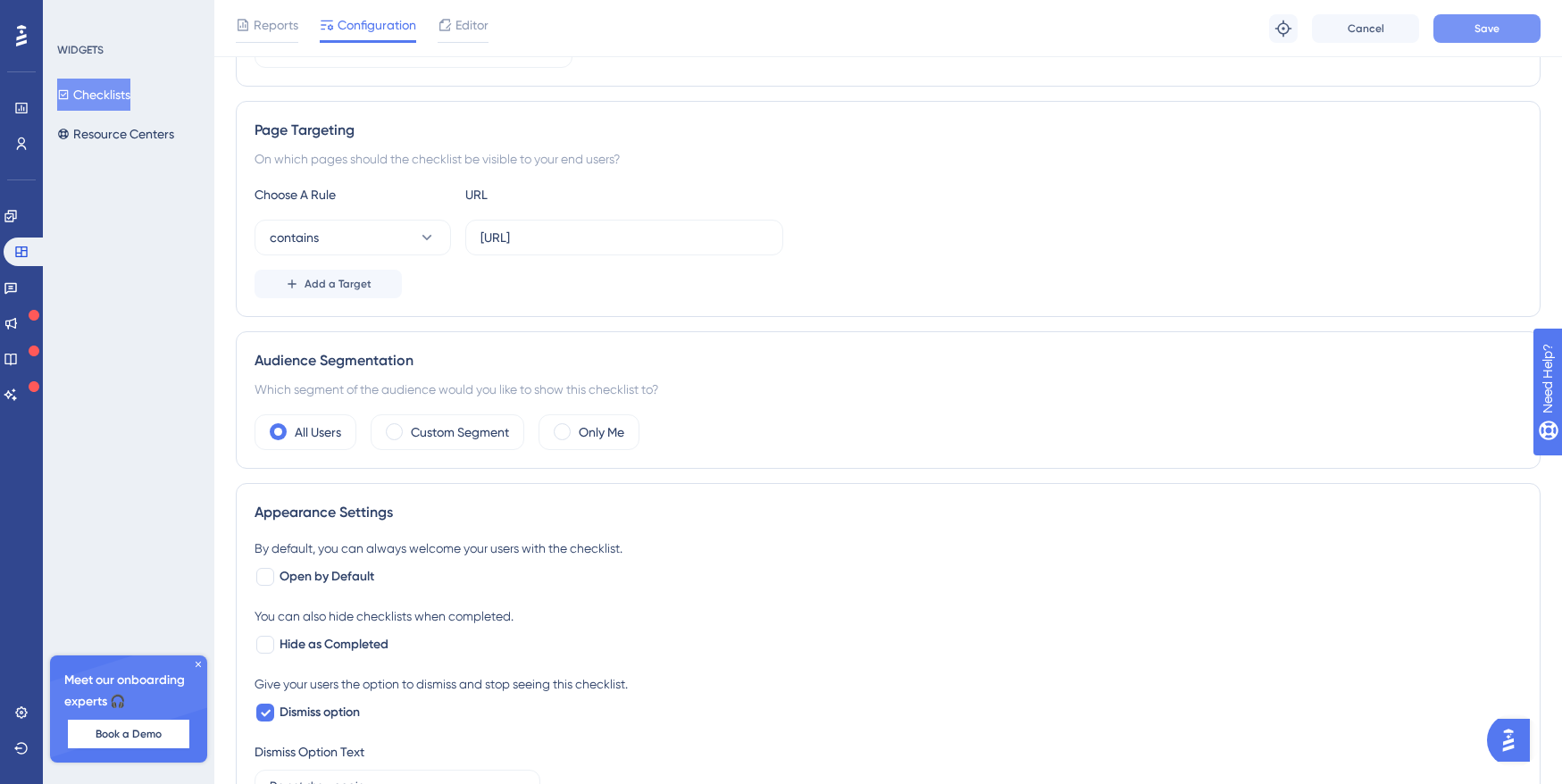
click at [1501, 33] on button "Save" at bounding box center [1486, 28] width 107 height 28
click at [16, 214] on icon at bounding box center [11, 216] width 12 height 12
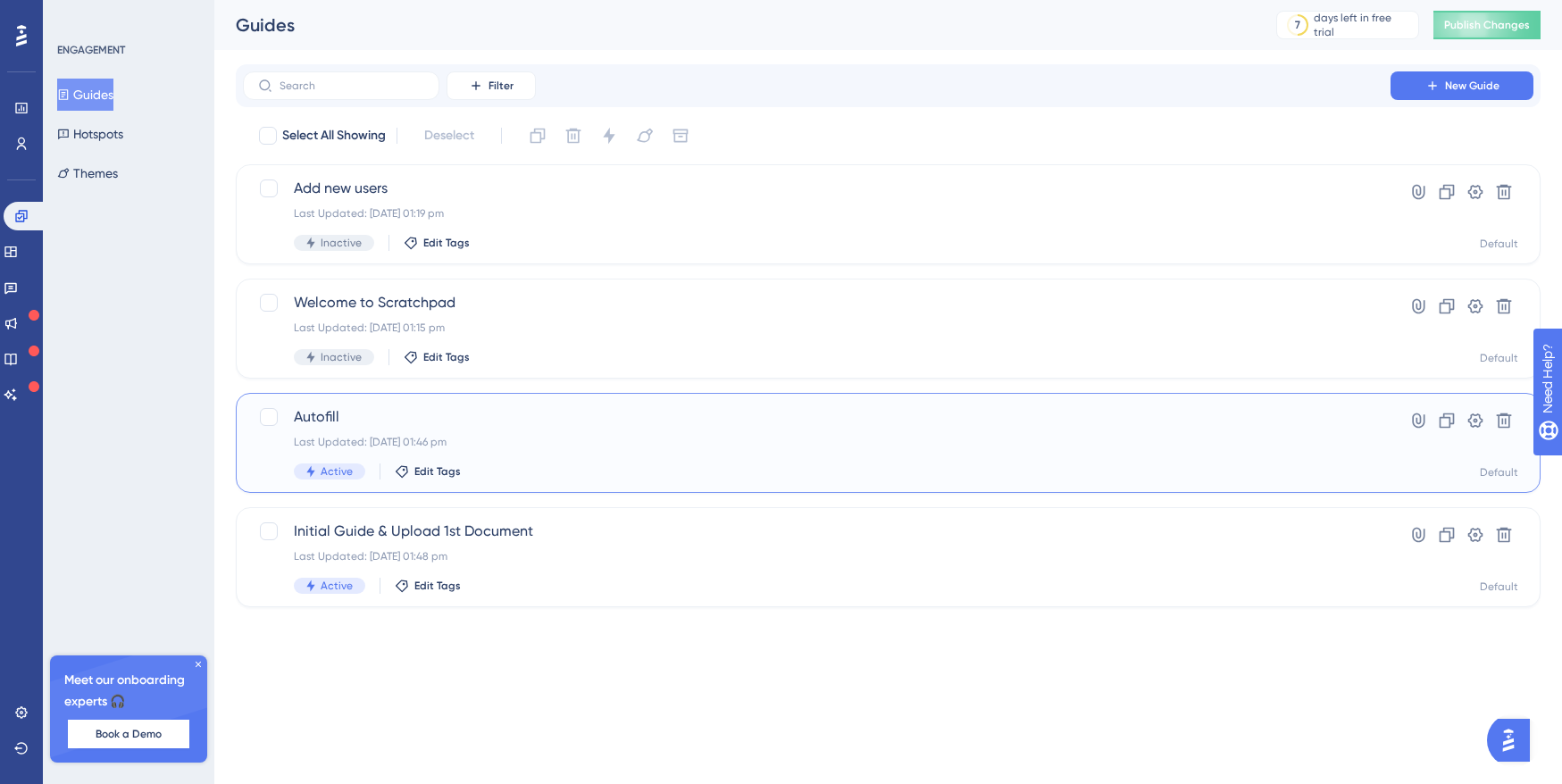
click at [522, 423] on span "Autofill" at bounding box center [817, 416] width 1046 height 22
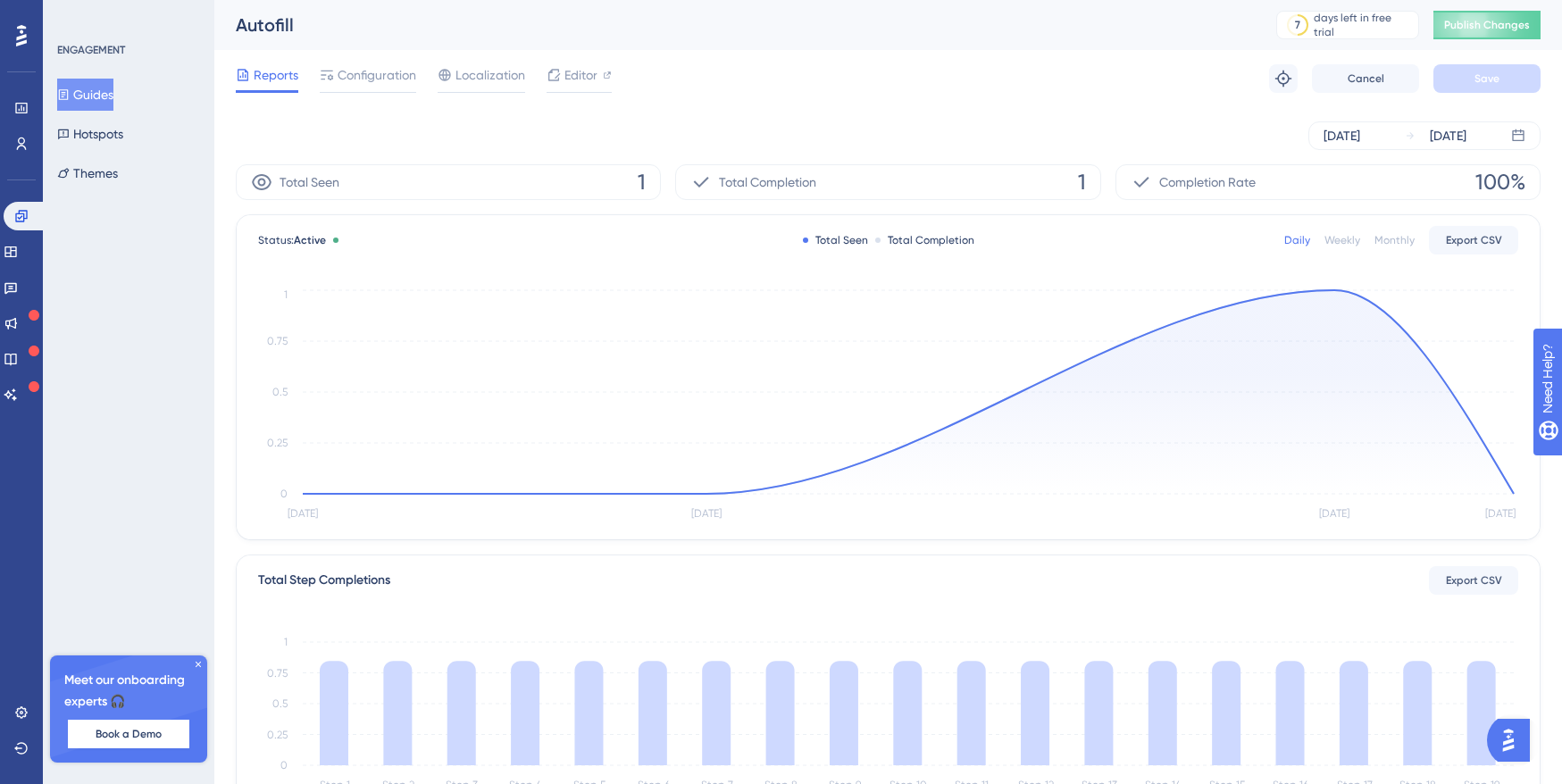
click at [351, 22] on div "Autofill" at bounding box center [733, 25] width 996 height 25
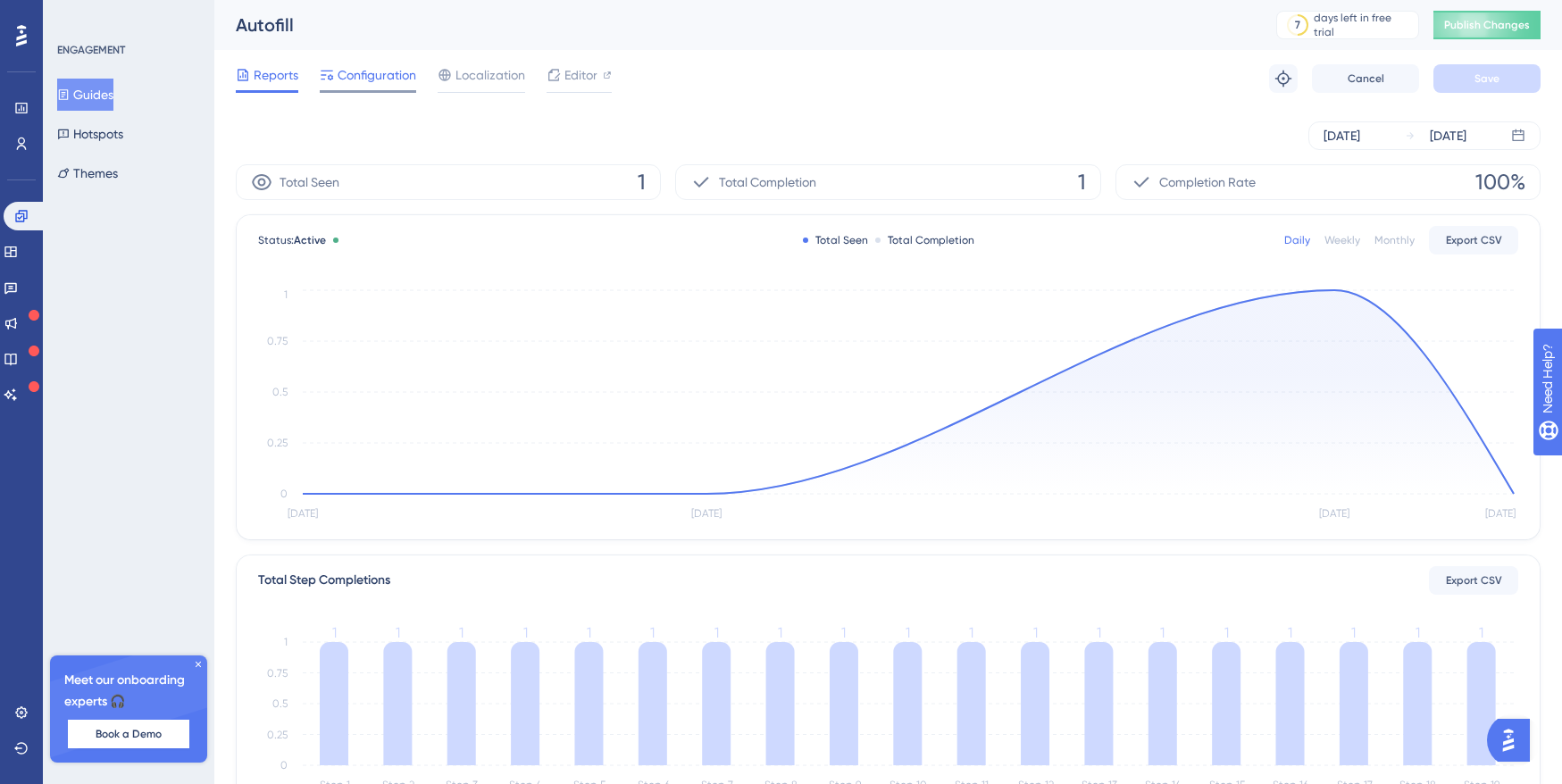
click at [351, 81] on span "Configuration" at bounding box center [377, 75] width 78 height 22
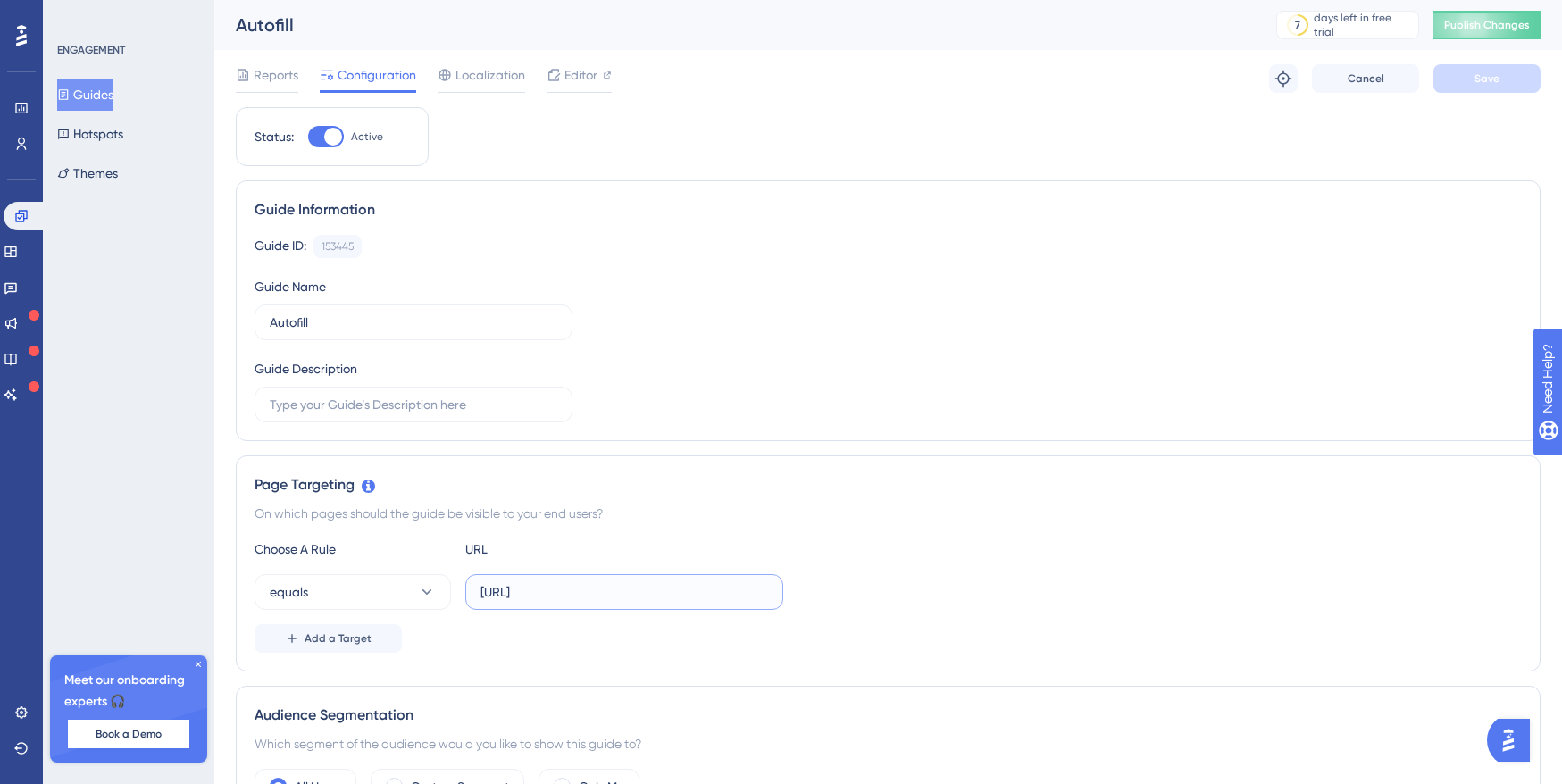
click at [712, 596] on input "https://dev-app.eaglobal.ai/autofill" at bounding box center [624, 592] width 287 height 20
click at [653, 592] on input "https://dev-app.eaglobal.ai/autofill" at bounding box center [624, 592] width 287 height 20
click at [412, 592] on button "equals" at bounding box center [353, 592] width 196 height 35
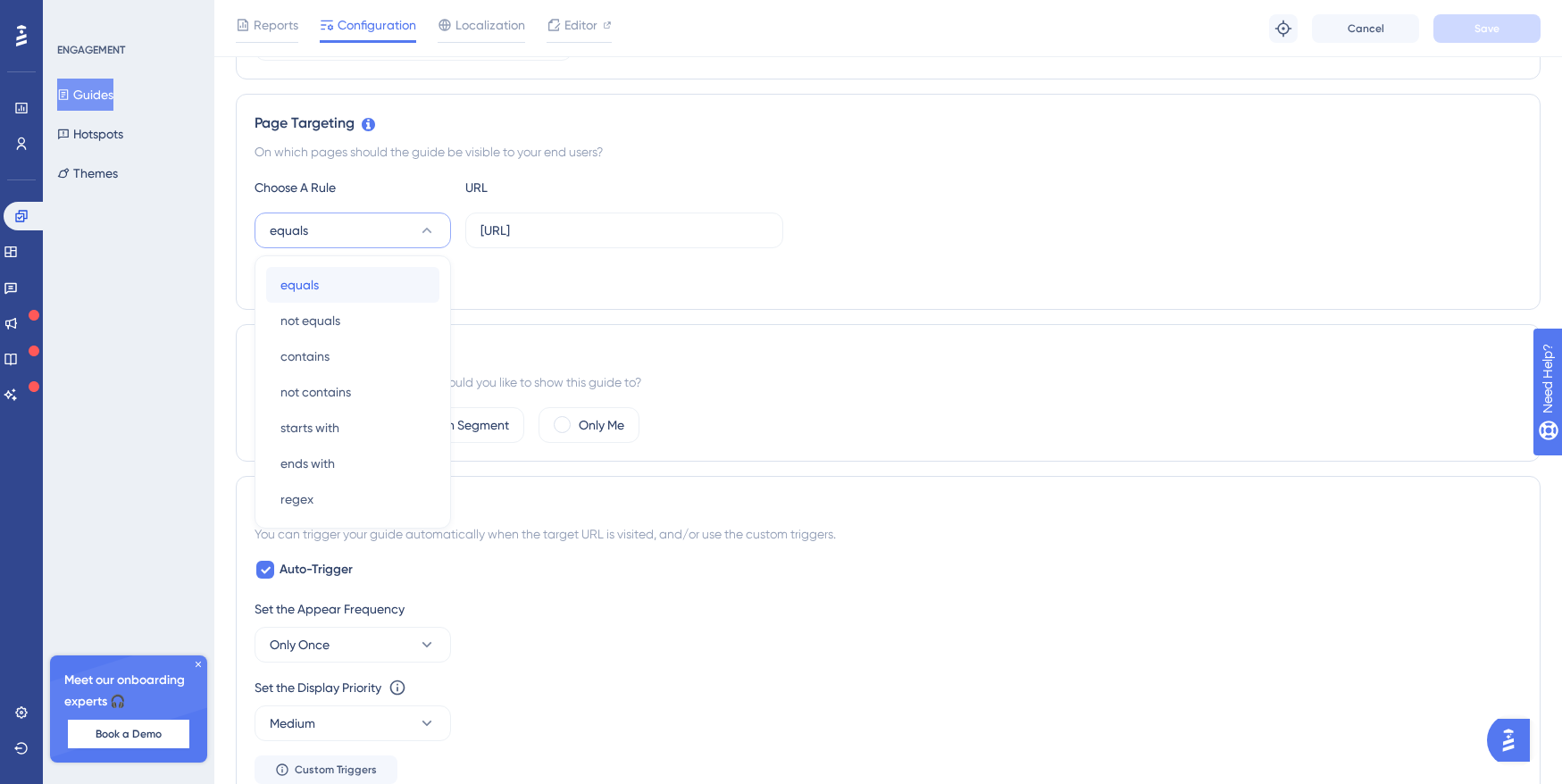
click at [346, 288] on div "equals equals" at bounding box center [353, 284] width 145 height 35
click at [1398, 98] on div "Page Targeting On which pages should the guide be visible to your end users? Ch…" at bounding box center [887, 202] width 1305 height 216
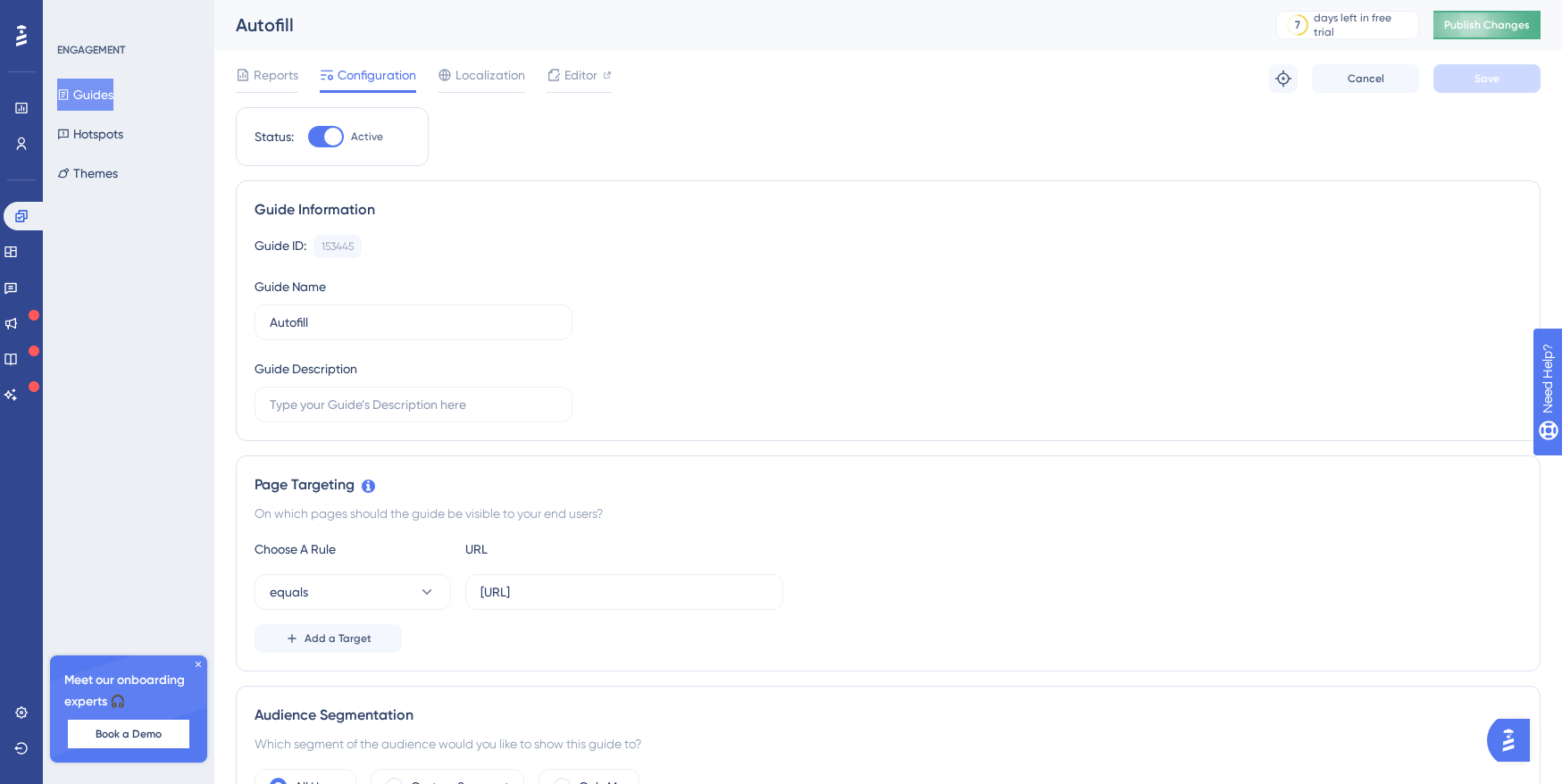
click at [1481, 18] on span "Publish Changes" at bounding box center [1486, 24] width 85 height 15
click at [101, 87] on button "Guides" at bounding box center [84, 94] width 56 height 32
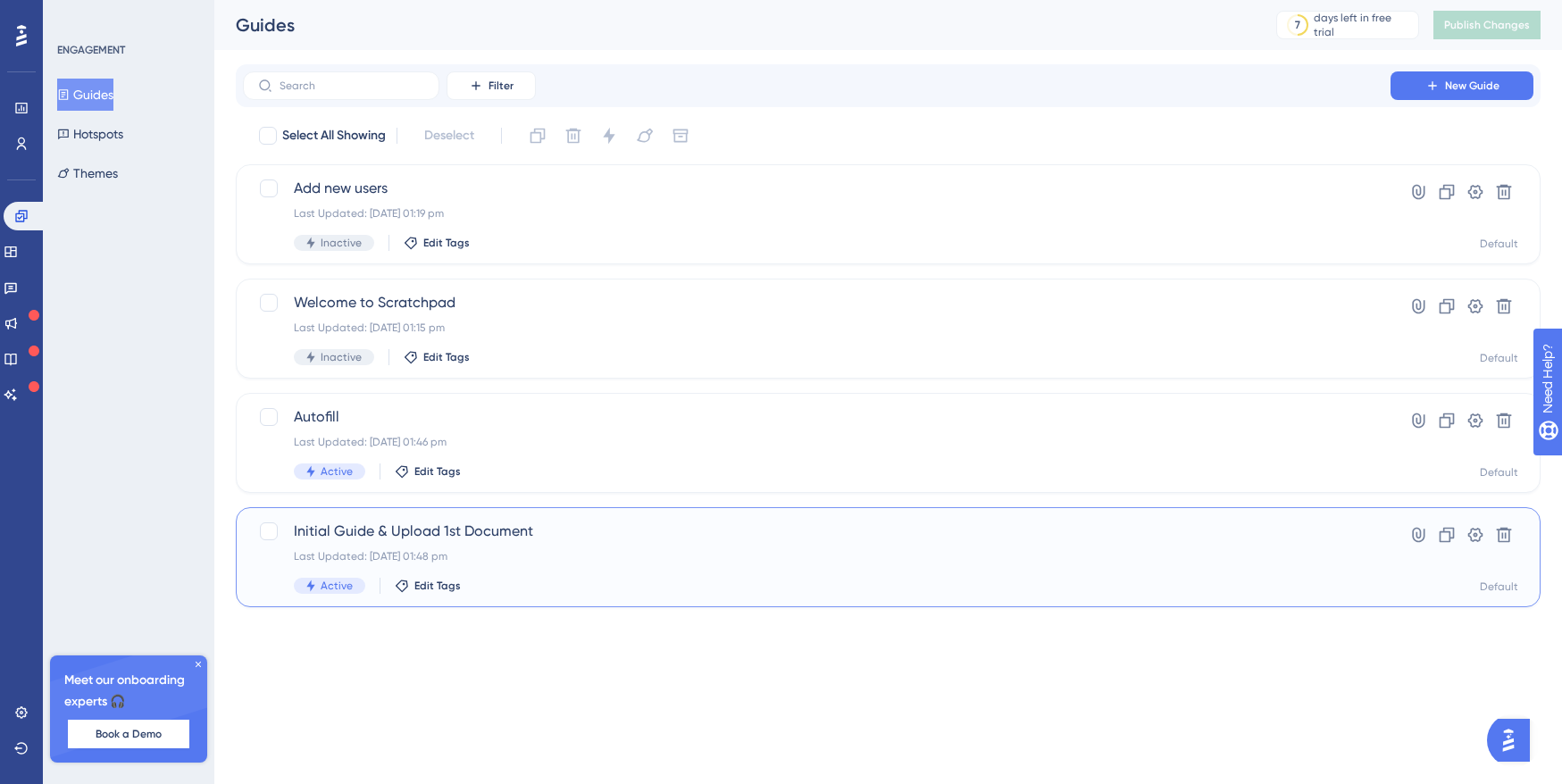
click at [377, 540] on span "Initial Guide & Upload 1st Document" at bounding box center [817, 531] width 1046 height 22
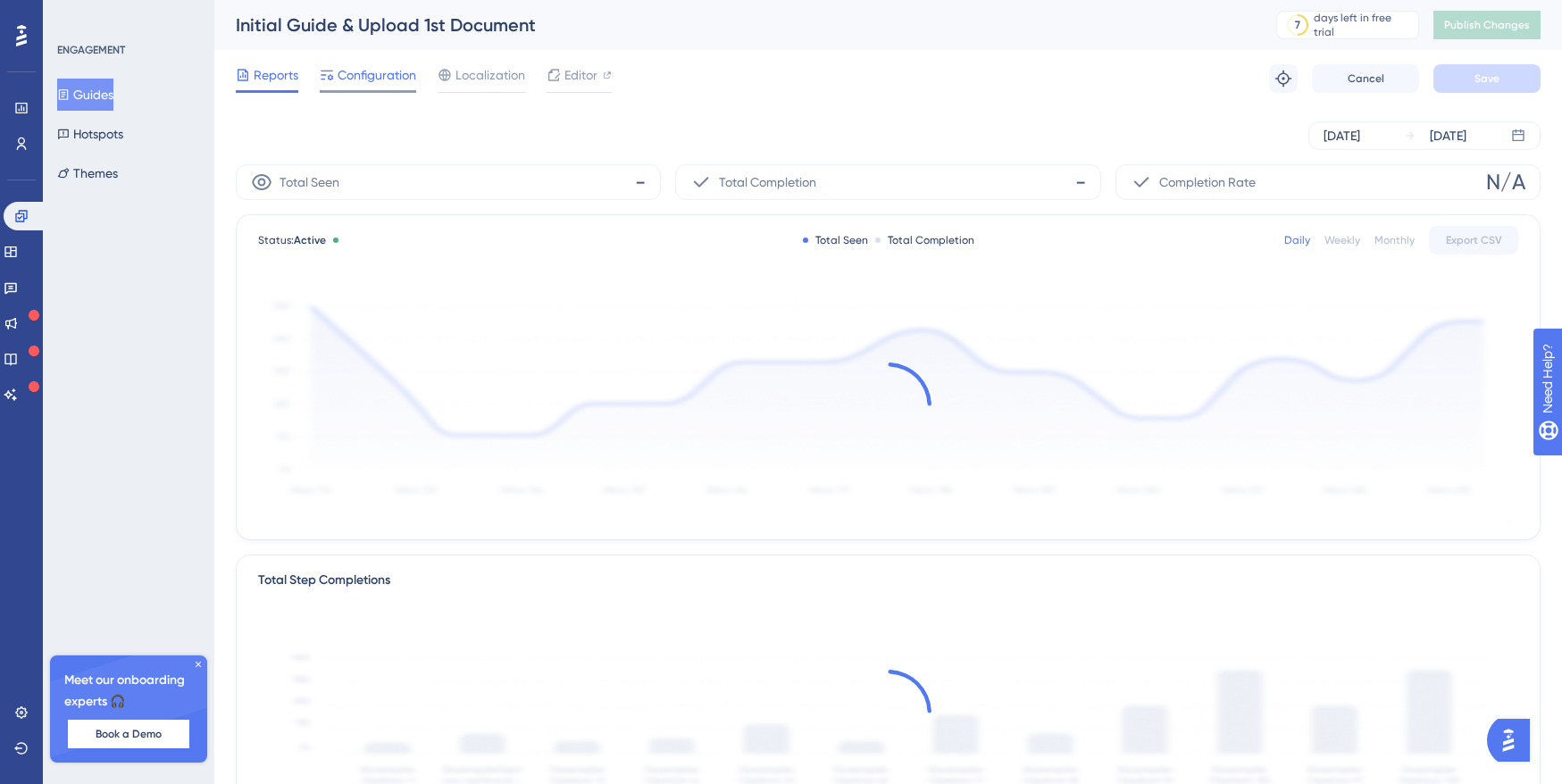
click at [380, 74] on span "Configuration" at bounding box center [377, 75] width 78 height 22
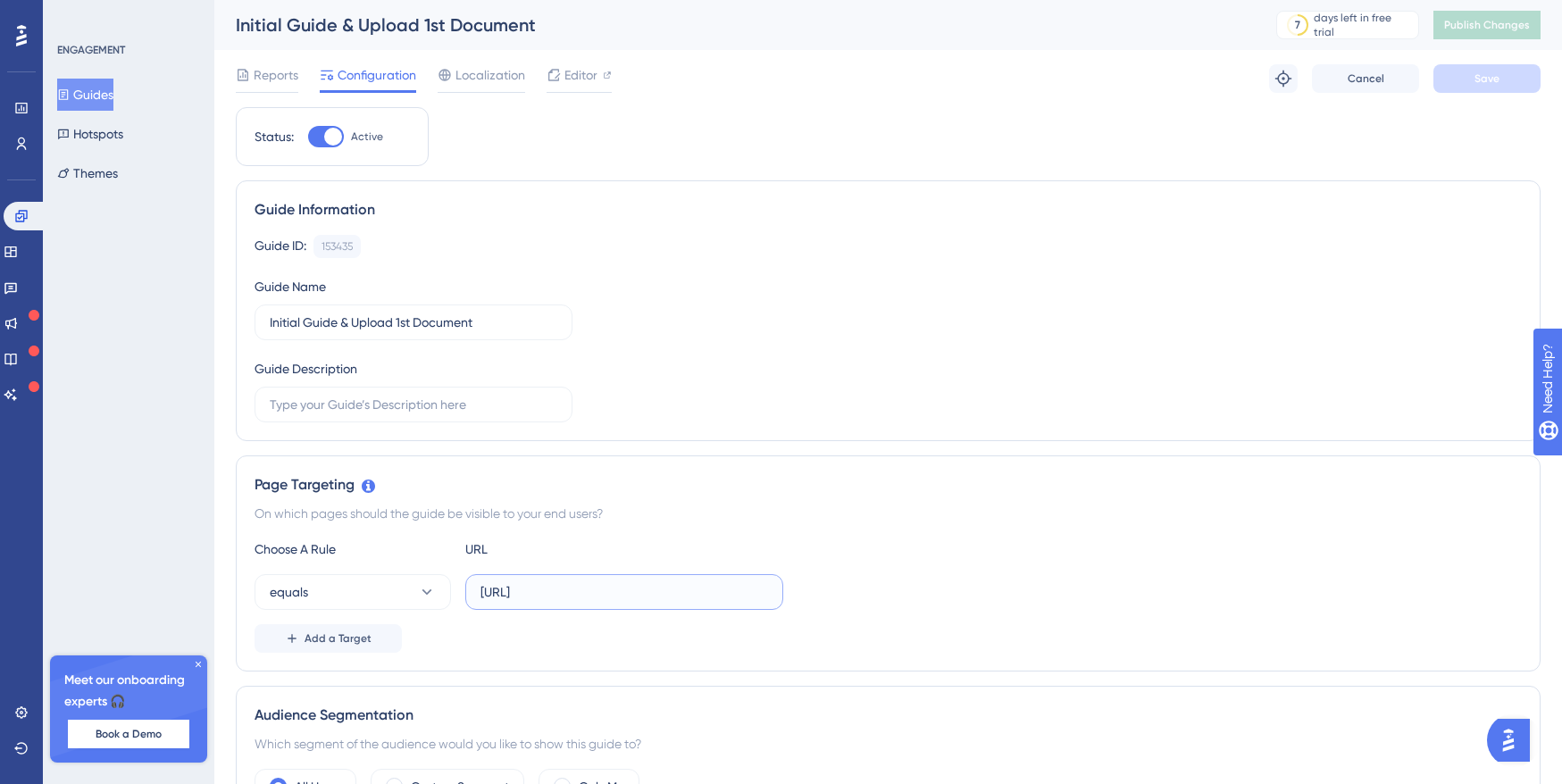
drag, startPoint x: 739, startPoint y: 589, endPoint x: 421, endPoint y: 570, distance: 318.6
click at [421, 570] on div "Choose A Rule URL equals https://dev-app.eaglobal.ai/dashboard Add a Target" at bounding box center [888, 595] width 1268 height 115
paste input "text"
type input "https://dev-app.eaglobal.ai/"
click at [1455, 86] on button "Save" at bounding box center [1486, 78] width 107 height 28
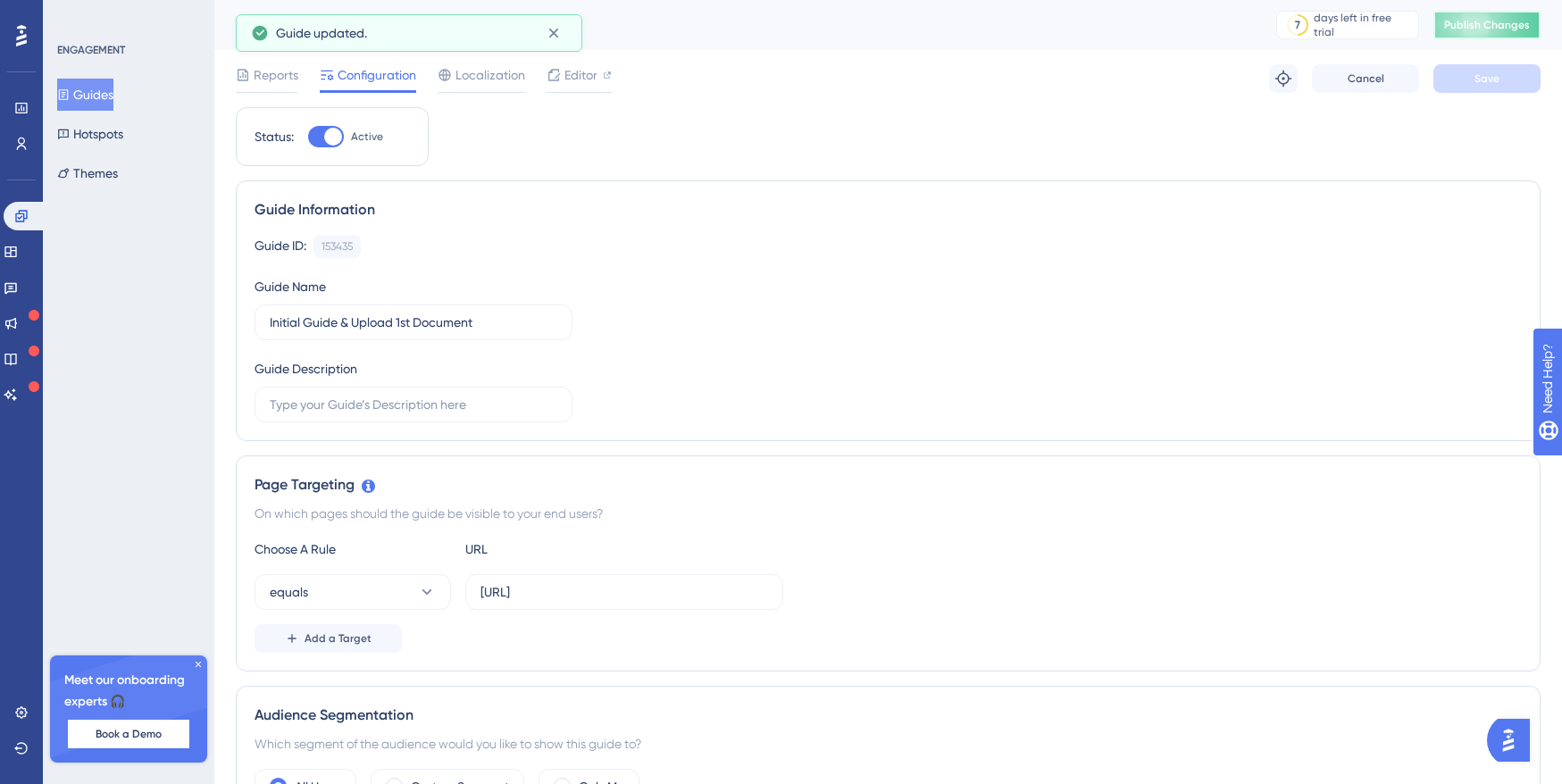
click at [1473, 24] on span "Publish Changes" at bounding box center [1486, 24] width 85 height 15
click at [105, 102] on button "Guides" at bounding box center [84, 94] width 56 height 32
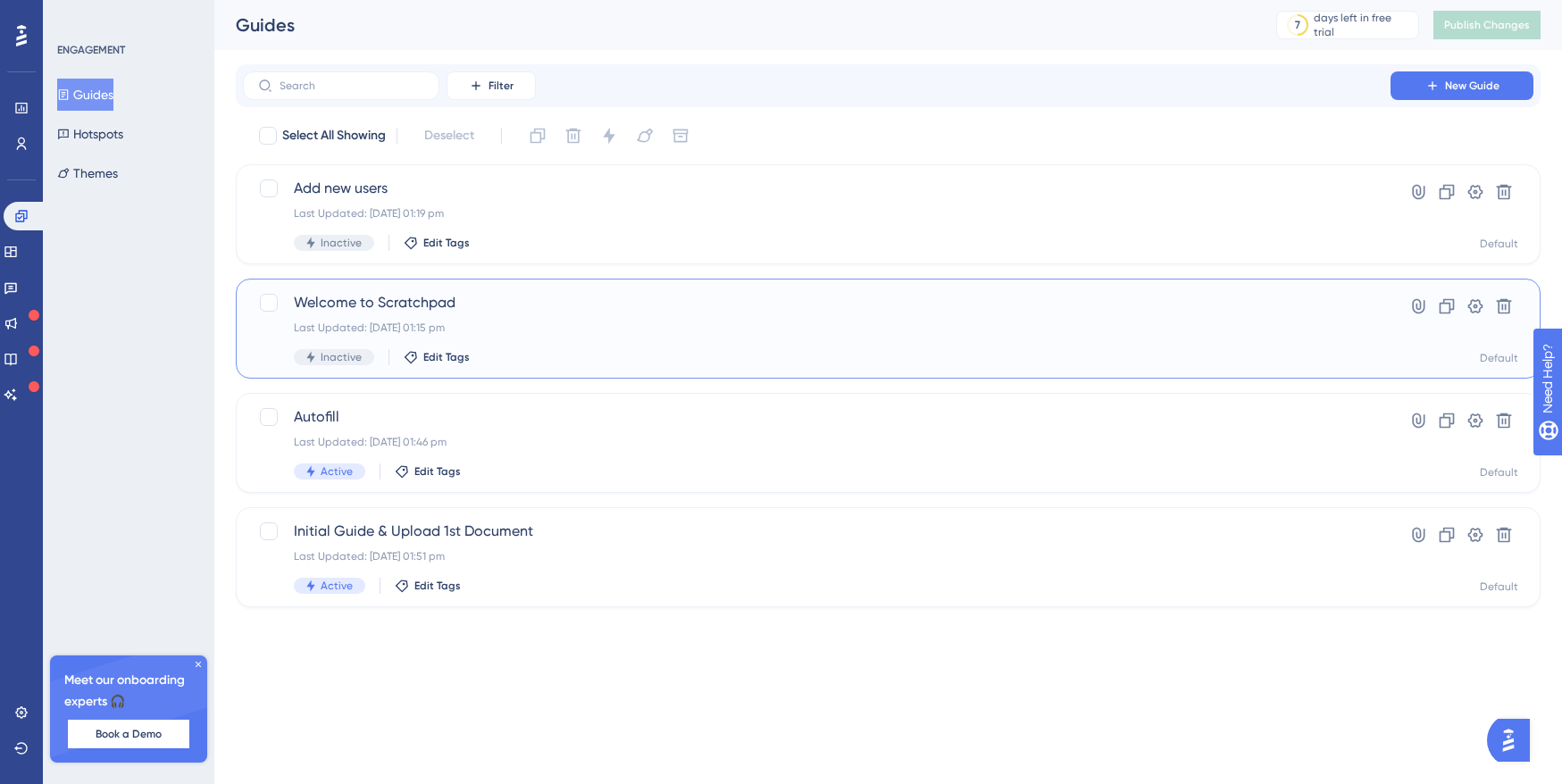
click at [524, 321] on div "Last Updated: 09 Oct 2025 01:15 pm" at bounding box center [817, 327] width 1046 height 15
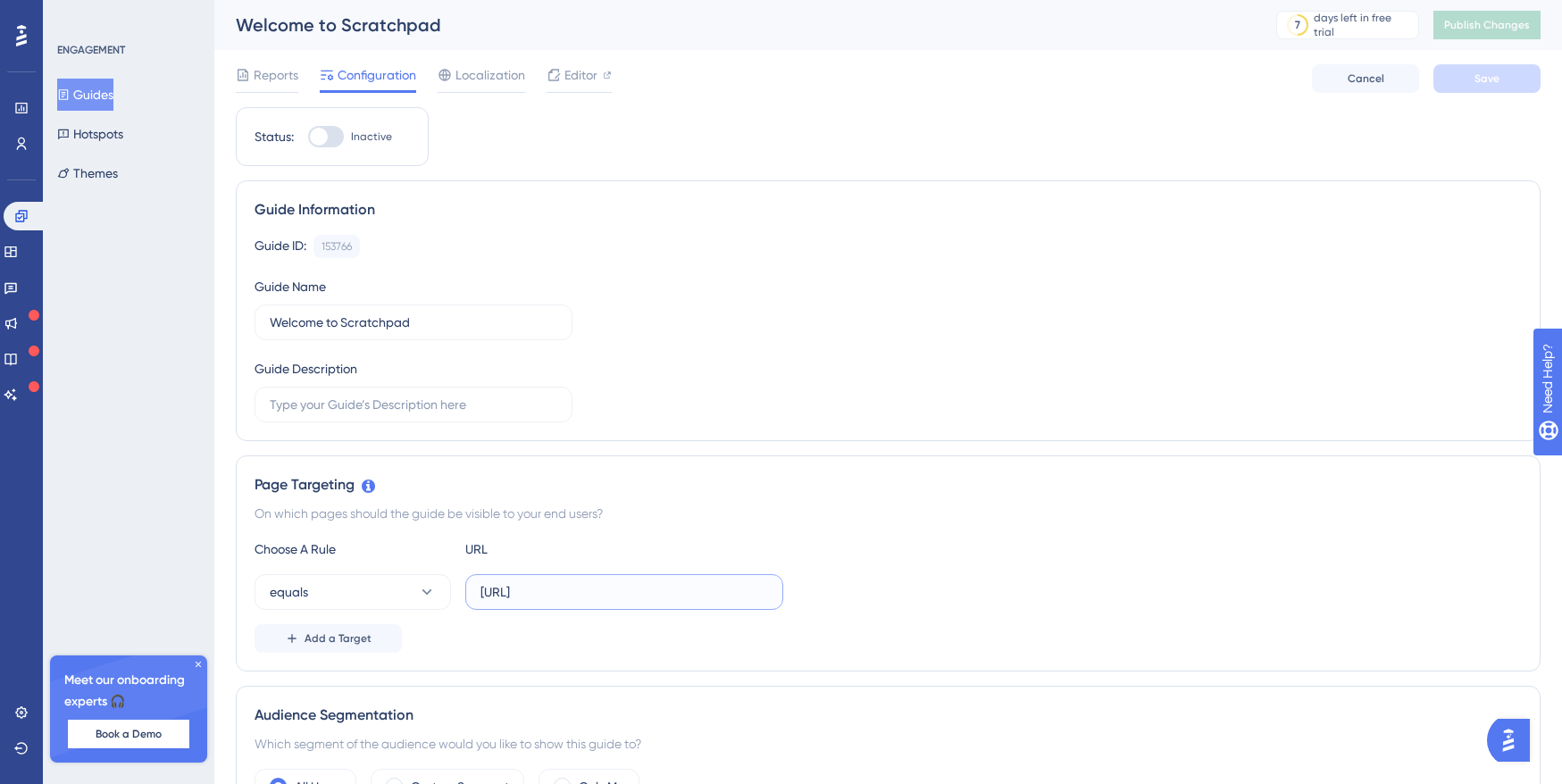
click at [673, 590] on input "https://app.eaglobal.ai/chat" at bounding box center [624, 592] width 287 height 20
drag, startPoint x: 673, startPoint y: 590, endPoint x: 352, endPoint y: 568, distance: 321.8
click at [352, 569] on div "Choose A Rule URL equals https://app.eaglobal.ai/chat Add a Target" at bounding box center [888, 595] width 1268 height 115
paste input "dev-app.eaglobal.ai/"
type input "https://dev-app.eaglobal.ai/chat"
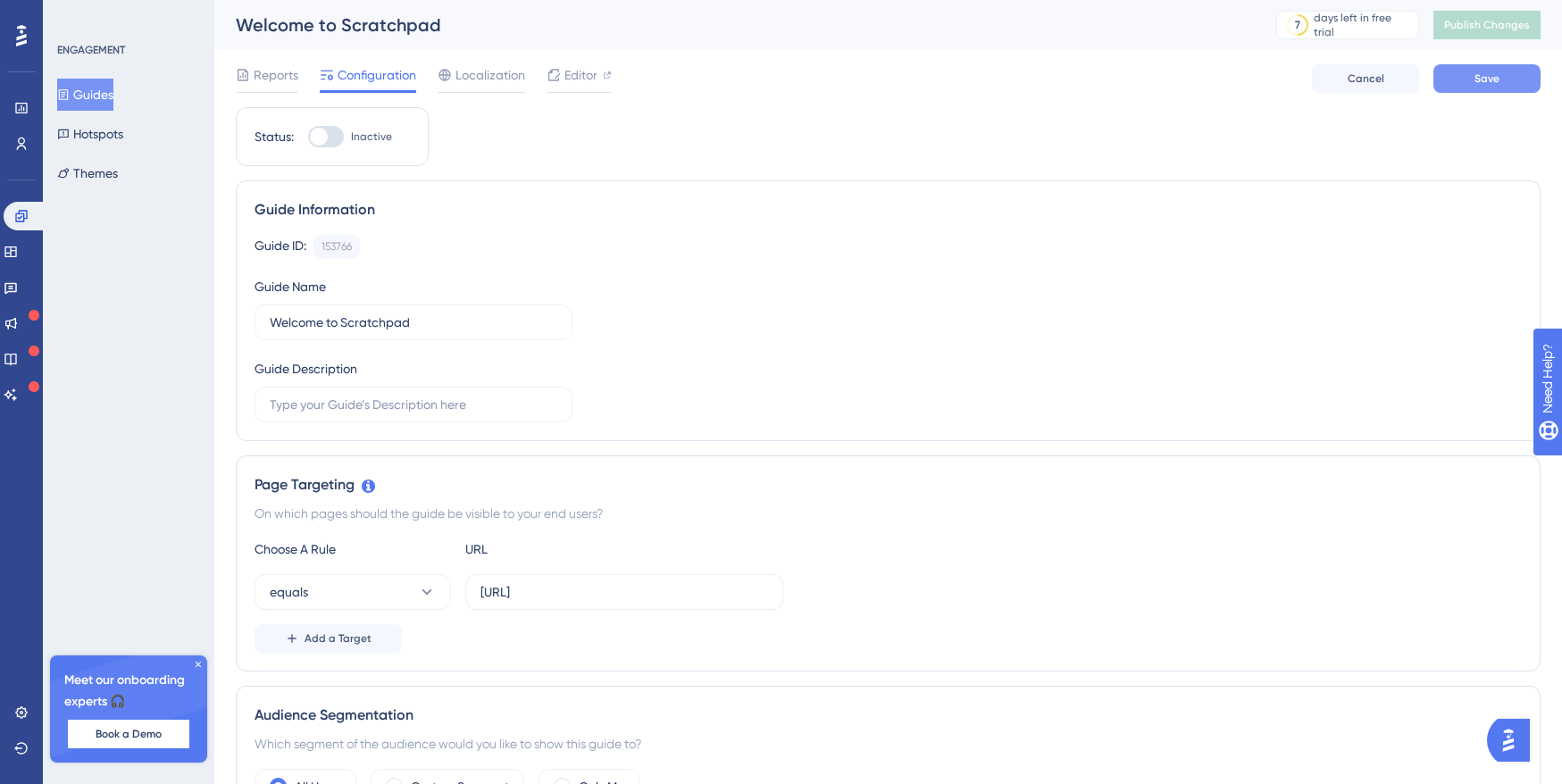
click at [1465, 68] on button "Save" at bounding box center [1486, 78] width 107 height 28
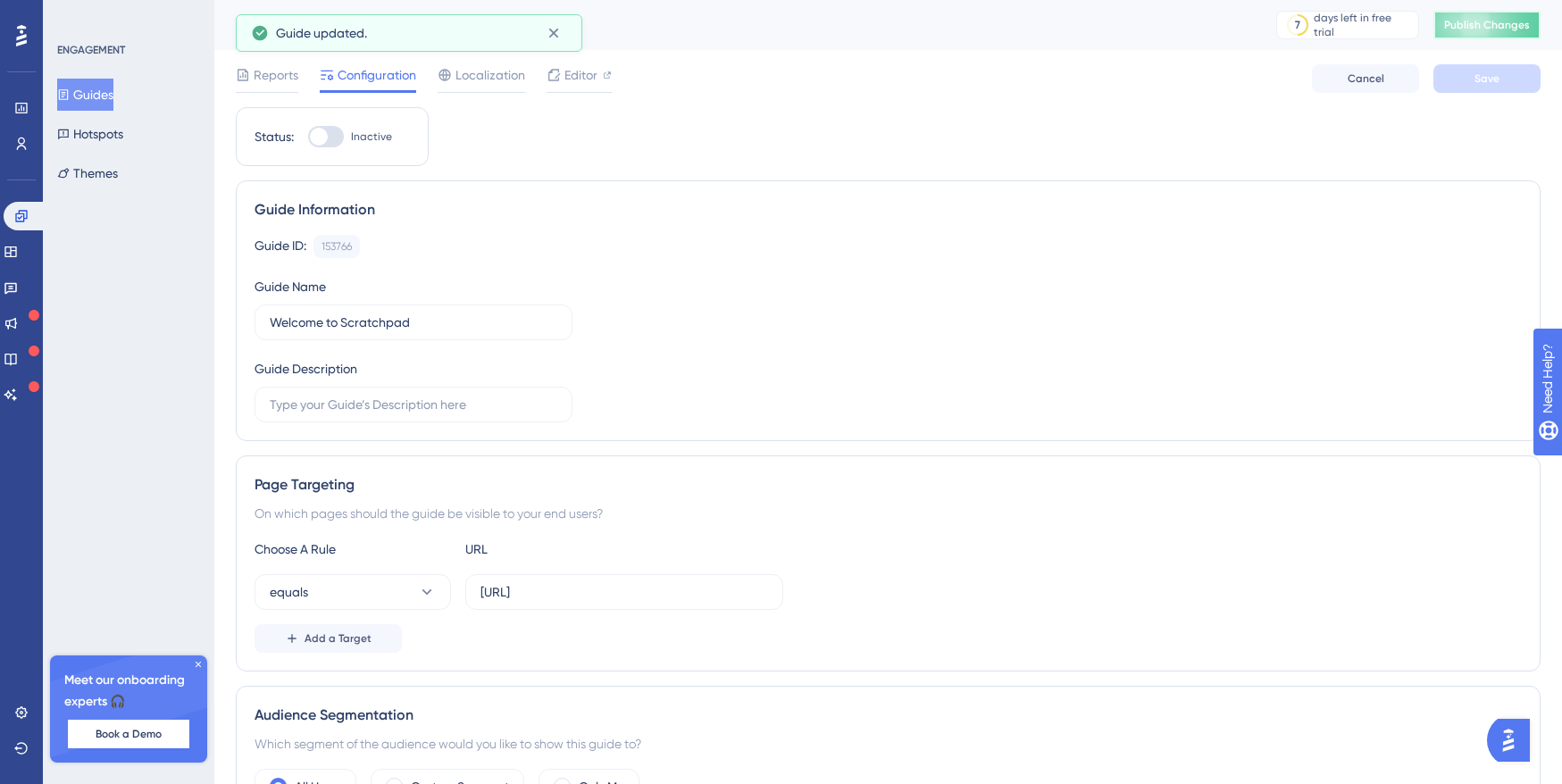
click at [1465, 26] on span "Publish Changes" at bounding box center [1486, 24] width 85 height 15
click at [325, 135] on div at bounding box center [319, 136] width 18 height 18
click at [308, 136] on input "Inactive" at bounding box center [307, 136] width 1 height 1
checkbox input "true"
click at [1482, 76] on span "Save" at bounding box center [1487, 78] width 25 height 15
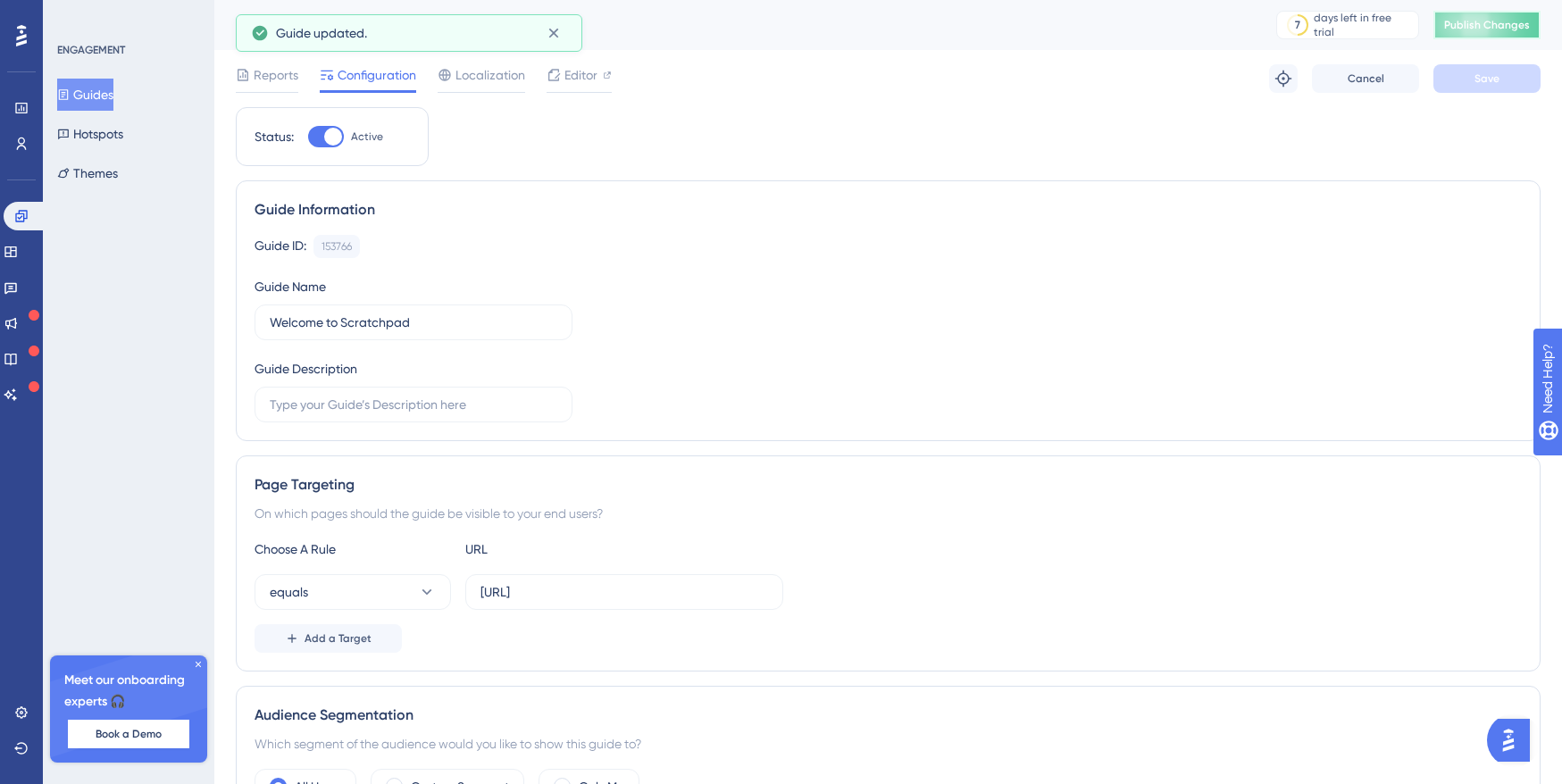
click at [1486, 28] on span "Publish Changes" at bounding box center [1486, 24] width 85 height 15
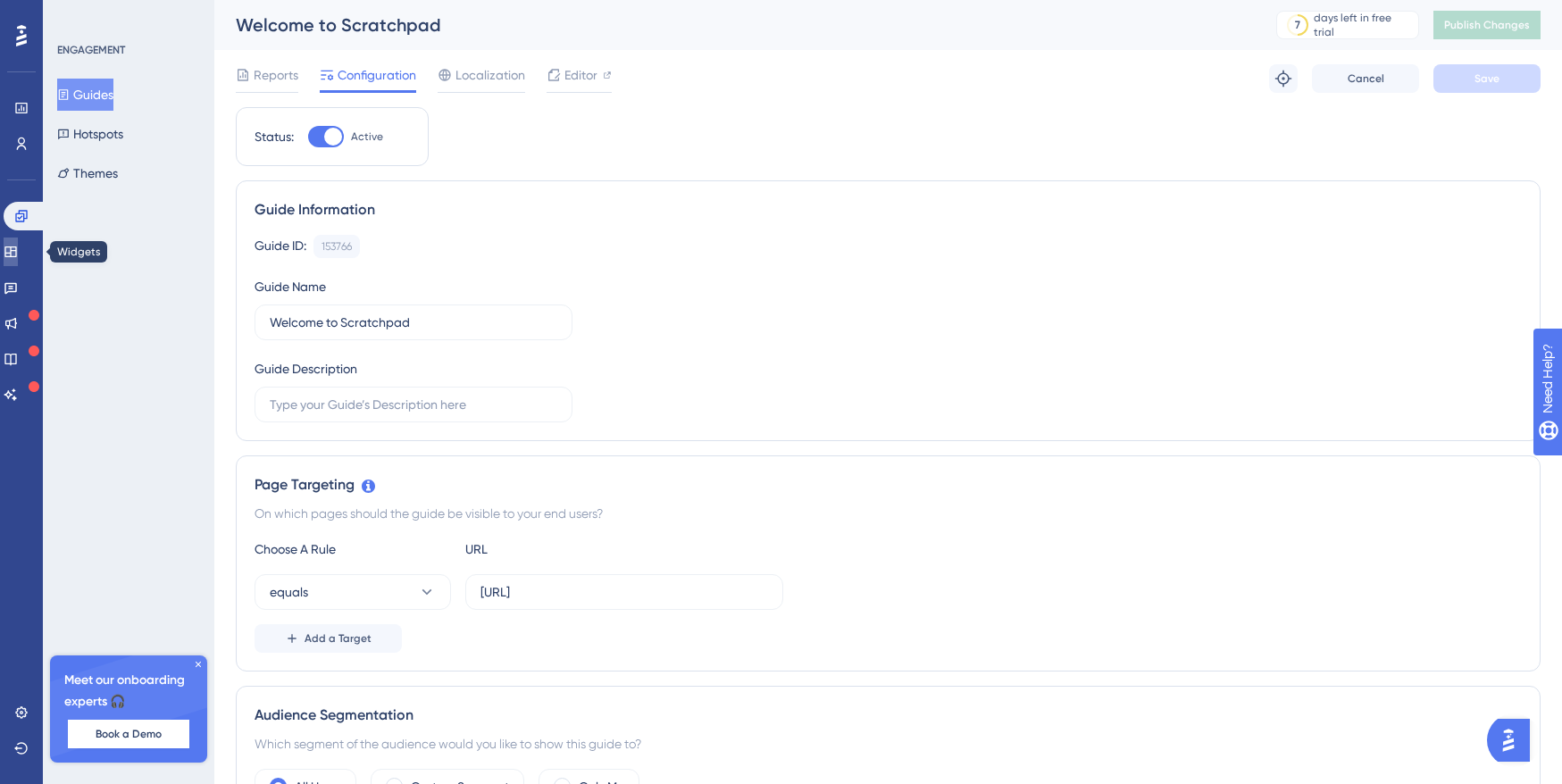
click at [16, 250] on icon at bounding box center [11, 251] width 12 height 11
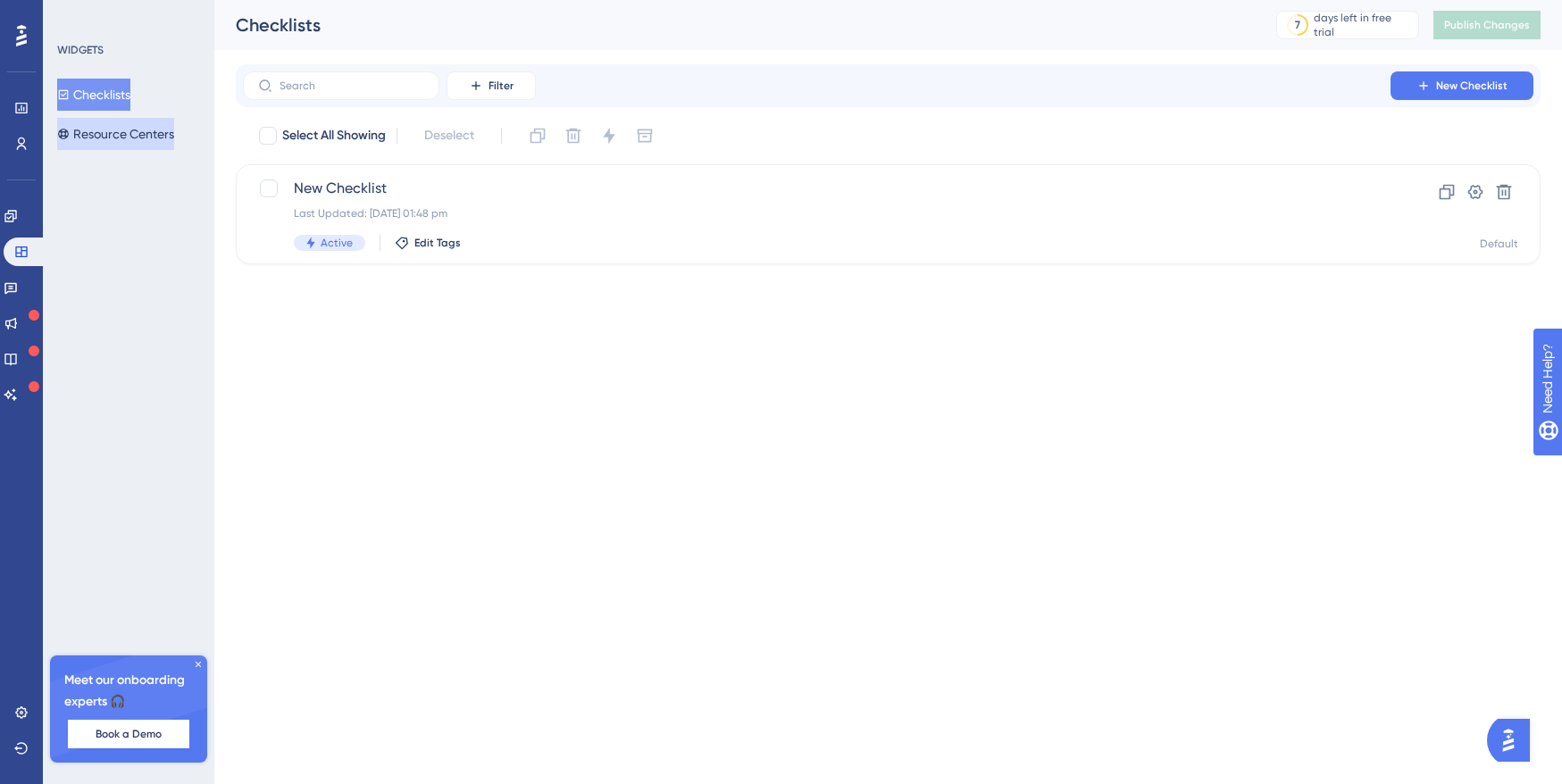
click at [128, 130] on button "Resource Centers" at bounding box center [115, 133] width 117 height 32
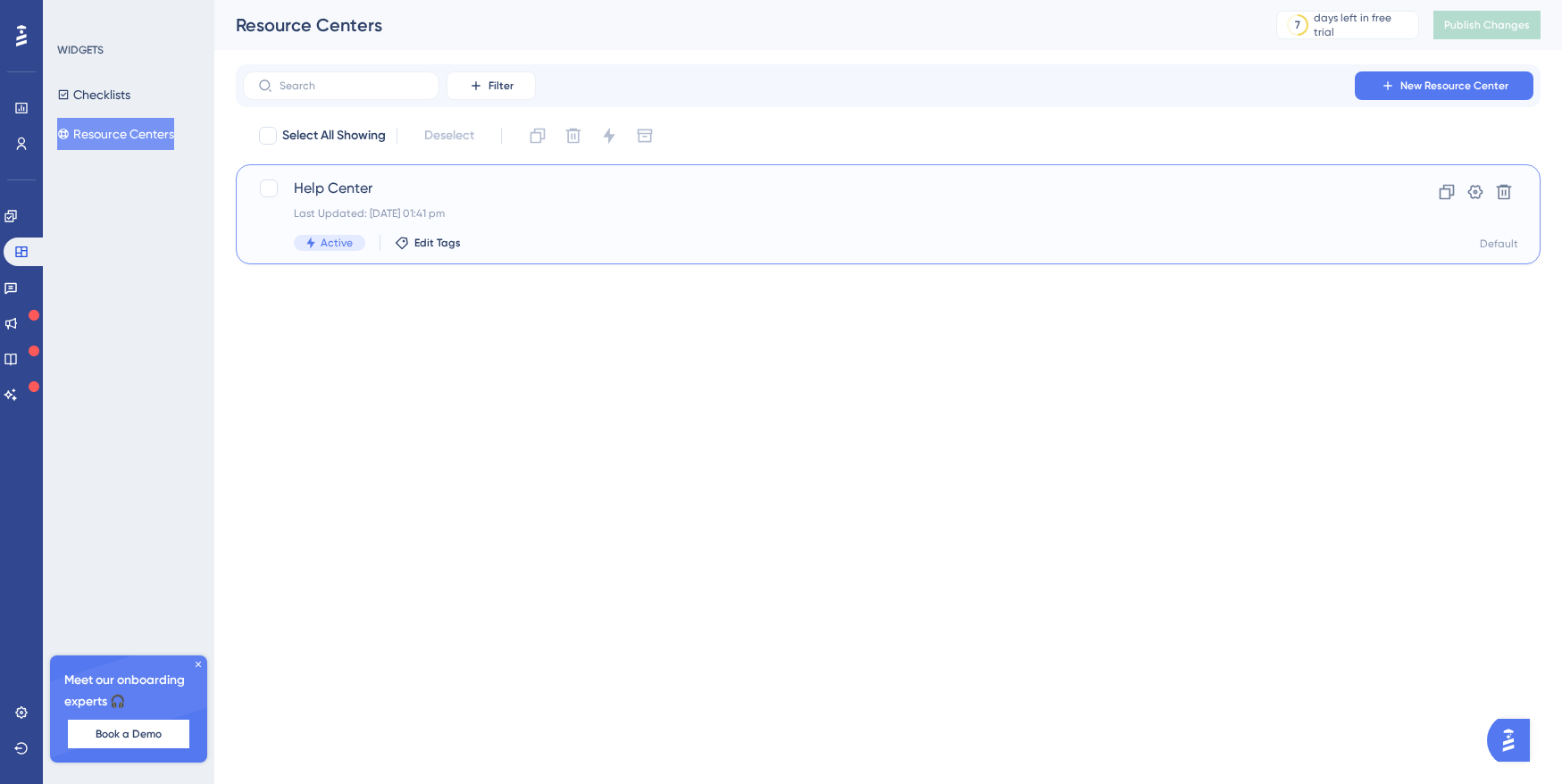
click at [612, 206] on div "Last Updated: 09 Oct 2025 01:41 pm" at bounding box center [817, 213] width 1046 height 15
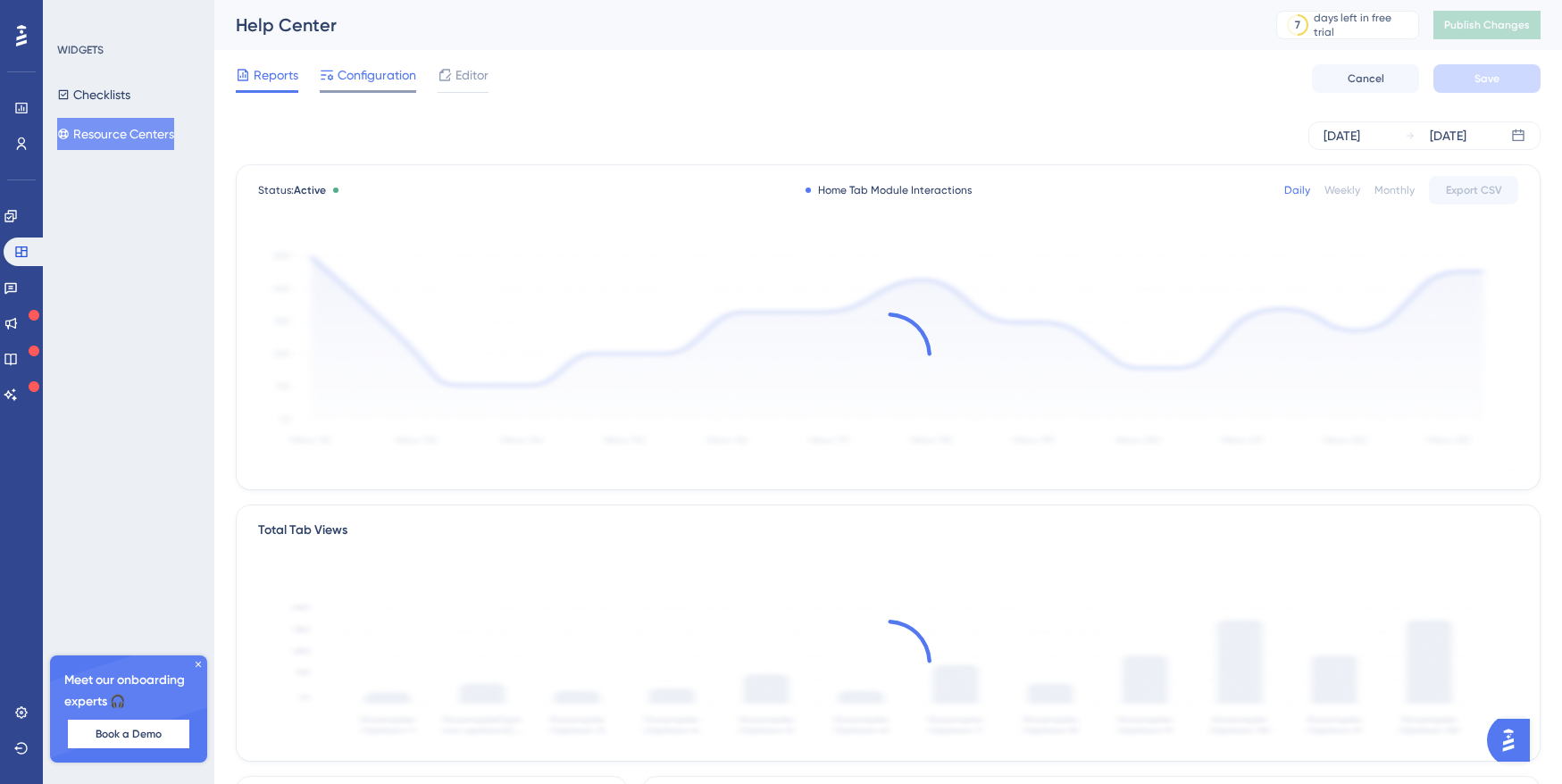
click at [379, 75] on span "Configuration" at bounding box center [377, 75] width 78 height 22
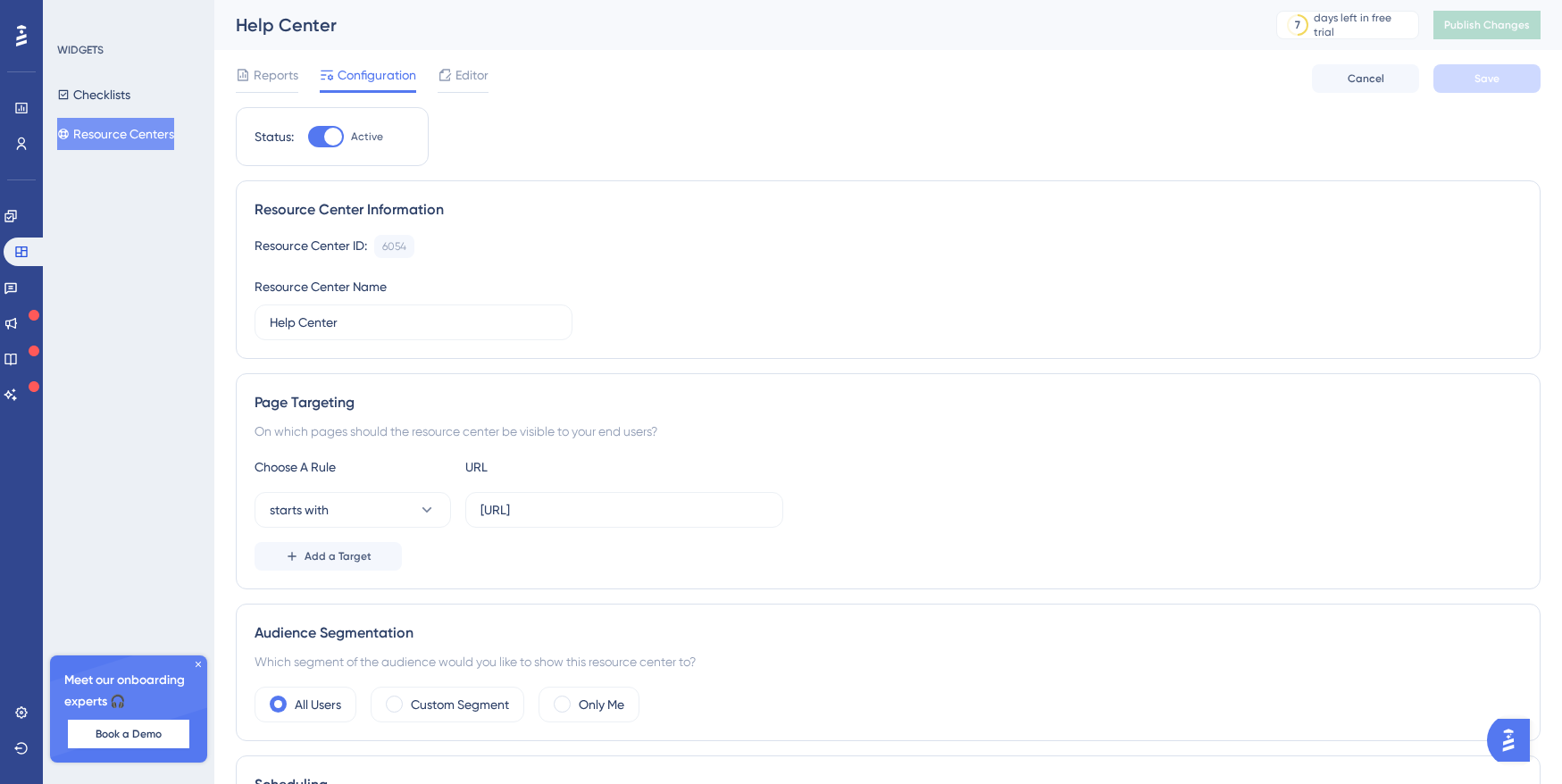
scroll to position [24, 0]
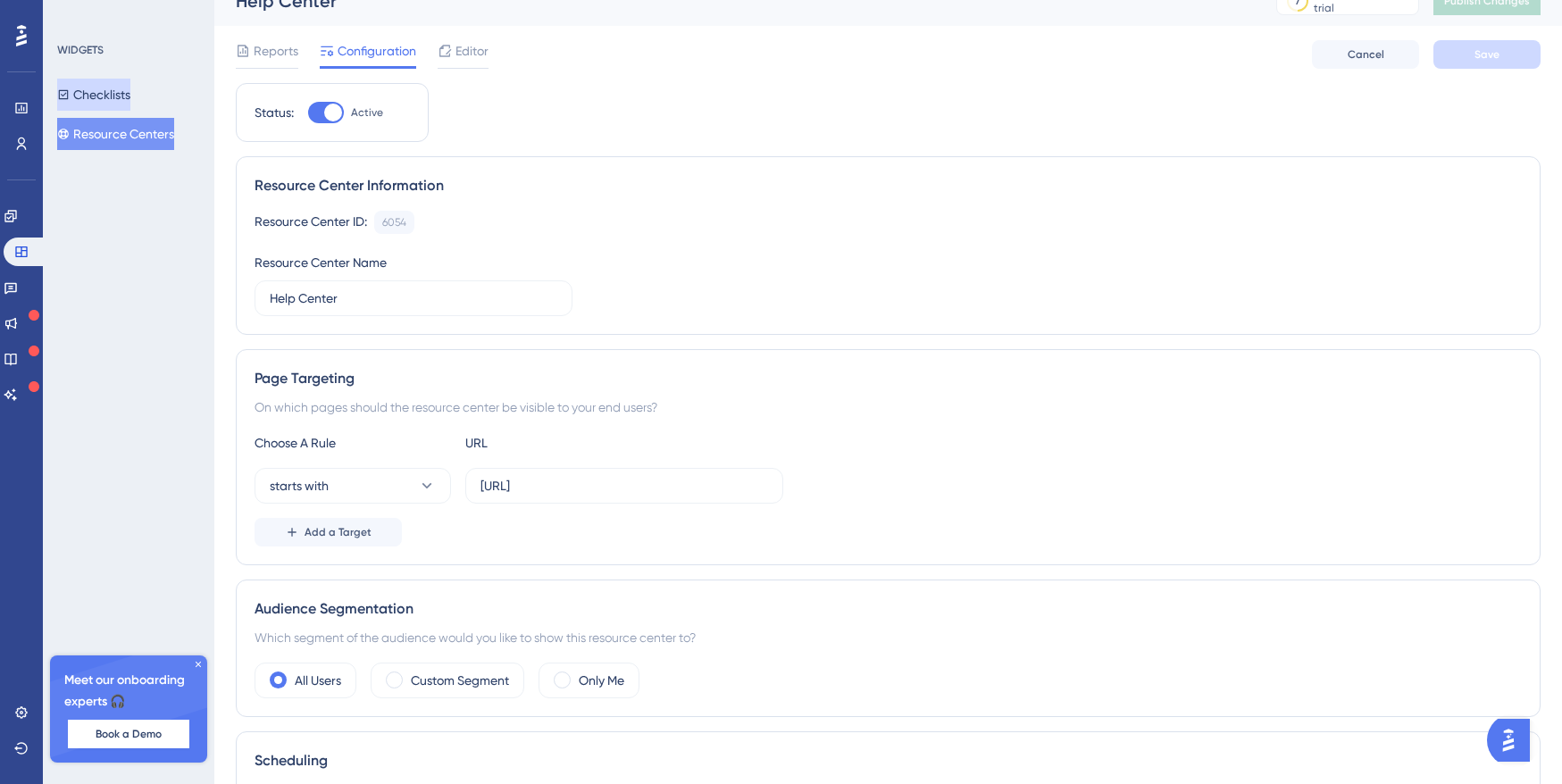
click at [130, 85] on button "Checklists" at bounding box center [93, 94] width 74 height 32
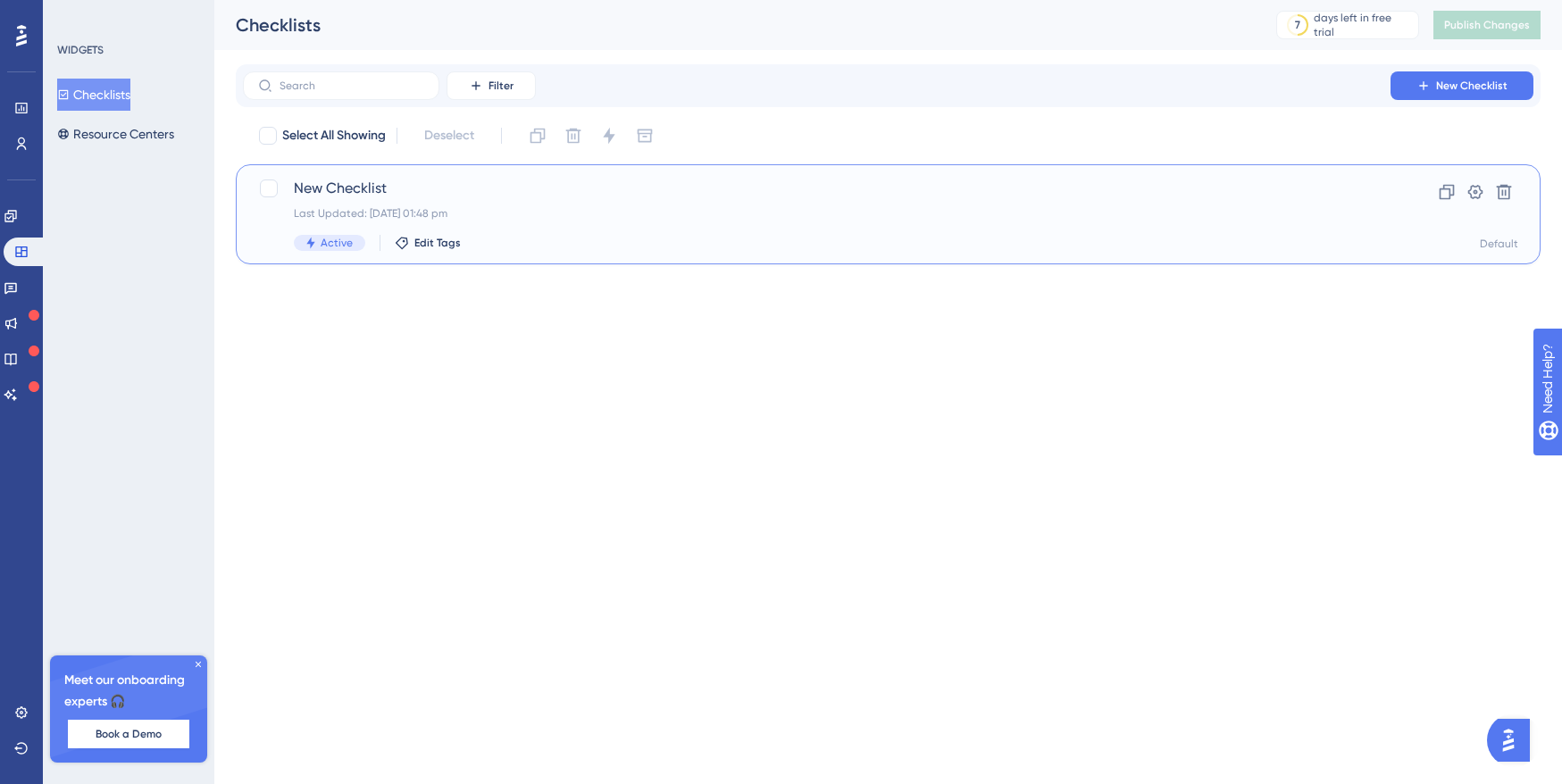
click at [328, 199] on div "New Checklist Last Updated: 09 Oct 2025 01:48 pm Active Edit Tags" at bounding box center [817, 214] width 1046 height 74
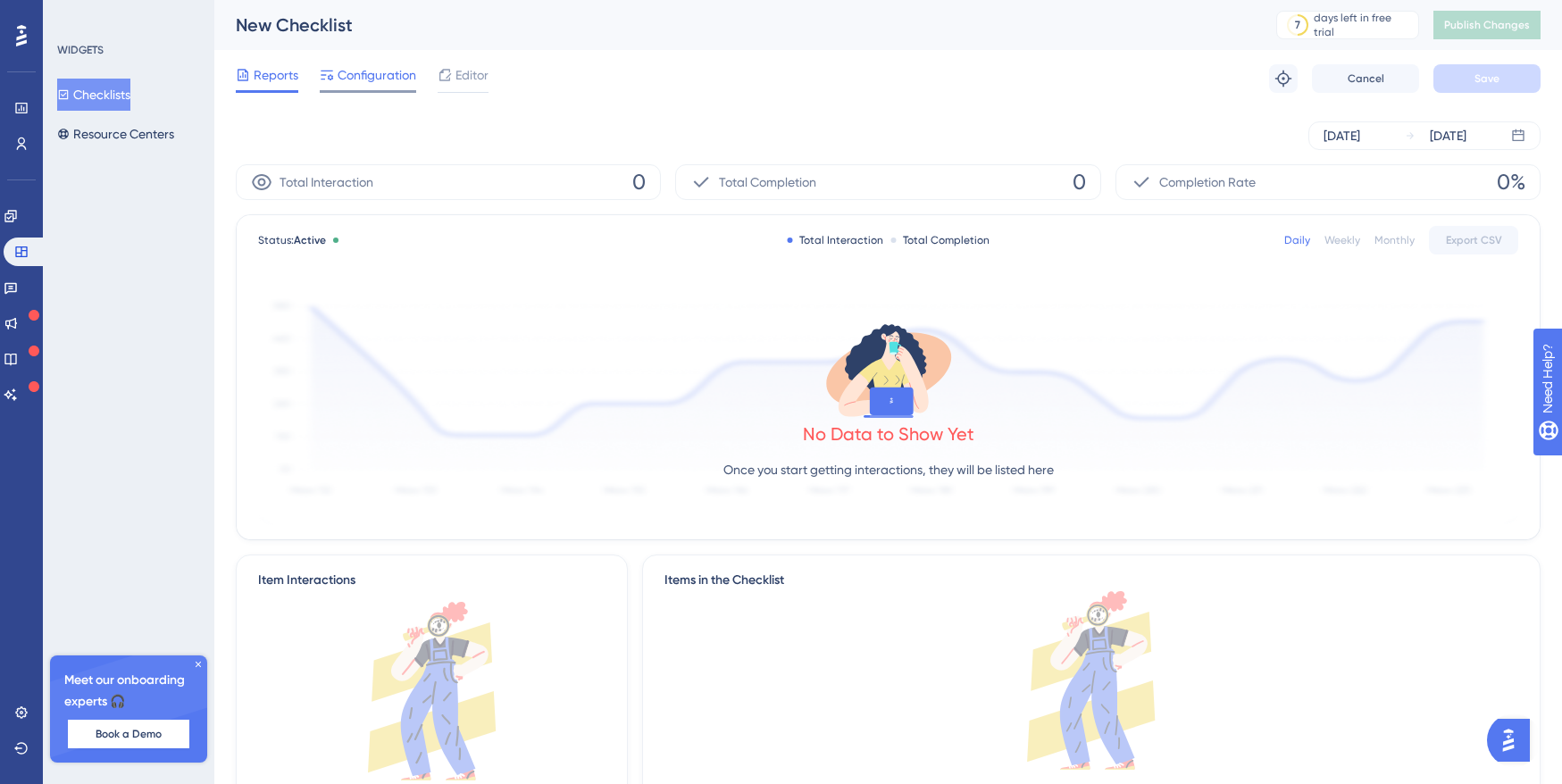
click at [360, 76] on span "Configuration" at bounding box center [377, 75] width 78 height 22
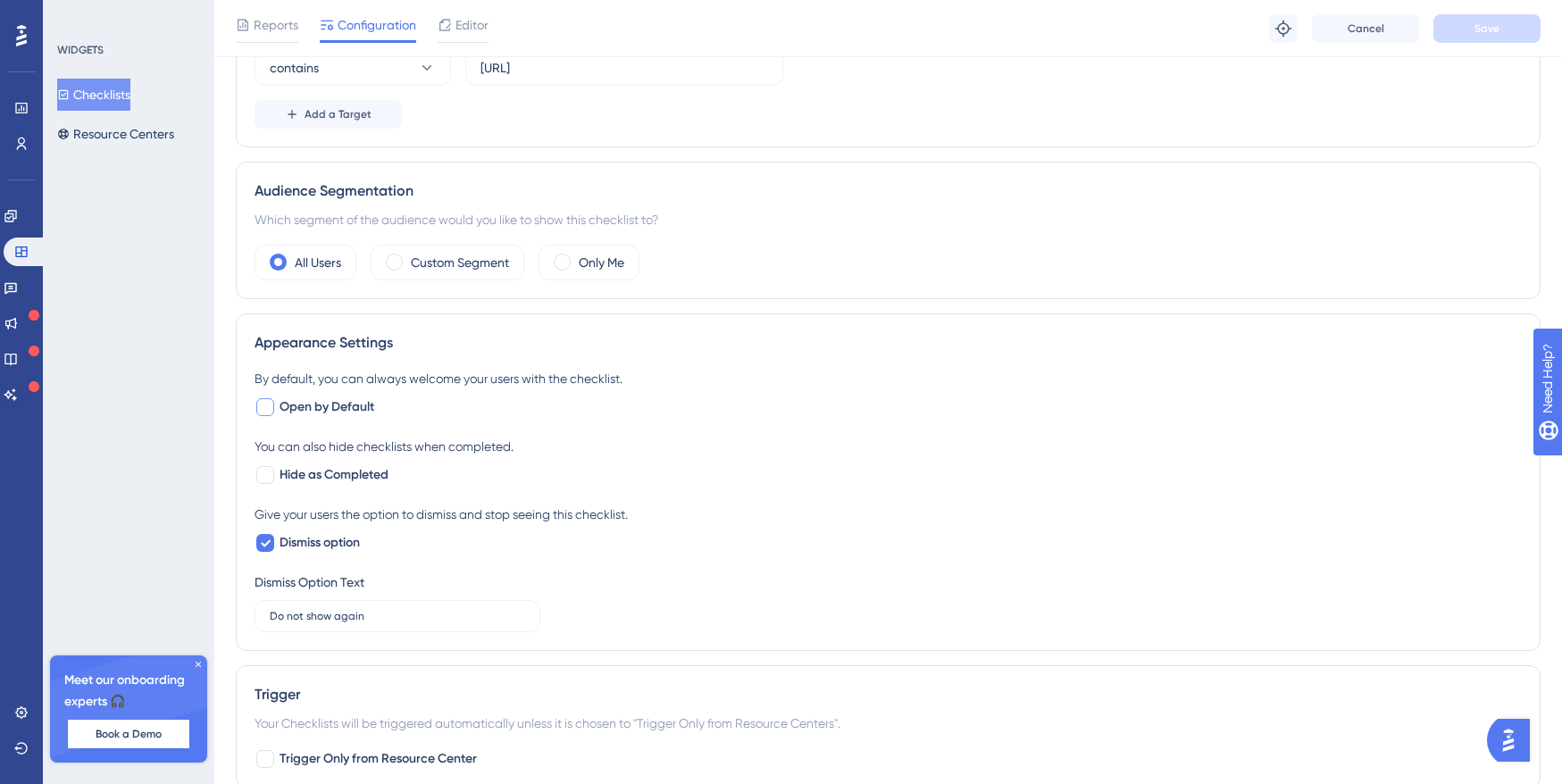
scroll to position [492, 0]
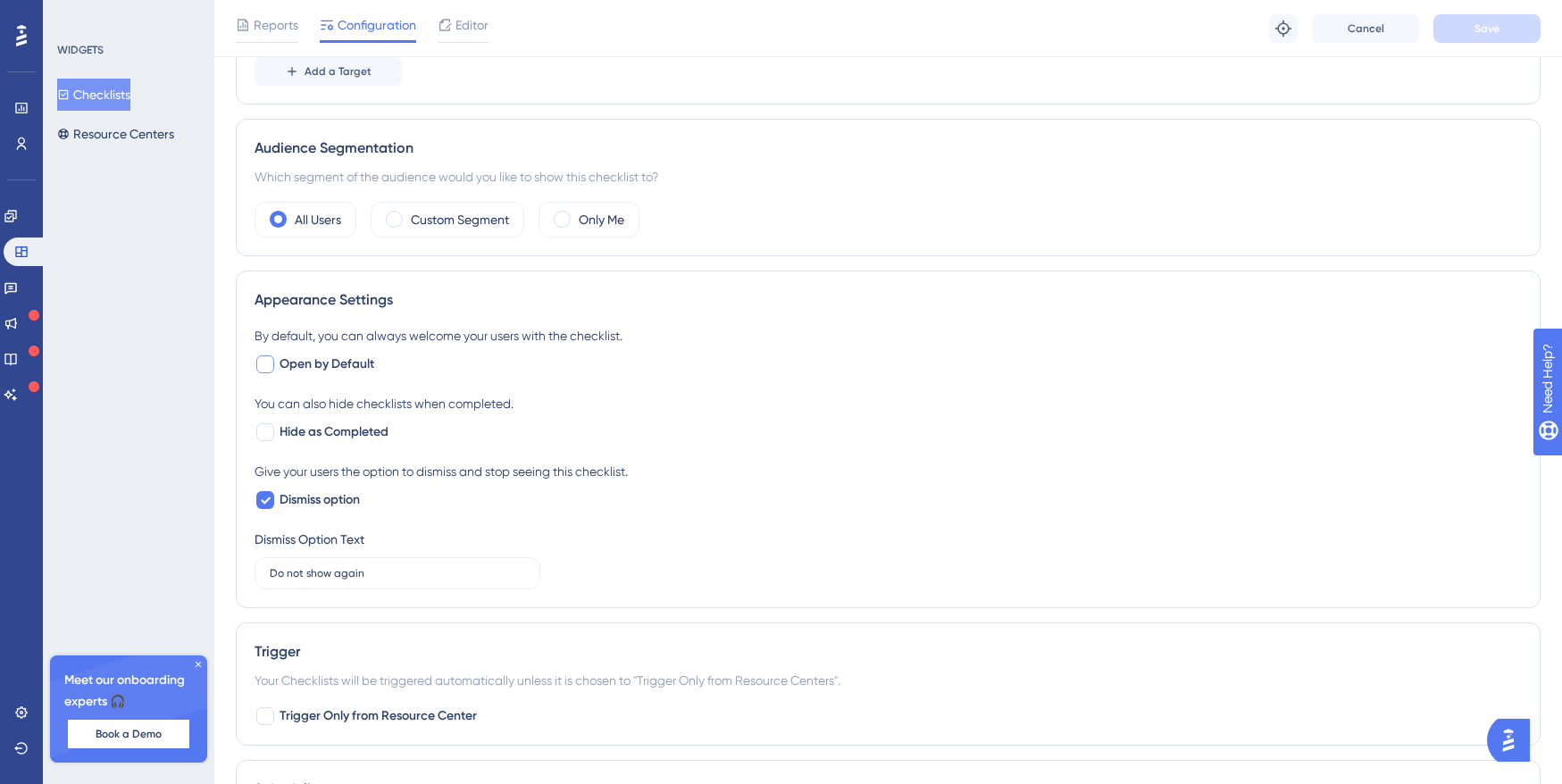
click at [266, 367] on div at bounding box center [265, 365] width 18 height 18
checkbox input "true"
click at [265, 430] on div at bounding box center [265, 432] width 18 height 18
checkbox input "true"
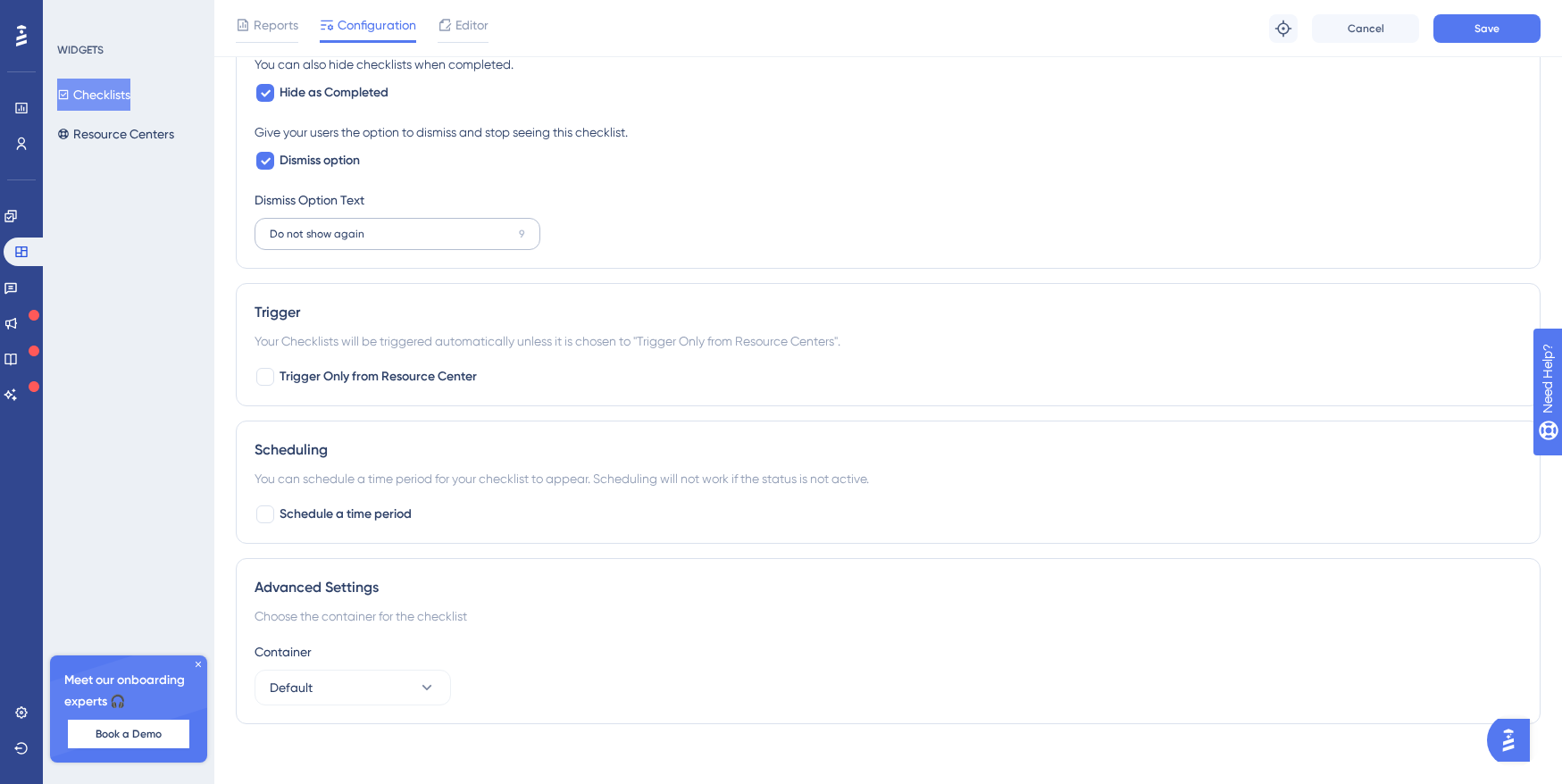
scroll to position [843, 0]
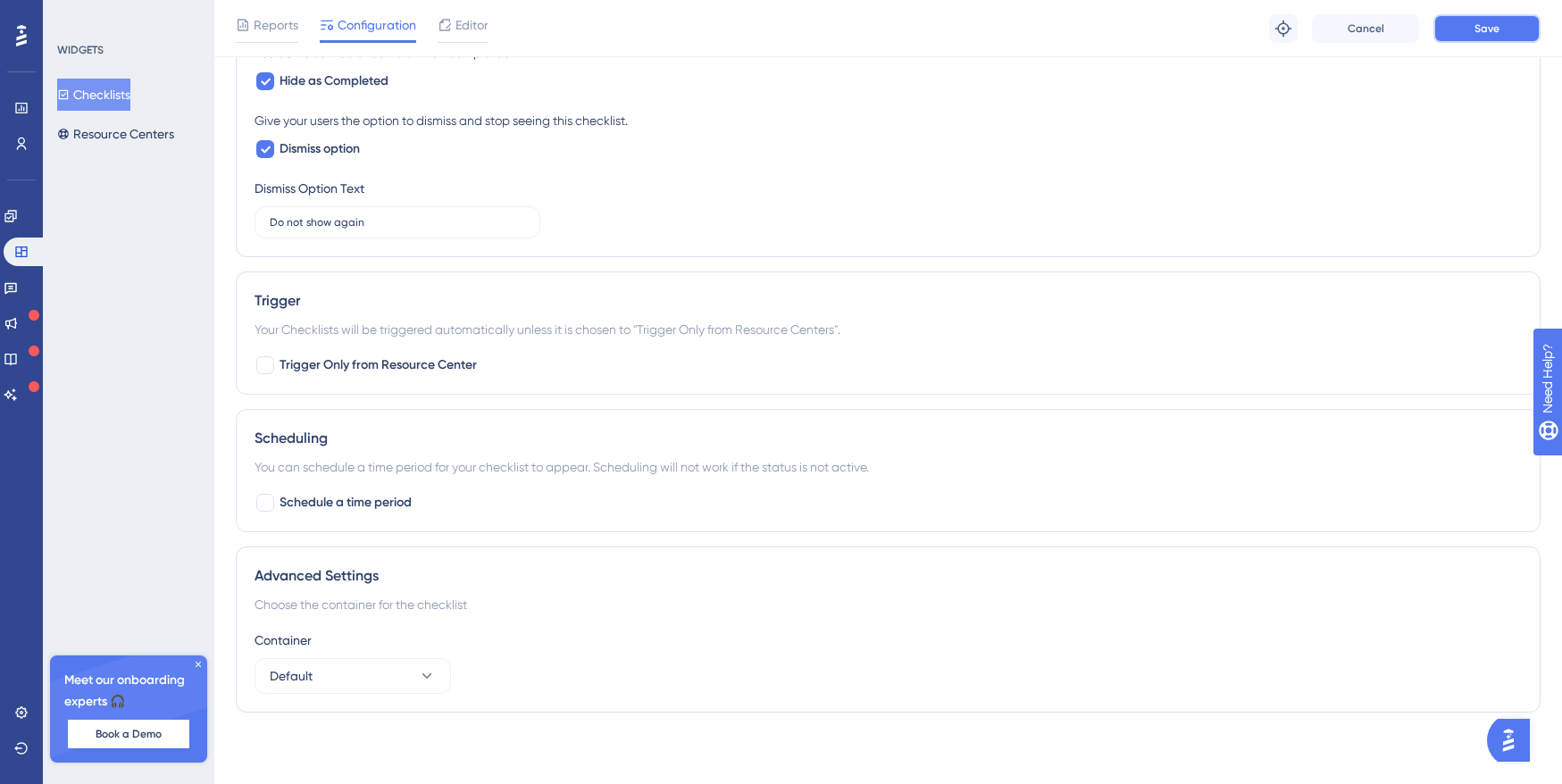
click at [1460, 26] on button "Save" at bounding box center [1486, 28] width 107 height 28
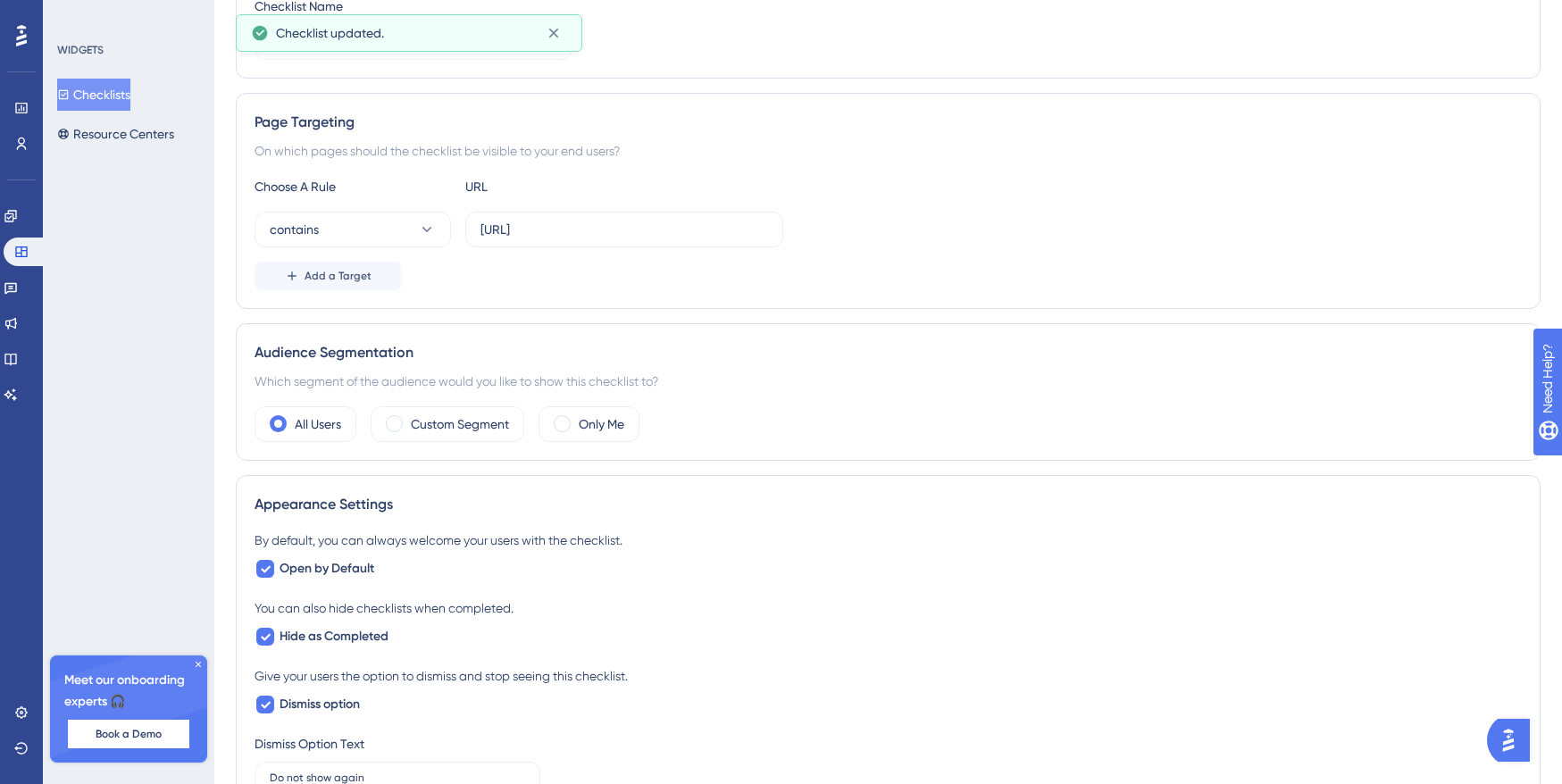
scroll to position [0, 0]
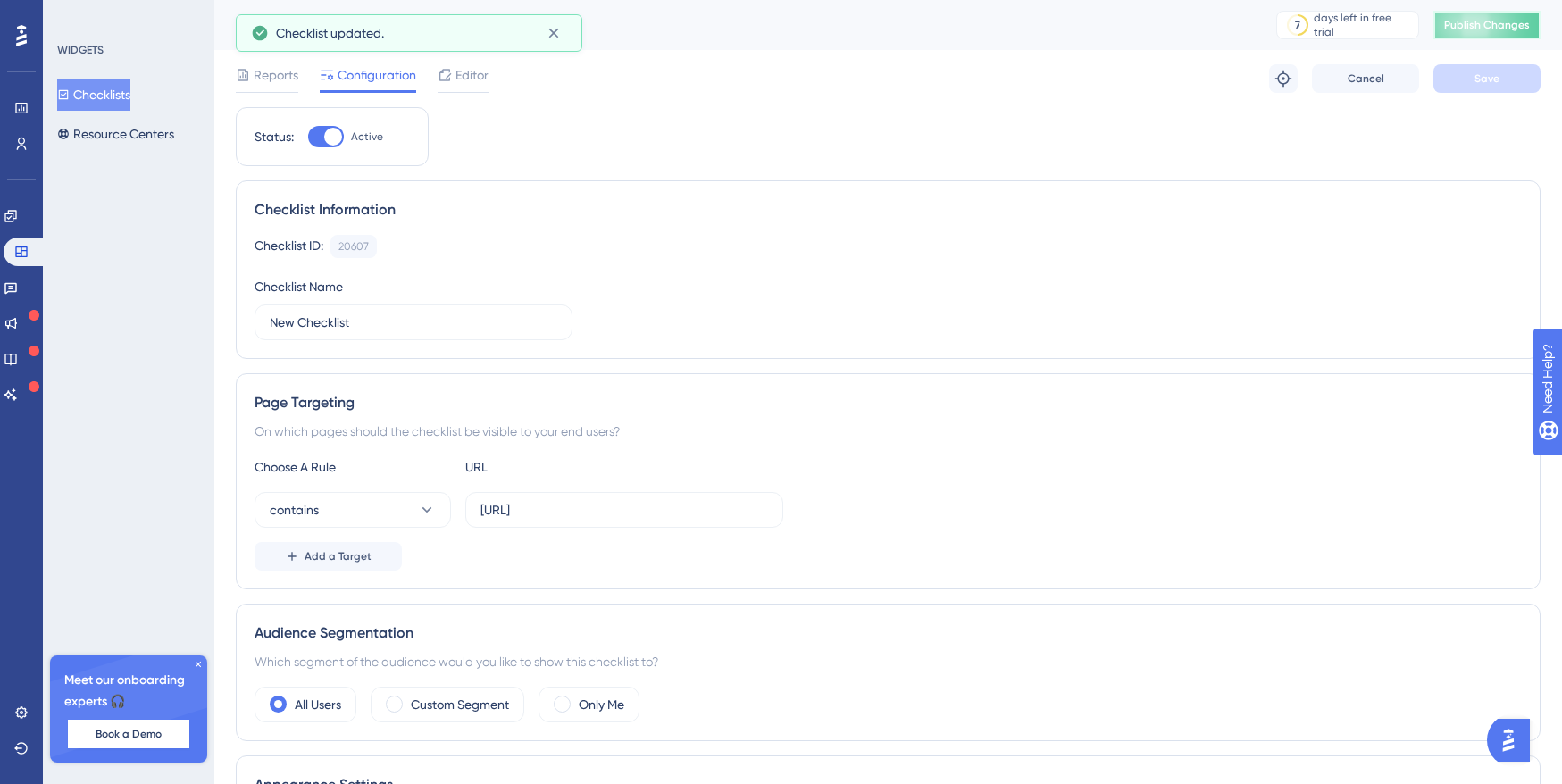
click at [1485, 11] on button "Publish Changes" at bounding box center [1486, 24] width 107 height 28
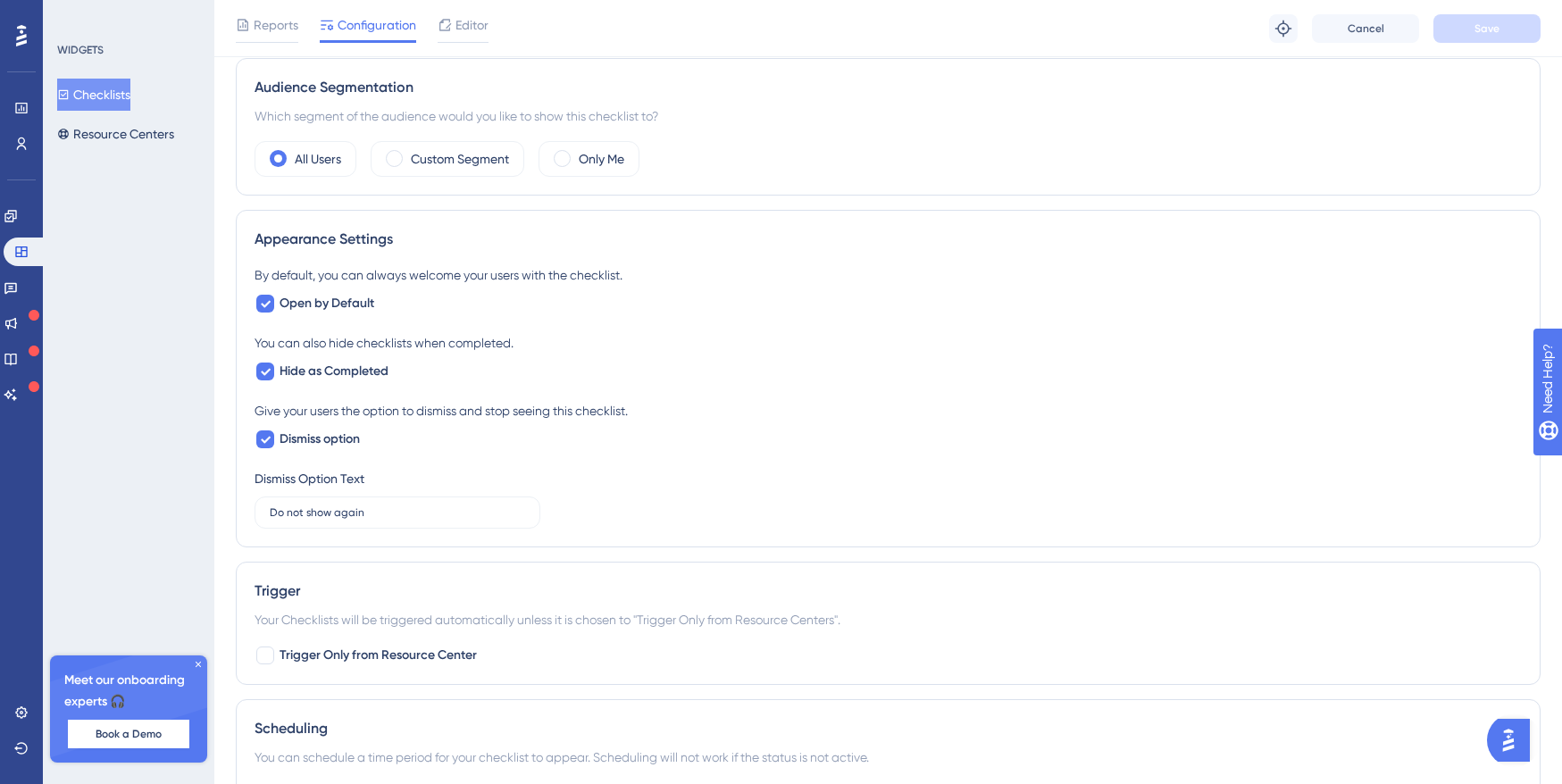
scroll to position [495, 0]
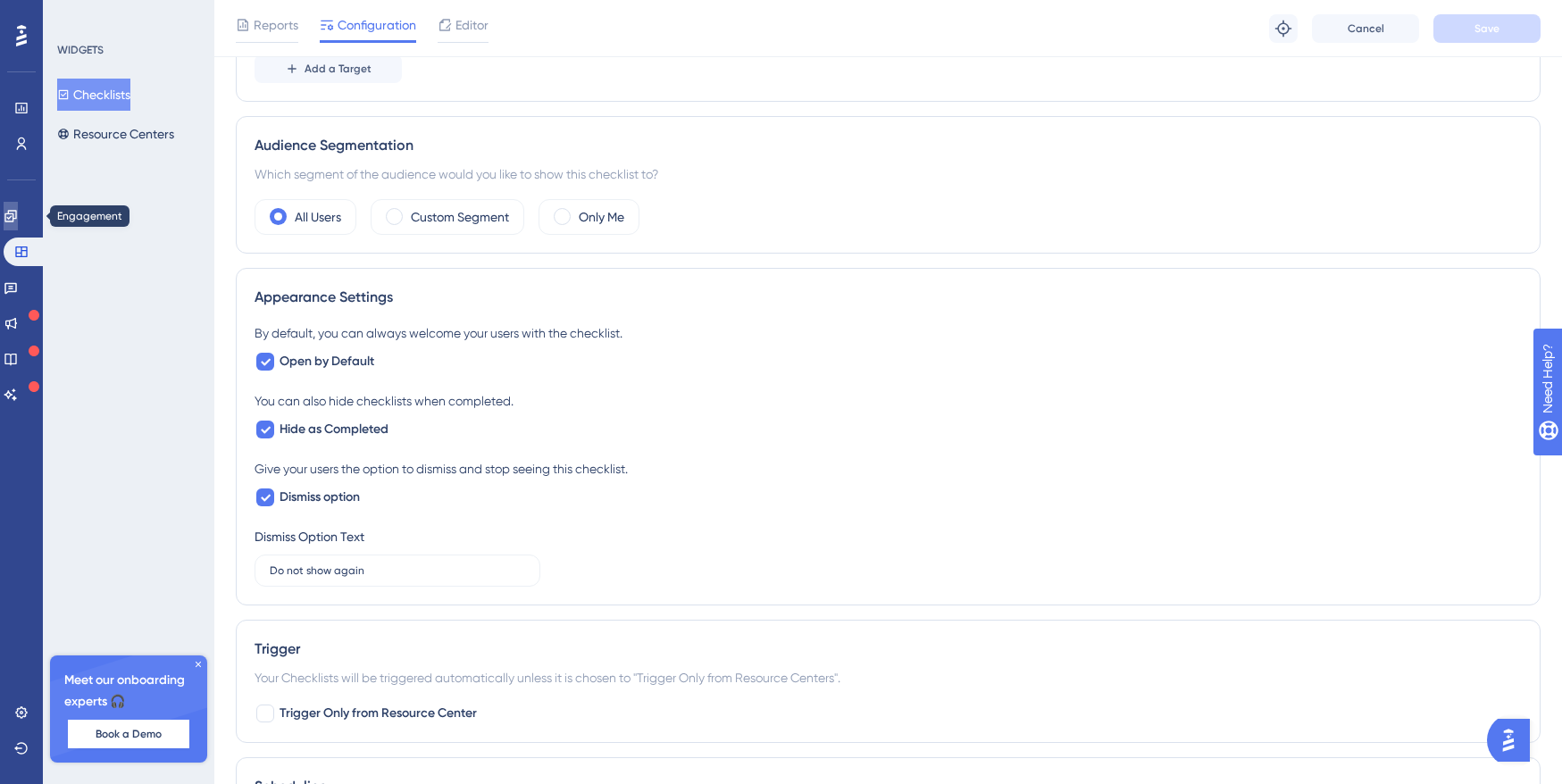
click at [16, 216] on icon at bounding box center [11, 216] width 12 height 12
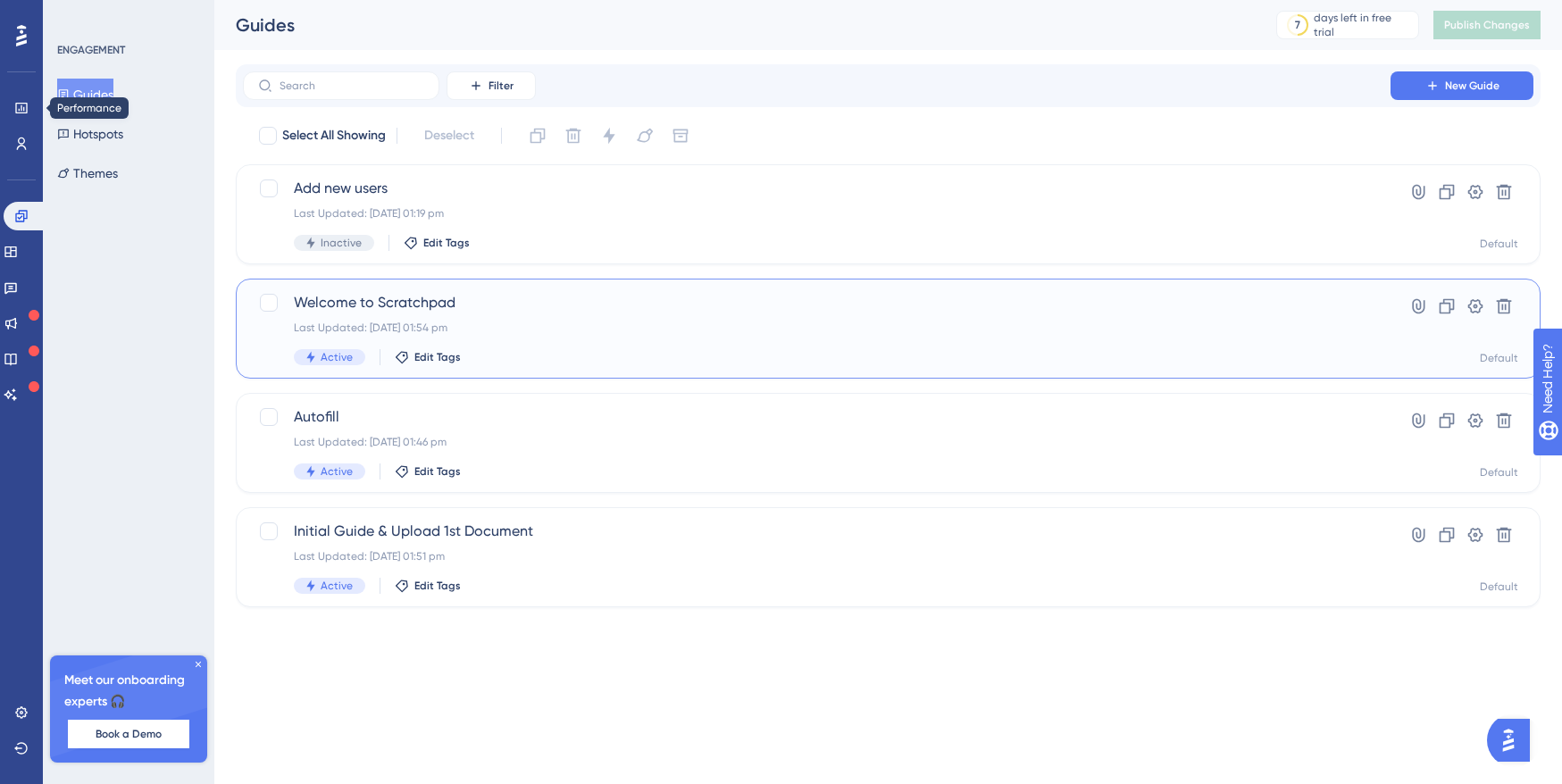
click at [460, 308] on span "Welcome to Scratchpad" at bounding box center [817, 303] width 1046 height 22
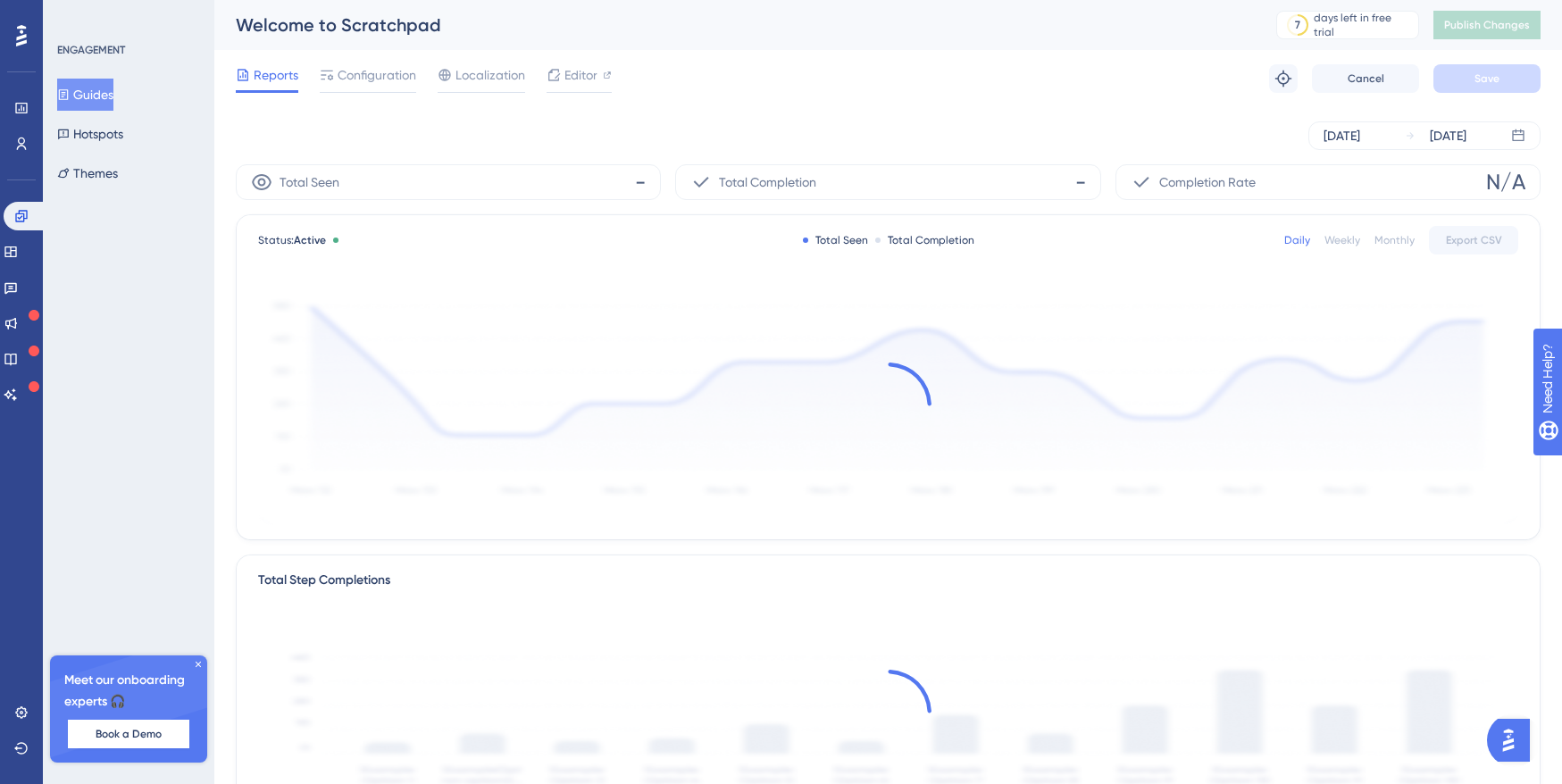
click at [419, 314] on div at bounding box center [887, 405] width 1260 height 239
click at [370, 77] on span "Configuration" at bounding box center [377, 75] width 78 height 22
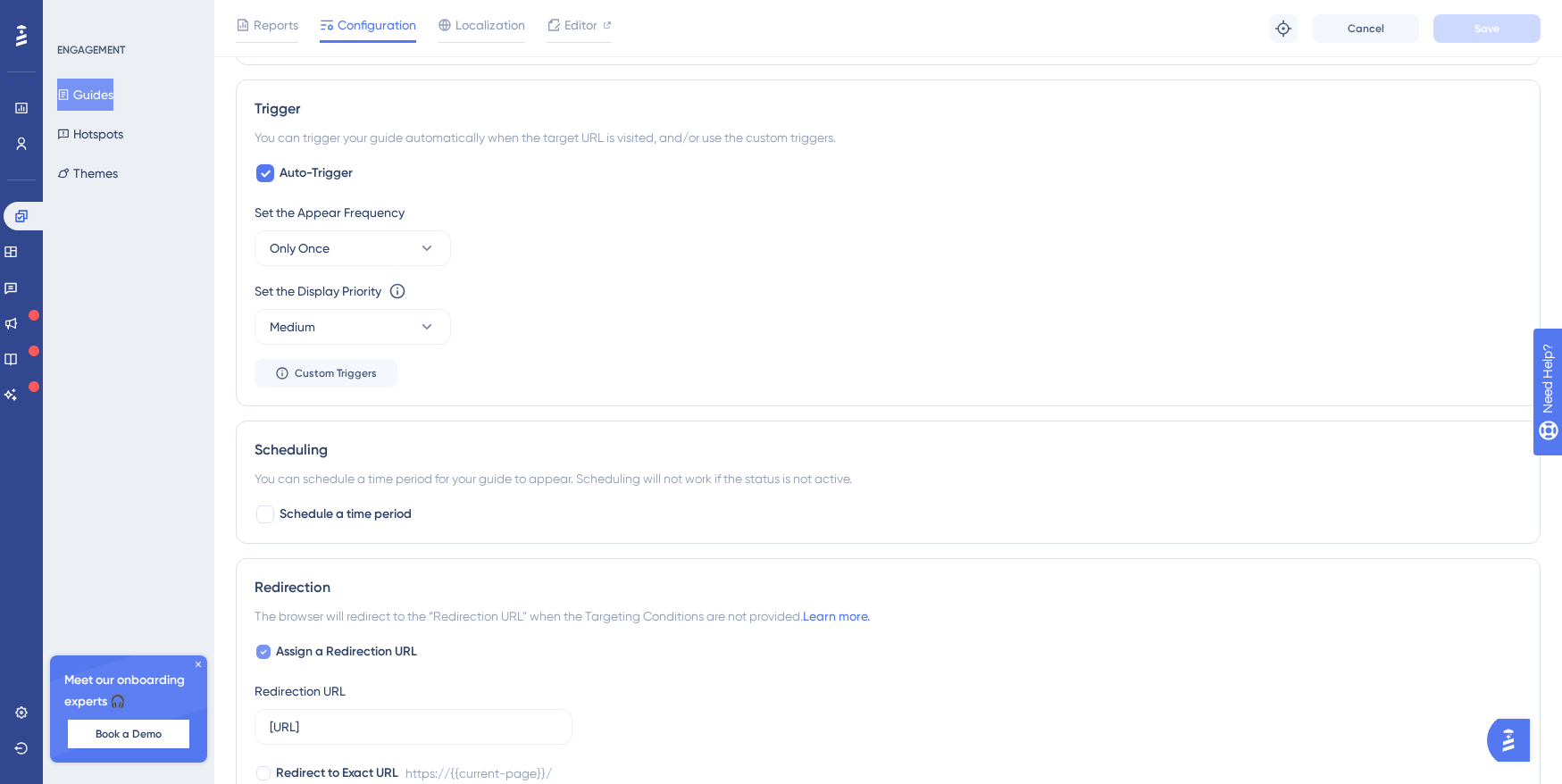
scroll to position [933, 0]
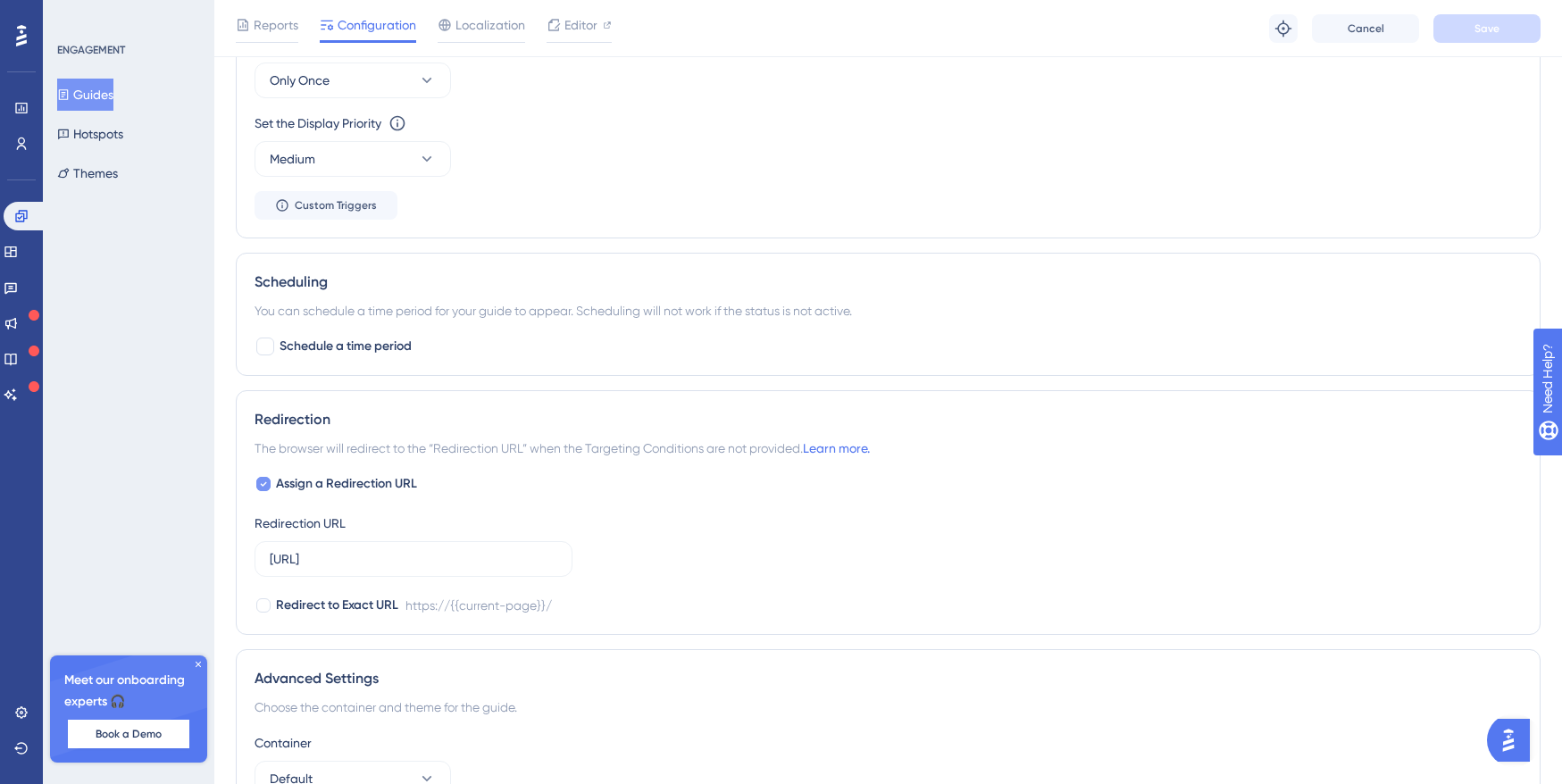
click at [260, 481] on icon at bounding box center [263, 483] width 7 height 15
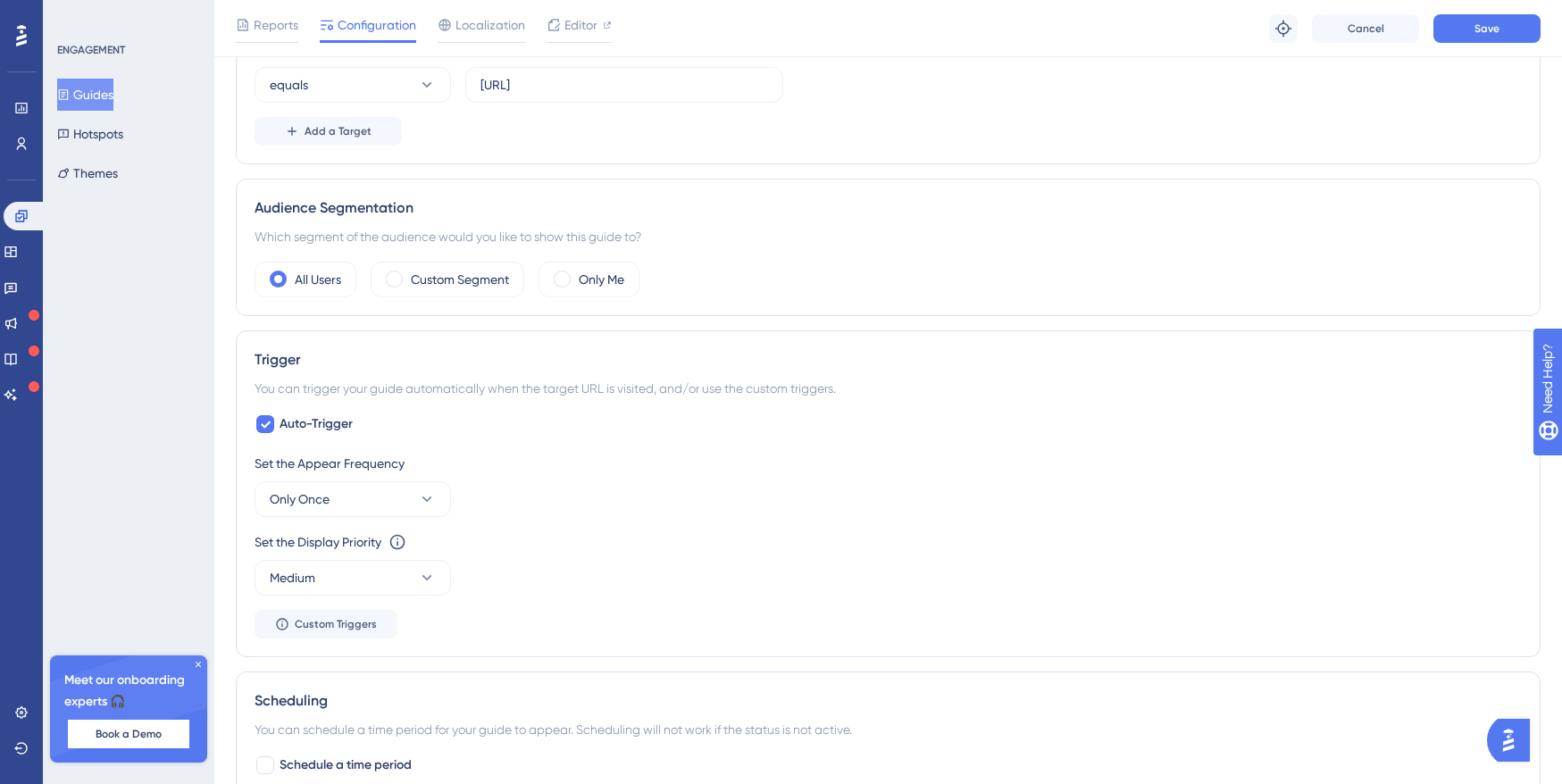
scroll to position [125, 0]
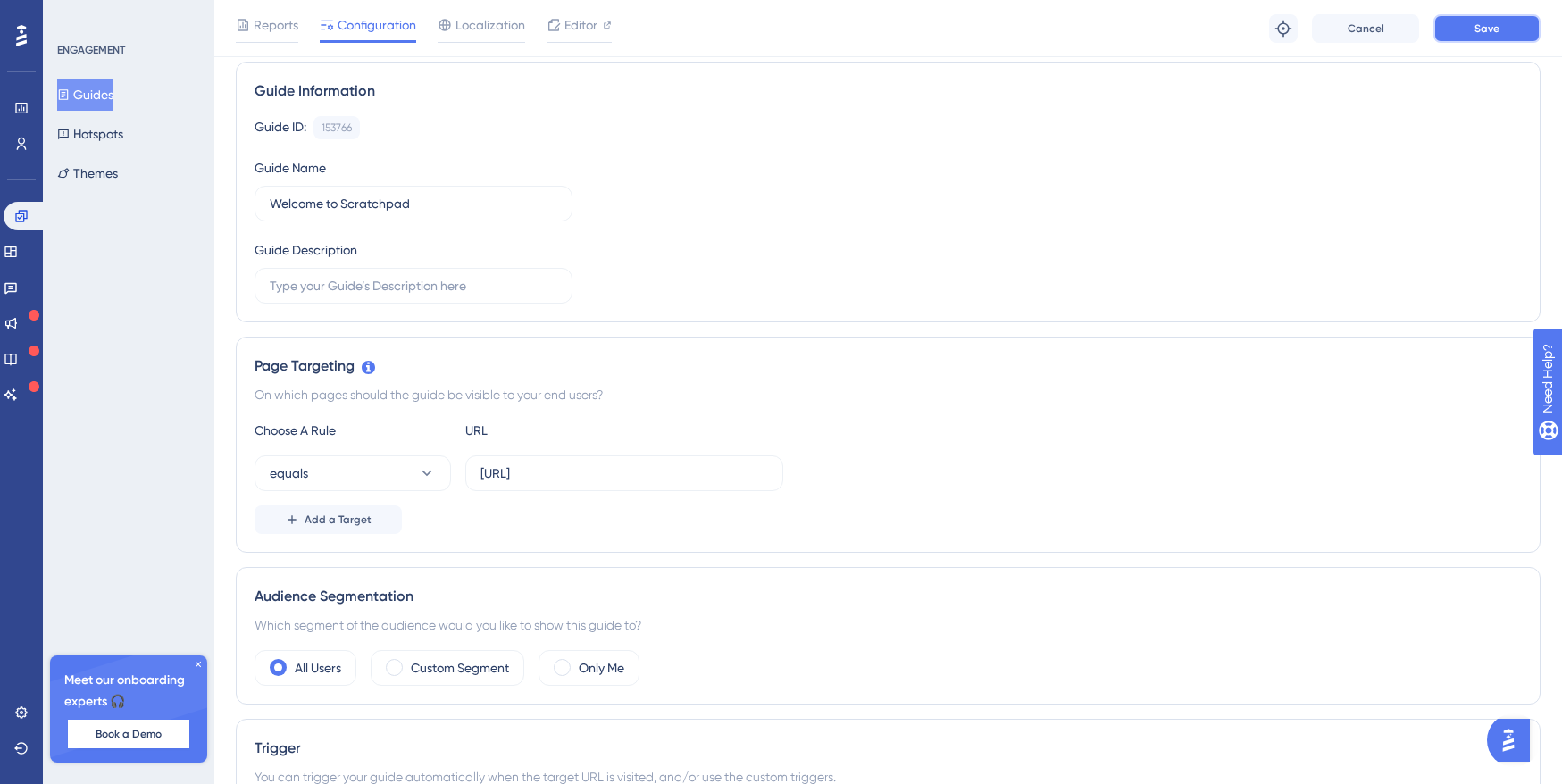
click at [1516, 15] on button "Save" at bounding box center [1486, 28] width 107 height 28
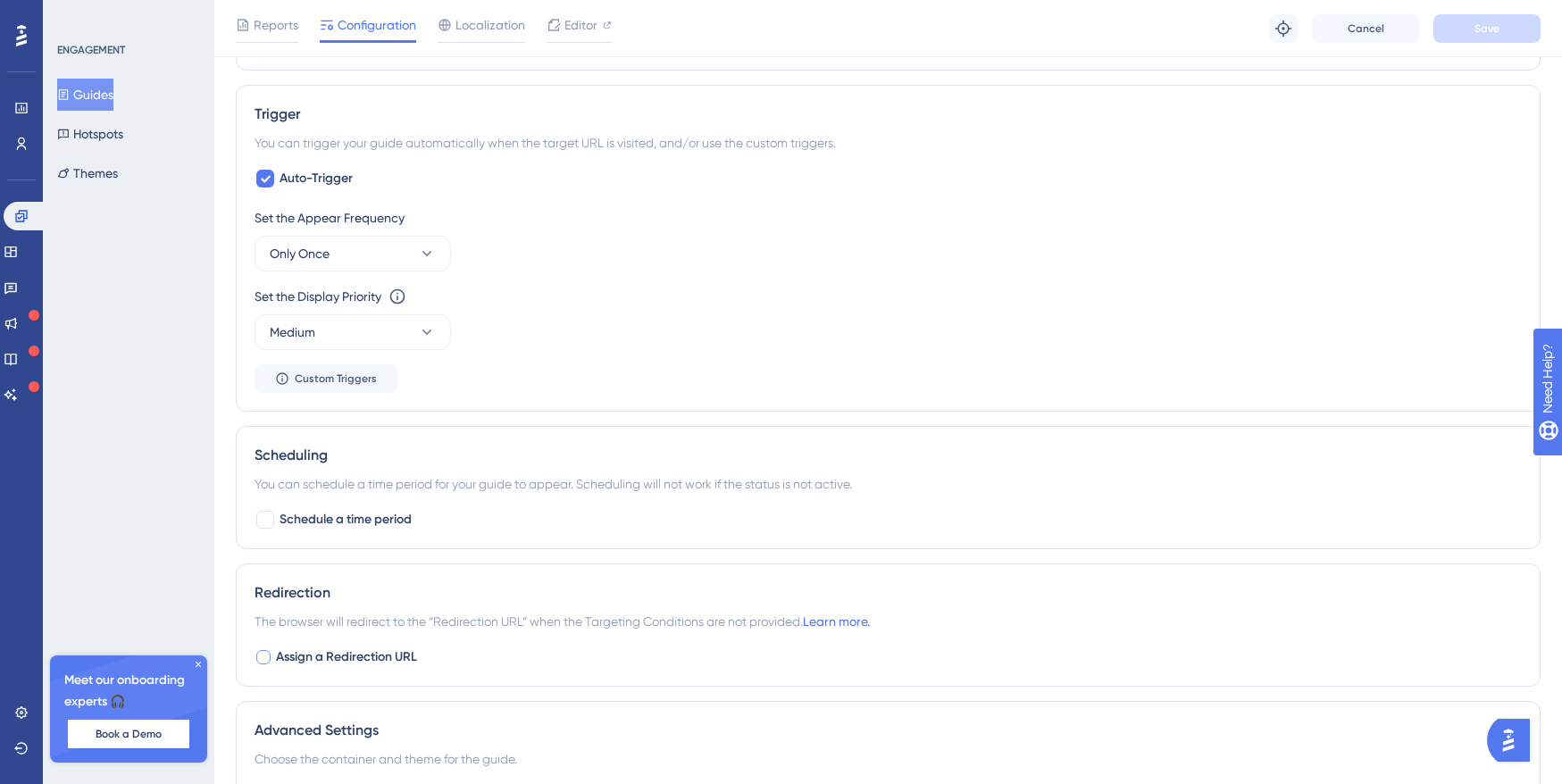
scroll to position [787, 0]
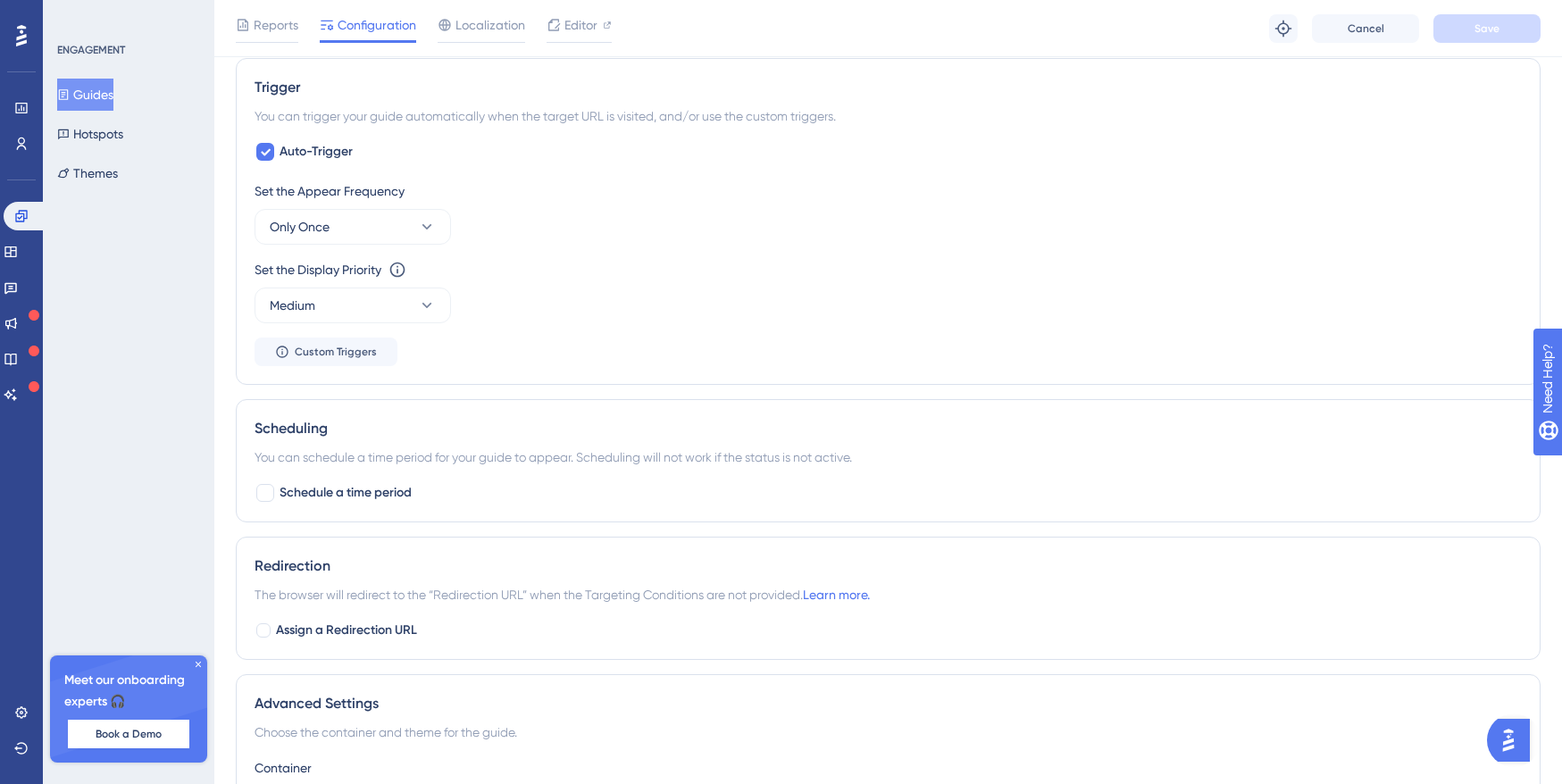
click at [265, 628] on div at bounding box center [263, 630] width 15 height 15
checkbox input "true"
drag, startPoint x: 437, startPoint y: 710, endPoint x: 212, endPoint y: 695, distance: 225.5
click at [223, 705] on div "Performance Users Engagement Widgets Feedback Product Updates Knowledge Base AI…" at bounding box center [888, 149] width 1348 height 1873
paste input "text"
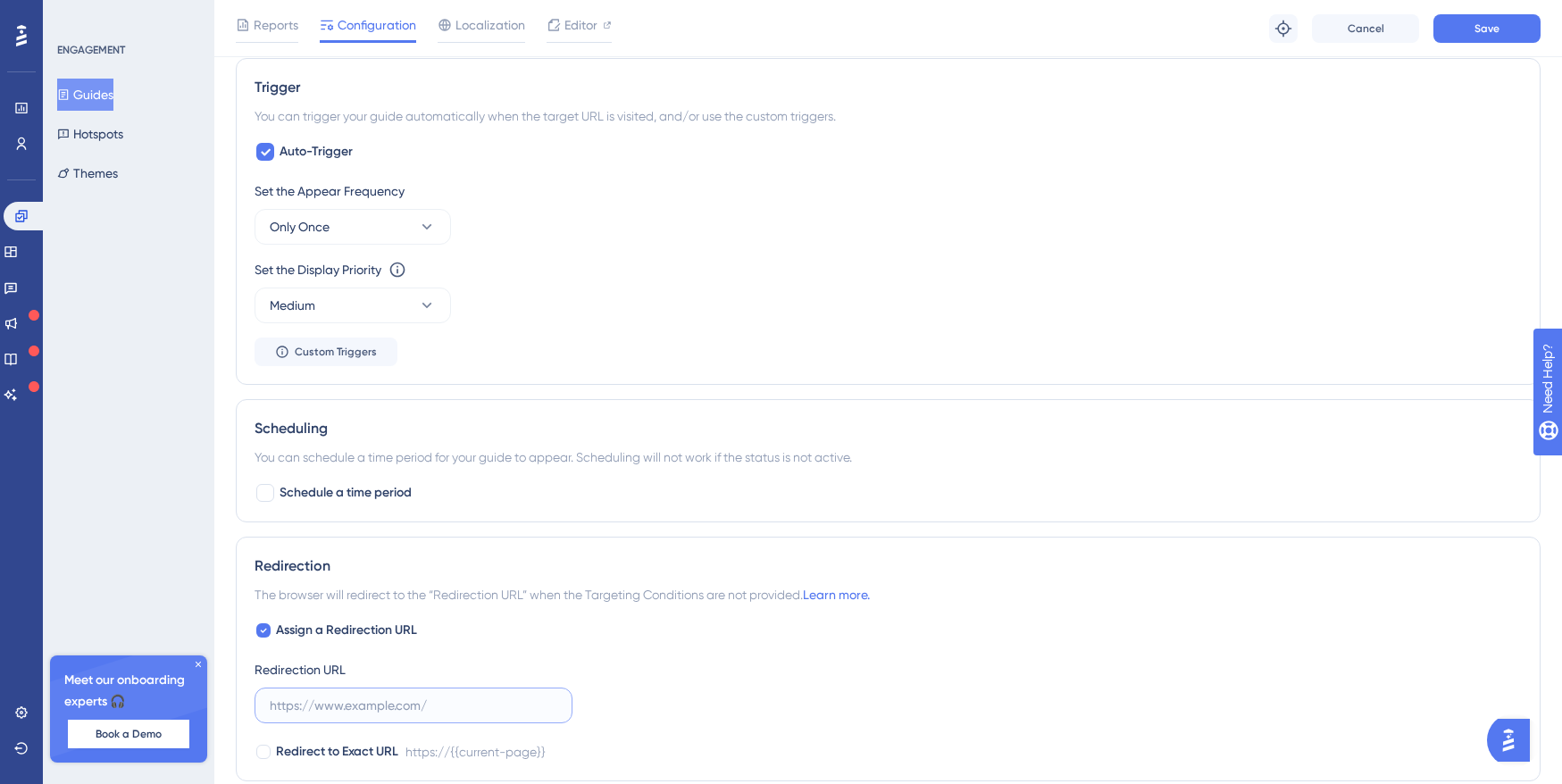
click at [426, 703] on input "text" at bounding box center [413, 706] width 287 height 20
paste input "text"
paste input "https://dev-app.eaglobal.ai/"
type input "https://dev-app.eaglobal.ai/chat"
click at [1475, 29] on span "Save" at bounding box center [1487, 28] width 25 height 15
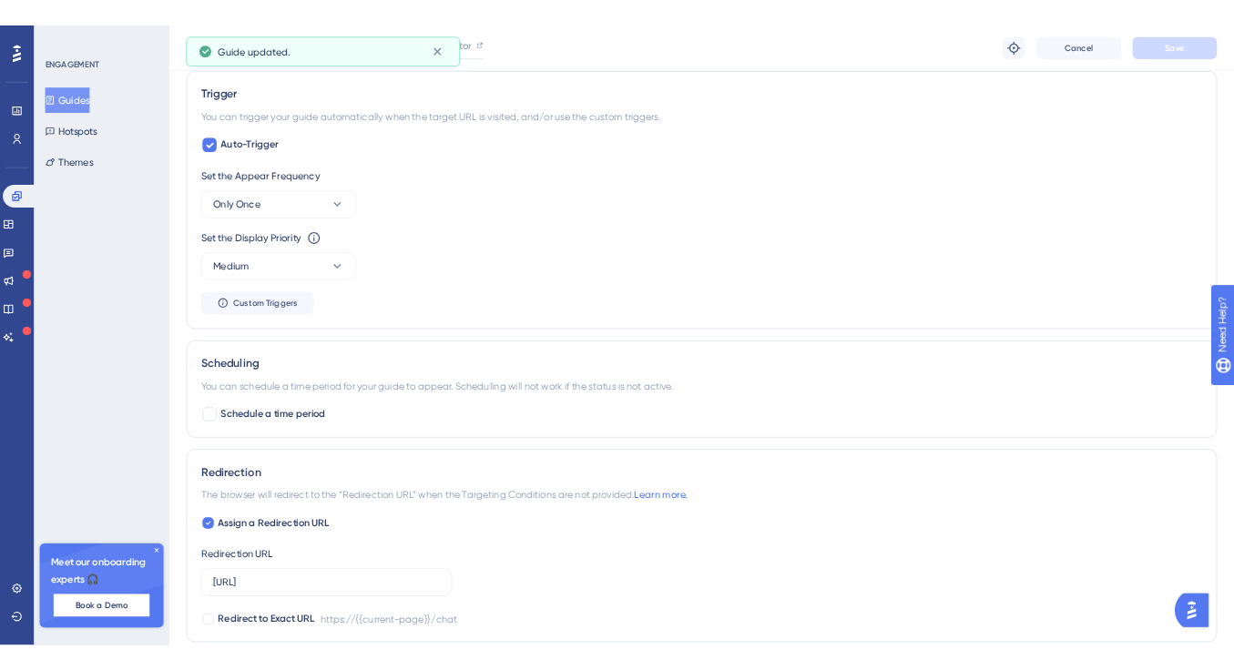
scroll to position [0, 0]
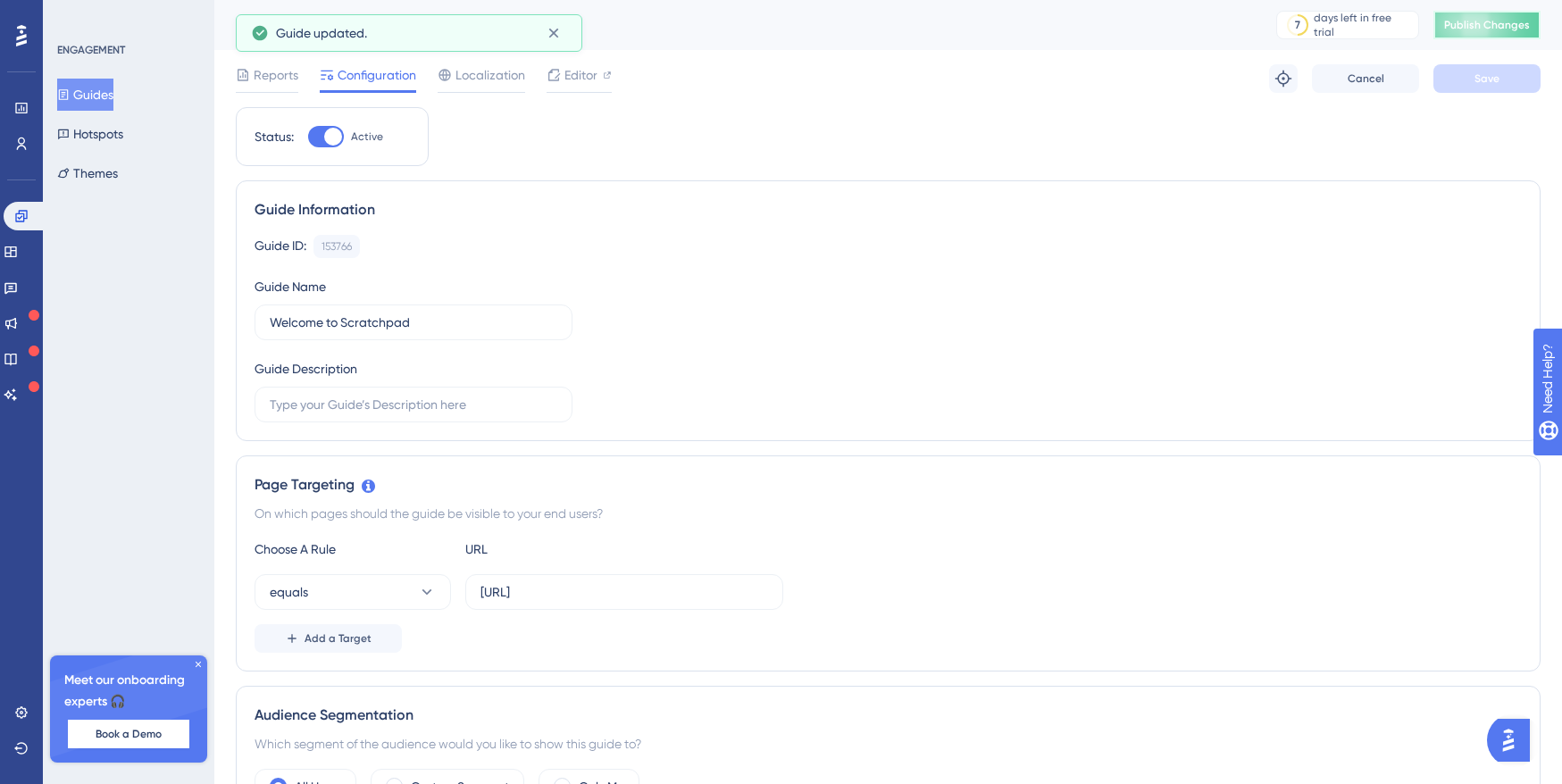
click at [1459, 31] on button "Publish Changes" at bounding box center [1486, 24] width 107 height 28
